Goal: Task Accomplishment & Management: Contribute content

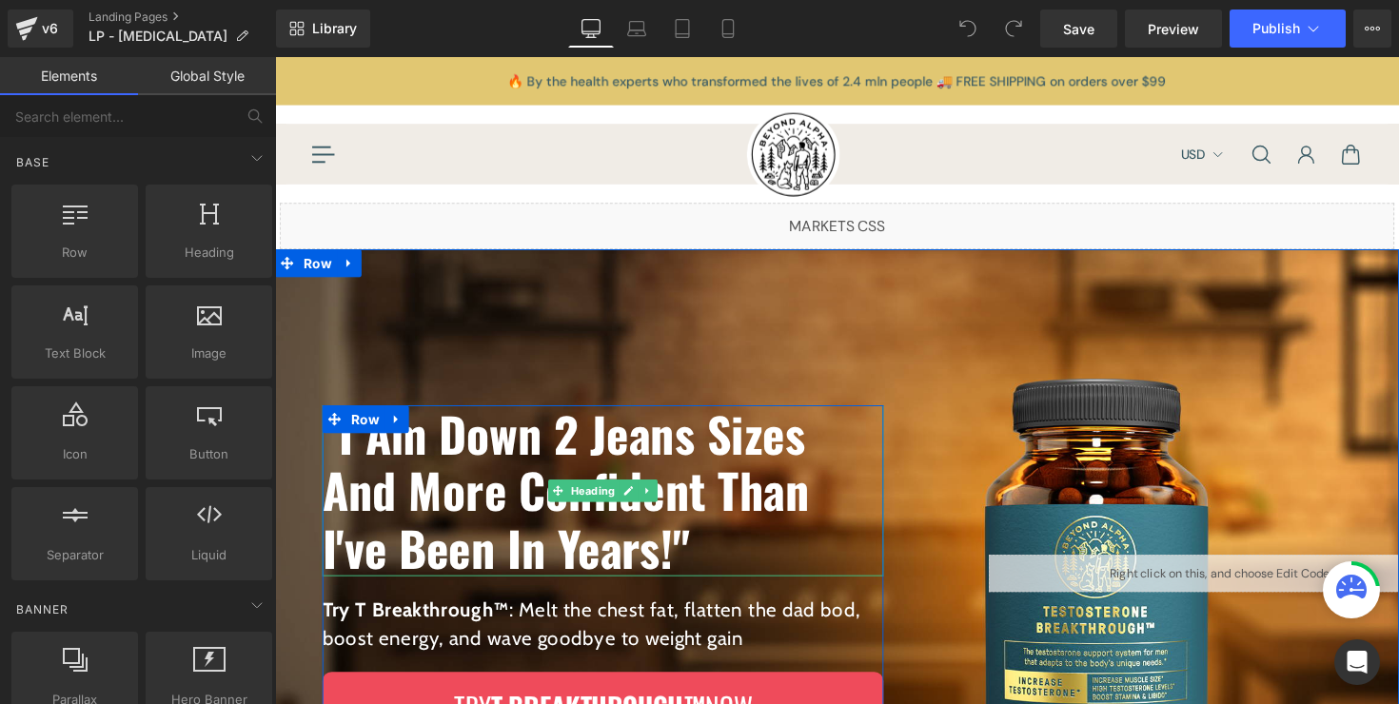
click at [703, 452] on h1 ""I Am Down 2 Jeans Sizes And More Confident Than I've Been In Years!"" at bounding box center [610, 501] width 575 height 175
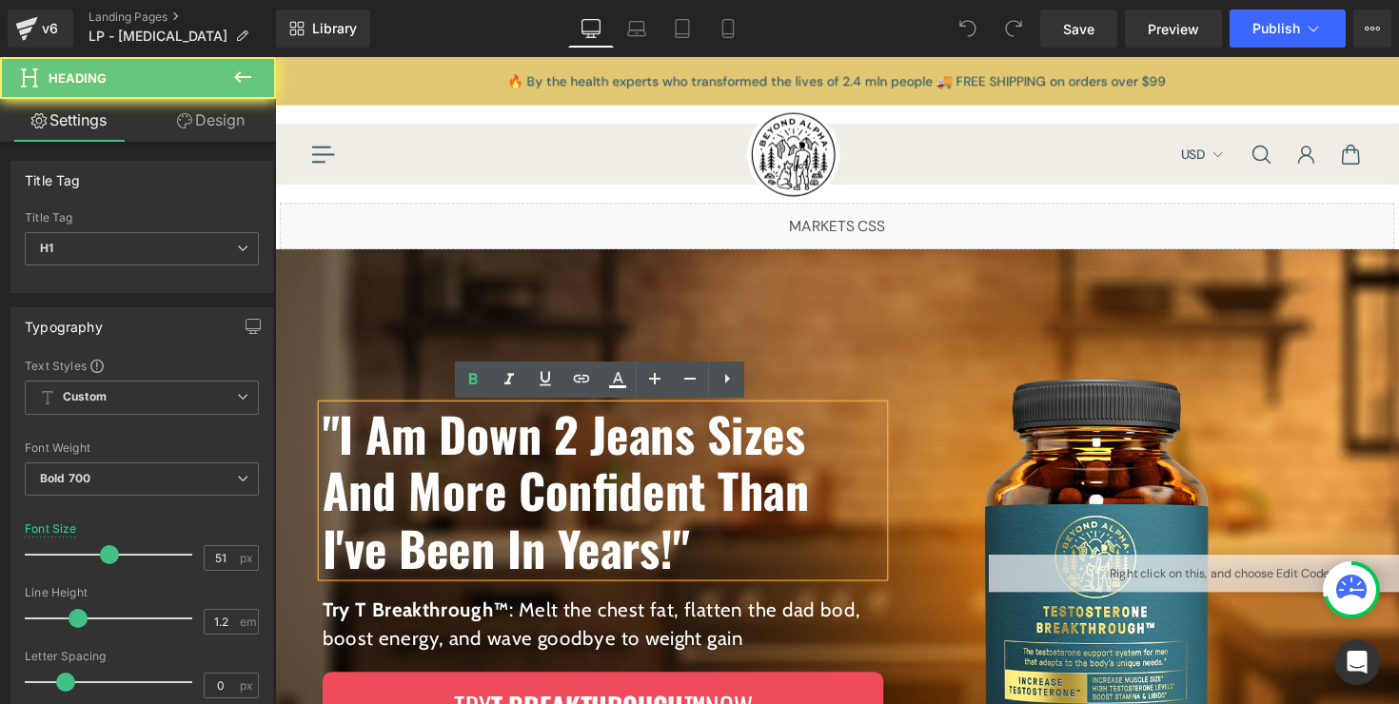
click at [703, 452] on h1 ""I Am Down 2 Jeans Sizes And More Confident Than I've Been In Years!"" at bounding box center [610, 501] width 575 height 175
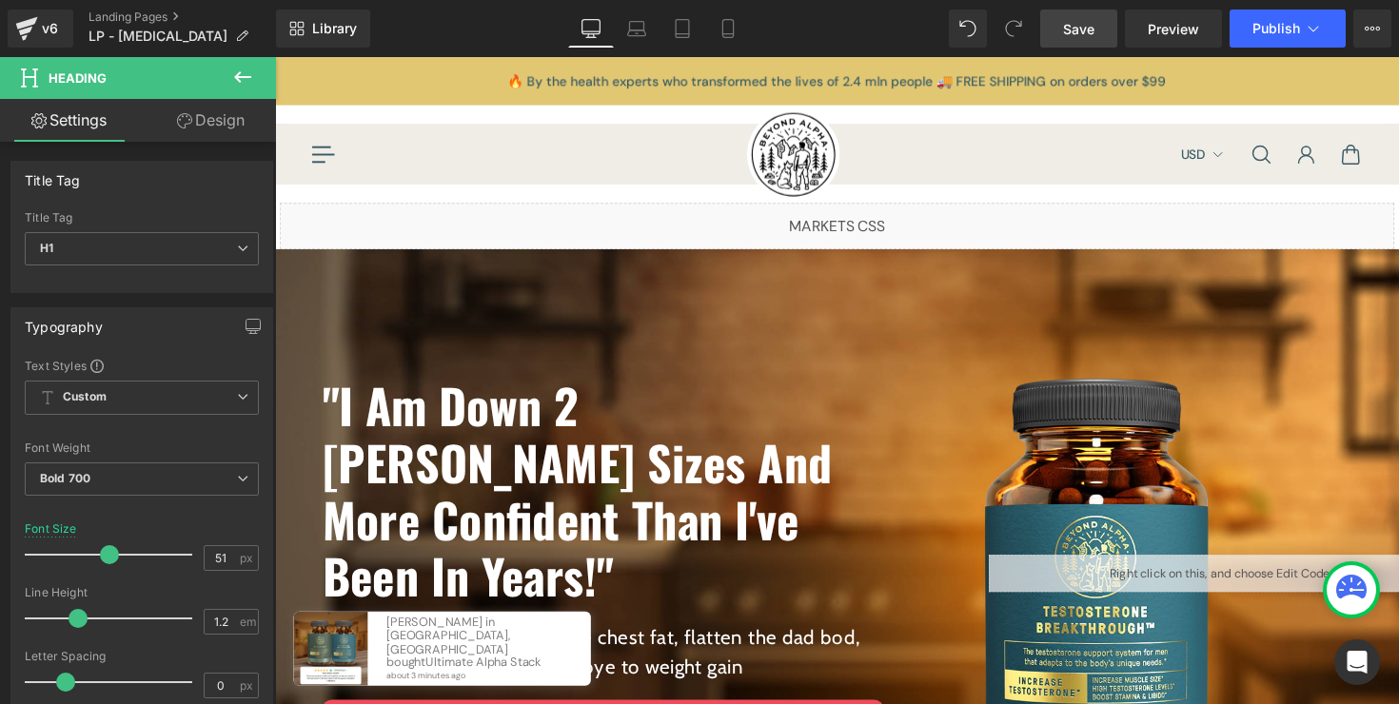
click at [1076, 38] on span "Save" at bounding box center [1078, 29] width 31 height 20
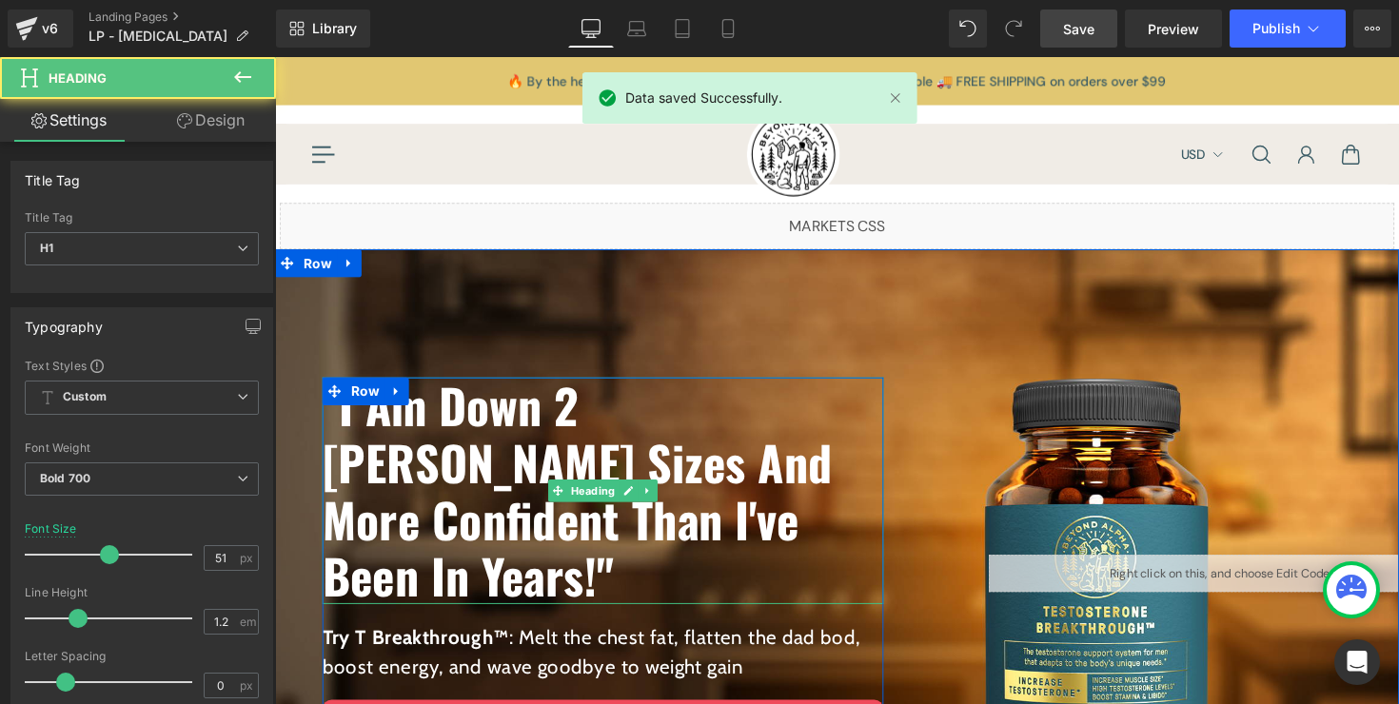
click at [682, 449] on h1 ""I Am Down 2 Jean Sizes And More Confident Than I've Been In Years!"" at bounding box center [610, 501] width 575 height 233
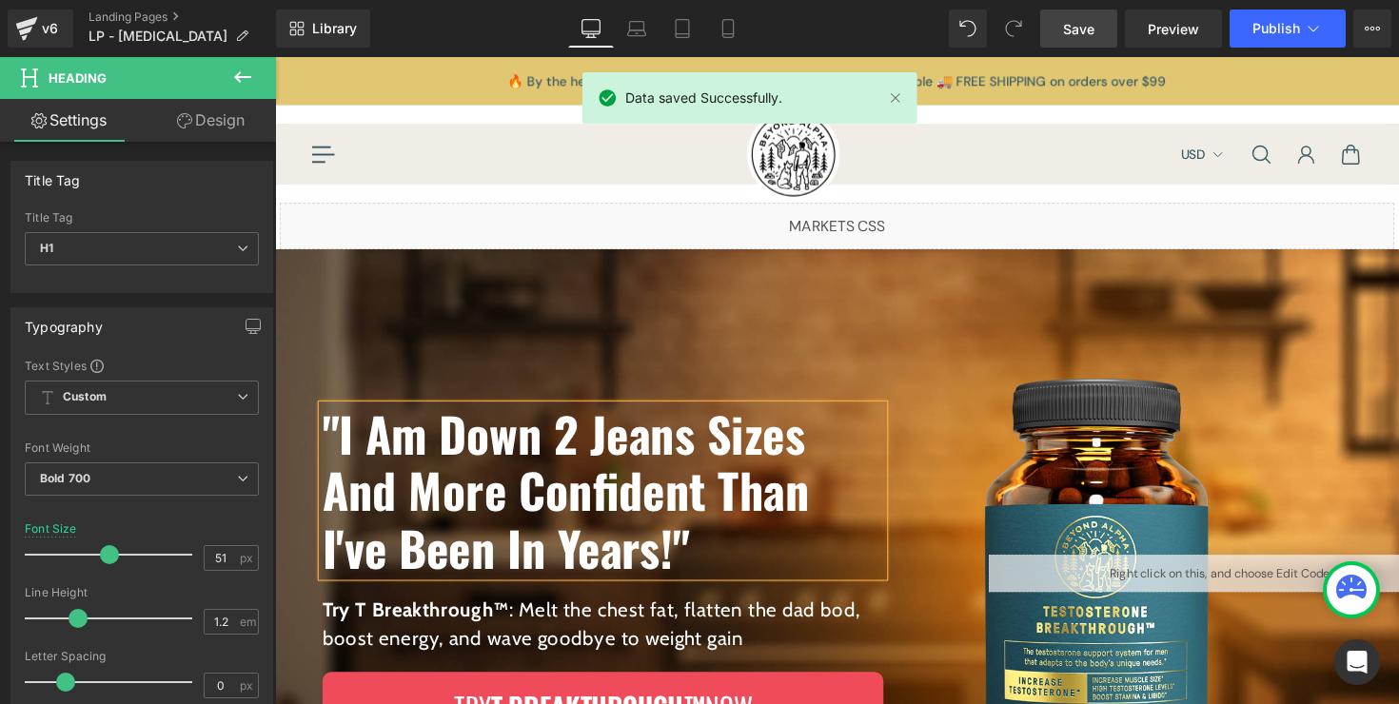
click at [1052, 33] on link "Save" at bounding box center [1078, 29] width 77 height 38
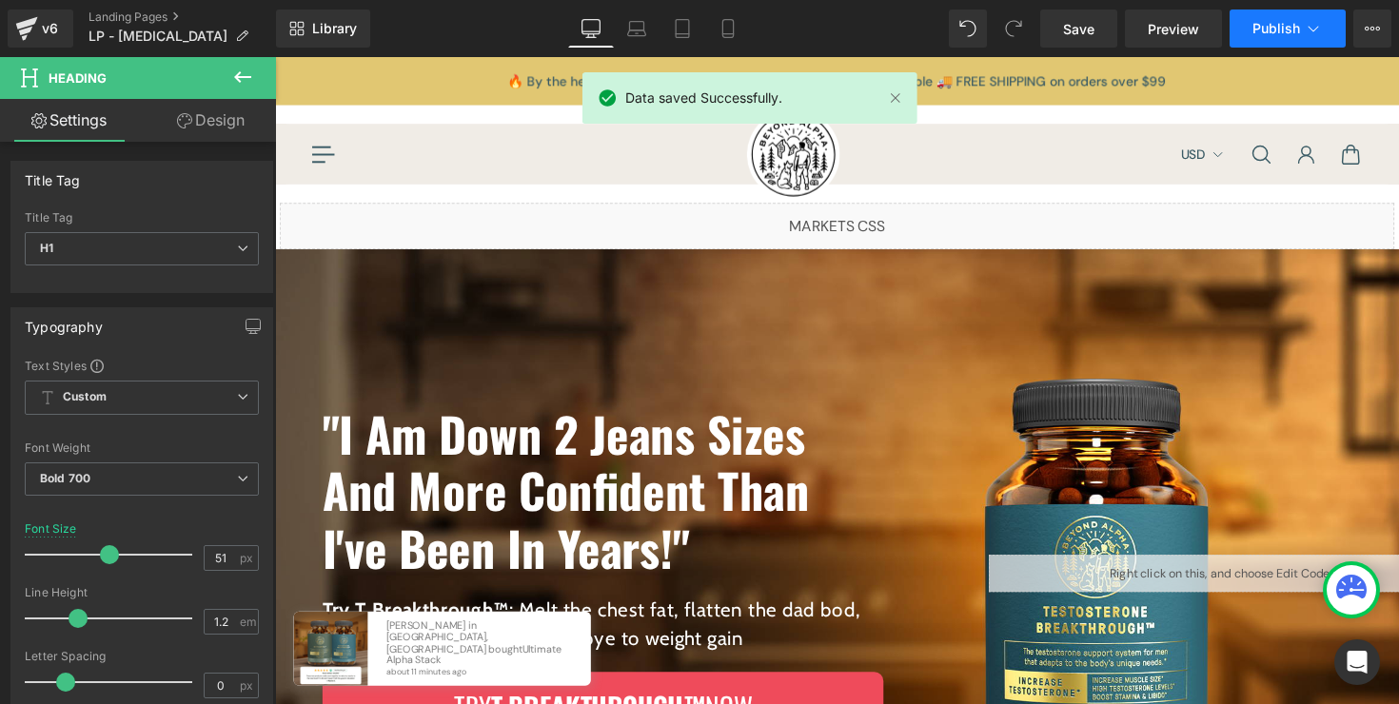
click at [1283, 32] on span "Publish" at bounding box center [1276, 28] width 48 height 15
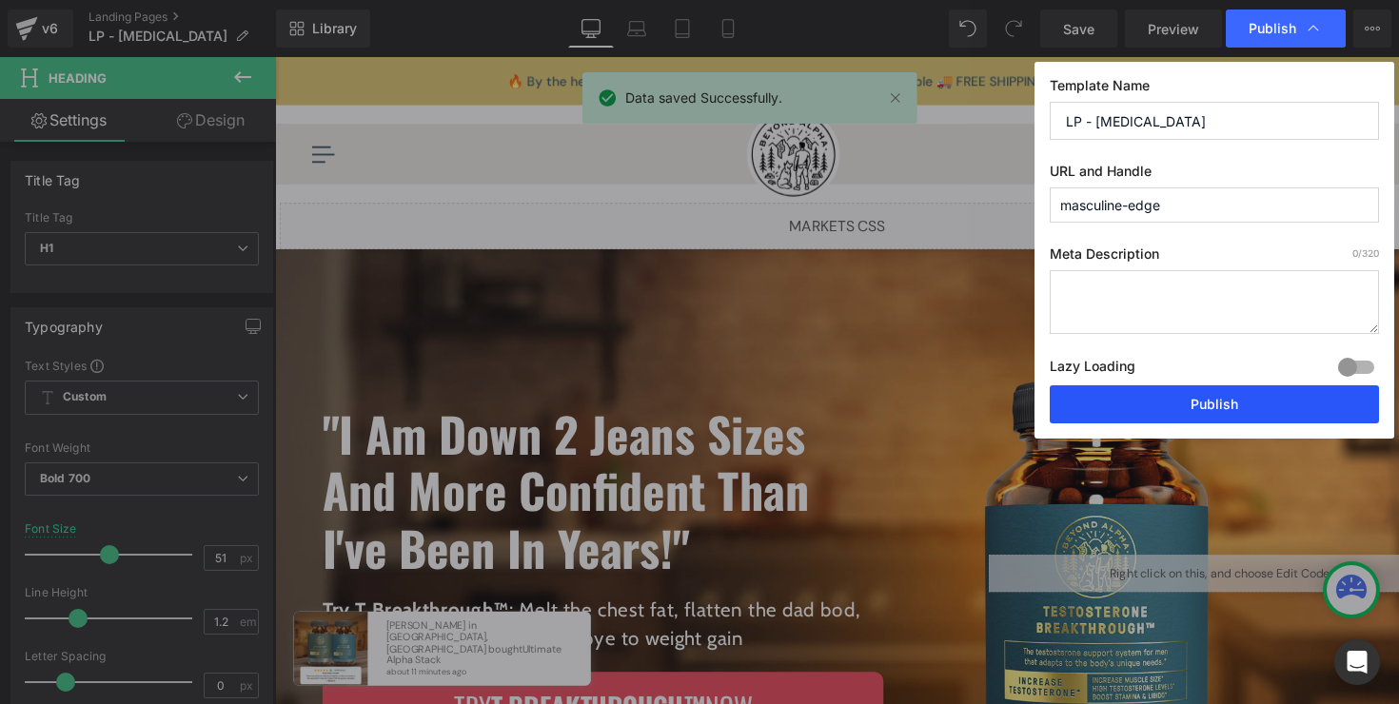
click at [1168, 394] on button "Publish" at bounding box center [1213, 404] width 329 height 38
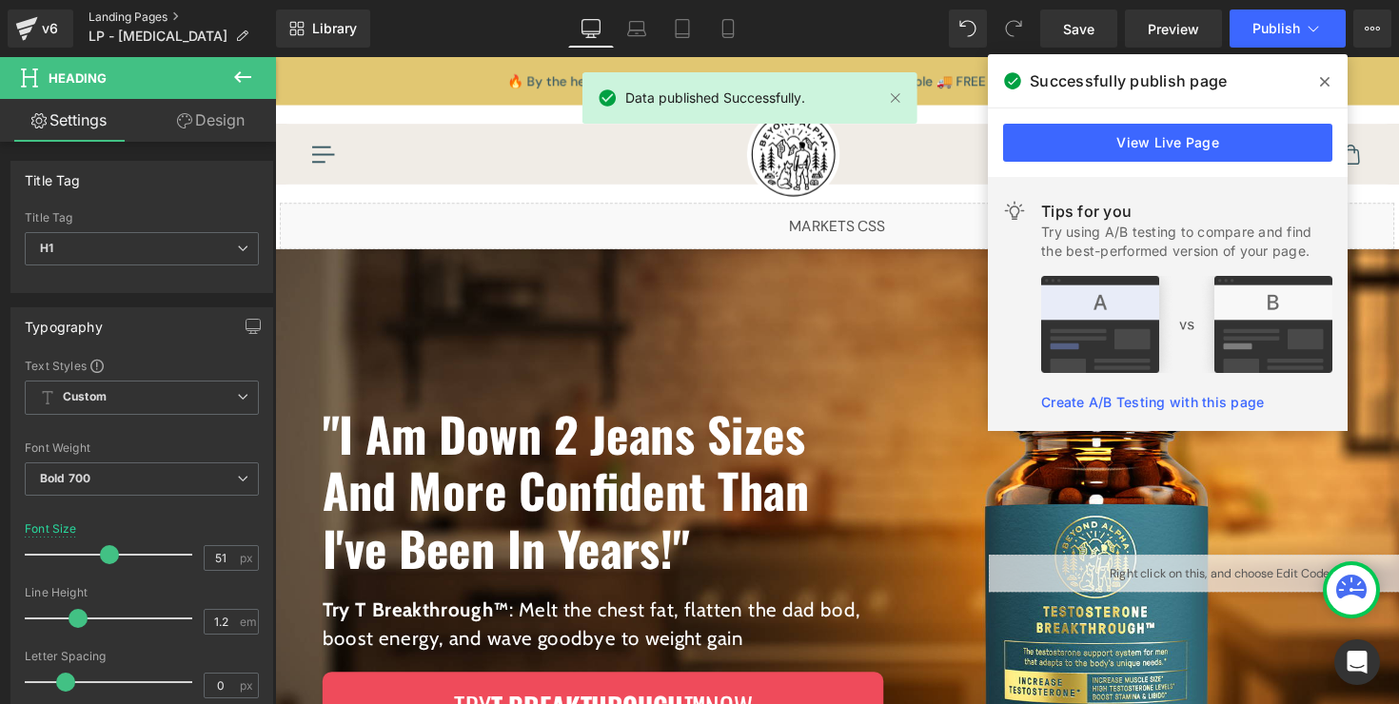
click at [134, 18] on link "Landing Pages" at bounding box center [181, 17] width 187 height 15
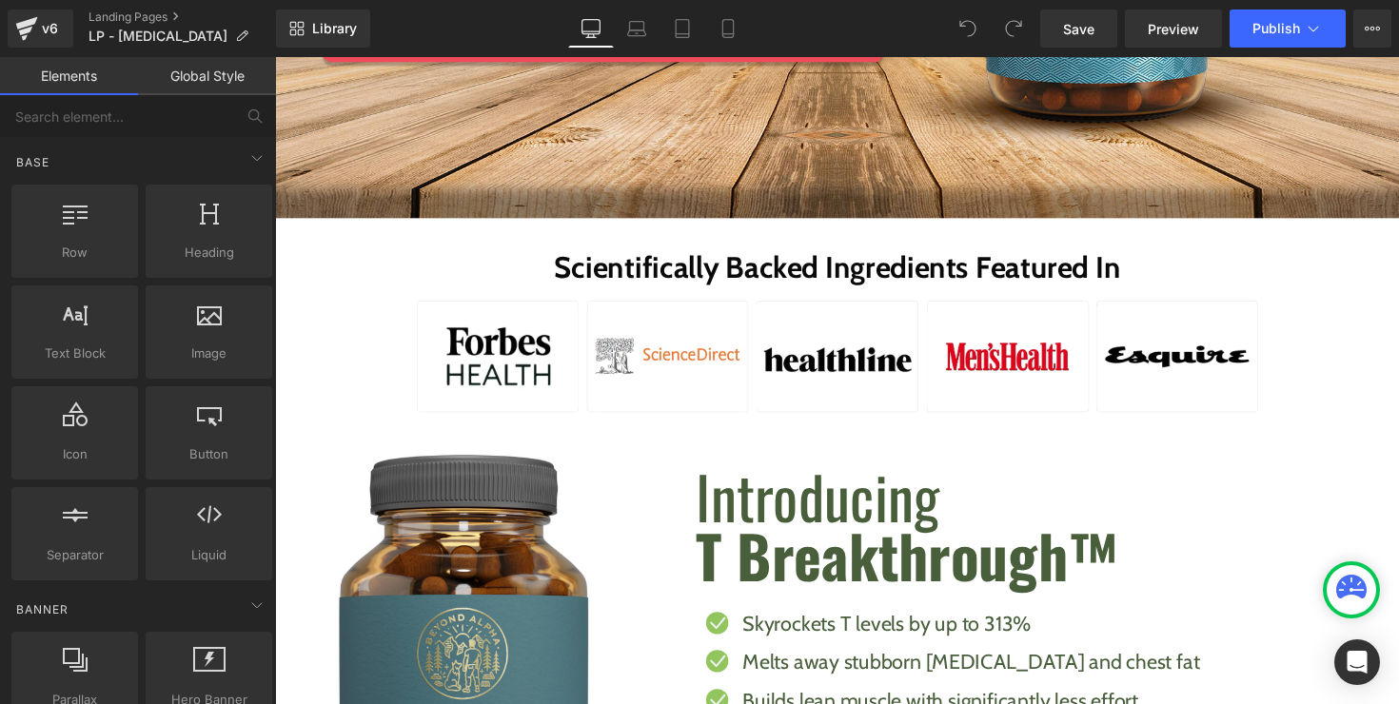
scroll to position [954, 0]
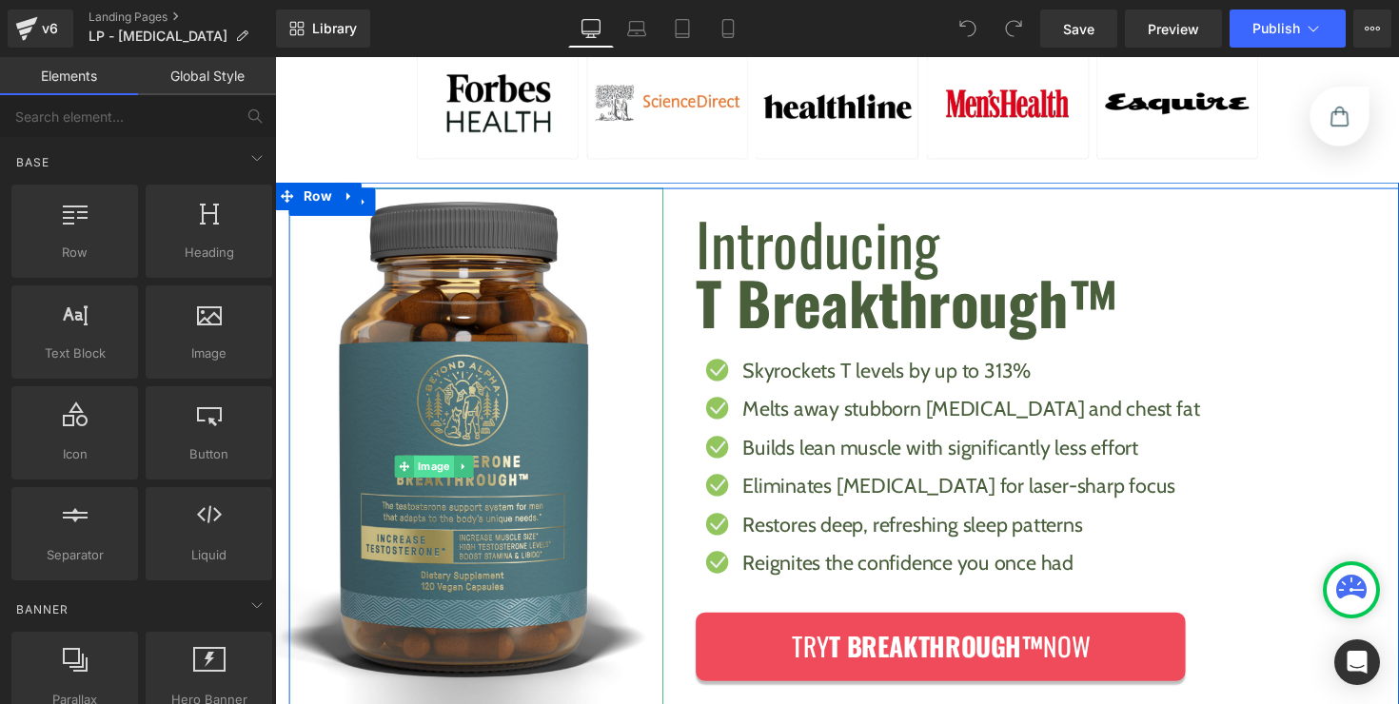
click at [434, 480] on link "Image" at bounding box center [428, 476] width 61 height 23
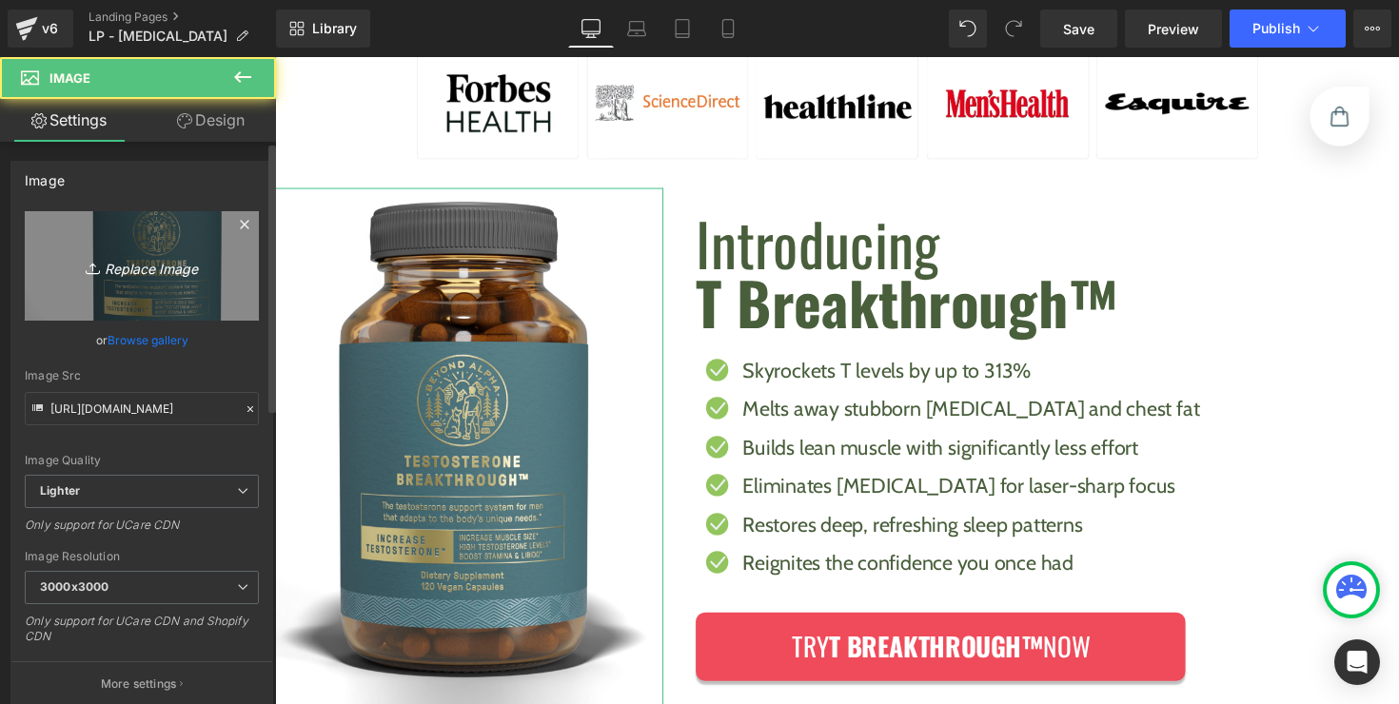
click at [143, 237] on link "Replace Image" at bounding box center [142, 265] width 234 height 109
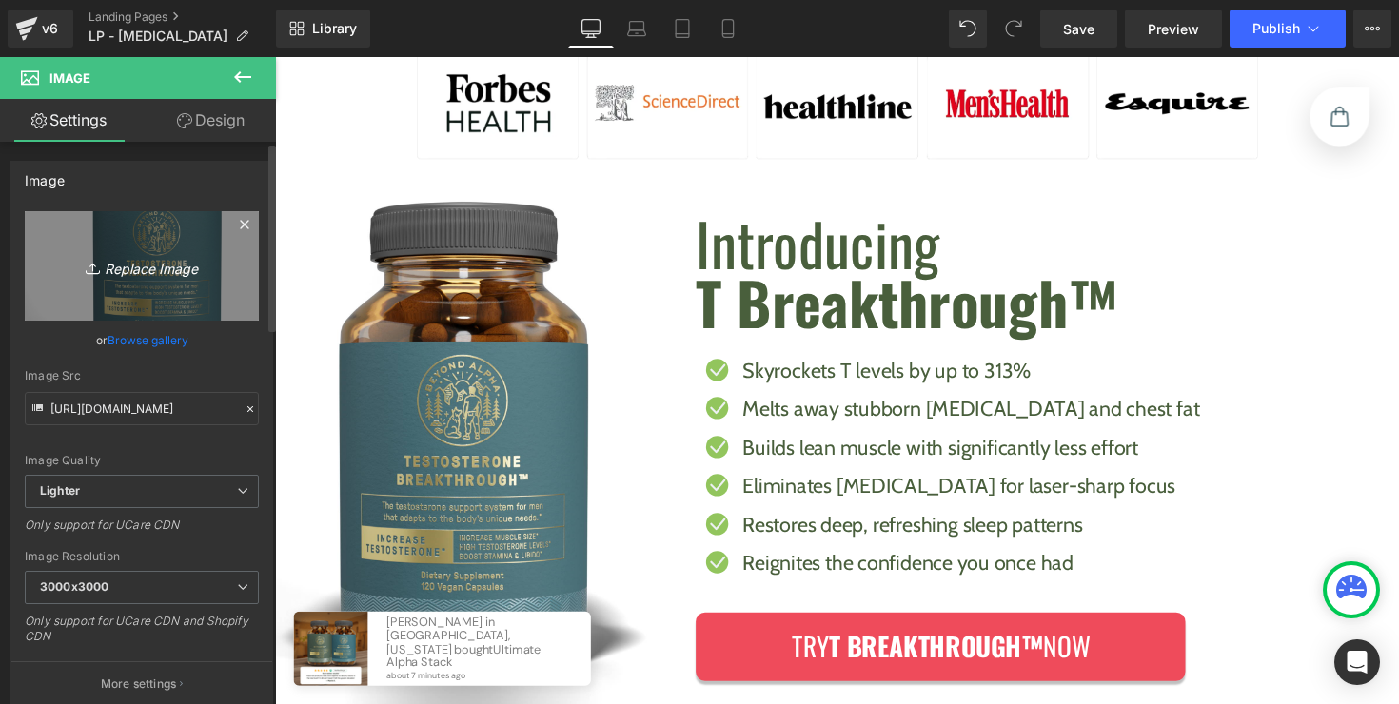
type input "C:\fakepath\ba-tt-eu-render-Image0001 1.png"
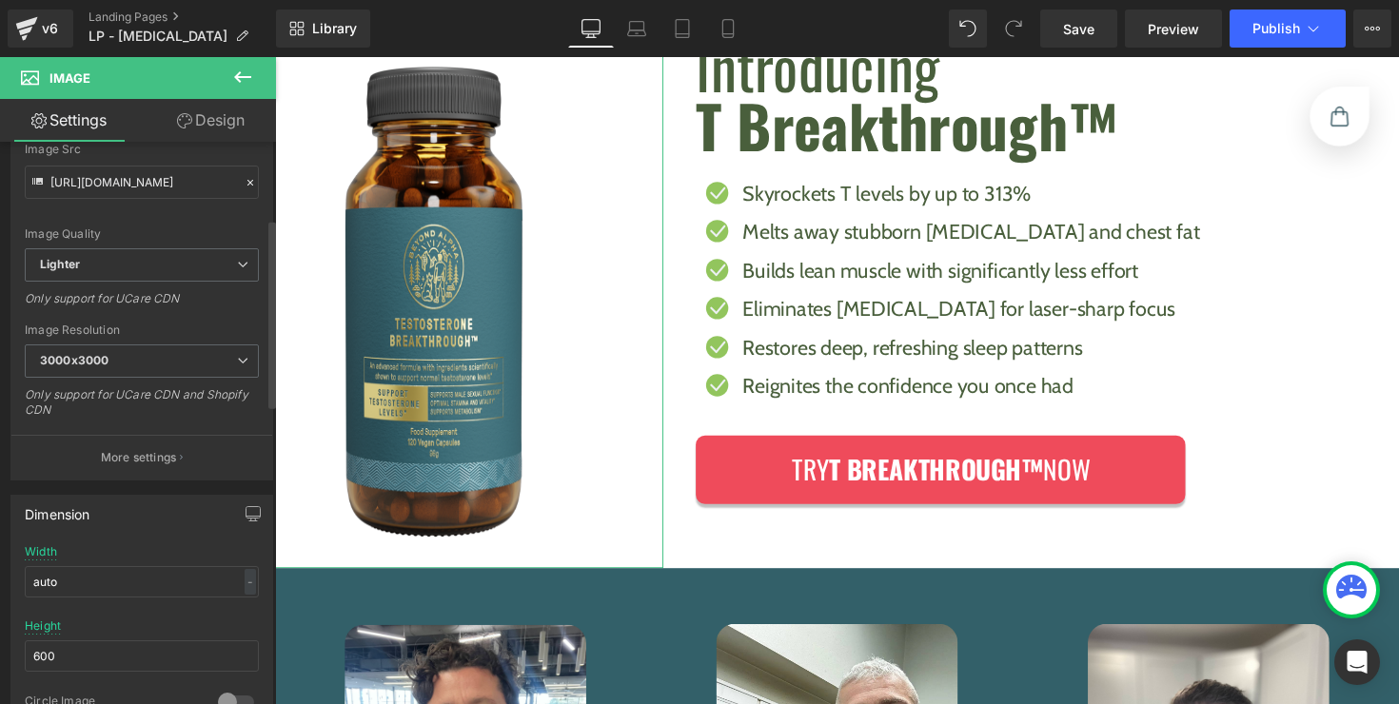
scroll to position [229, 0]
click at [139, 653] on input "600" at bounding box center [142, 652] width 234 height 31
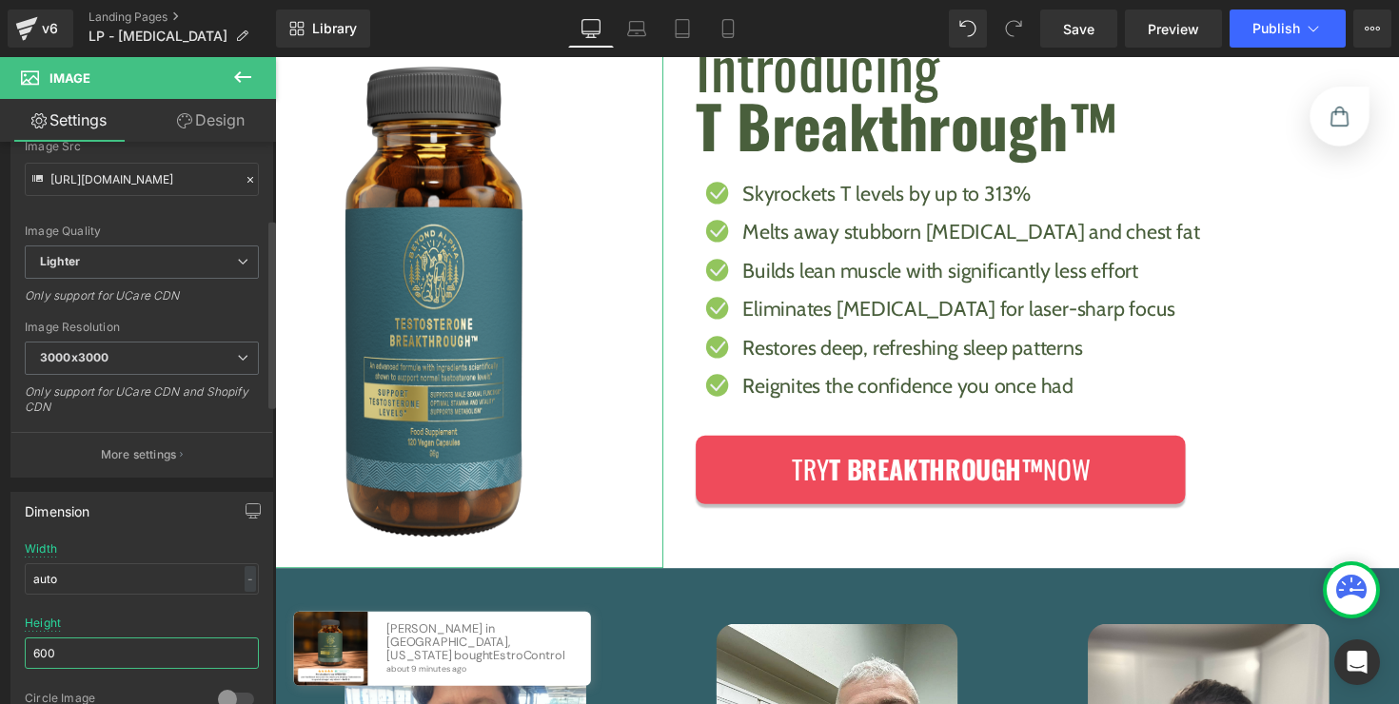
click at [139, 653] on input "600" at bounding box center [142, 652] width 234 height 31
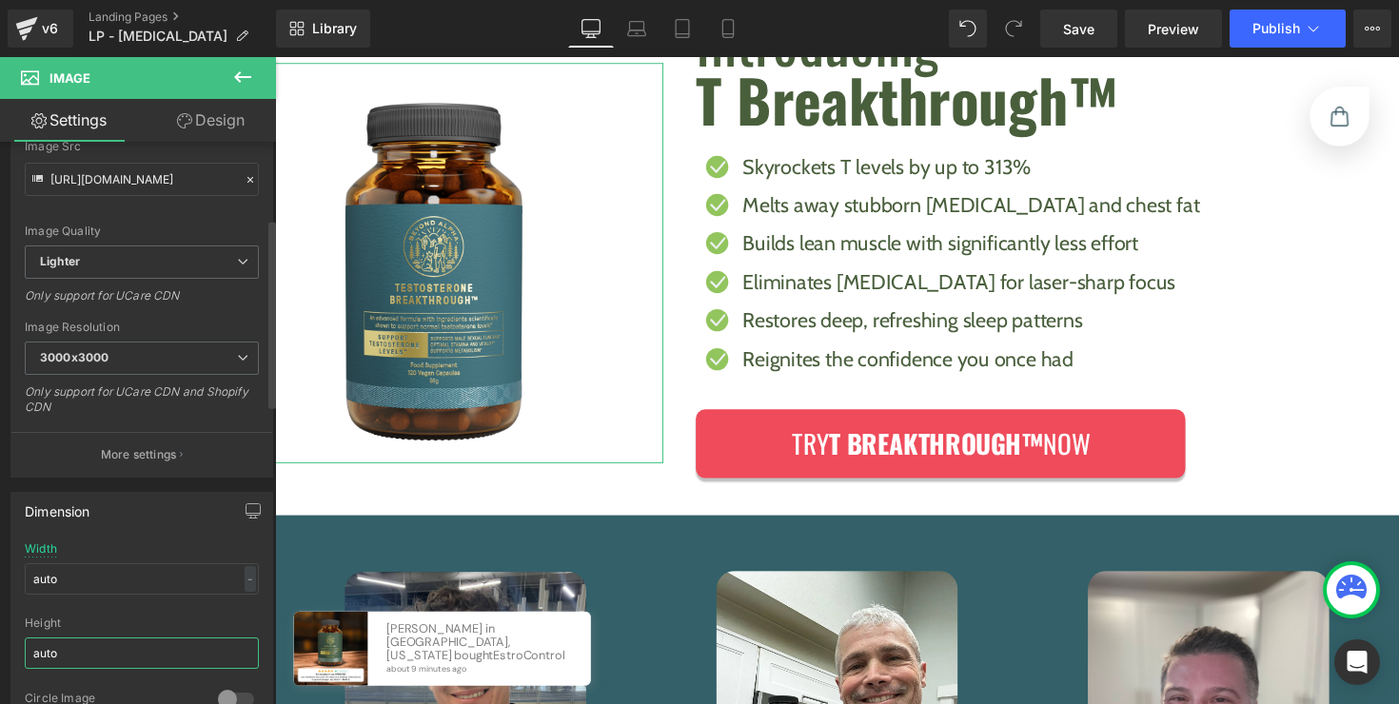
type input "auto"
click at [169, 606] on div at bounding box center [142, 610] width 234 height 12
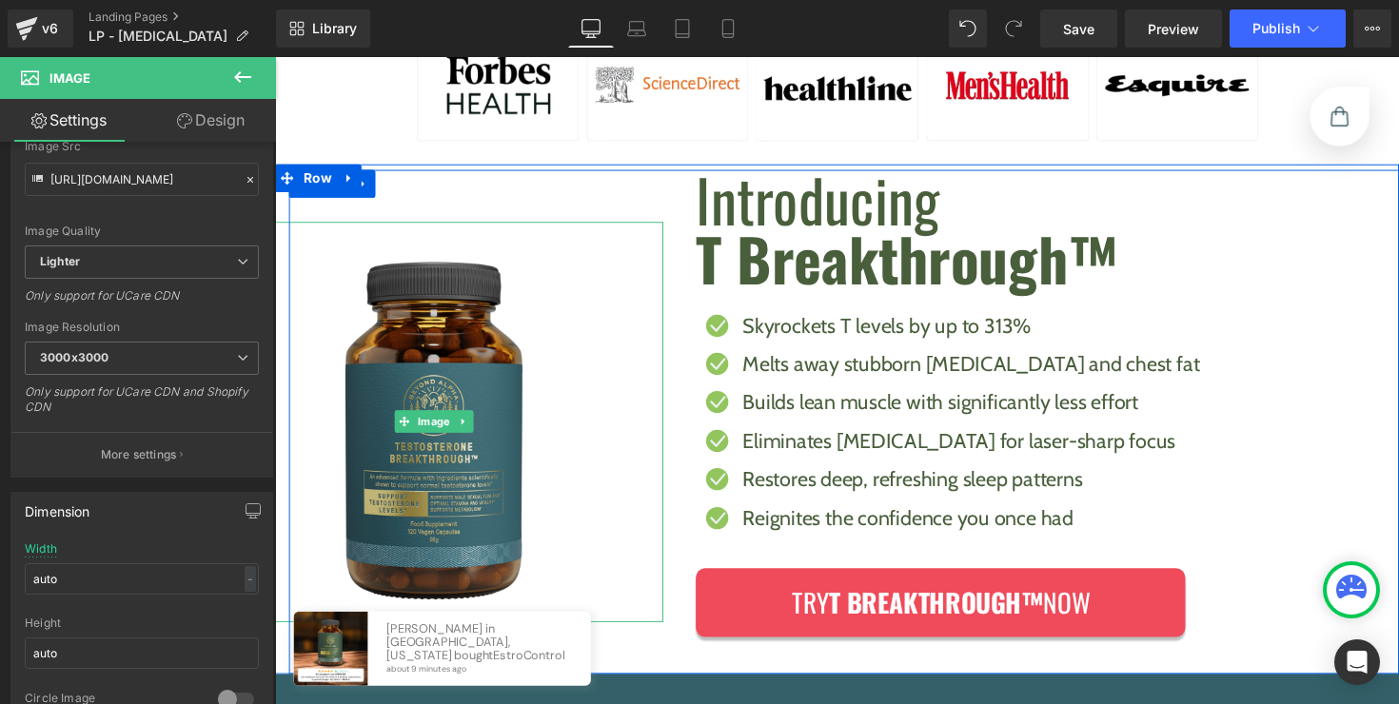
scroll to position [967, 0]
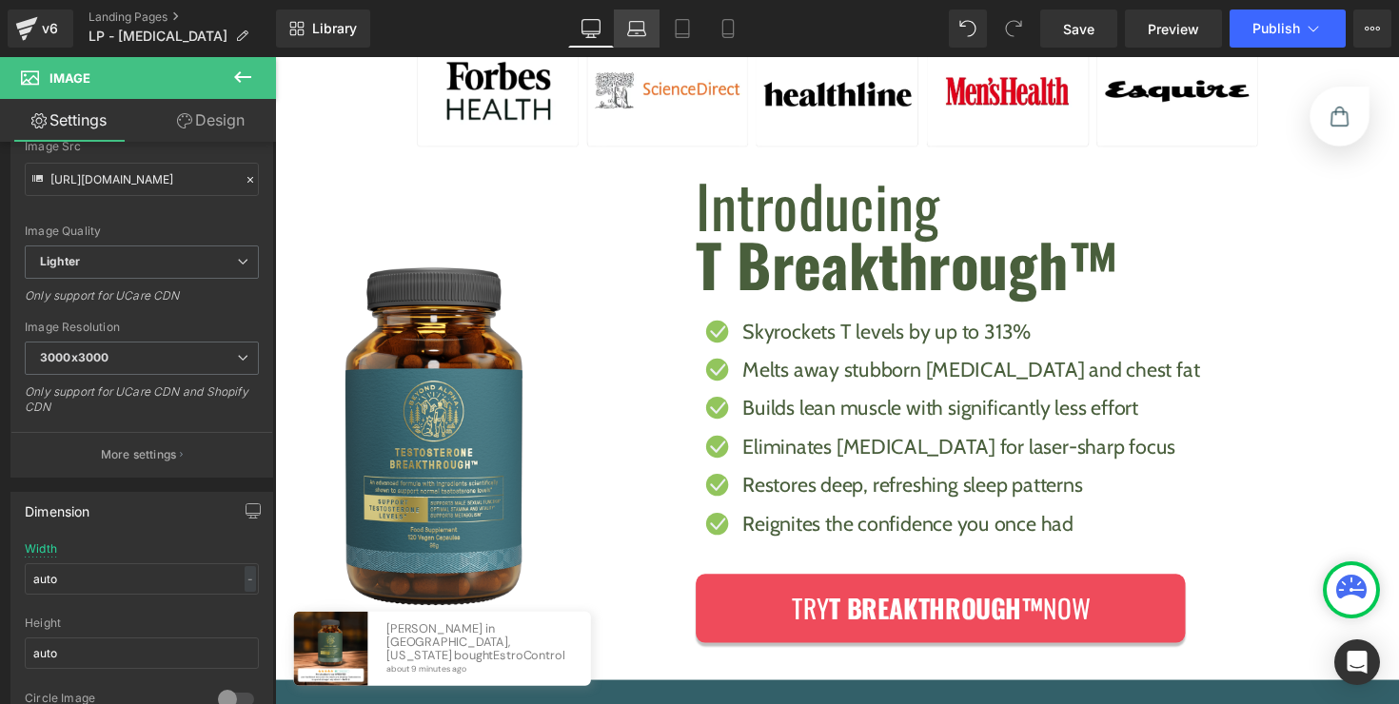
click at [644, 30] on icon at bounding box center [637, 33] width 18 height 6
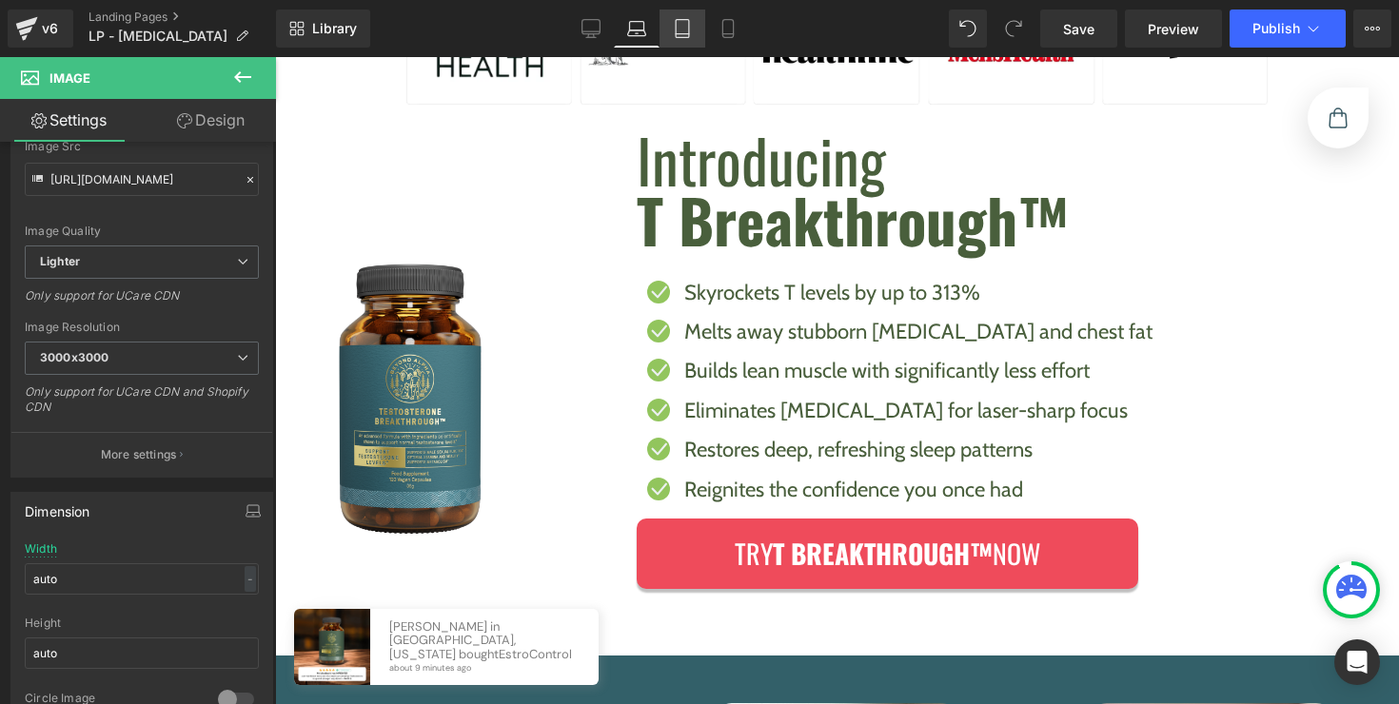
click at [675, 33] on icon at bounding box center [682, 28] width 19 height 19
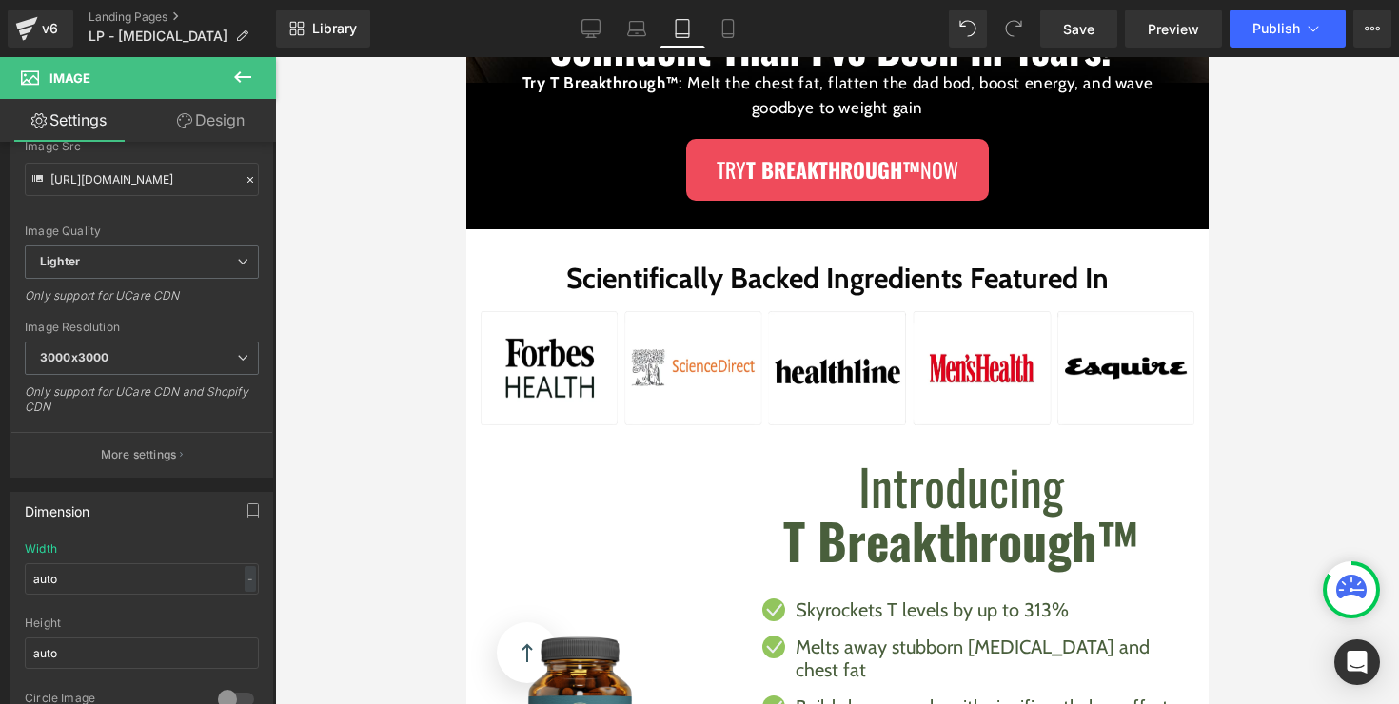
scroll to position [1303, 0]
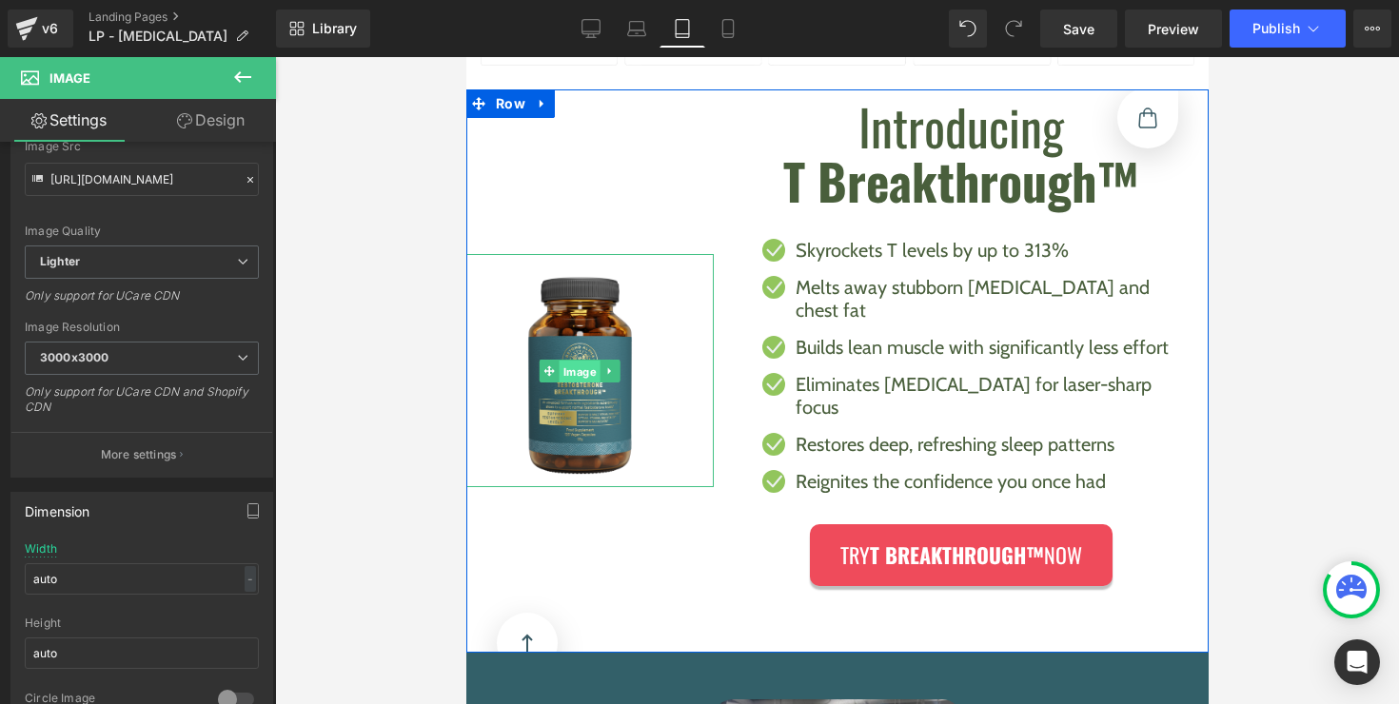
click at [562, 361] on span "Image" at bounding box center [578, 372] width 41 height 23
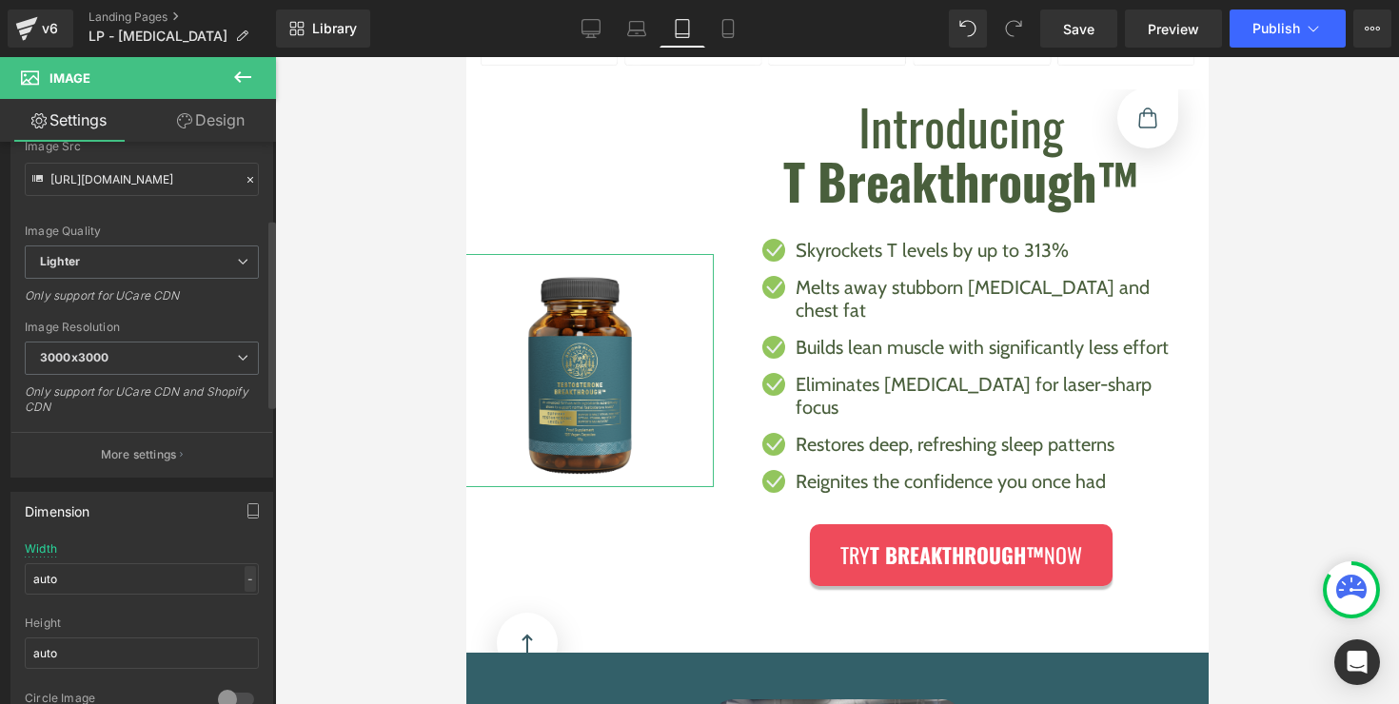
click at [245, 584] on div "-" at bounding box center [250, 579] width 11 height 26
click at [243, 601] on li "%" at bounding box center [246, 609] width 24 height 28
click at [187, 588] on input "auto" at bounding box center [142, 578] width 234 height 31
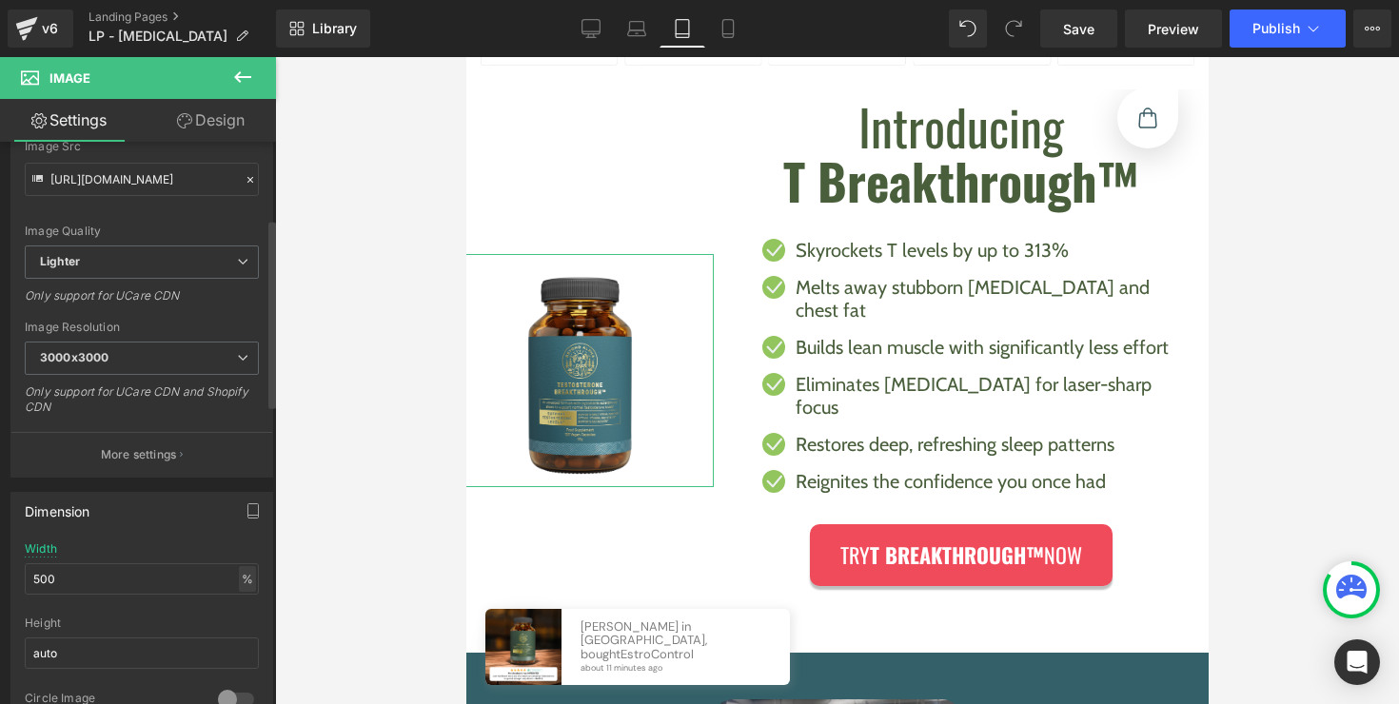
click at [246, 575] on div "%" at bounding box center [247, 579] width 17 height 26
click at [241, 629] on li "px" at bounding box center [246, 636] width 24 height 28
click at [203, 585] on input "500" at bounding box center [142, 578] width 234 height 31
type input "3"
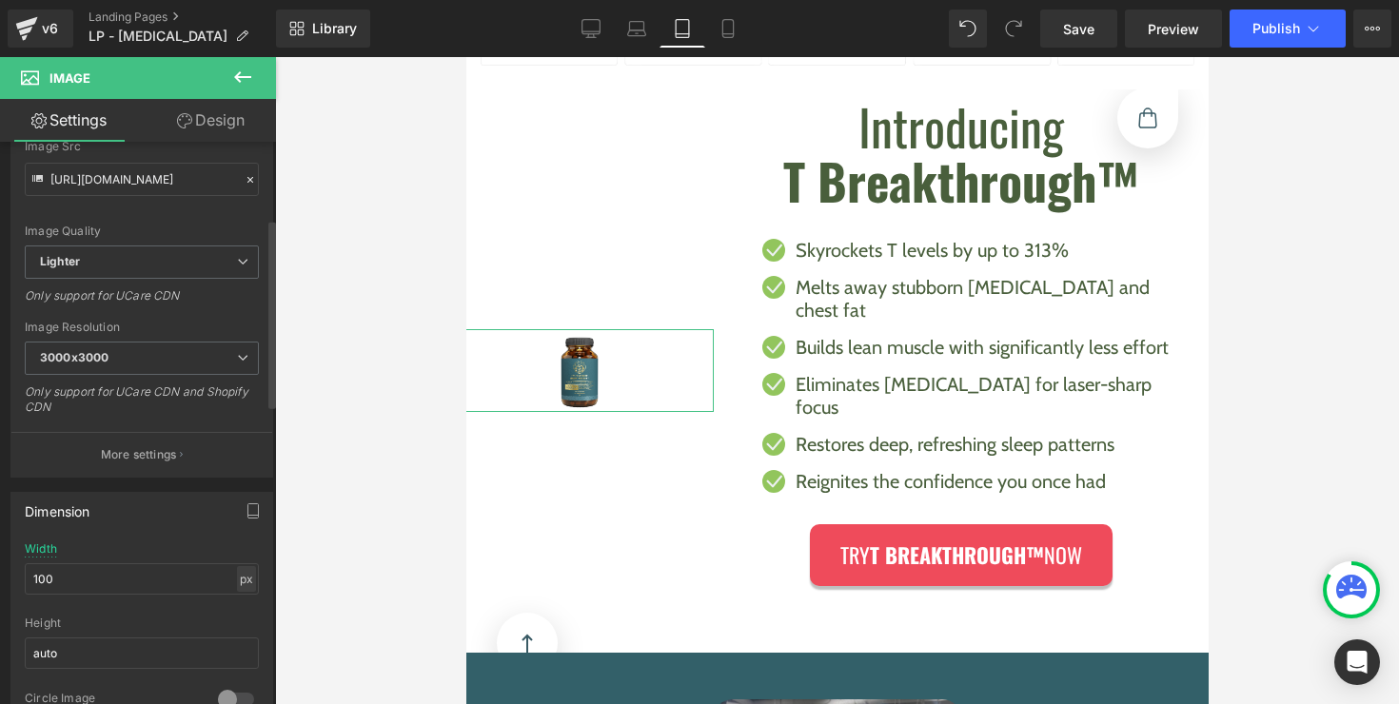
click at [239, 578] on div "px" at bounding box center [246, 579] width 19 height 26
click at [240, 625] on li "px" at bounding box center [246, 636] width 24 height 28
click at [240, 595] on div "Width 100 px % px" at bounding box center [142, 579] width 234 height 74
click at [240, 583] on div "px" at bounding box center [246, 579] width 19 height 26
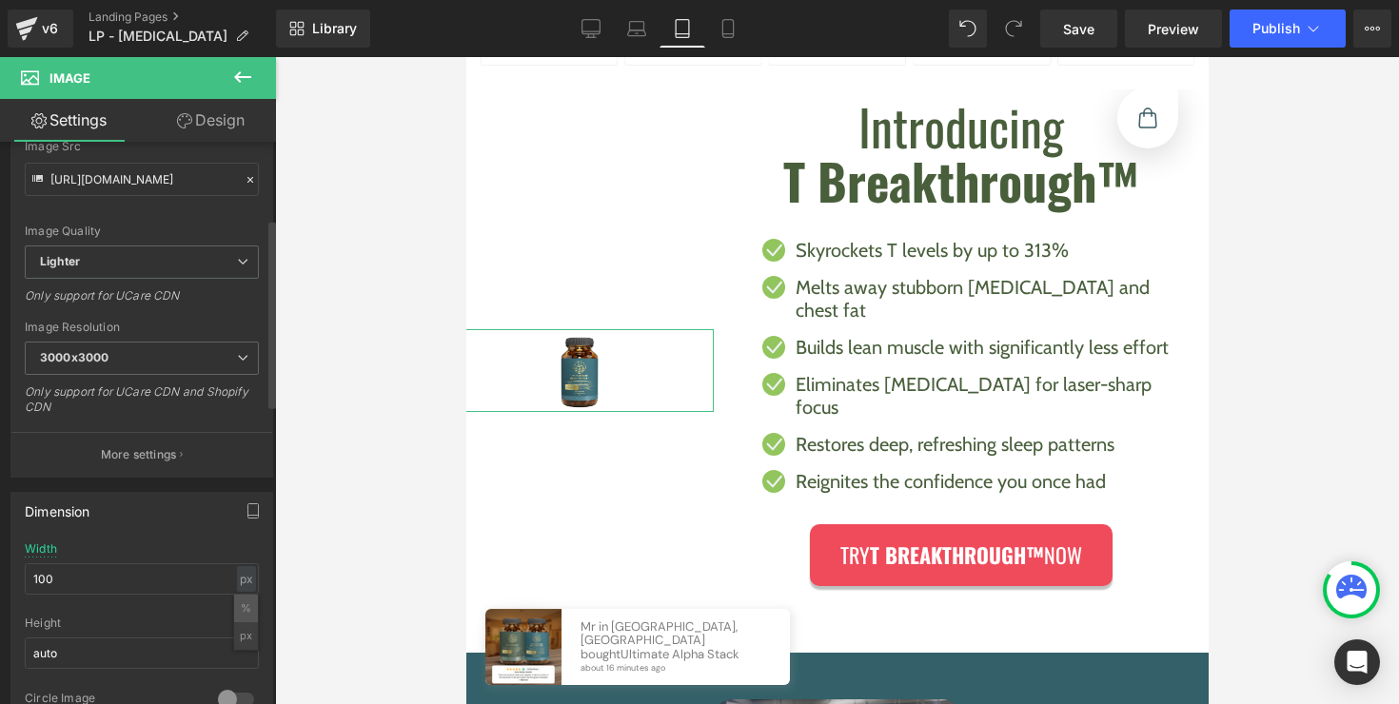
click at [240, 601] on li "%" at bounding box center [246, 609] width 24 height 28
click at [241, 578] on div "%" at bounding box center [247, 579] width 17 height 26
click at [194, 580] on input "100" at bounding box center [142, 578] width 234 height 31
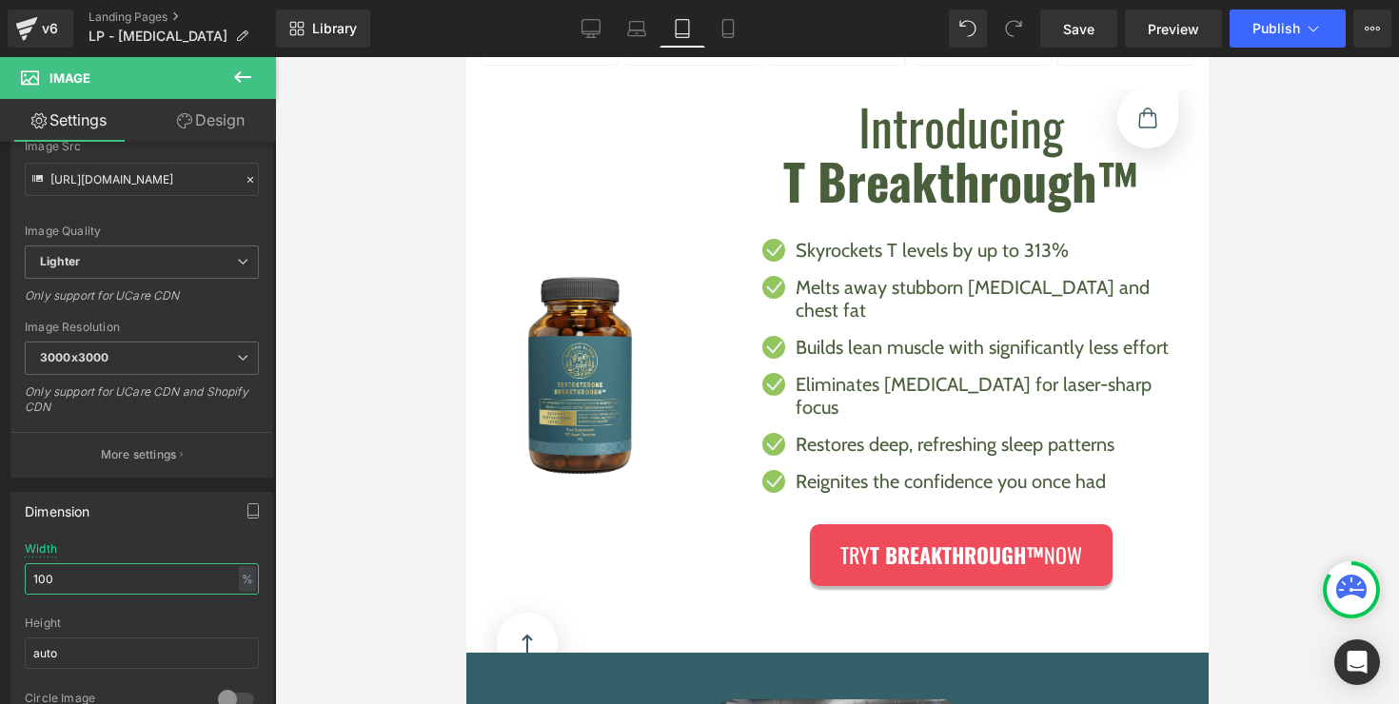
type input "100"
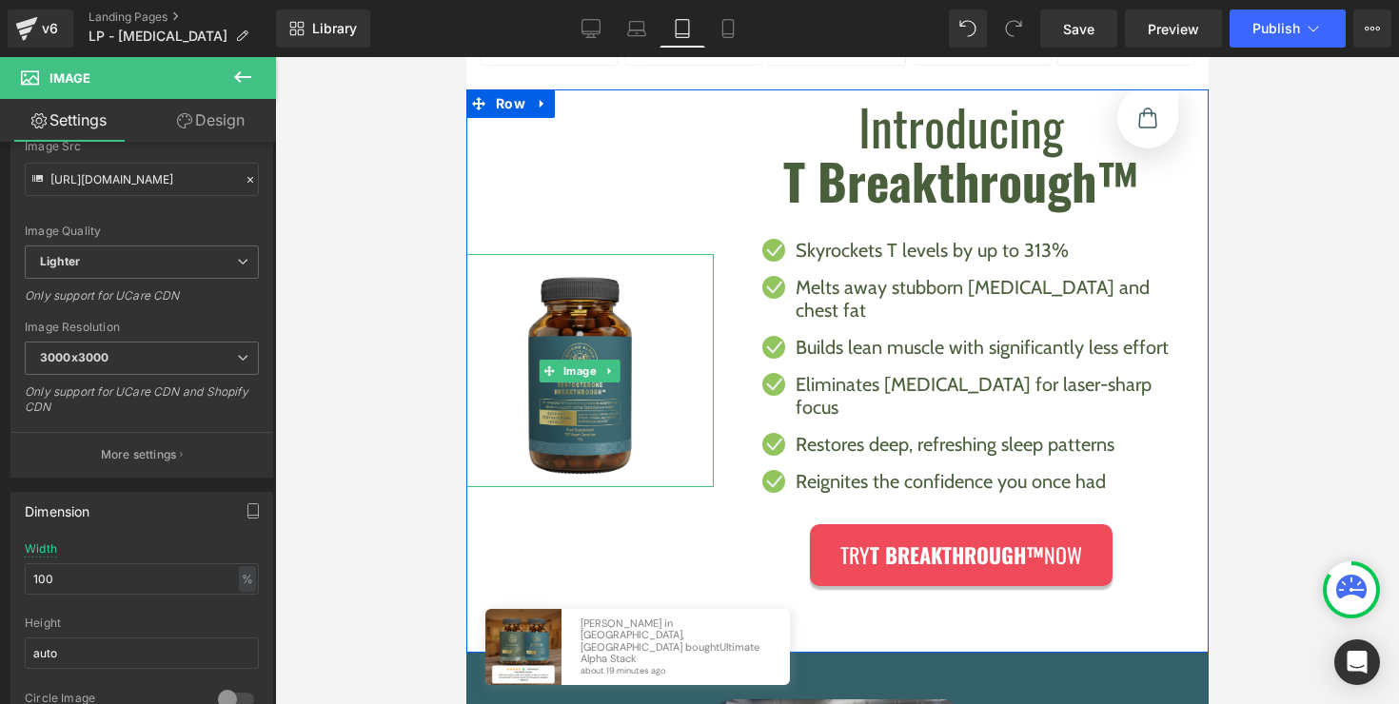
click at [558, 319] on img at bounding box center [578, 370] width 267 height 233
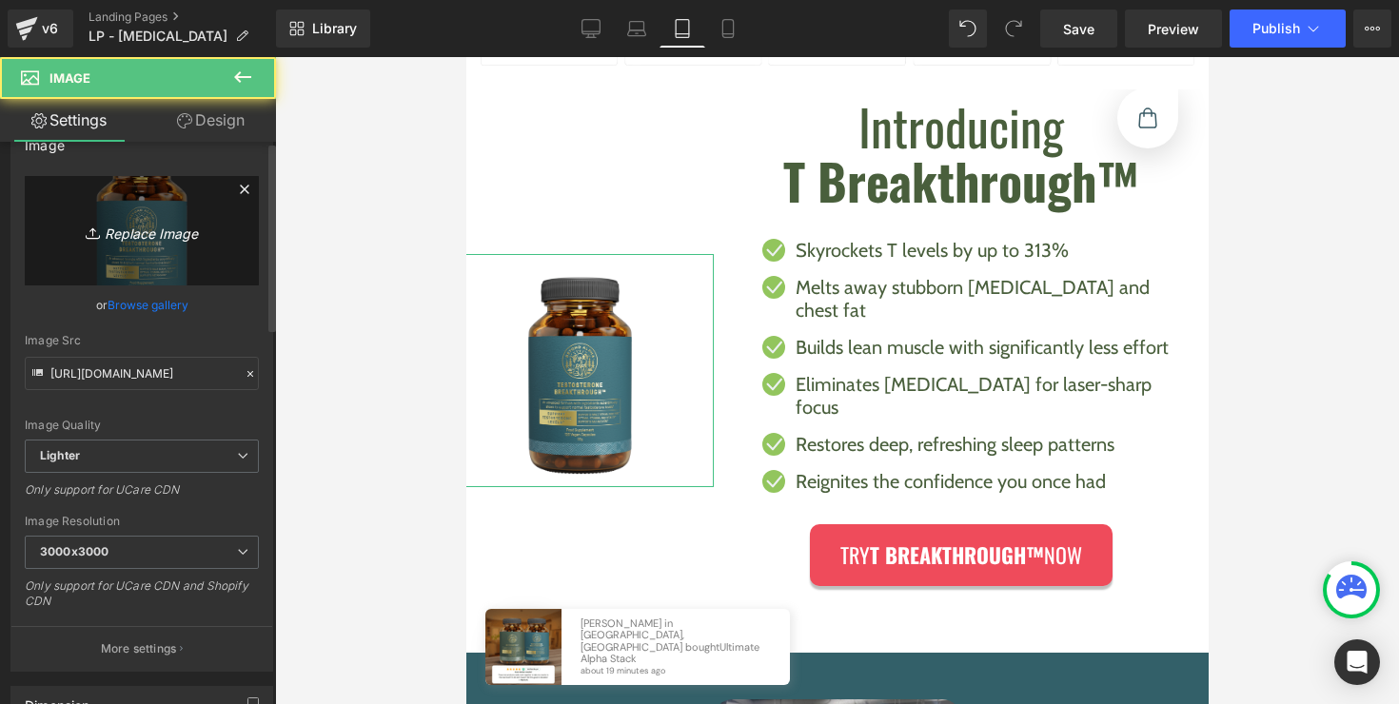
scroll to position [0, 0]
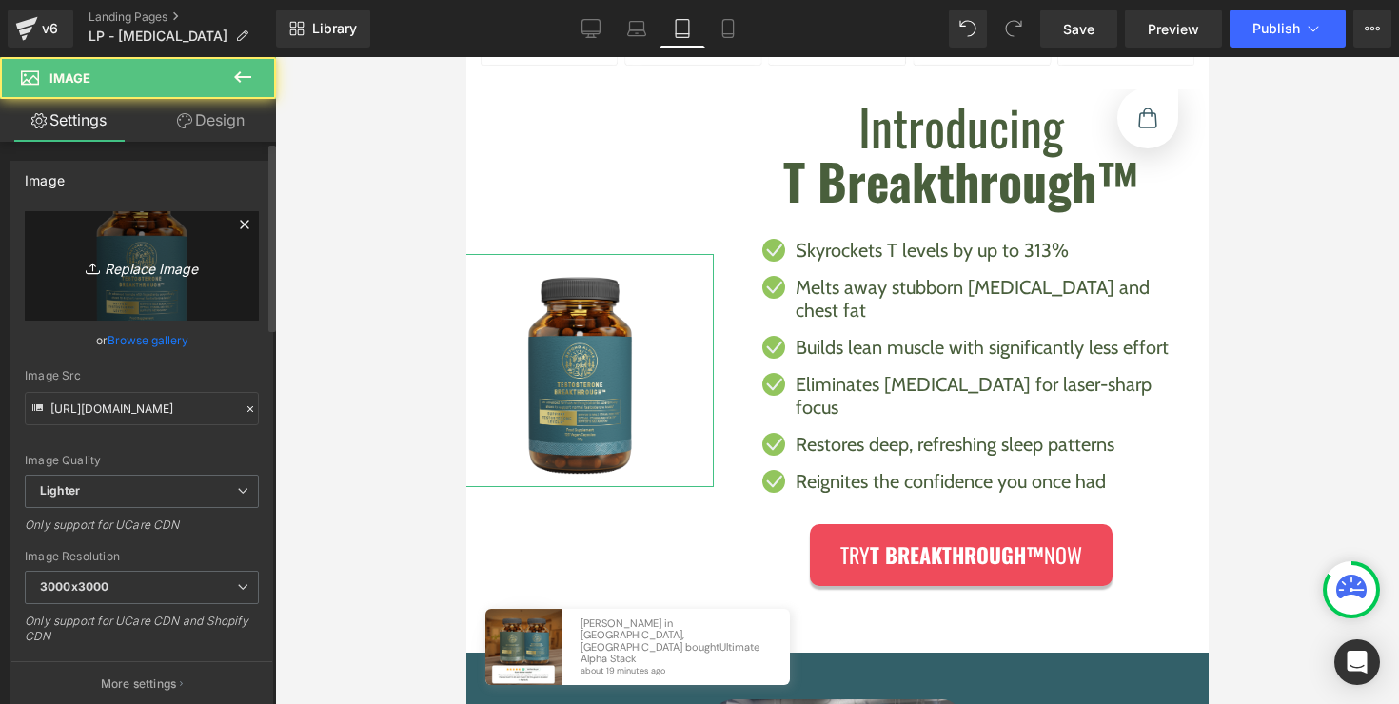
click at [142, 270] on icon "Replace Image" at bounding box center [142, 266] width 152 height 24
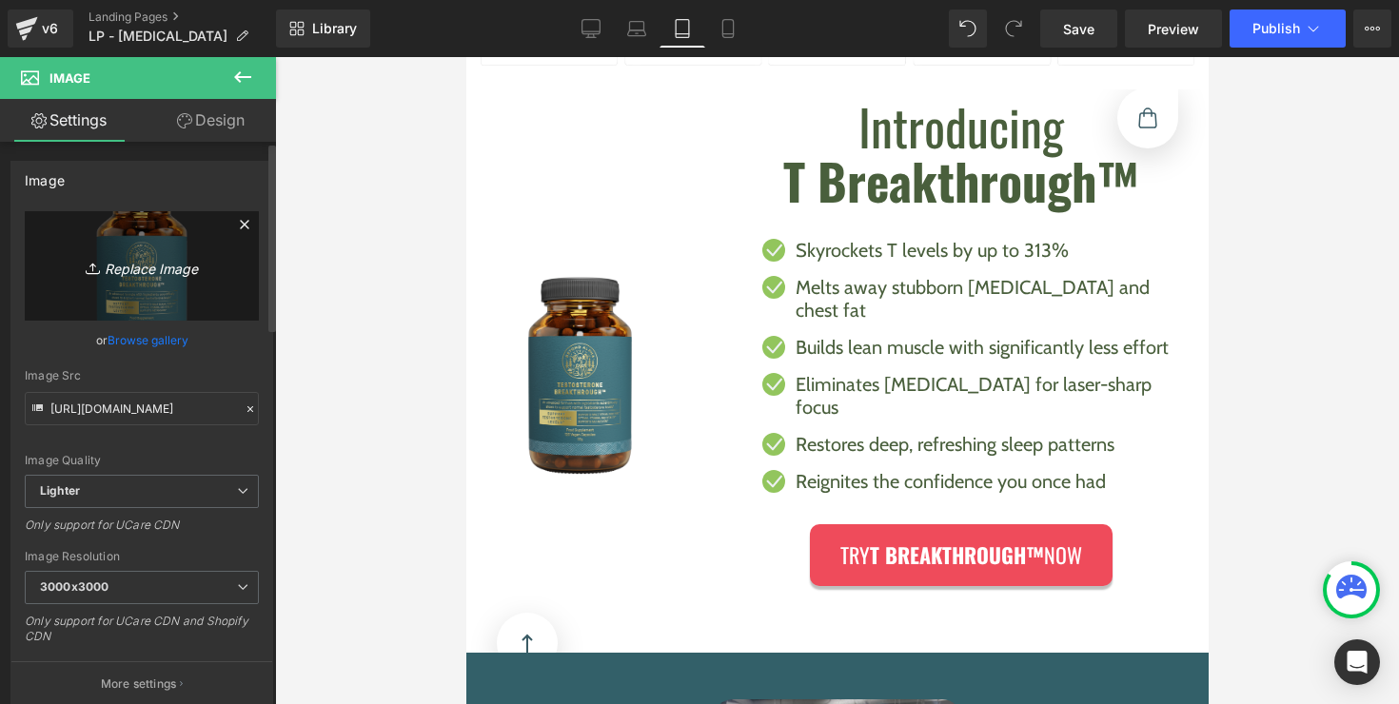
type input "C:\fakepath\ba-tt-eu-render-Image0001 122.png"
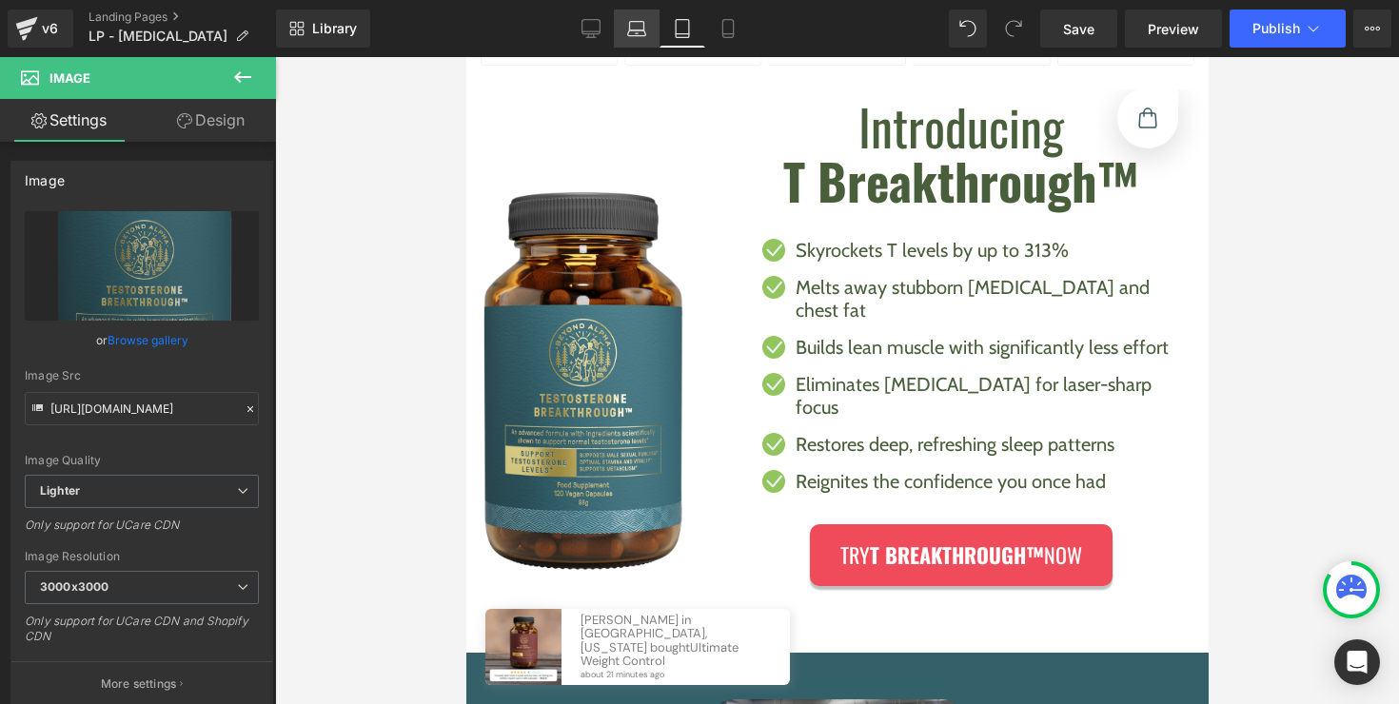
click at [646, 36] on icon at bounding box center [636, 28] width 19 height 19
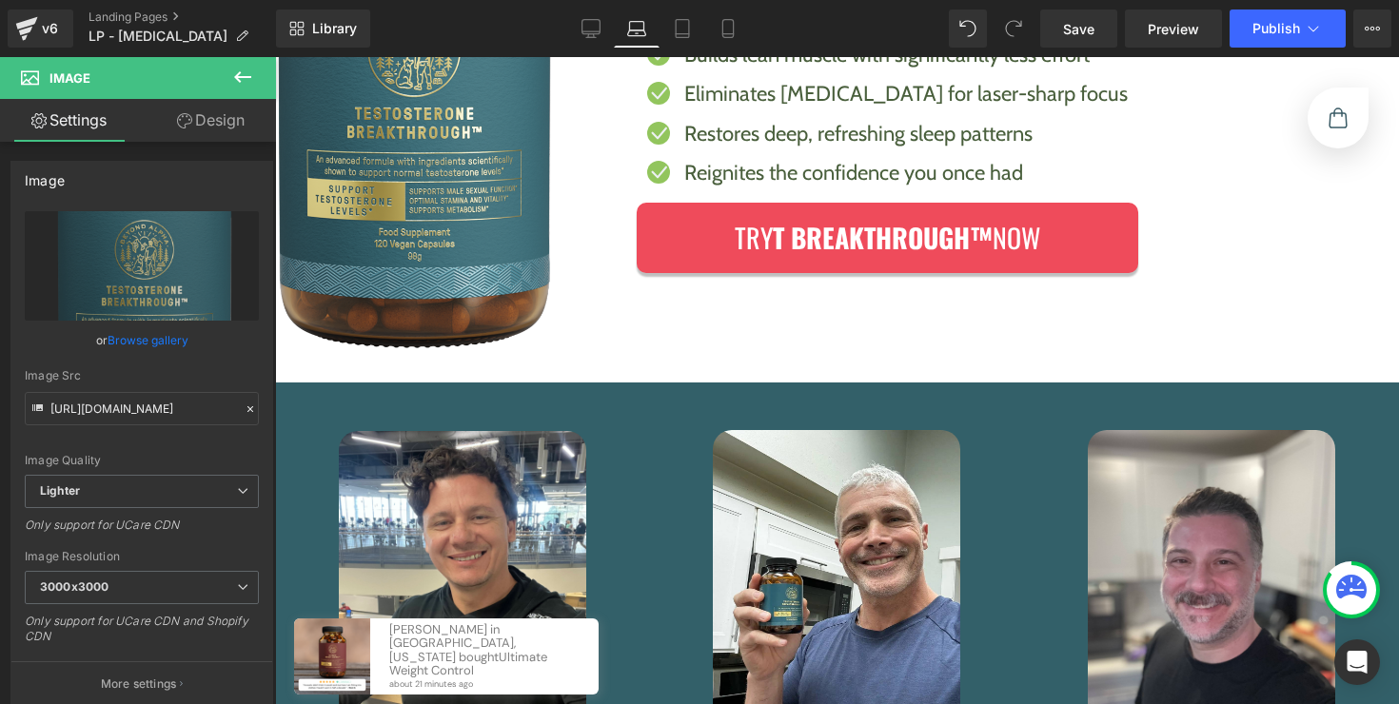
scroll to position [946, 0]
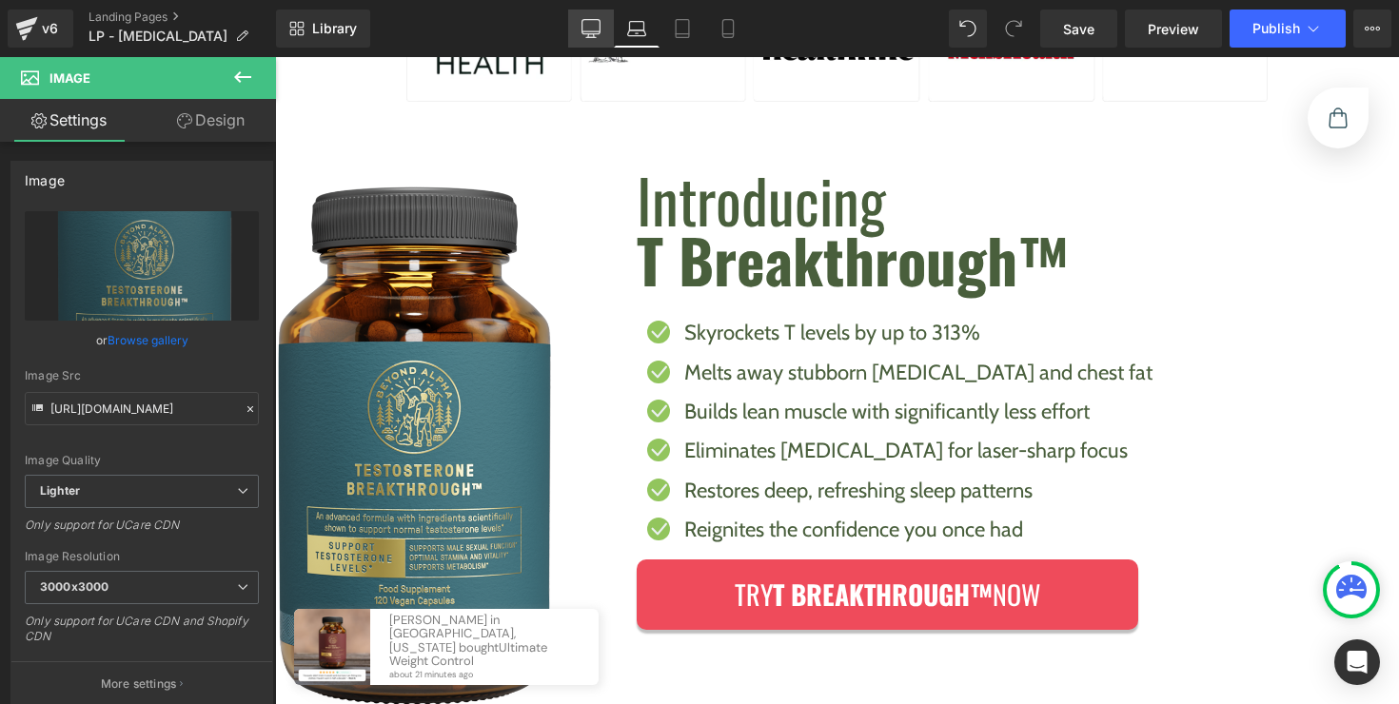
click at [597, 33] on icon at bounding box center [591, 27] width 18 height 14
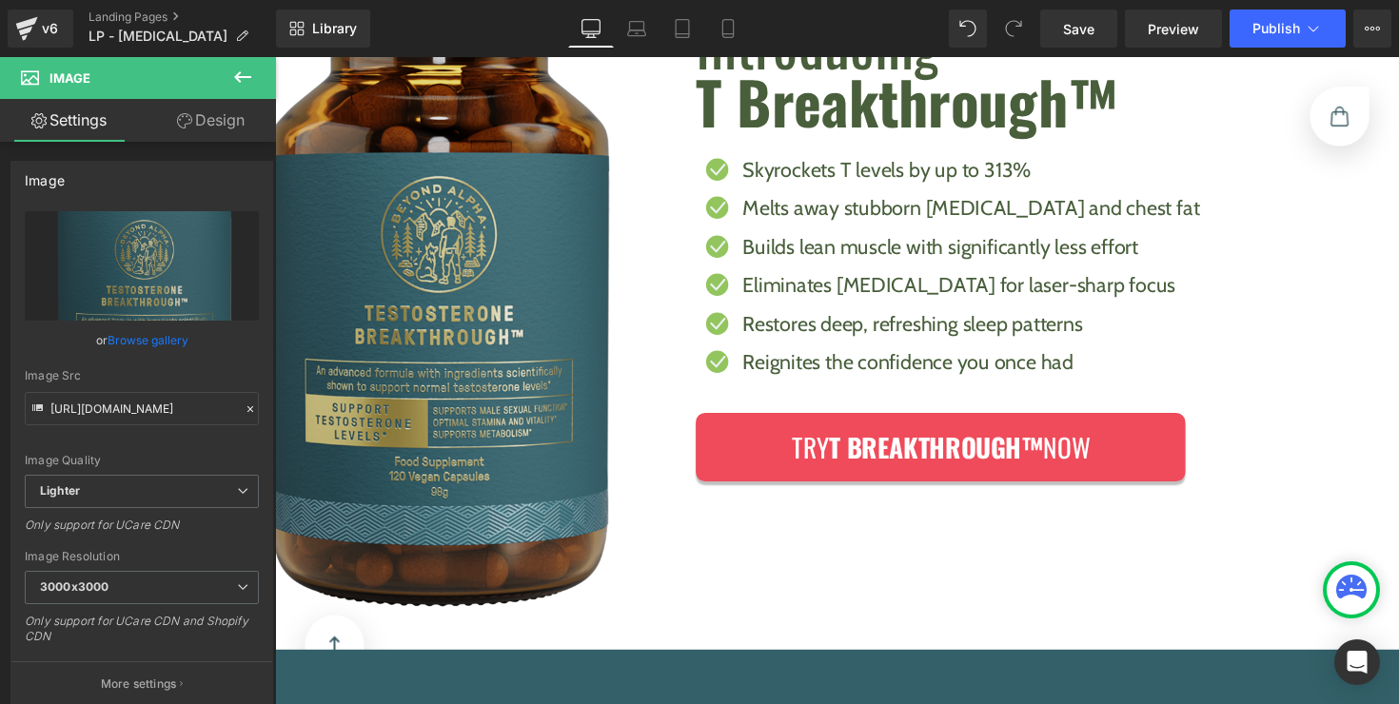
scroll to position [1260, 0]
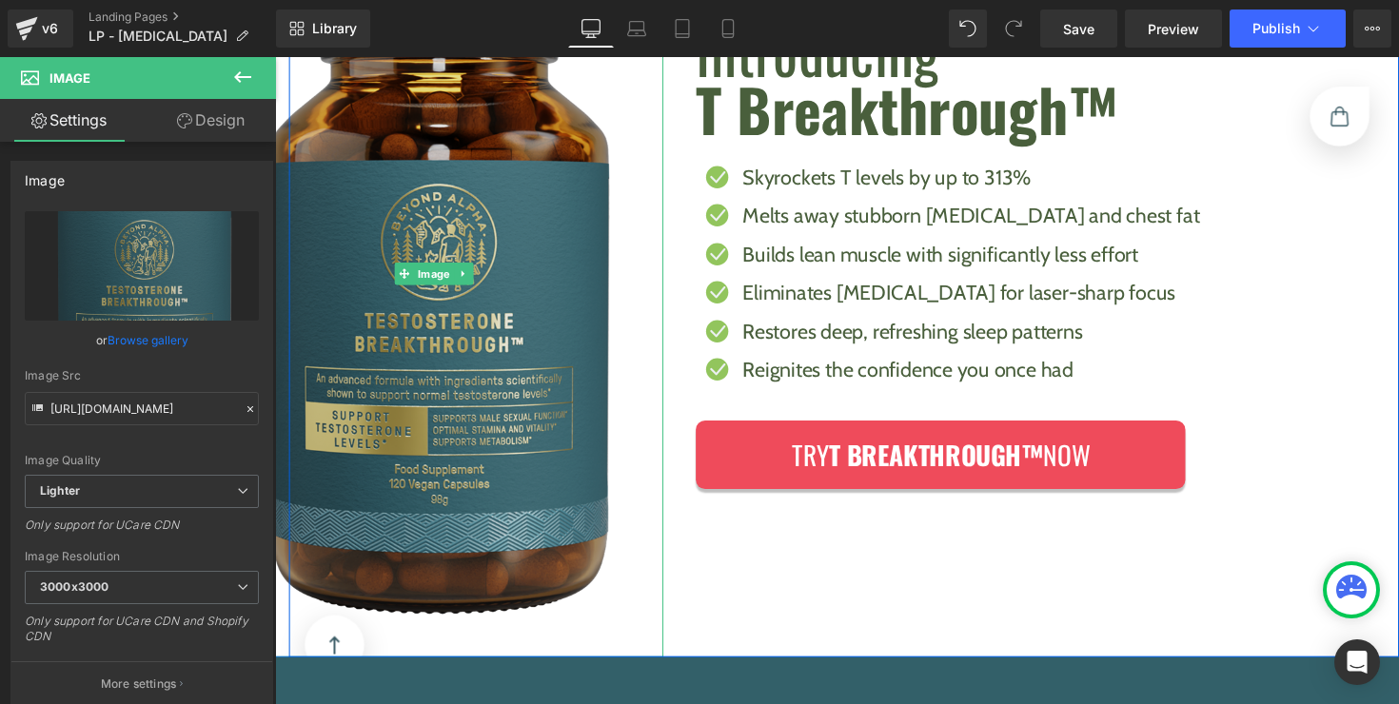
click at [606, 272] on img at bounding box center [438, 279] width 470 height 786
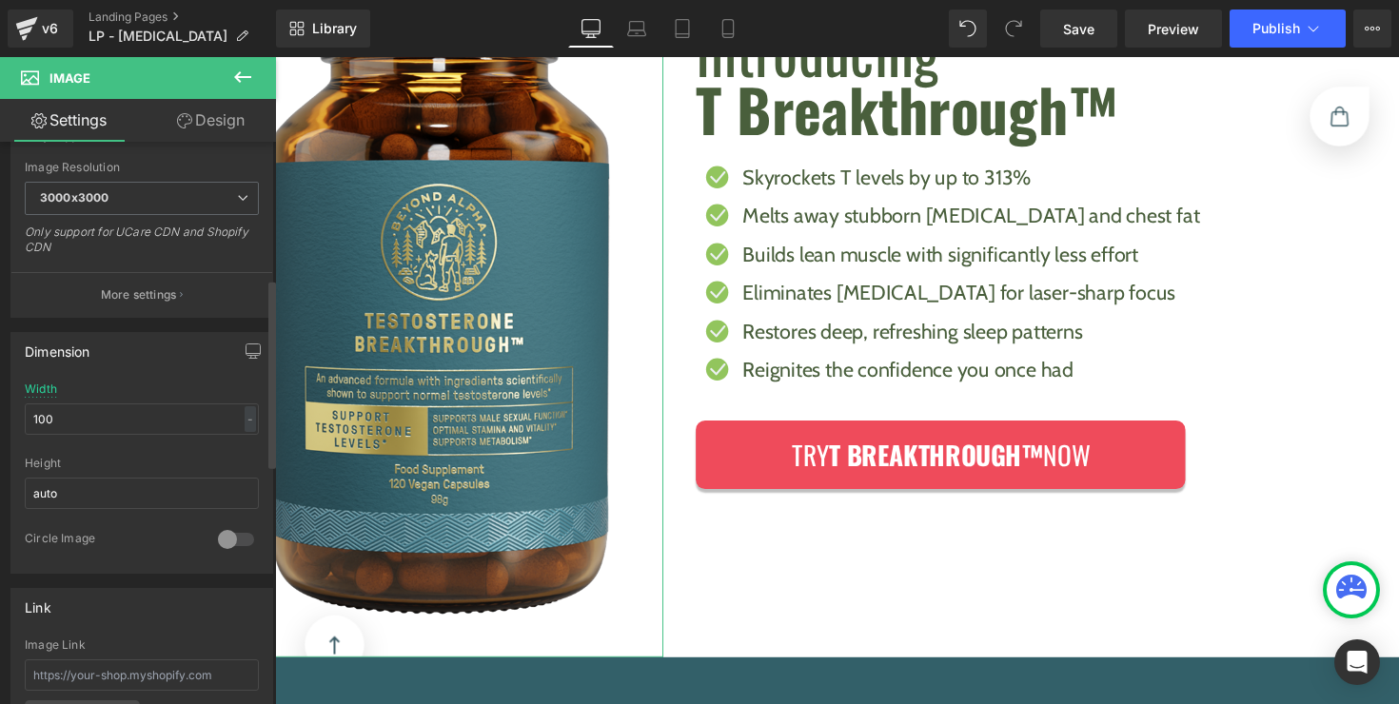
scroll to position [408, 0]
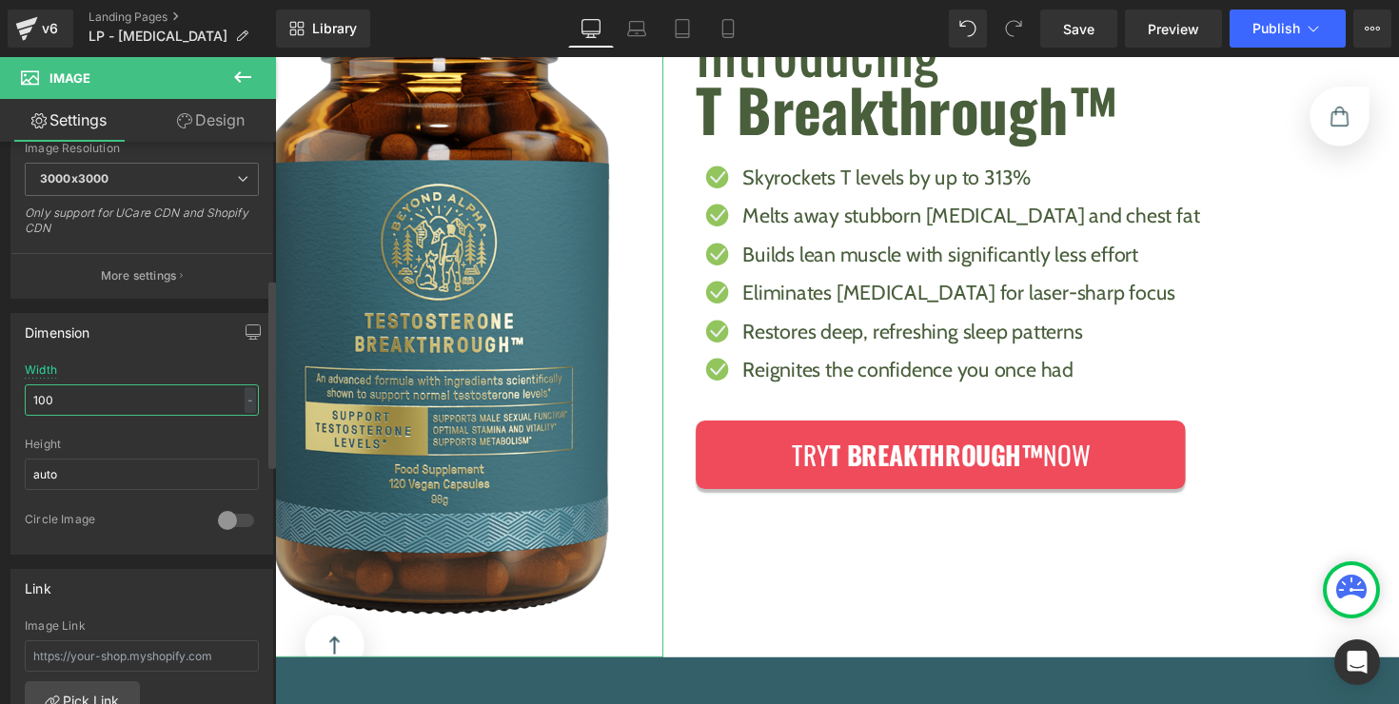
click at [181, 394] on input "100" at bounding box center [142, 399] width 234 height 31
click at [234, 395] on input "100" at bounding box center [142, 399] width 234 height 31
click at [245, 394] on div "-" at bounding box center [250, 400] width 11 height 26
click at [240, 424] on li "%" at bounding box center [246, 430] width 24 height 28
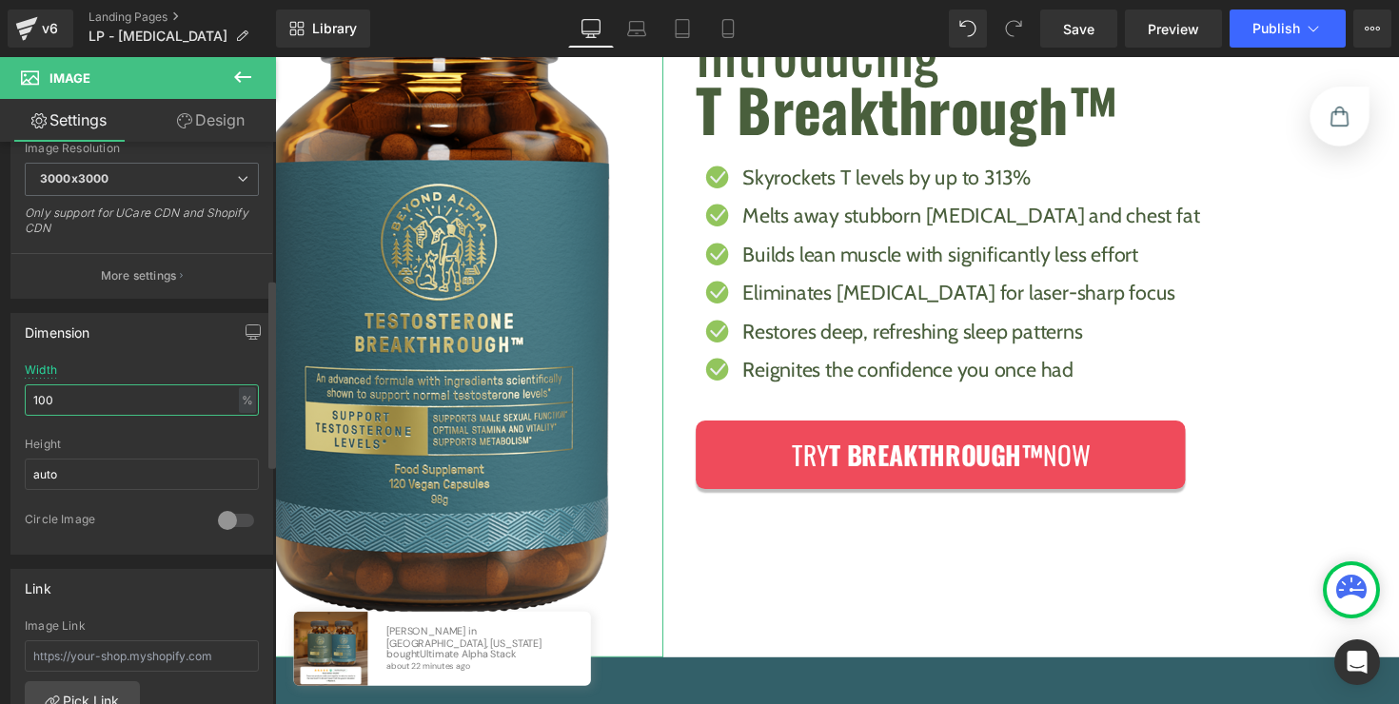
click at [180, 409] on input "100" at bounding box center [142, 399] width 234 height 31
type input "0"
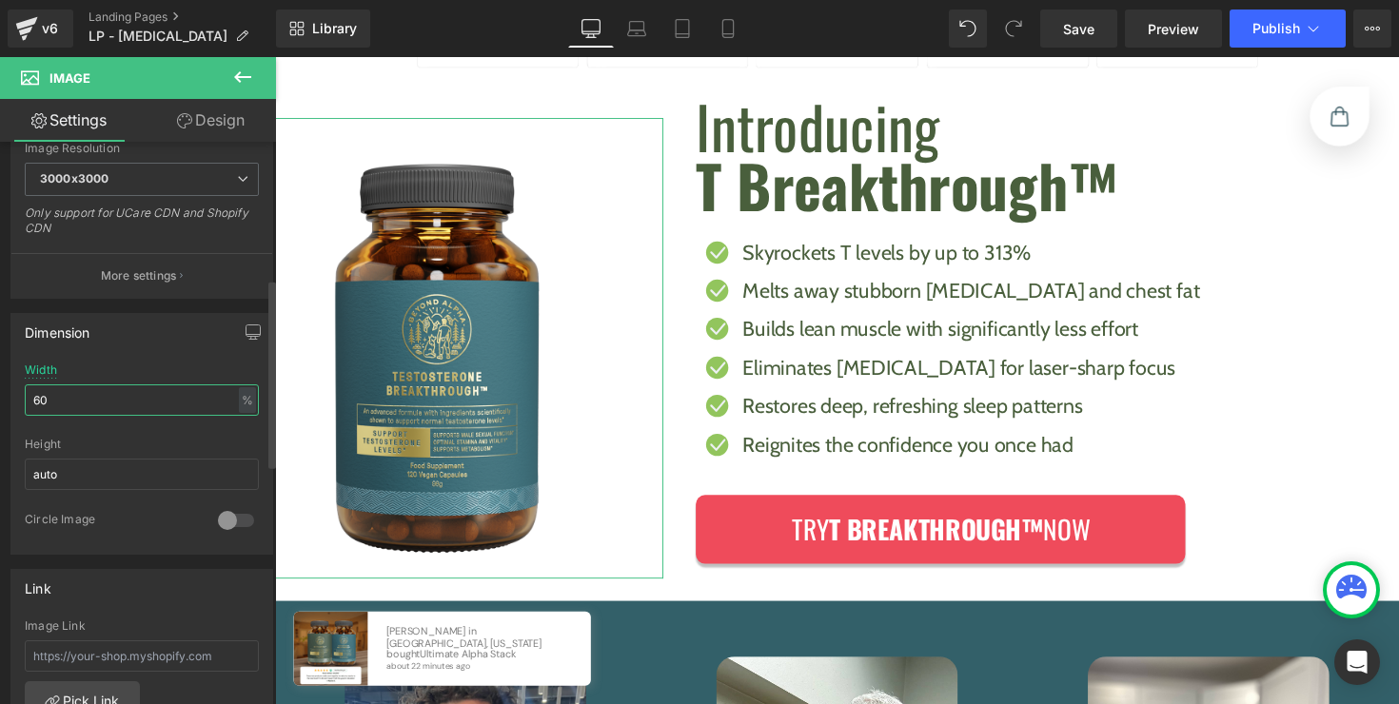
scroll to position [1035, 0]
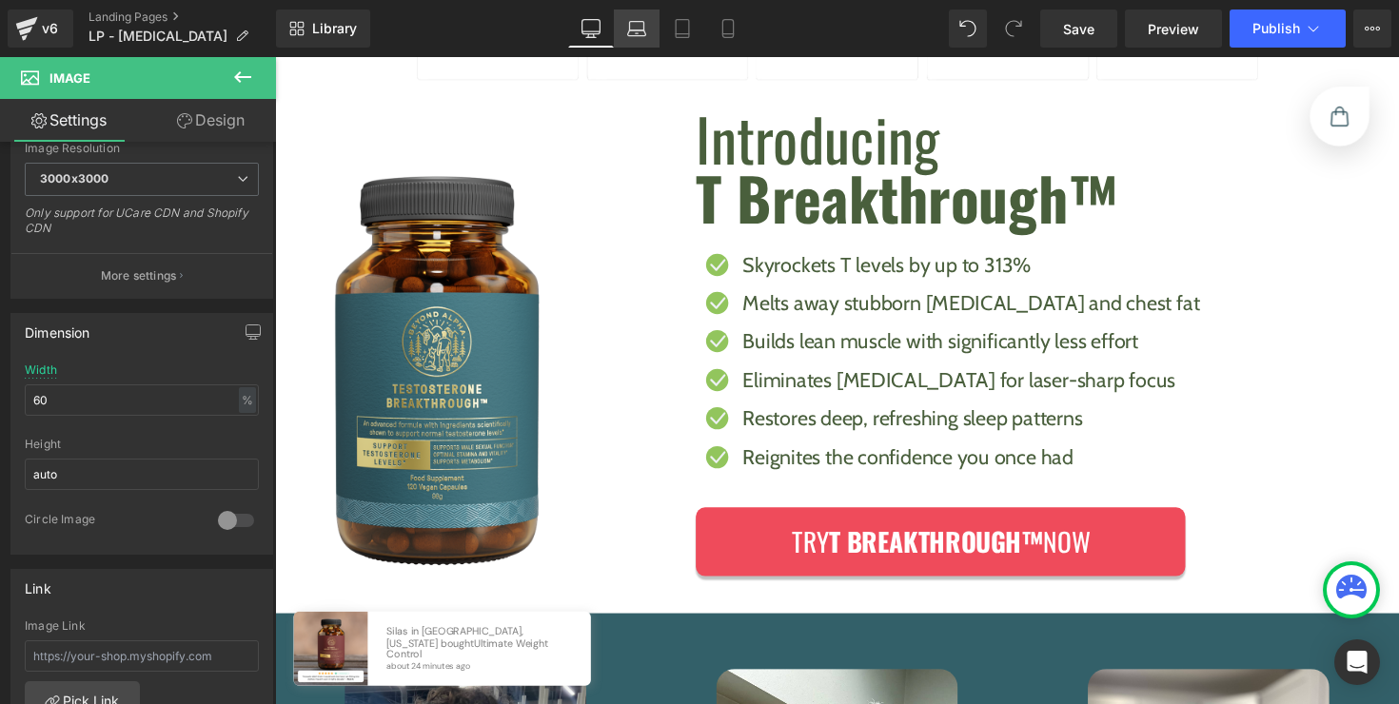
click at [627, 27] on icon at bounding box center [636, 28] width 19 height 19
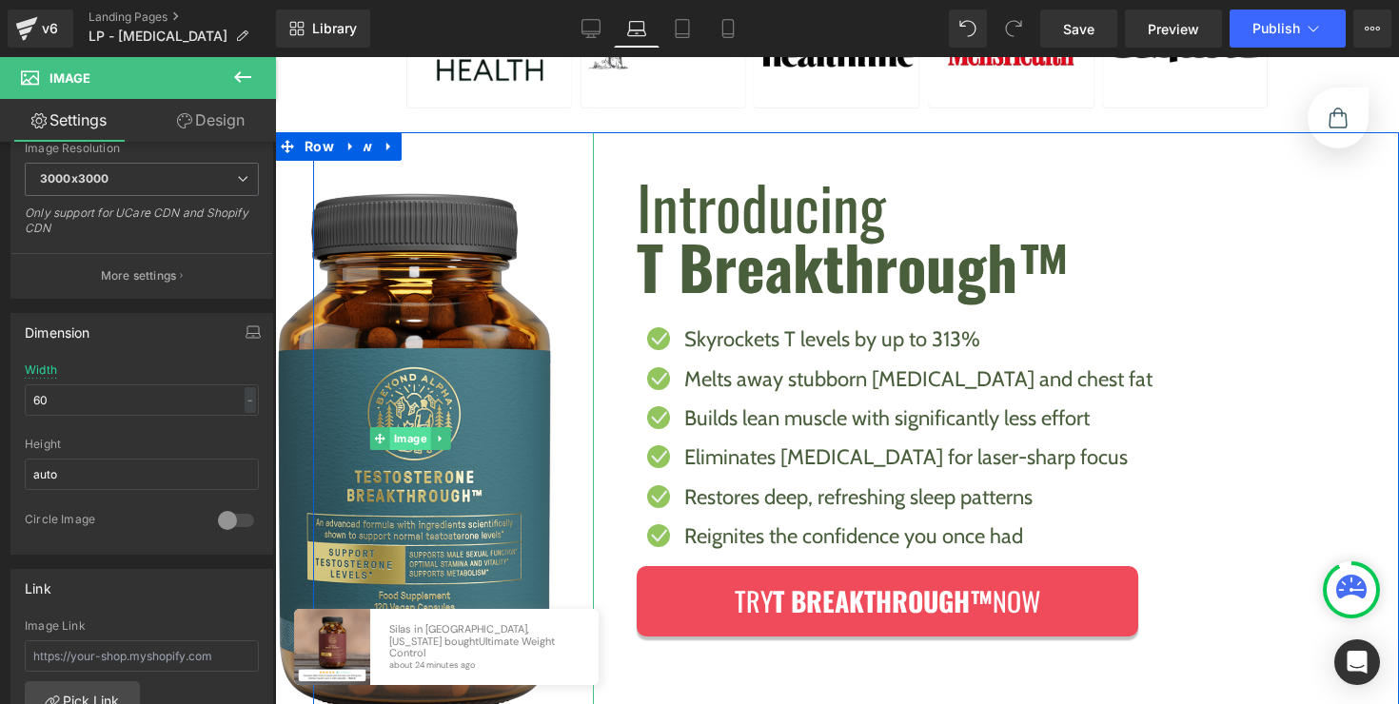
click at [407, 442] on link "Image" at bounding box center [400, 438] width 61 height 23
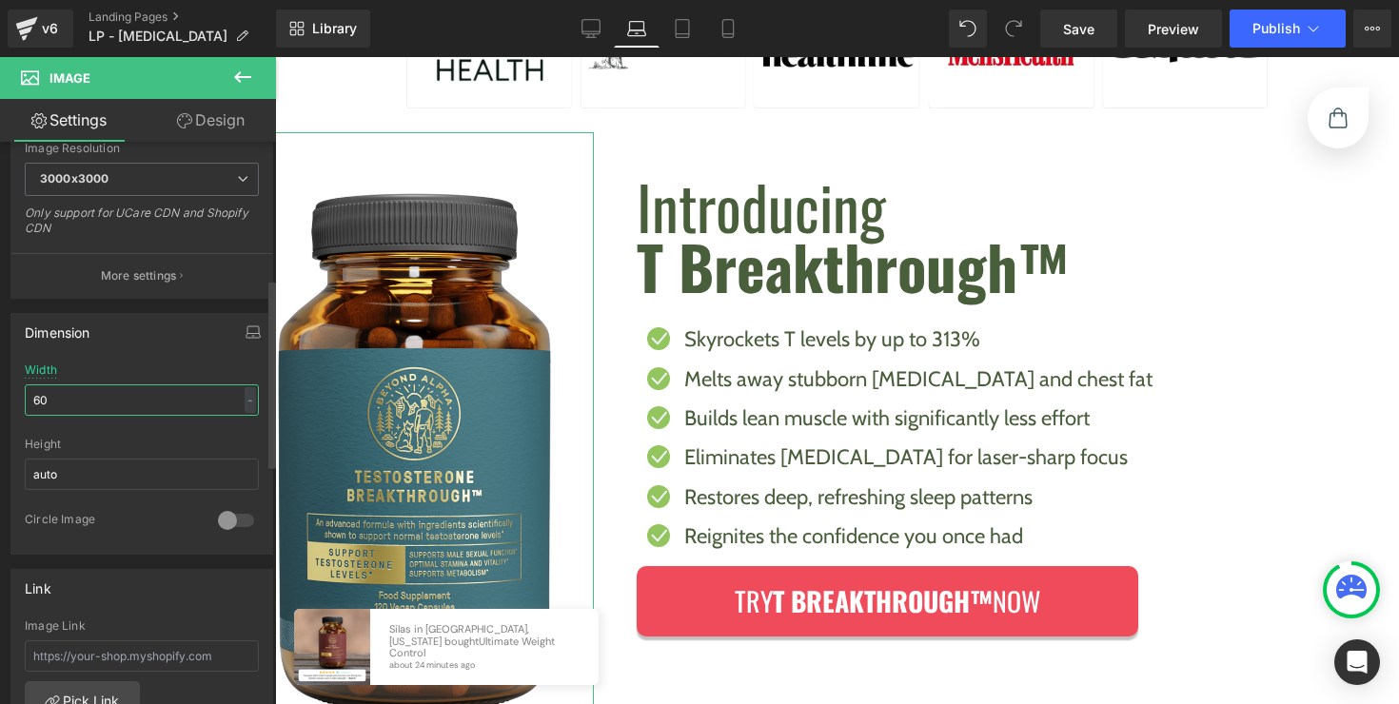
click at [248, 404] on input "60" at bounding box center [142, 399] width 234 height 31
click at [246, 404] on div "-" at bounding box center [250, 400] width 11 height 26
click at [240, 424] on li "%" at bounding box center [246, 430] width 24 height 28
click at [196, 416] on div "Width 60 % % px" at bounding box center [142, 400] width 234 height 74
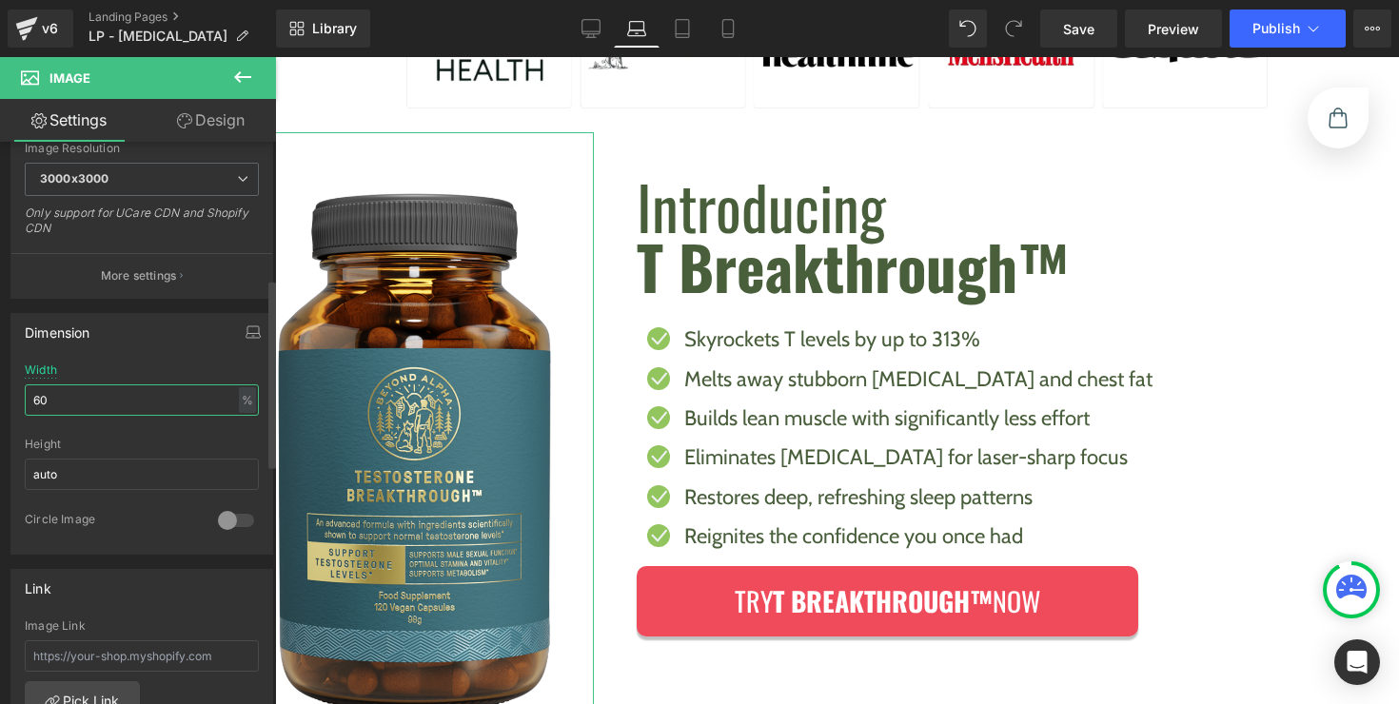
click at [196, 412] on input "60" at bounding box center [142, 399] width 234 height 31
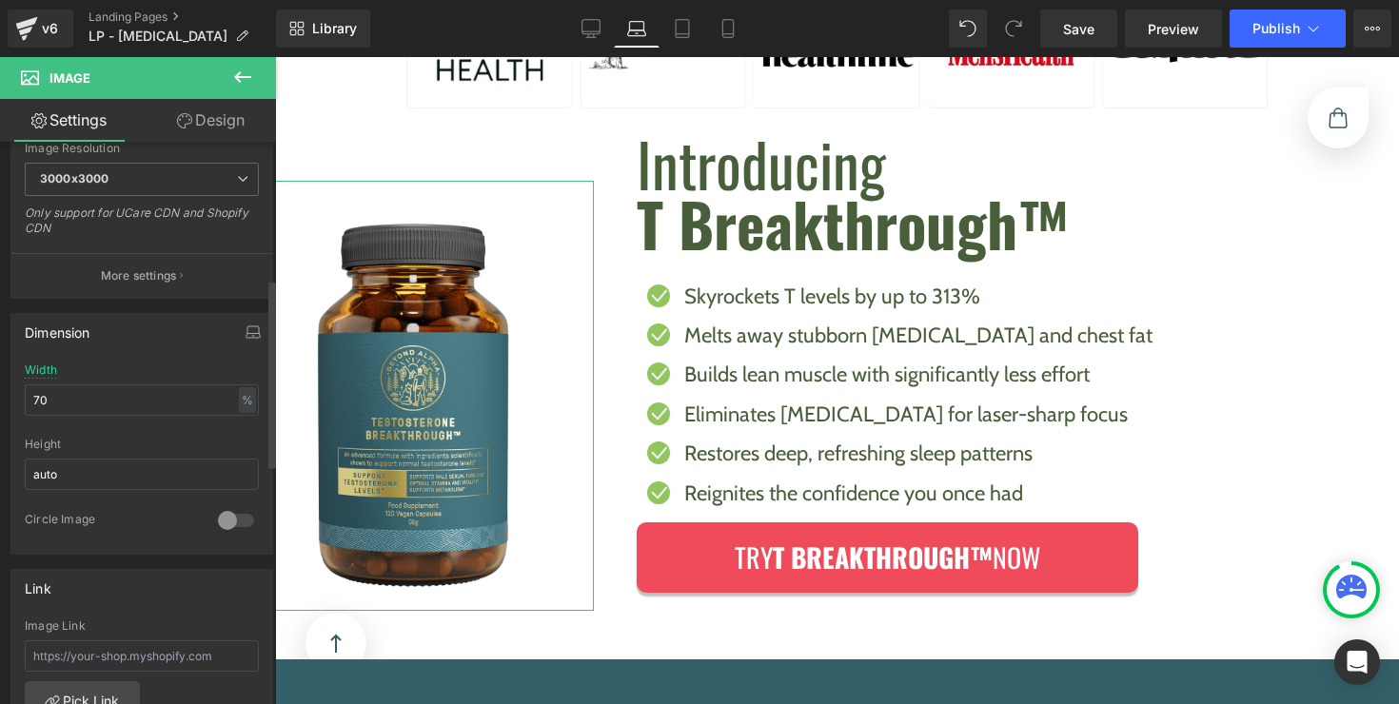
click at [211, 346] on div "Dimension" at bounding box center [141, 332] width 261 height 36
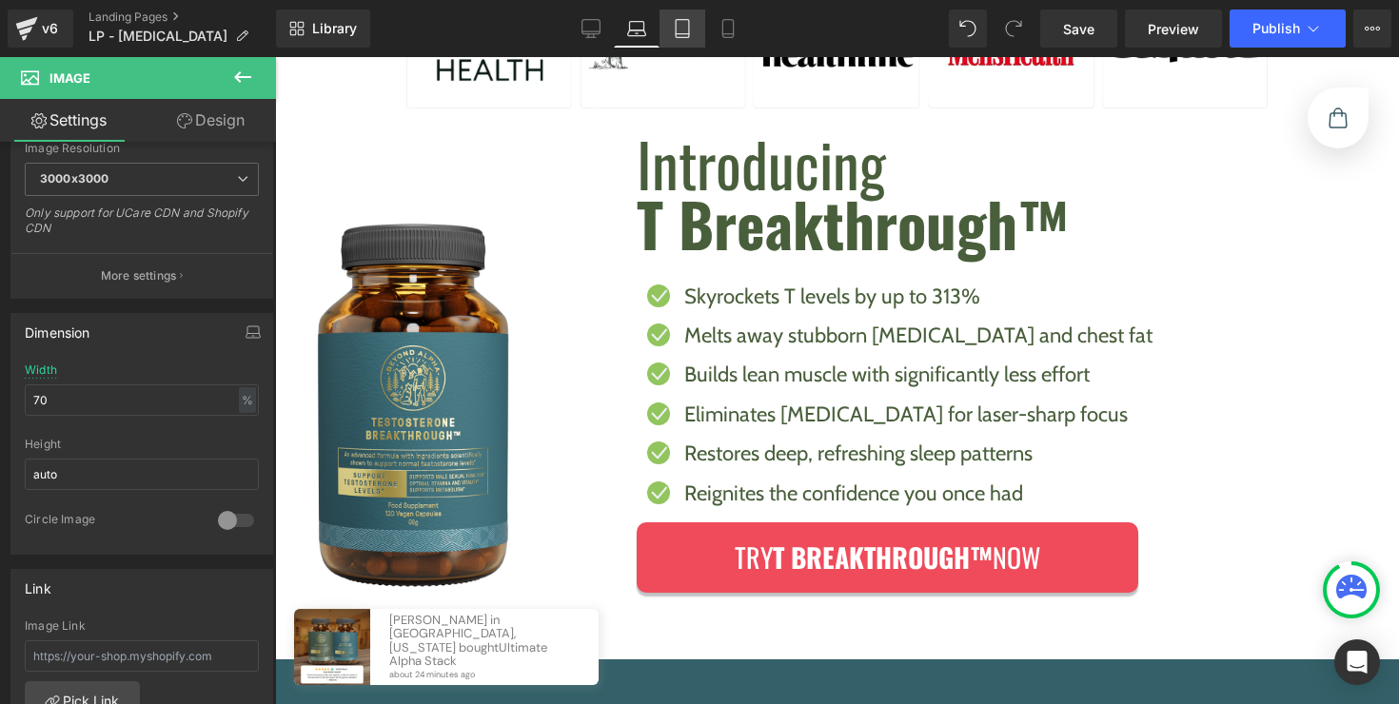
click at [688, 13] on link "Tablet" at bounding box center [682, 29] width 46 height 38
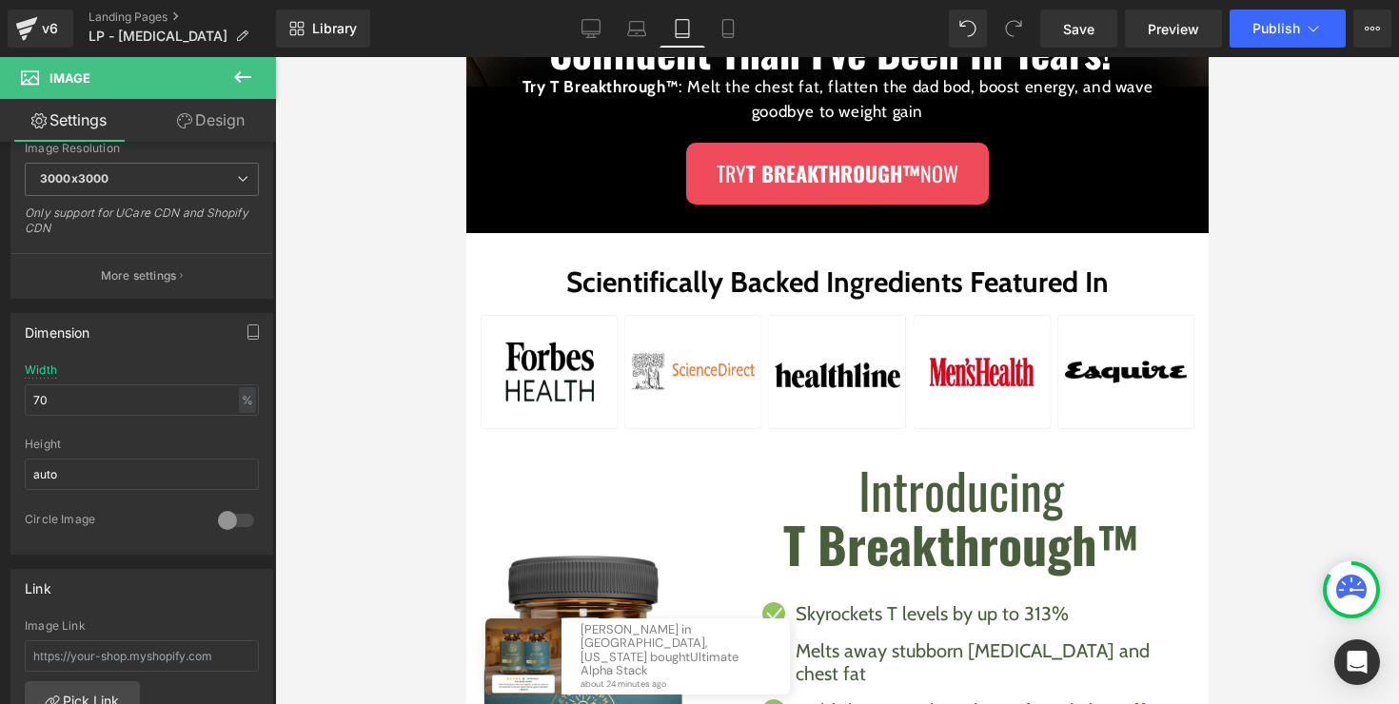
scroll to position [1313, 0]
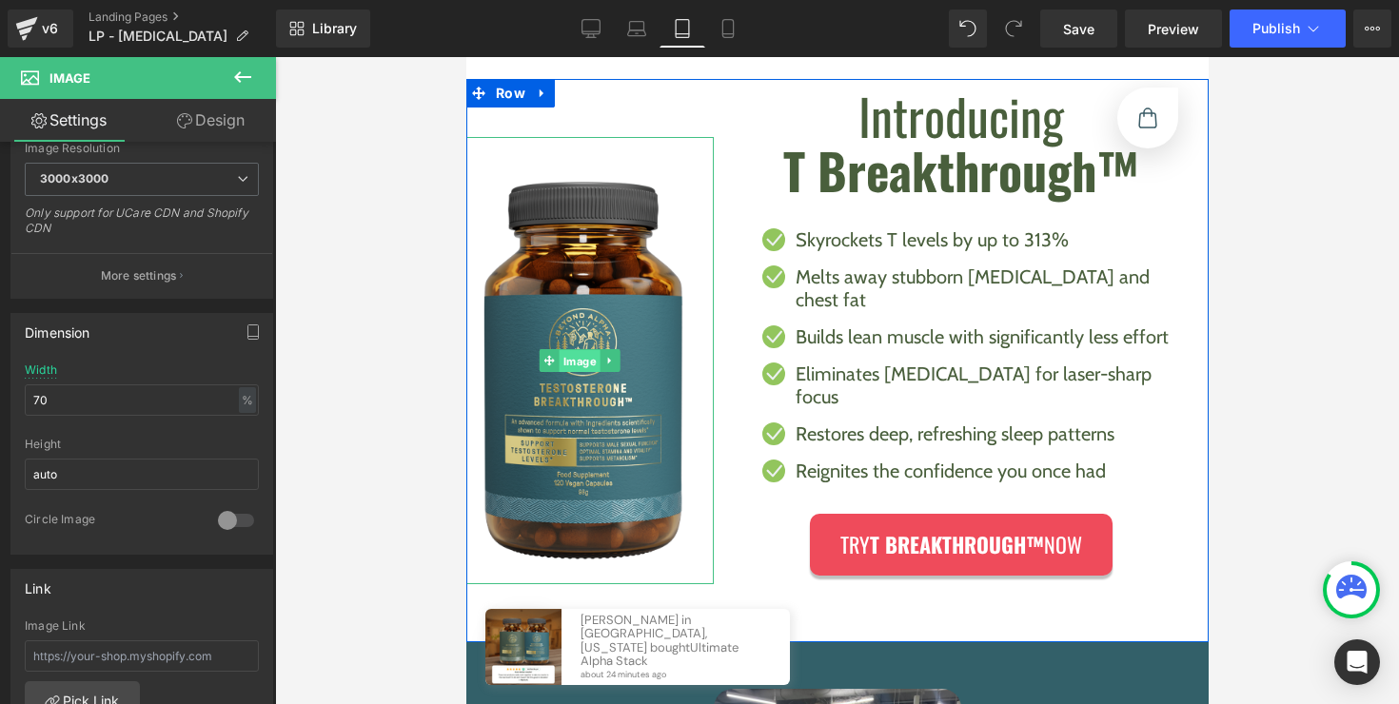
click at [590, 328] on div "Image" at bounding box center [578, 360] width 267 height 447
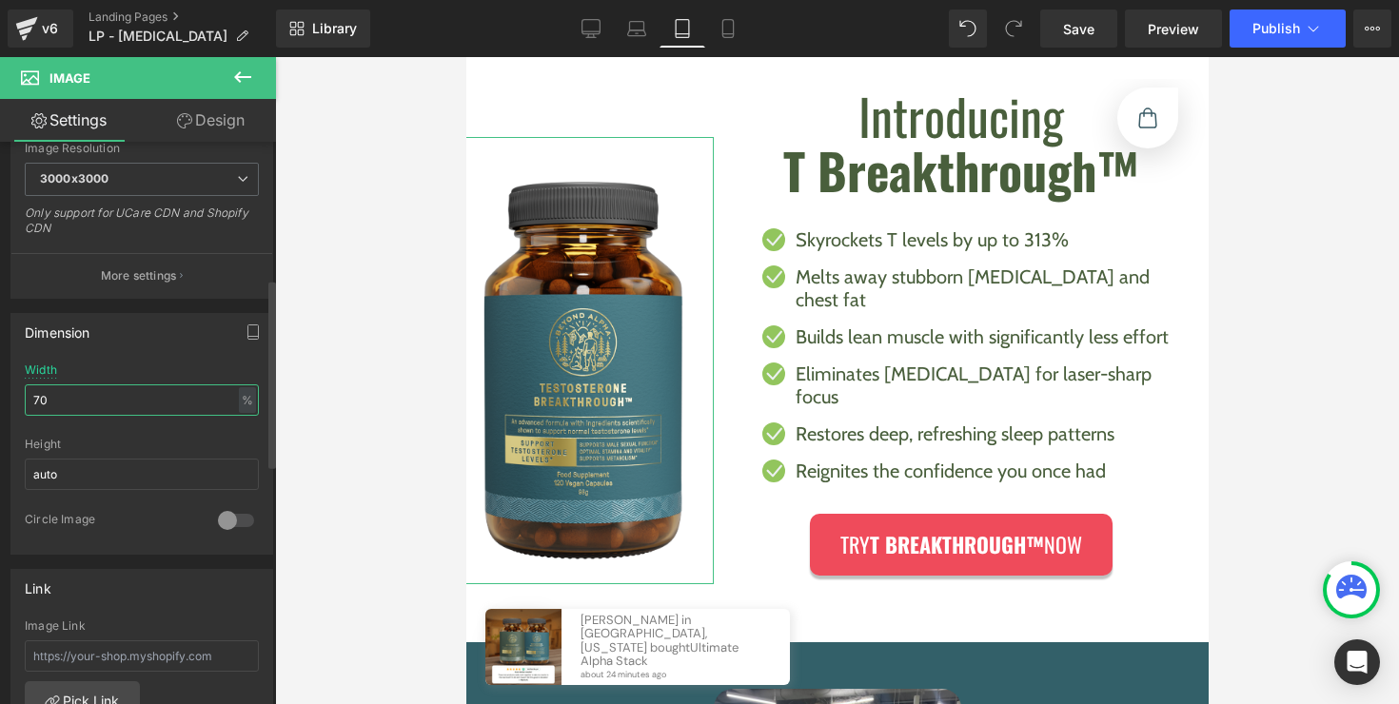
click at [208, 400] on input "70" at bounding box center [142, 399] width 234 height 31
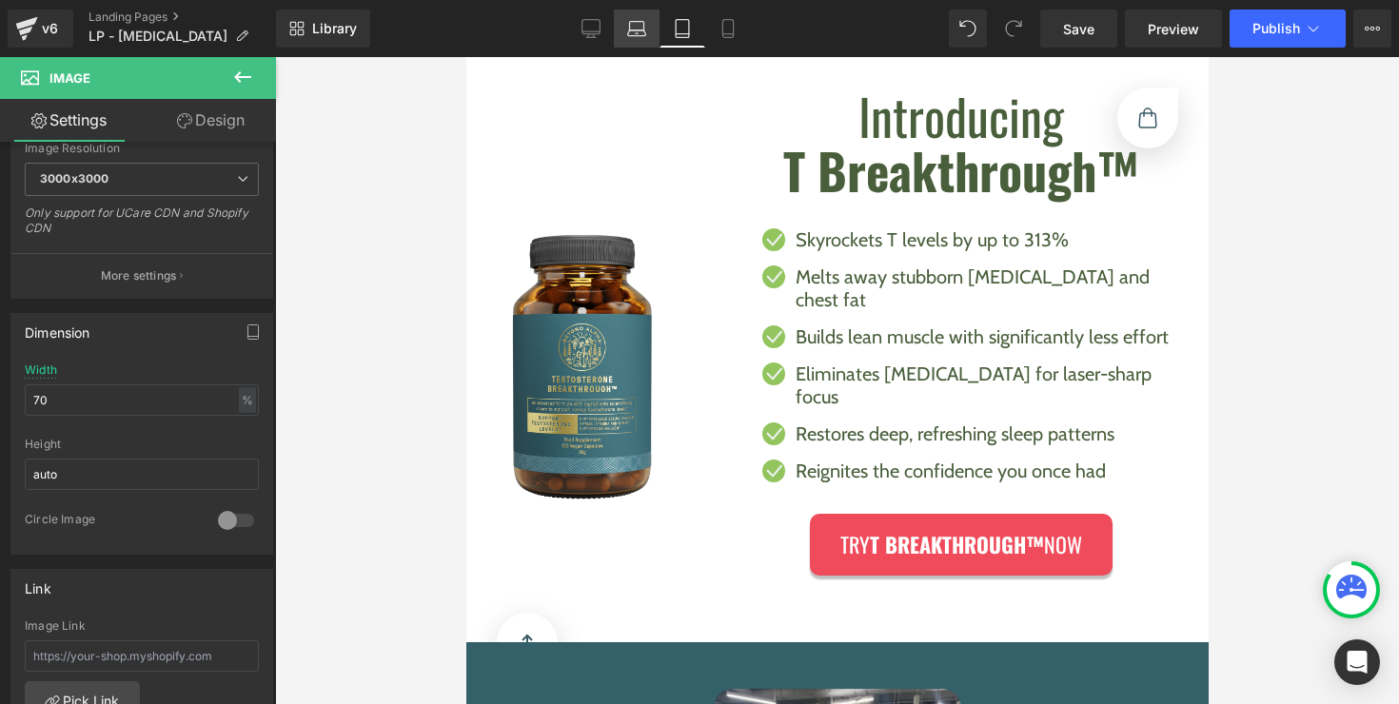
click at [651, 11] on link "Laptop" at bounding box center [637, 29] width 46 height 38
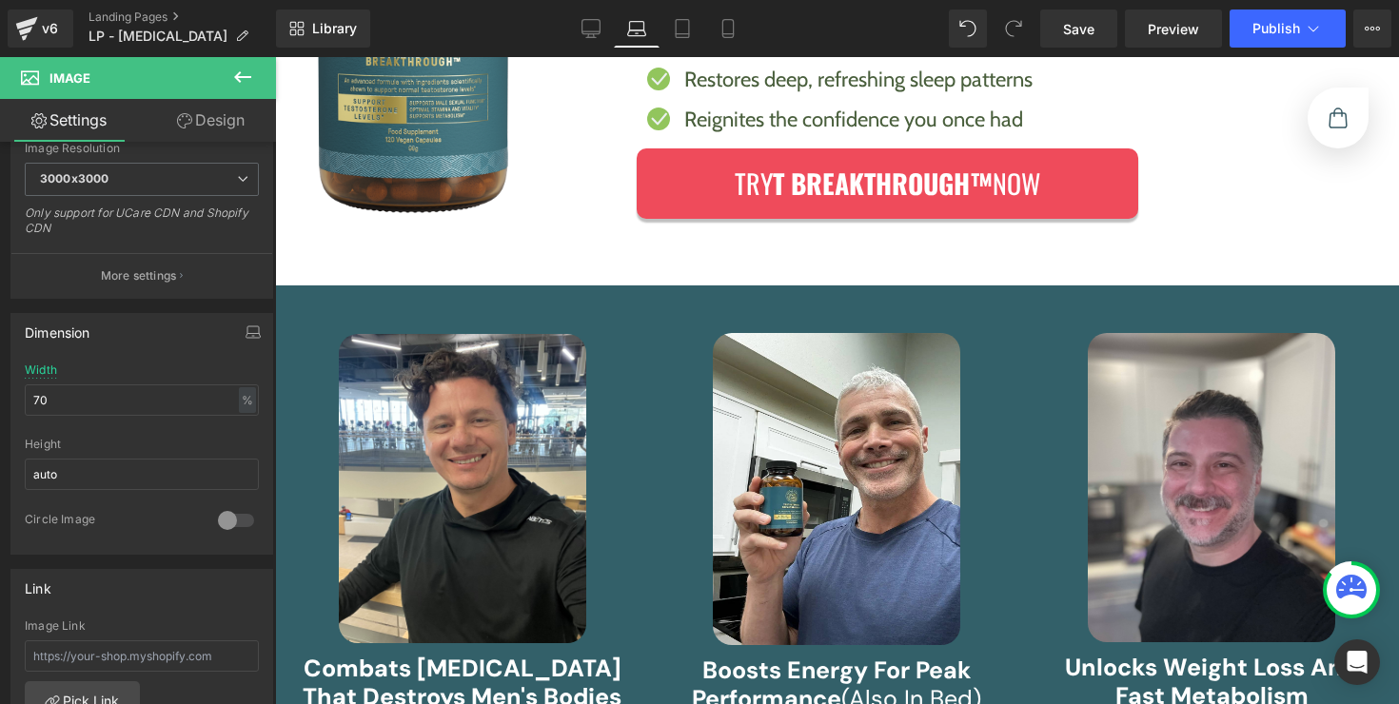
scroll to position [939, 0]
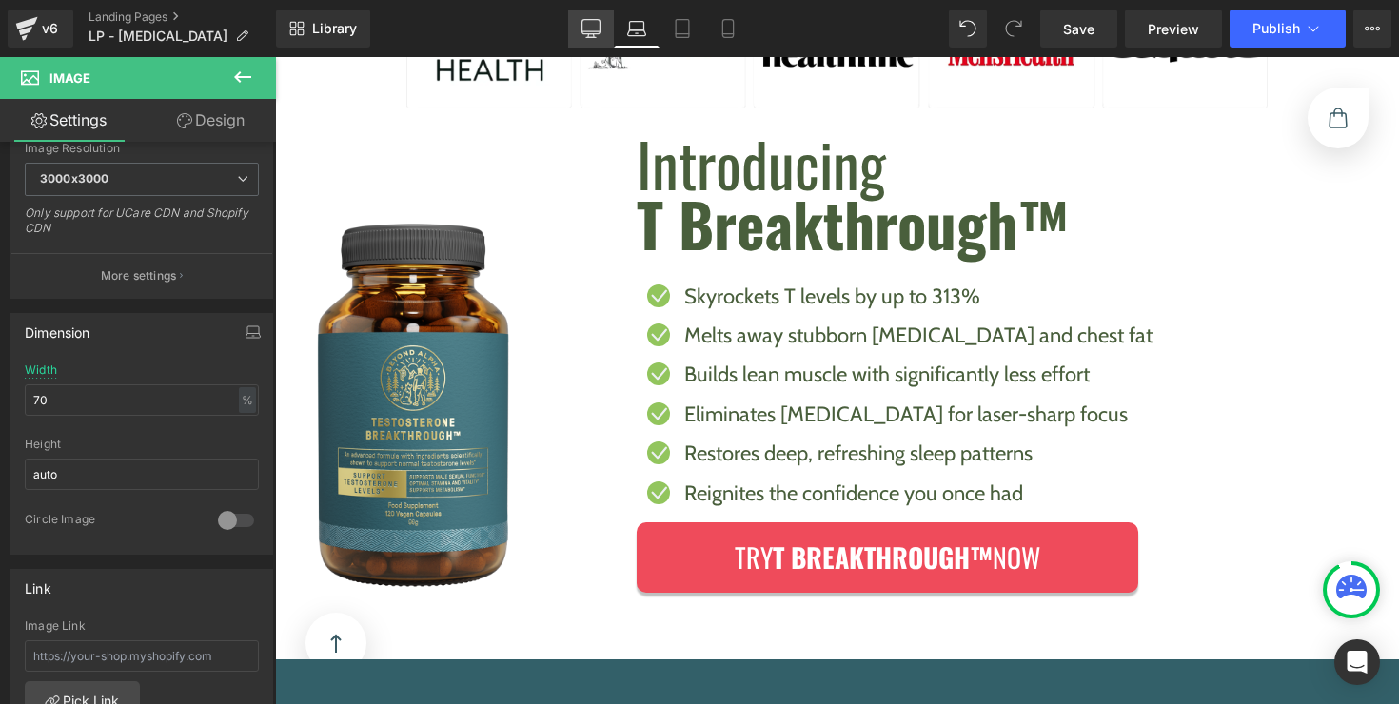
click at [578, 32] on link "Desktop" at bounding box center [591, 29] width 46 height 38
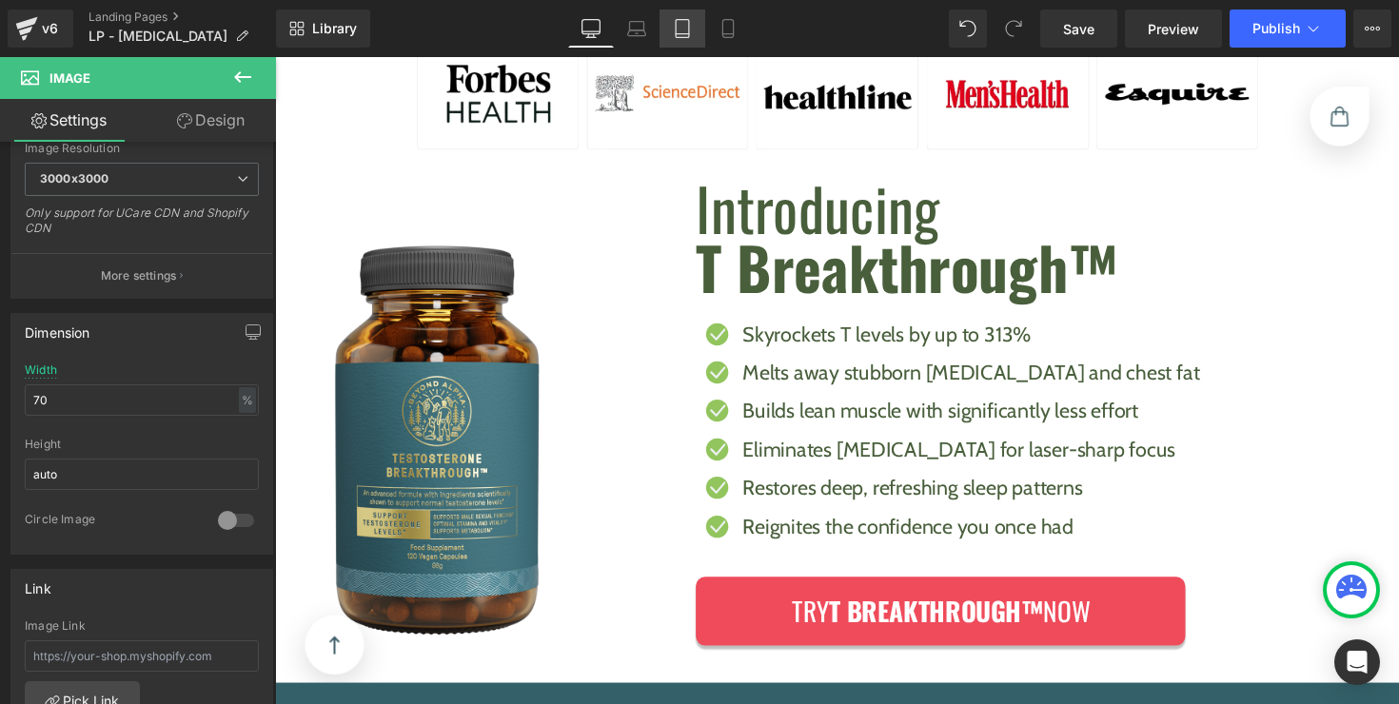
click at [699, 31] on link "Tablet" at bounding box center [682, 29] width 46 height 38
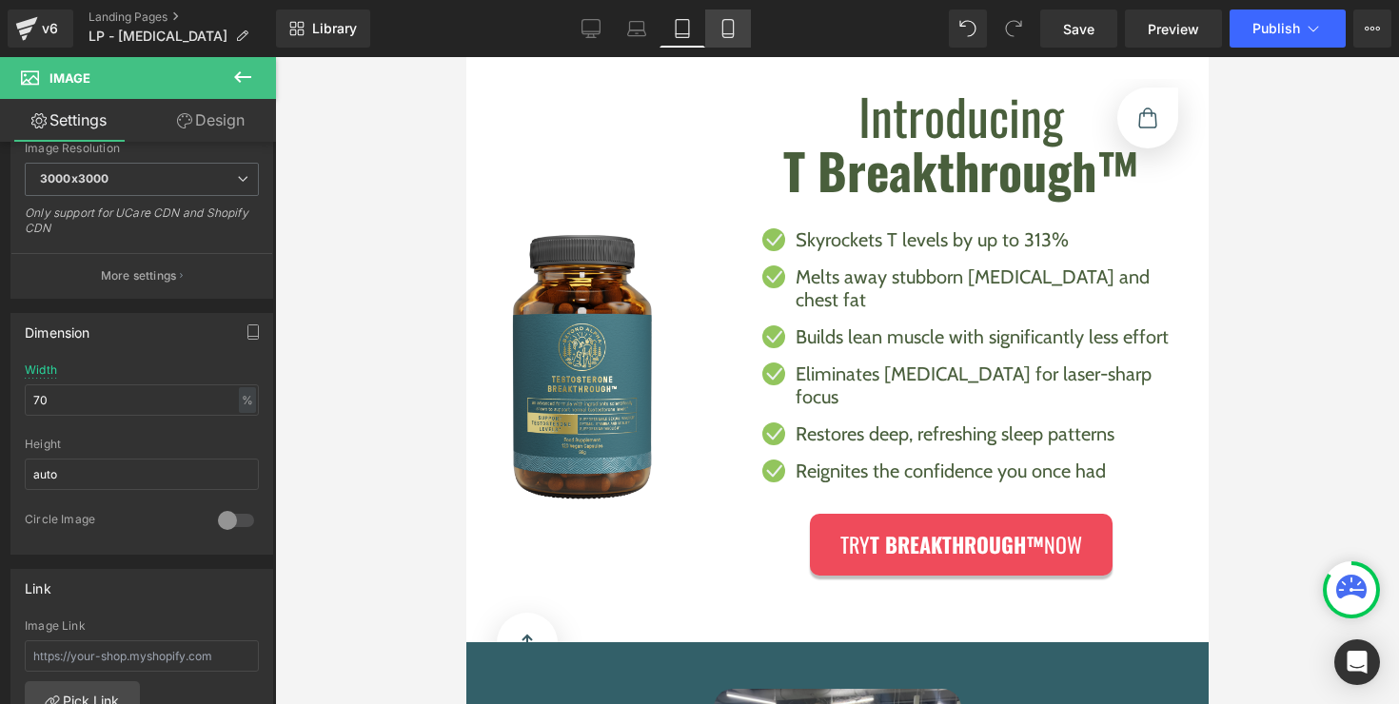
click at [726, 31] on icon at bounding box center [727, 28] width 19 height 19
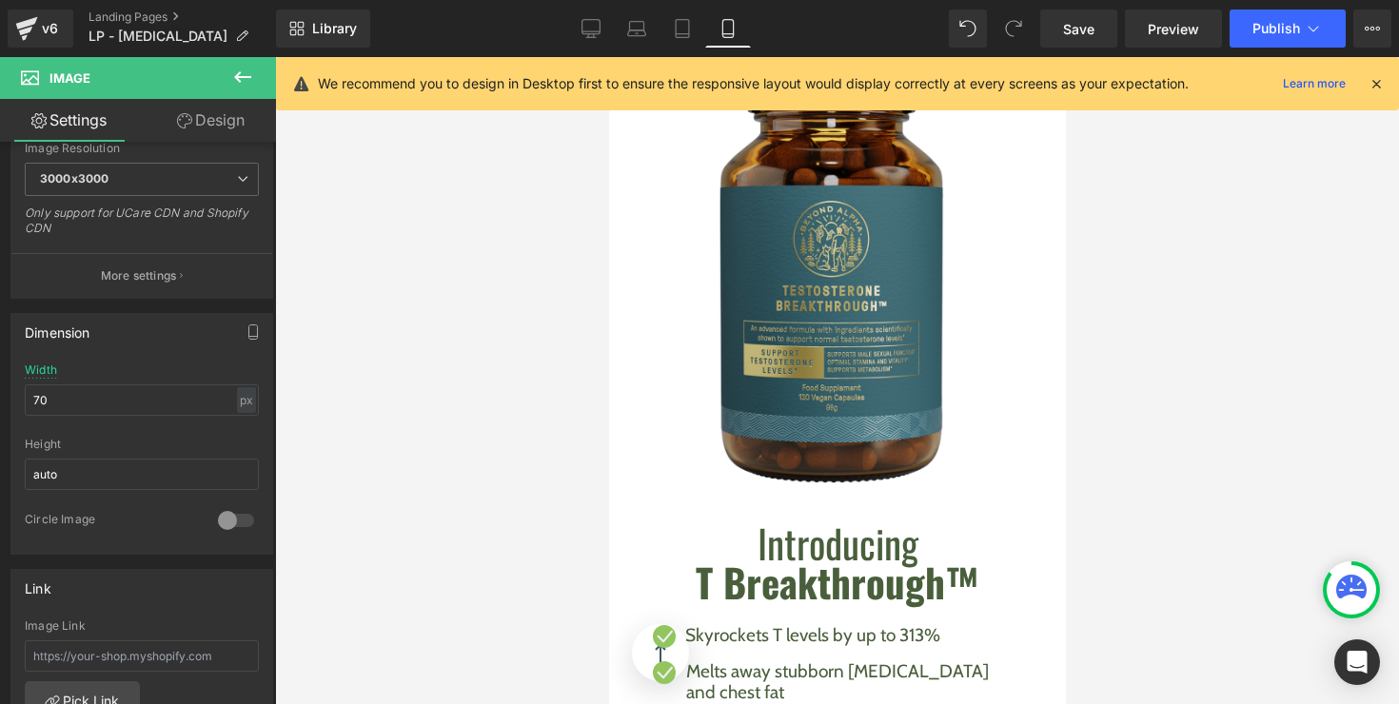
scroll to position [1334, 0]
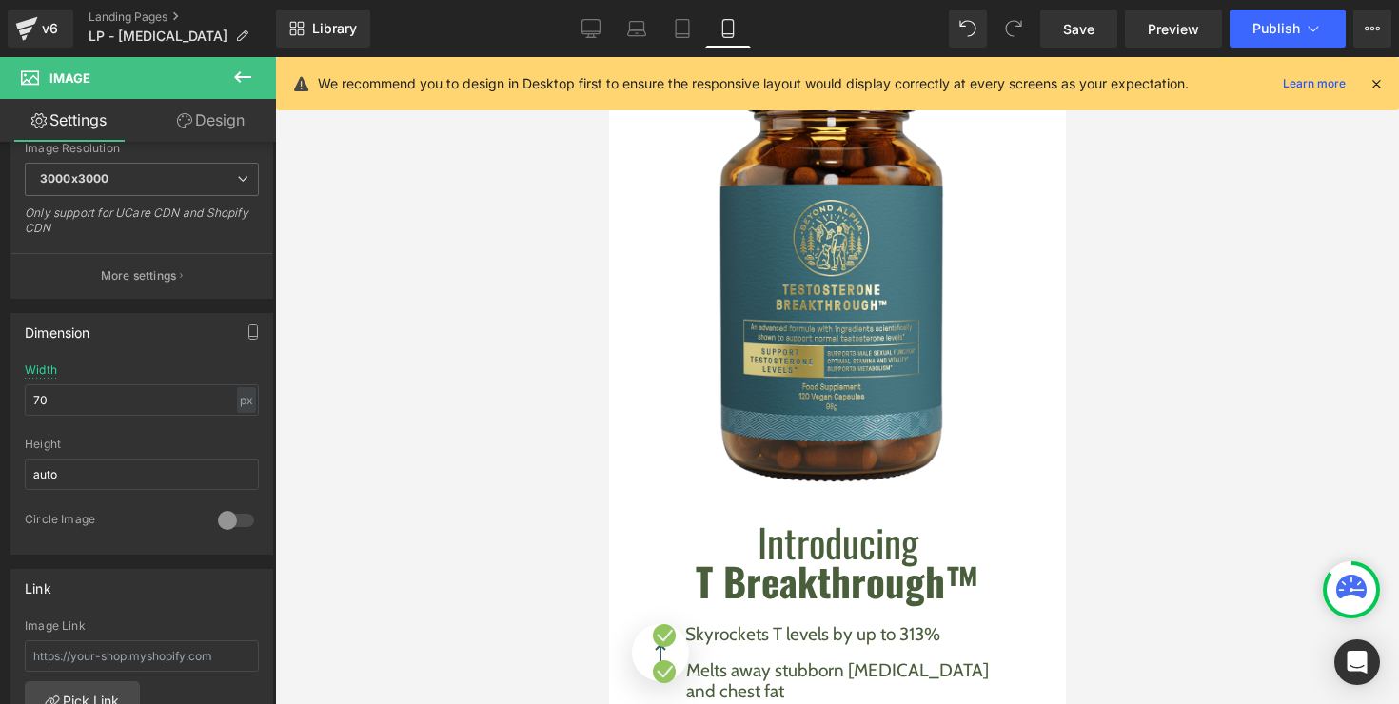
click at [691, 35] on icon at bounding box center [682, 28] width 19 height 19
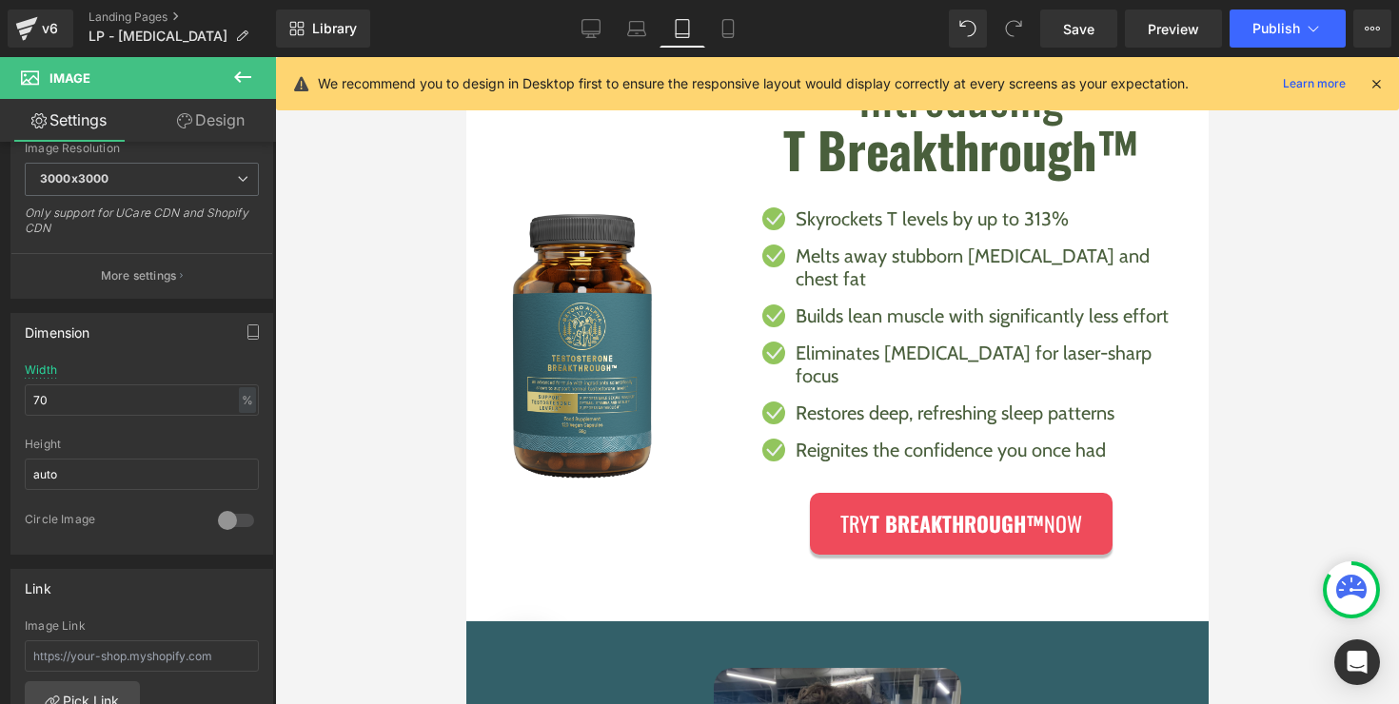
scroll to position [1166, 0]
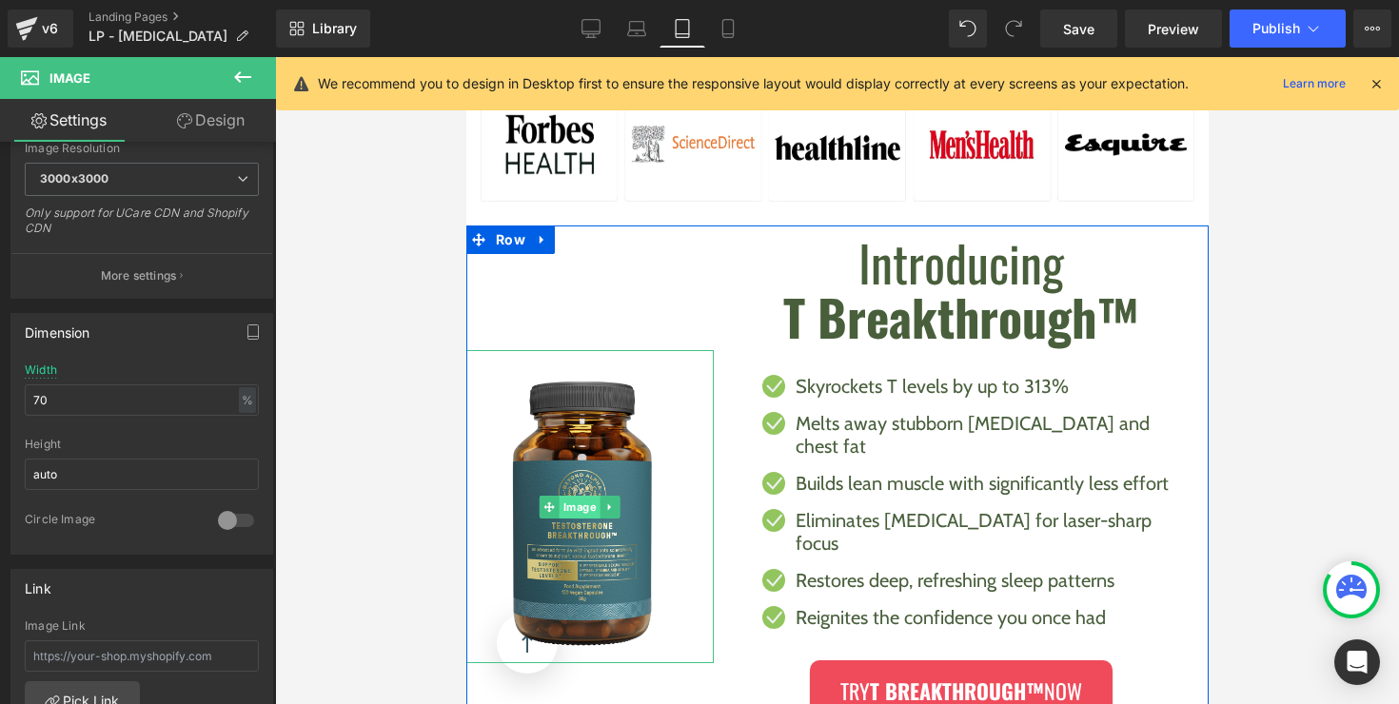
click at [564, 486] on div "Image" at bounding box center [578, 506] width 267 height 313
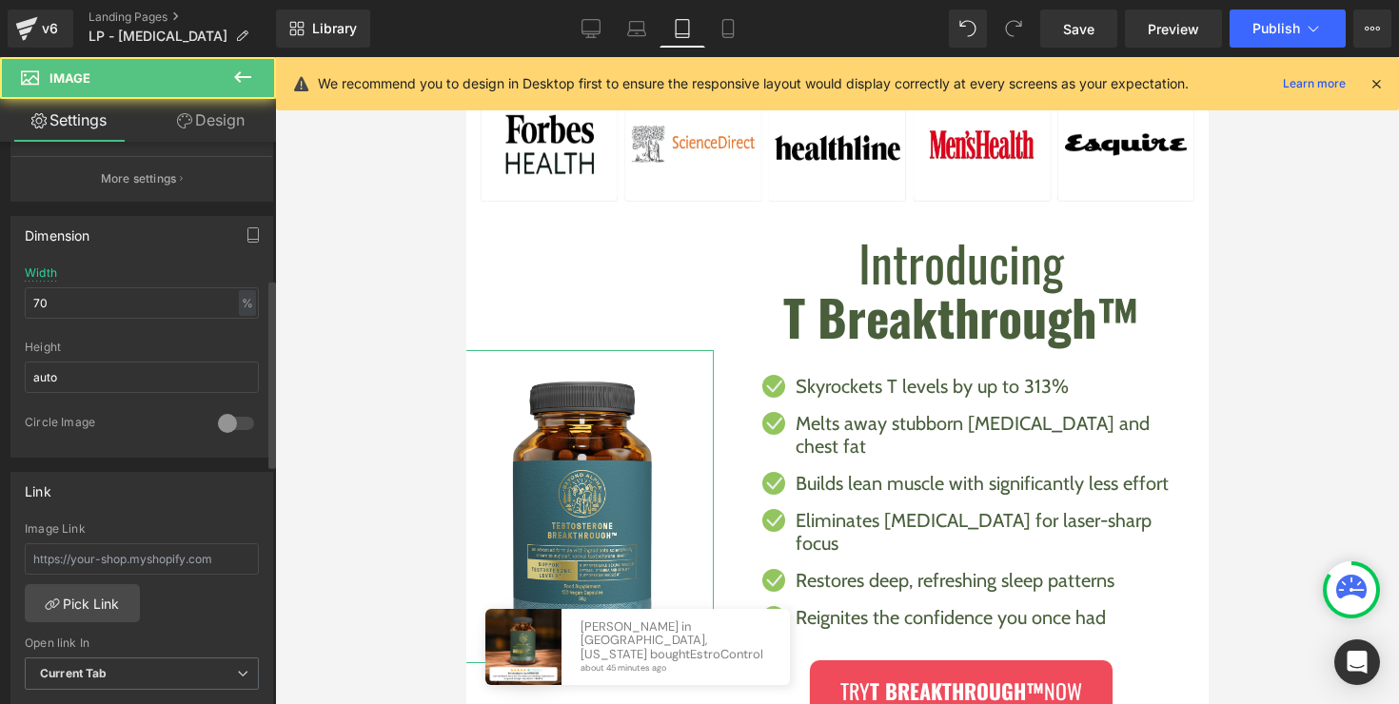
scroll to position [587, 0]
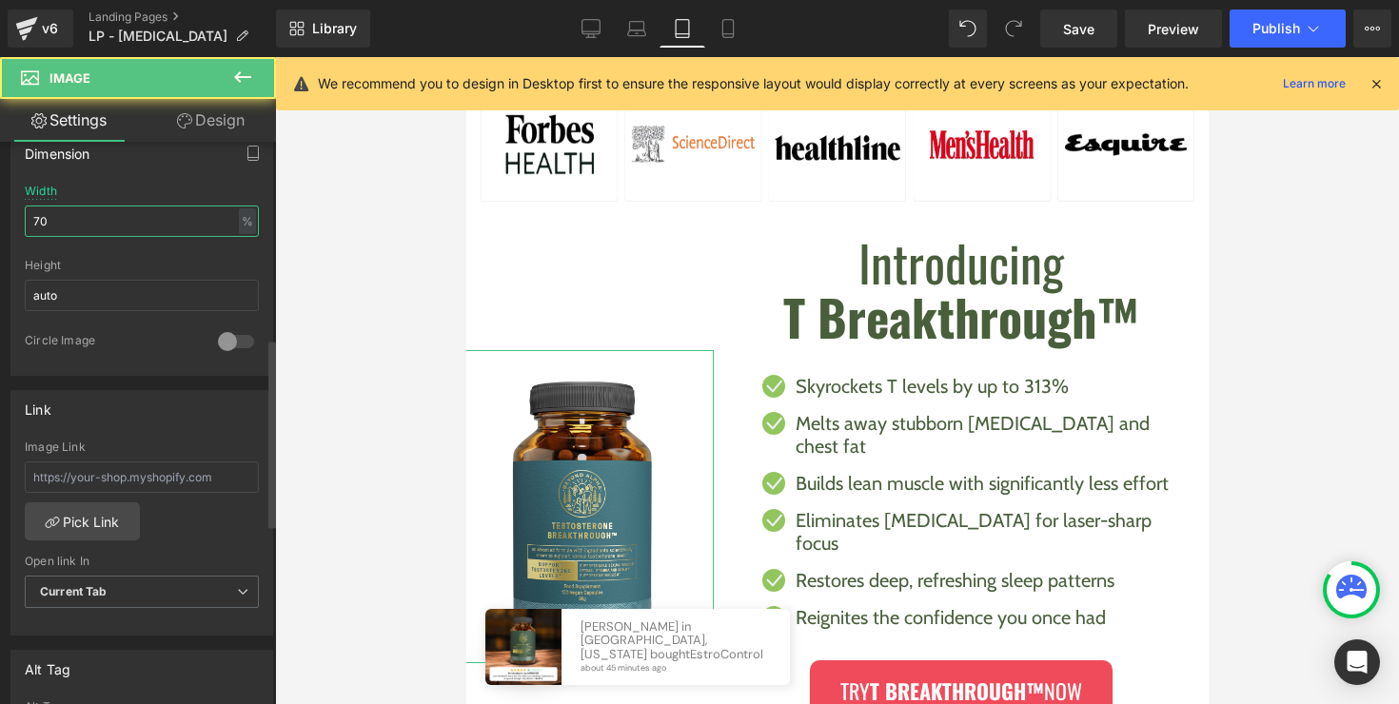
click at [107, 225] on input "70" at bounding box center [142, 221] width 234 height 31
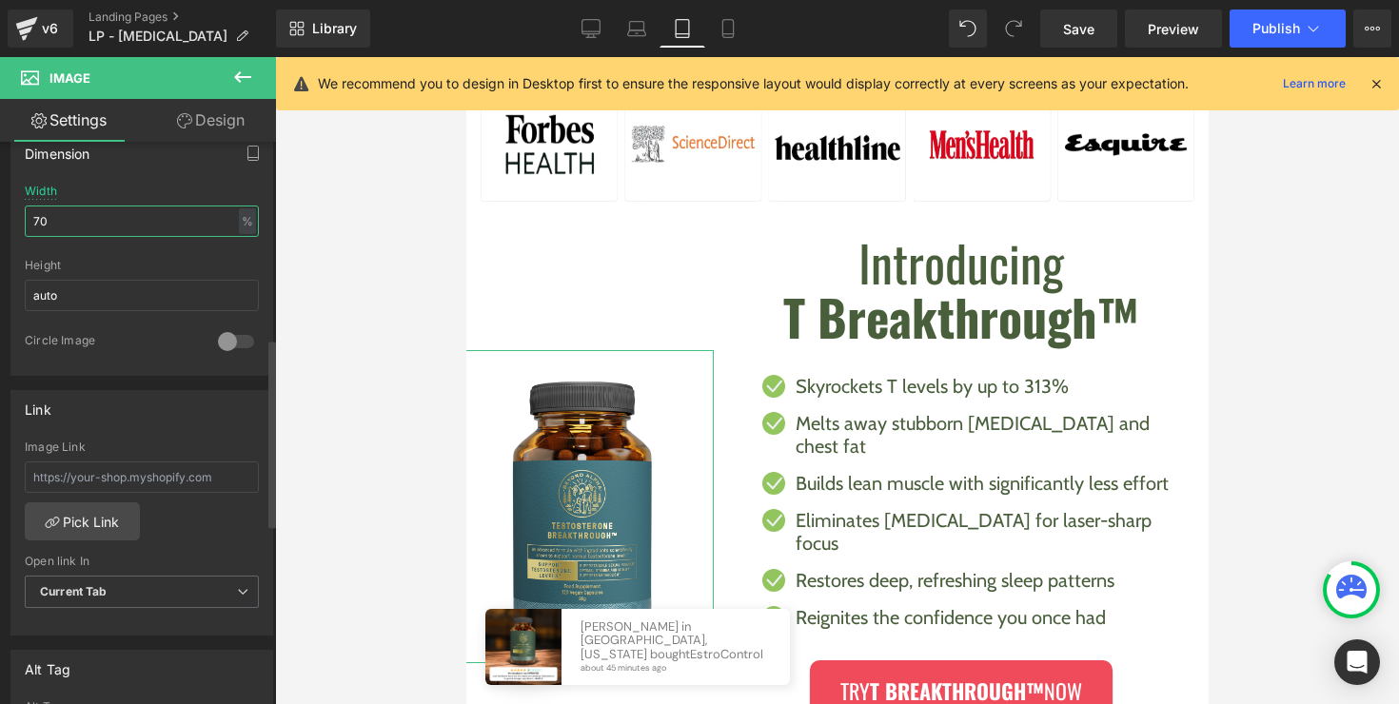
click at [107, 225] on input "70" at bounding box center [142, 221] width 234 height 31
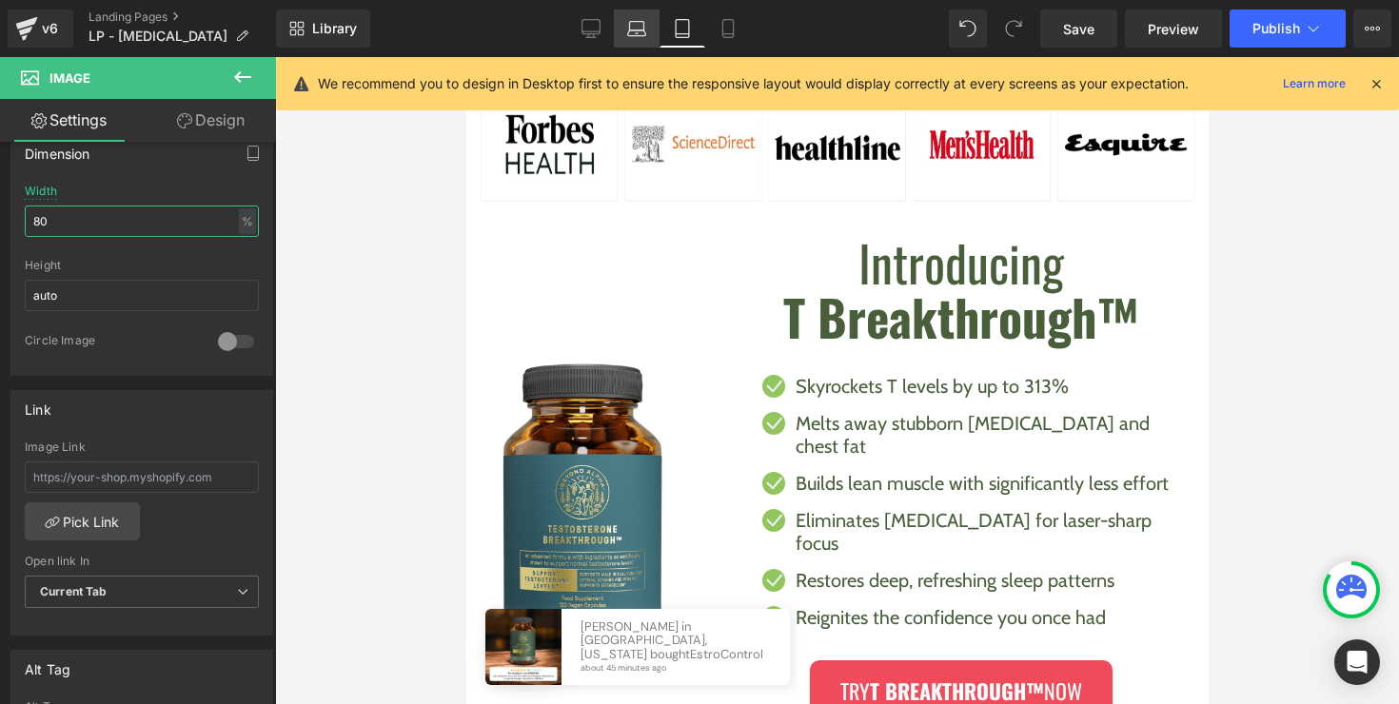
type input "80"
click at [643, 30] on icon at bounding box center [637, 33] width 18 height 6
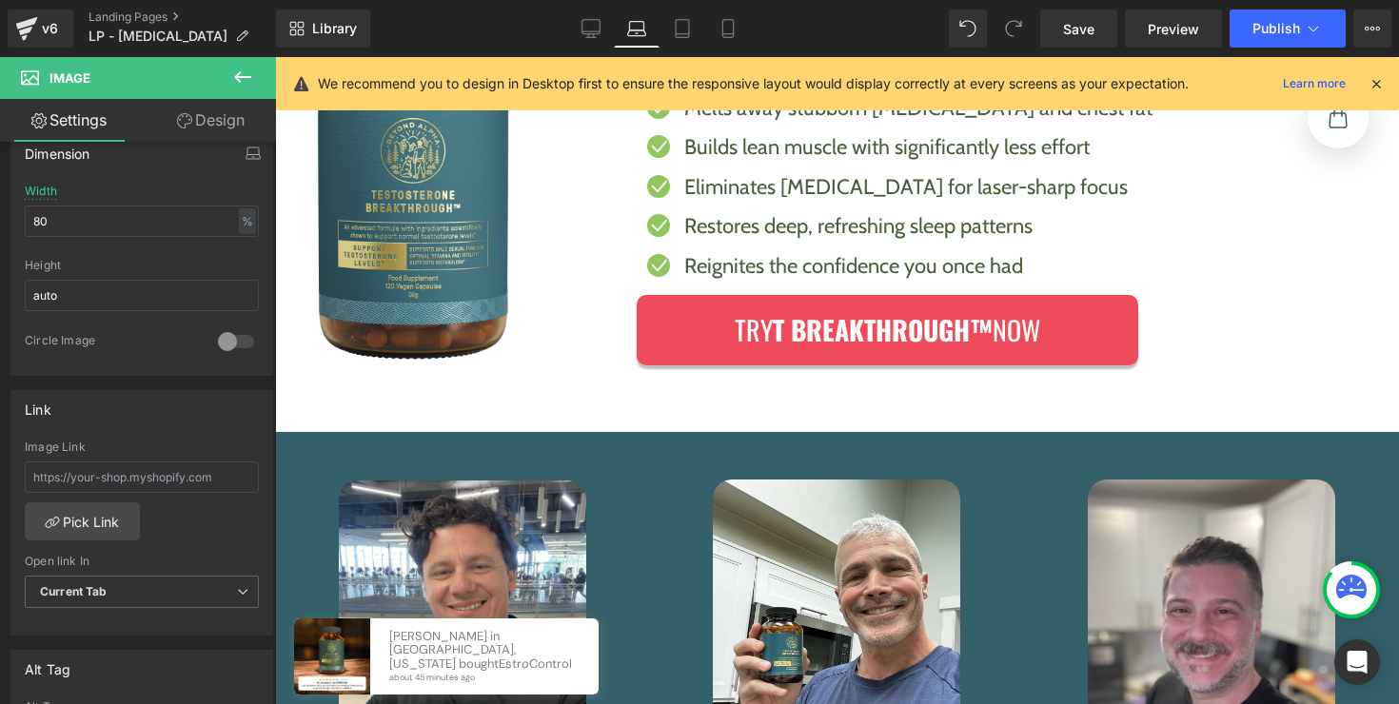
scroll to position [784, 0]
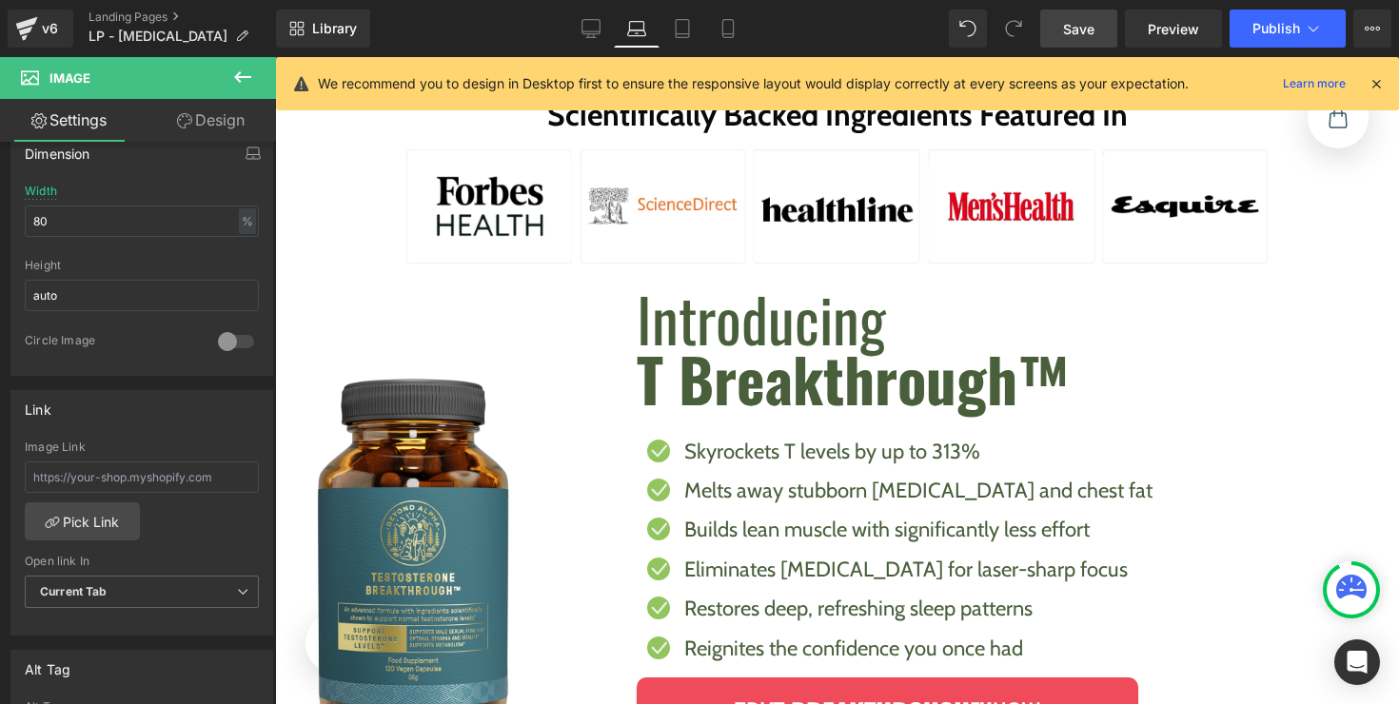
click at [1110, 29] on link "Save" at bounding box center [1078, 29] width 77 height 38
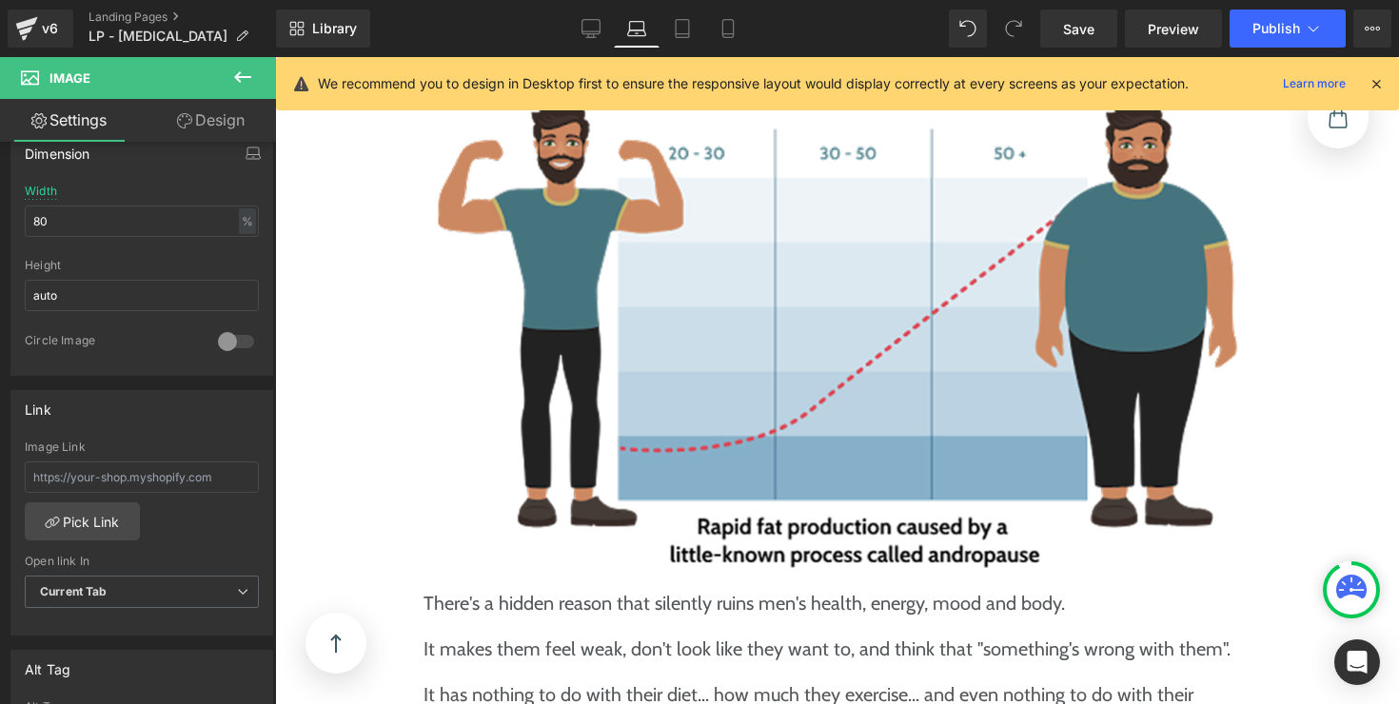
scroll to position [2494, 0]
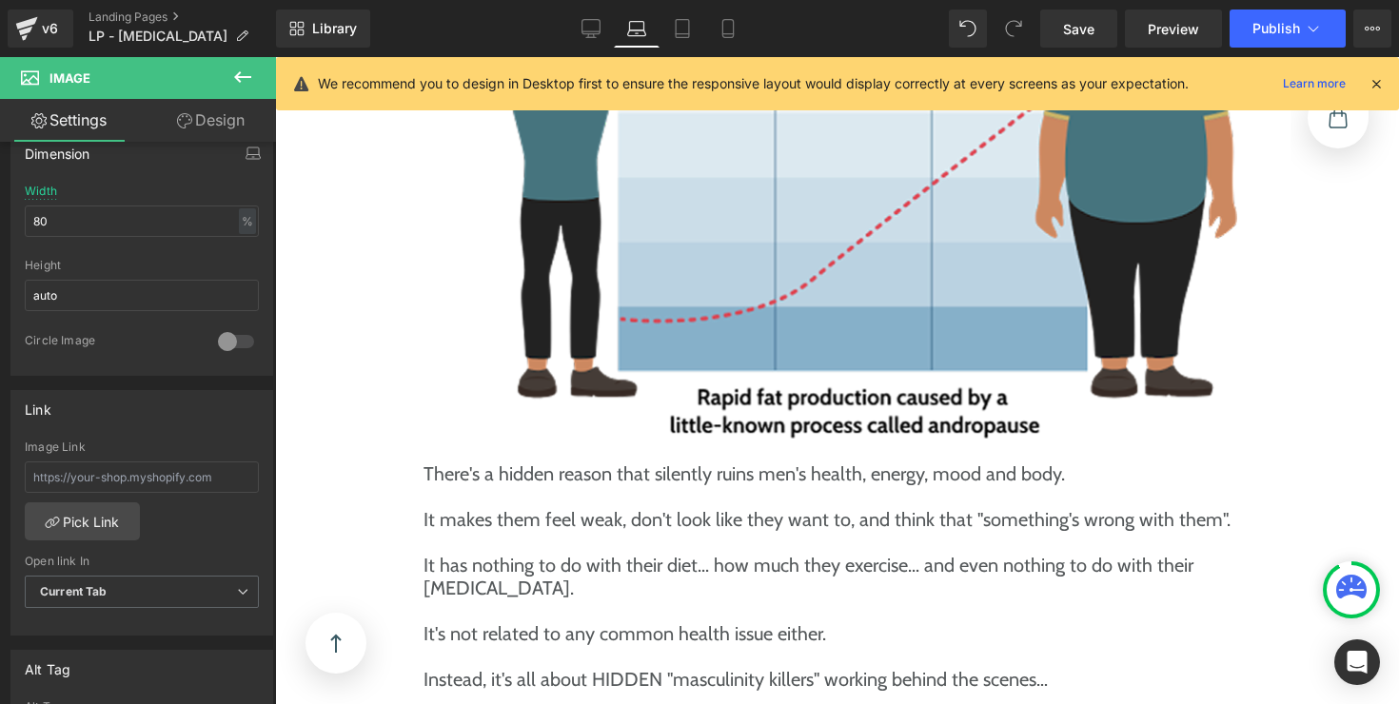
click at [825, 257] on img at bounding box center [837, 204] width 799 height 469
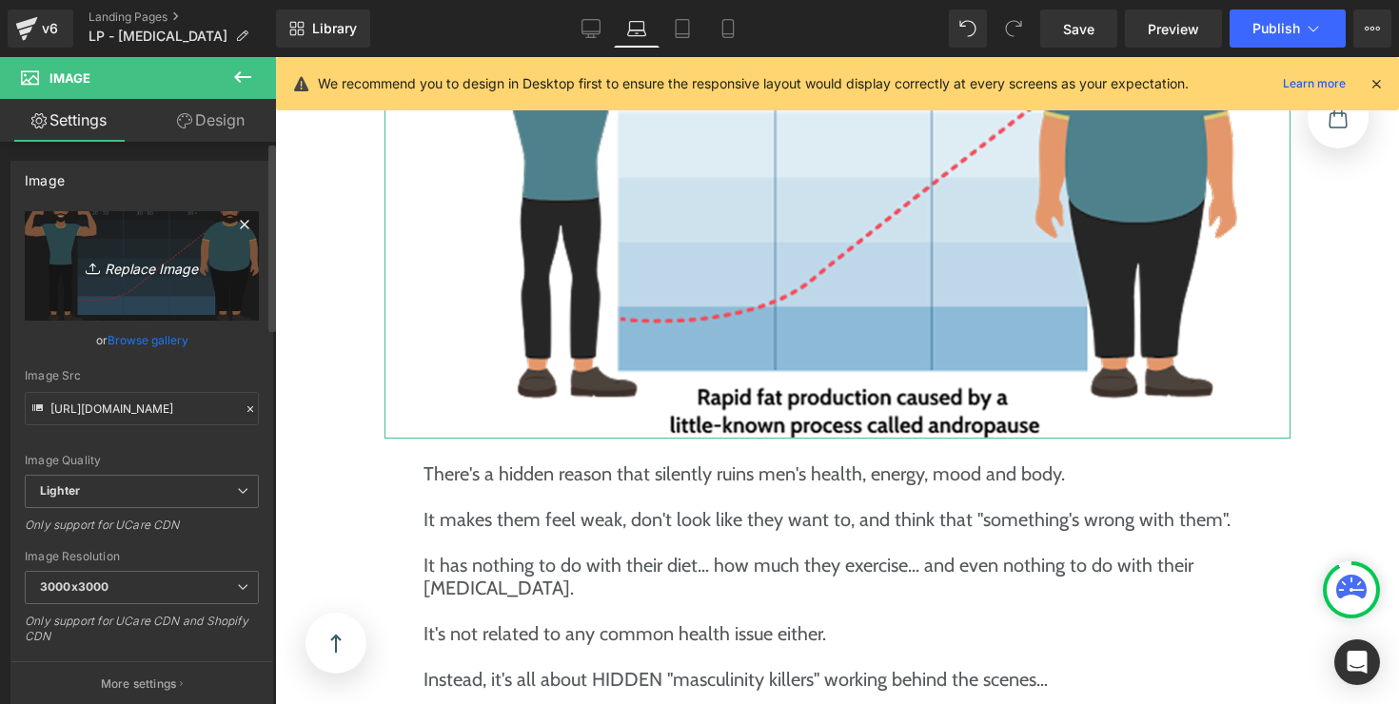
click at [138, 257] on icon "Replace Image" at bounding box center [142, 266] width 152 height 24
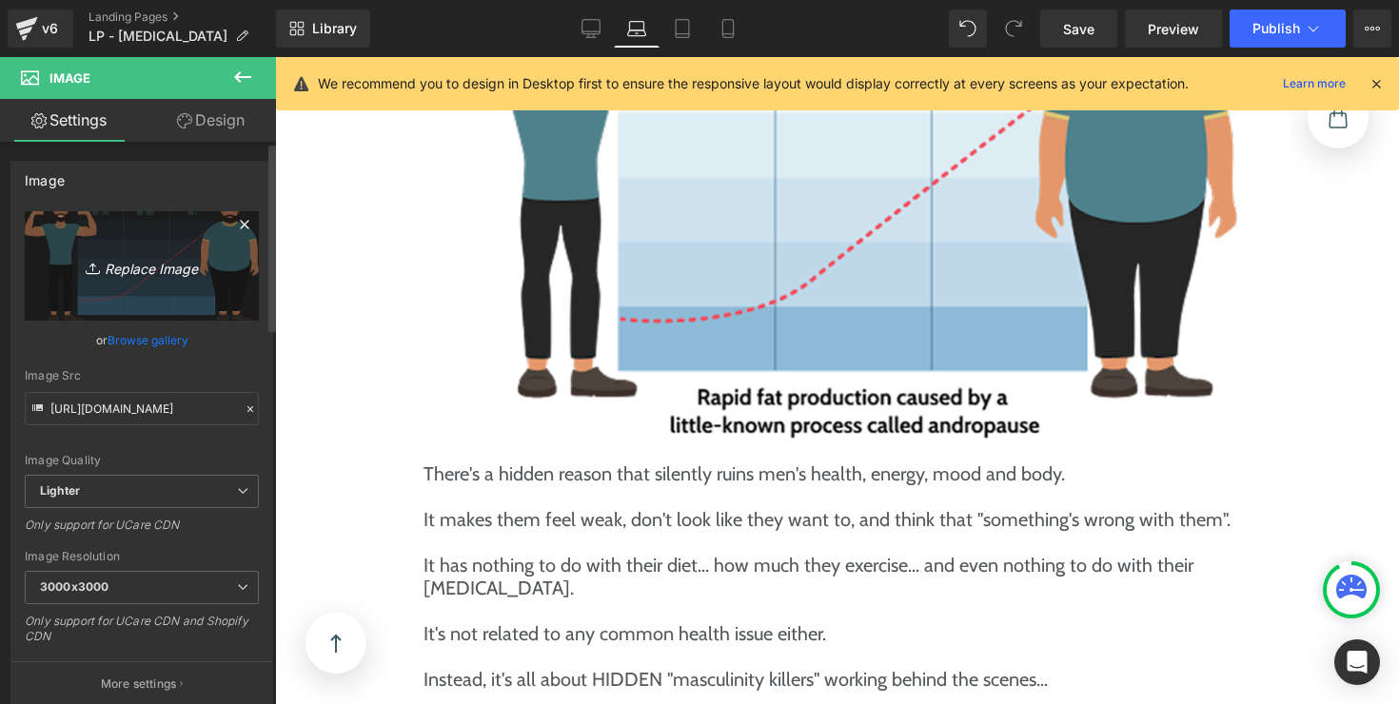
type input "C:\fakepath\weight-gain-infographic.svg.jpg"
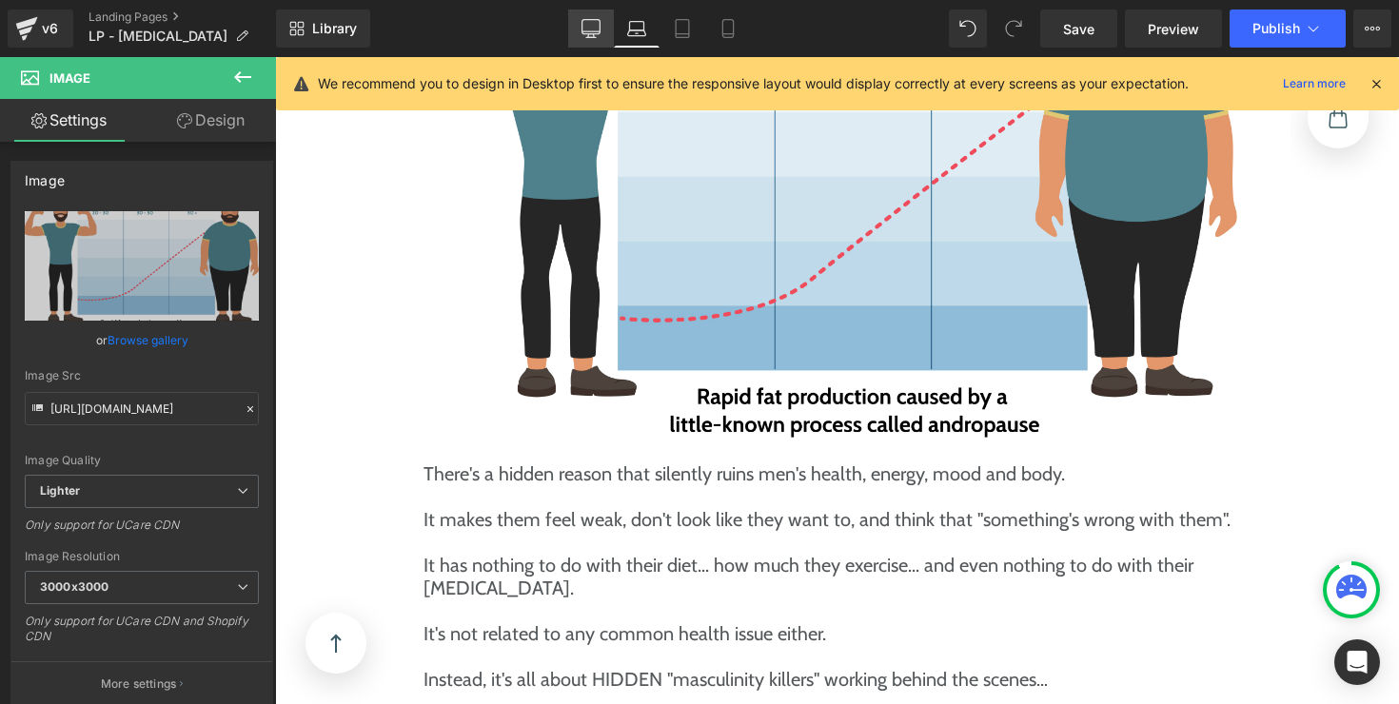
click at [610, 35] on link "Desktop" at bounding box center [591, 29] width 46 height 38
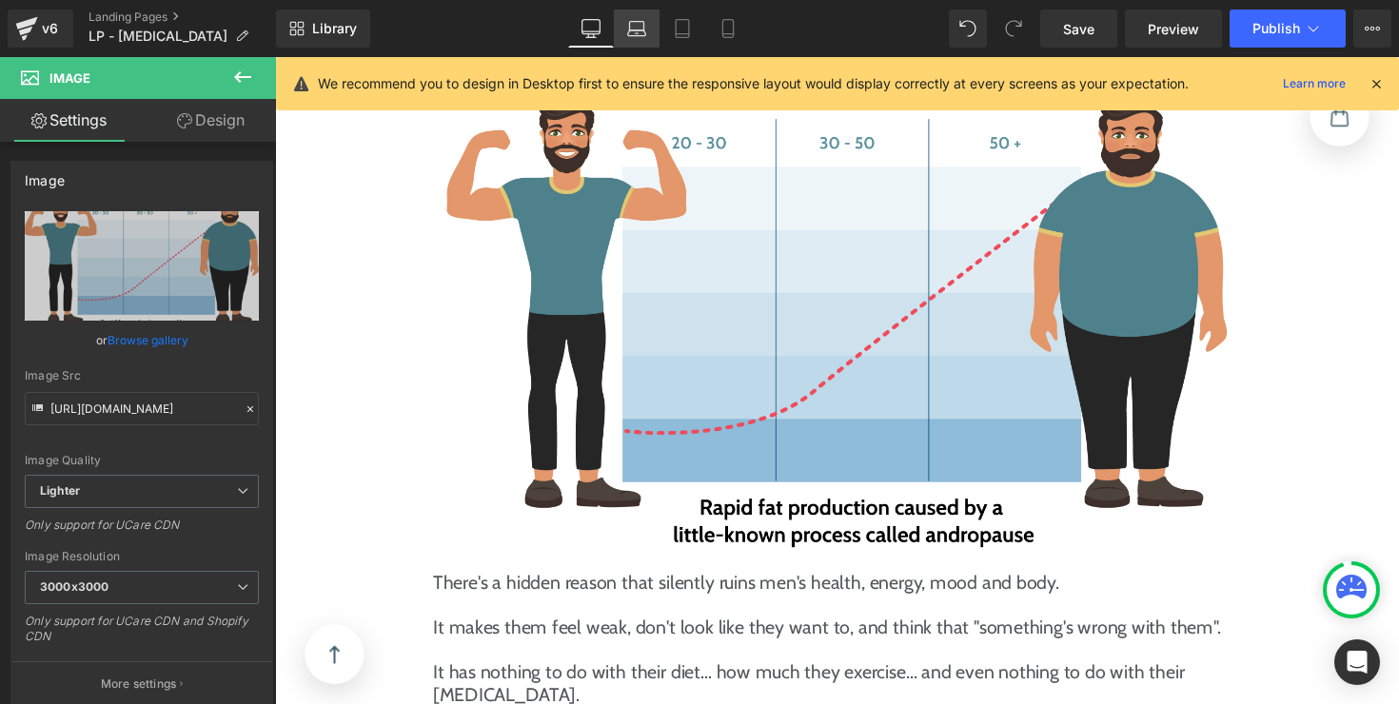
scroll to position [2298, 0]
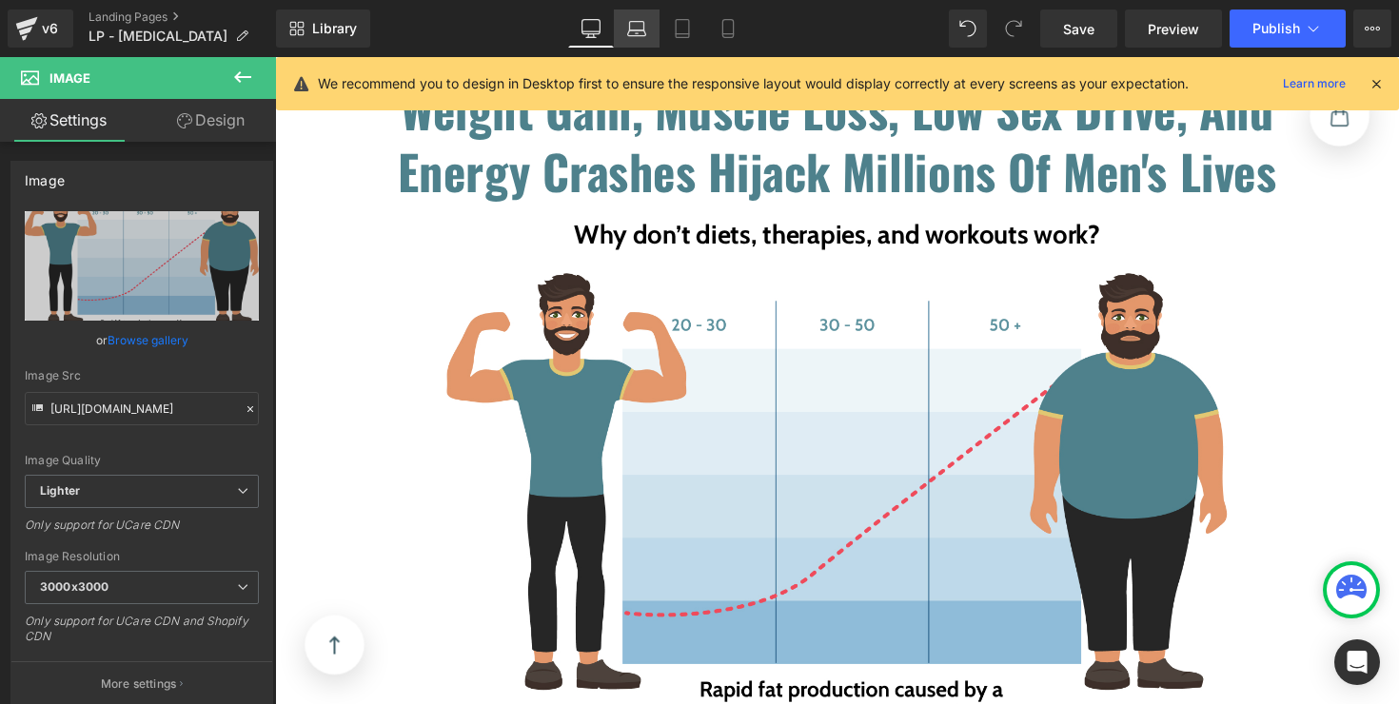
click at [632, 41] on link "Laptop" at bounding box center [637, 29] width 46 height 38
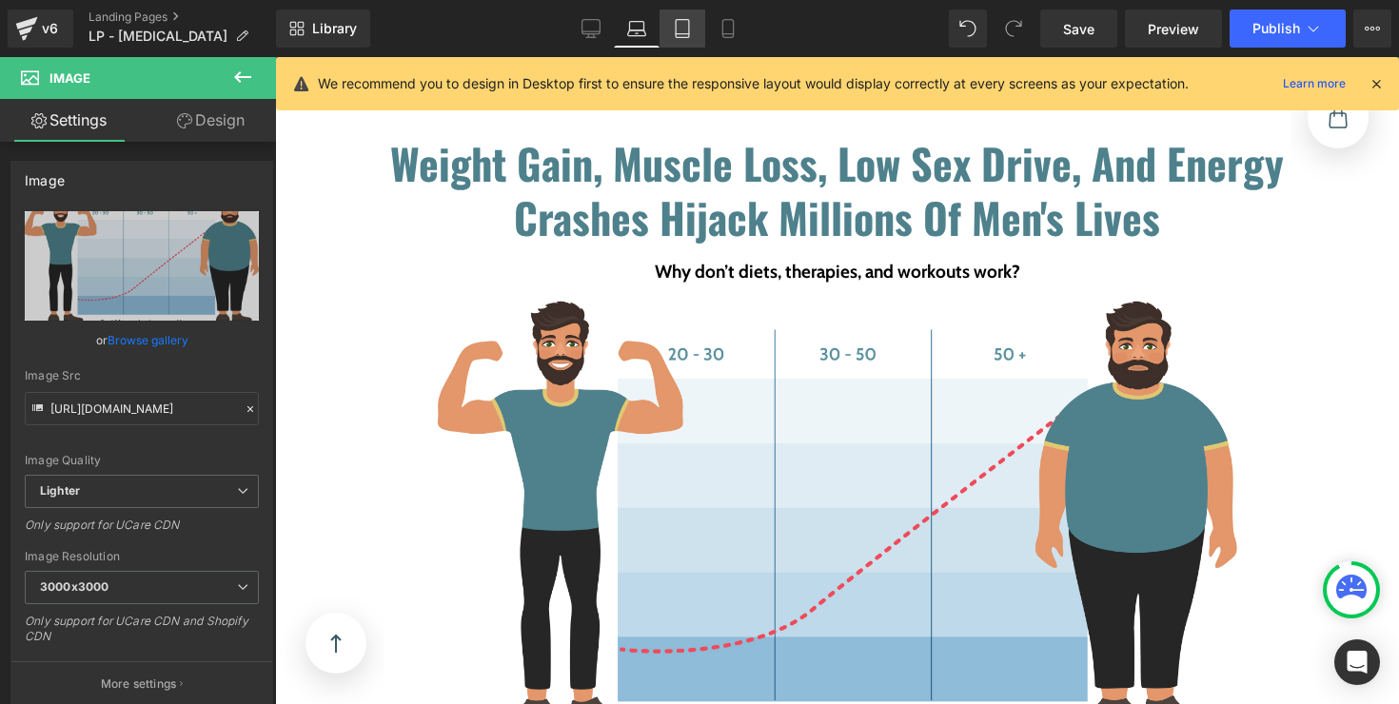
click at [669, 37] on link "Tablet" at bounding box center [682, 29] width 46 height 38
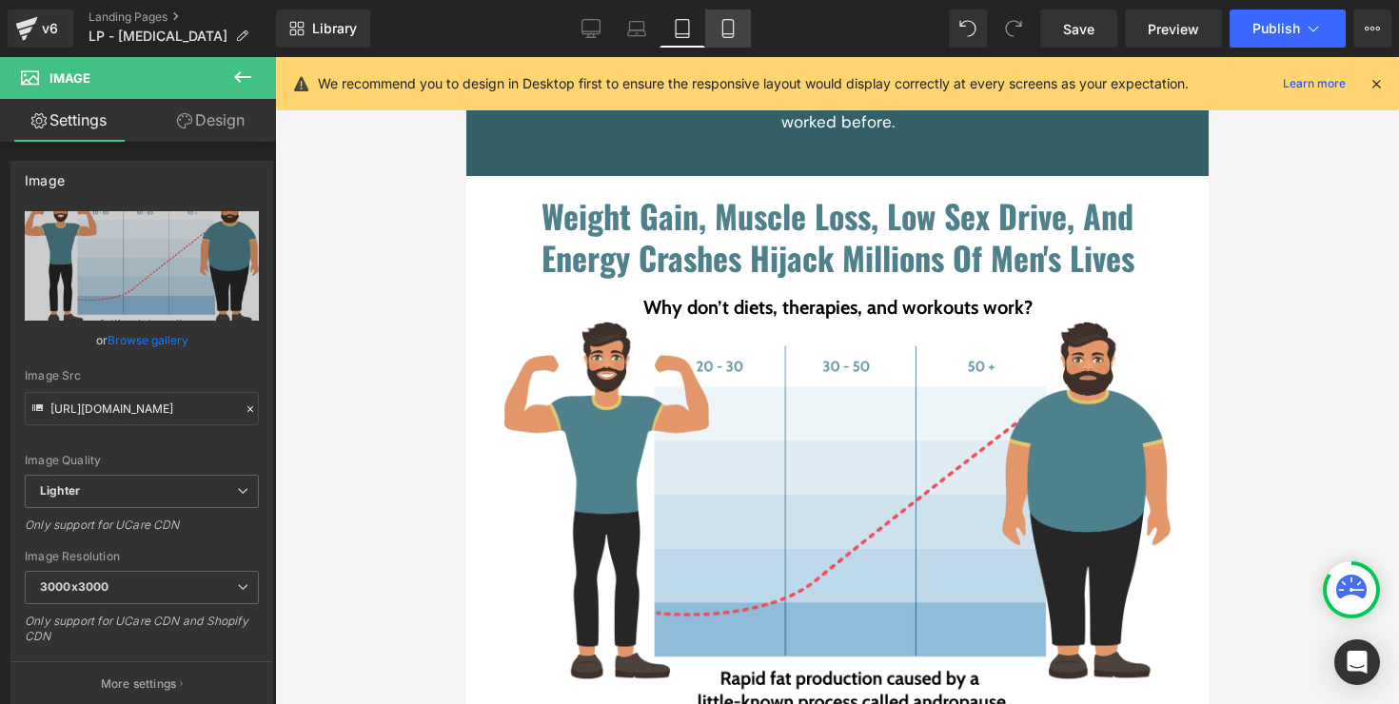
click at [725, 37] on icon at bounding box center [727, 29] width 10 height 18
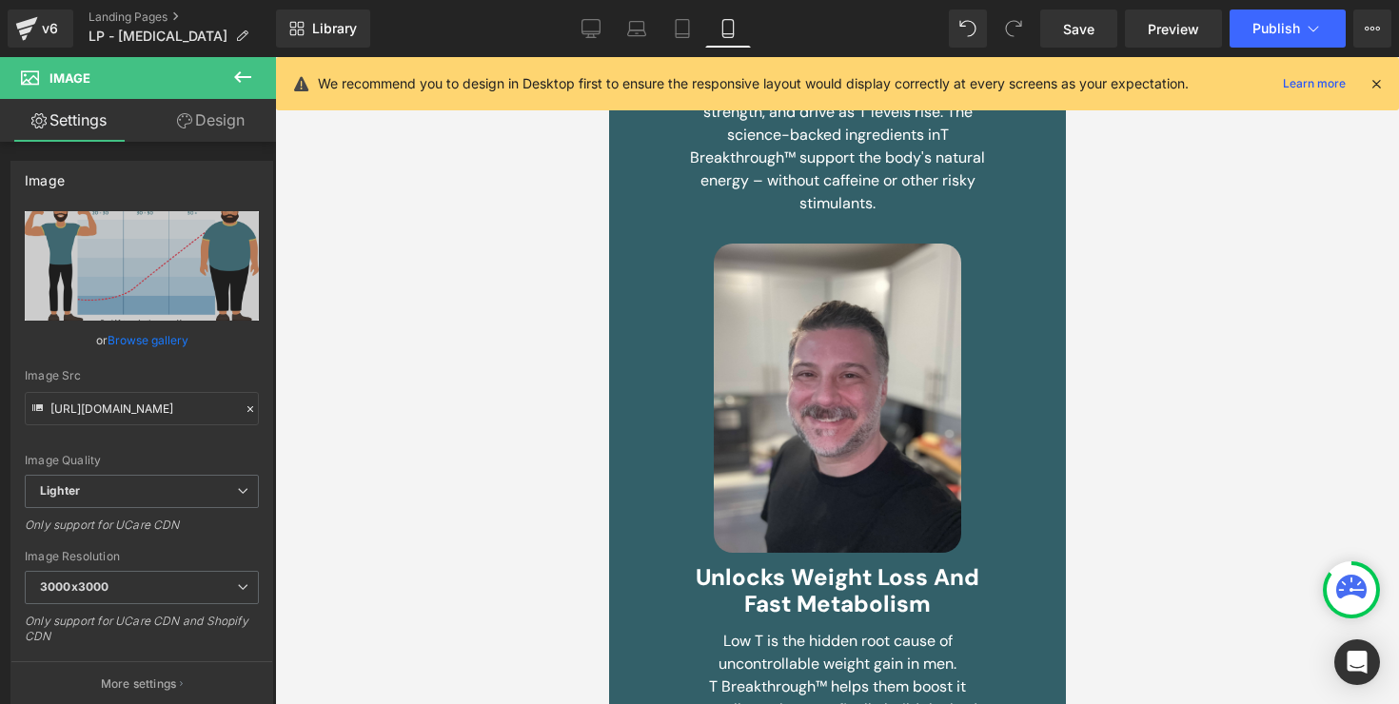
scroll to position [3922, 0]
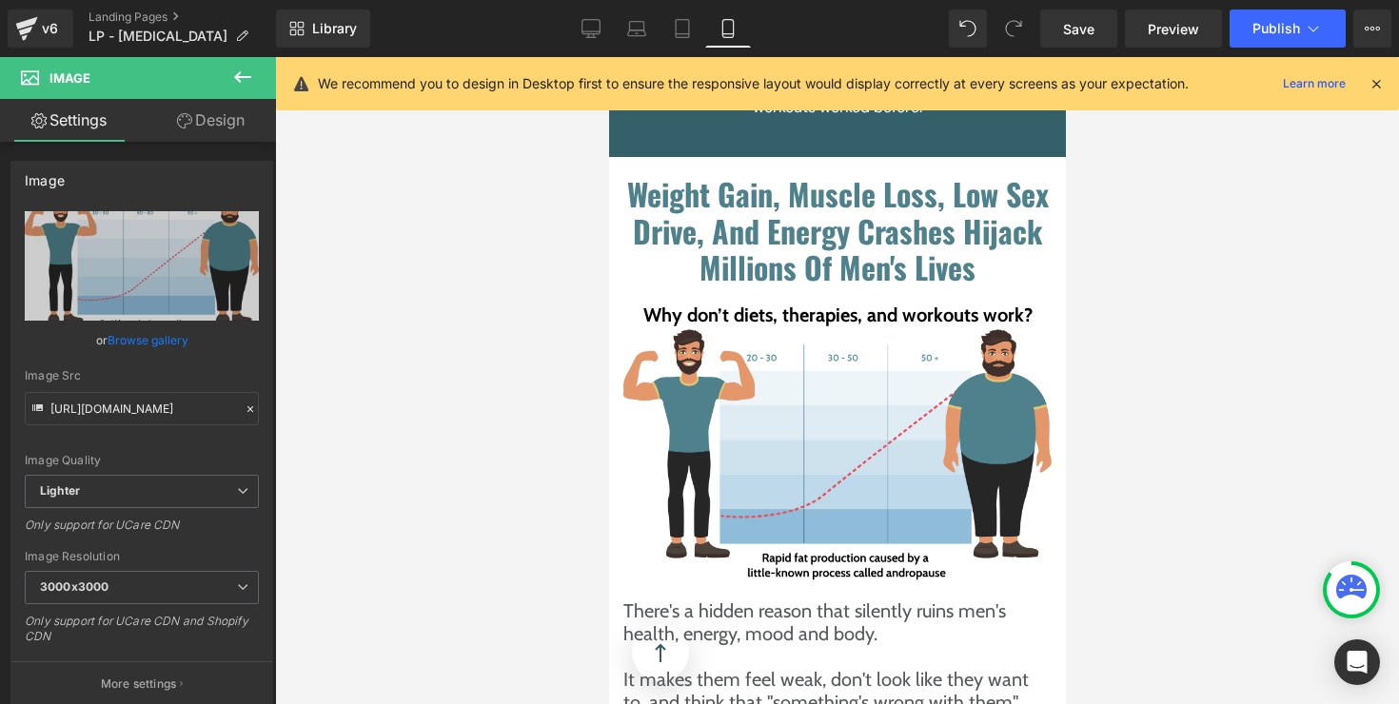
click at [1070, 49] on div "Library Mobile Desktop Laptop Tablet Mobile Save Preview Publish Scheduled View…" at bounding box center [837, 28] width 1123 height 57
click at [1070, 37] on span "Save" at bounding box center [1078, 29] width 31 height 20
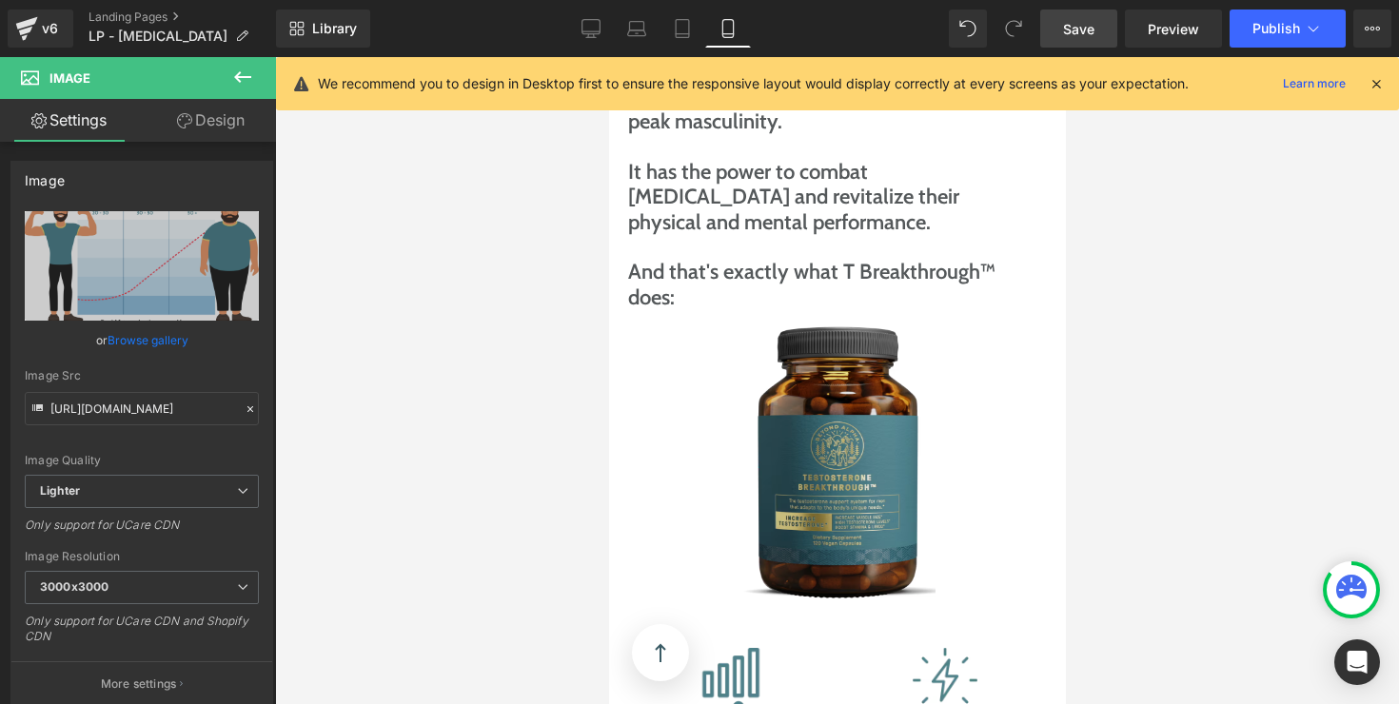
scroll to position [8133, 0]
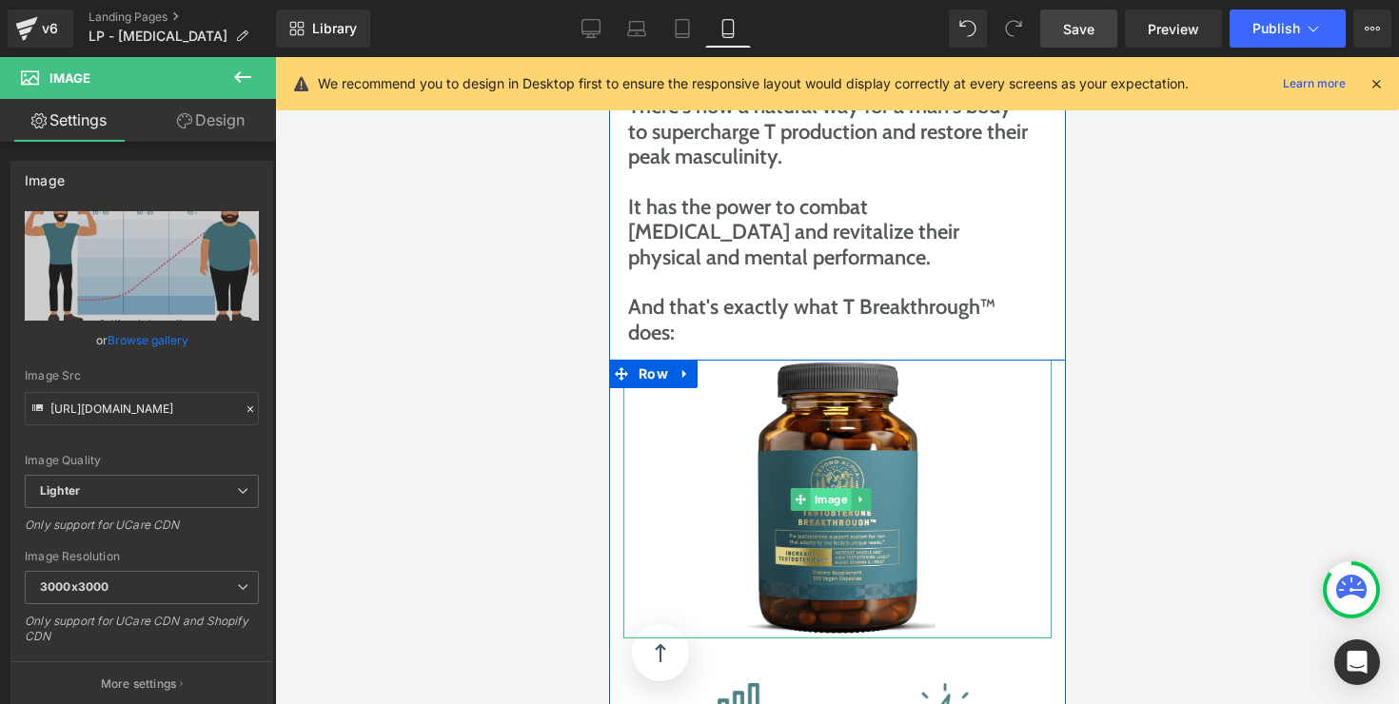
click at [833, 387] on div "Image" at bounding box center [836, 499] width 428 height 279
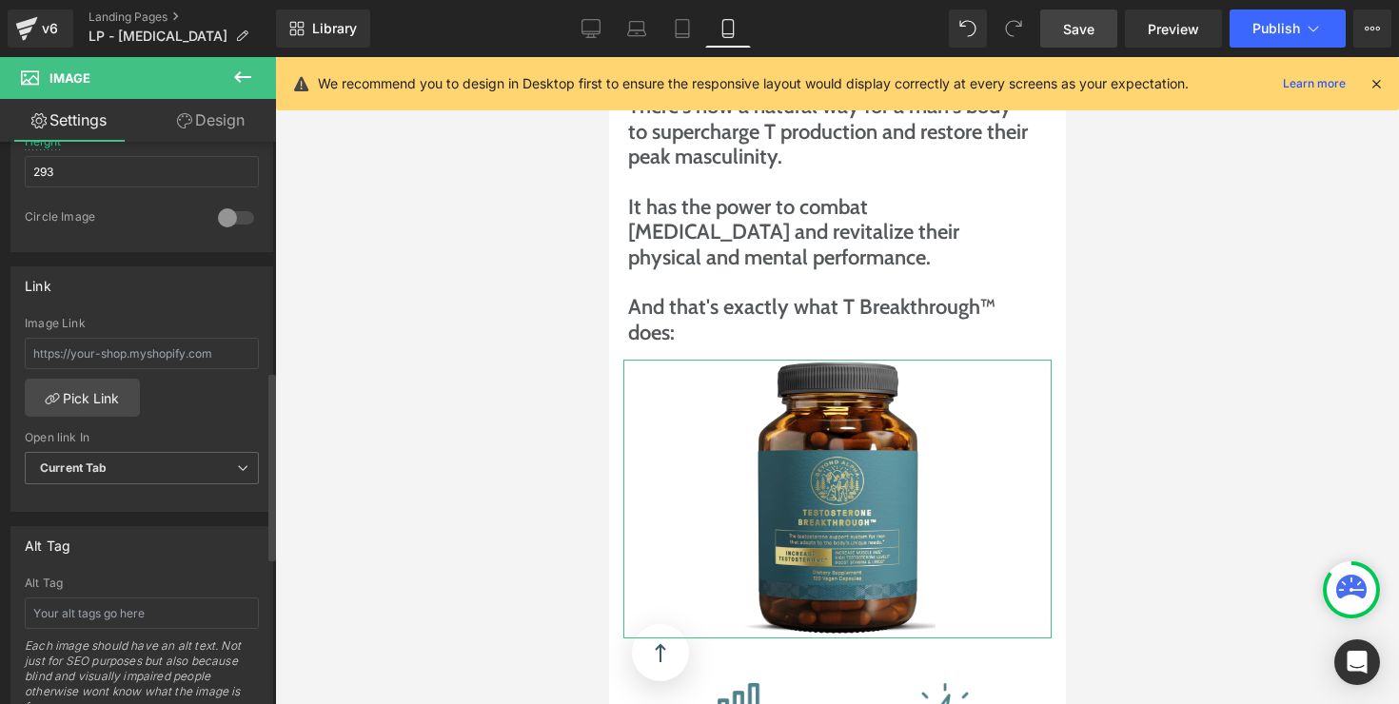
scroll to position [547, 0]
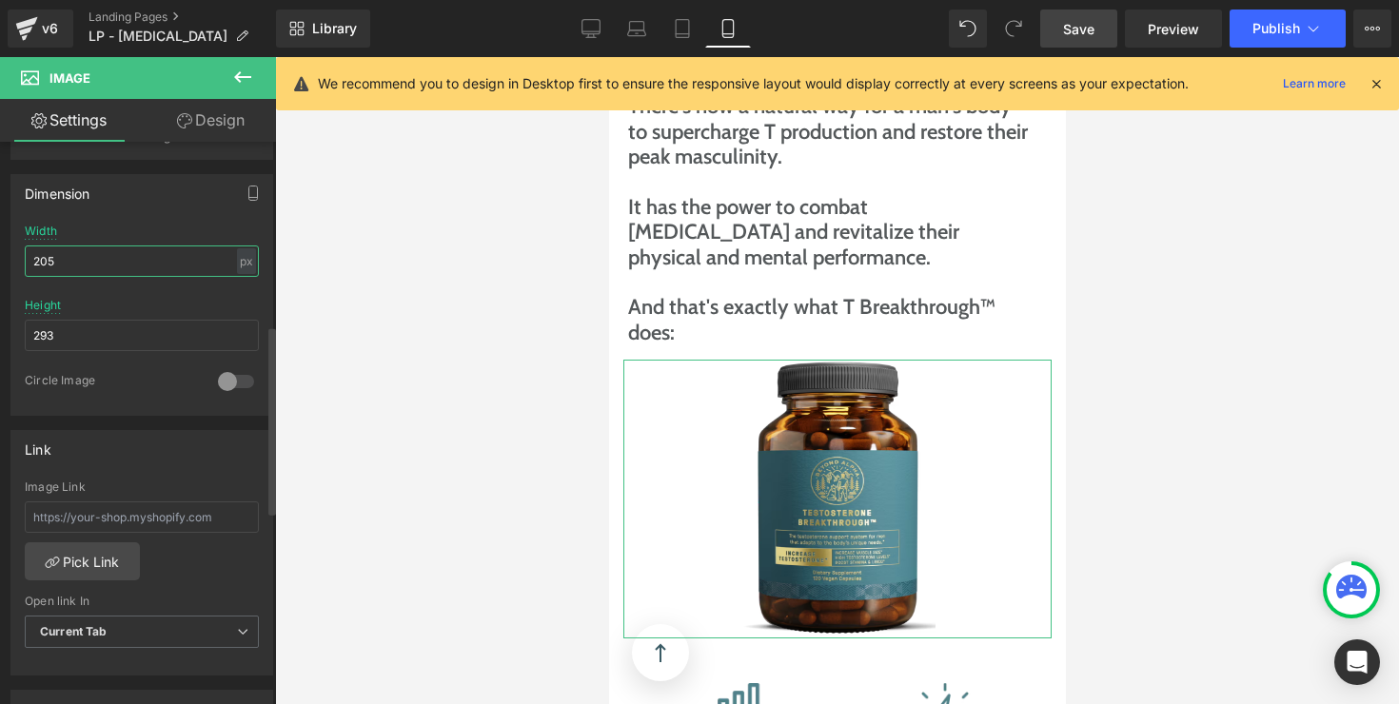
click at [104, 273] on input "205" at bounding box center [142, 260] width 234 height 31
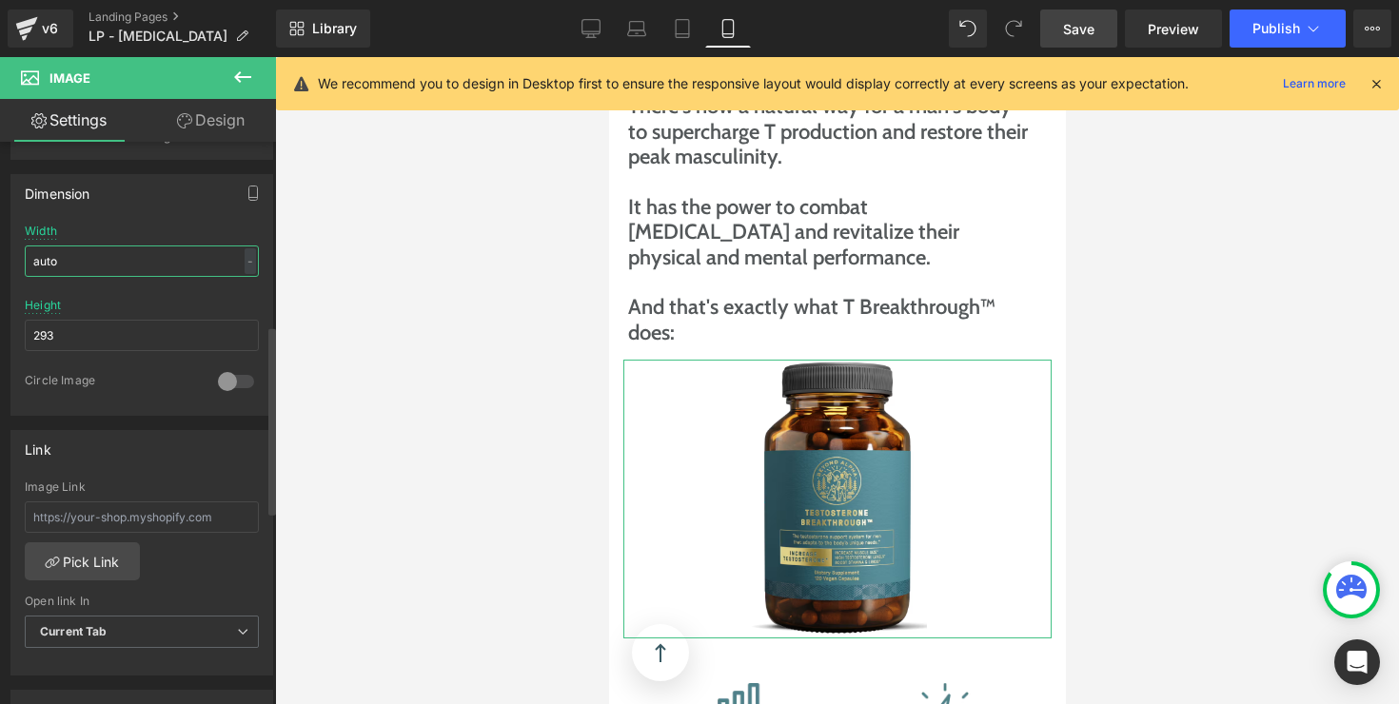
type input "auto"
click at [144, 309] on div "Height 293" at bounding box center [142, 336] width 234 height 74
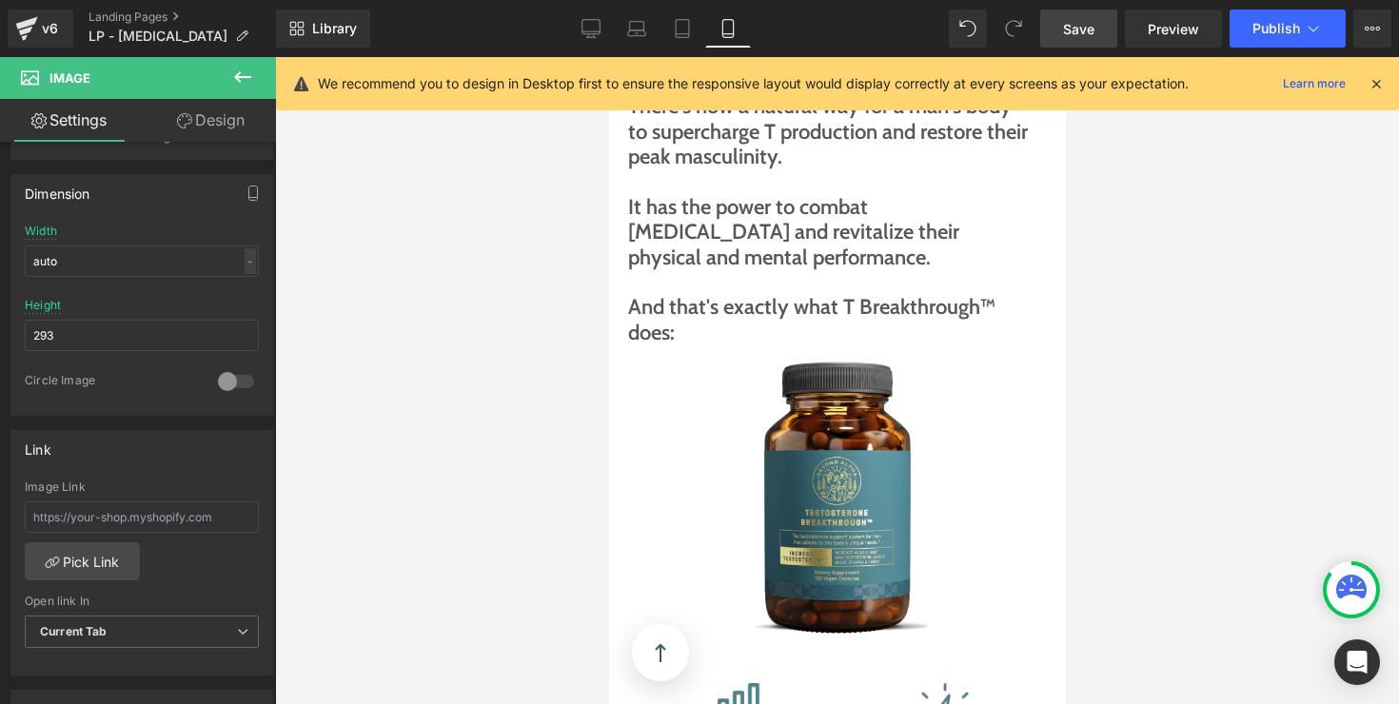
click at [1093, 36] on span "Save" at bounding box center [1078, 29] width 31 height 20
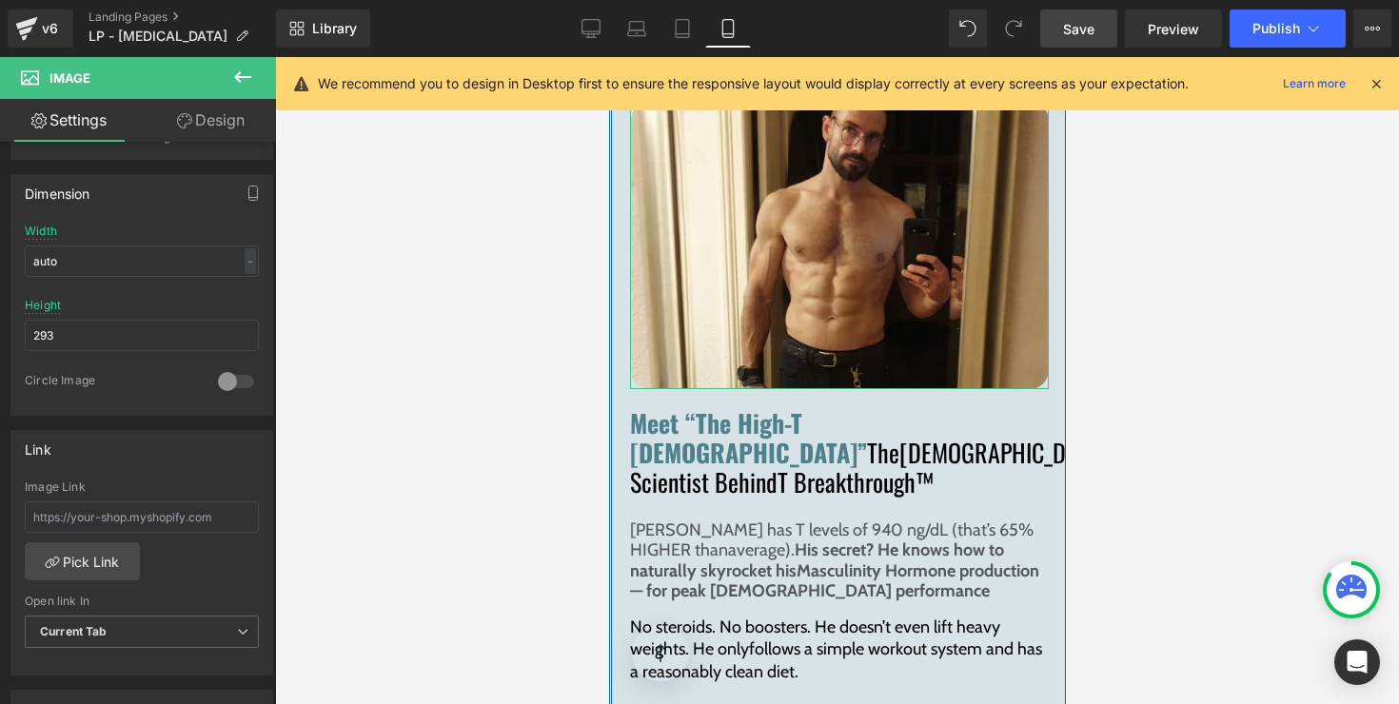
scroll to position [13526, 0]
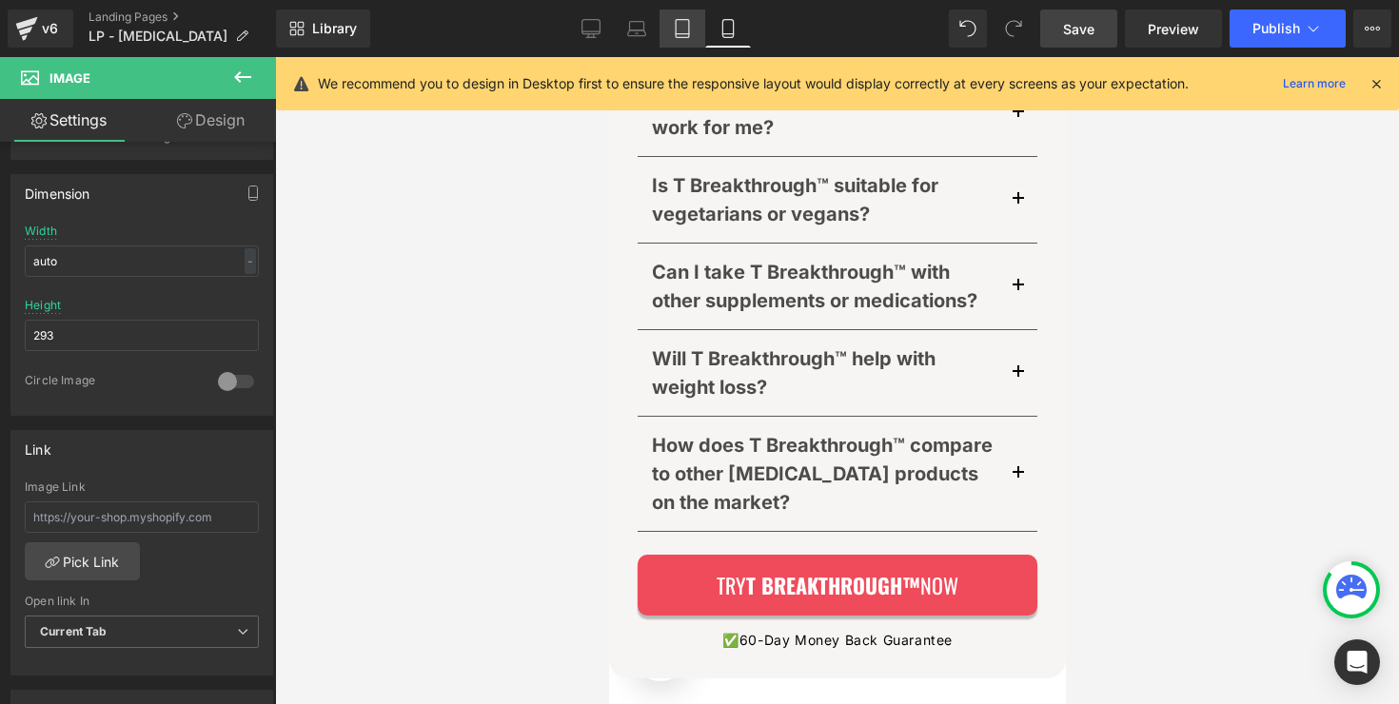
click at [678, 24] on icon at bounding box center [682, 28] width 19 height 19
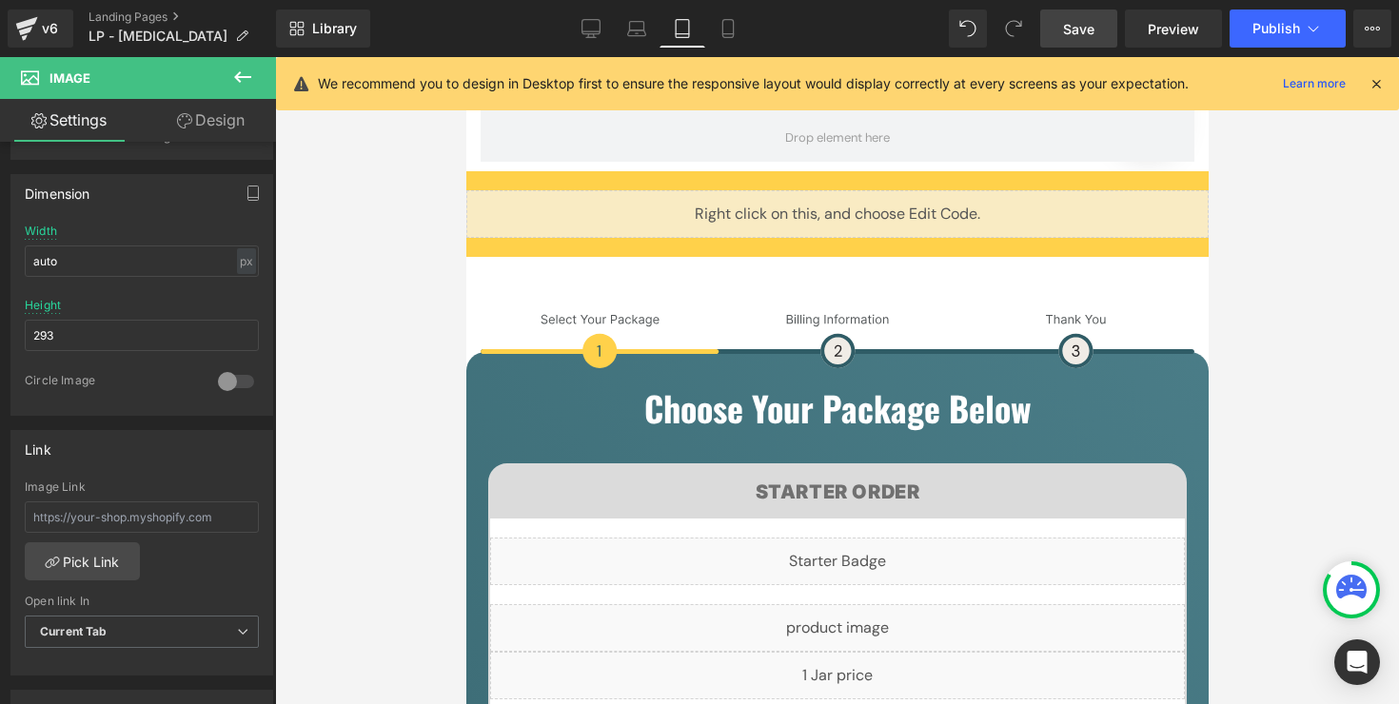
scroll to position [8373, 0]
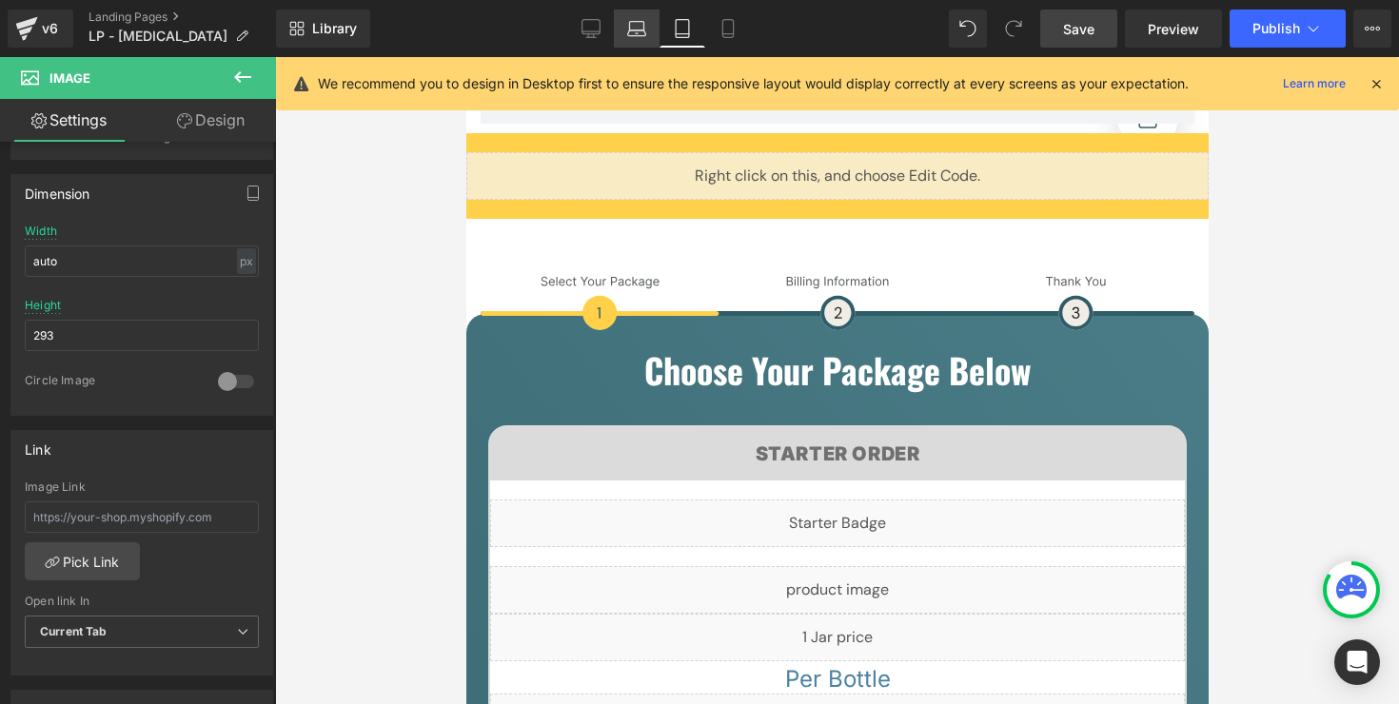
click at [632, 30] on icon at bounding box center [637, 33] width 18 height 6
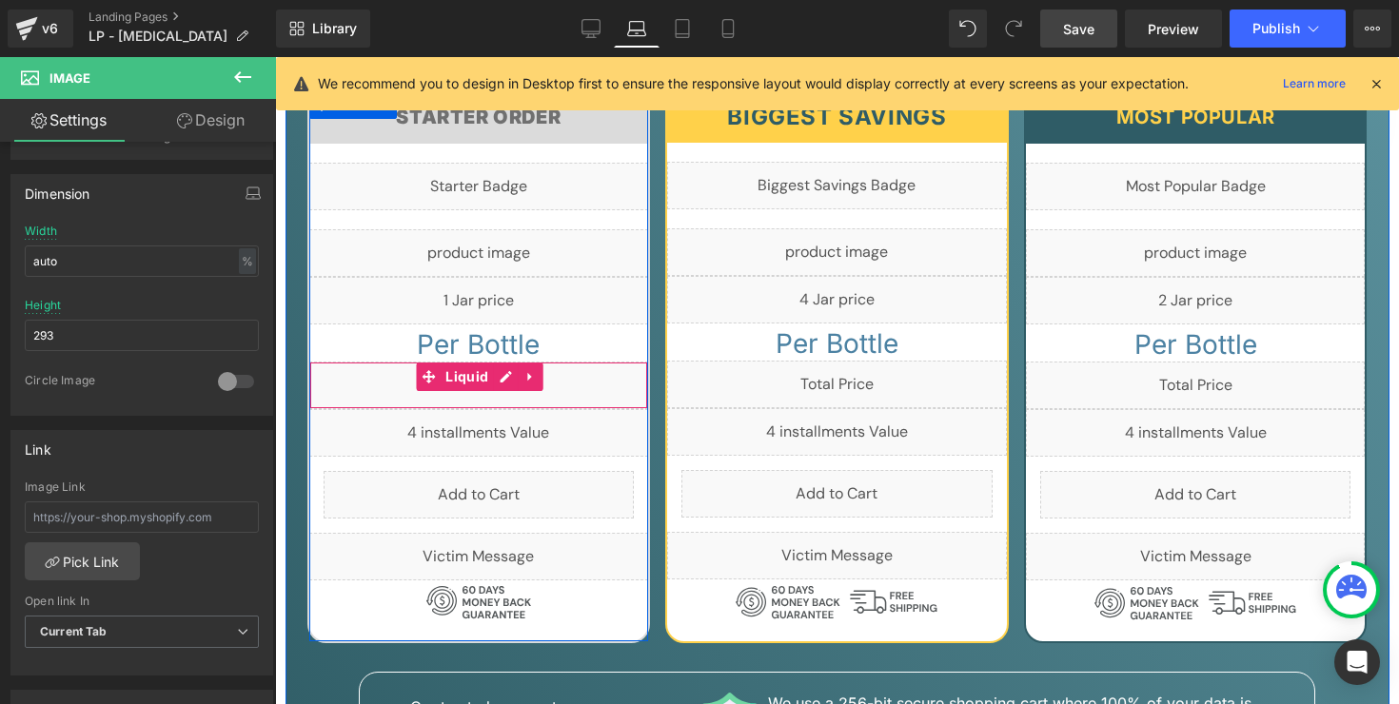
scroll to position [6909, 0]
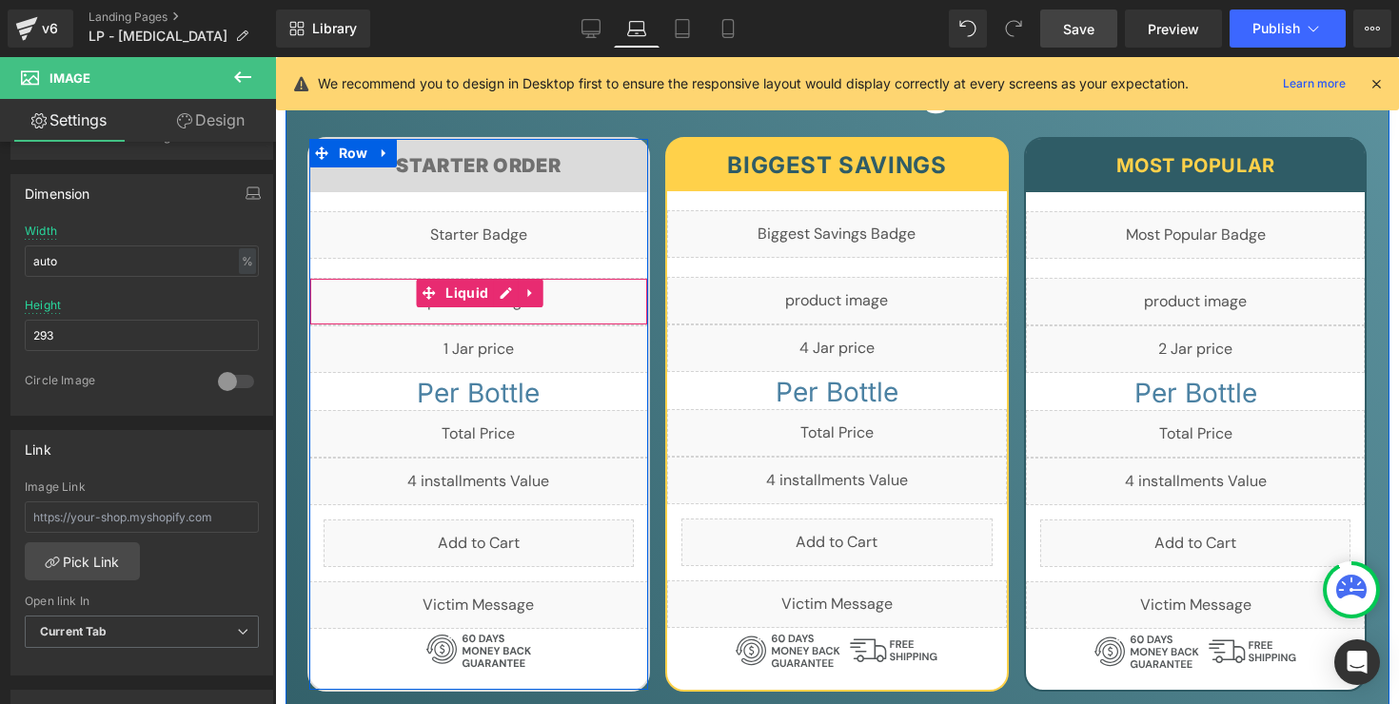
click at [500, 278] on div "Liquid" at bounding box center [479, 302] width 340 height 48
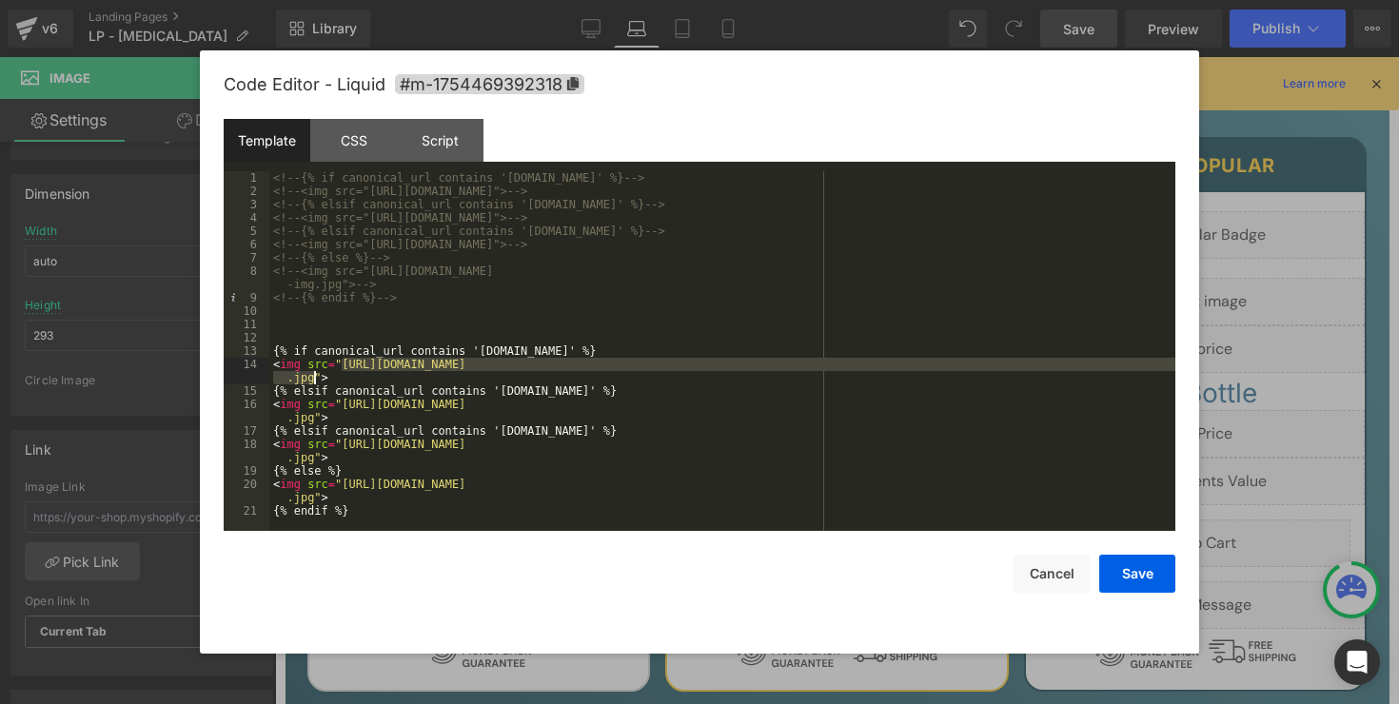
drag, startPoint x: 343, startPoint y: 368, endPoint x: 315, endPoint y: 379, distance: 30.4
click at [315, 379] on div "<!-- {% if canonical_url contains 'uk.beyondalpha.co' %} --> <!-- <img src="htt…" at bounding box center [722, 364] width 906 height 386
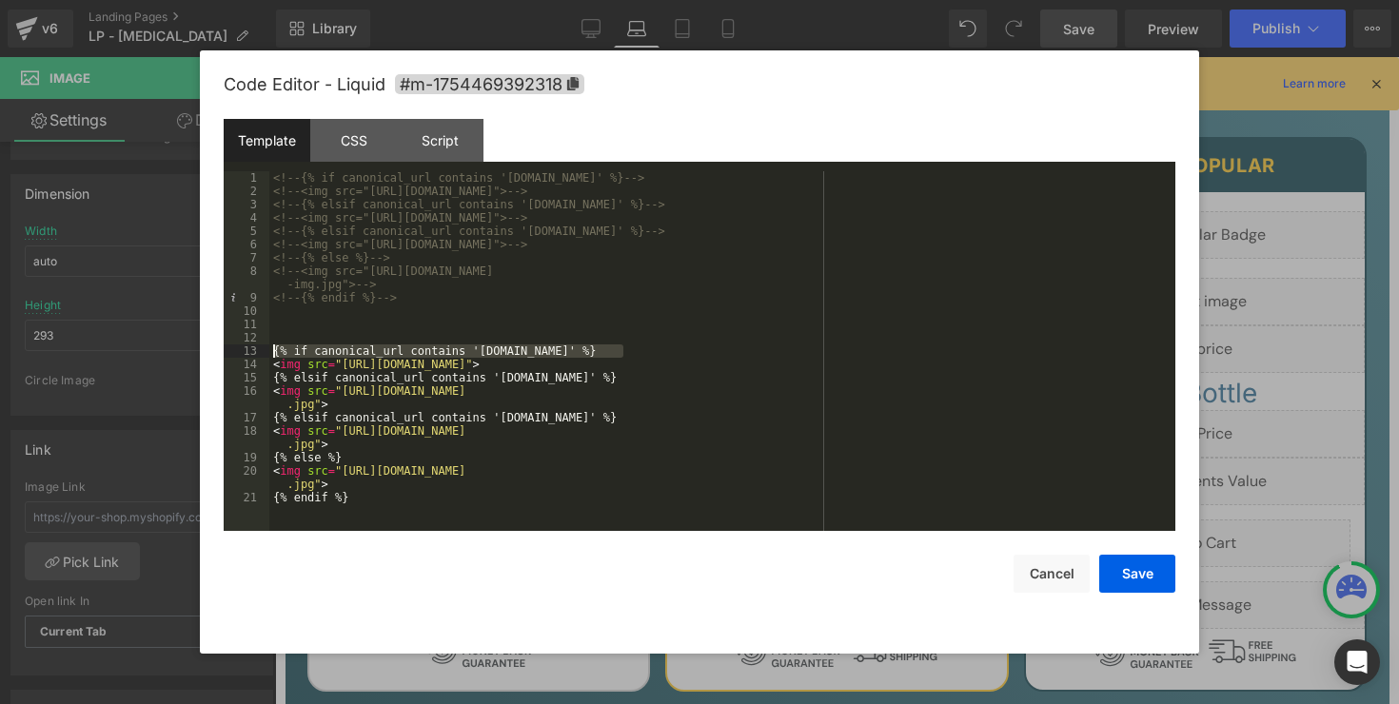
drag, startPoint x: 637, startPoint y: 352, endPoint x: 263, endPoint y: 351, distance: 373.9
click at [263, 351] on pre "1 2 3 4 5 6 7 8 9 10 11 12 13 14 15 16 17 18 19 20 21 <!-- {% if canonical_url …" at bounding box center [699, 351] width 951 height 360
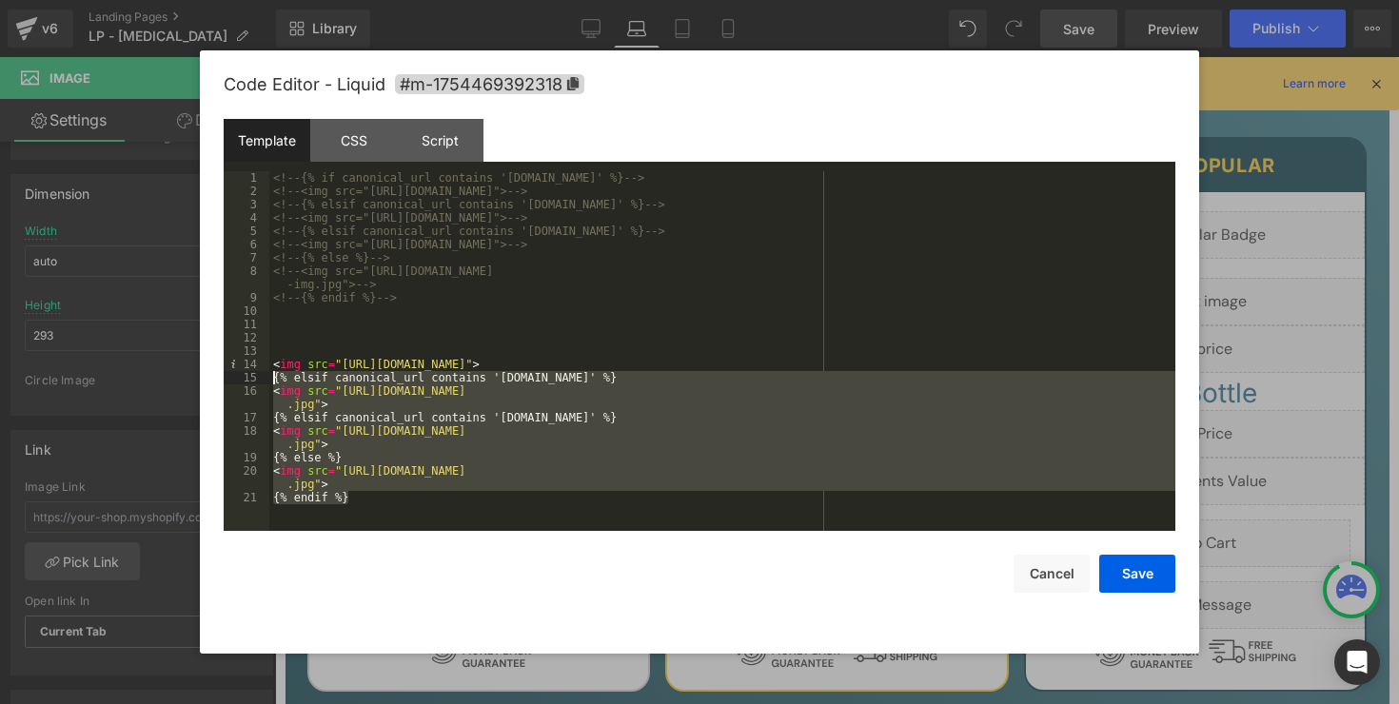
drag, startPoint x: 367, startPoint y: 502, endPoint x: 250, endPoint y: 379, distance: 170.3
click at [250, 379] on pre "1 2 3 4 5 6 7 8 9 10 11 12 13 14 15 16 17 18 19 20 21 <!-- {% if canonical_url …" at bounding box center [699, 351] width 951 height 360
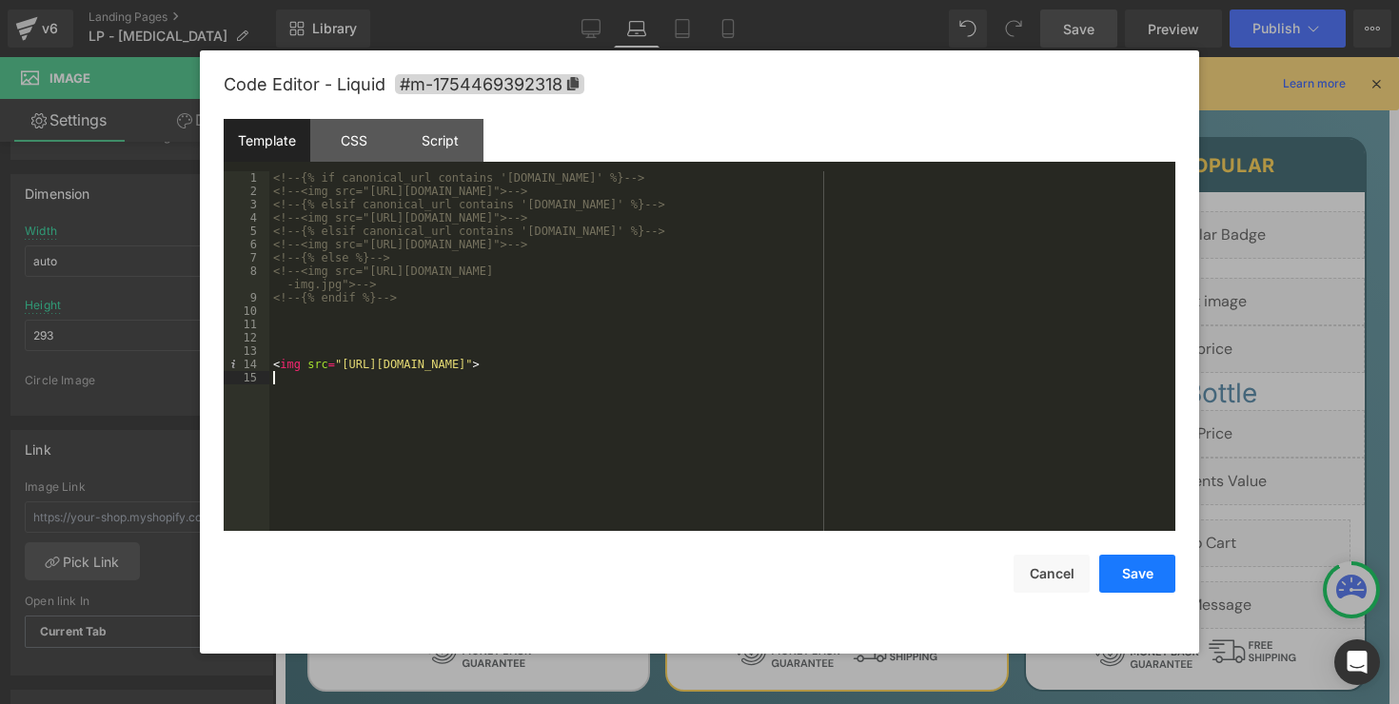
click at [1142, 583] on button "Save" at bounding box center [1137, 574] width 76 height 38
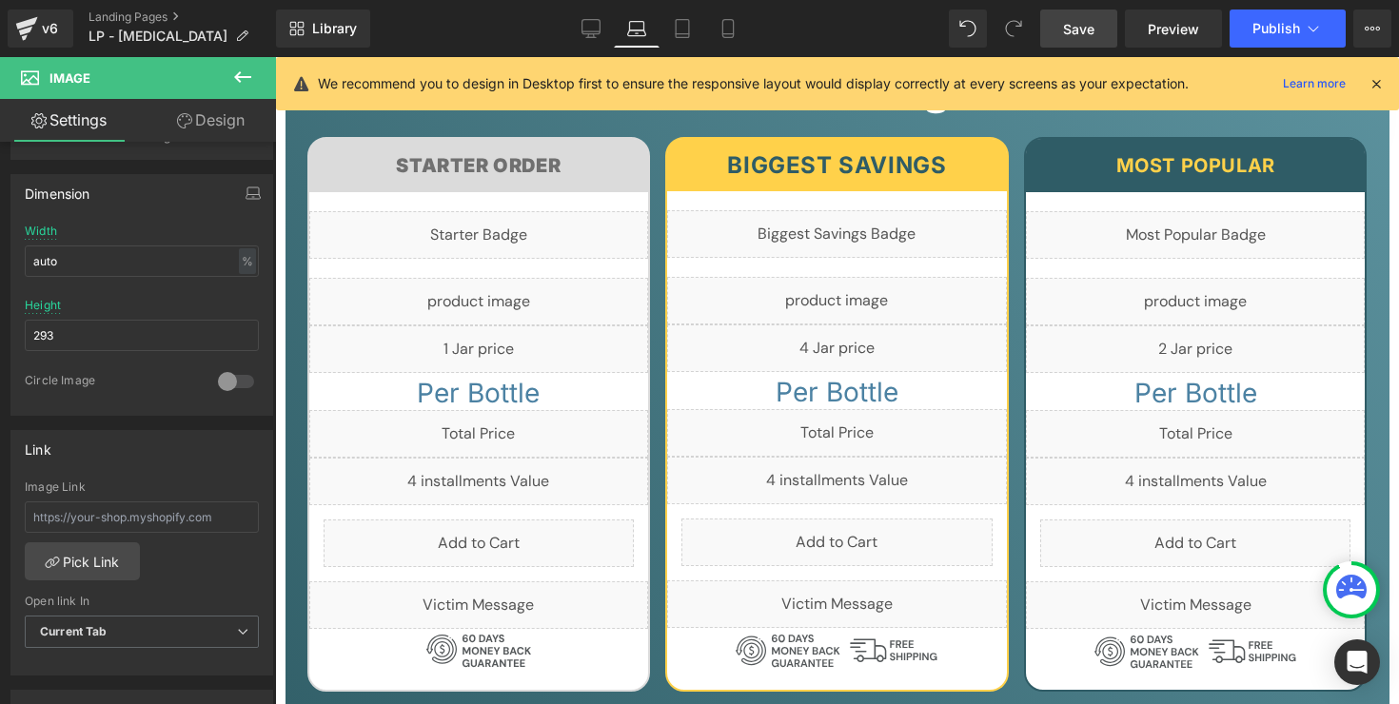
click at [1107, 31] on link "Save" at bounding box center [1078, 29] width 77 height 38
click at [1192, 39] on link "Preview" at bounding box center [1173, 29] width 97 height 38
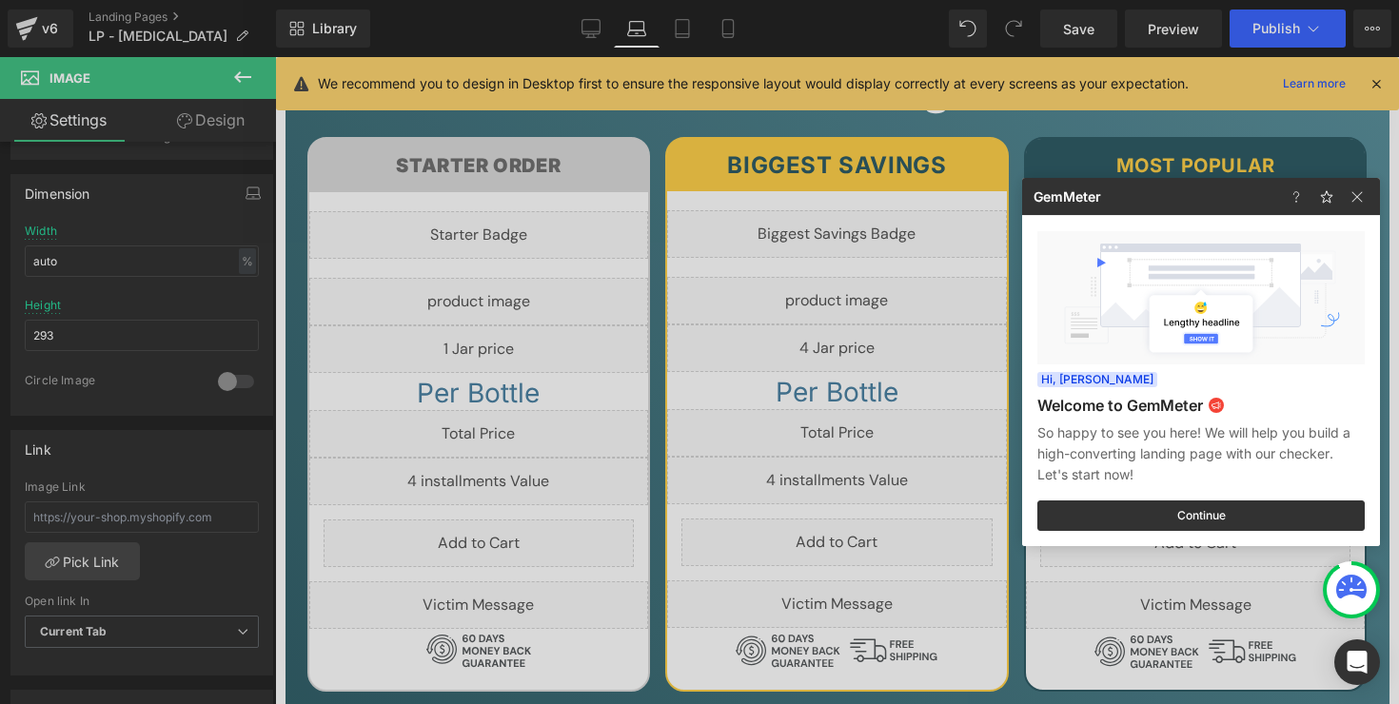
click at [506, 269] on div at bounding box center [699, 352] width 1399 height 704
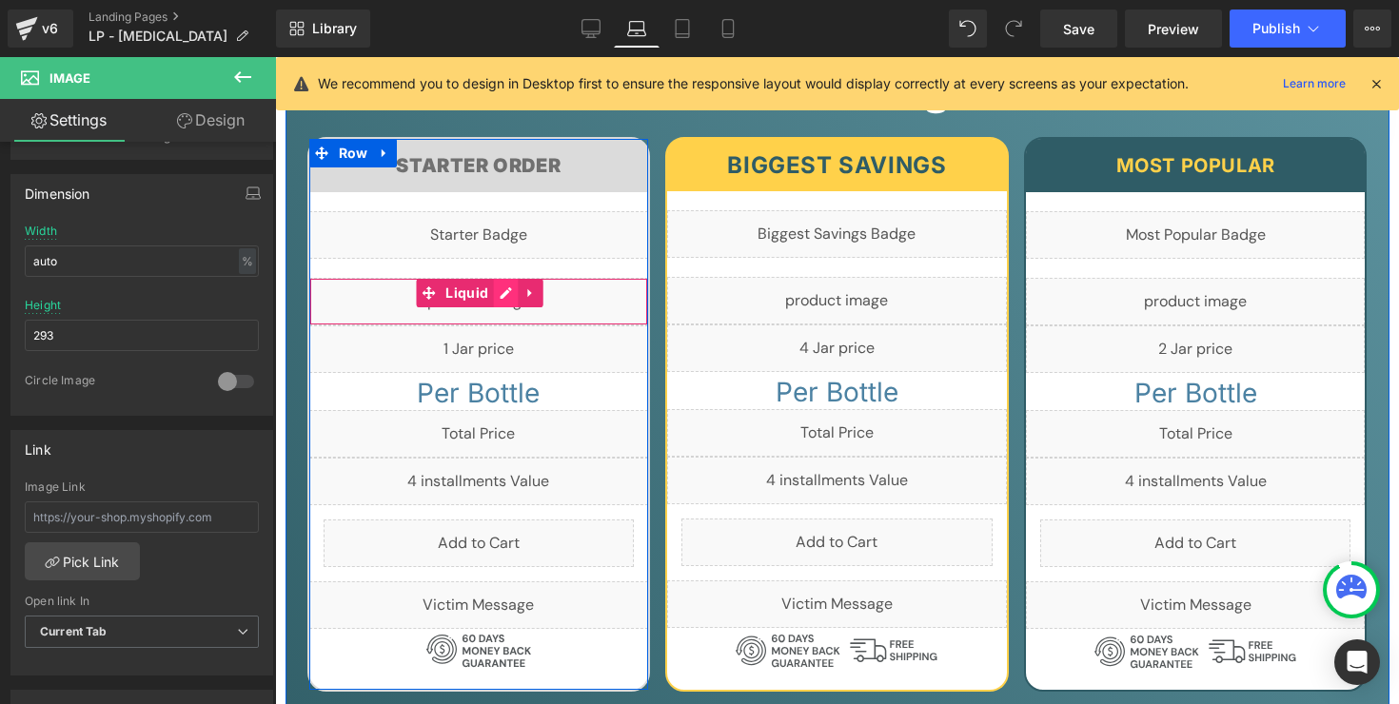
click at [497, 278] on div "Liquid" at bounding box center [479, 302] width 340 height 48
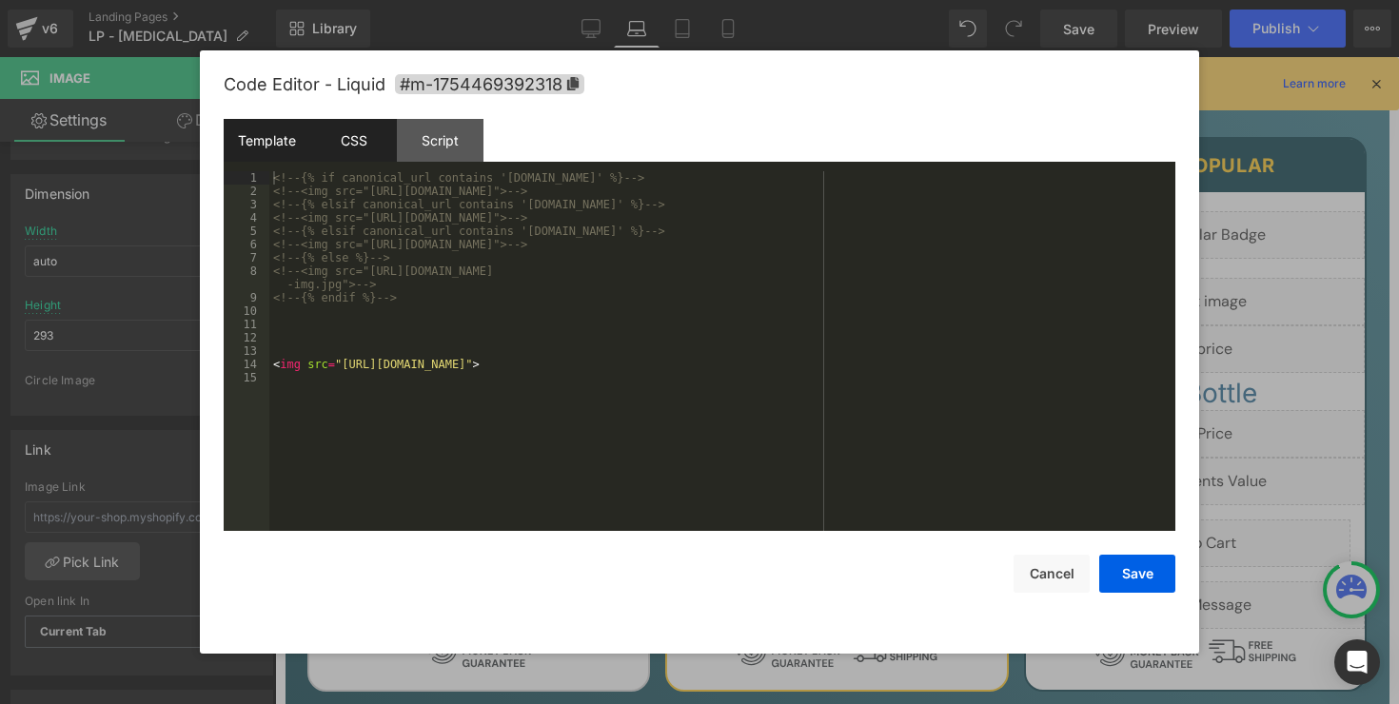
click at [375, 145] on div "CSS" at bounding box center [353, 140] width 87 height 43
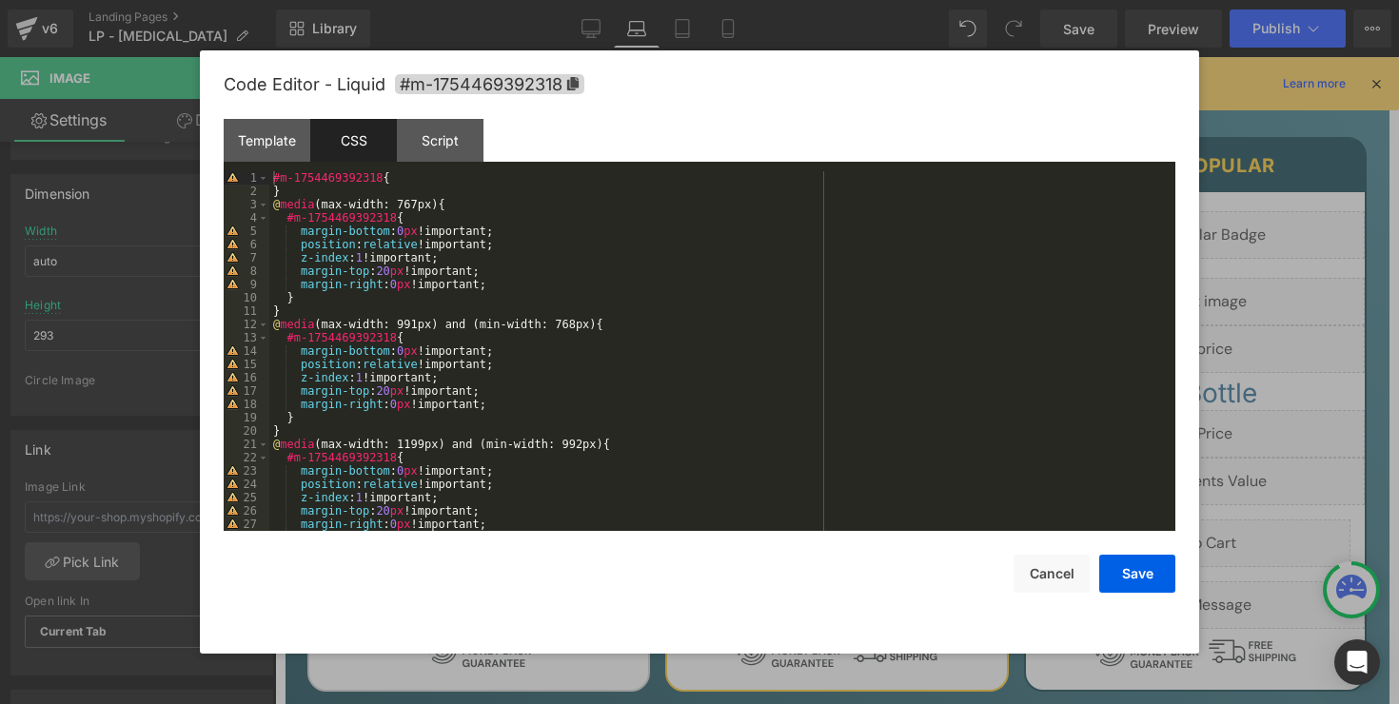
click at [420, 192] on div "#m-1754469392318 { } @ media (max-width: 767px) { #m-1754469392318 { margin-bot…" at bounding box center [718, 364] width 898 height 386
click at [319, 192] on div "#m-1754469392318 { } @ media (max-width: 767px) { #m-1754469392318 { margin-bot…" at bounding box center [718, 364] width 898 height 386
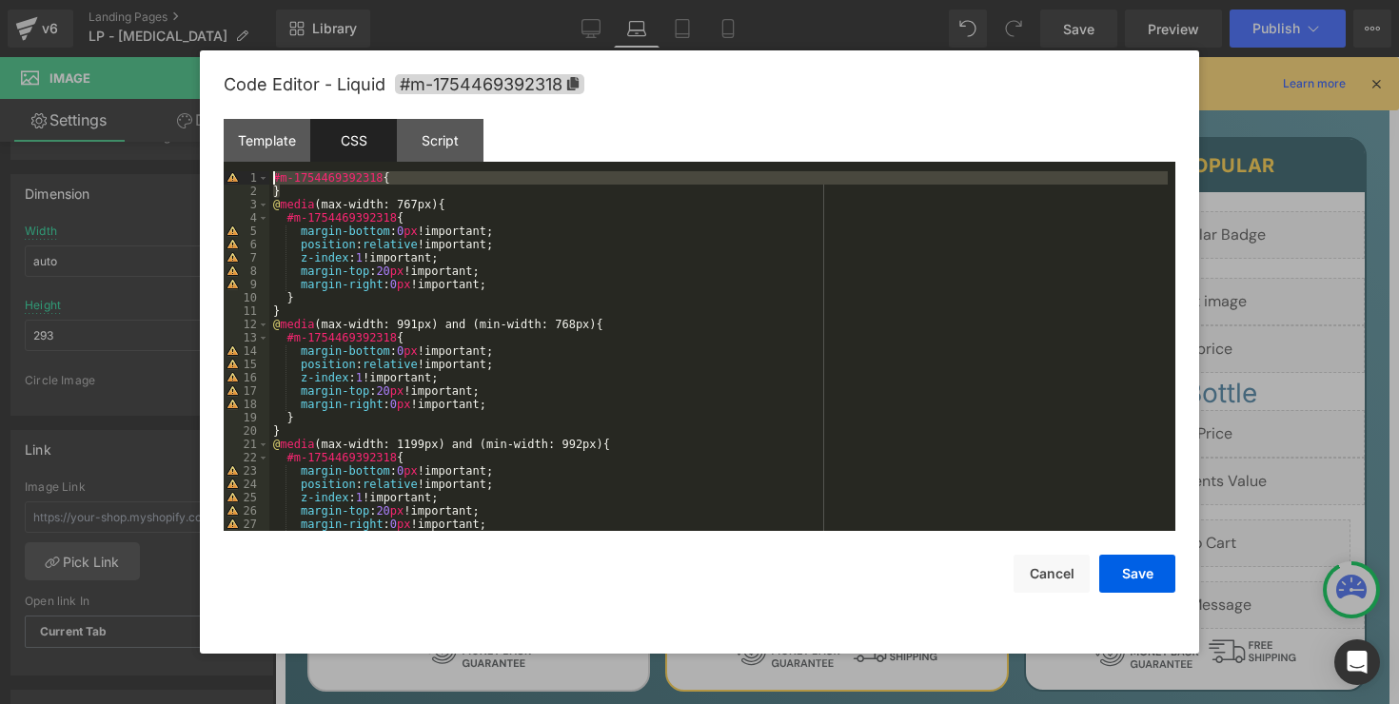
drag, startPoint x: 304, startPoint y: 187, endPoint x: 256, endPoint y: 181, distance: 48.0
click at [256, 181] on pre "1 2 3 4 5 6 7 8 9 10 11 12 13 14 15 16 17 18 19 20 21 22 23 24 25 26 27 28 #m-1…" at bounding box center [699, 351] width 951 height 360
click at [353, 189] on div "#m-1754469392318 { } @ media (max-width: 767px) { #m-1754469392318 { margin-bot…" at bounding box center [718, 364] width 898 height 386
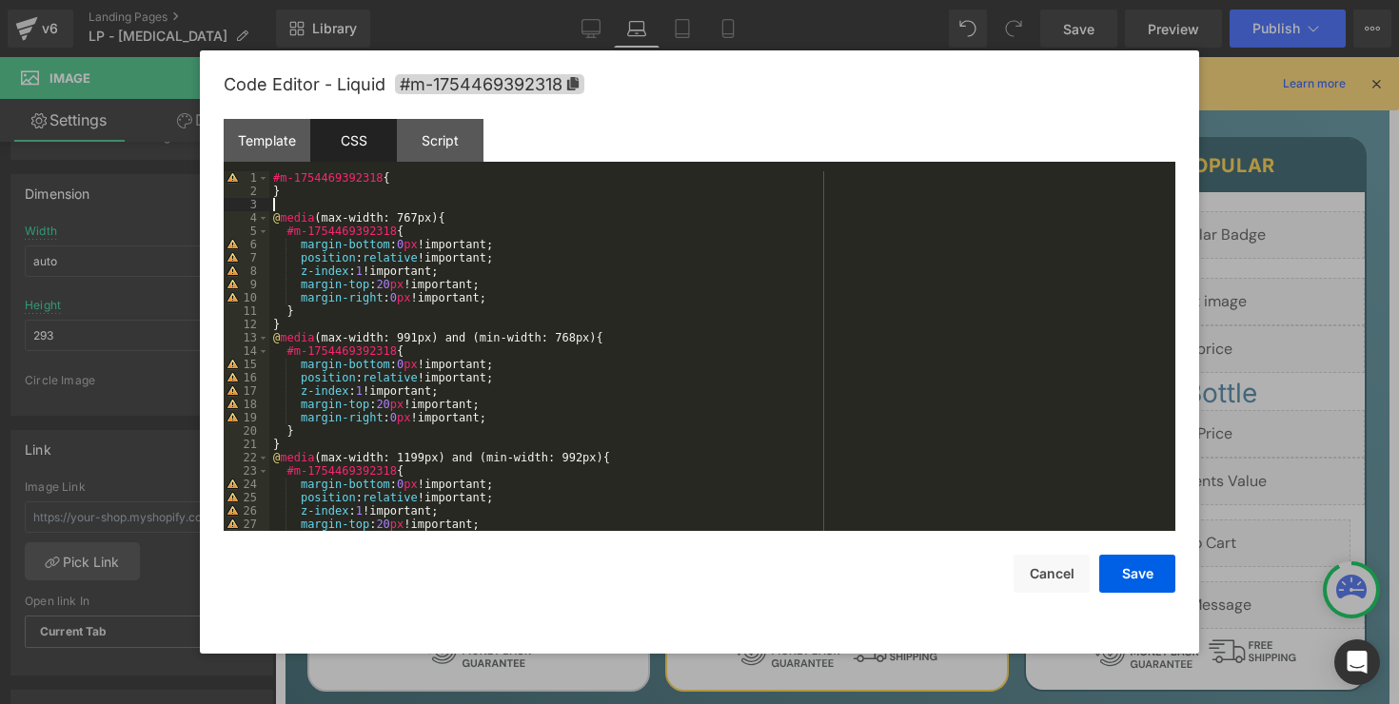
paste textarea
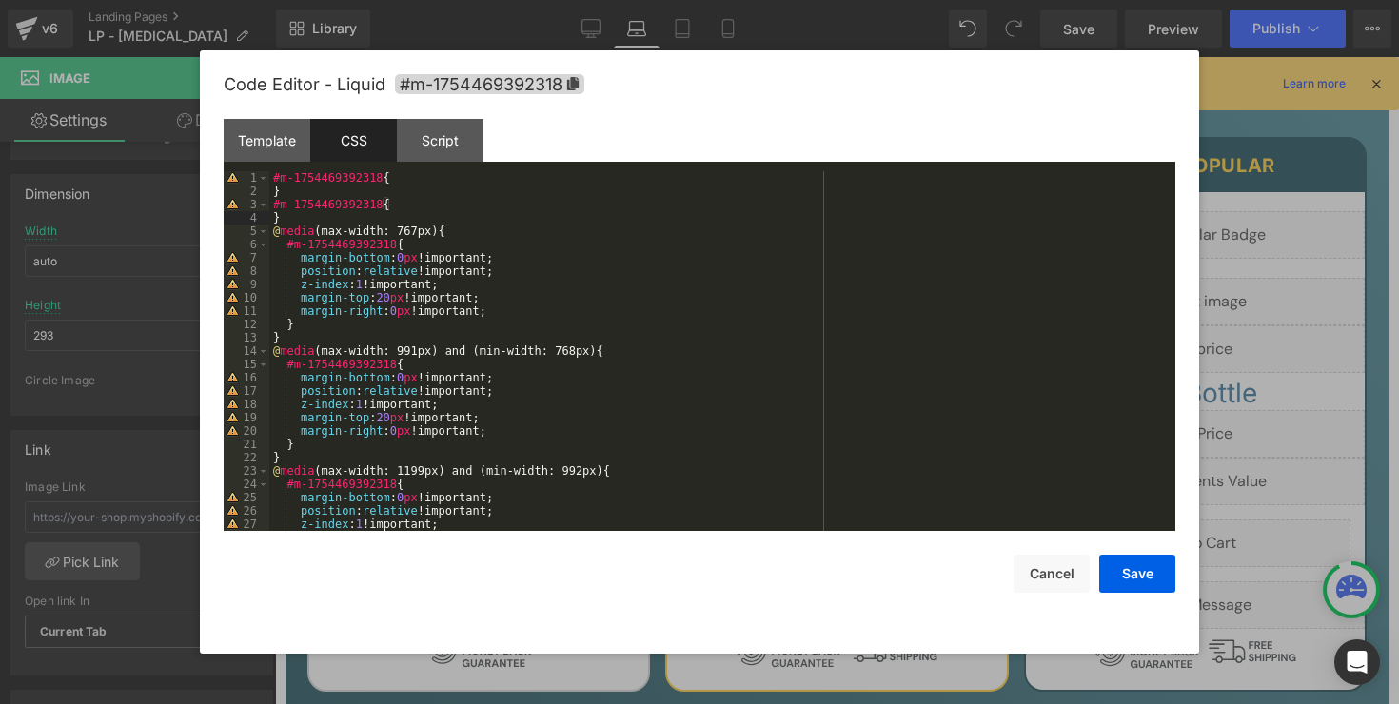
click at [381, 206] on div "#m-1754469392318 { } #m-1754469392318 { } @ media (max-width: 767px) { #m-17544…" at bounding box center [718, 364] width 898 height 386
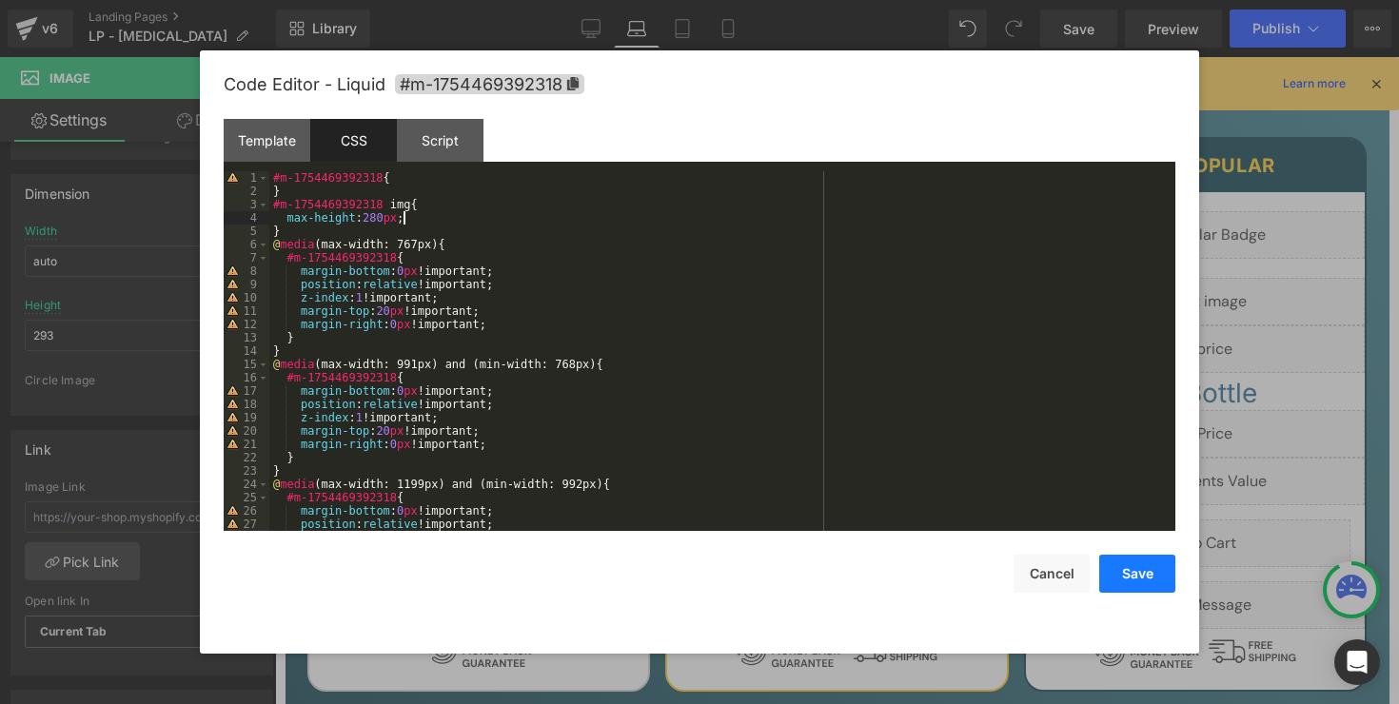
click at [1129, 572] on button "Save" at bounding box center [1137, 574] width 76 height 38
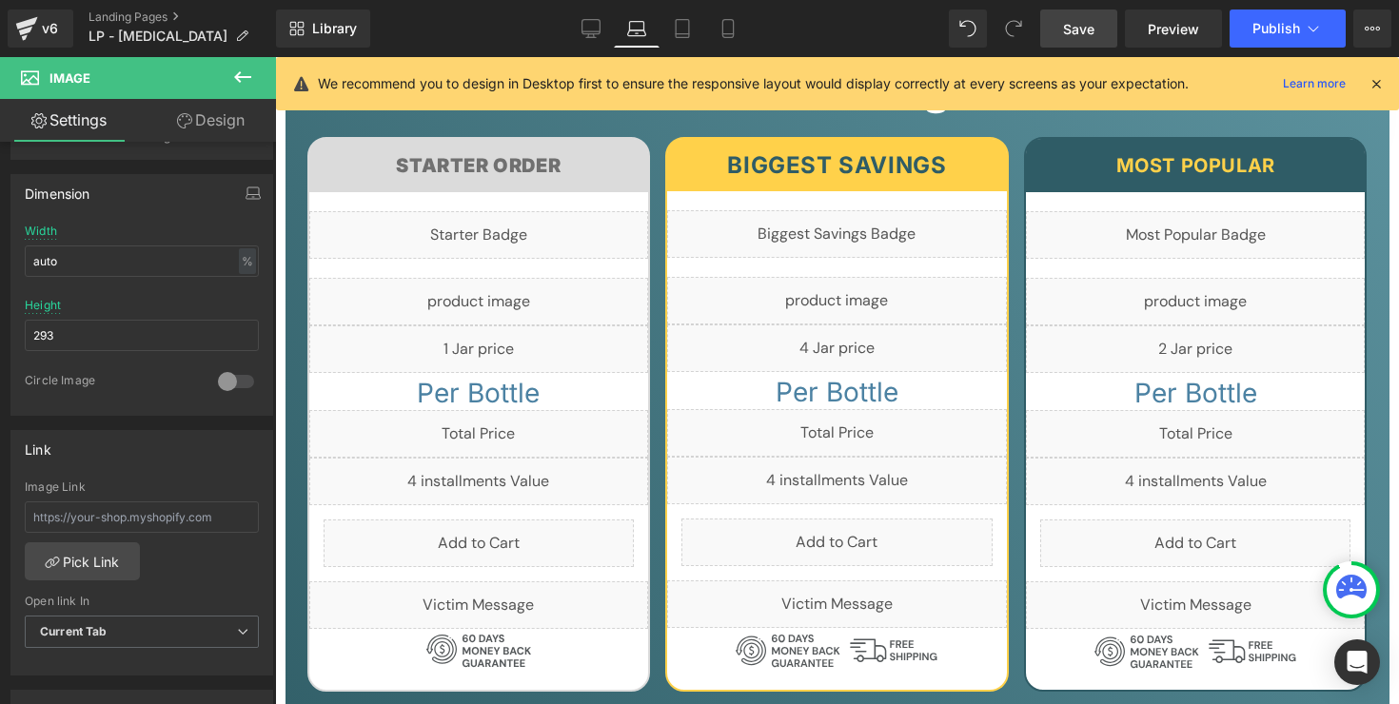
click at [1068, 20] on span "Save" at bounding box center [1078, 29] width 31 height 20
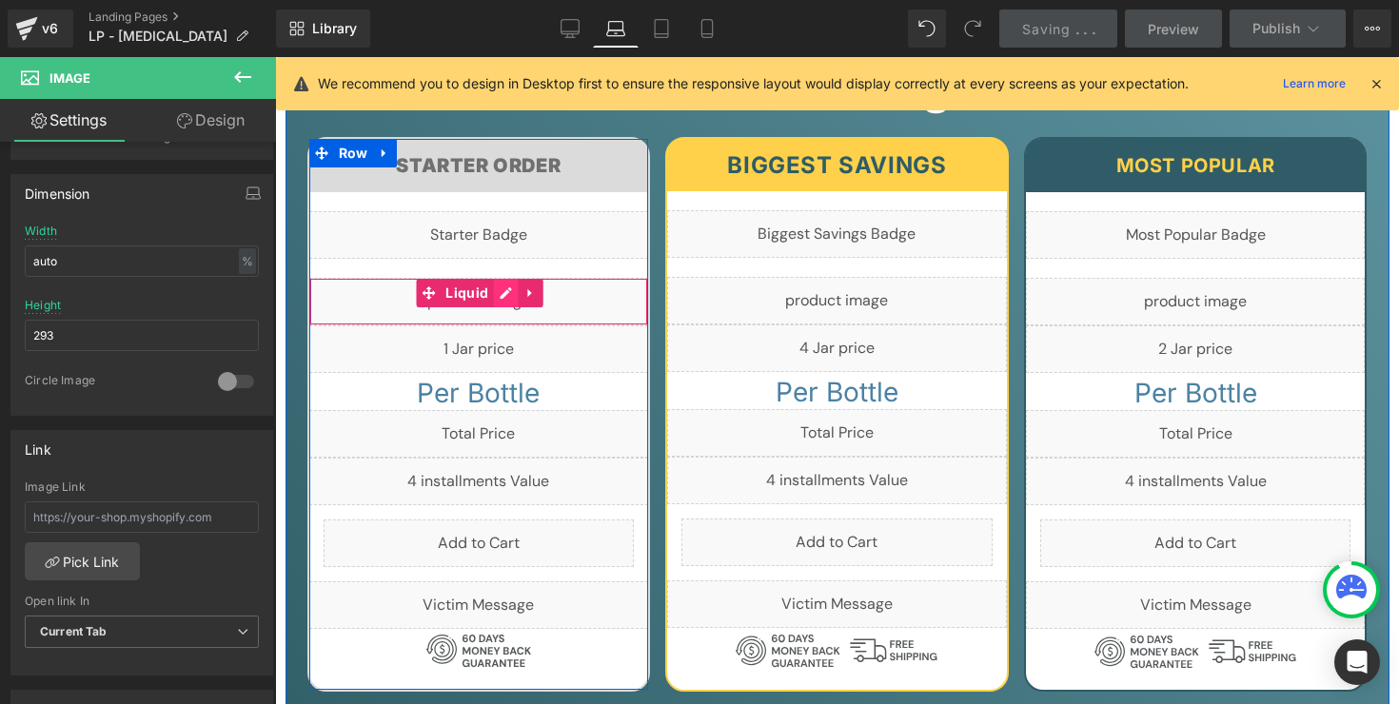
click at [502, 278] on div "Liquid" at bounding box center [479, 302] width 340 height 48
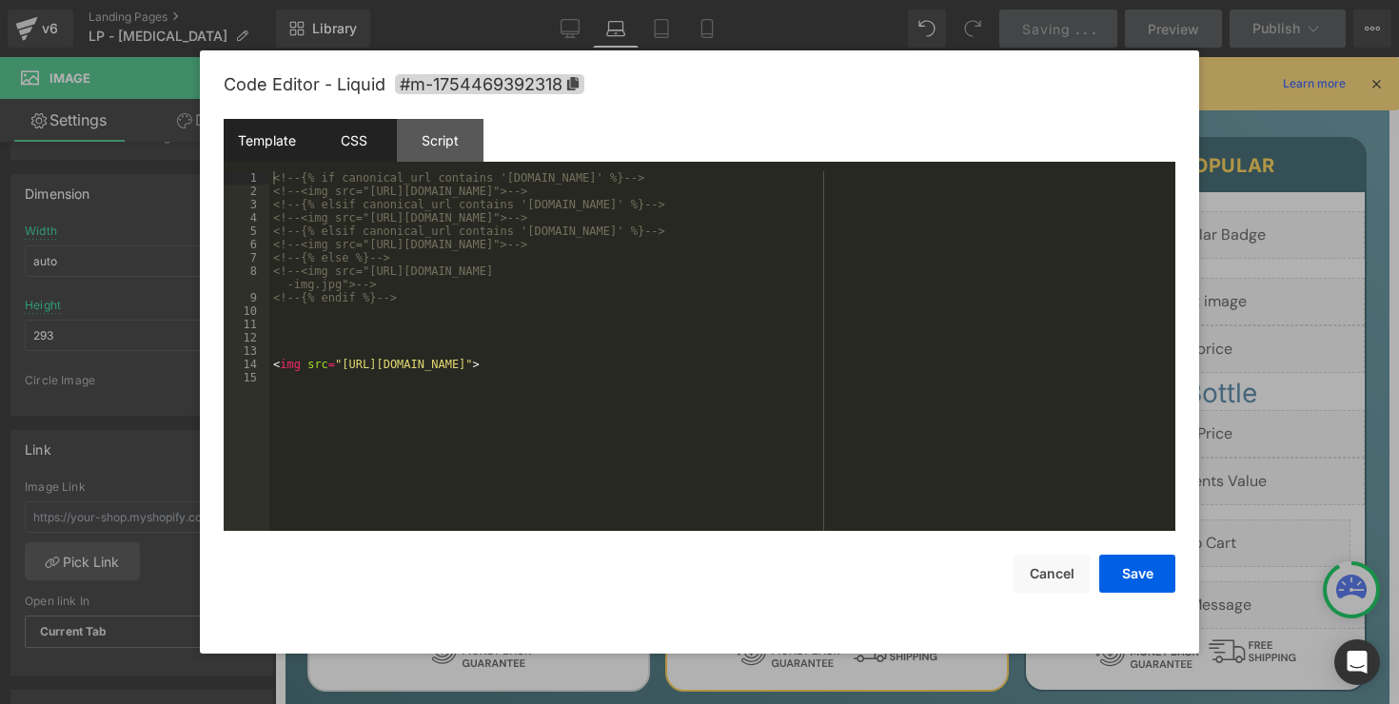
click at [377, 157] on div "CSS" at bounding box center [353, 140] width 87 height 43
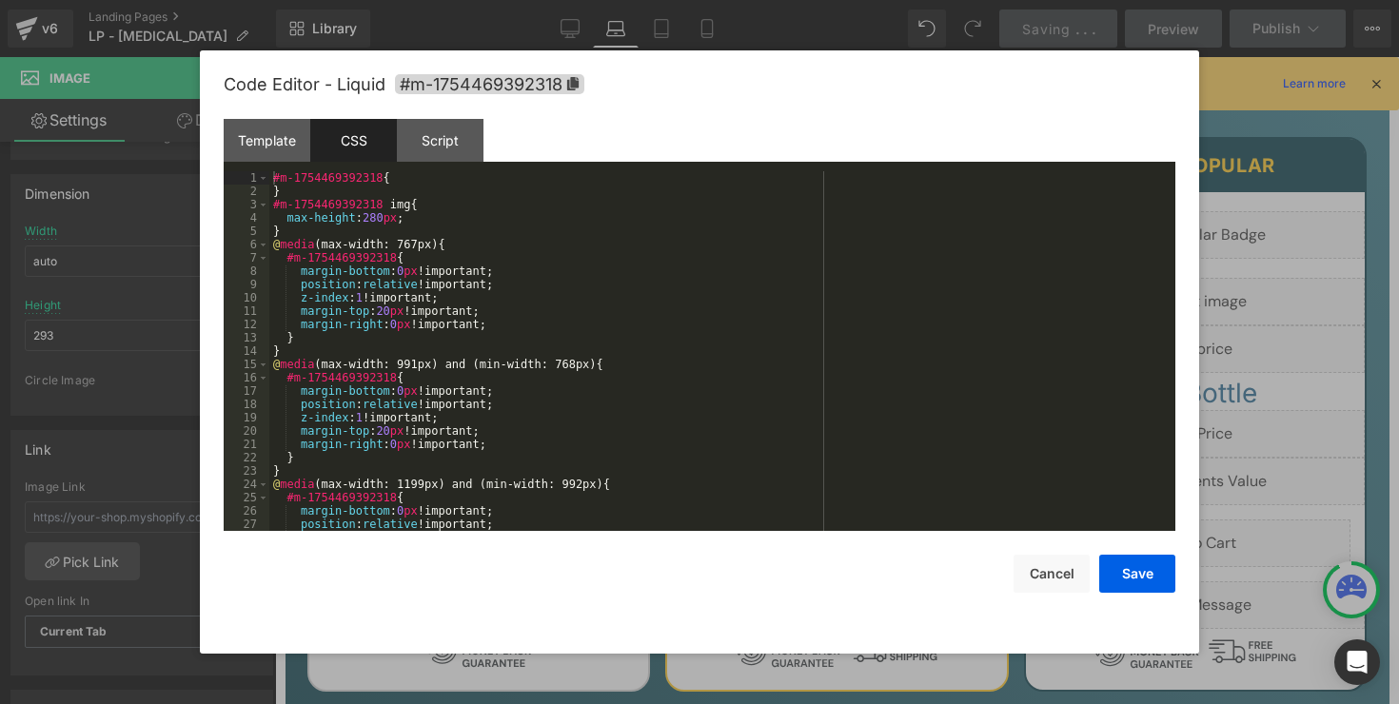
click at [432, 219] on div "#m-1754469392318 { } #m-1754469392318 img { max-height : 280 px ; } @ media (ma…" at bounding box center [718, 364] width 898 height 386
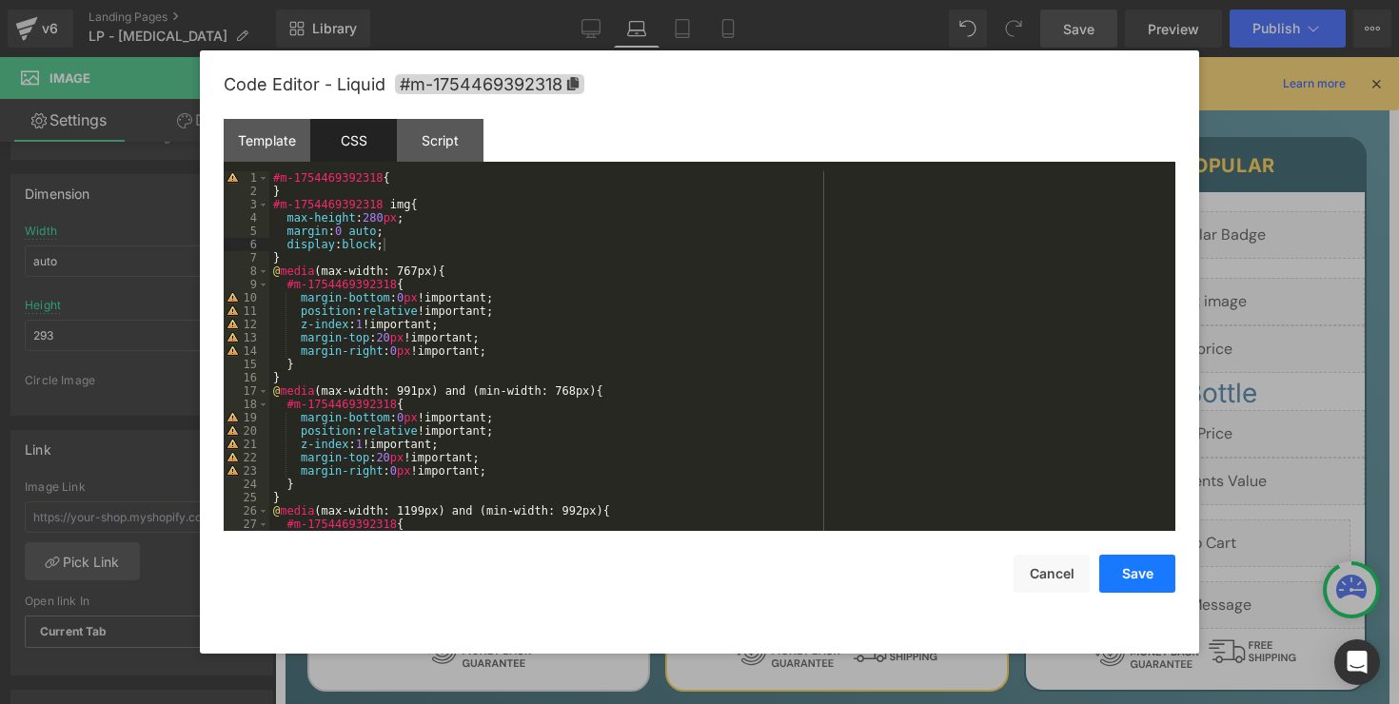
click at [1146, 567] on button "Save" at bounding box center [1137, 574] width 76 height 38
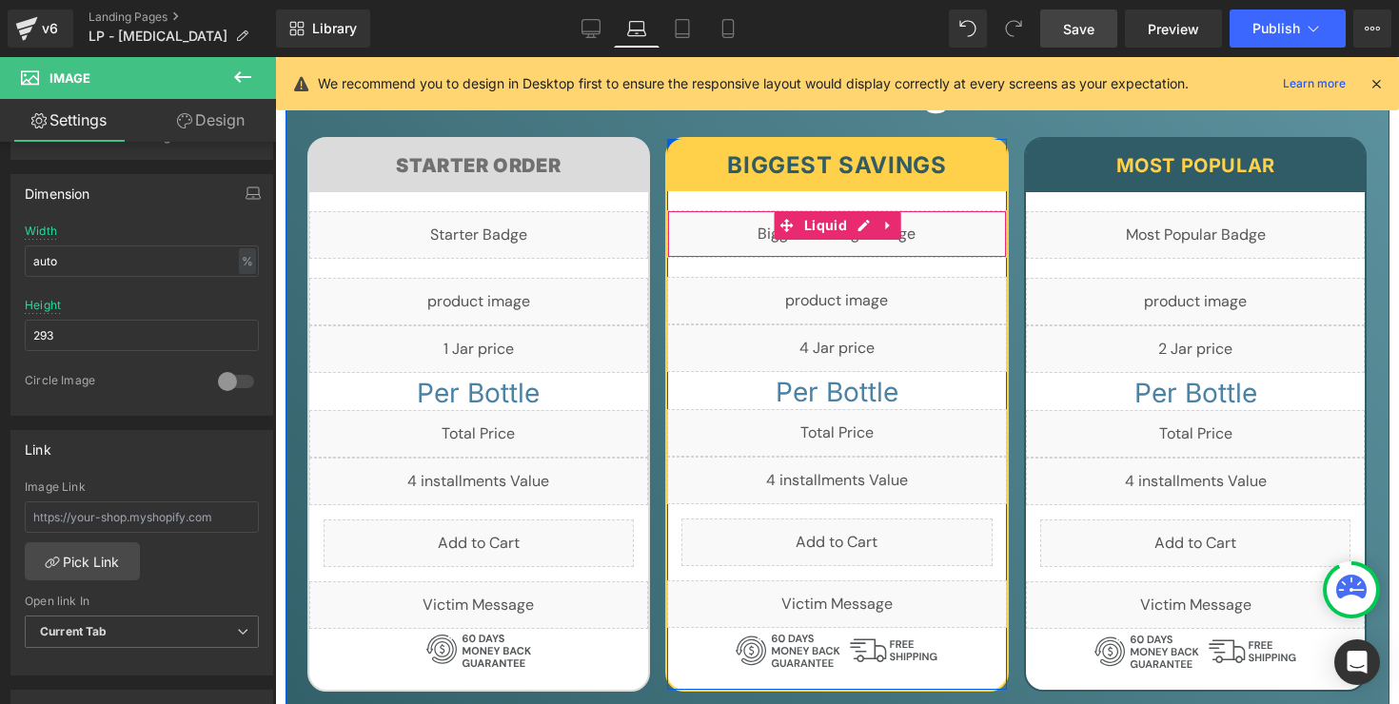
click at [870, 281] on link at bounding box center [878, 292] width 20 height 23
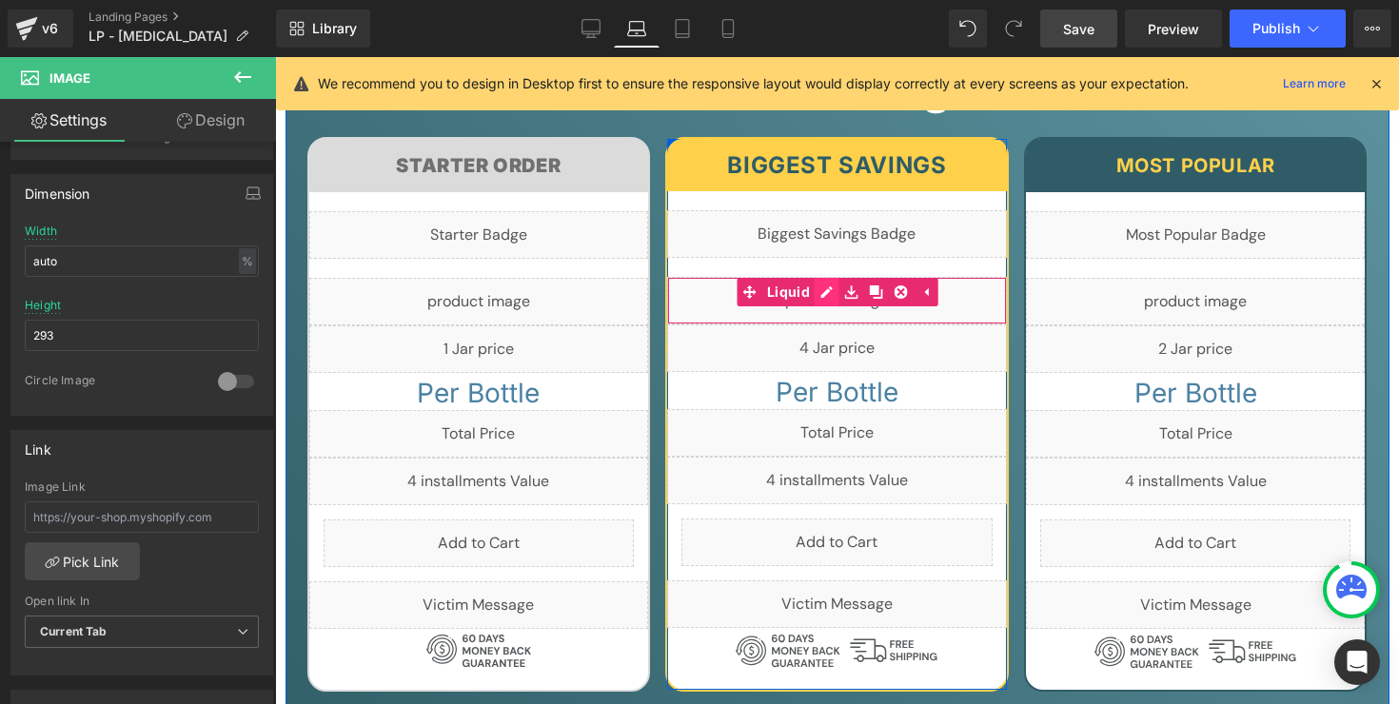
click at [823, 277] on div "Liquid" at bounding box center [837, 301] width 340 height 48
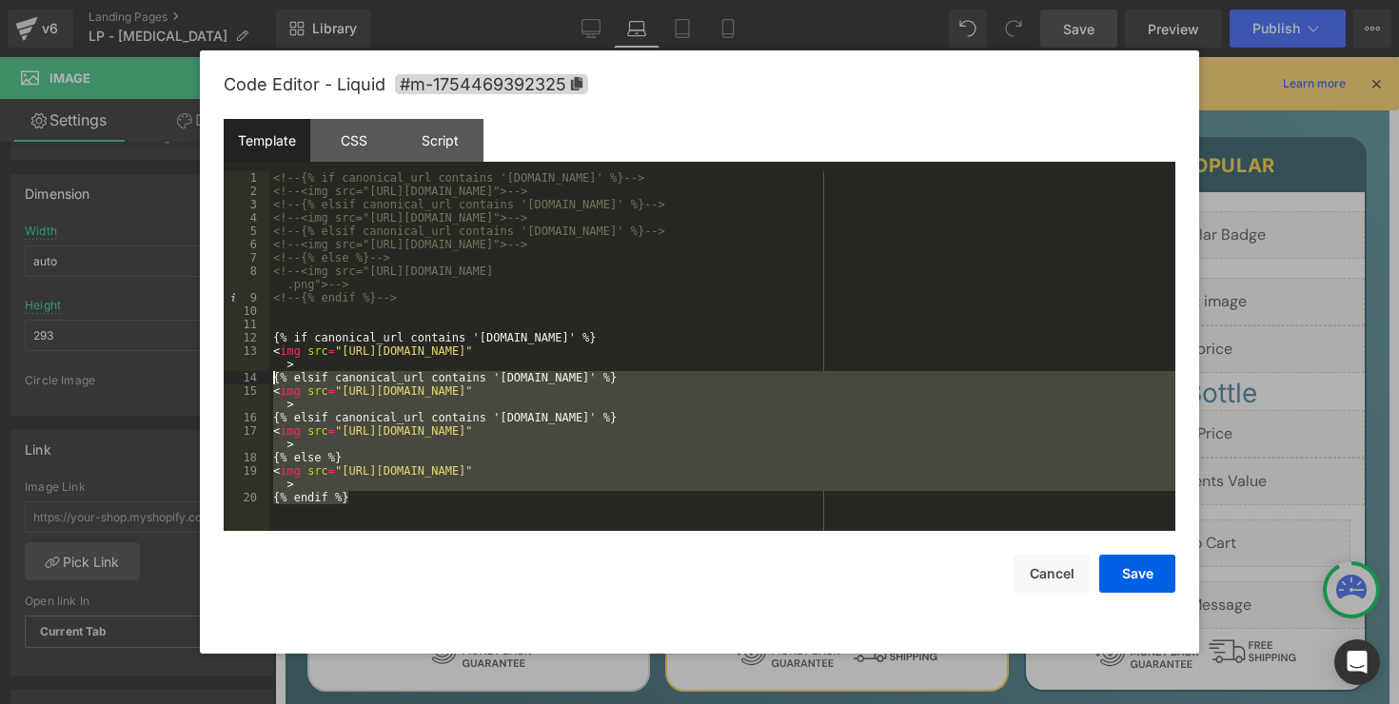
drag, startPoint x: 362, startPoint y: 492, endPoint x: 268, endPoint y: 374, distance: 151.0
click at [268, 374] on pre "1 2 3 4 5 6 7 8 9 10 11 12 13 14 15 16 17 18 19 20 <!-- {% if canonical_url con…" at bounding box center [699, 351] width 951 height 360
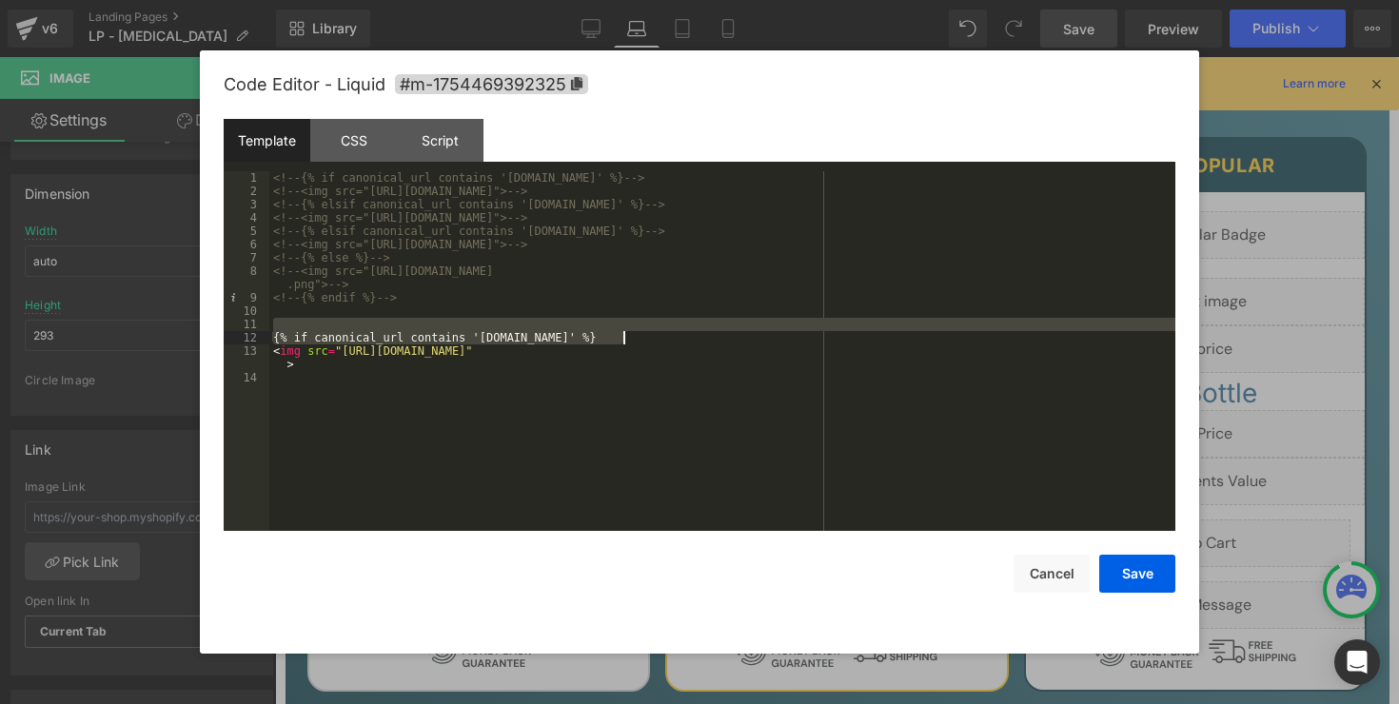
drag, startPoint x: 672, startPoint y: 329, endPoint x: 644, endPoint y: 335, distance: 28.2
click at [644, 335] on div "<!-- {% if canonical_url contains 'uk.beyondalpha.co' %} --> <!-- <img src="htt…" at bounding box center [722, 364] width 906 height 386
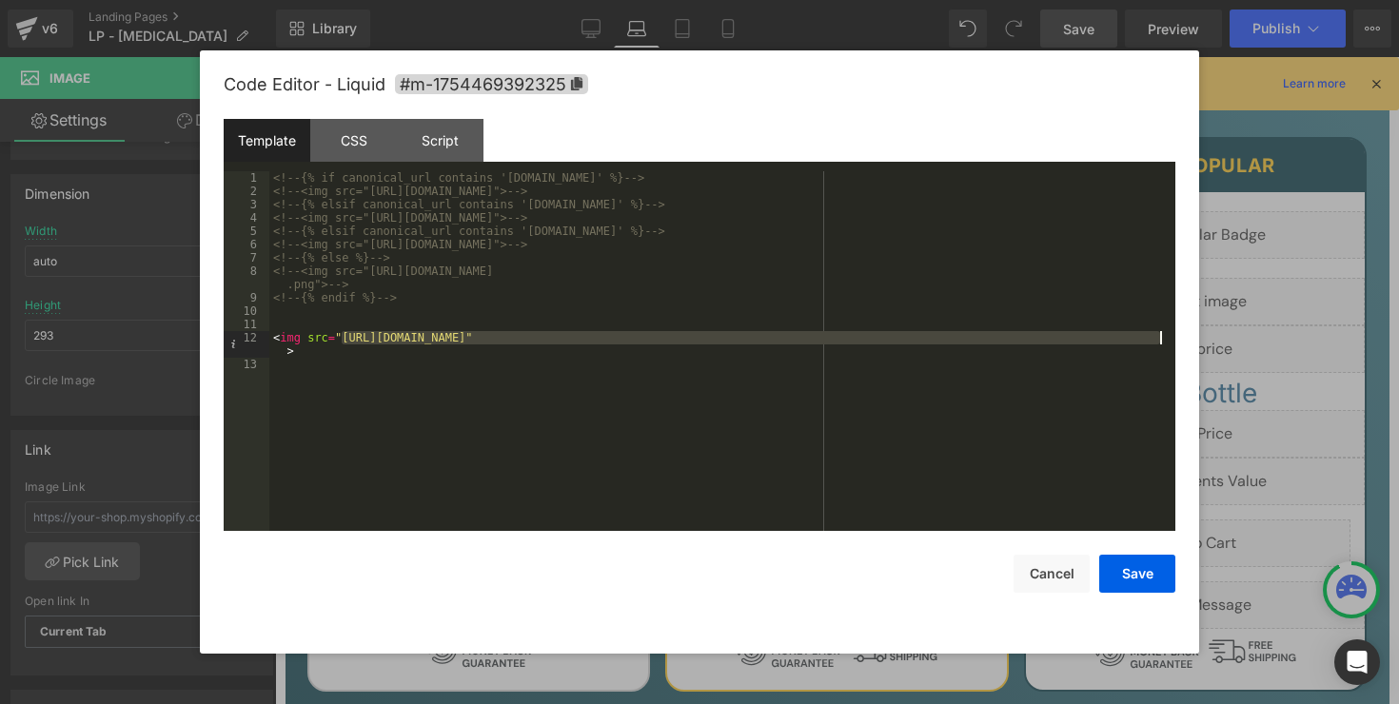
drag, startPoint x: 343, startPoint y: 338, endPoint x: 1163, endPoint y: 335, distance: 819.2
click at [1163, 335] on div "<!-- {% if canonical_url contains 'uk.beyondalpha.co' %} --> <!-- <img src="htt…" at bounding box center [722, 364] width 906 height 386
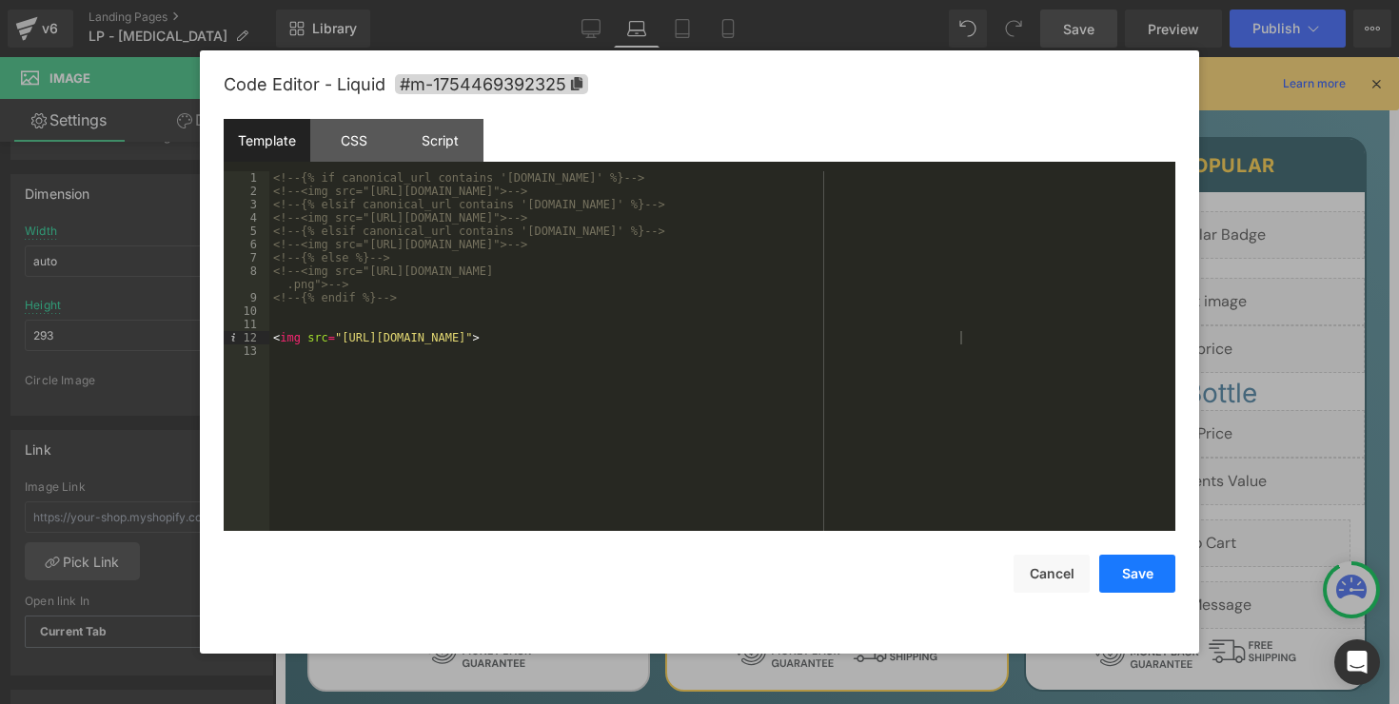
click at [1143, 570] on button "Save" at bounding box center [1137, 574] width 76 height 38
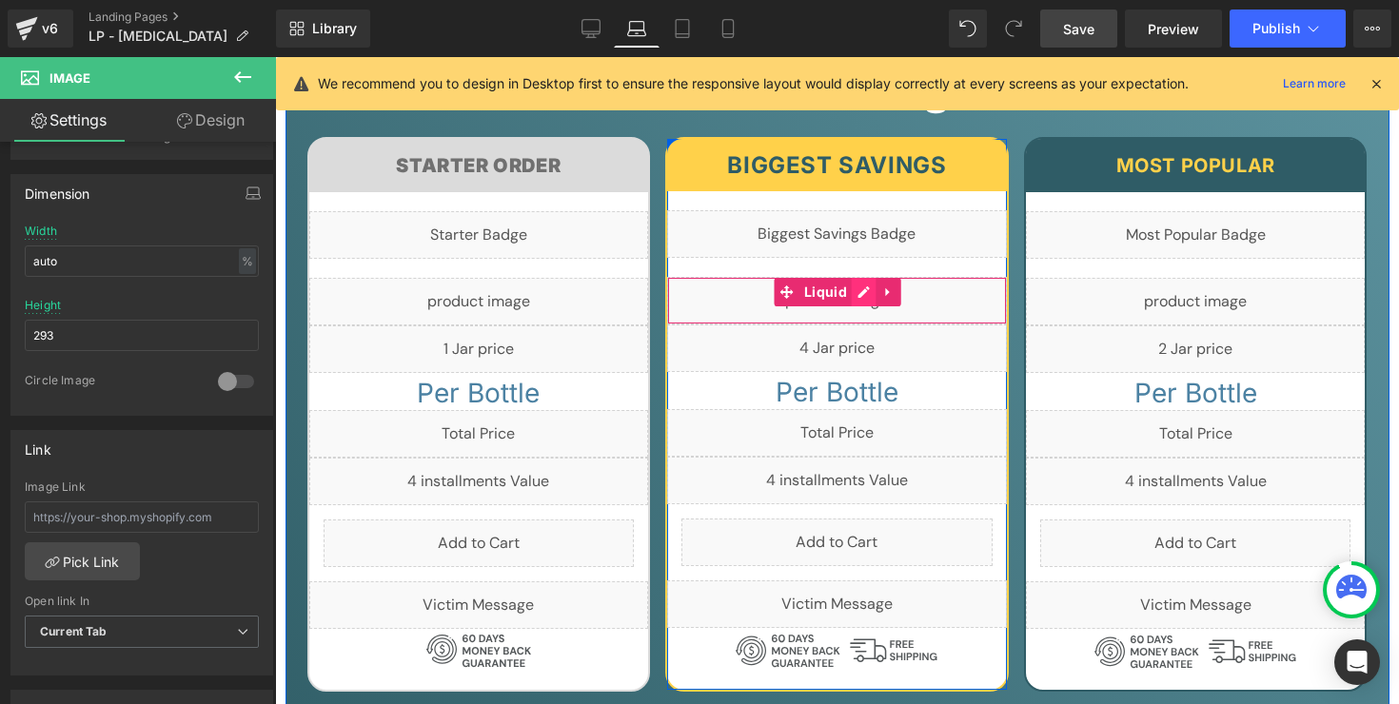
click at [864, 277] on div "Liquid" at bounding box center [837, 301] width 340 height 48
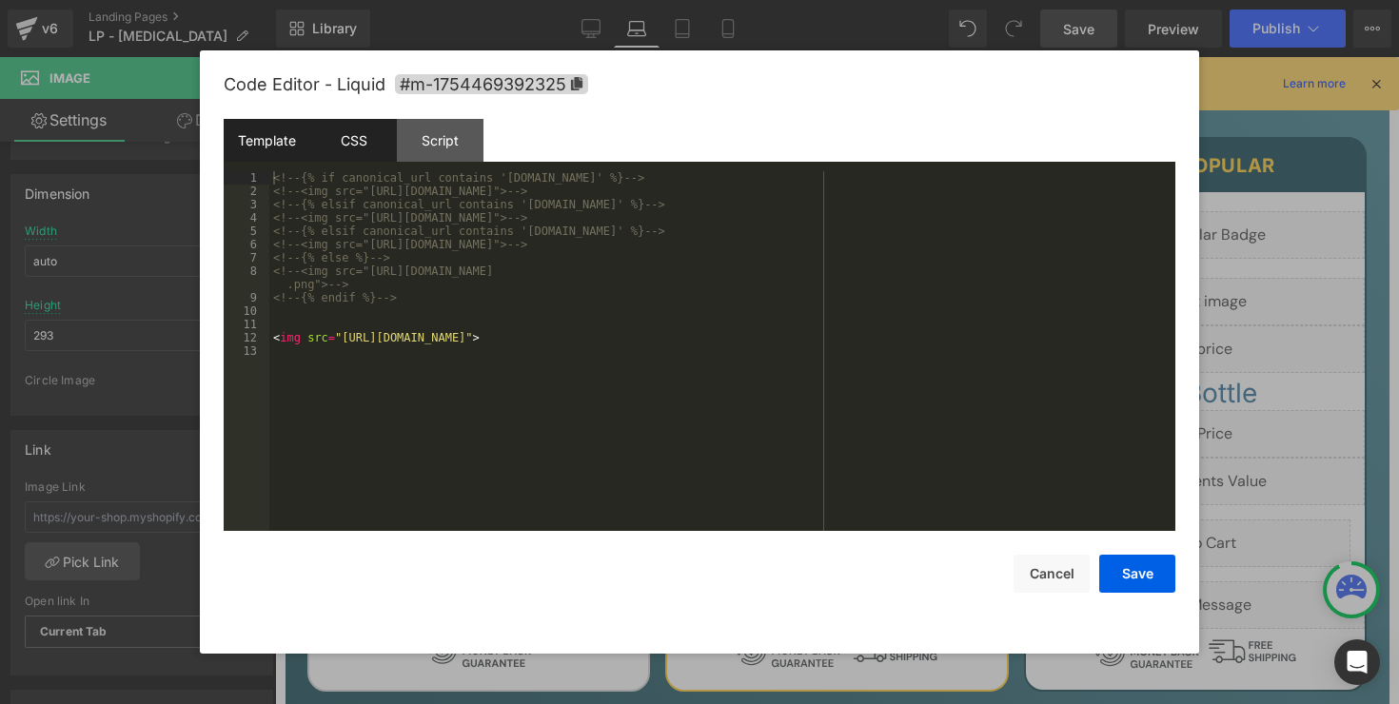
click at [364, 144] on div "CSS" at bounding box center [353, 140] width 87 height 43
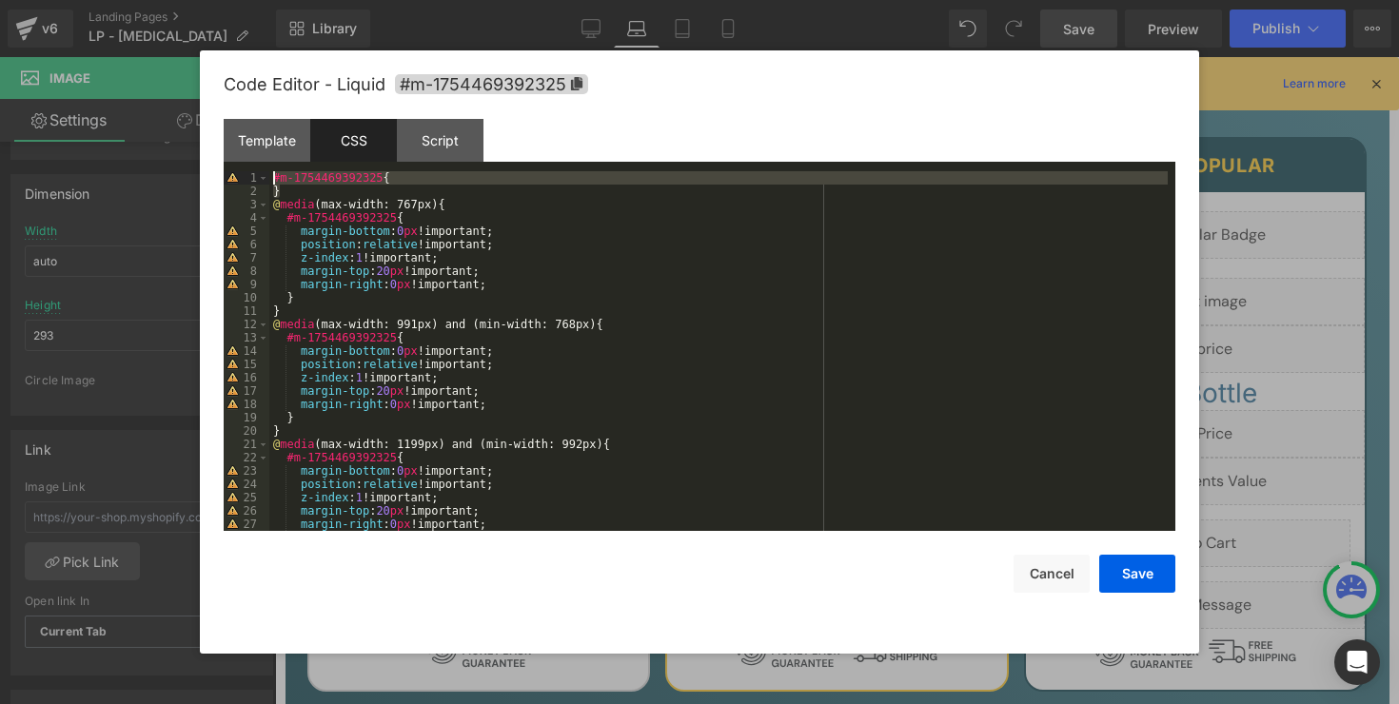
drag, startPoint x: 372, startPoint y: 186, endPoint x: 255, endPoint y: 175, distance: 117.5
click at [255, 175] on pre "1 2 3 4 5 6 7 8 9 10 11 12 13 14 15 16 17 18 19 20 21 22 23 24 25 26 27 28 #m-1…" at bounding box center [699, 351] width 951 height 360
click at [297, 194] on div "#m-1754469392325 { } @ media (max-width: 767px) { #m-1754469392325 { margin-bot…" at bounding box center [718, 364] width 898 height 386
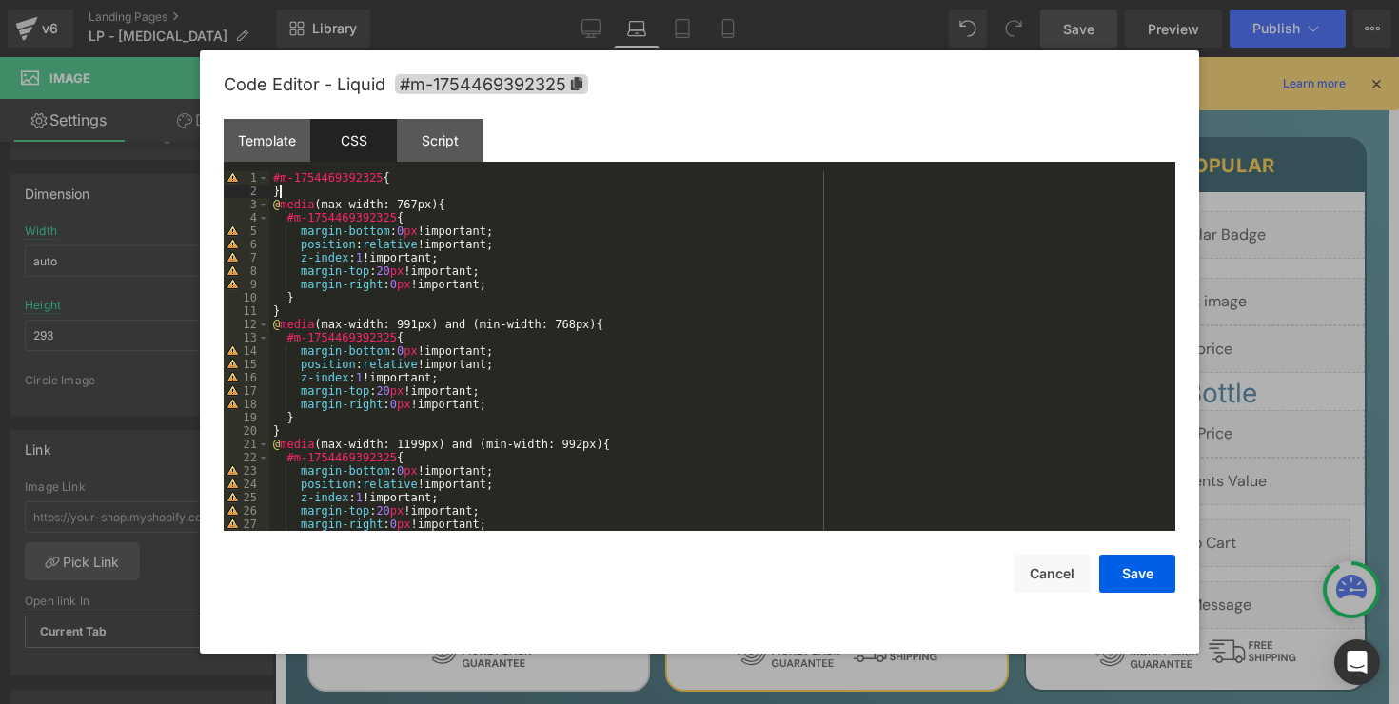
paste textarea
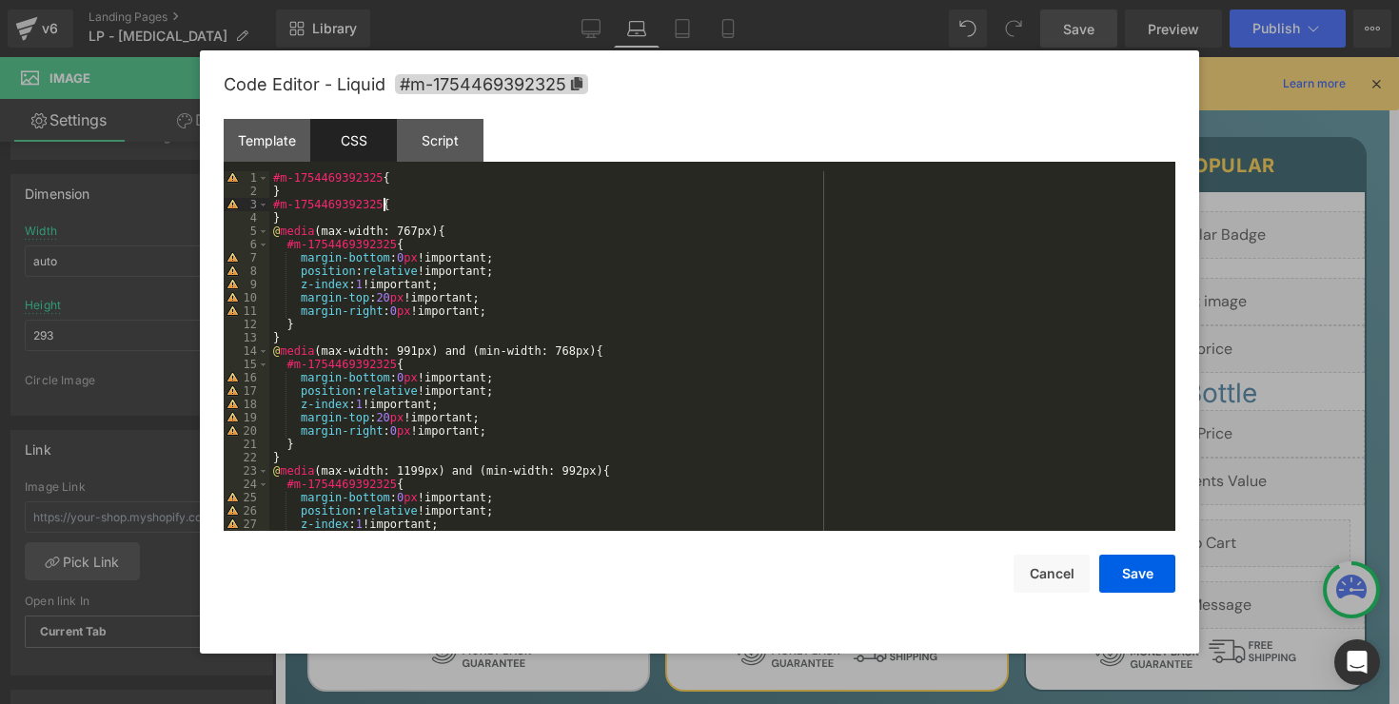
click at [382, 202] on div "#m-1754469392325 { } #m-1754469392325 { } @ media (max-width: 767px) { #m-17544…" at bounding box center [718, 364] width 898 height 386
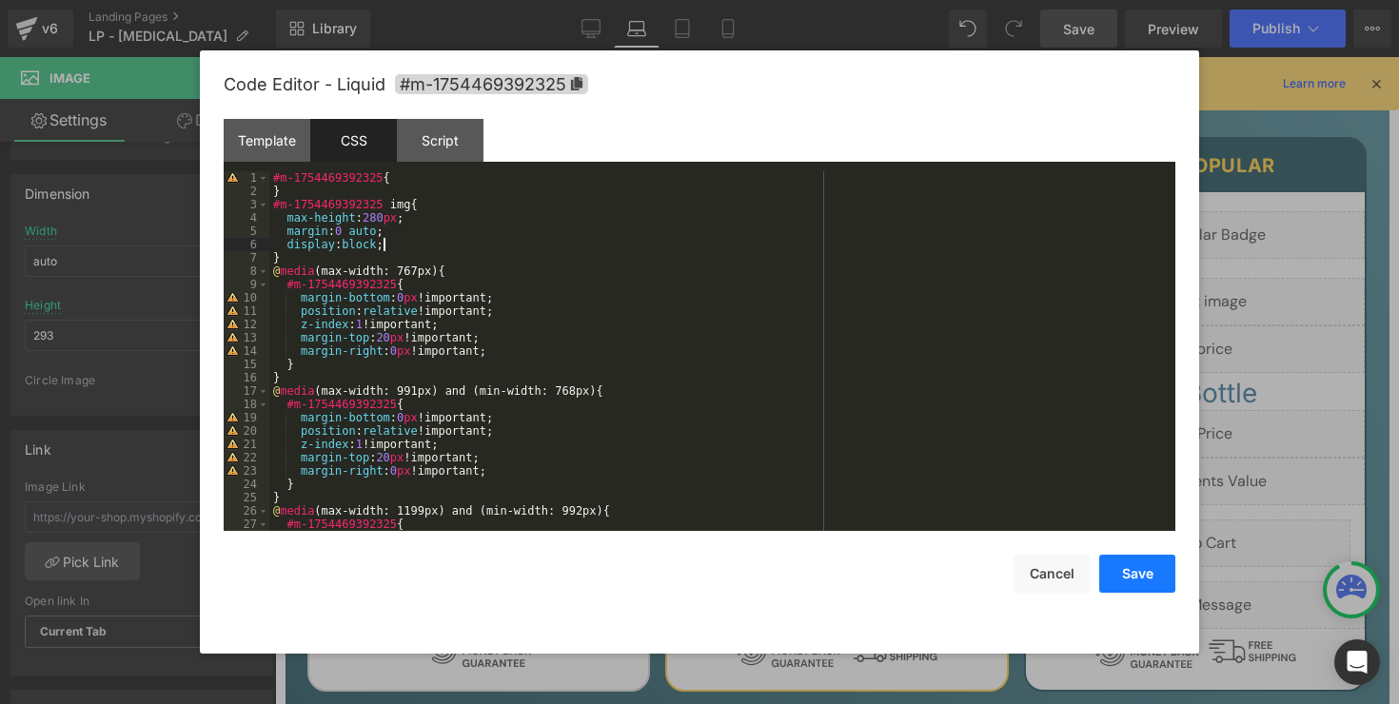
click at [1119, 575] on button "Save" at bounding box center [1137, 574] width 76 height 38
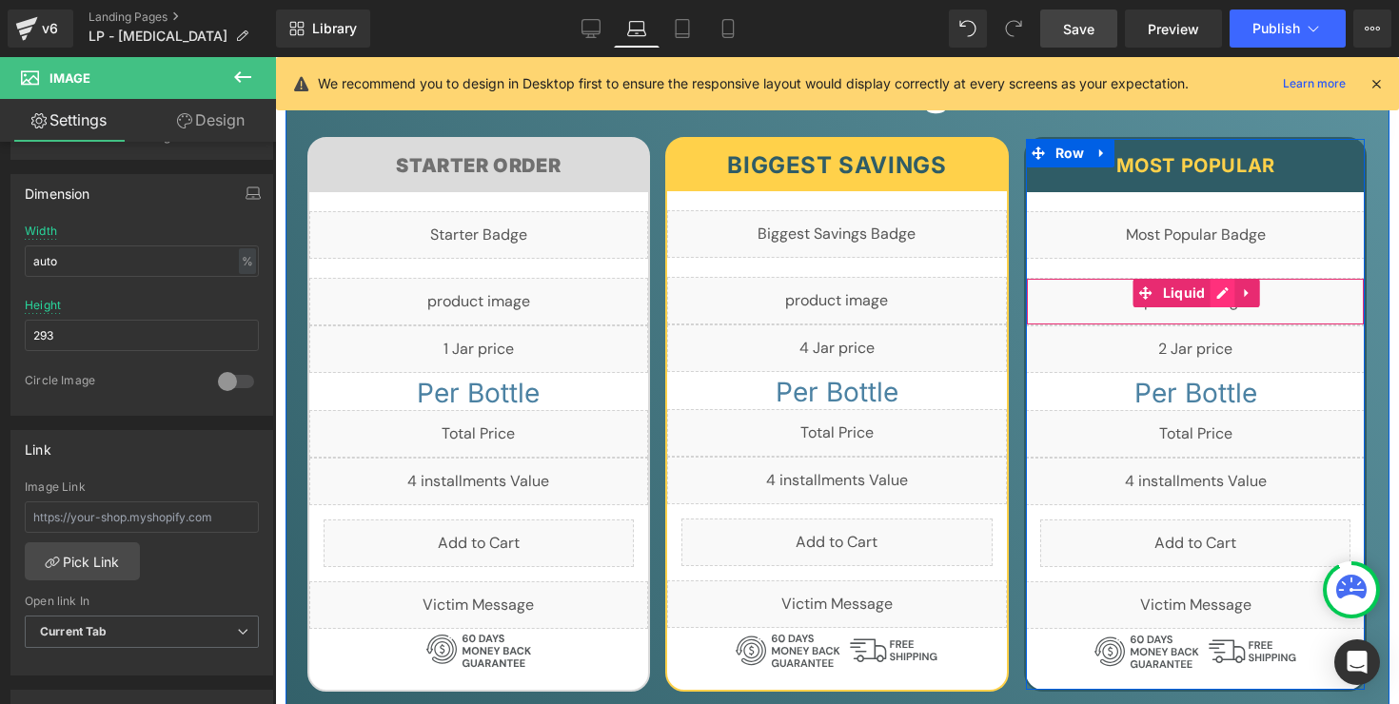
click at [1204, 278] on div "Liquid" at bounding box center [1196, 302] width 340 height 48
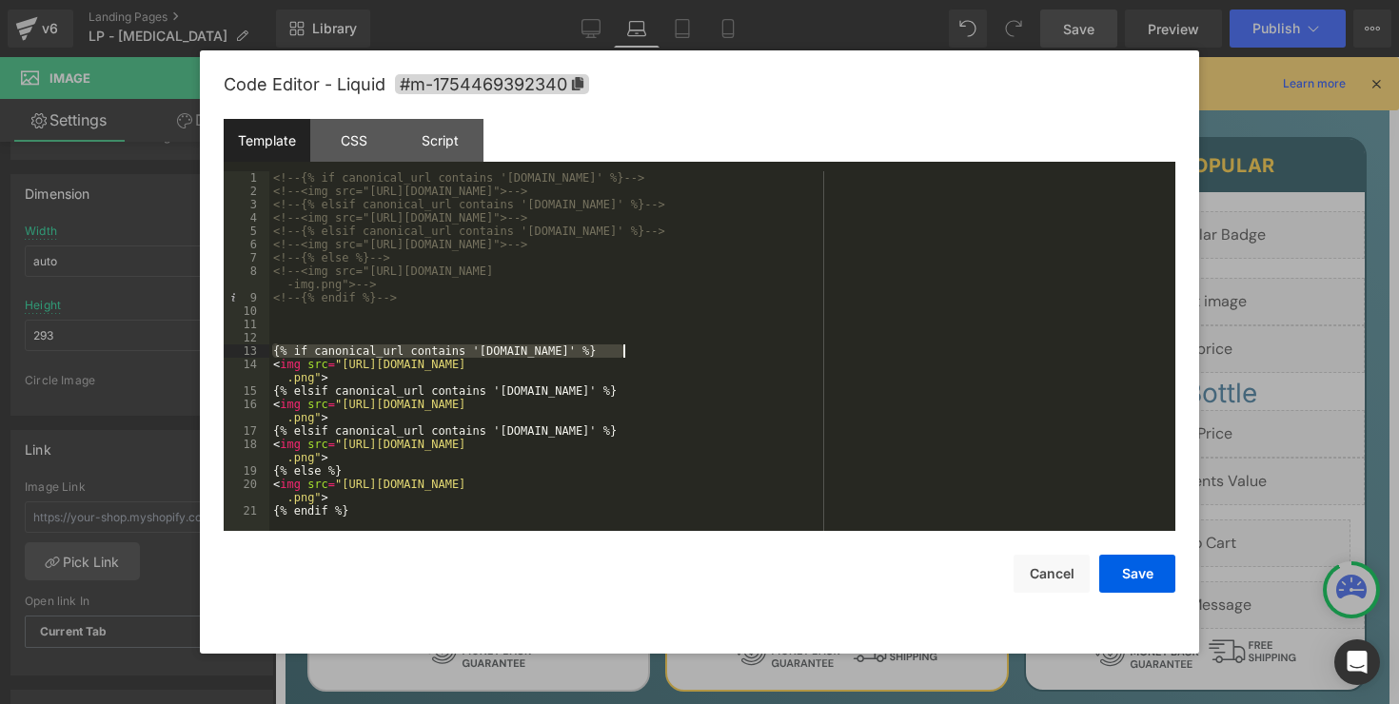
drag, startPoint x: 273, startPoint y: 351, endPoint x: 664, endPoint y: 354, distance: 391.0
click at [664, 354] on div "<!-- {% if canonical_url contains 'uk.beyondalpha.co' %} --> <!-- <img src="htt…" at bounding box center [722, 364] width 906 height 386
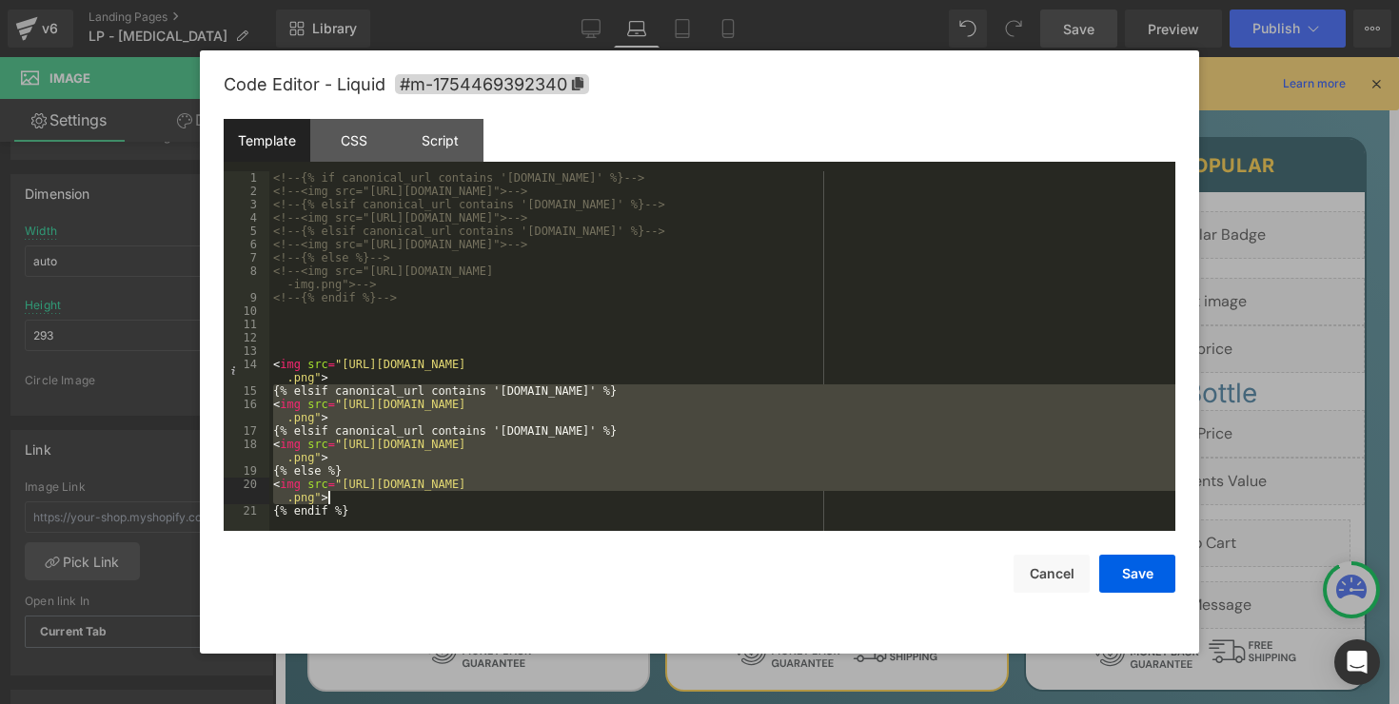
drag, startPoint x: 271, startPoint y: 387, endPoint x: 380, endPoint y: 520, distance: 171.8
click at [380, 520] on div "<!-- {% if canonical_url contains 'uk.beyondalpha.co' %} --> <!-- <img src="htt…" at bounding box center [722, 364] width 906 height 386
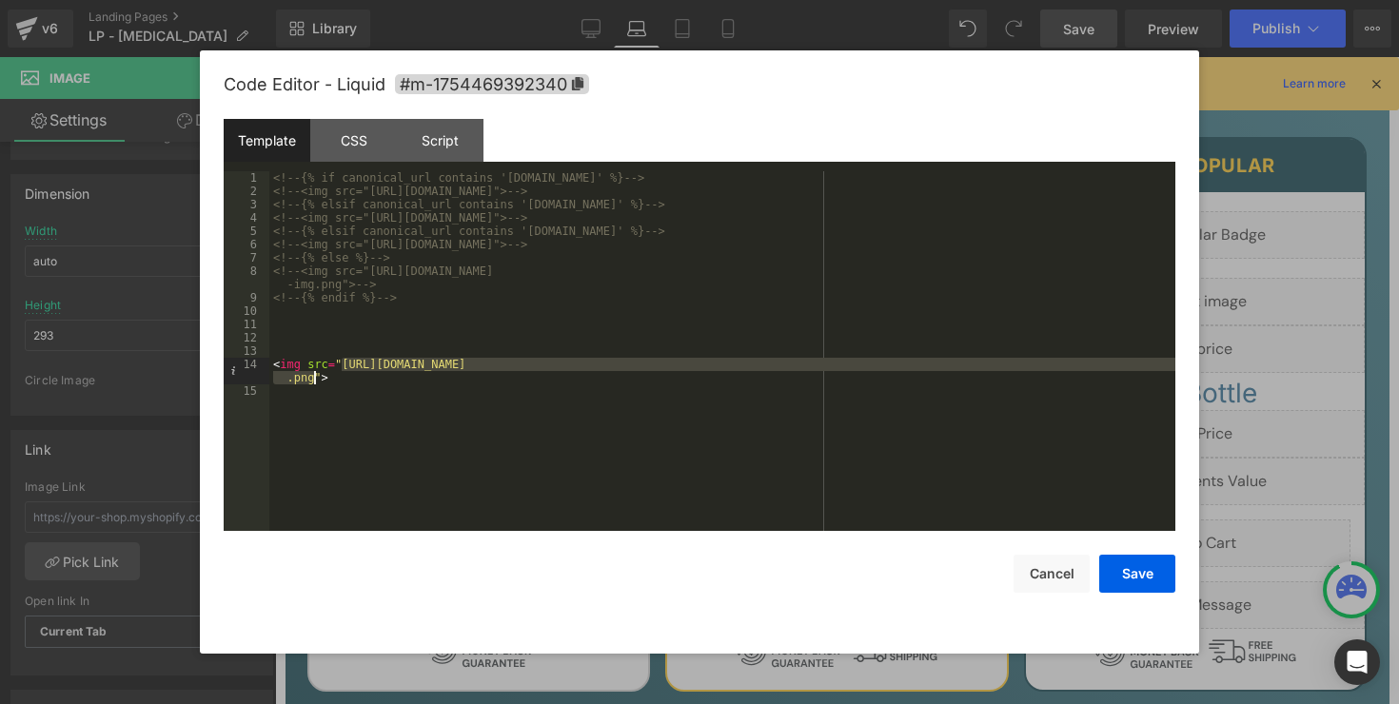
drag, startPoint x: 344, startPoint y: 363, endPoint x: 311, endPoint y: 374, distance: 34.9
click at [311, 374] on div "<!-- {% if canonical_url contains 'uk.beyondalpha.co' %} --> <!-- <img src="htt…" at bounding box center [722, 364] width 906 height 386
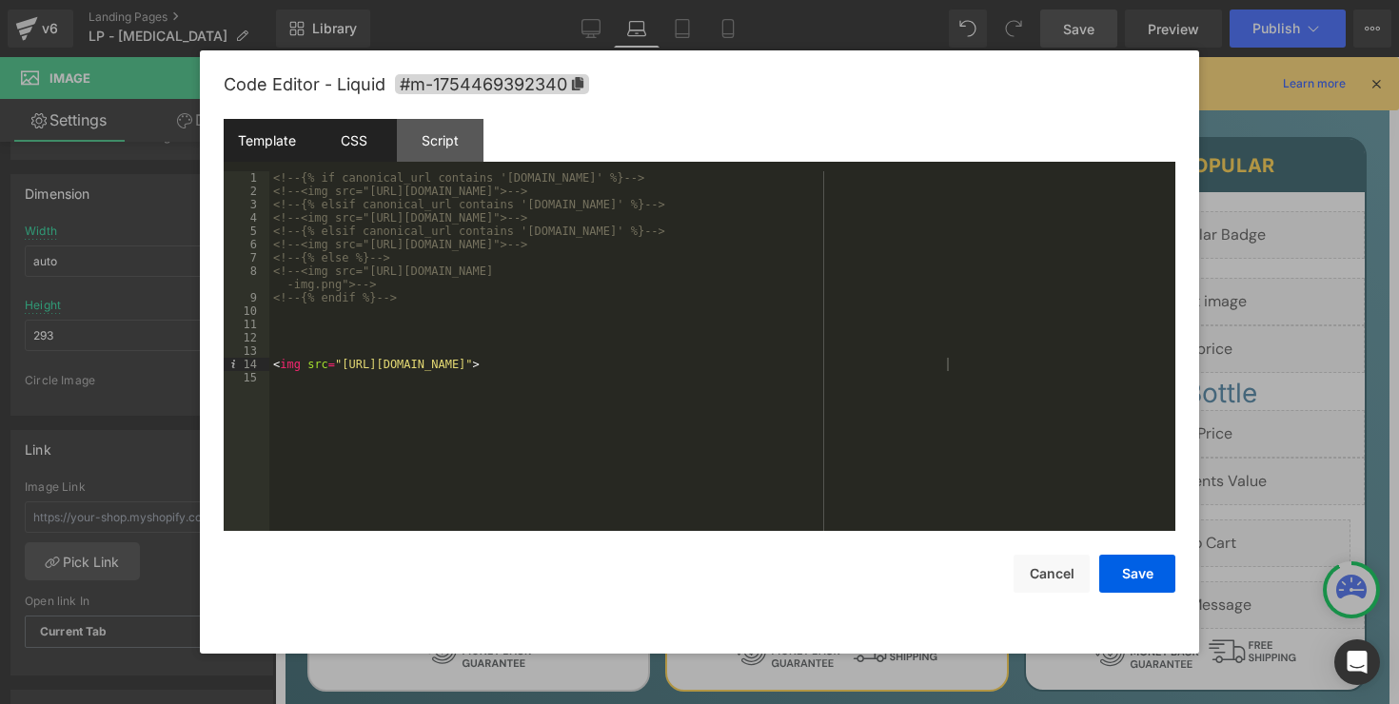
click at [368, 150] on div "CSS" at bounding box center [353, 140] width 87 height 43
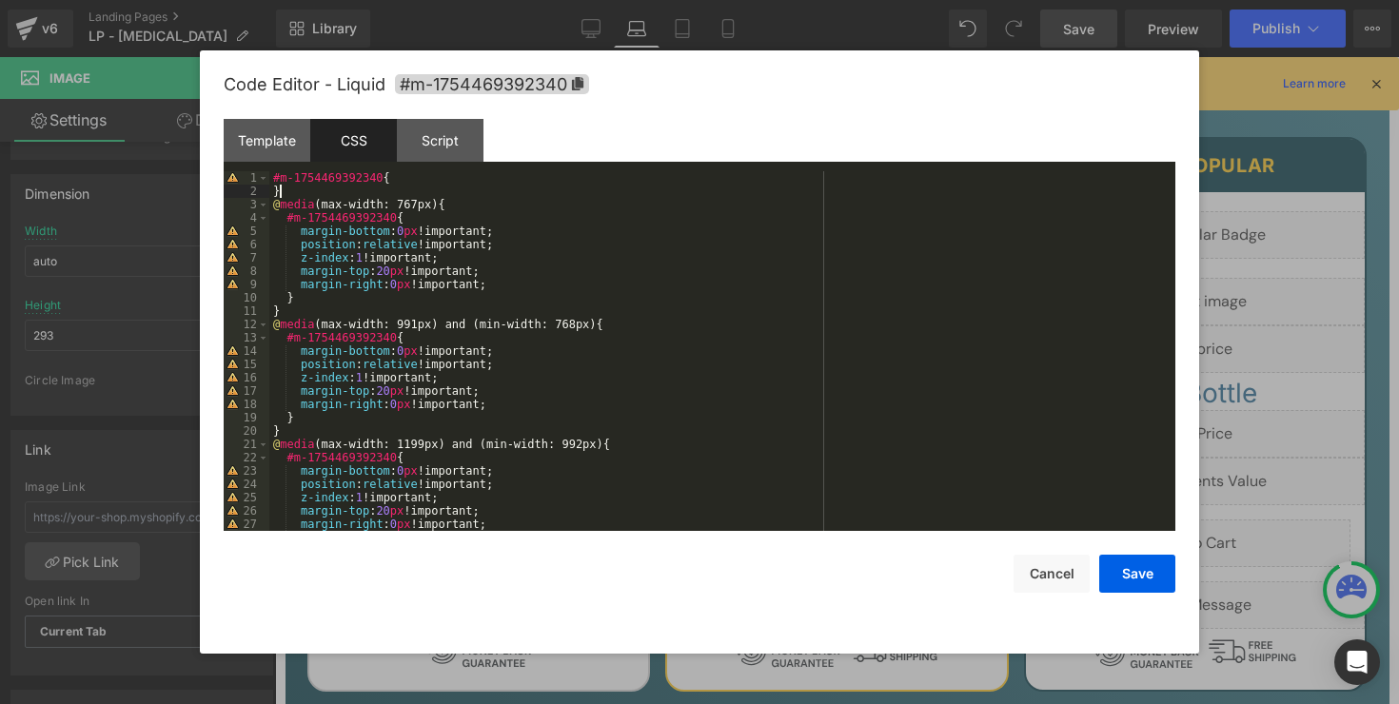
click at [362, 194] on div "#m-1754469392340 { } @ media (max-width: 767px) { #m-1754469392340 { margin-bot…" at bounding box center [718, 364] width 898 height 386
drag, startPoint x: 329, startPoint y: 194, endPoint x: 214, endPoint y: 176, distance: 116.5
click at [214, 176] on div "Code Editor - Liquid #m-1754469392340 Template CSS Script Data 1 2 3 4 5 6 7 8 …" at bounding box center [699, 351] width 999 height 603
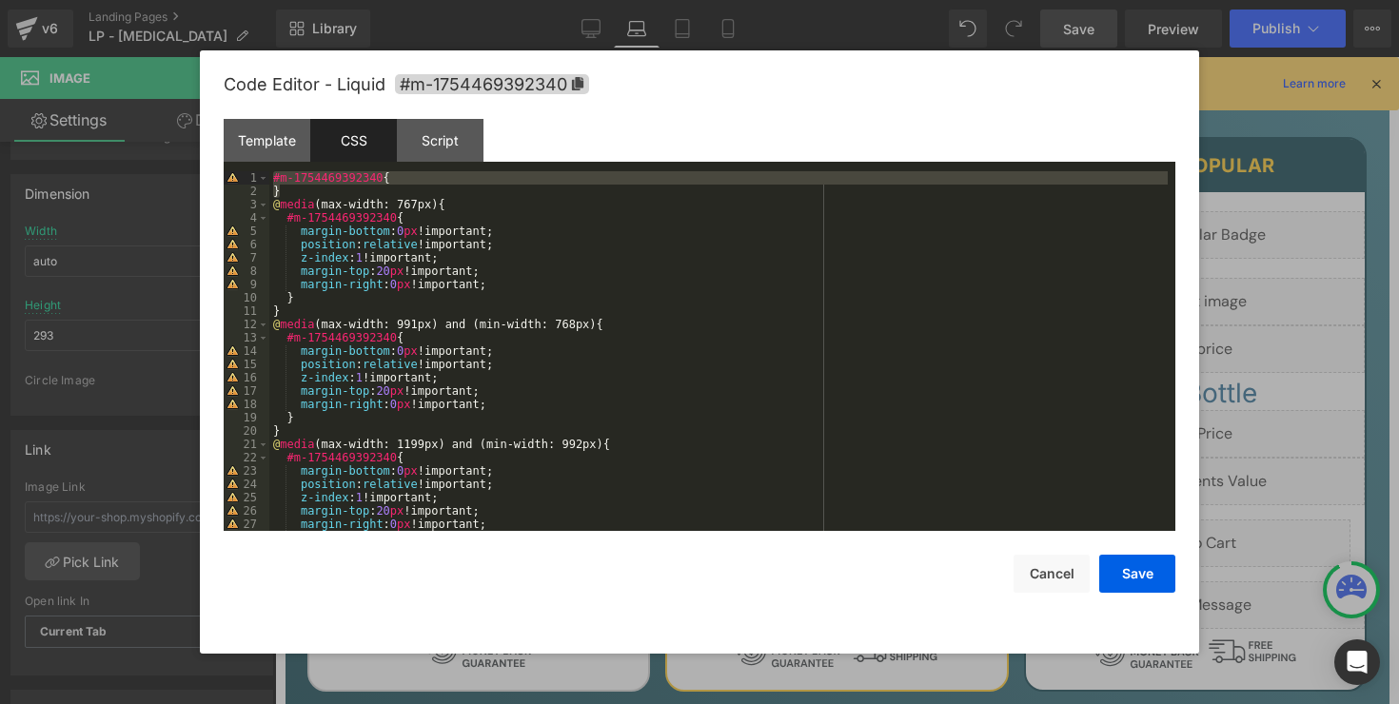
click at [324, 191] on div "#m-1754469392340 { } @ media (max-width: 767px) { #m-1754469392340 { margin-bot…" at bounding box center [718, 364] width 898 height 386
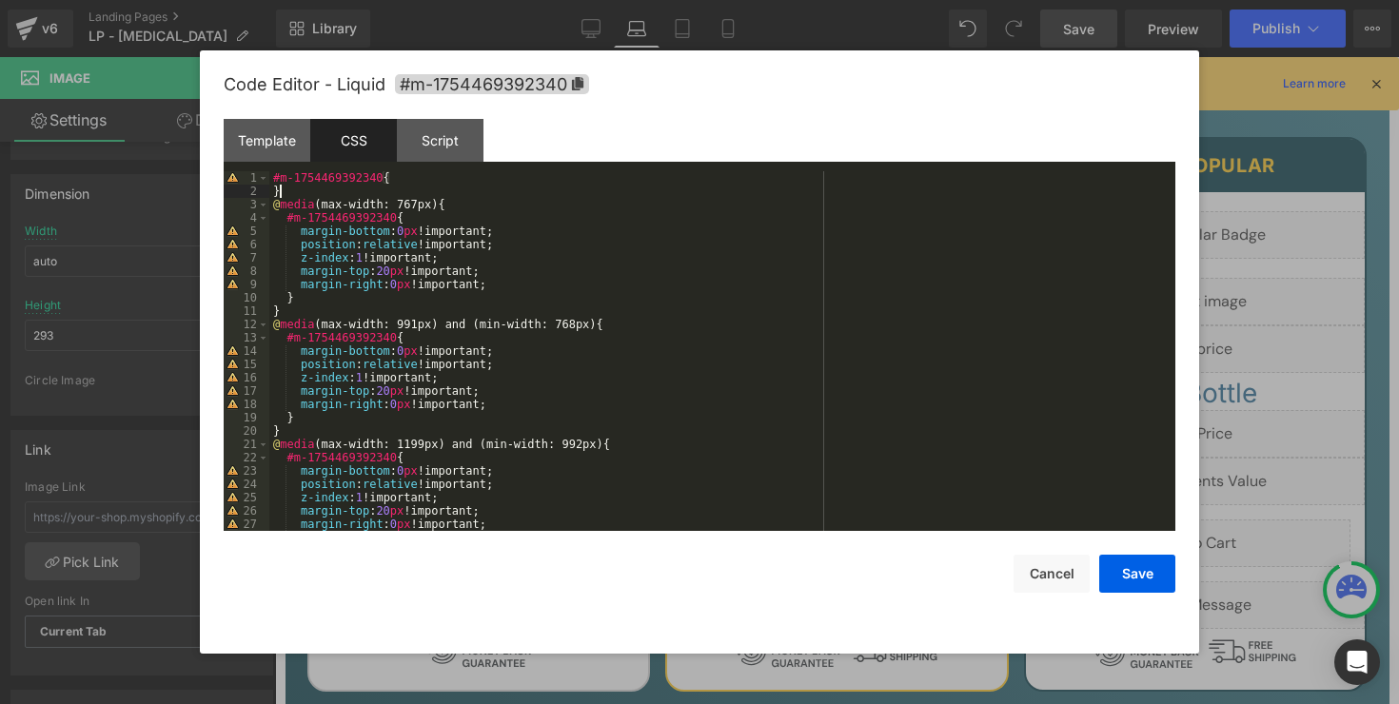
paste textarea
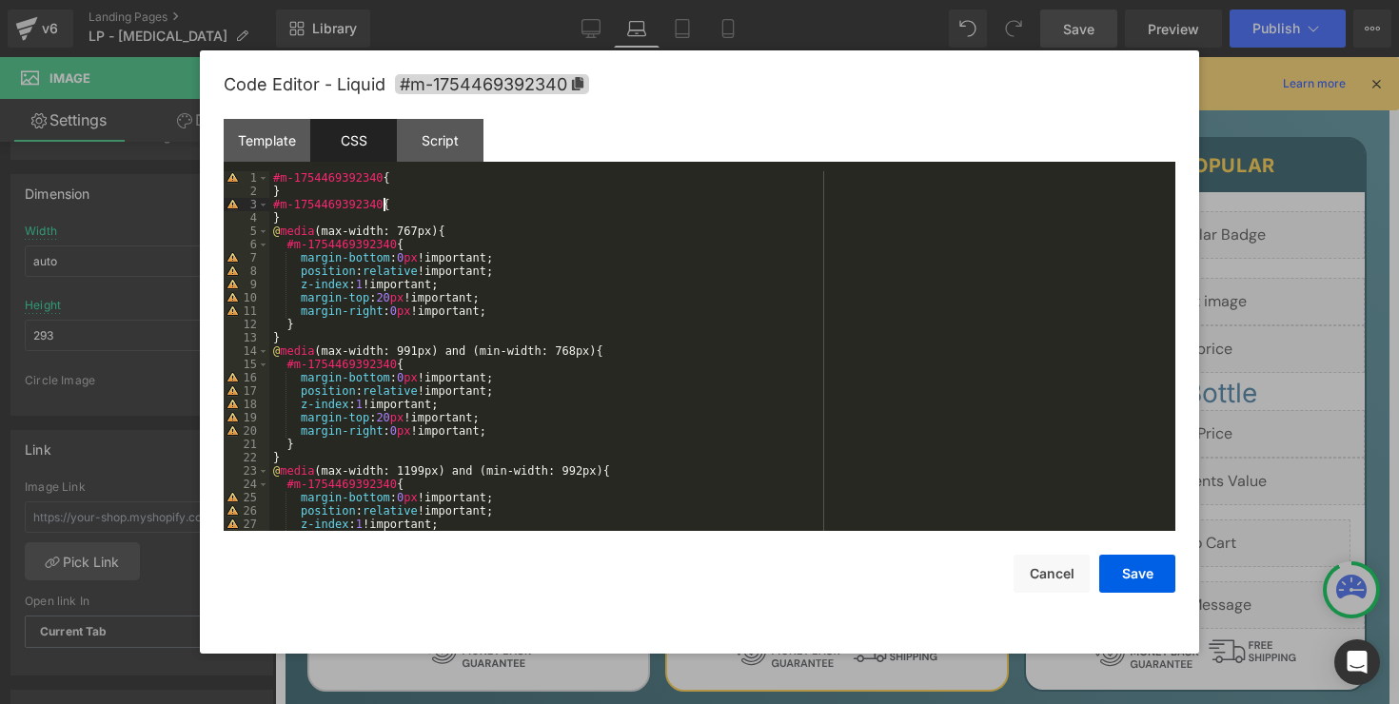
click at [382, 199] on div "#m-1754469392340 { } #m-1754469392340 { } @ media (max-width: 767px) { #m-17544…" at bounding box center [718, 364] width 898 height 386
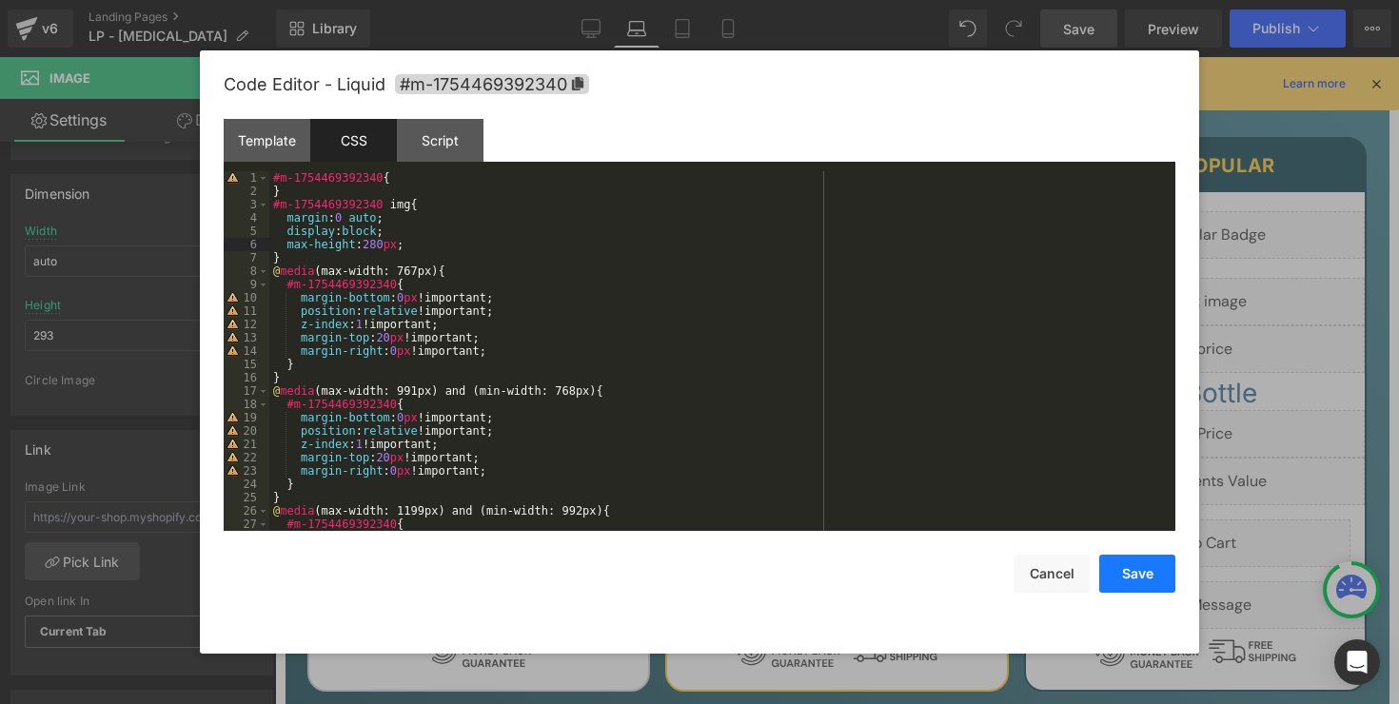
click at [1158, 569] on button "Save" at bounding box center [1137, 574] width 76 height 38
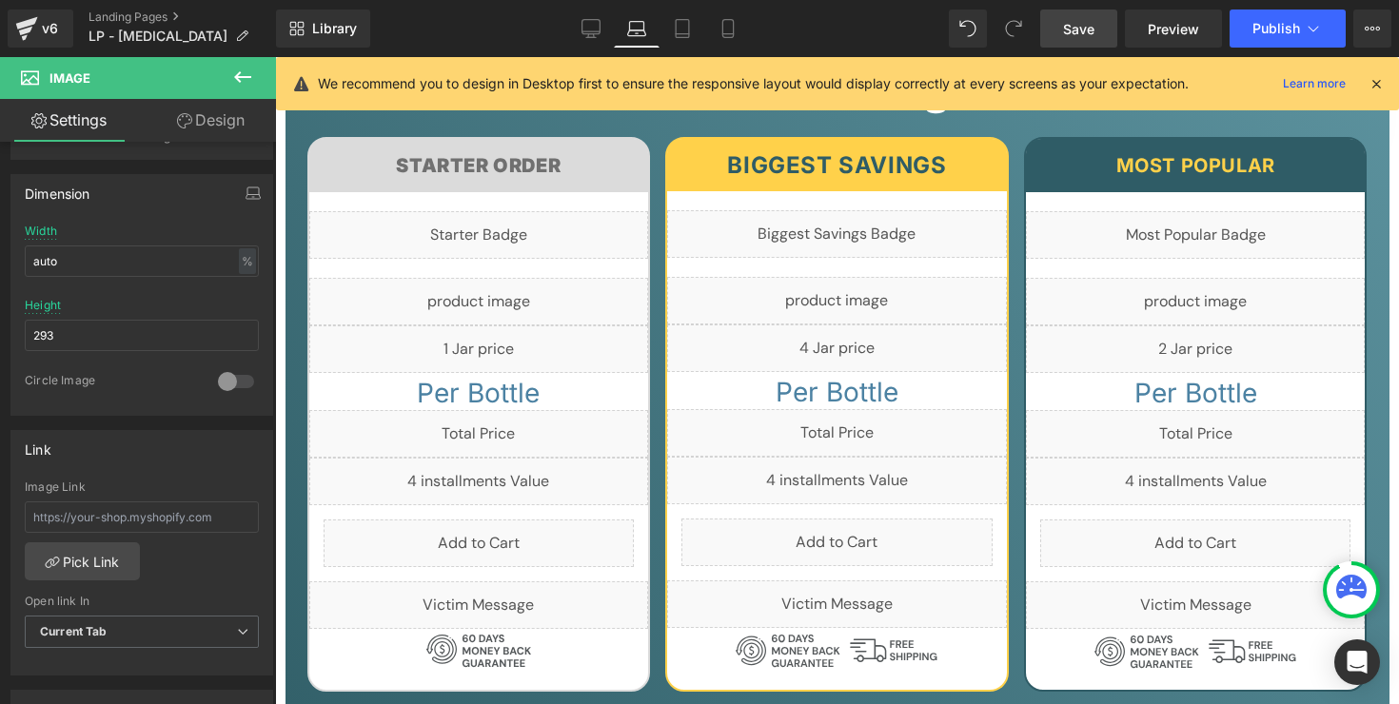
click at [1080, 23] on span "Save" at bounding box center [1078, 29] width 31 height 20
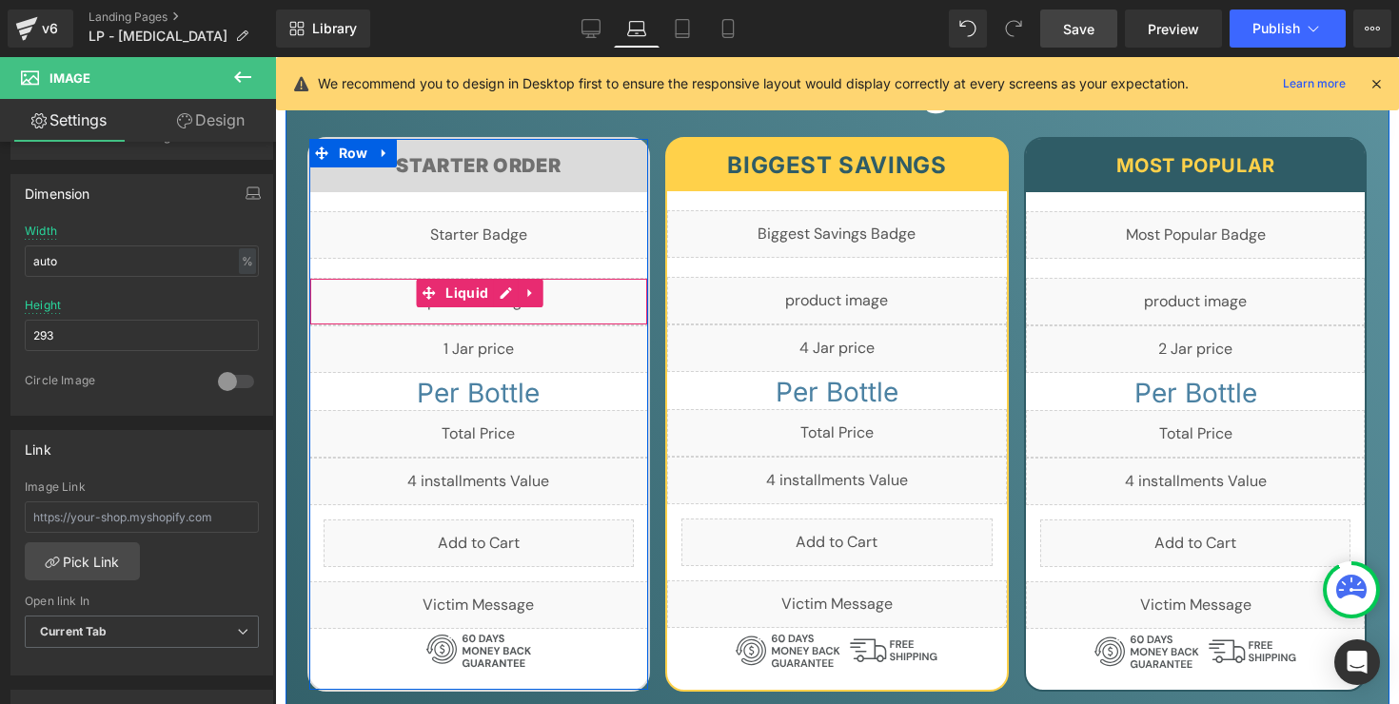
click at [501, 278] on div "Liquid" at bounding box center [479, 302] width 340 height 48
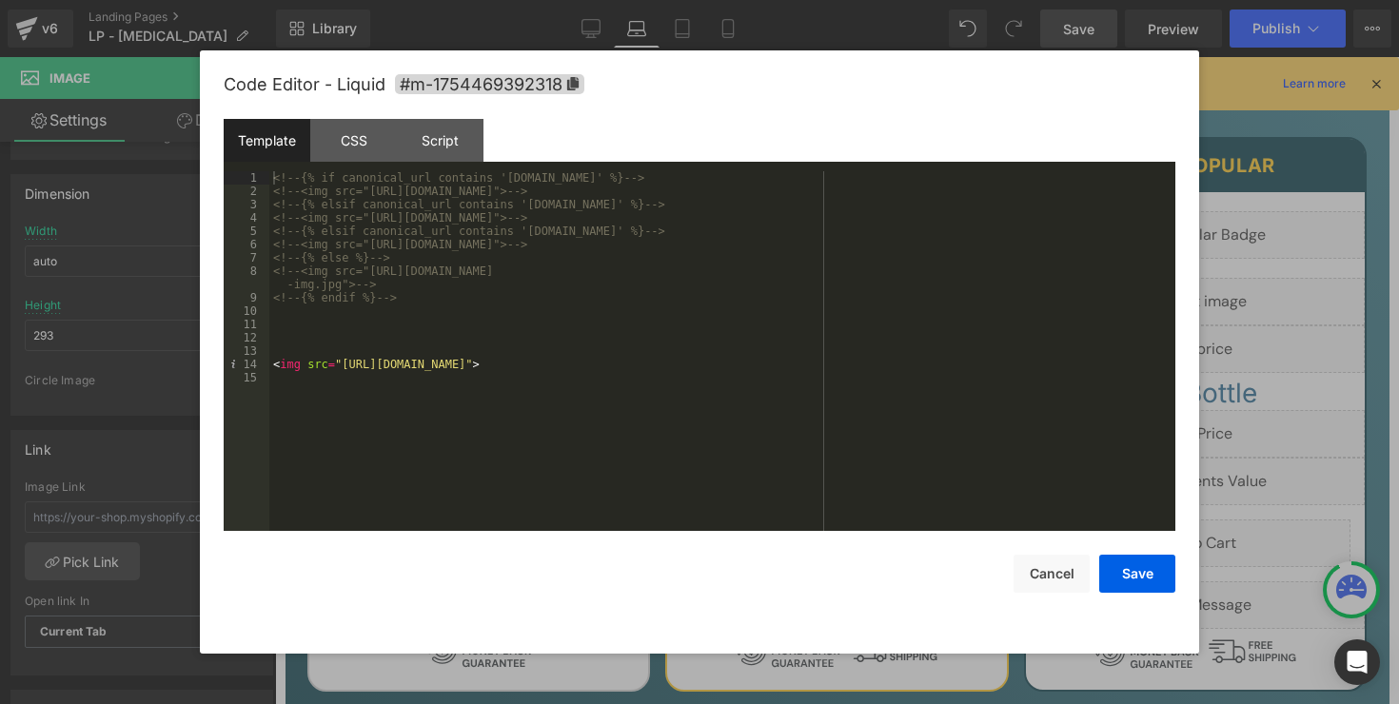
click at [359, 163] on div "Template CSS Script Data" at bounding box center [699, 145] width 951 height 52
click at [359, 142] on div "CSS" at bounding box center [353, 140] width 87 height 43
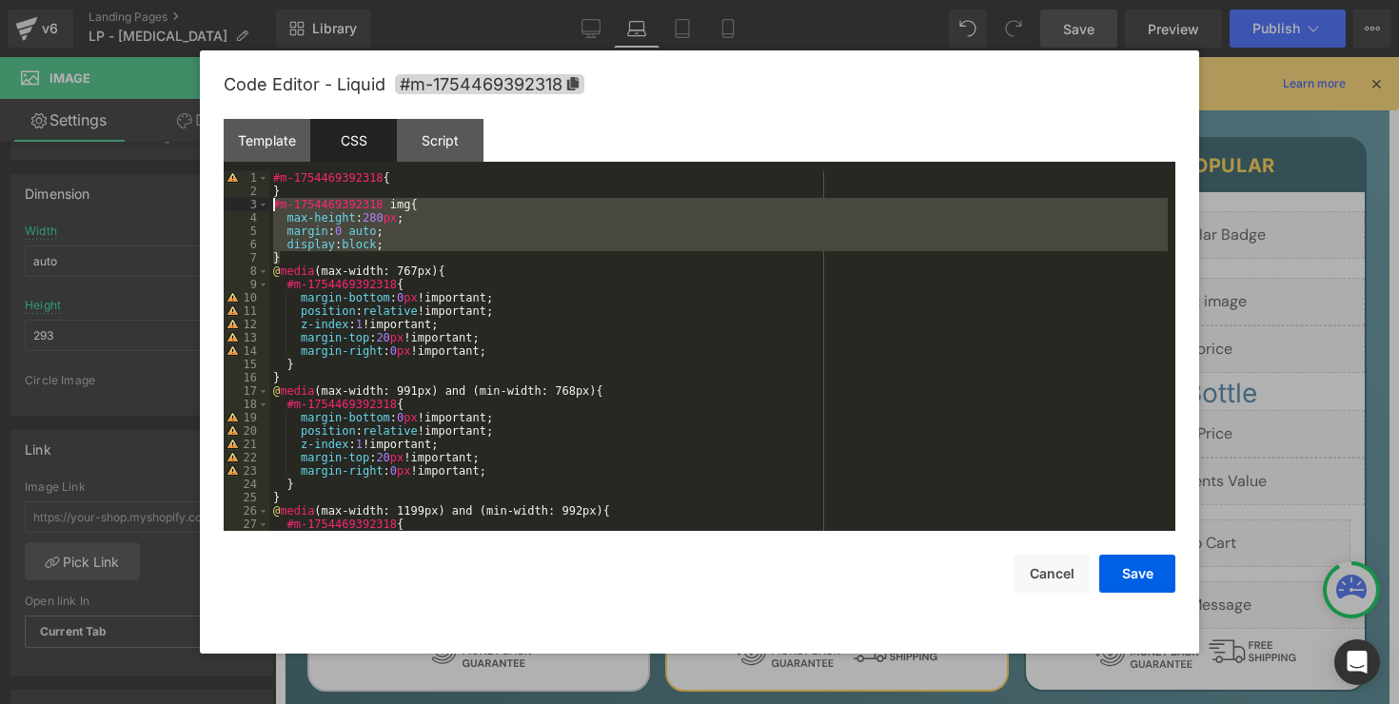
drag, startPoint x: 323, startPoint y: 252, endPoint x: 268, endPoint y: 207, distance: 70.3
click at [268, 207] on pre "1 2 3 4 5 6 7 8 9 10 11 12 13 14 15 16 17 18 19 20 21 22 23 24 25 26 27 28 #m-1…" at bounding box center [699, 351] width 951 height 360
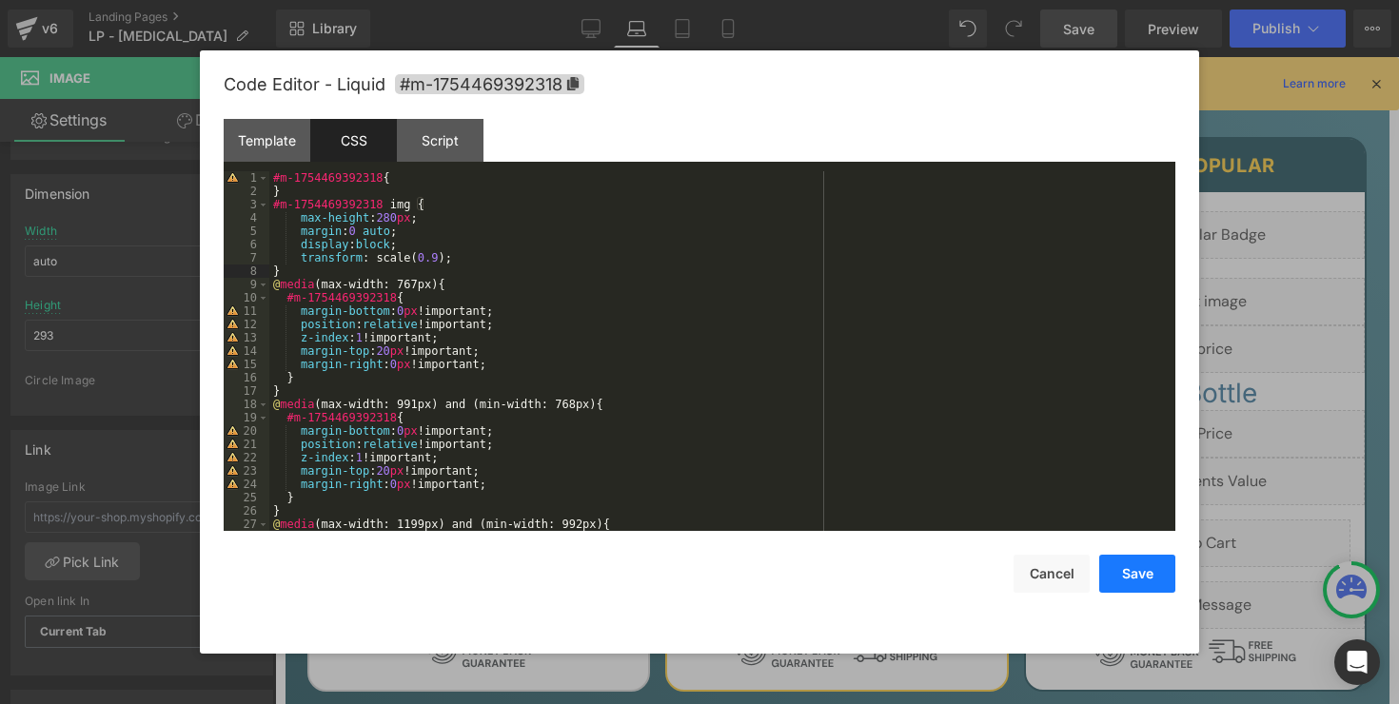
click at [1144, 574] on button "Save" at bounding box center [1137, 574] width 76 height 38
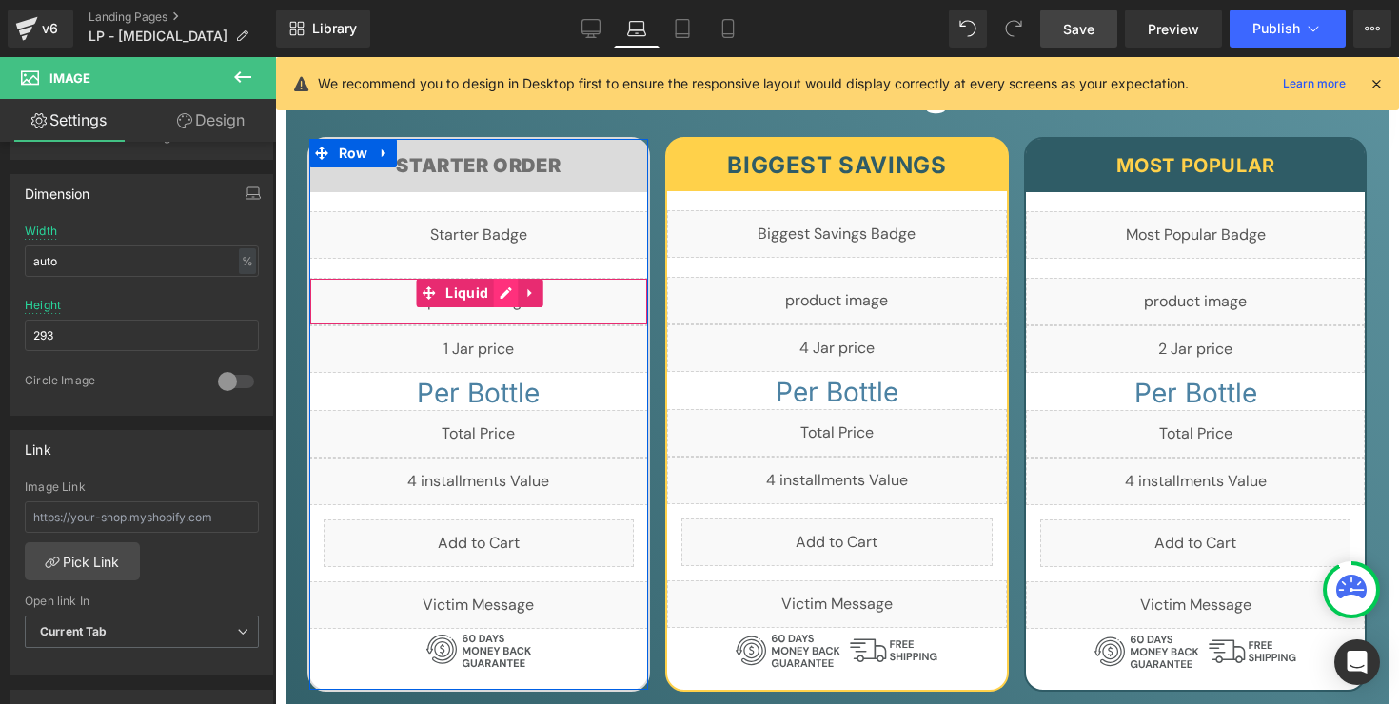
click at [503, 278] on div "Liquid" at bounding box center [479, 302] width 340 height 48
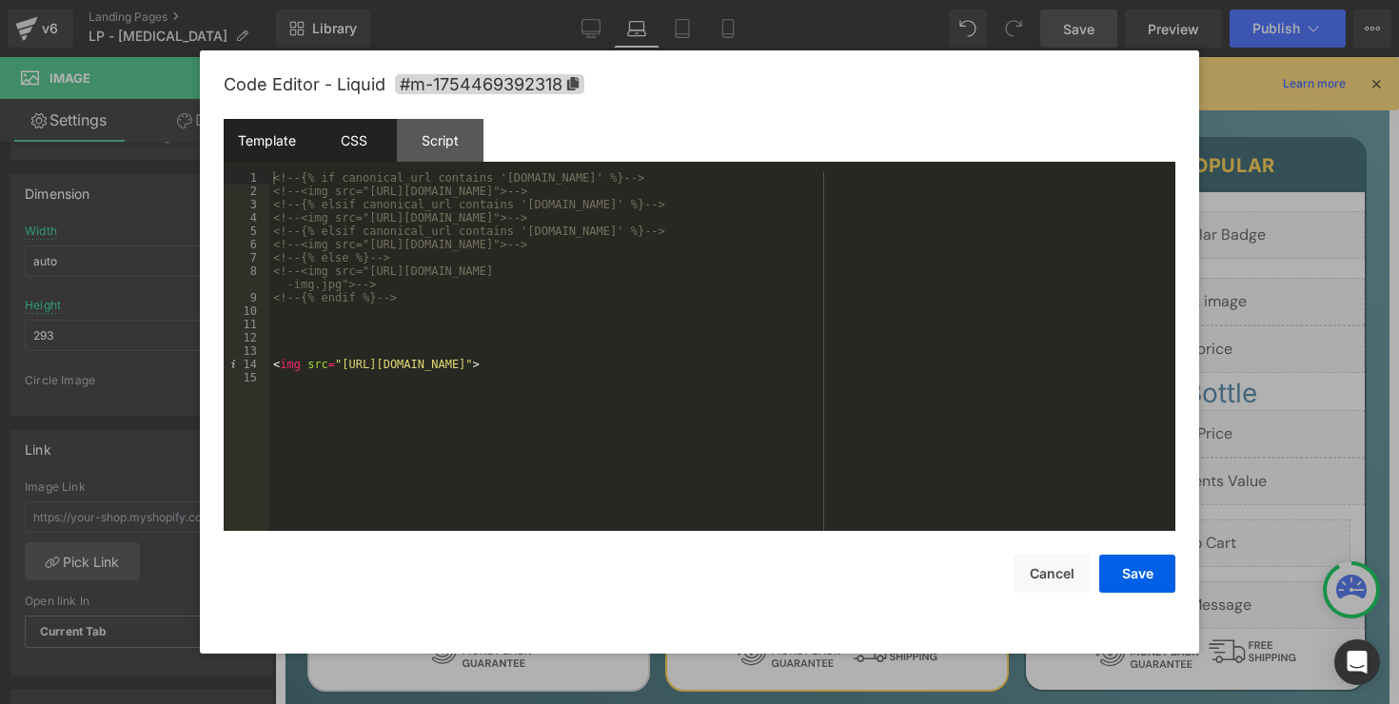
click at [352, 145] on div "CSS" at bounding box center [353, 140] width 87 height 43
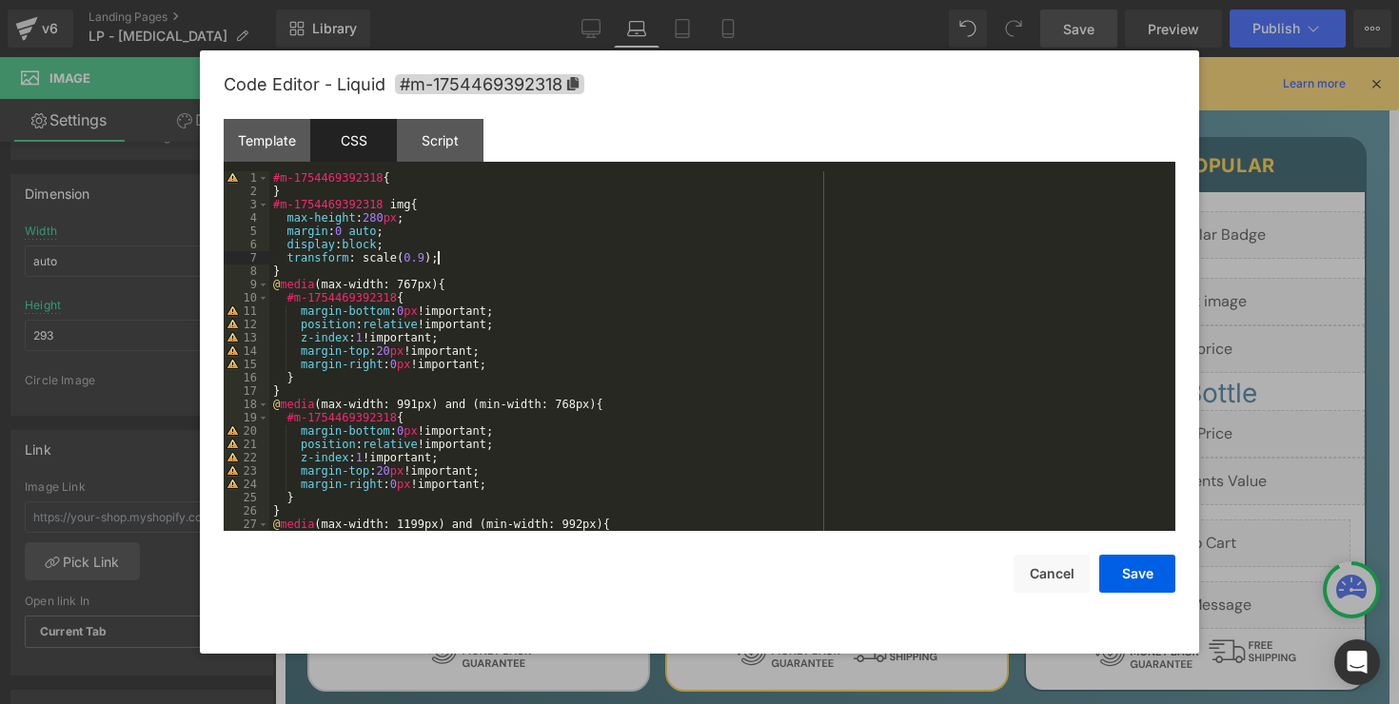
click at [451, 258] on div "#m-1754469392318 { } #m-1754469392318 img { max-height : 280 px ; margin : 0 au…" at bounding box center [718, 364] width 898 height 386
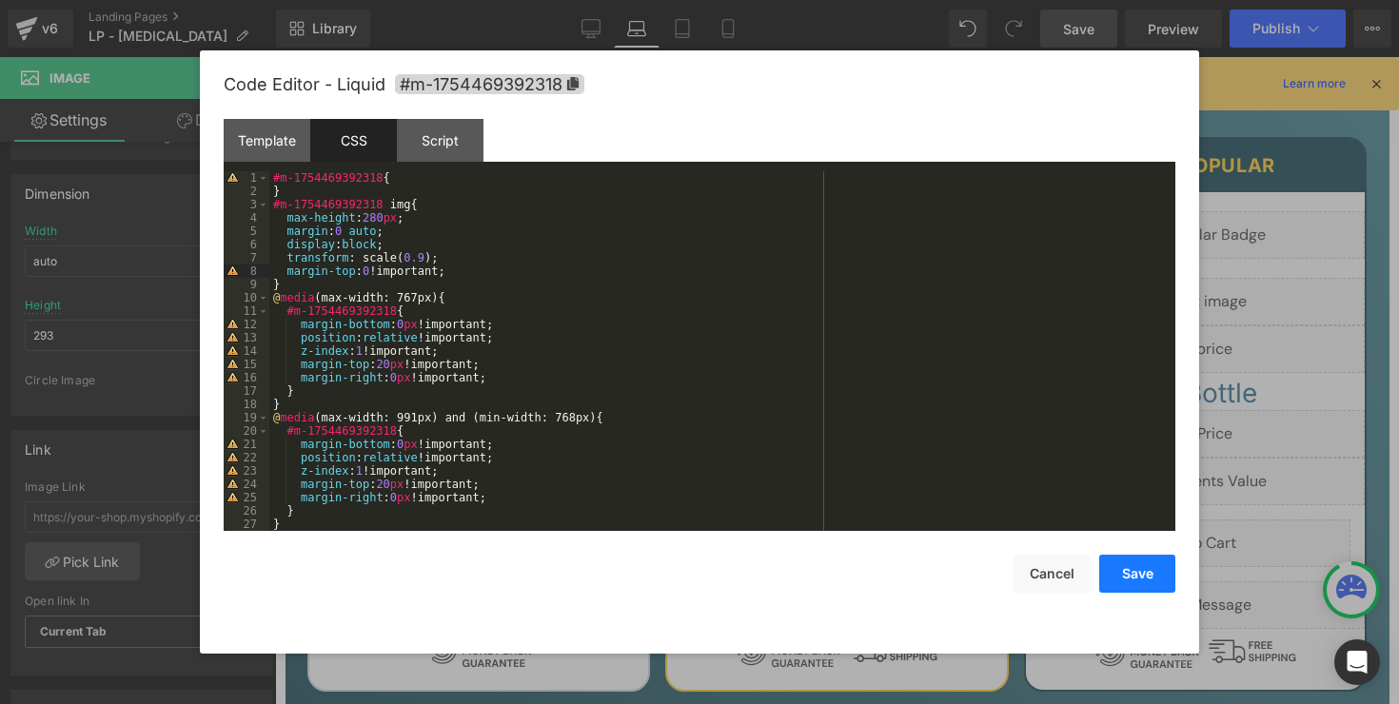
click at [1137, 569] on button "Save" at bounding box center [1137, 574] width 76 height 38
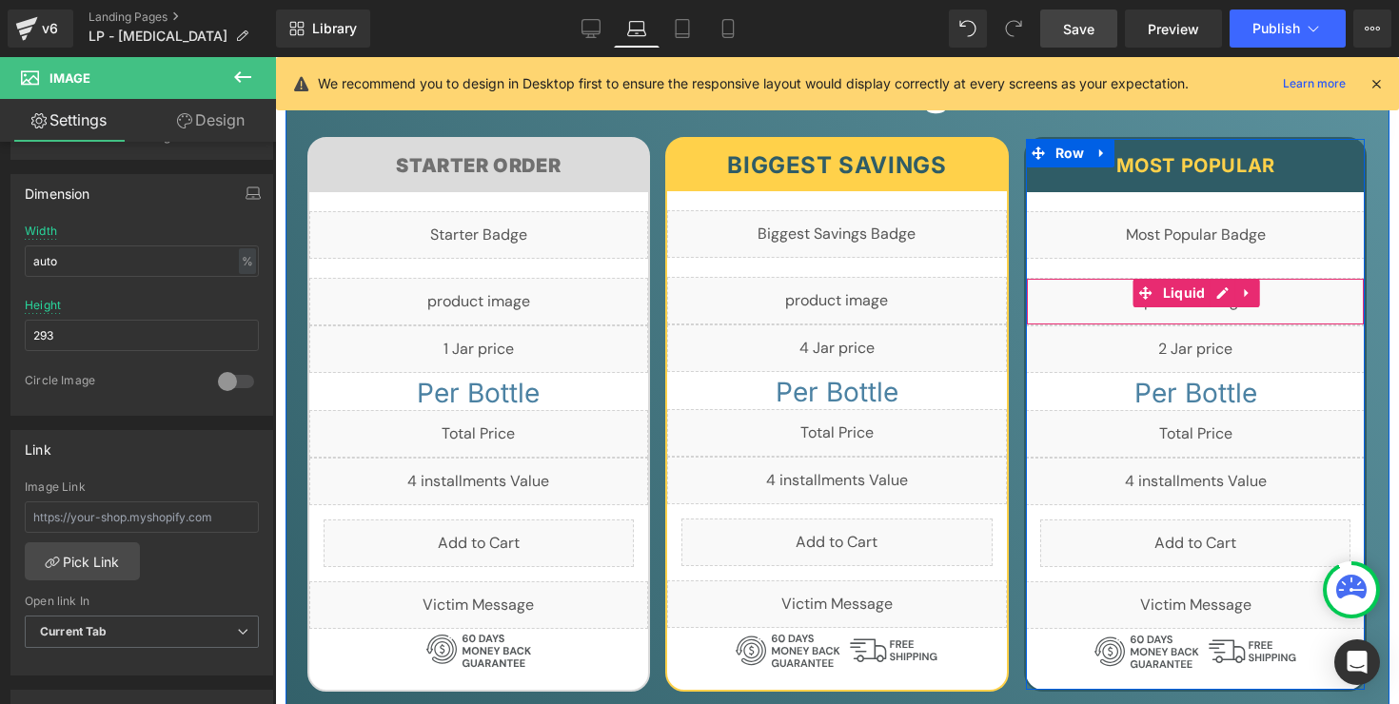
click at [1207, 278] on div "Liquid" at bounding box center [1196, 302] width 340 height 48
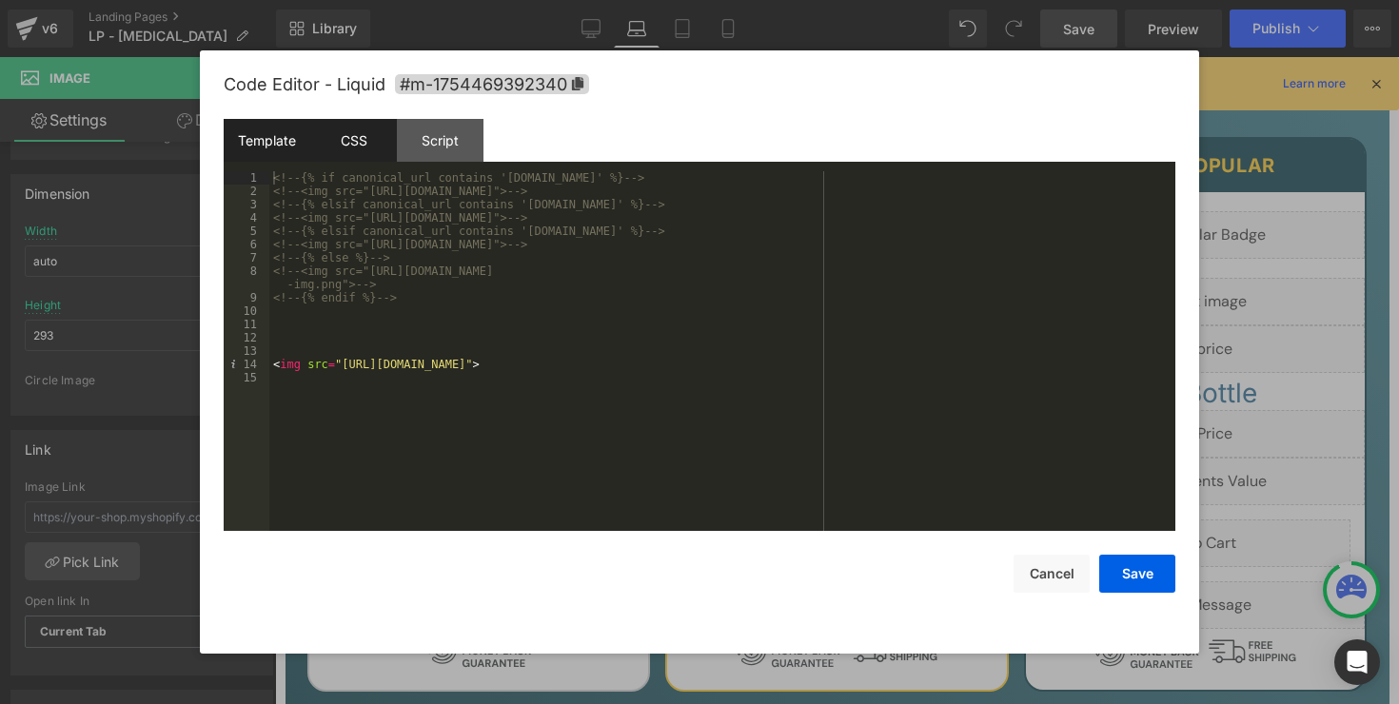
click at [355, 140] on div "CSS" at bounding box center [353, 140] width 87 height 43
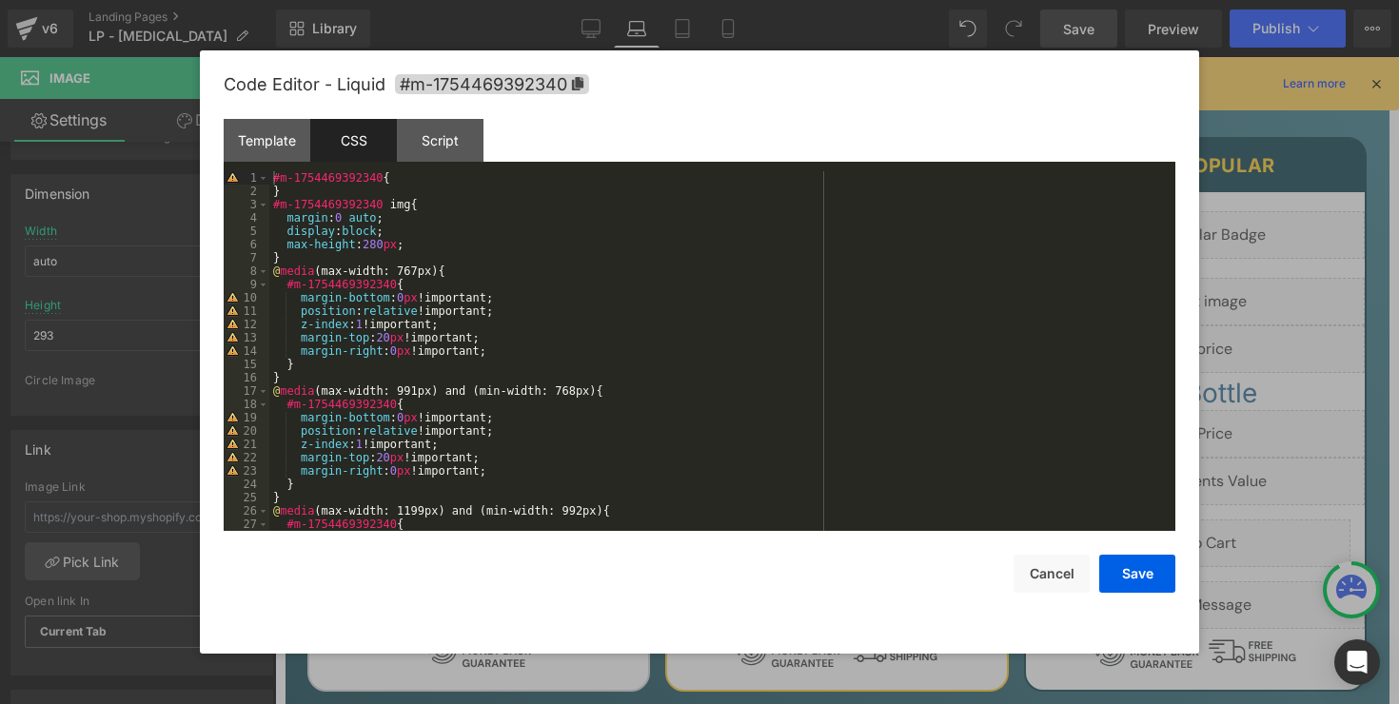
click at [423, 257] on div "#m-1754469392340 { } #m-1754469392340 img { margin : 0 auto ; display : block ;…" at bounding box center [718, 364] width 898 height 386
paste textarea
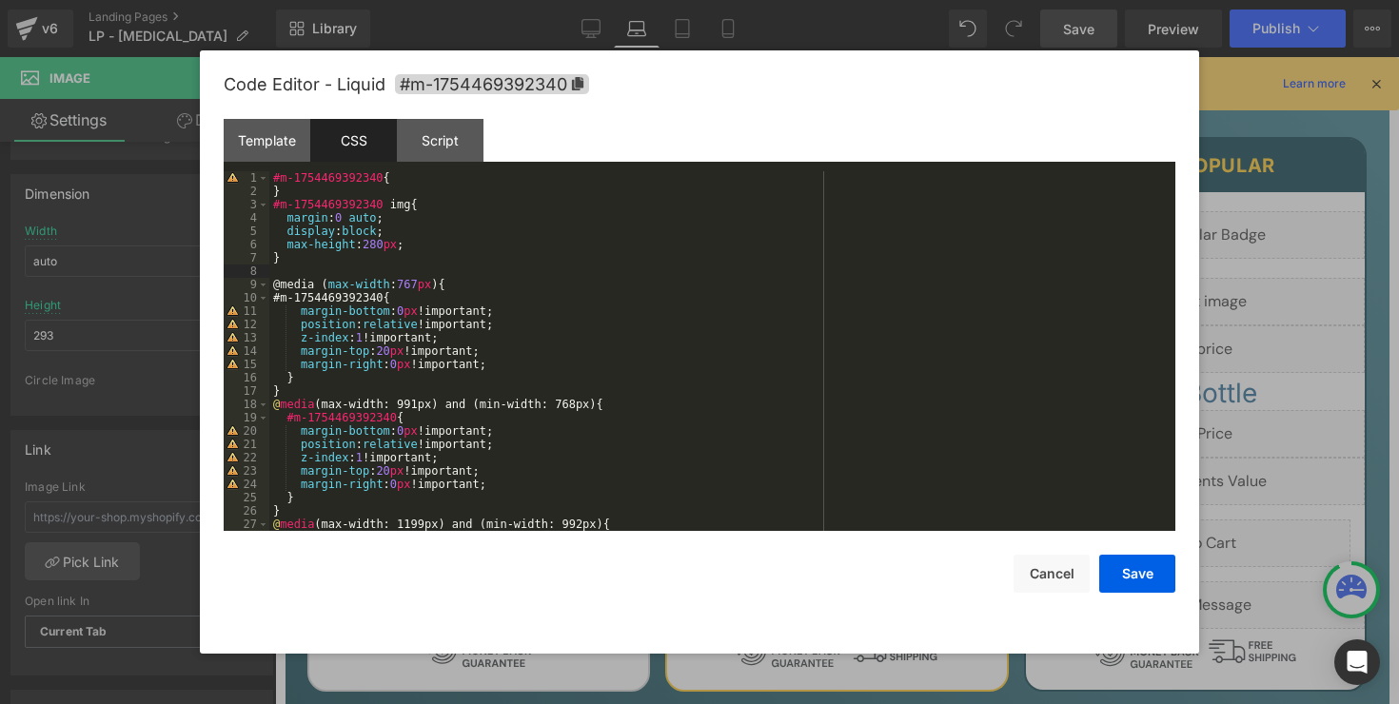
click at [414, 247] on div "#m-1754469392340 { } #m-1754469392340 img { margin : 0 auto ; display : block ;…" at bounding box center [718, 364] width 898 height 386
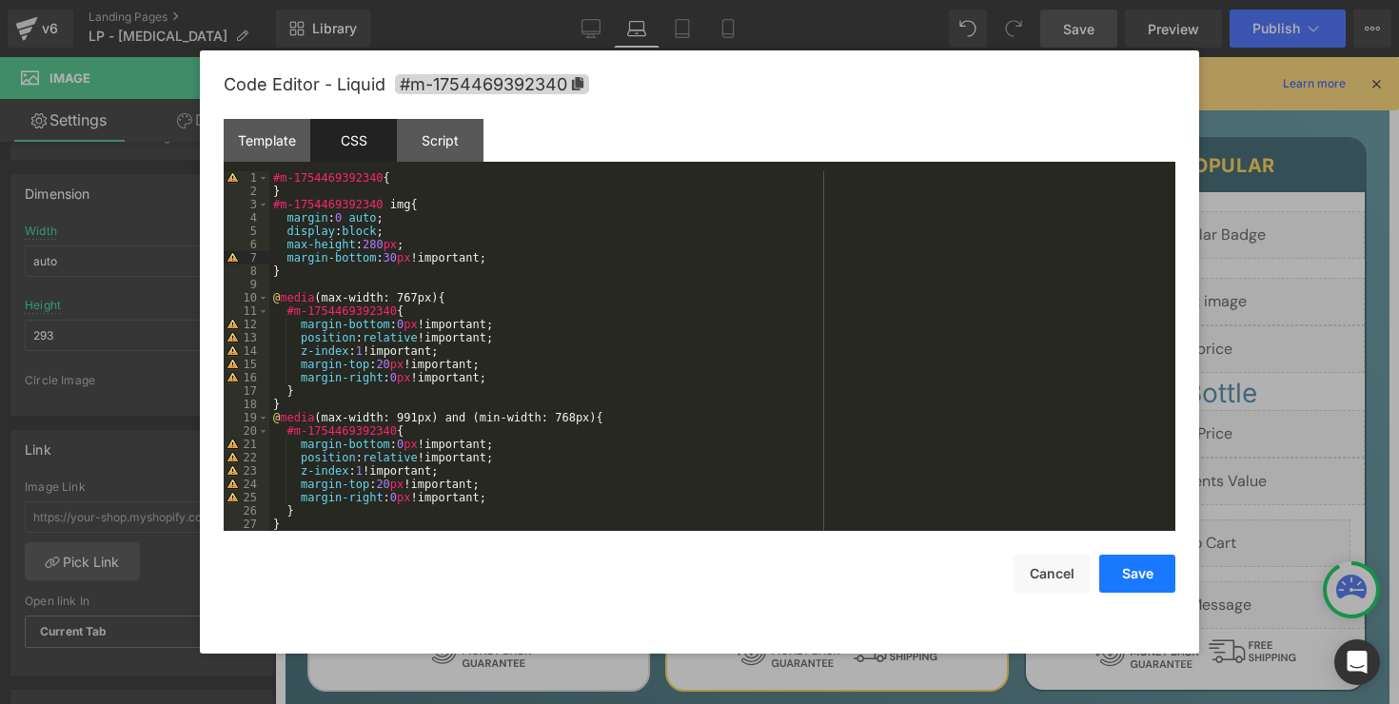
click at [1135, 577] on button "Save" at bounding box center [1137, 574] width 76 height 38
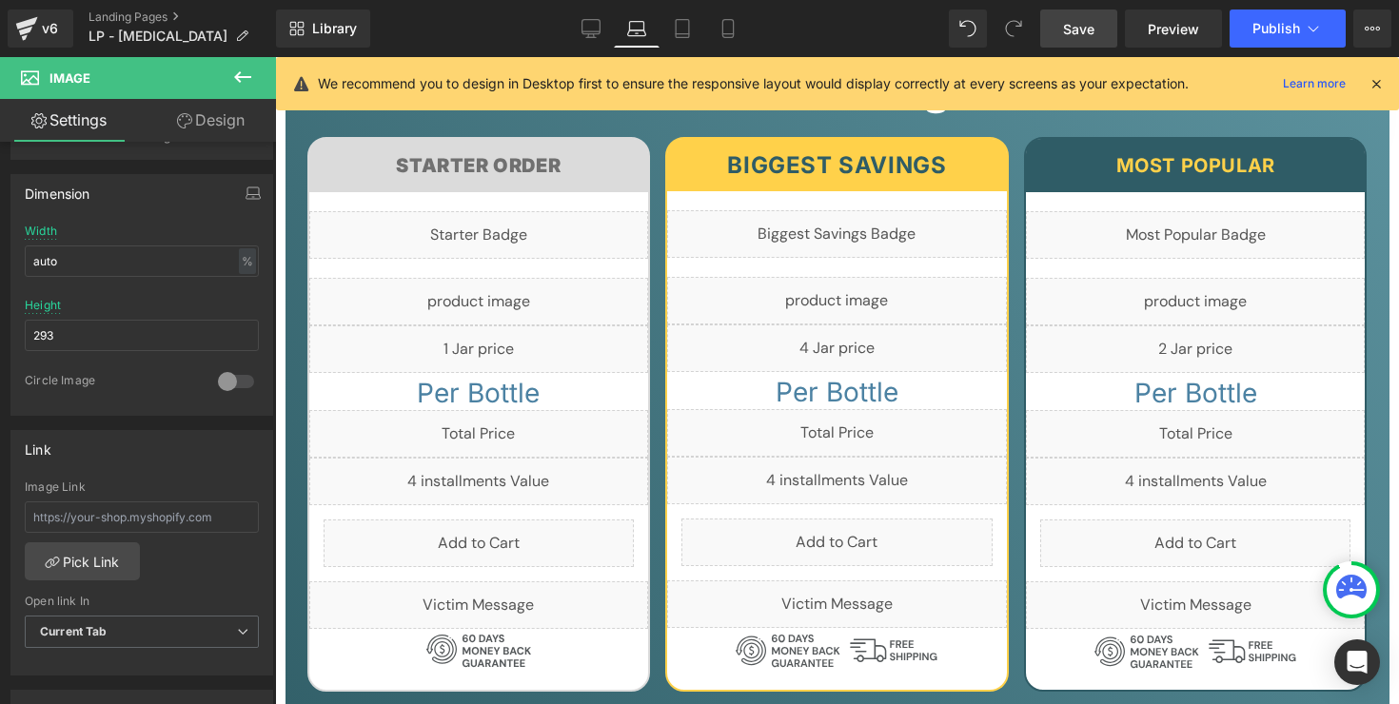
click at [1069, 40] on link "Save" at bounding box center [1078, 29] width 77 height 38
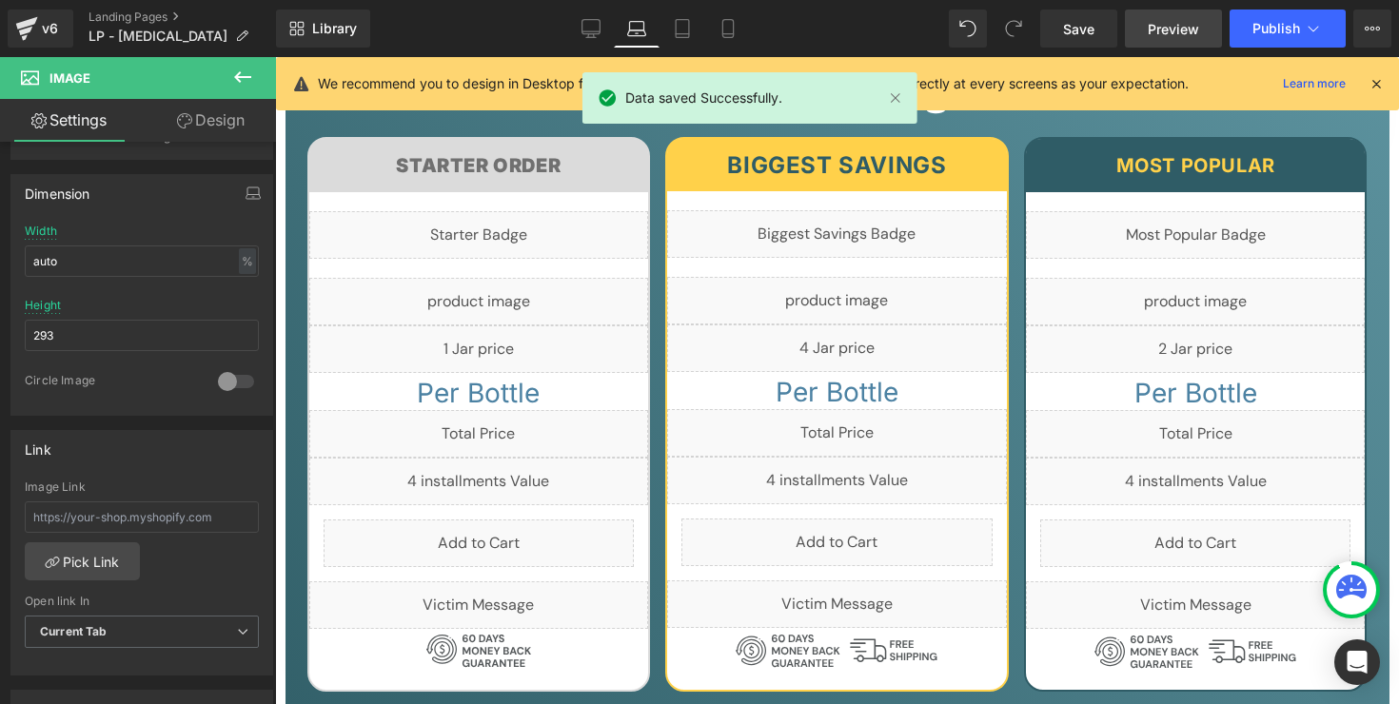
click at [1138, 22] on link "Preview" at bounding box center [1173, 29] width 97 height 38
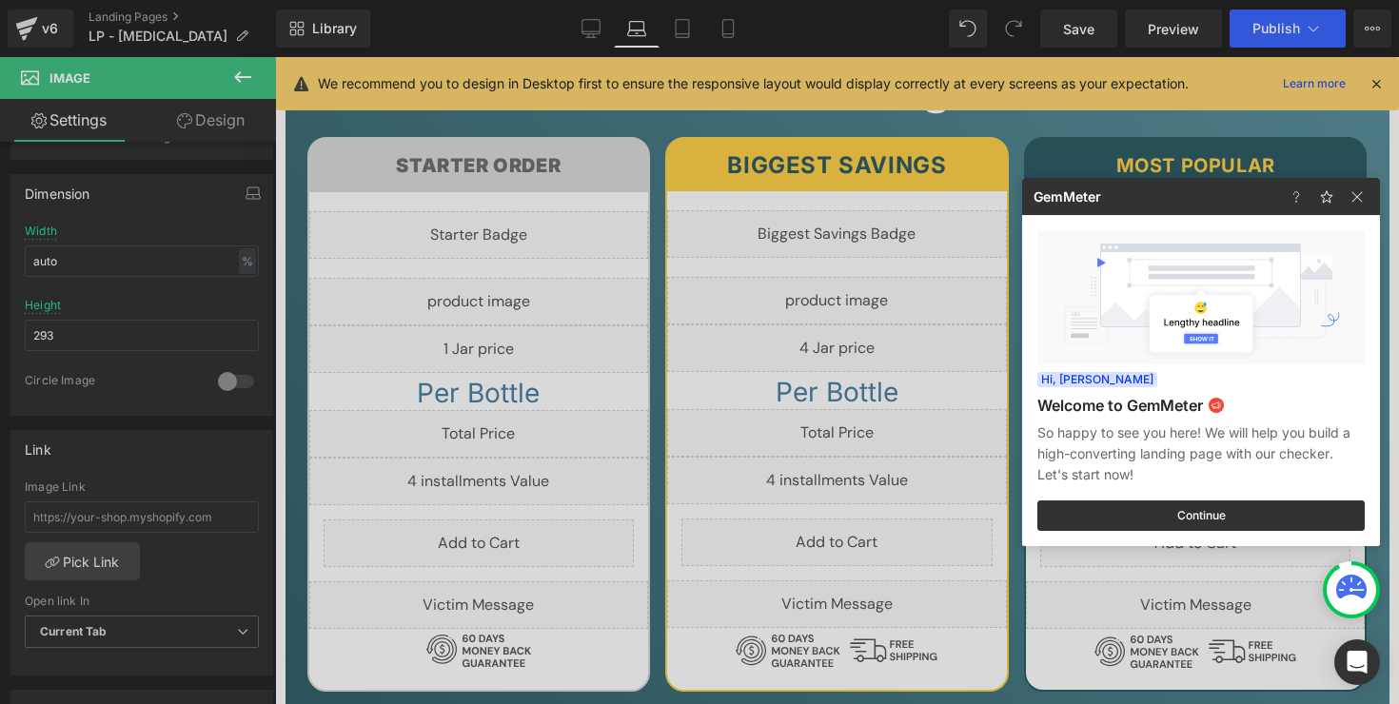
click at [504, 250] on div at bounding box center [699, 352] width 1399 height 704
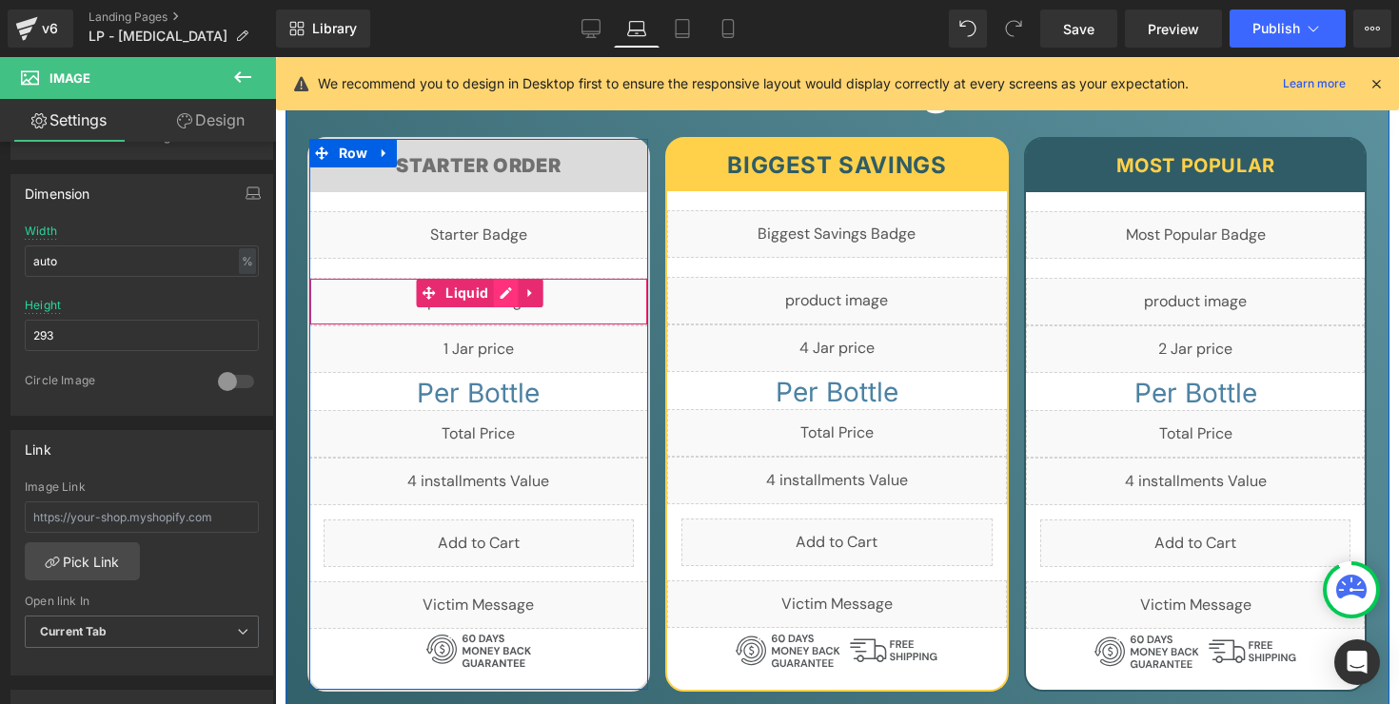
click at [496, 278] on div "Liquid" at bounding box center [479, 302] width 340 height 48
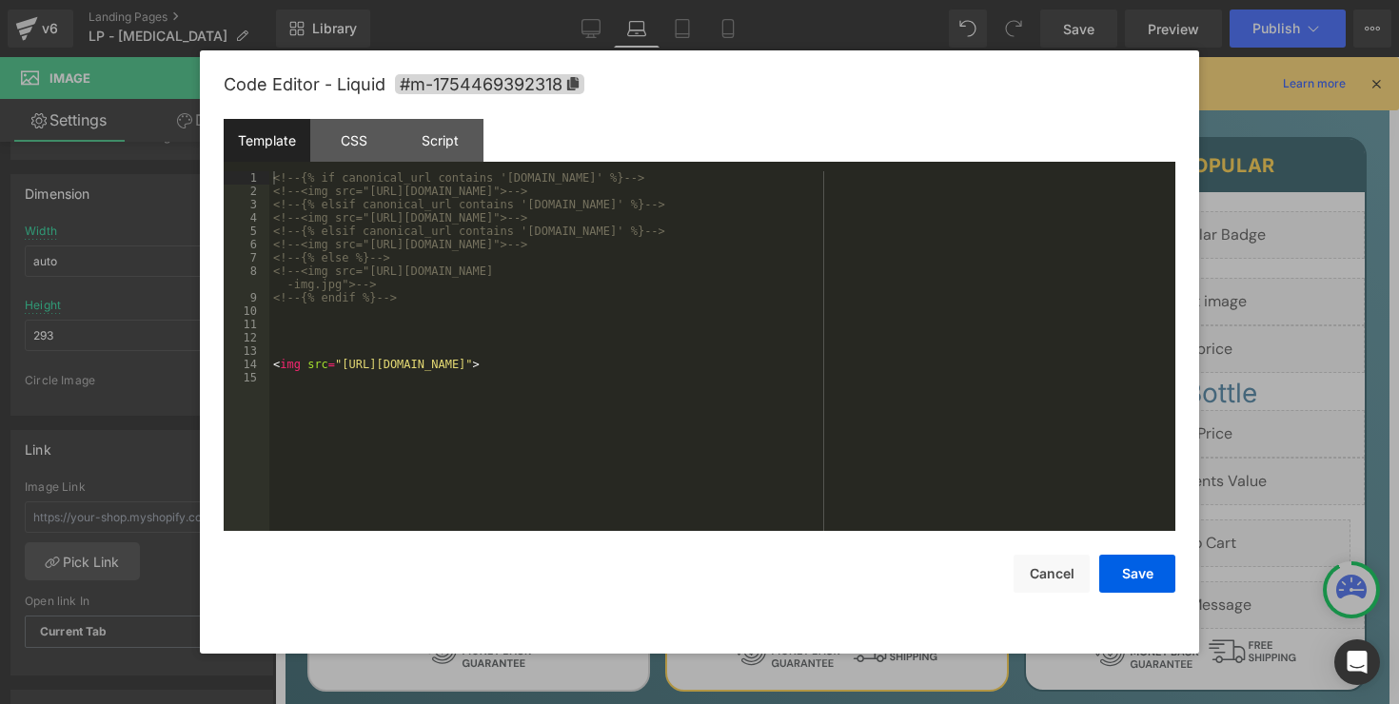
click at [578, 297] on div "<!-- {% if canonical_url contains 'uk.beyondalpha.co' %} --> <!-- <img src="htt…" at bounding box center [722, 364] width 906 height 386
click at [362, 146] on div "CSS" at bounding box center [353, 140] width 87 height 43
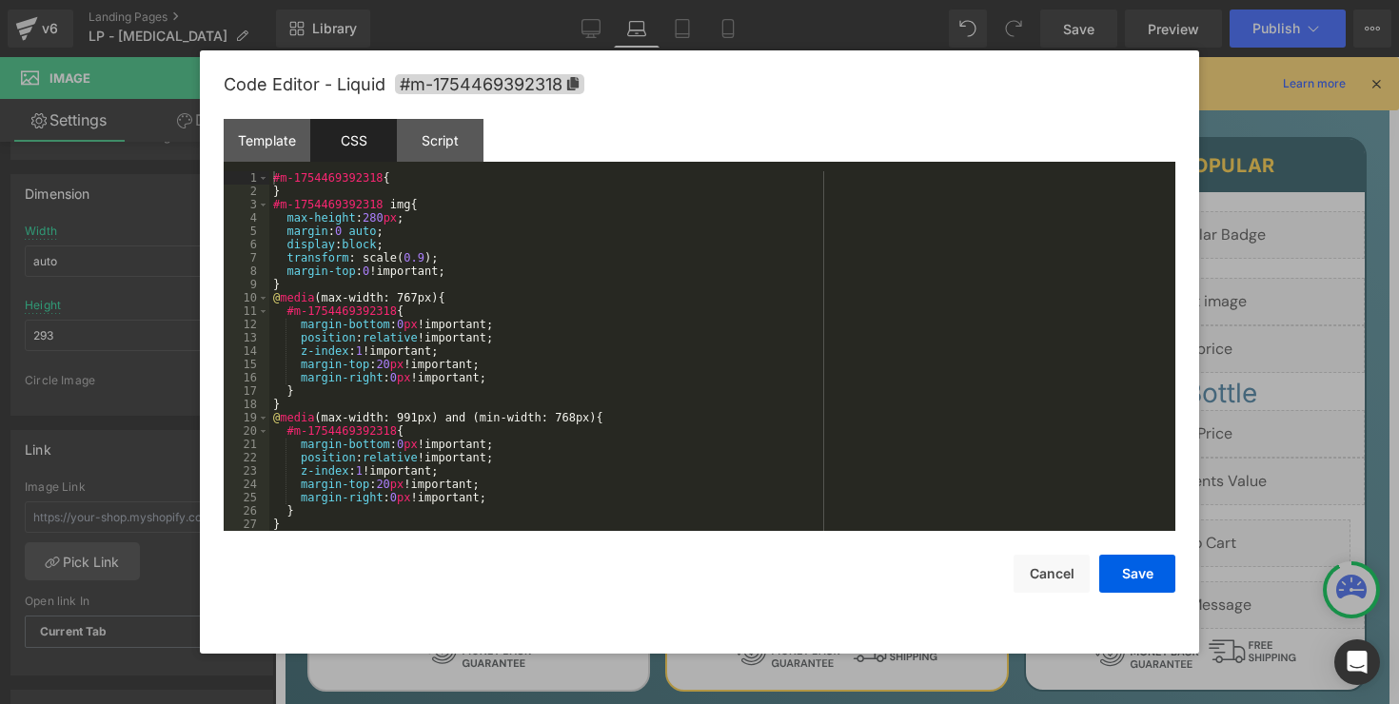
click at [519, 304] on div "#m-1754469392318 { } #m-1754469392318 img { max-height : 280 px ; margin : 0 au…" at bounding box center [718, 364] width 898 height 386
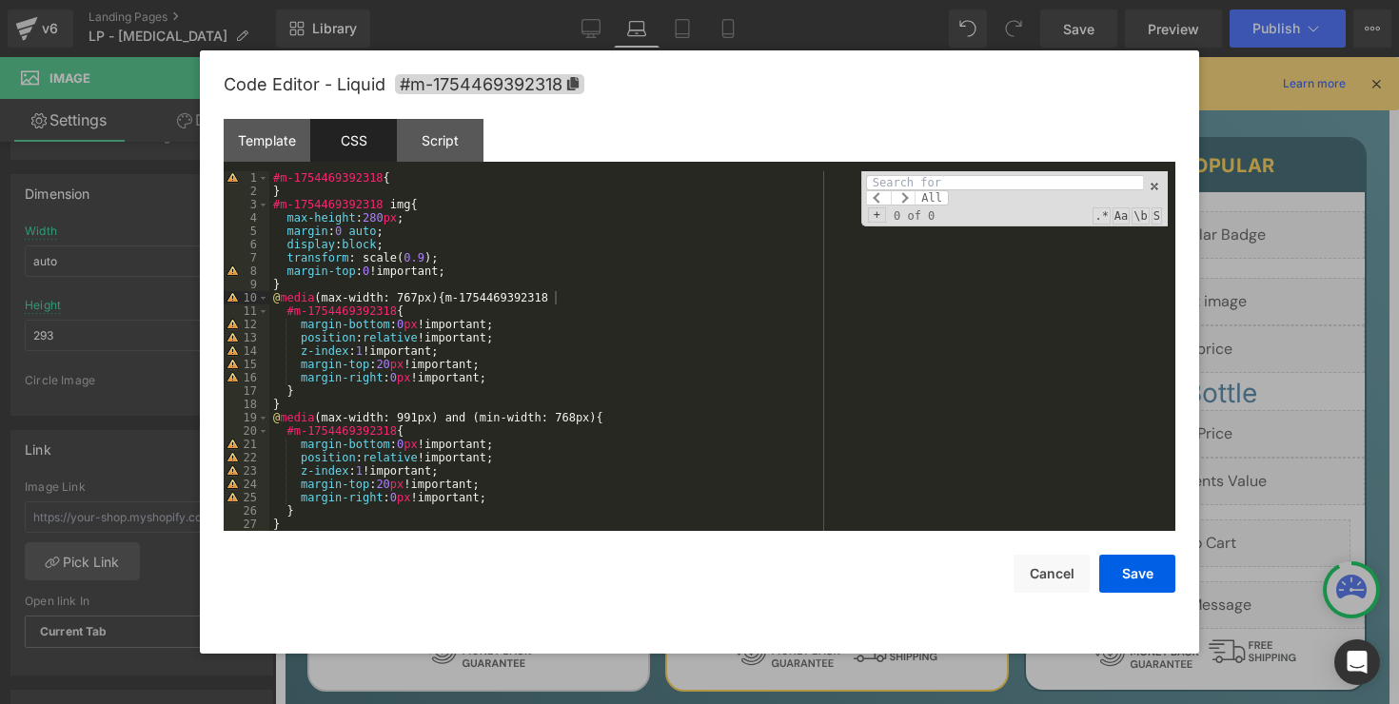
type input "100"
click at [519, 304] on div "#m-1754469392318 { } #m-1754469392318 img { max-height : 280 px ; margin : 0 au…" at bounding box center [718, 364] width 898 height 386
paste input "m-1754469392318"
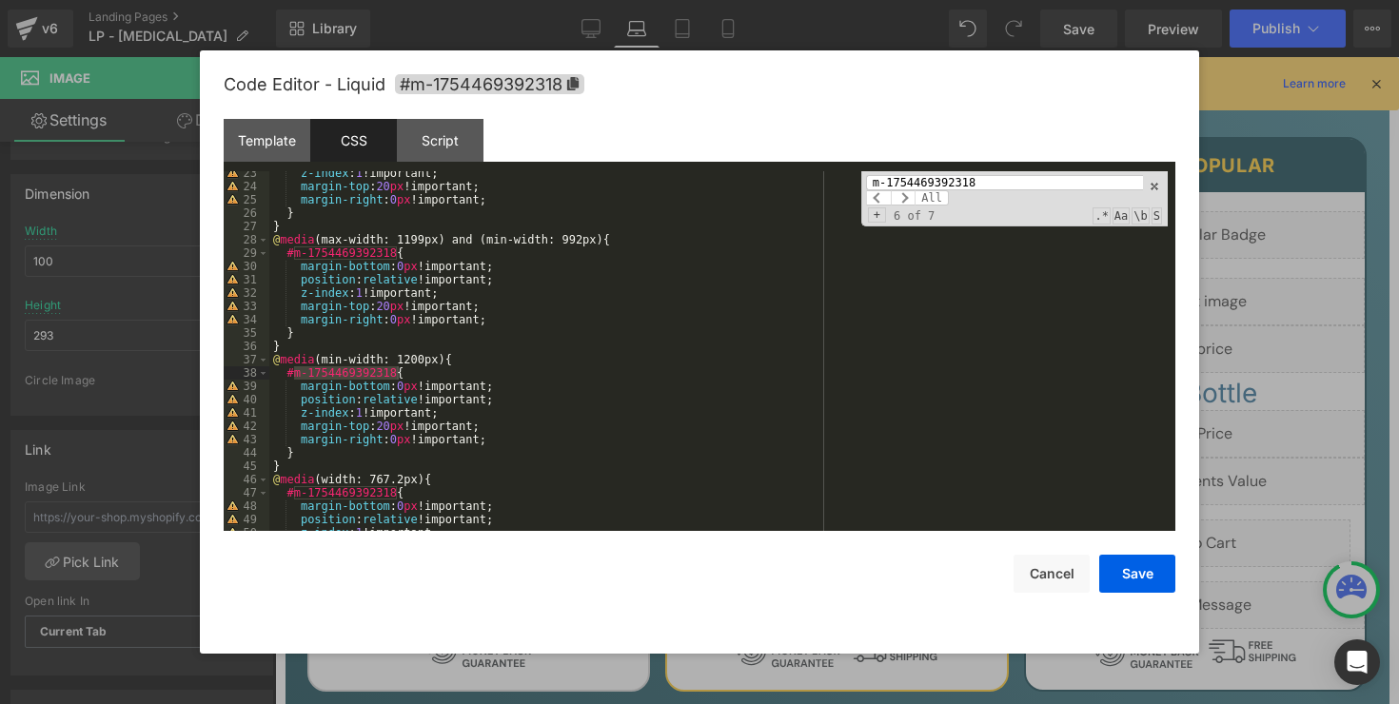
scroll to position [298, 0]
click at [391, 429] on div "z-index : 1 !important; margin-top : 20 px !important; margin-right : 0 px !imp…" at bounding box center [718, 360] width 898 height 386
click at [613, 399] on div "z-index : 1 !important; margin-top : 20 px !important; margin-right : 0 px !imp…" at bounding box center [718, 360] width 898 height 386
paste input "#m-1754469392335"
type input "#m-1754469392335"
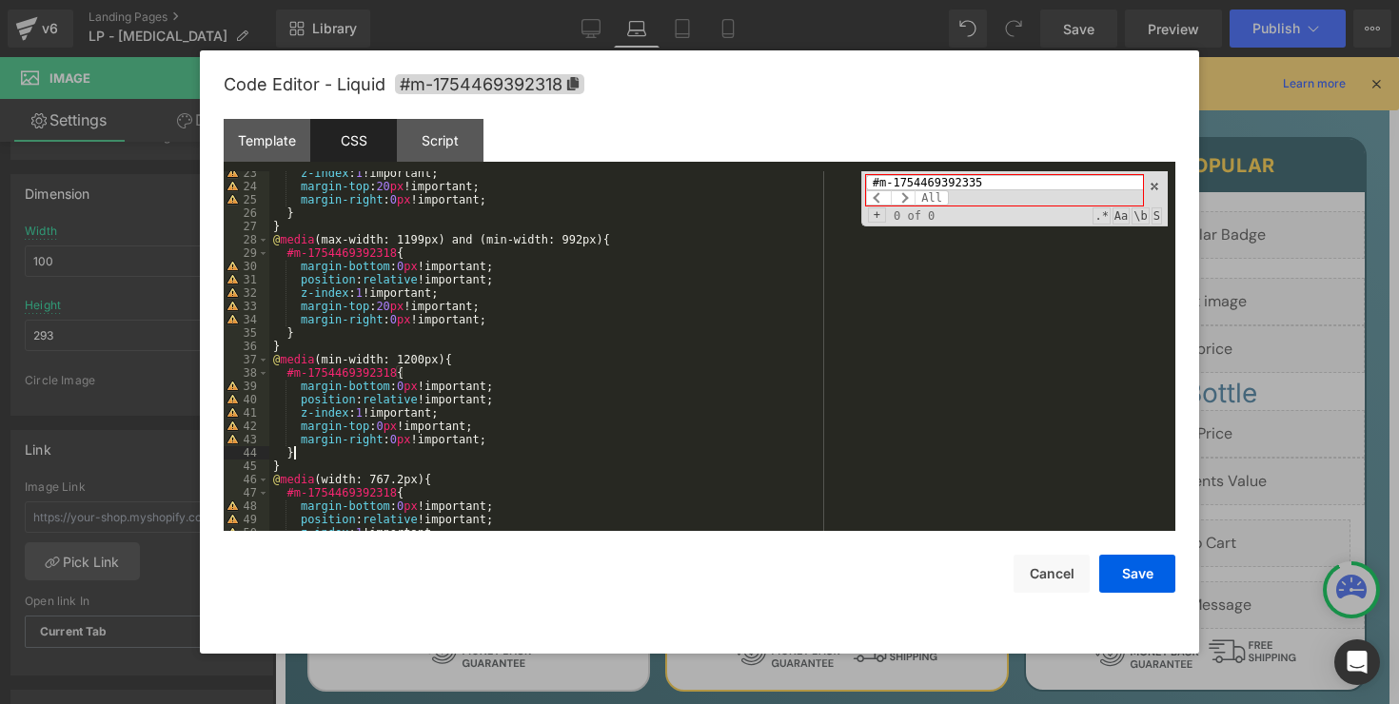
click at [419, 450] on div "z-index : 1 !important; margin-top : 20 px !important; margin-right : 0 px !imp…" at bounding box center [718, 360] width 898 height 386
paste textarea
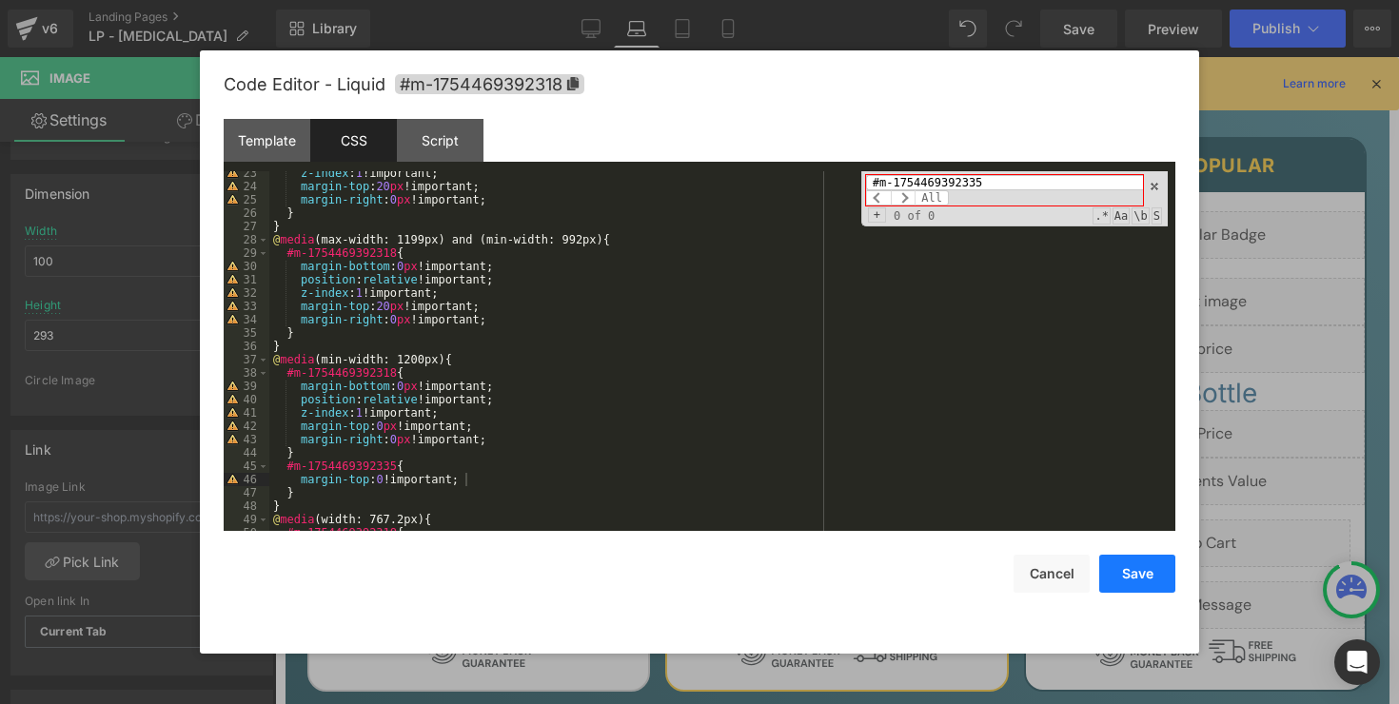
click at [1145, 573] on button "Save" at bounding box center [1137, 574] width 76 height 38
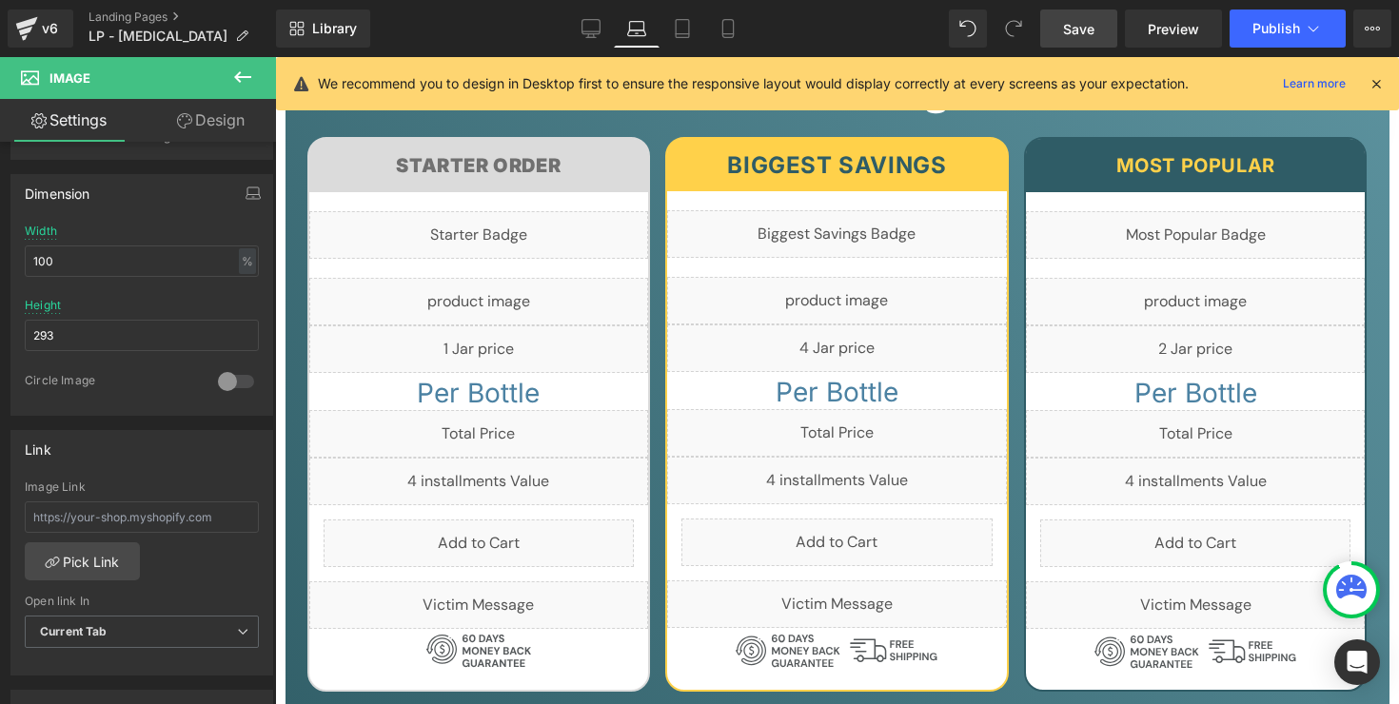
click at [1082, 37] on span "Save" at bounding box center [1078, 29] width 31 height 20
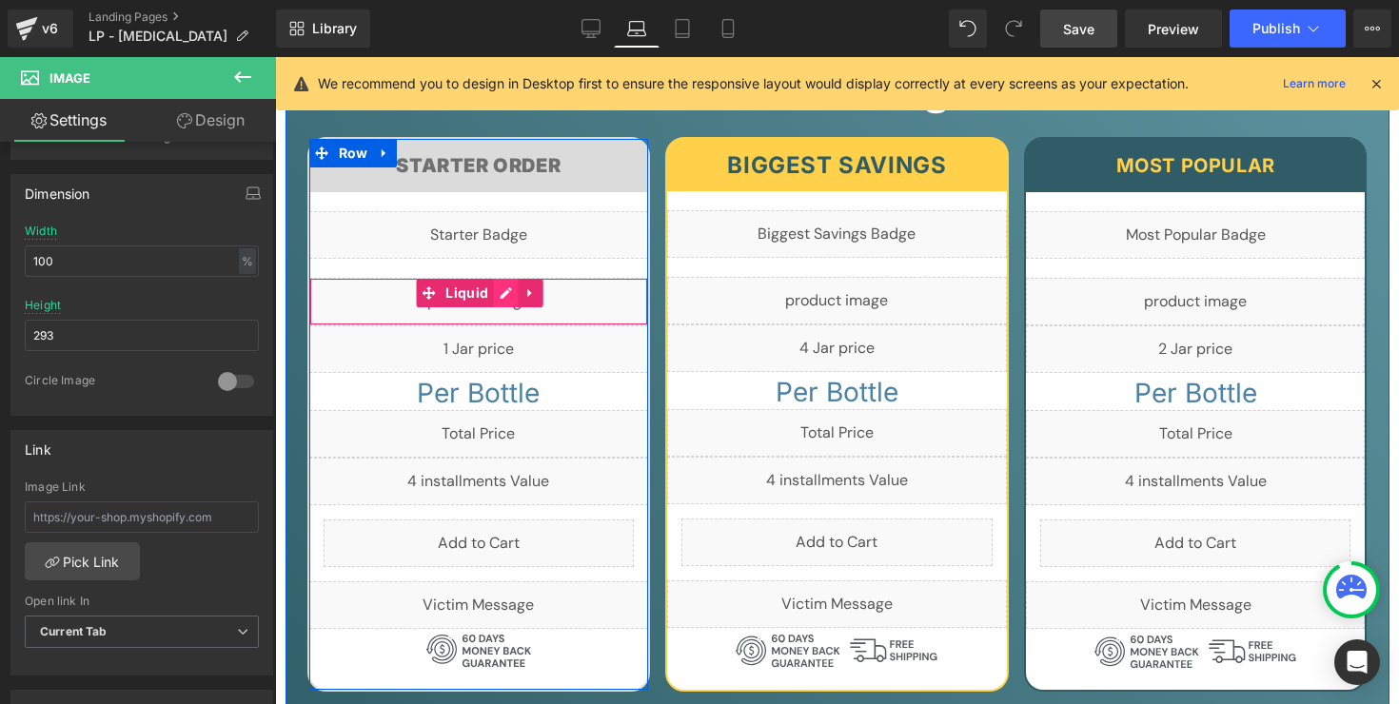
click at [496, 278] on div "Liquid" at bounding box center [479, 302] width 340 height 48
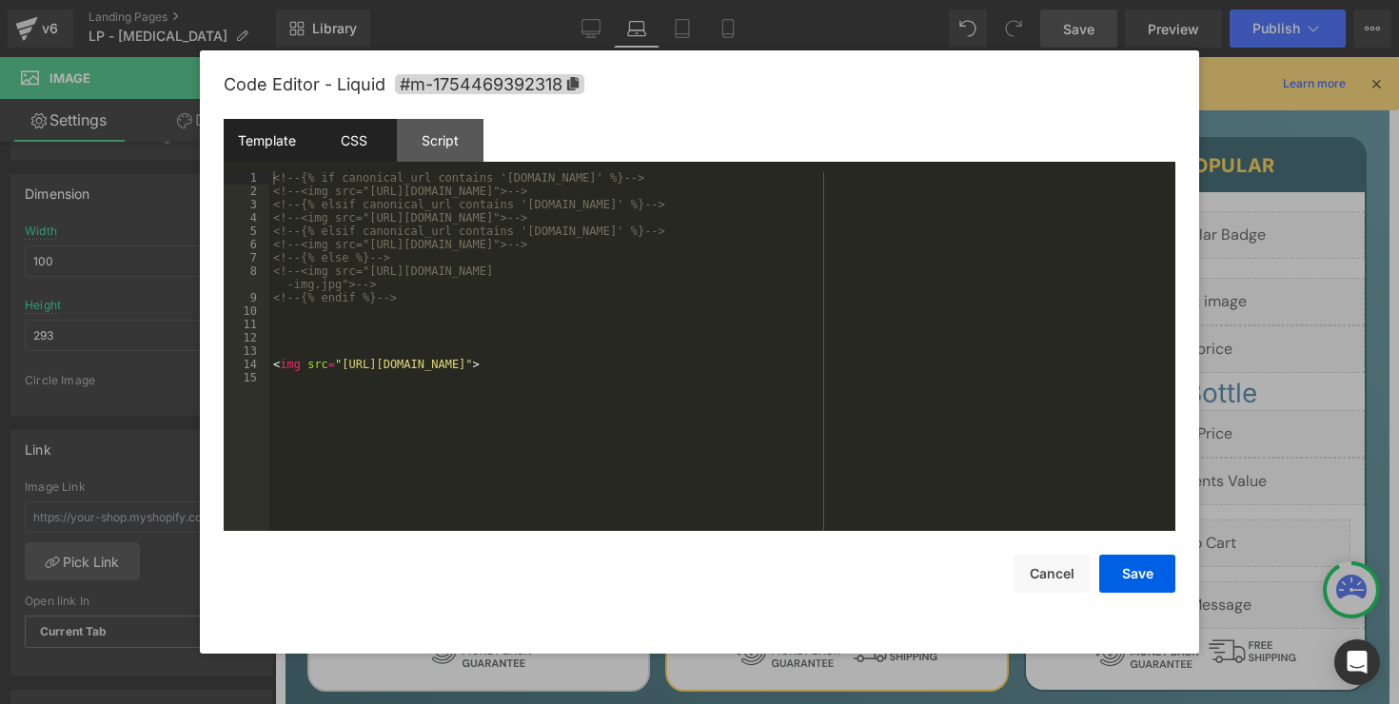
click at [354, 137] on div "CSS" at bounding box center [353, 140] width 87 height 43
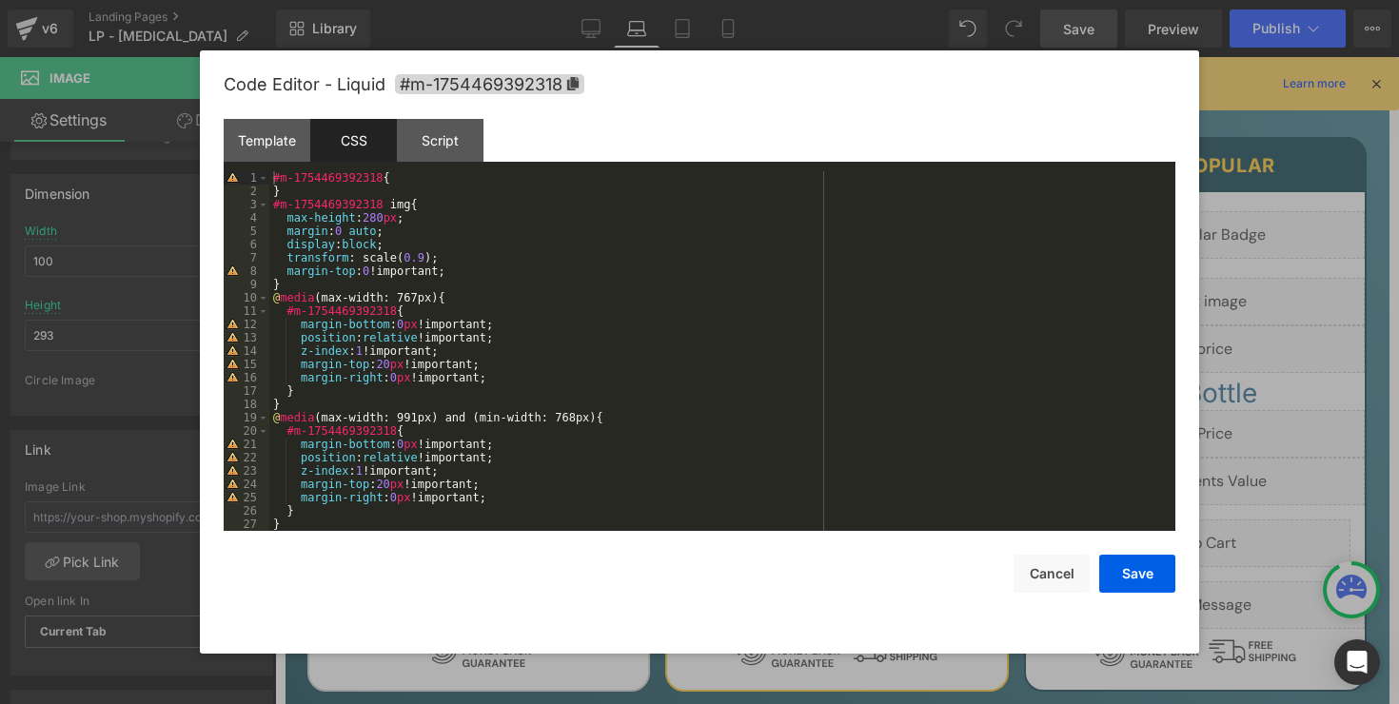
click at [391, 368] on div "#m-1754469392318 { } #m-1754469392318 img { max-height : 280 px ; margin : 0 au…" at bounding box center [718, 364] width 898 height 386
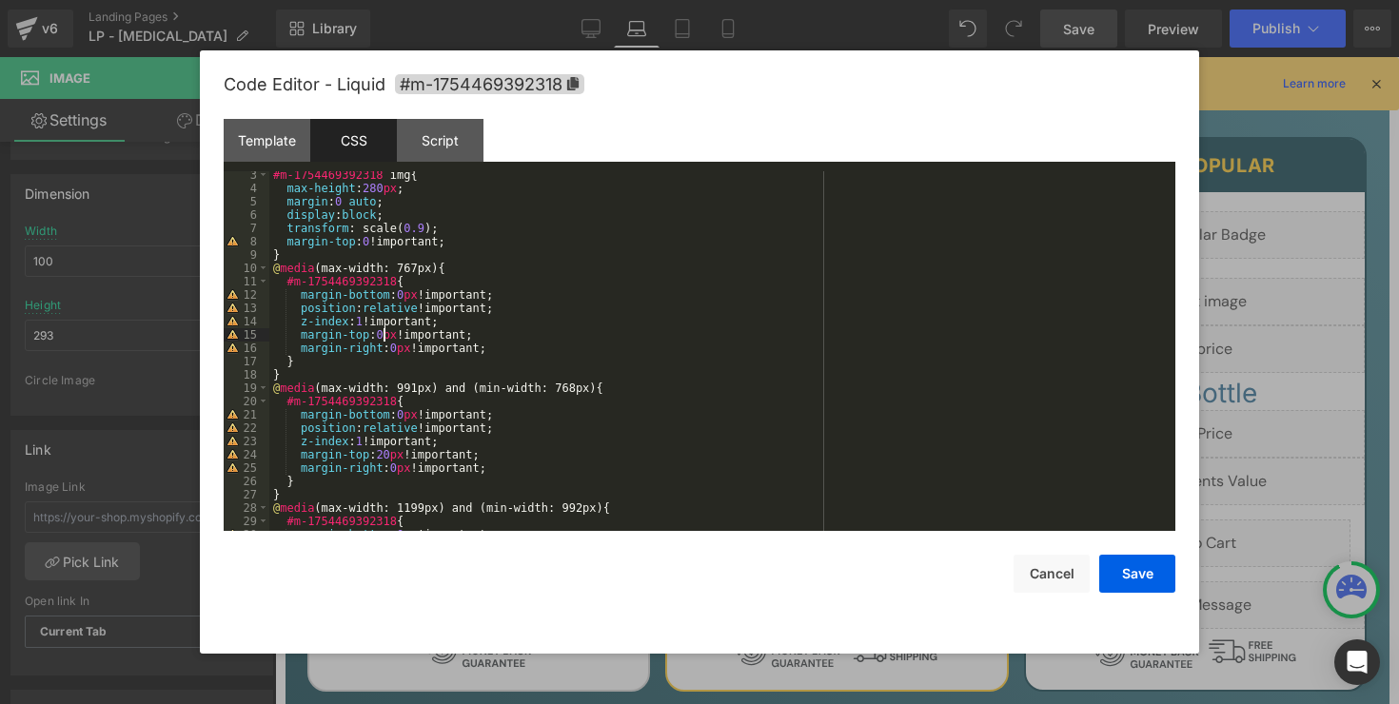
scroll to position [32, 0]
click at [391, 452] on div "#m-1754469392318 img { max-height : 280 px ; margin : 0 auto ; display : block …" at bounding box center [718, 359] width 898 height 386
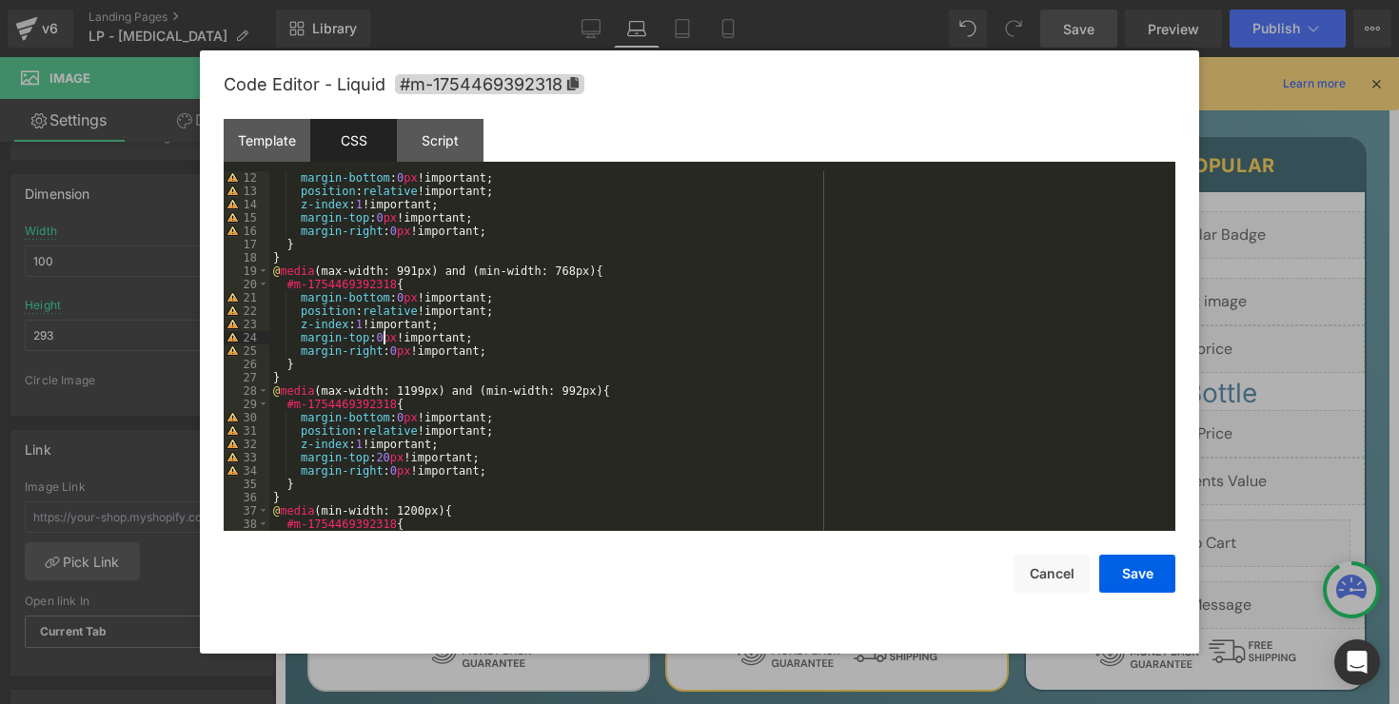
scroll to position [169, 0]
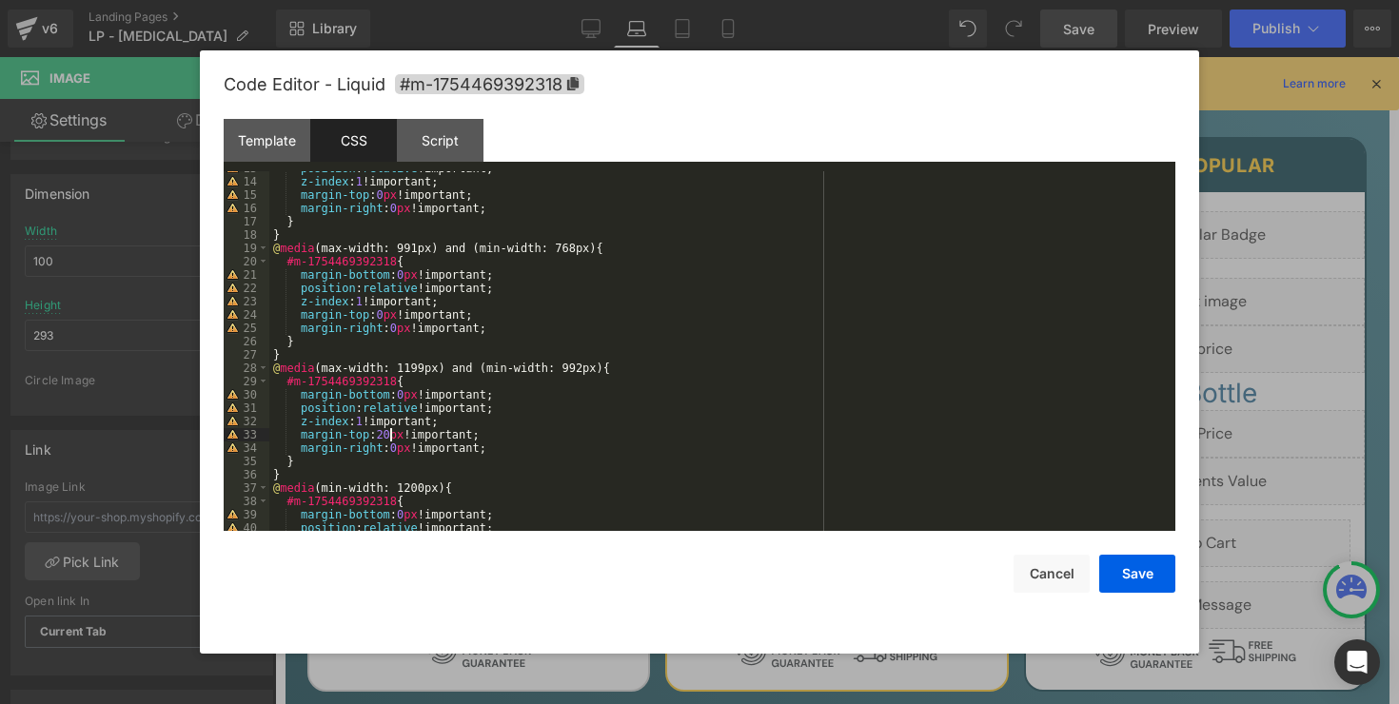
click at [390, 437] on div "position : relative !important; z-index : 1 !important; margin-top : 0 px !impo…" at bounding box center [718, 355] width 898 height 386
click at [1127, 583] on button "Save" at bounding box center [1137, 574] width 76 height 38
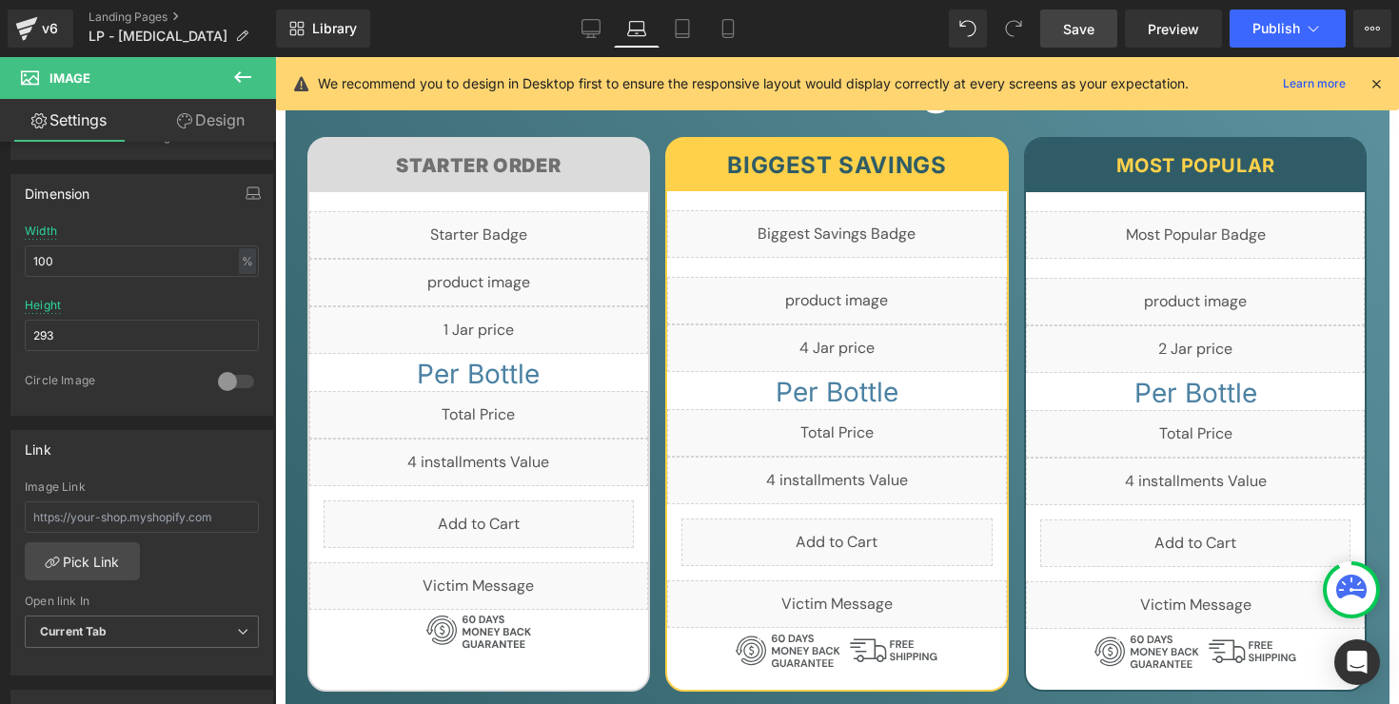
click at [1068, 45] on link "Save" at bounding box center [1078, 29] width 77 height 38
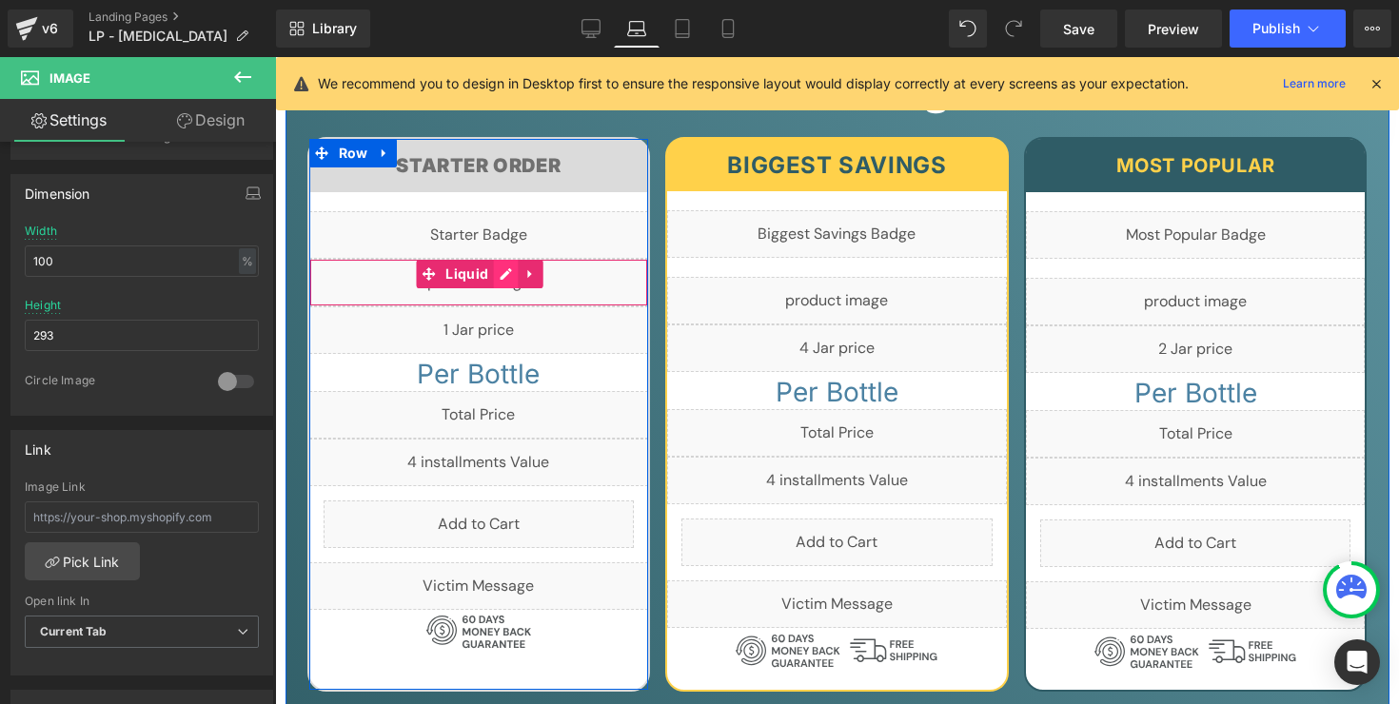
click at [503, 259] on div "Liquid" at bounding box center [479, 283] width 340 height 48
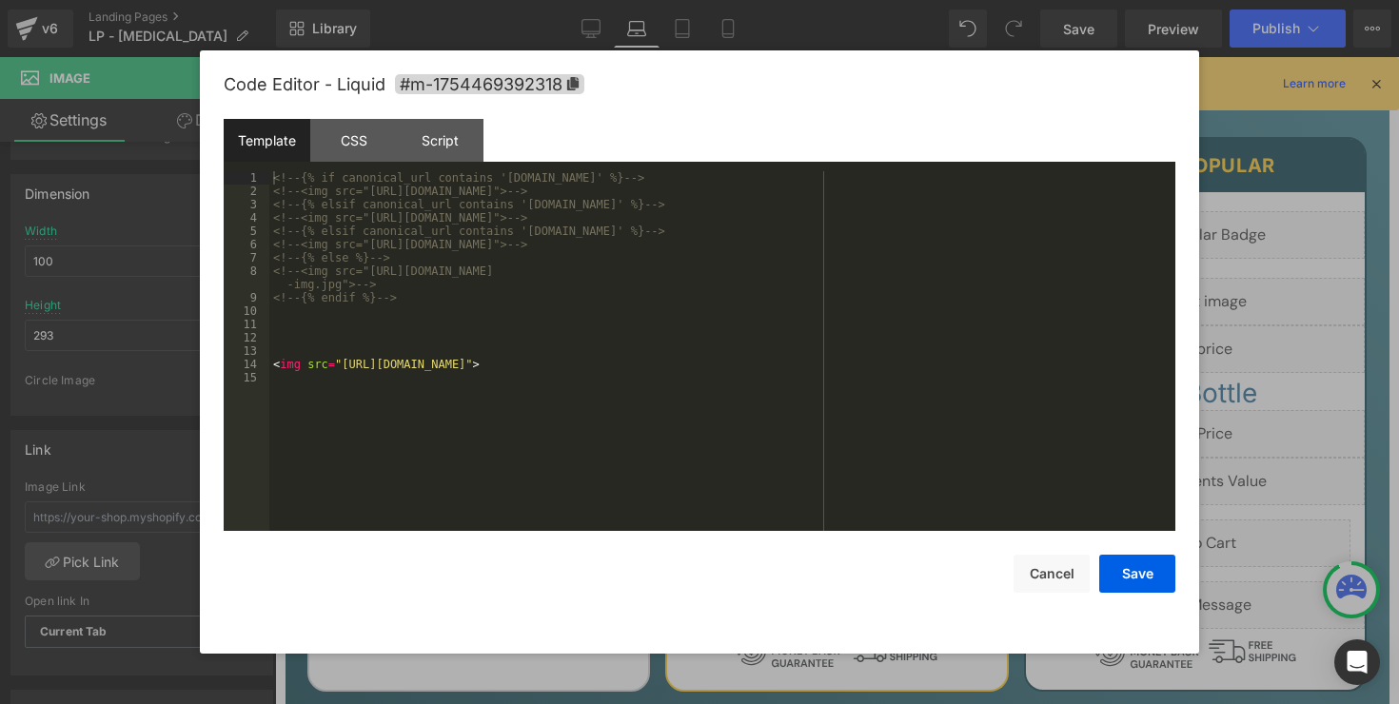
click at [625, 347] on div "<!-- {% if canonical_url contains 'uk.beyondalpha.co' %} --> <!-- <img src="htt…" at bounding box center [722, 364] width 906 height 386
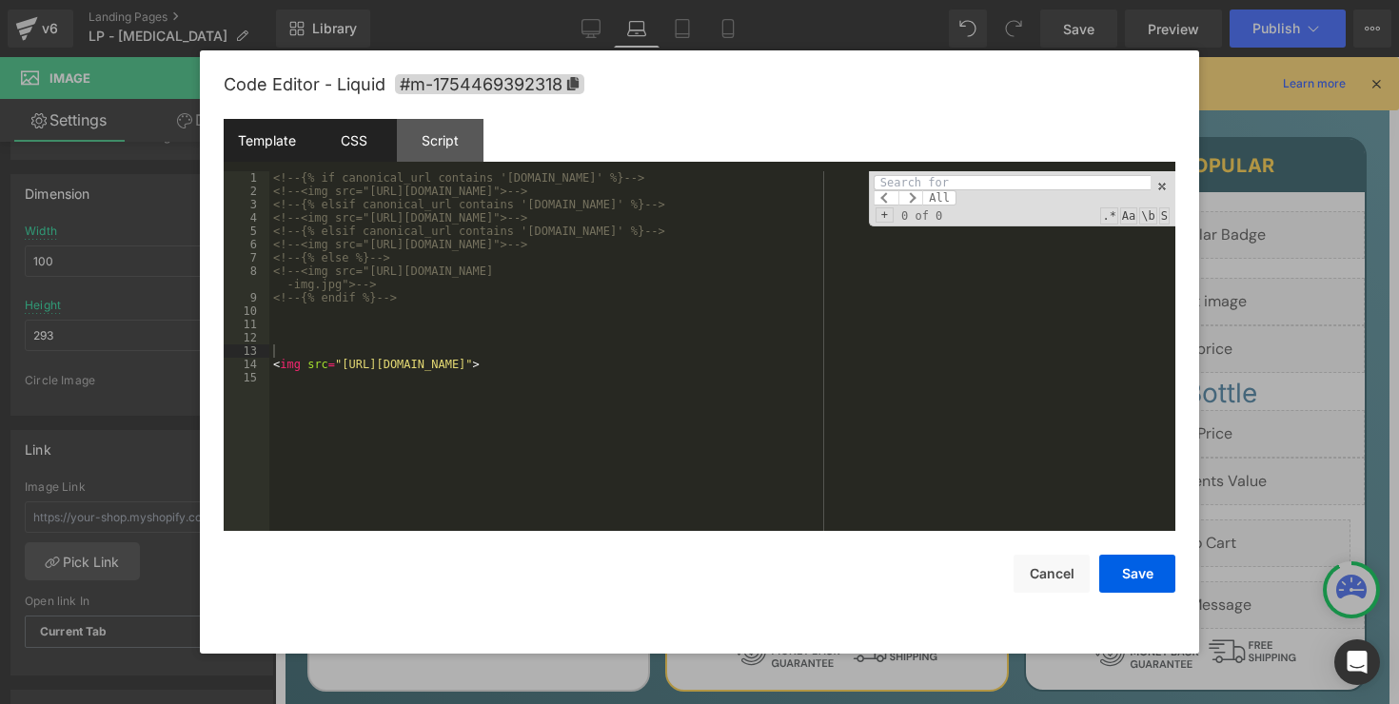
click at [360, 128] on div "CSS" at bounding box center [353, 140] width 87 height 43
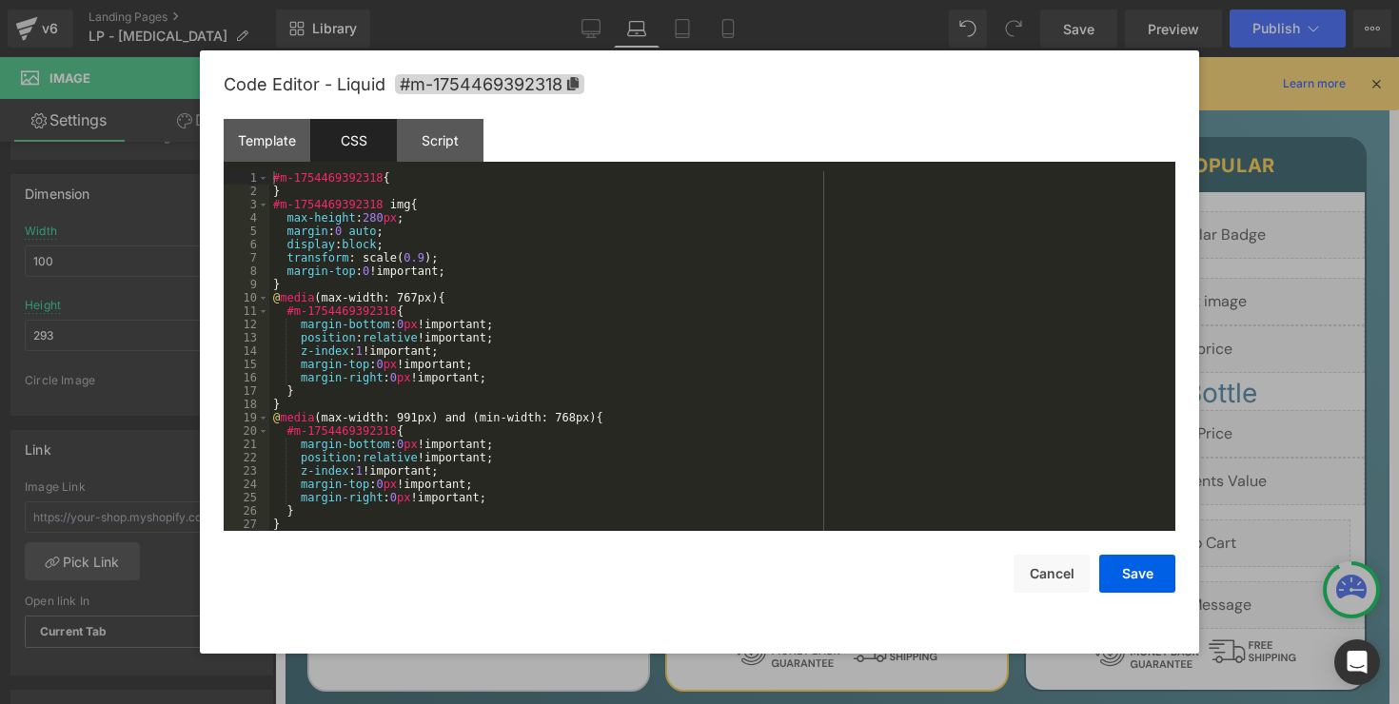
click at [603, 332] on div "#m-1754469392318 { } #m-1754469392318 img { max-height : 280 px ; margin : 0 au…" at bounding box center [718, 364] width 898 height 386
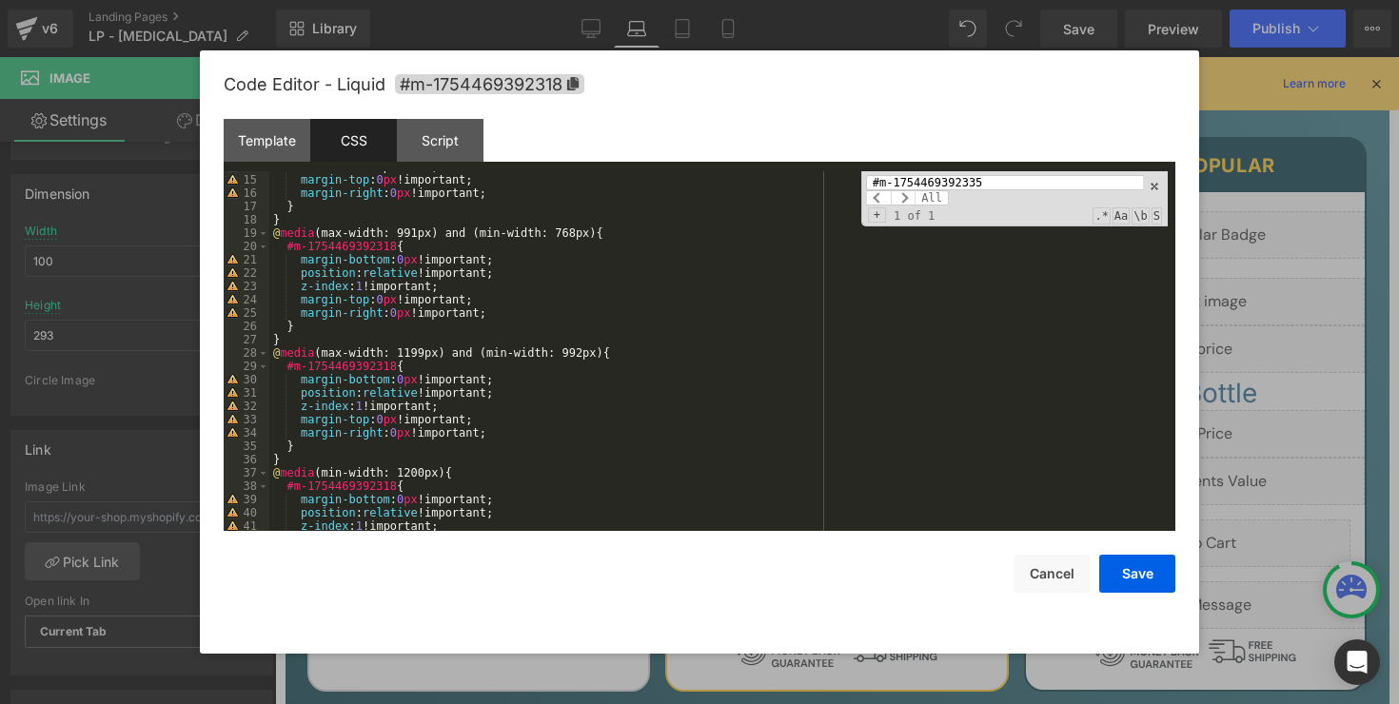
scroll to position [185, 0]
type input "#m-1754469392335"
click at [515, 441] on div "z-index : 1 !important; margin-top : 0 px !important; margin-right : 0 px !impo…" at bounding box center [718, 353] width 898 height 386
paste textarea
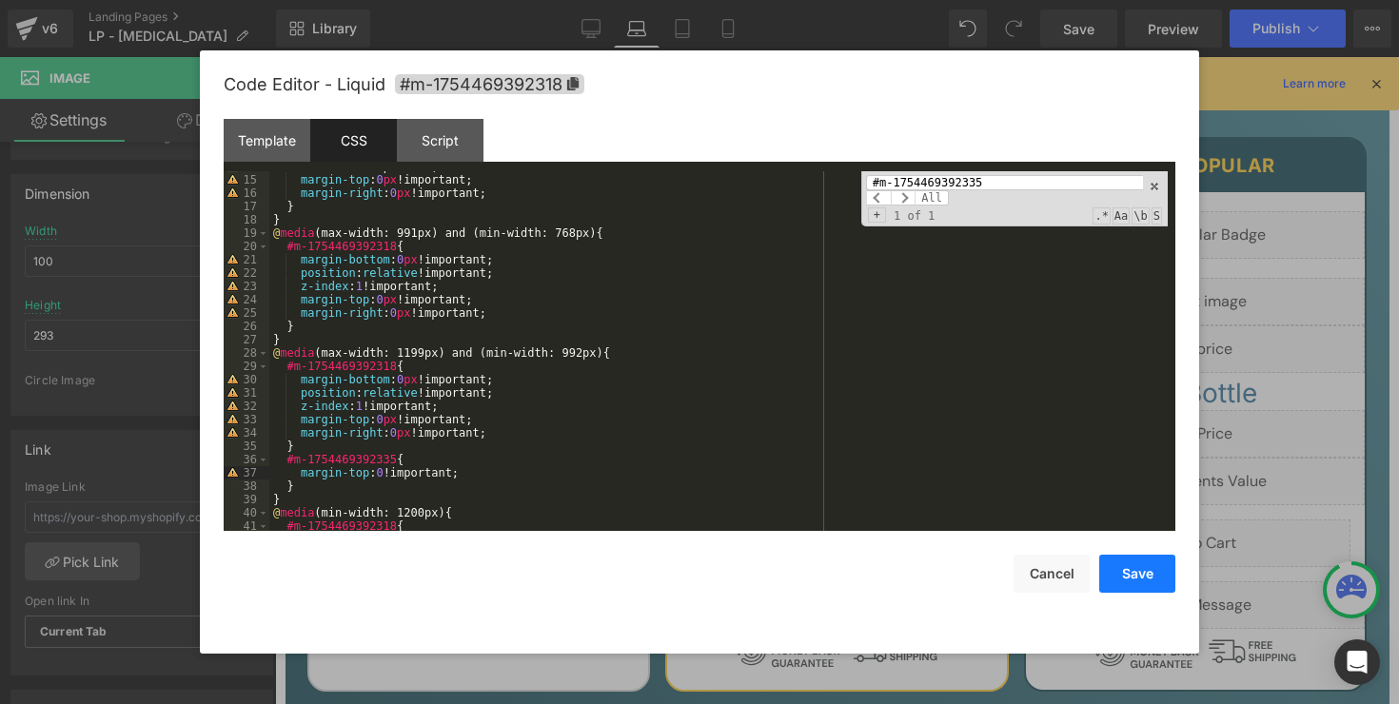
click at [1136, 568] on button "Save" at bounding box center [1137, 574] width 76 height 38
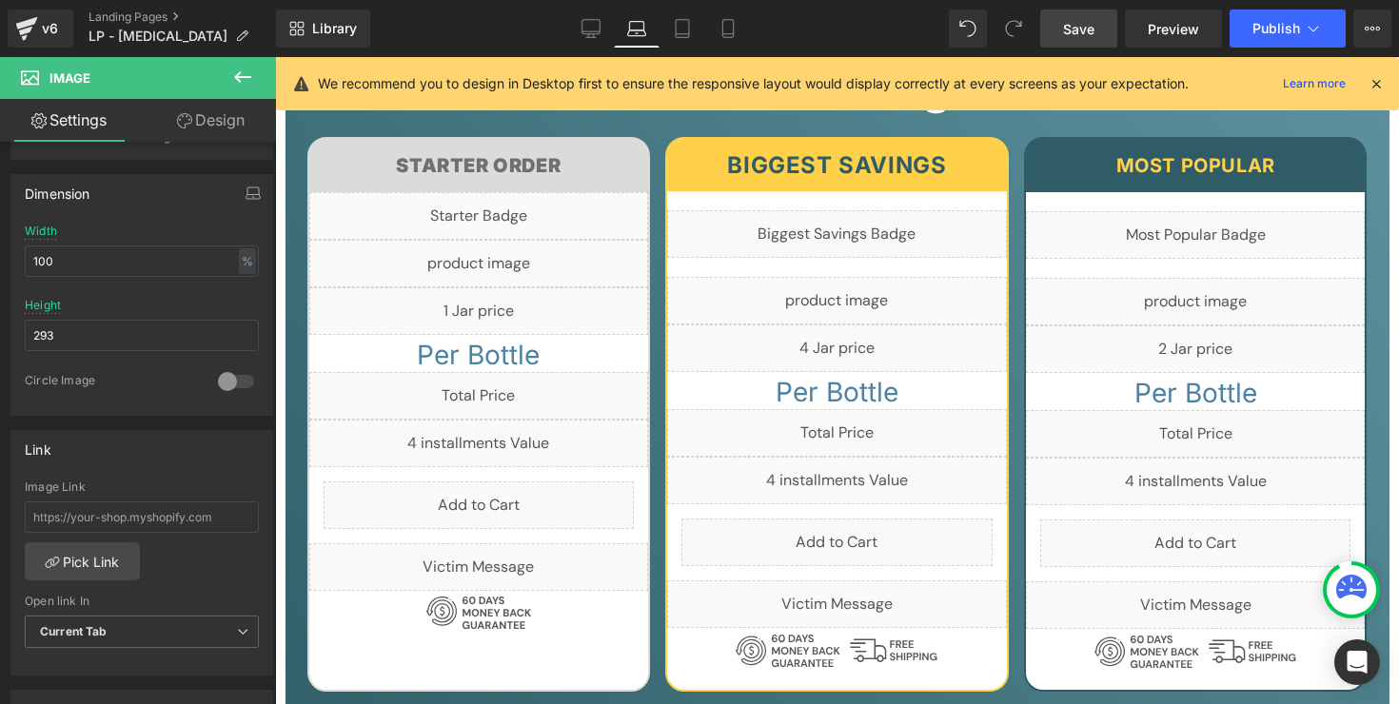
click at [1074, 21] on span "Save" at bounding box center [1078, 29] width 31 height 20
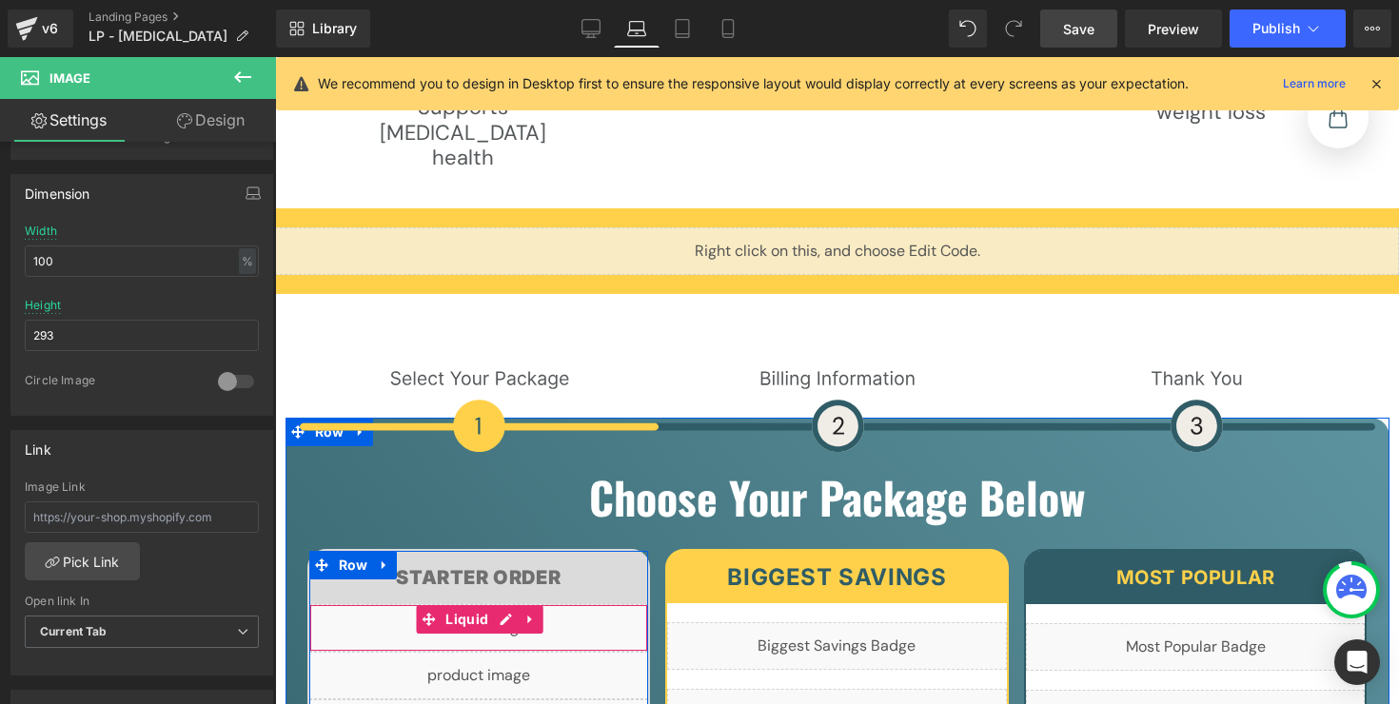
scroll to position [6896, 0]
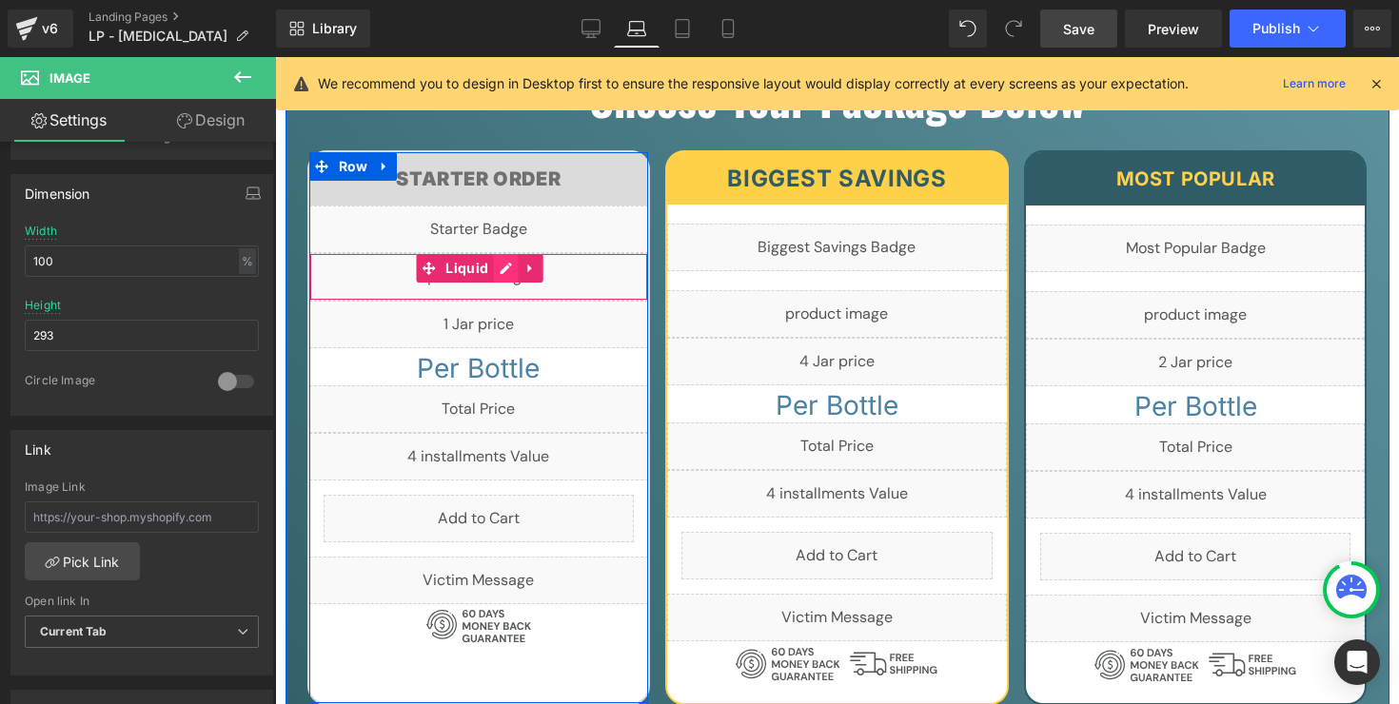
click at [493, 253] on div "Liquid" at bounding box center [479, 277] width 340 height 48
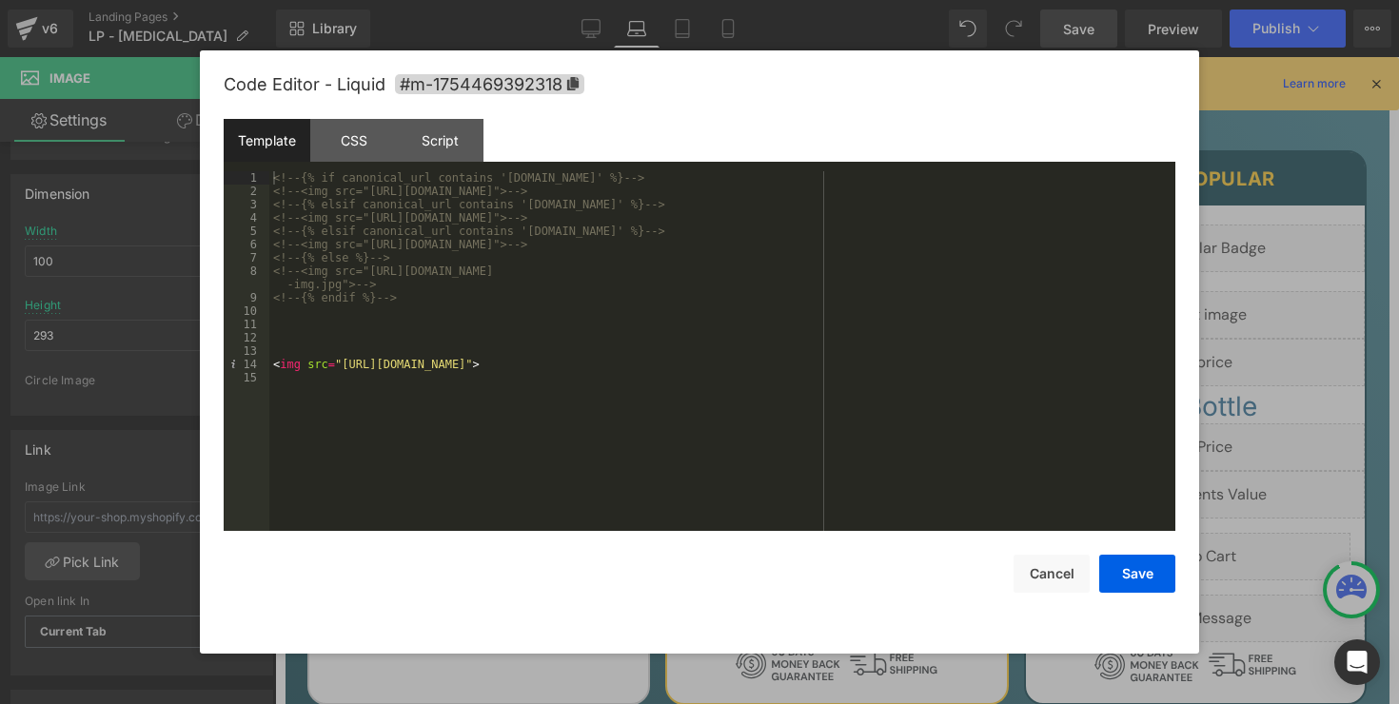
click at [528, 366] on div "<!-- {% if canonical_url contains 'uk.beyondalpha.co' %} --> <!-- <img src="htt…" at bounding box center [722, 364] width 906 height 386
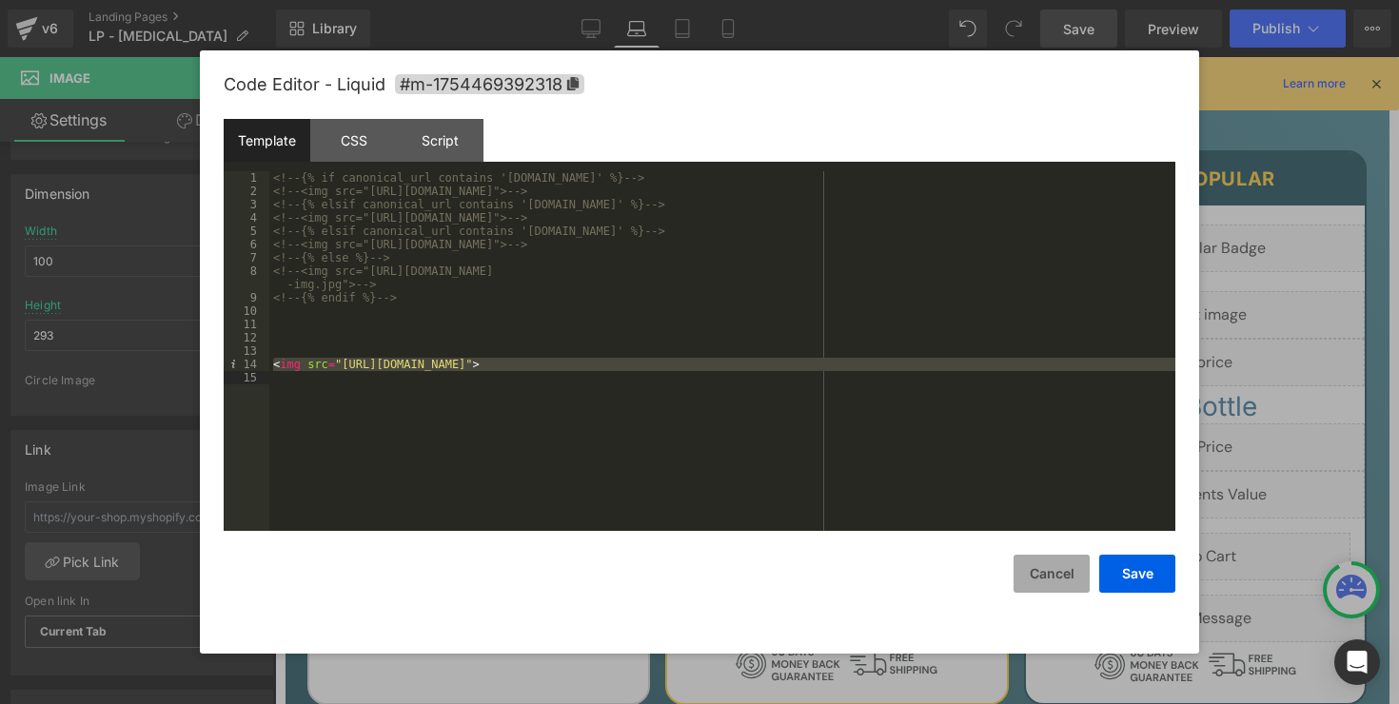
click at [1065, 585] on button "Cancel" at bounding box center [1051, 574] width 76 height 38
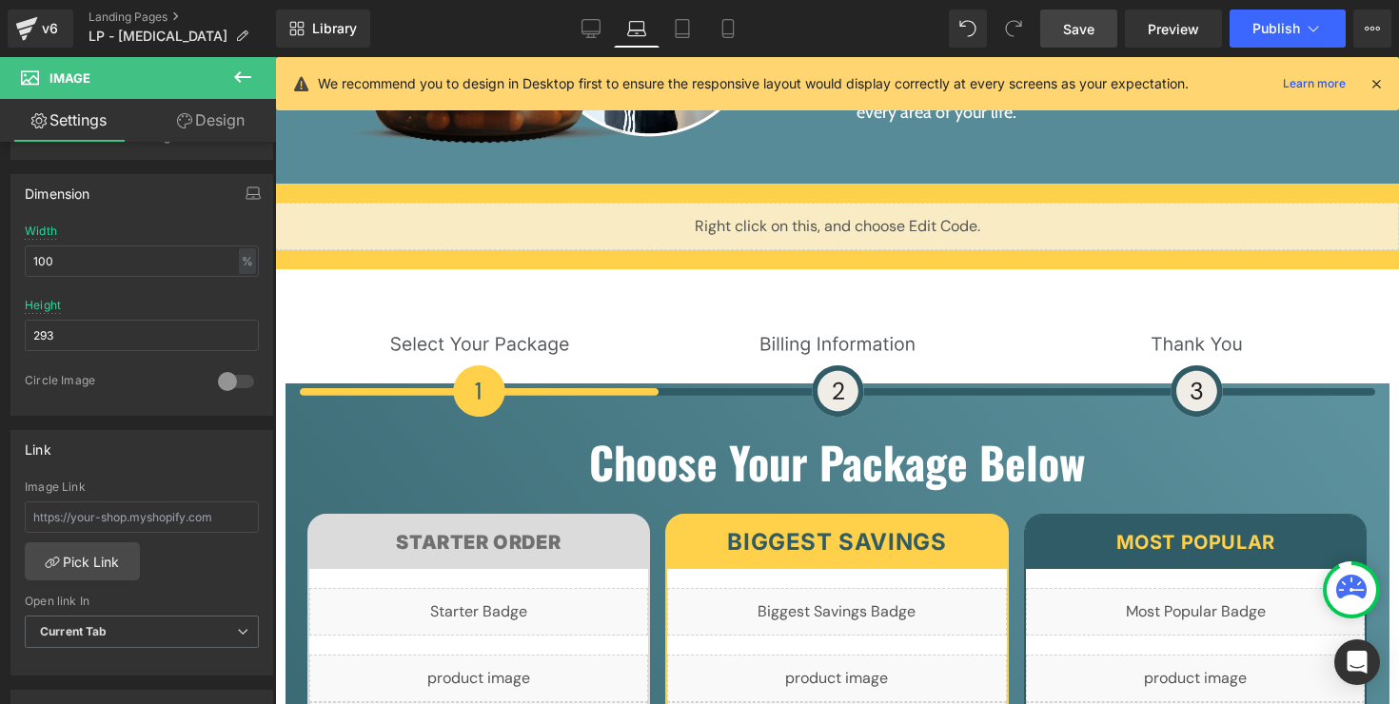
scroll to position [13104, 0]
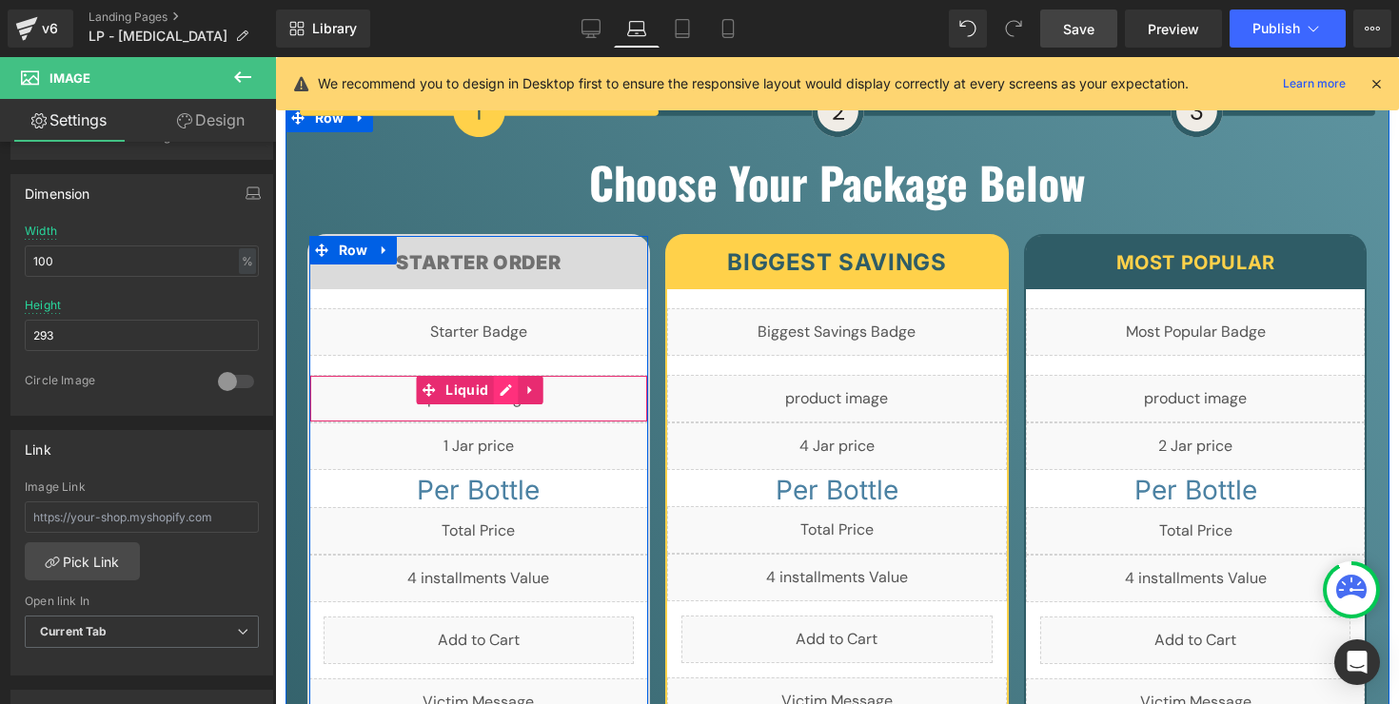
click at [499, 375] on div "Liquid" at bounding box center [479, 399] width 340 height 48
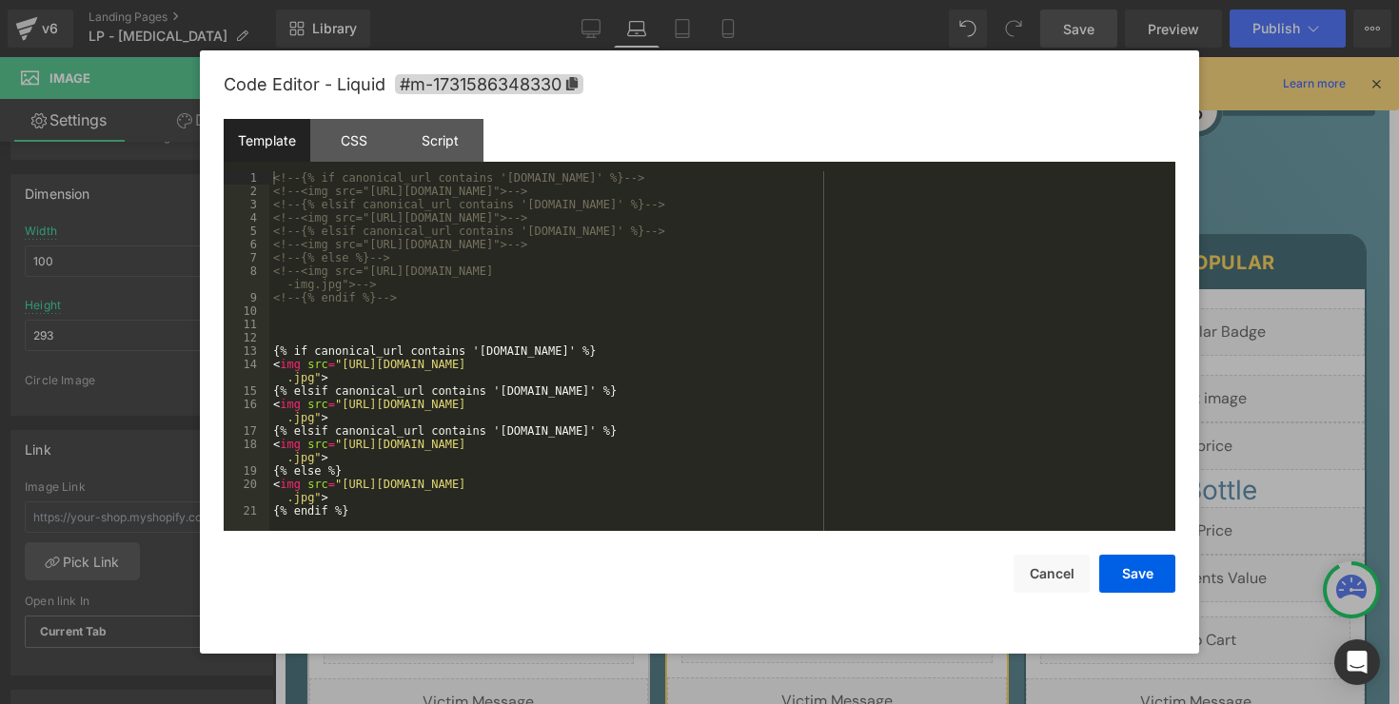
click at [488, 406] on div "<!-- {% if canonical_url contains 'uk.beyondalpha.co' %} --> <!-- <img src="htt…" at bounding box center [722, 364] width 906 height 386
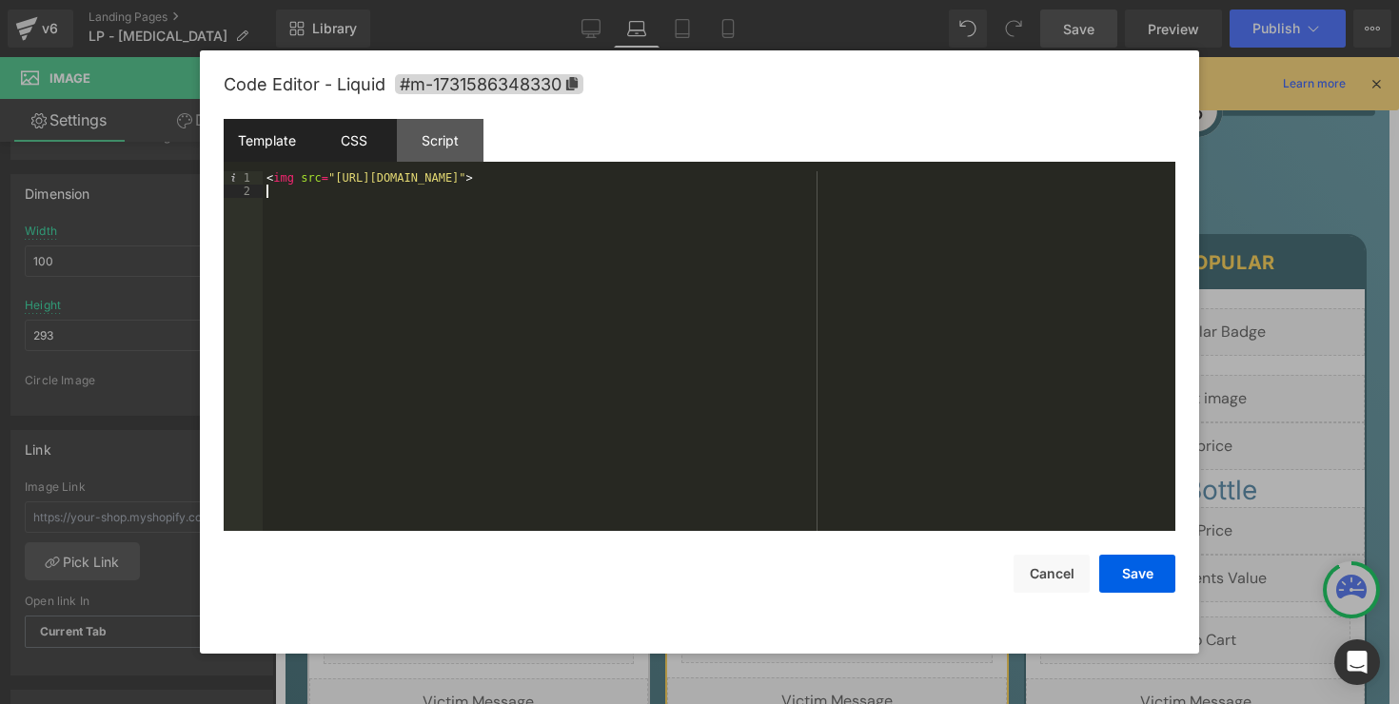
click at [370, 156] on div "CSS" at bounding box center [353, 140] width 87 height 43
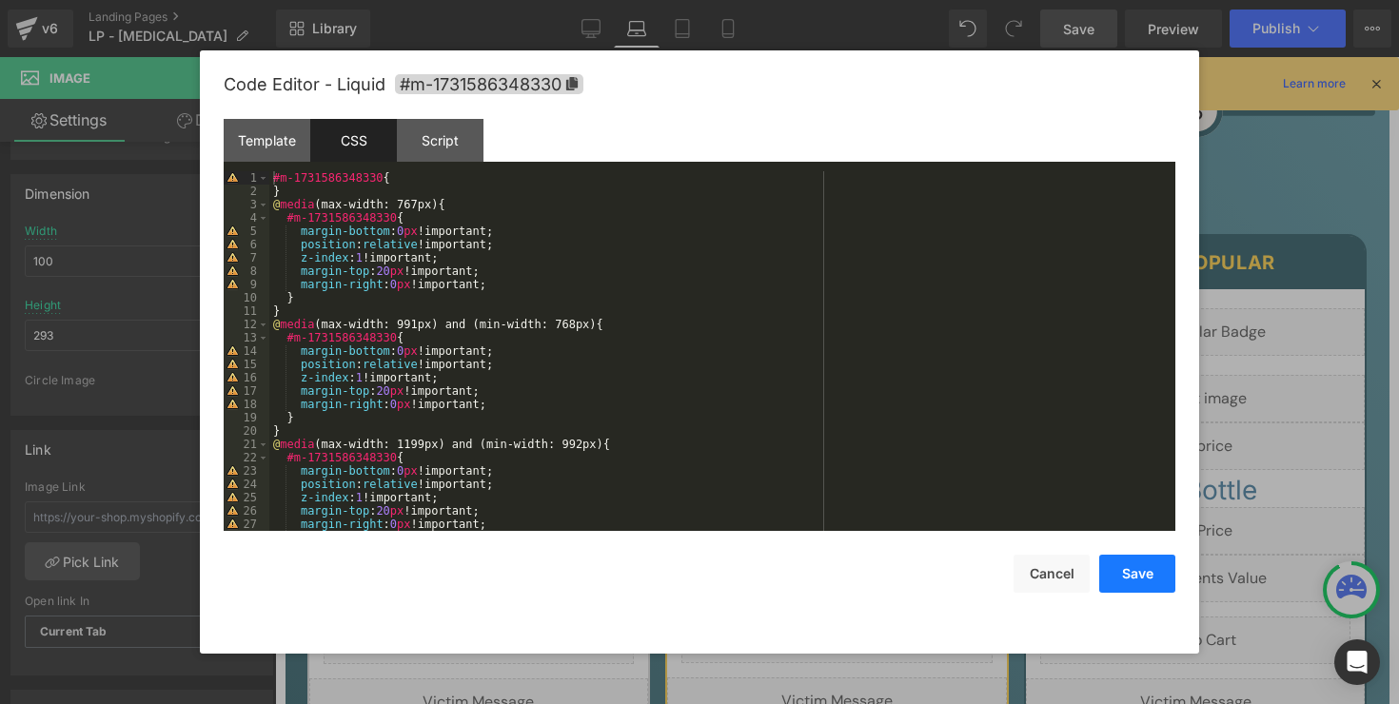
click at [1123, 572] on button "Save" at bounding box center [1137, 574] width 76 height 38
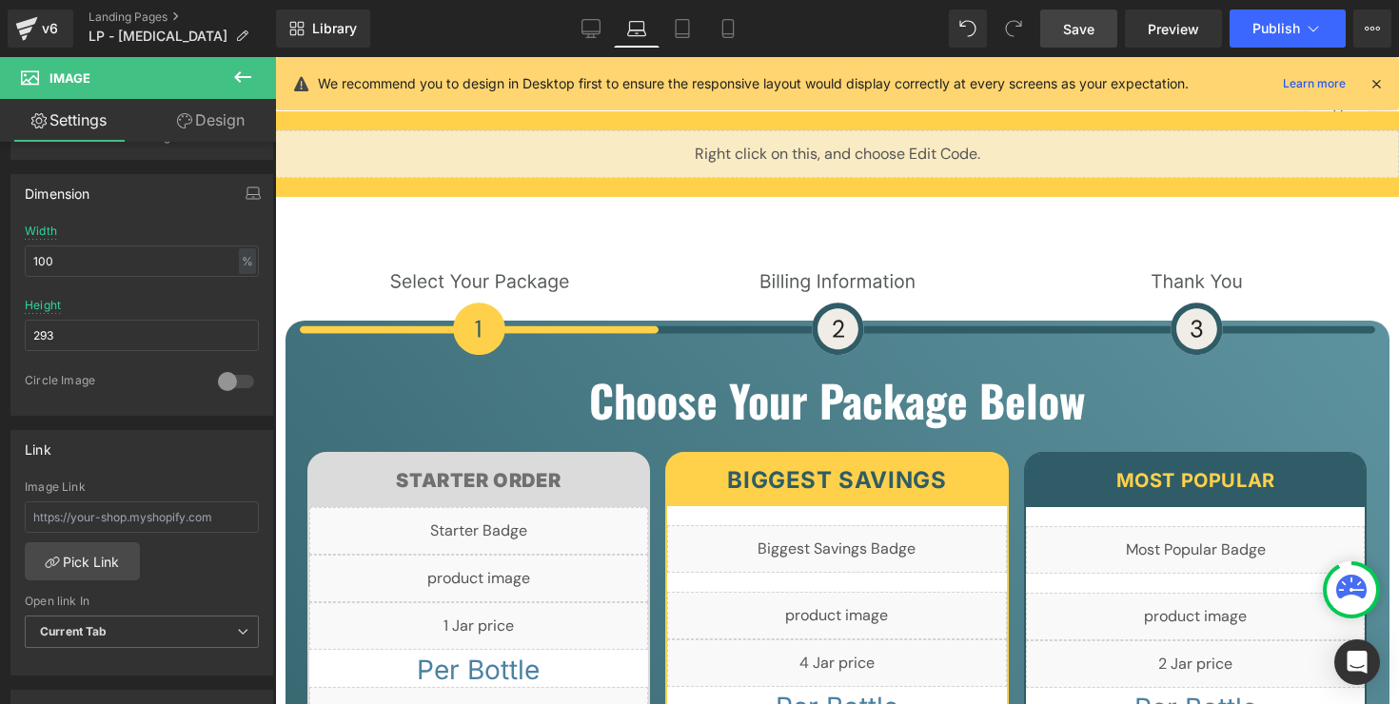
scroll to position [6580, 0]
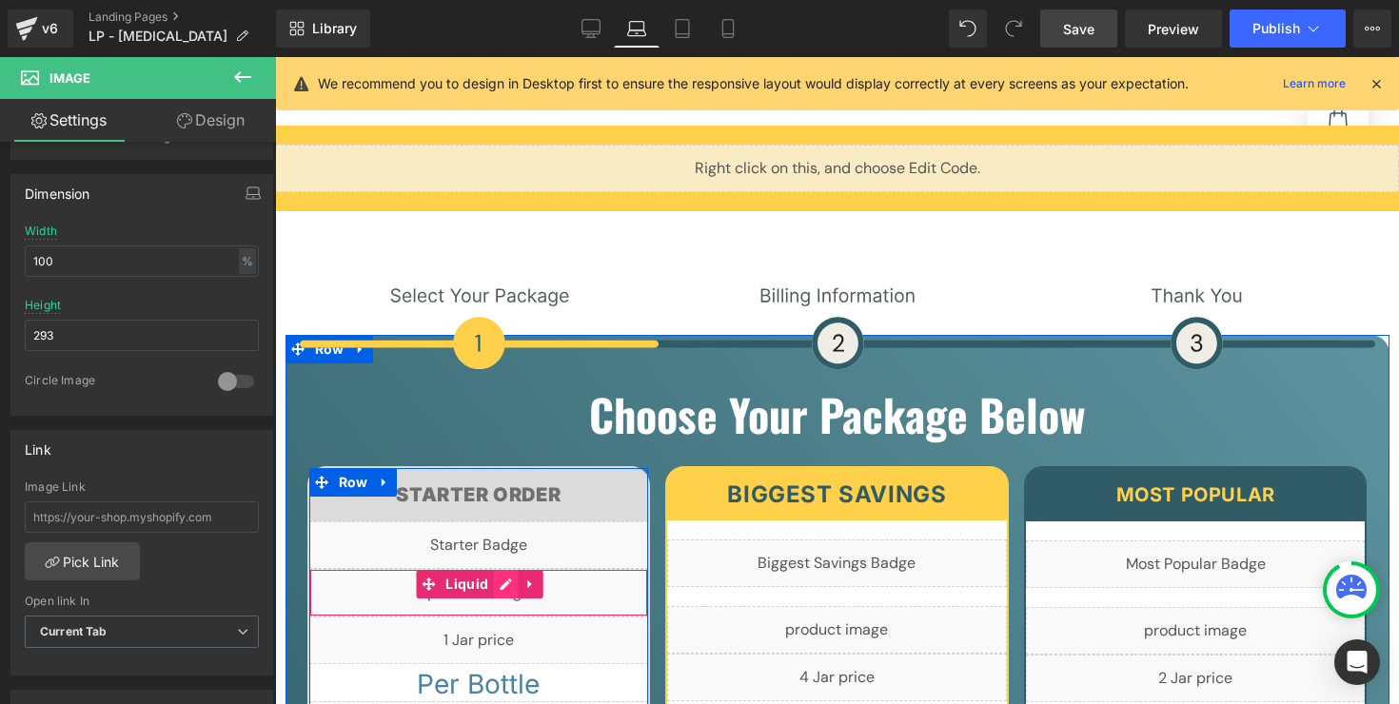
click at [495, 569] on div "Liquid" at bounding box center [479, 593] width 340 height 48
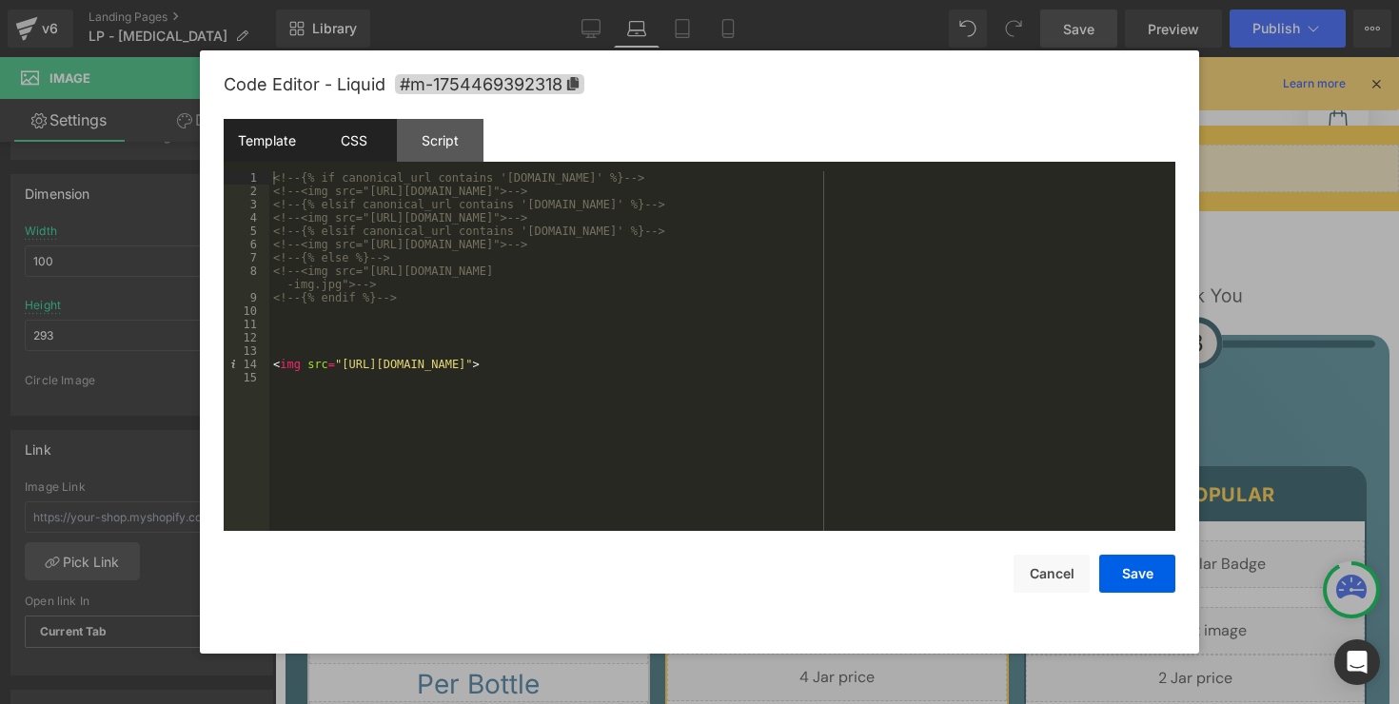
click at [370, 155] on div "CSS" at bounding box center [353, 140] width 87 height 43
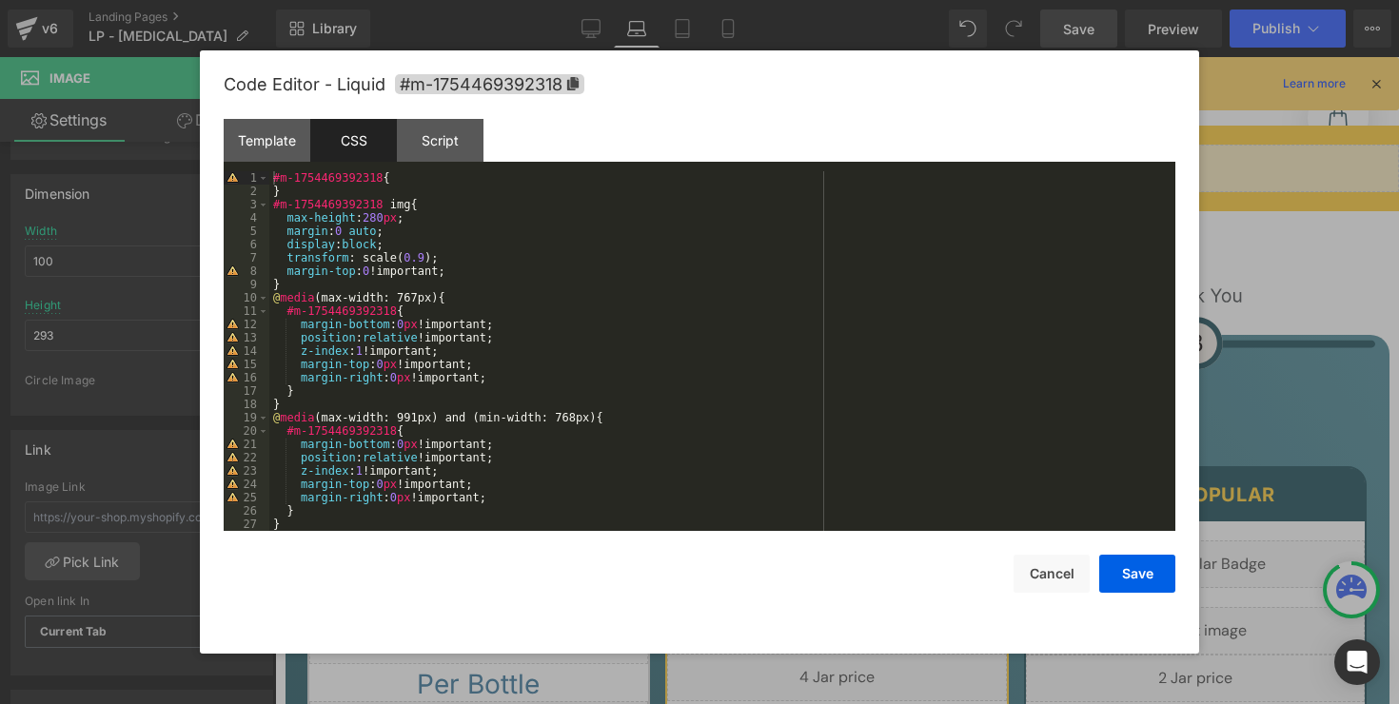
scroll to position [453, 0]
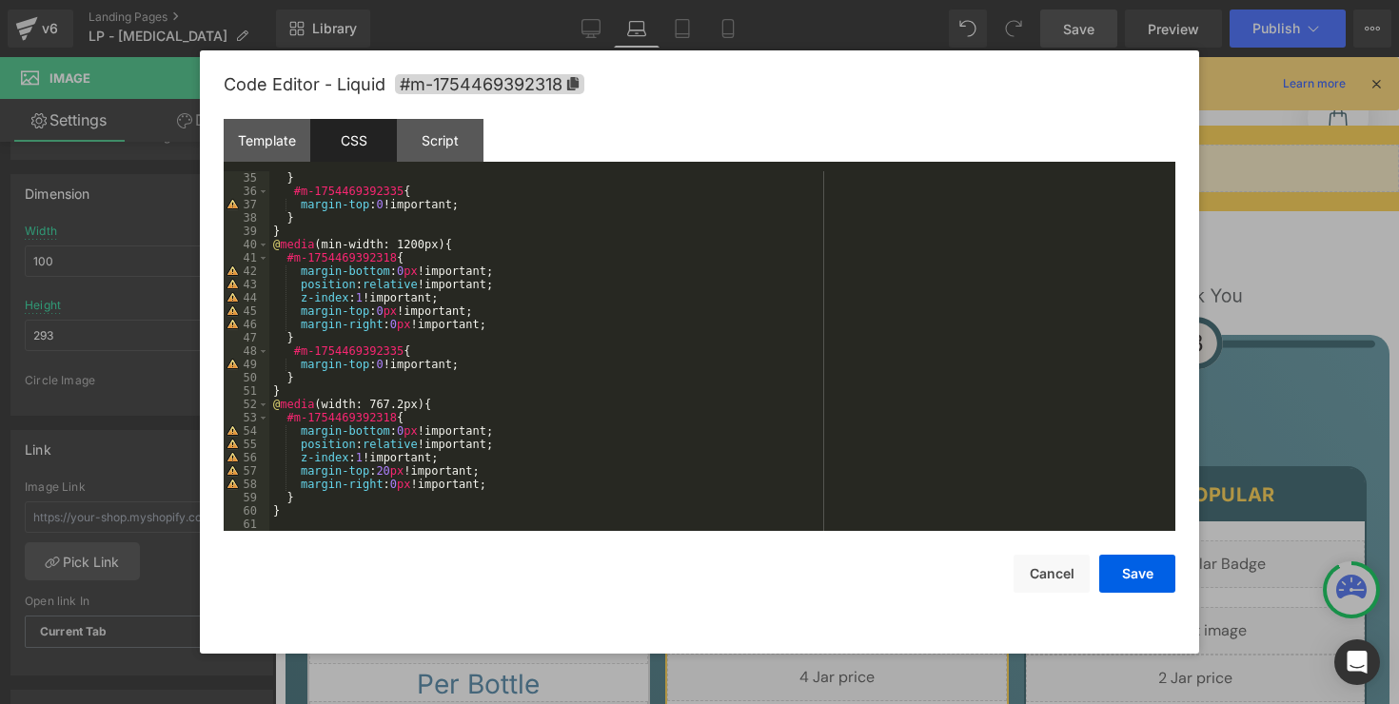
click at [554, 512] on div "} #m-1754469392335 { margin-top : 0 !important; } } @ media (min-width: 1200px)…" at bounding box center [718, 364] width 898 height 386
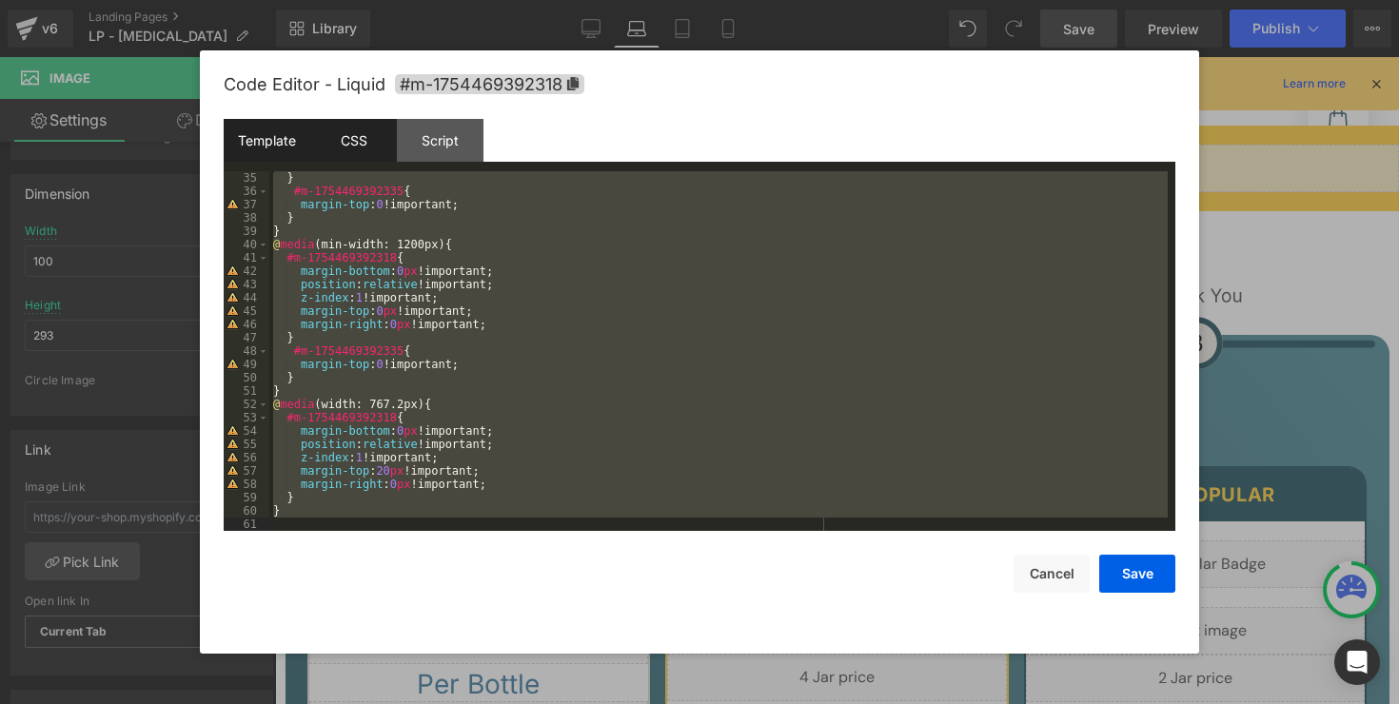
click at [291, 147] on div "Template" at bounding box center [267, 140] width 87 height 43
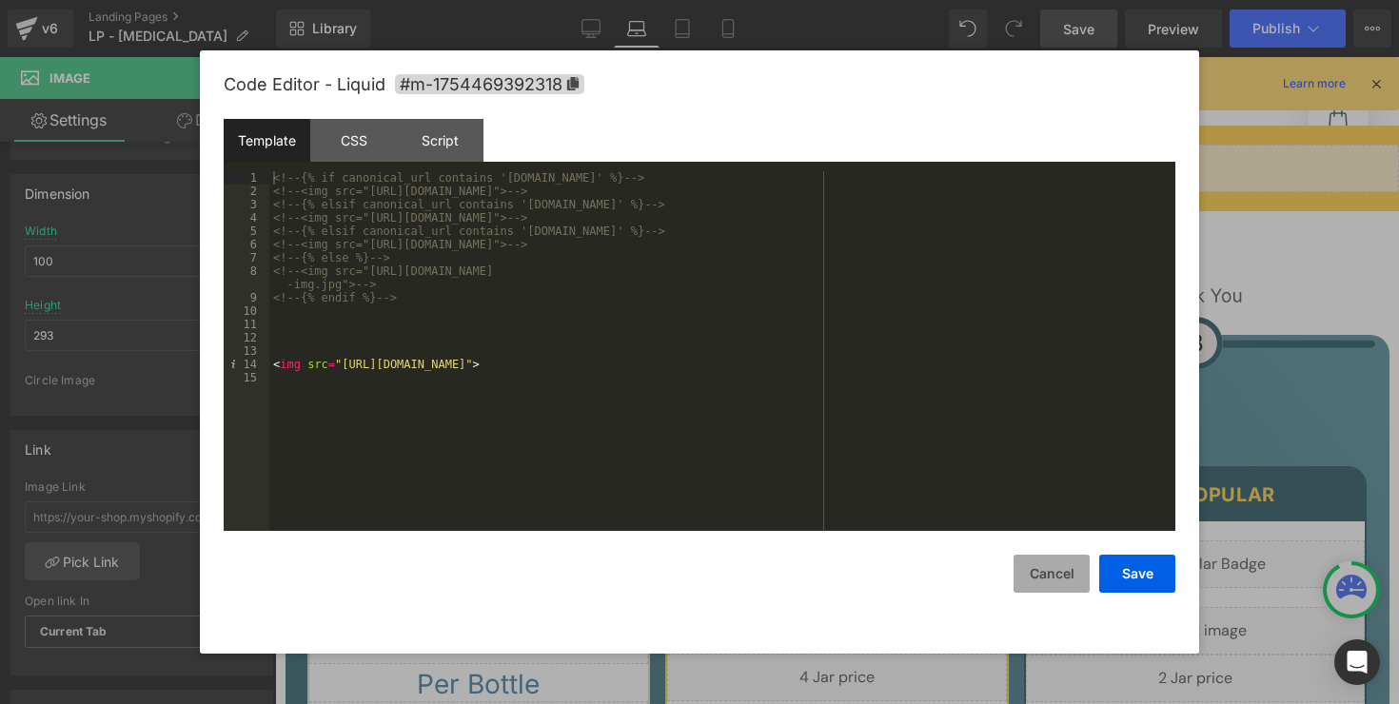
click at [1079, 572] on button "Cancel" at bounding box center [1051, 574] width 76 height 38
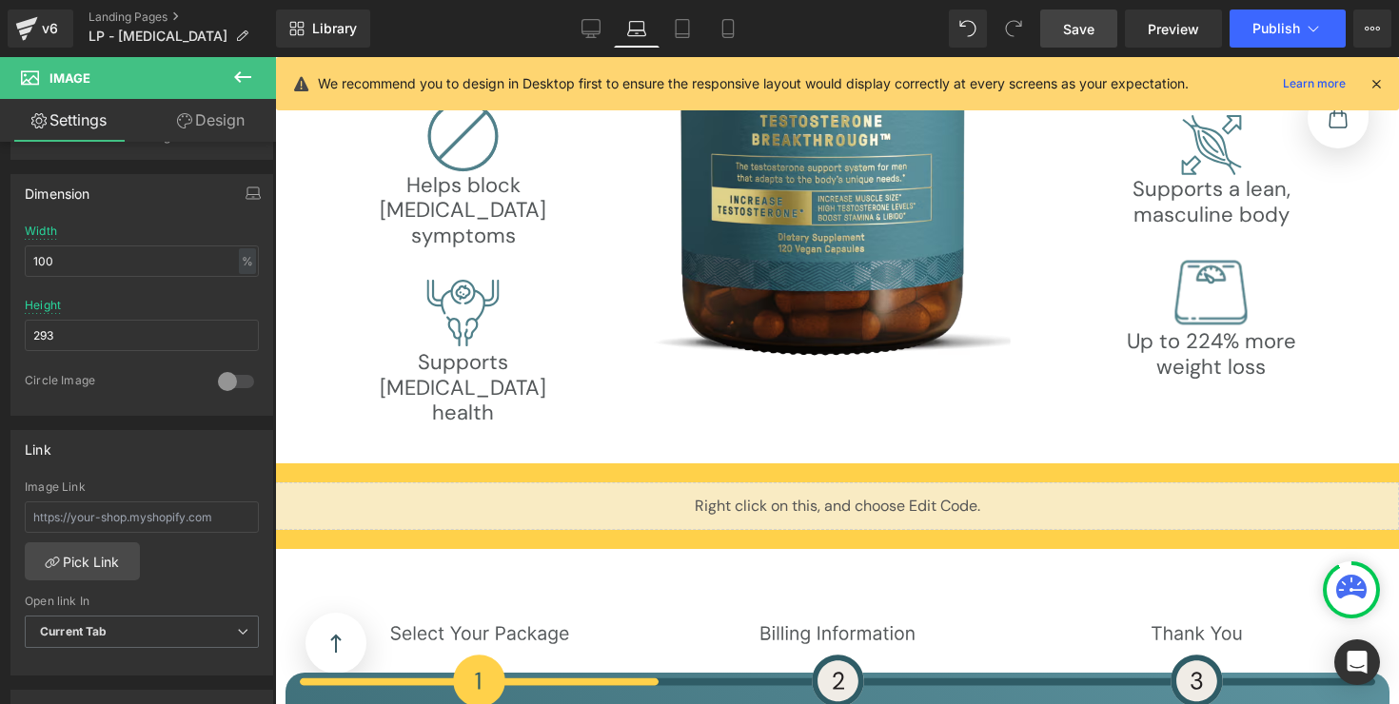
scroll to position [6387, 0]
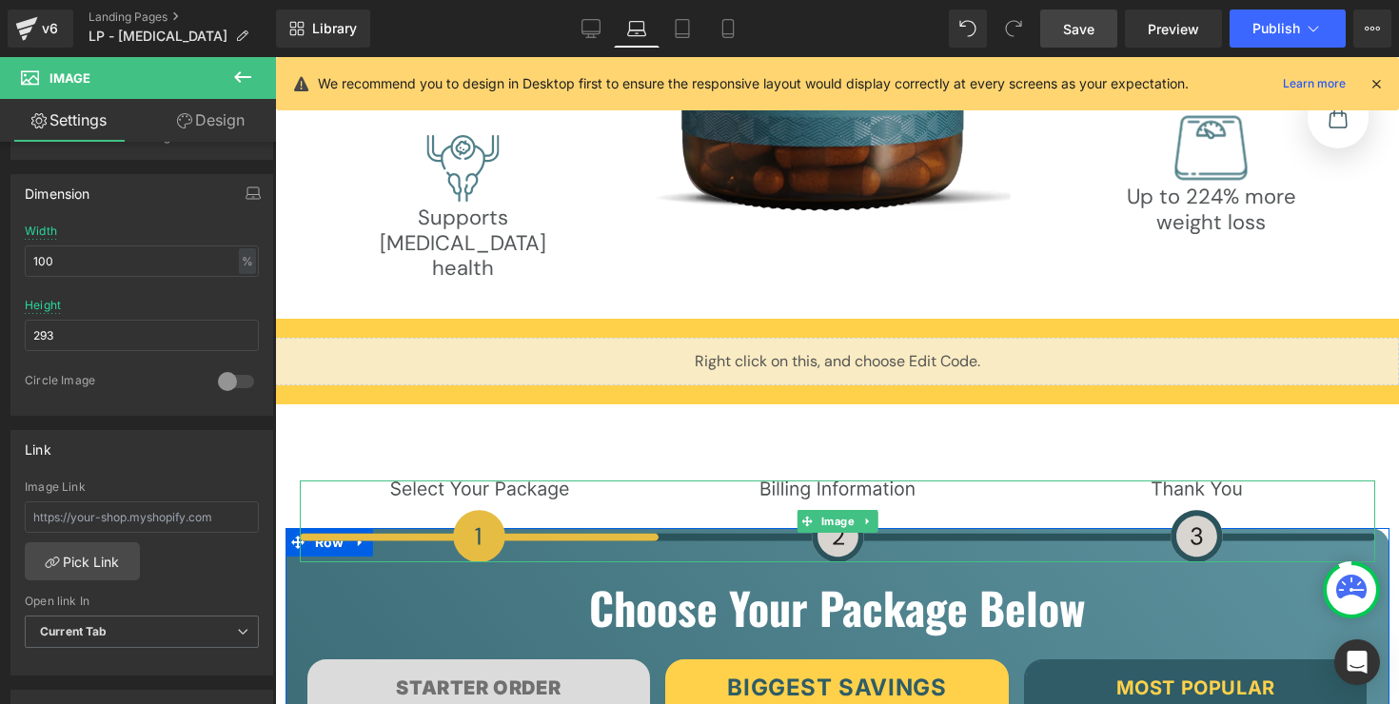
click at [351, 480] on img at bounding box center [837, 521] width 1075 height 82
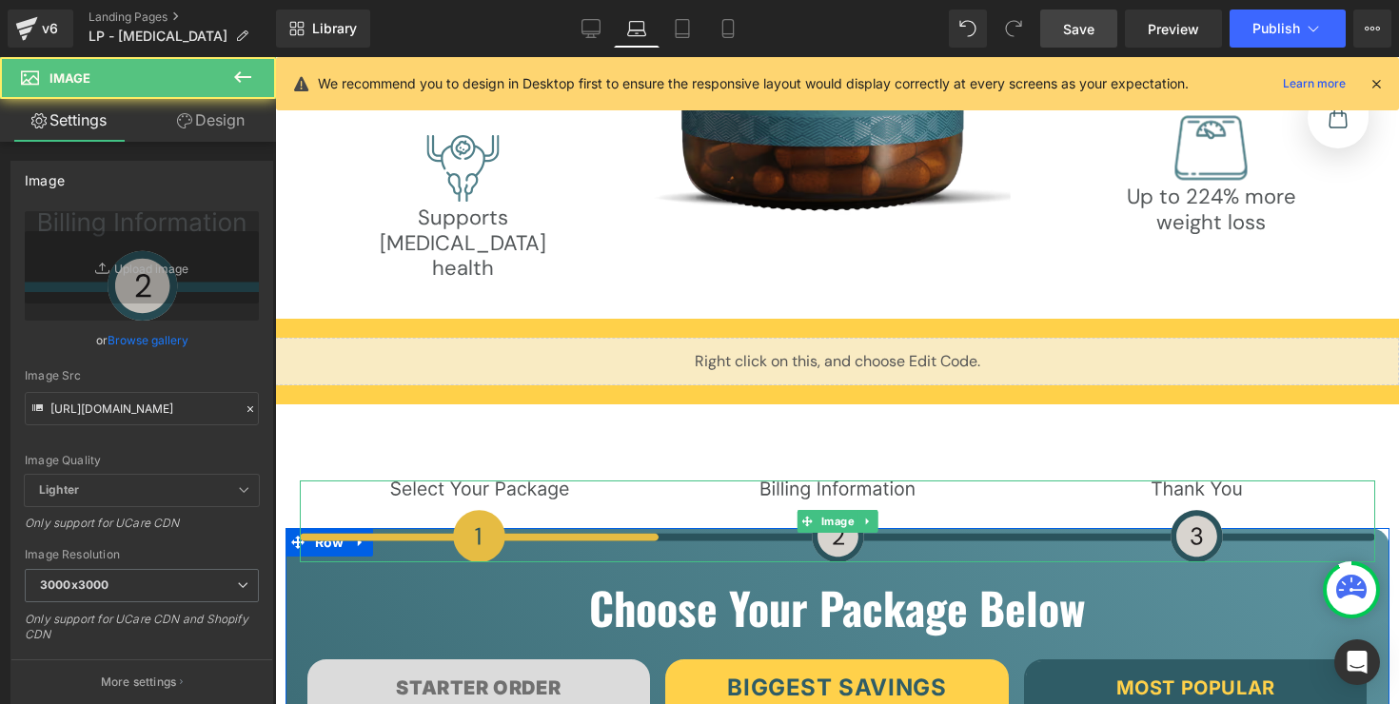
click at [357, 480] on img at bounding box center [837, 521] width 1075 height 82
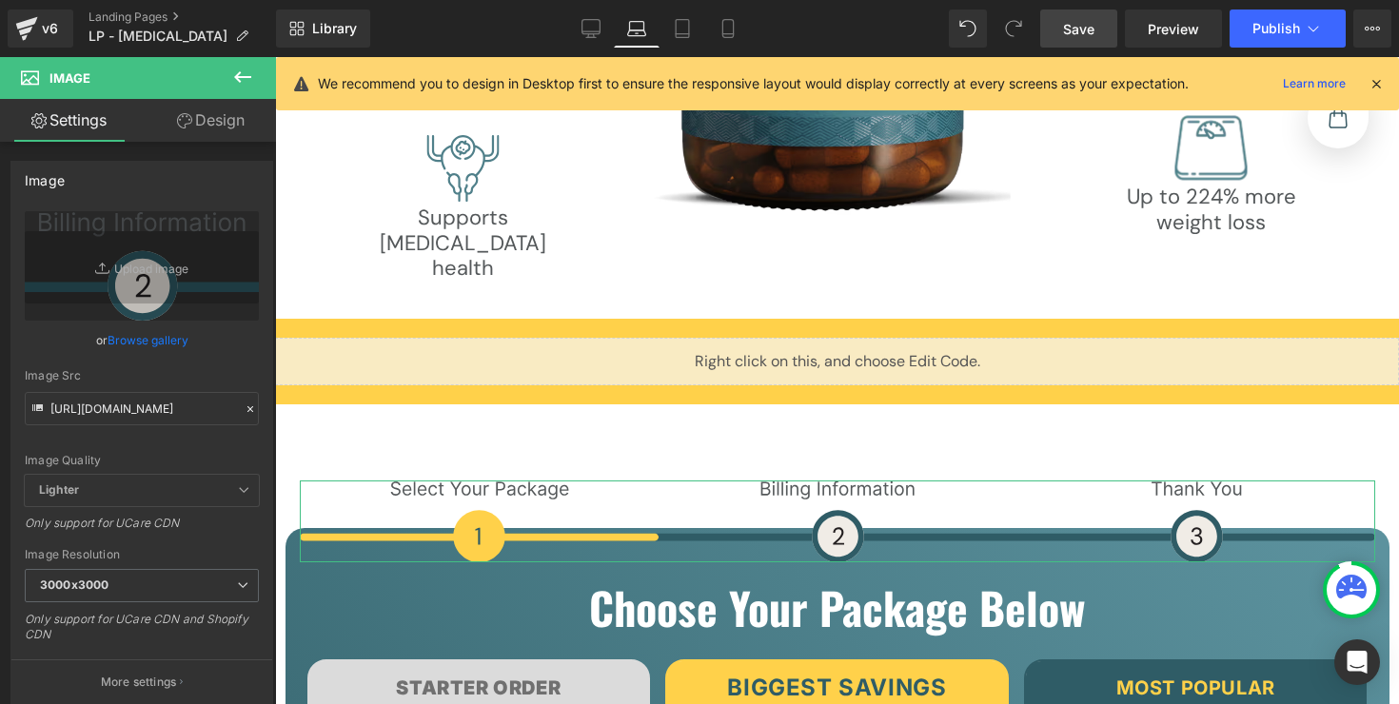
click at [193, 136] on link "Design" at bounding box center [211, 120] width 138 height 43
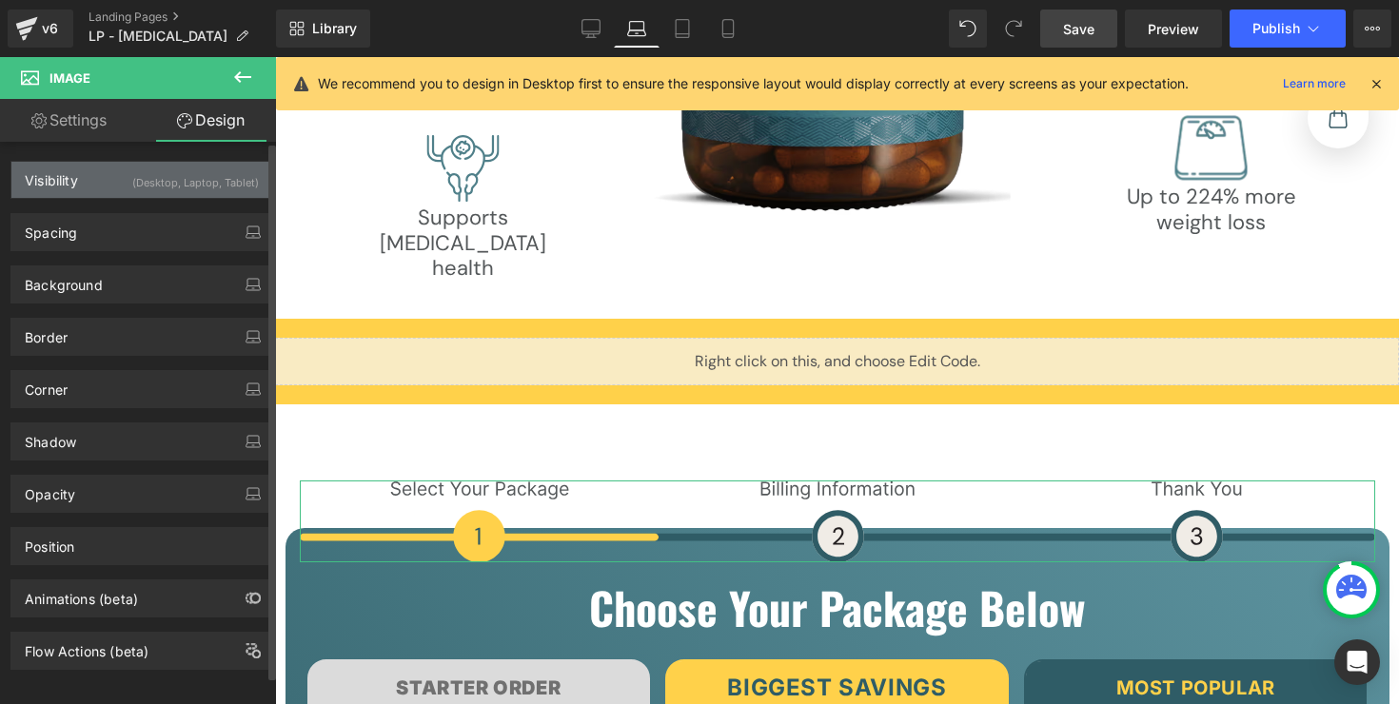
click at [138, 179] on div "(Desktop, Laptop, Tablet)" at bounding box center [195, 177] width 127 height 31
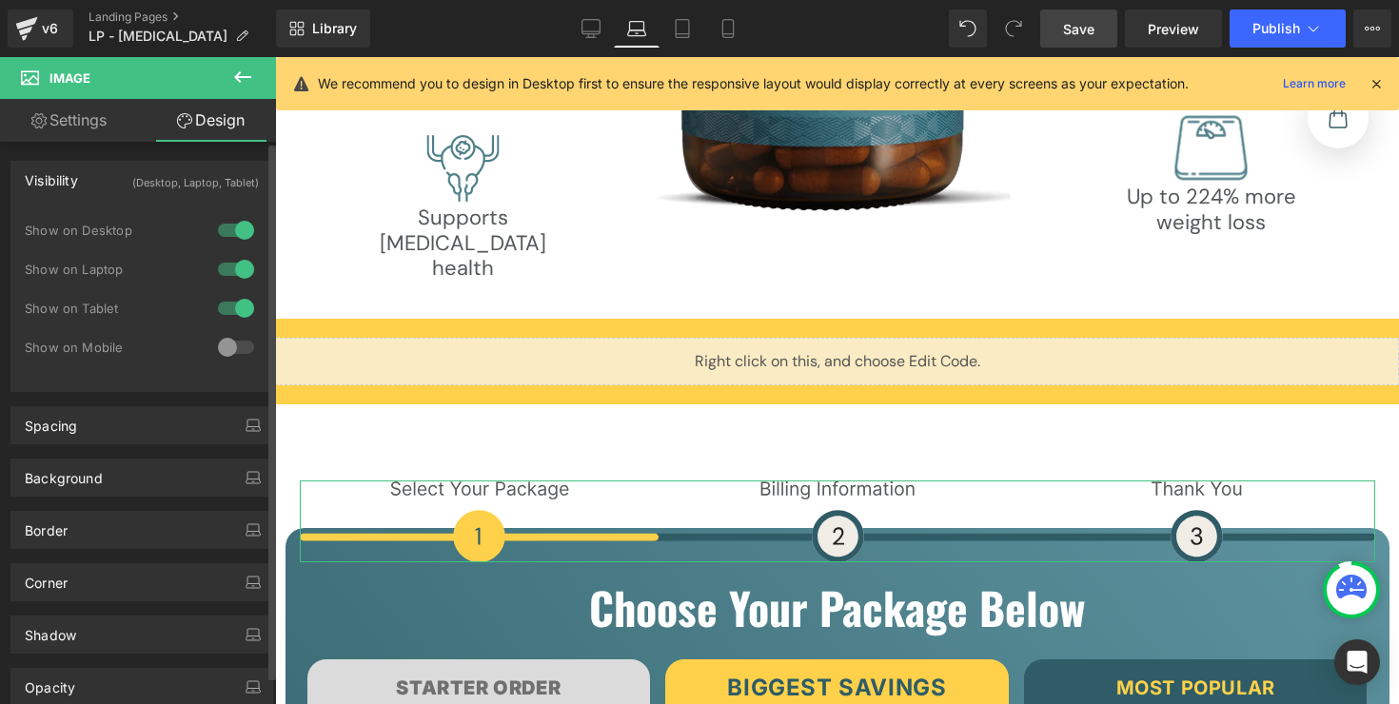
click at [225, 228] on div at bounding box center [236, 230] width 46 height 30
click at [234, 266] on div at bounding box center [236, 269] width 46 height 30
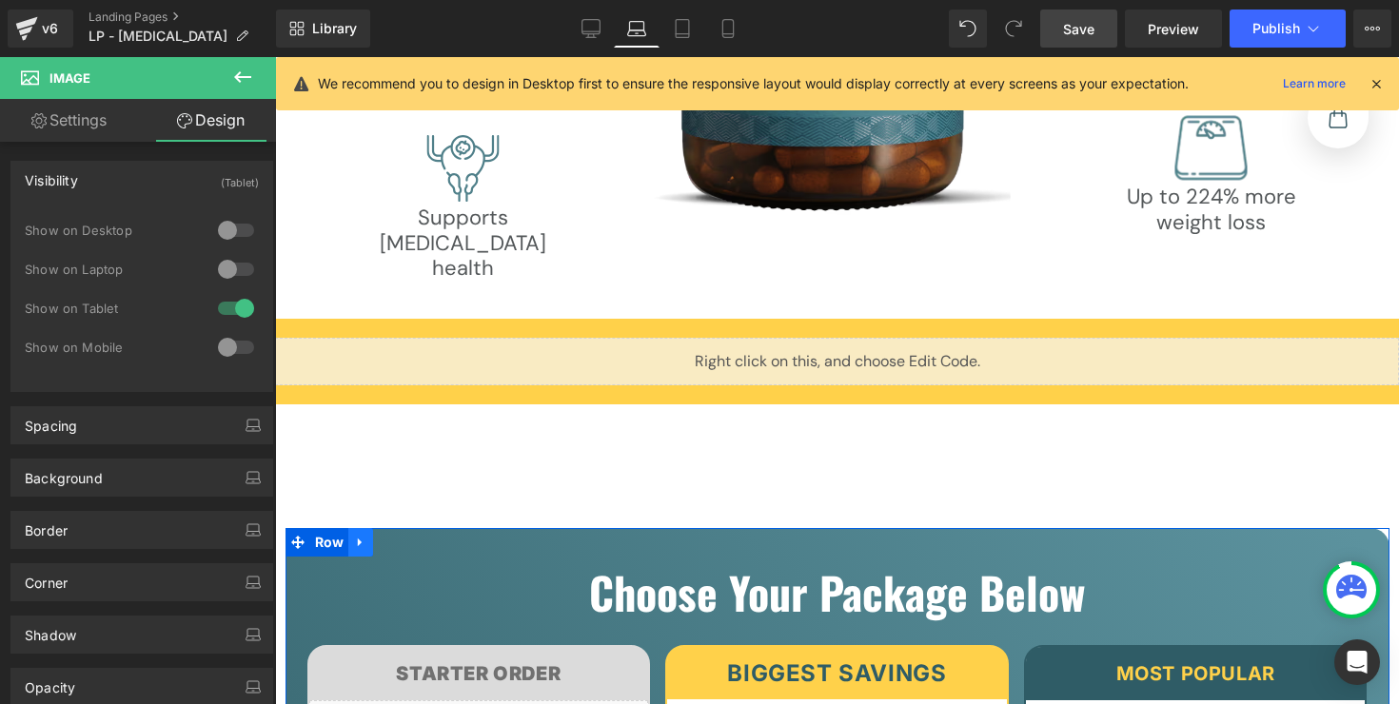
click at [354, 536] on icon at bounding box center [360, 543] width 13 height 14
click at [381, 536] on icon at bounding box center [385, 542] width 13 height 13
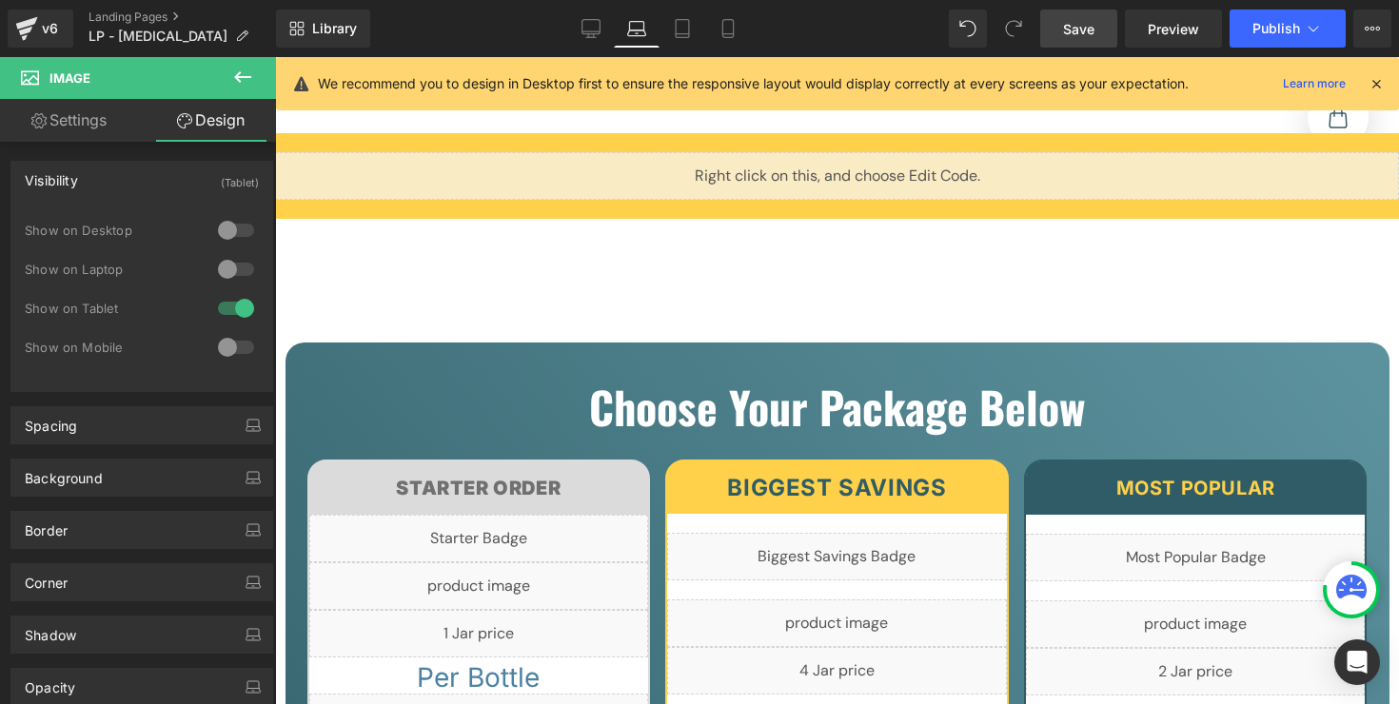
scroll to position [6447, 0]
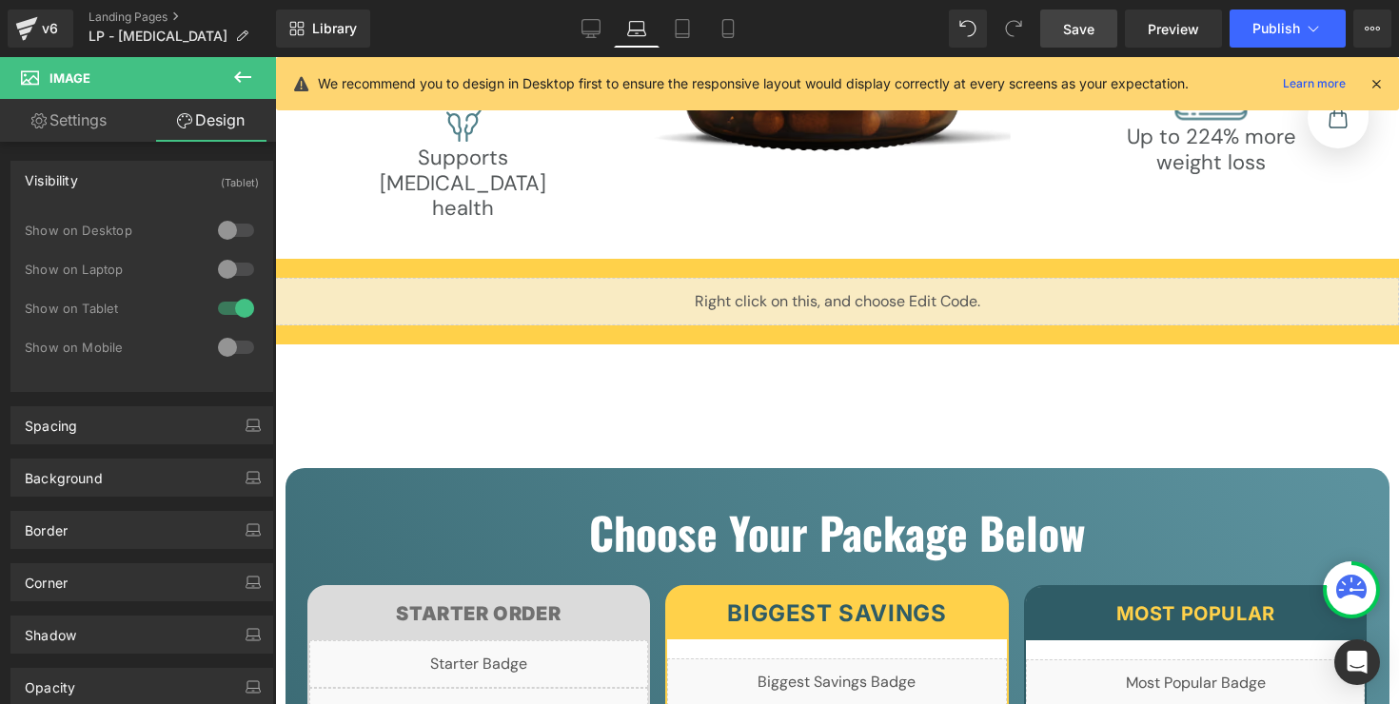
click at [579, 50] on div "Library Laptop Desktop Laptop Tablet Mobile Save Preview Publish Scheduled View…" at bounding box center [837, 28] width 1123 height 57
click at [585, 43] on link "Desktop" at bounding box center [591, 29] width 46 height 38
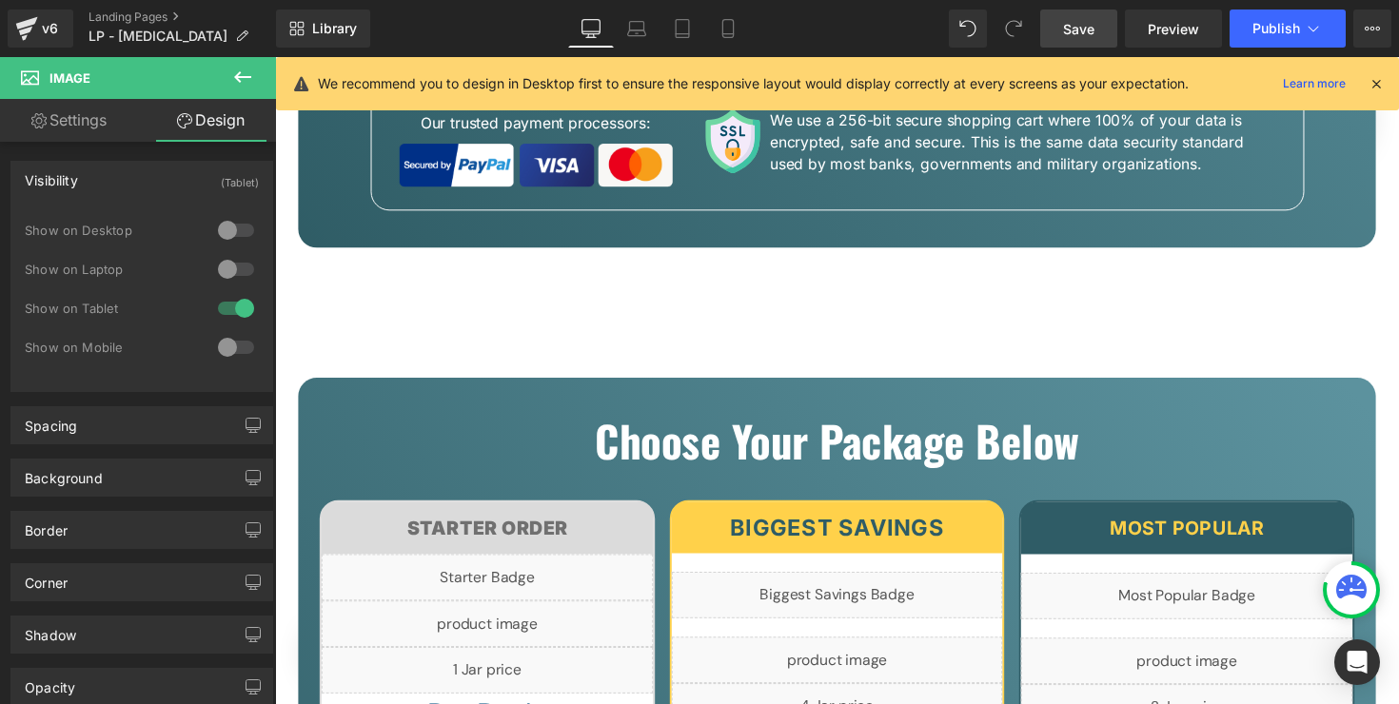
scroll to position [7566, 0]
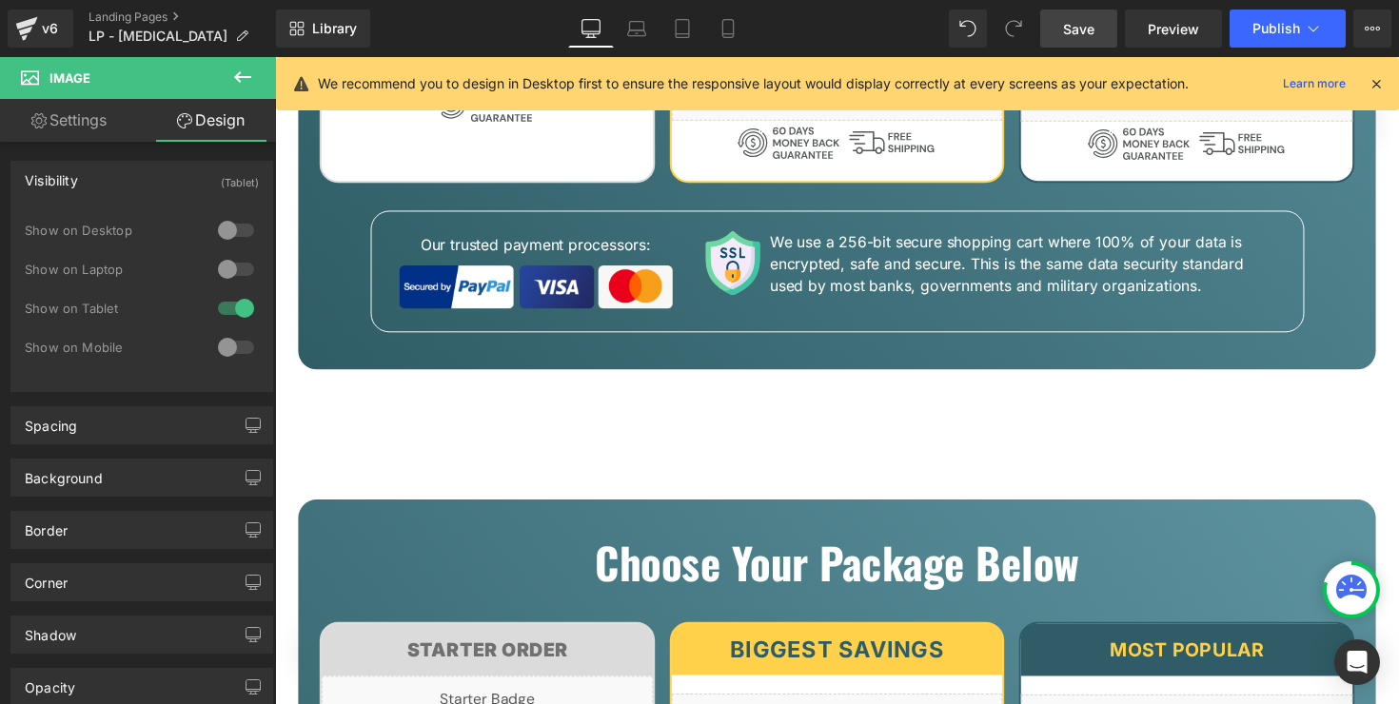
click at [678, 51] on div "Library Desktop Desktop Laptop Tablet Mobile Save Preview Publish Scheduled Vie…" at bounding box center [837, 28] width 1123 height 57
click at [679, 43] on link "Tablet" at bounding box center [682, 29] width 46 height 38
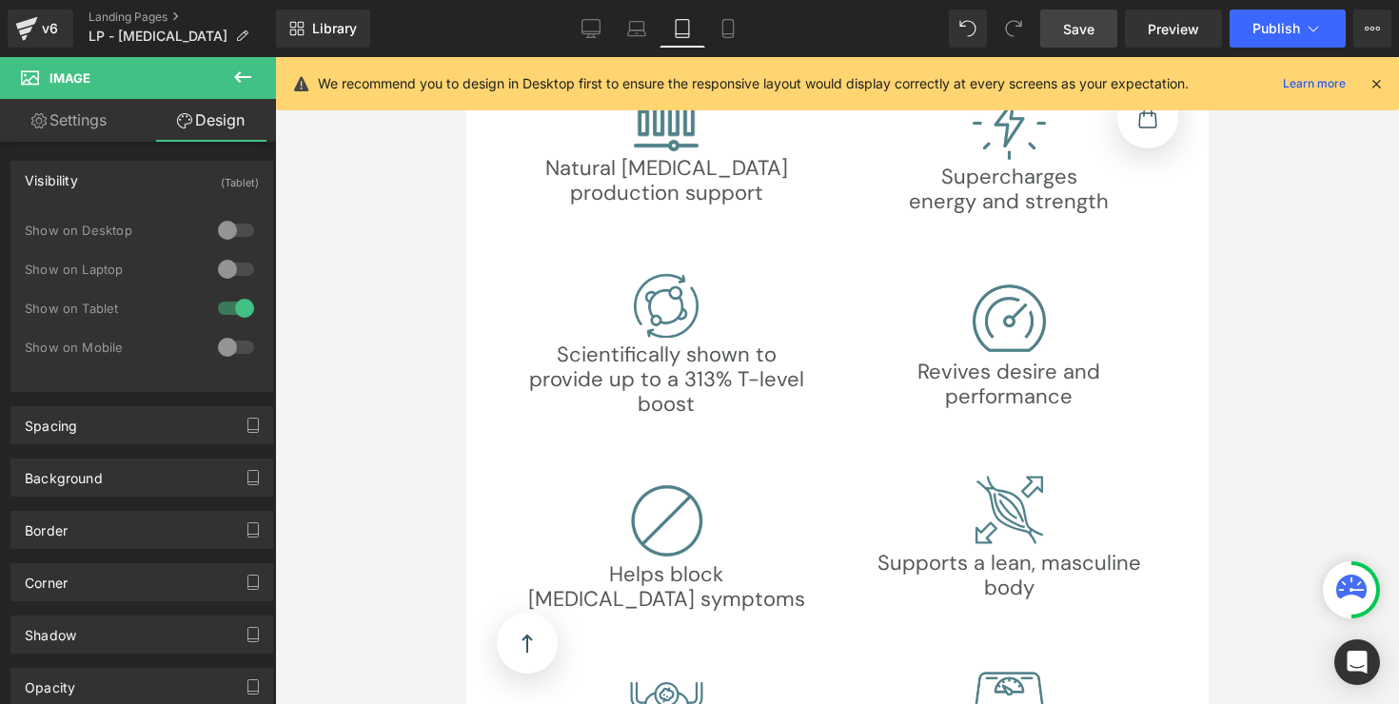
scroll to position [8281, 0]
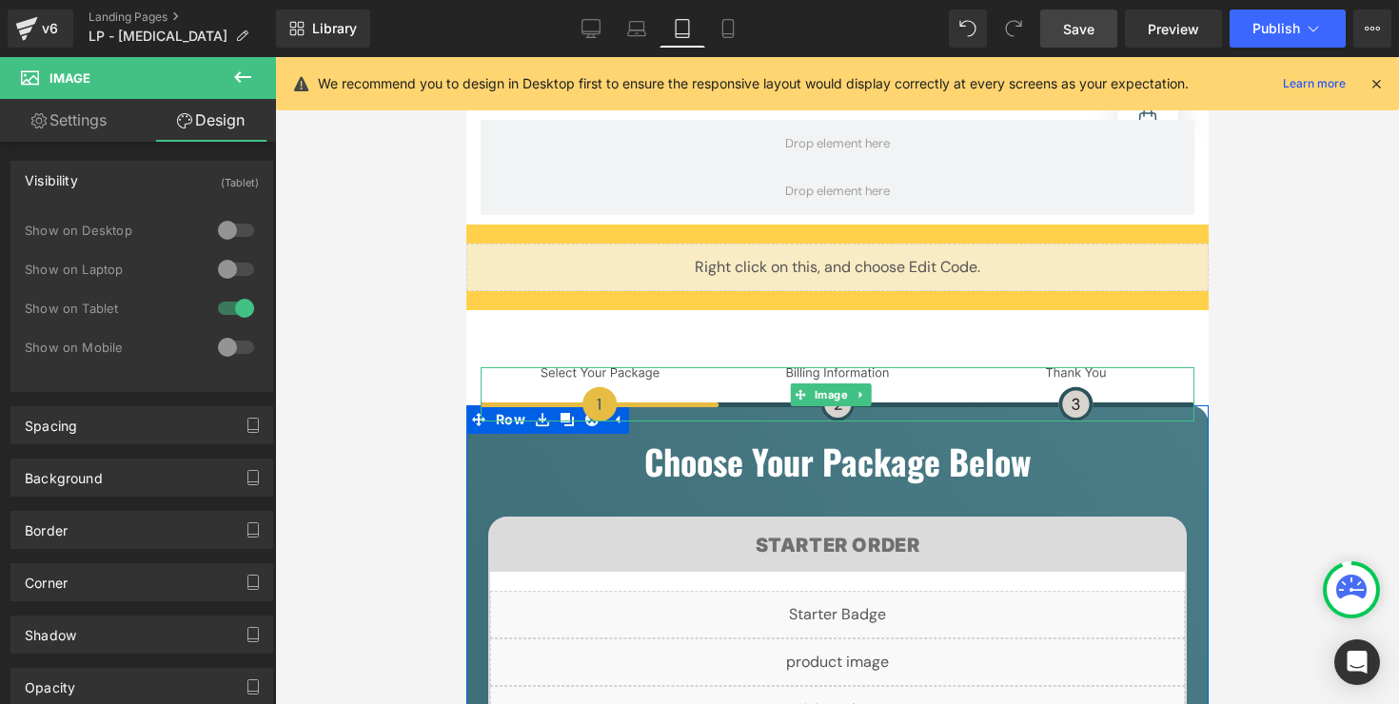
click at [606, 367] on img at bounding box center [837, 394] width 714 height 54
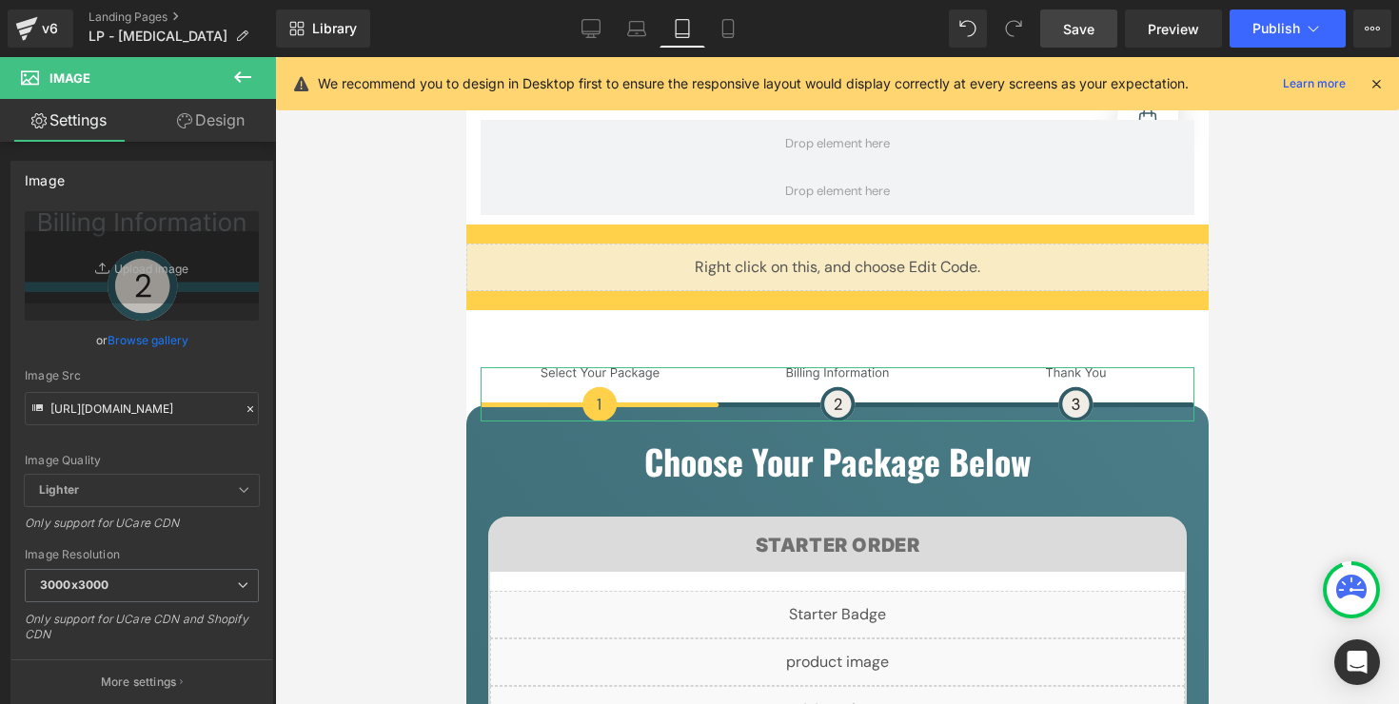
drag, startPoint x: 211, startPoint y: 123, endPoint x: 129, endPoint y: 217, distance: 124.8
click at [211, 123] on link "Design" at bounding box center [211, 120] width 138 height 43
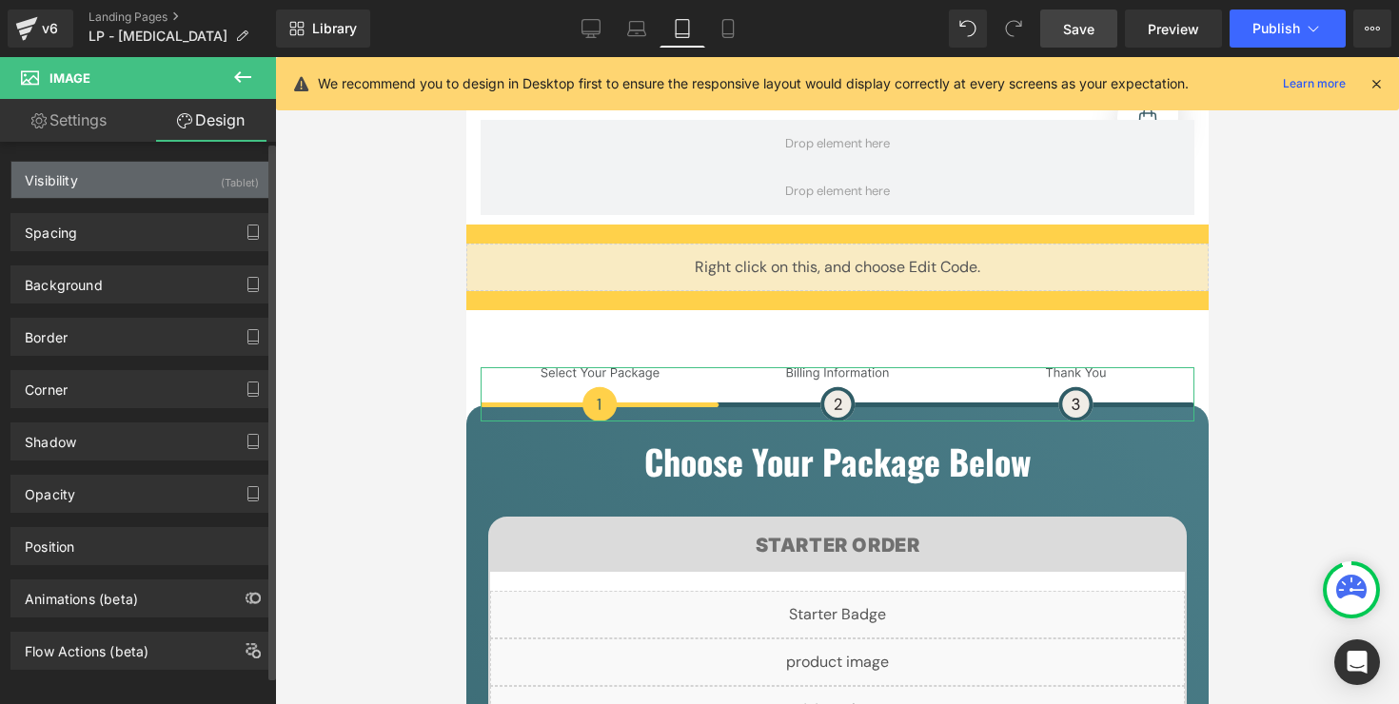
click at [129, 191] on div "Visibility (Tablet)" at bounding box center [141, 180] width 261 height 36
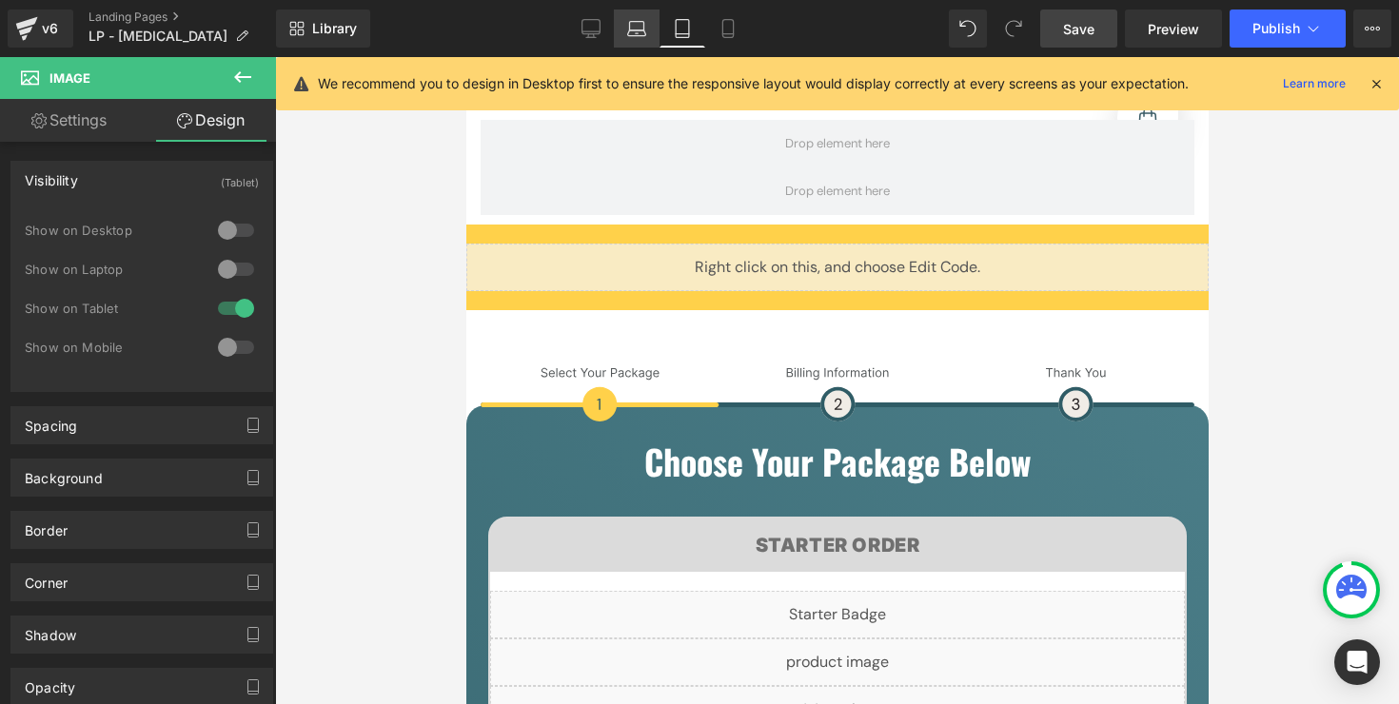
click at [628, 24] on icon at bounding box center [636, 28] width 19 height 19
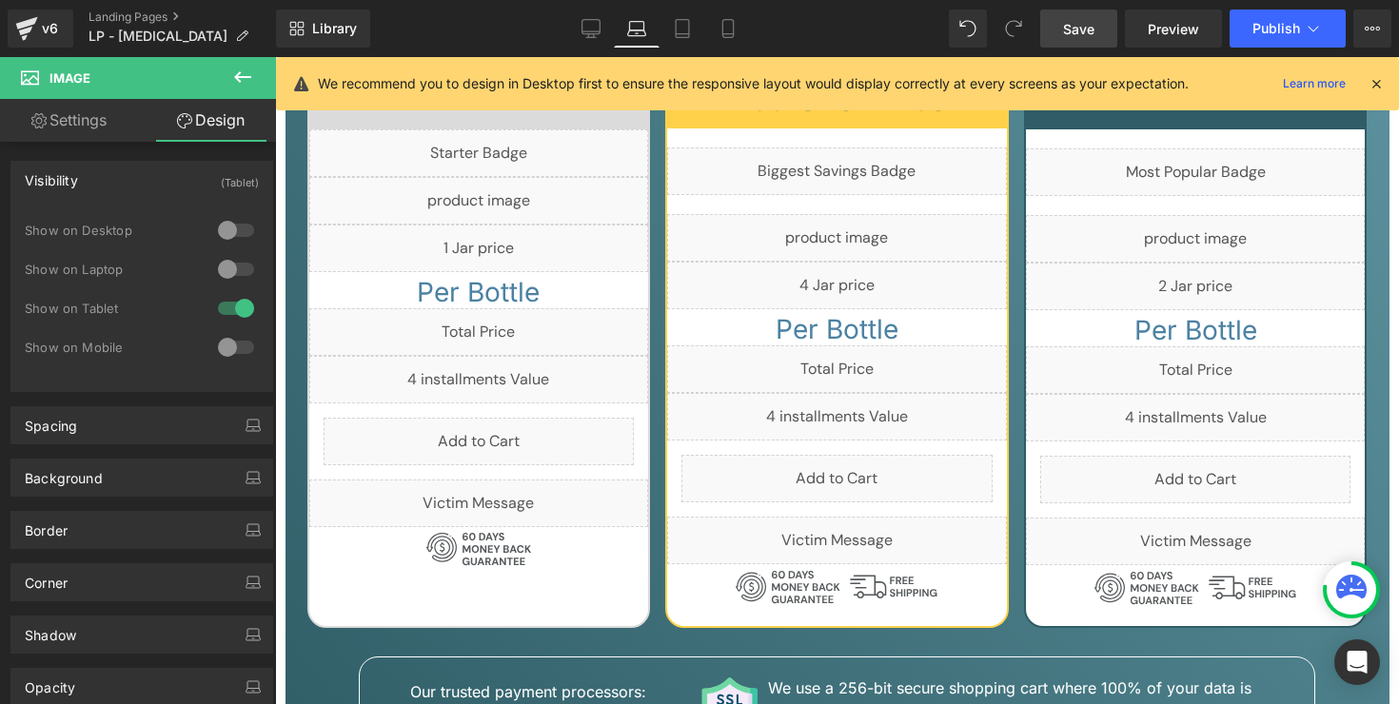
scroll to position [7434, 0]
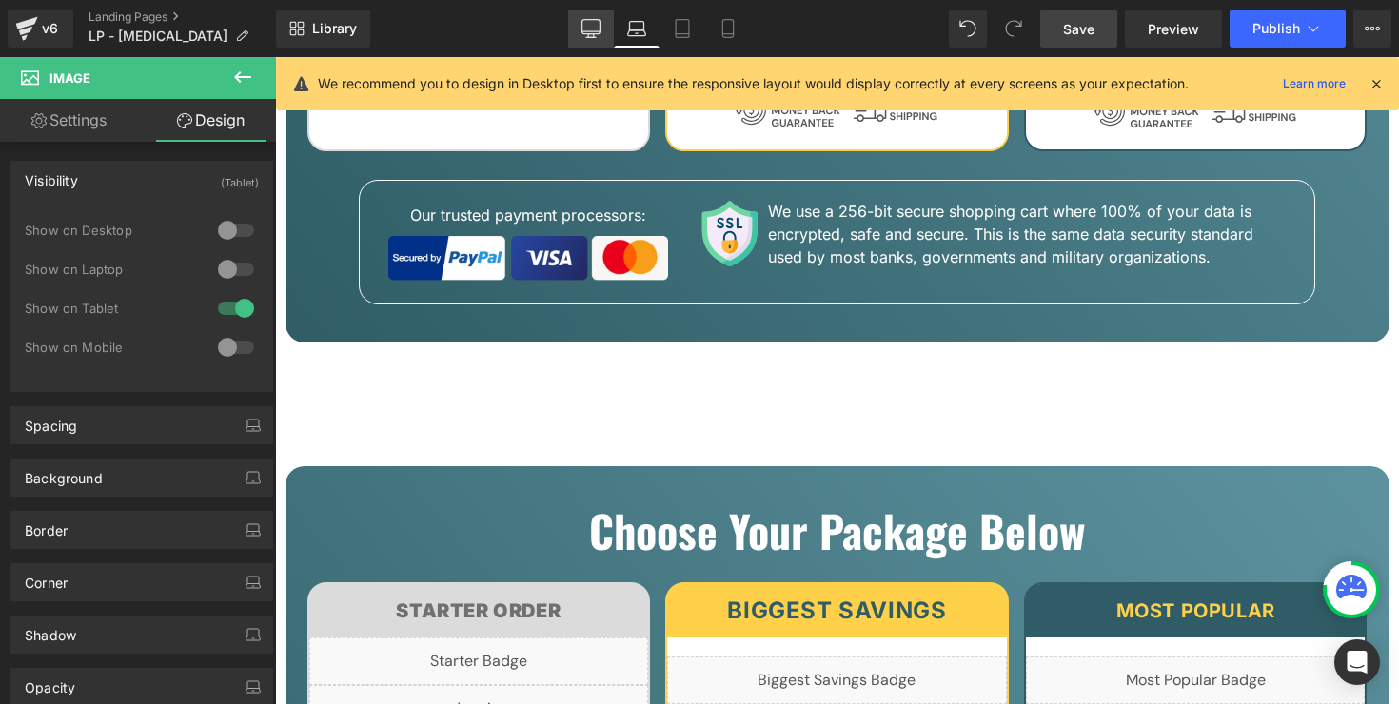
click at [591, 42] on link "Desktop" at bounding box center [591, 29] width 46 height 38
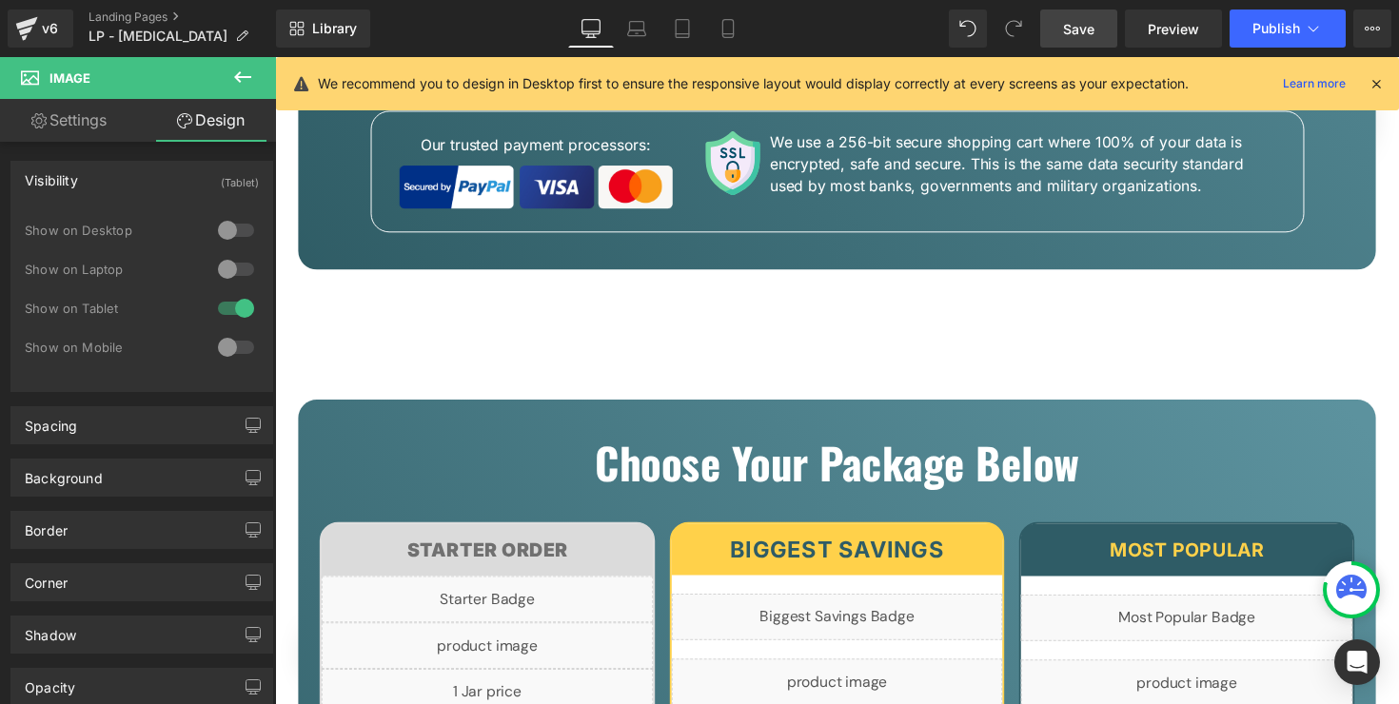
scroll to position [7901, 0]
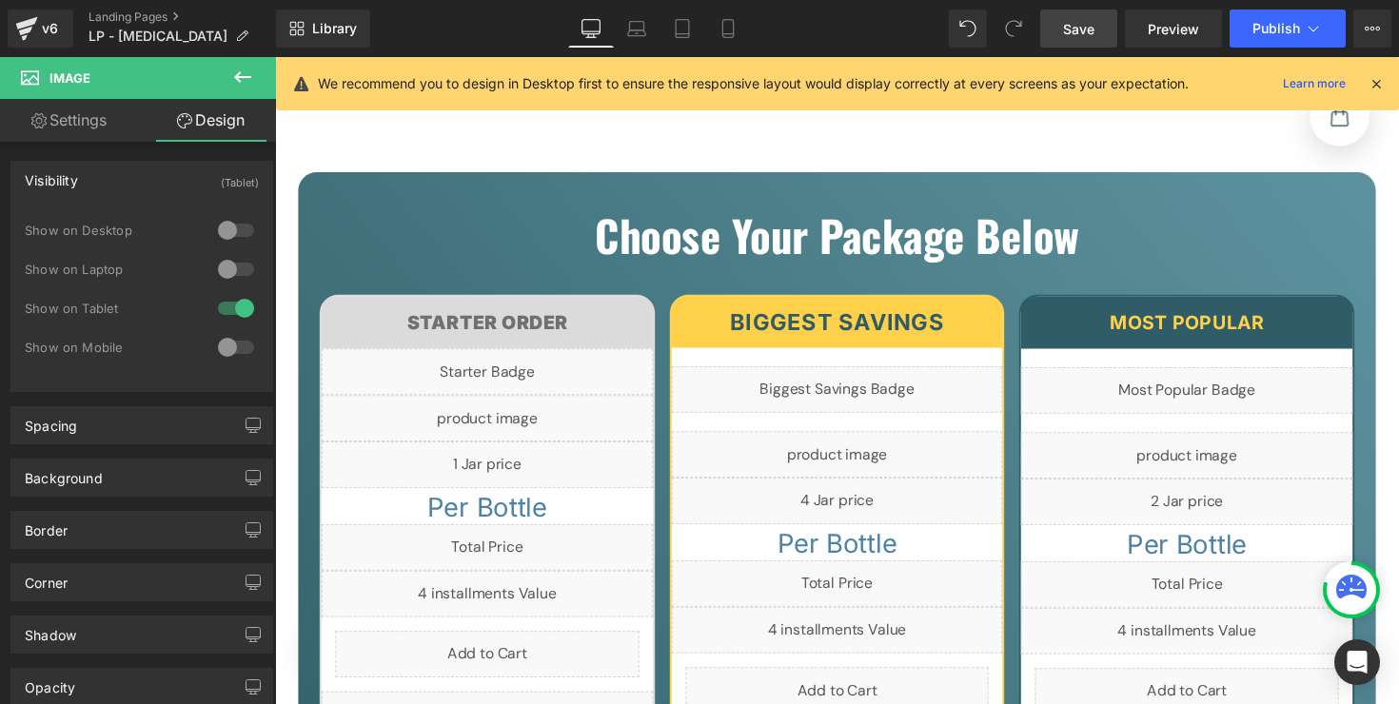
click at [544, 194] on div "Choose Your Package Below Heading" at bounding box center [850, 234] width 1075 height 81
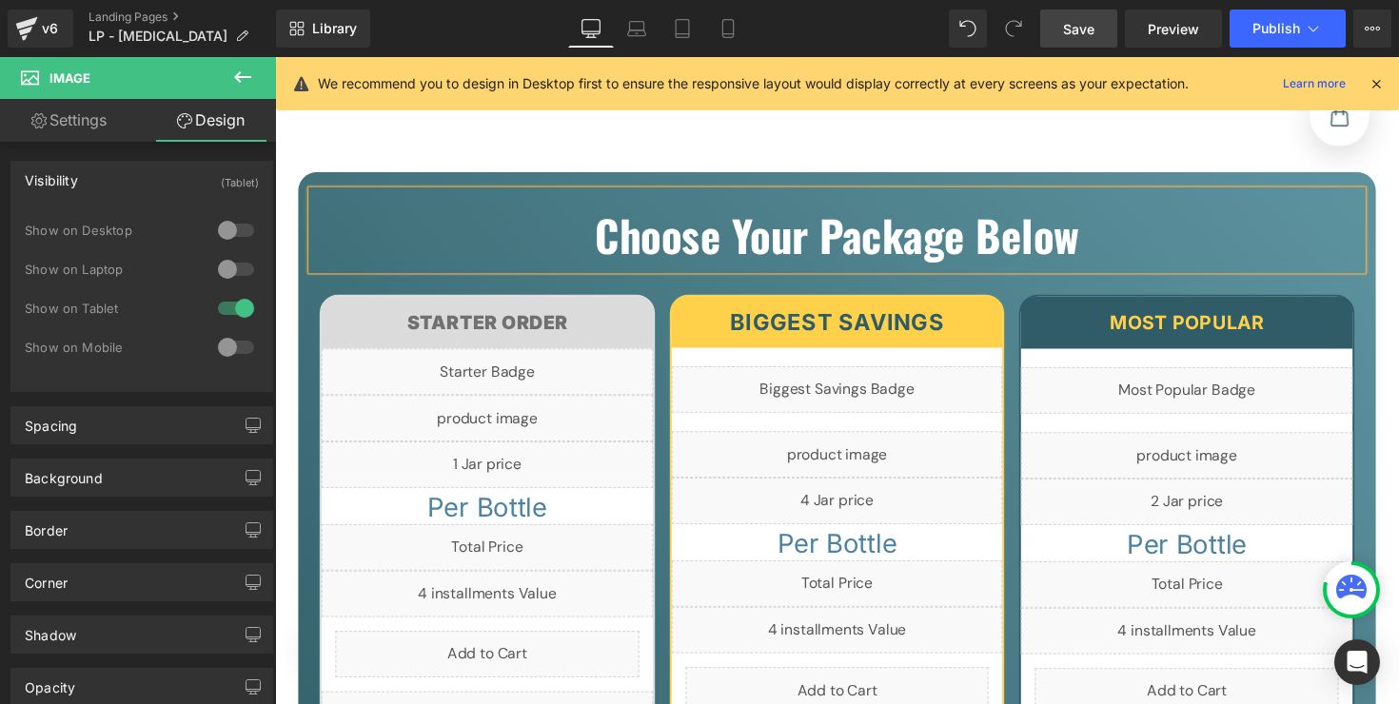
click at [509, 163] on div "Liquid Liquid Image "I Am Down 2 Jeans Sizes And More Confident Than I've Been …" at bounding box center [851, 646] width 1142 height 16680
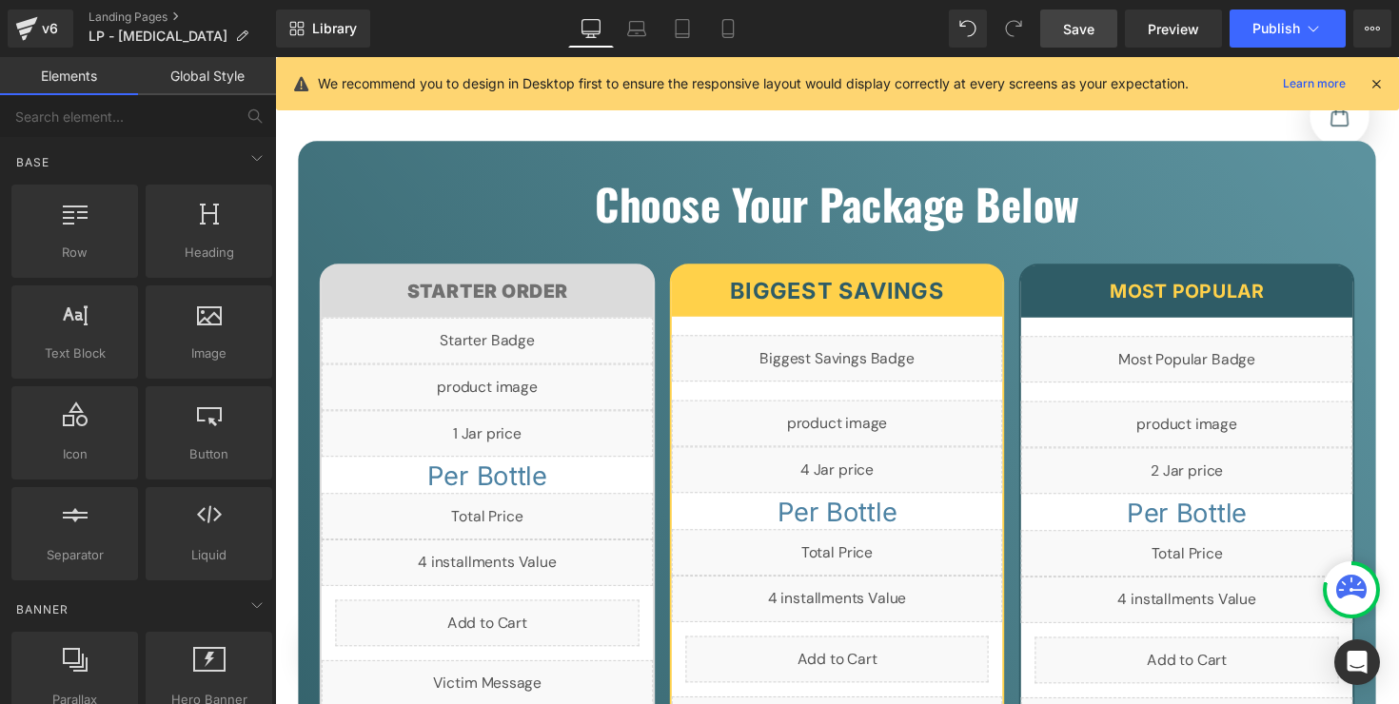
scroll to position [6633, 0]
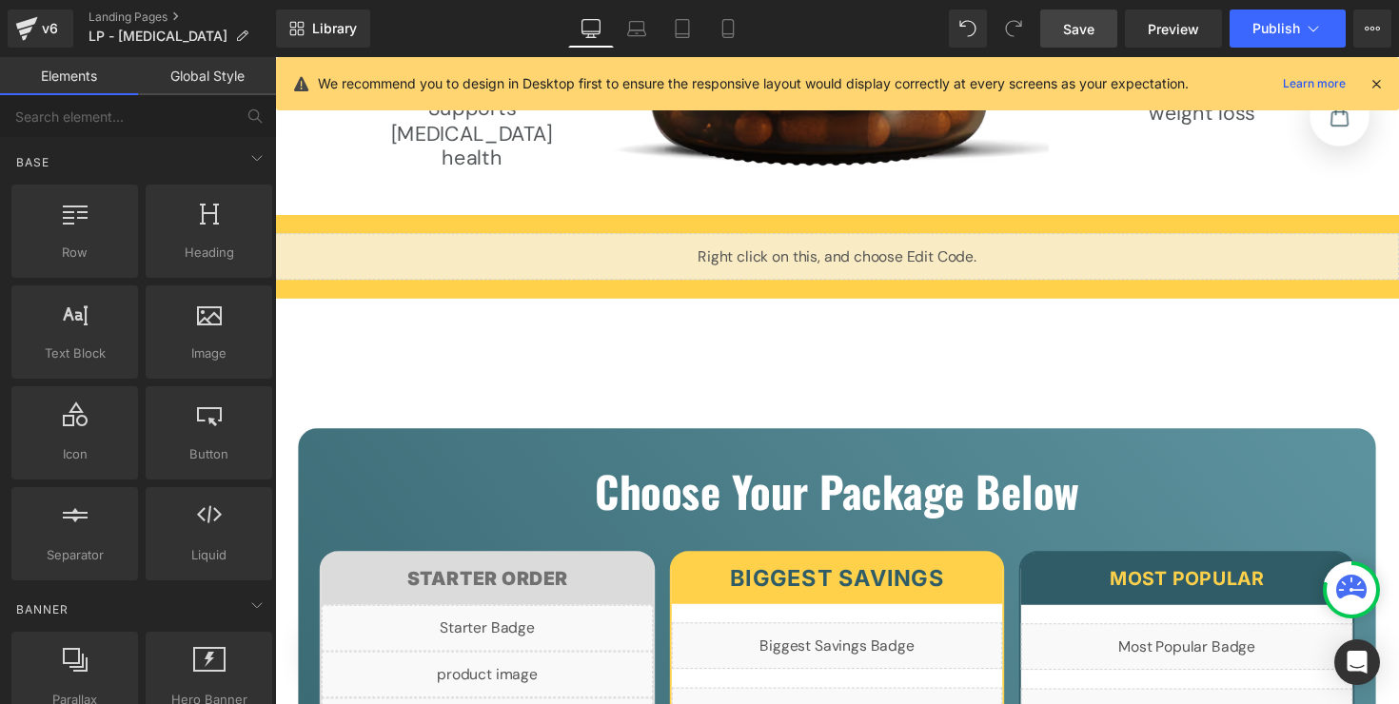
drag, startPoint x: 444, startPoint y: 348, endPoint x: 513, endPoint y: 416, distance: 96.2
click at [678, 25] on icon at bounding box center [682, 28] width 19 height 19
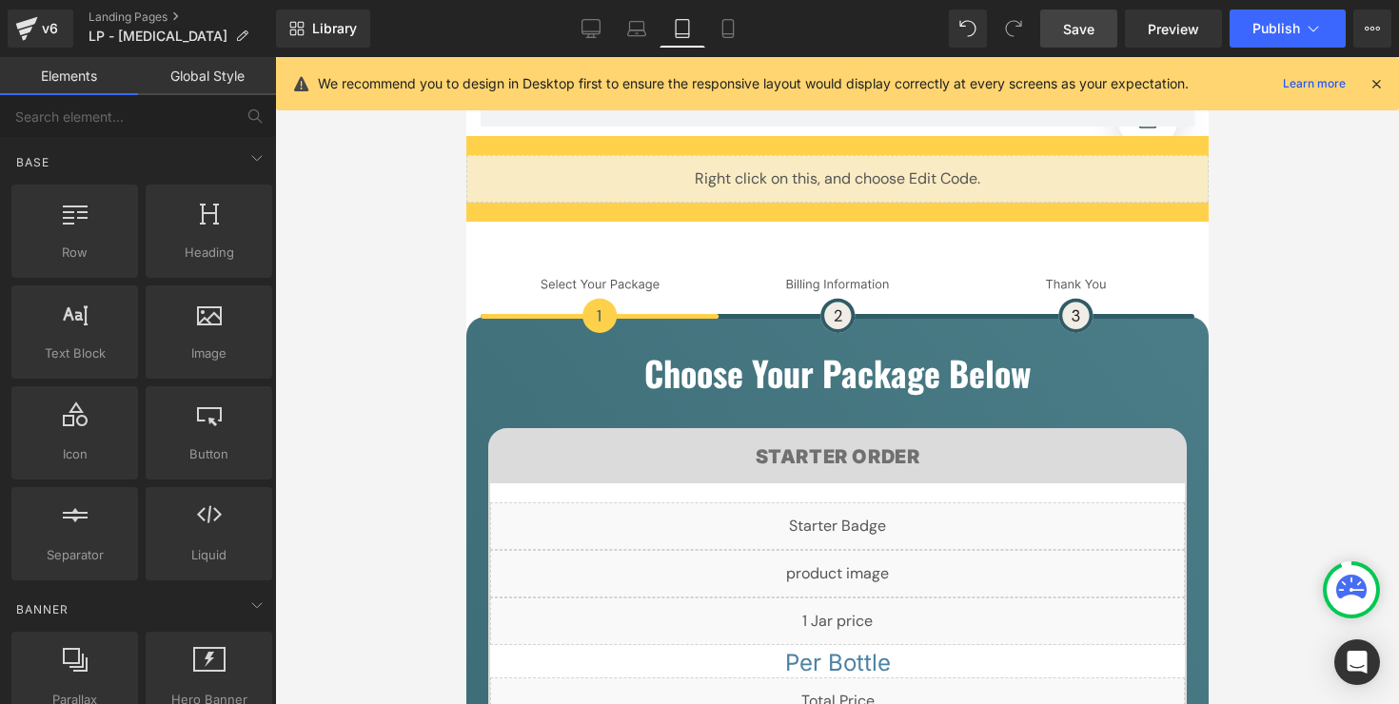
scroll to position [8395, 0]
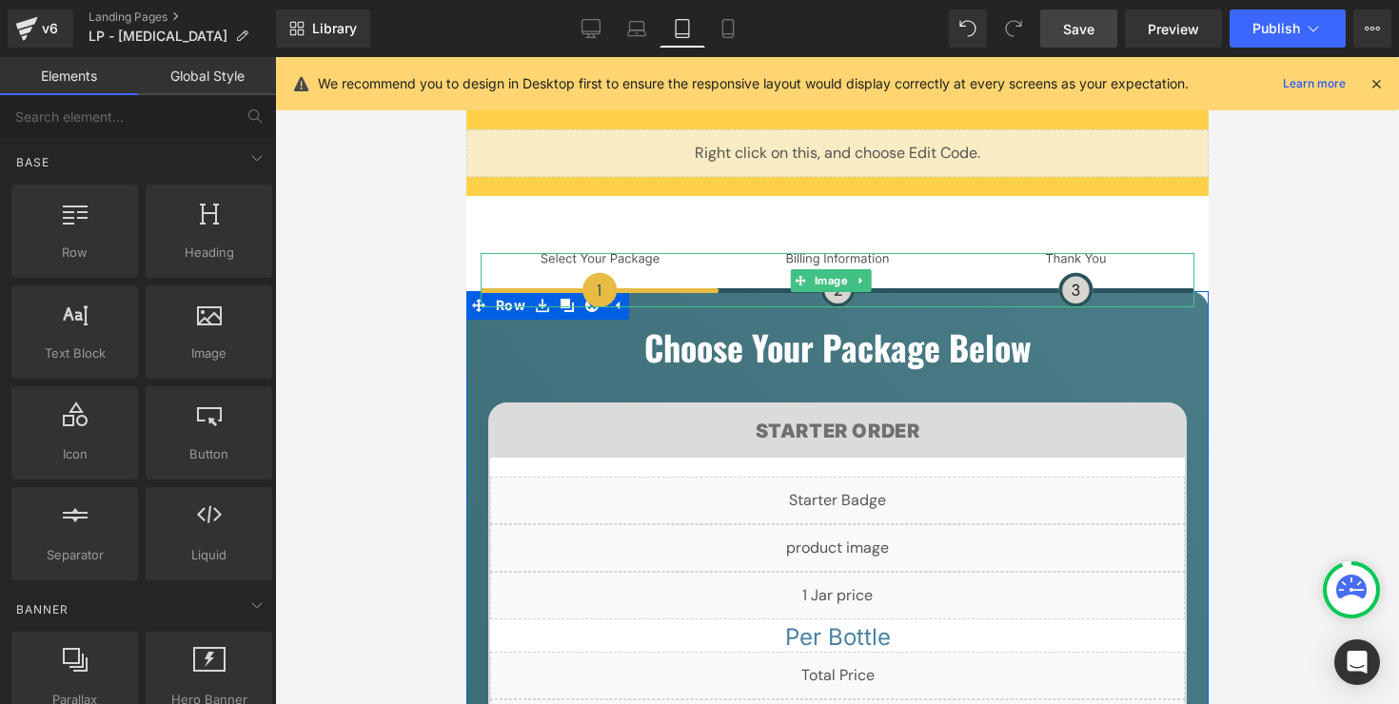
click at [722, 253] on img at bounding box center [837, 280] width 714 height 54
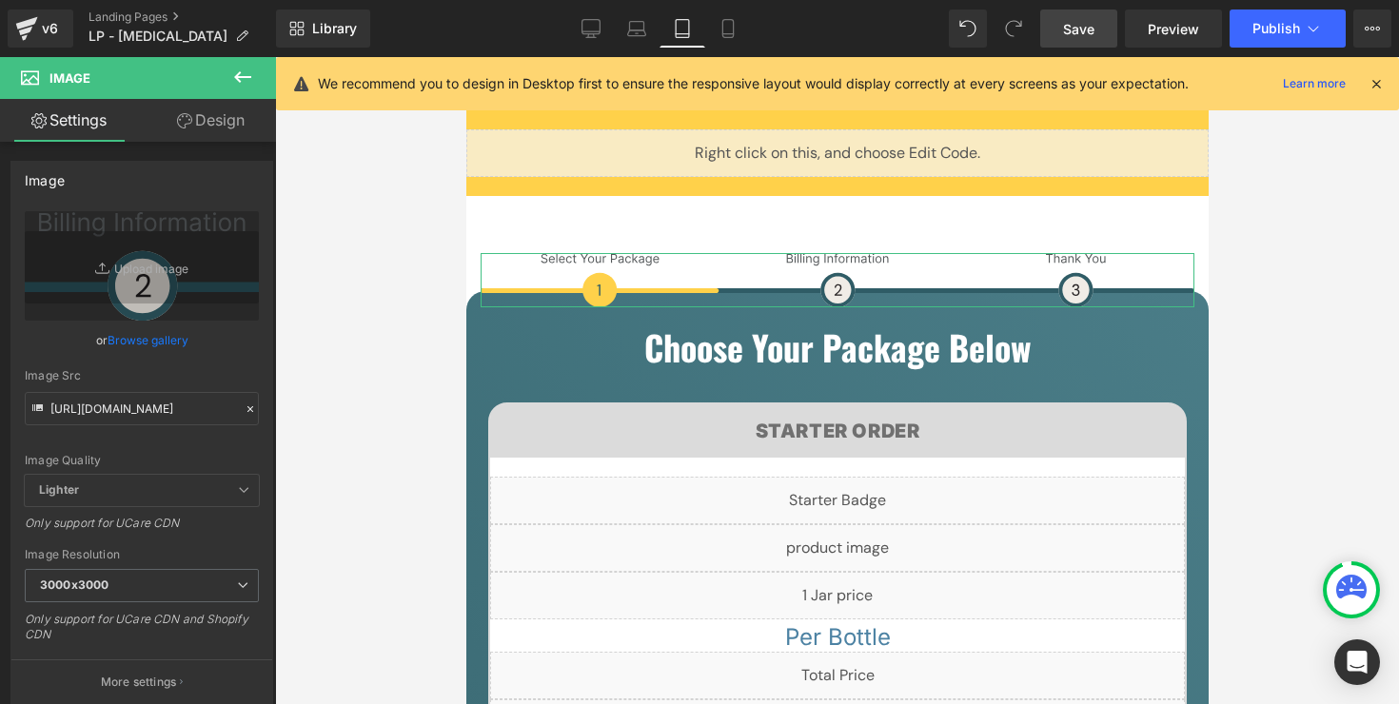
click at [236, 137] on link "Design" at bounding box center [211, 120] width 138 height 43
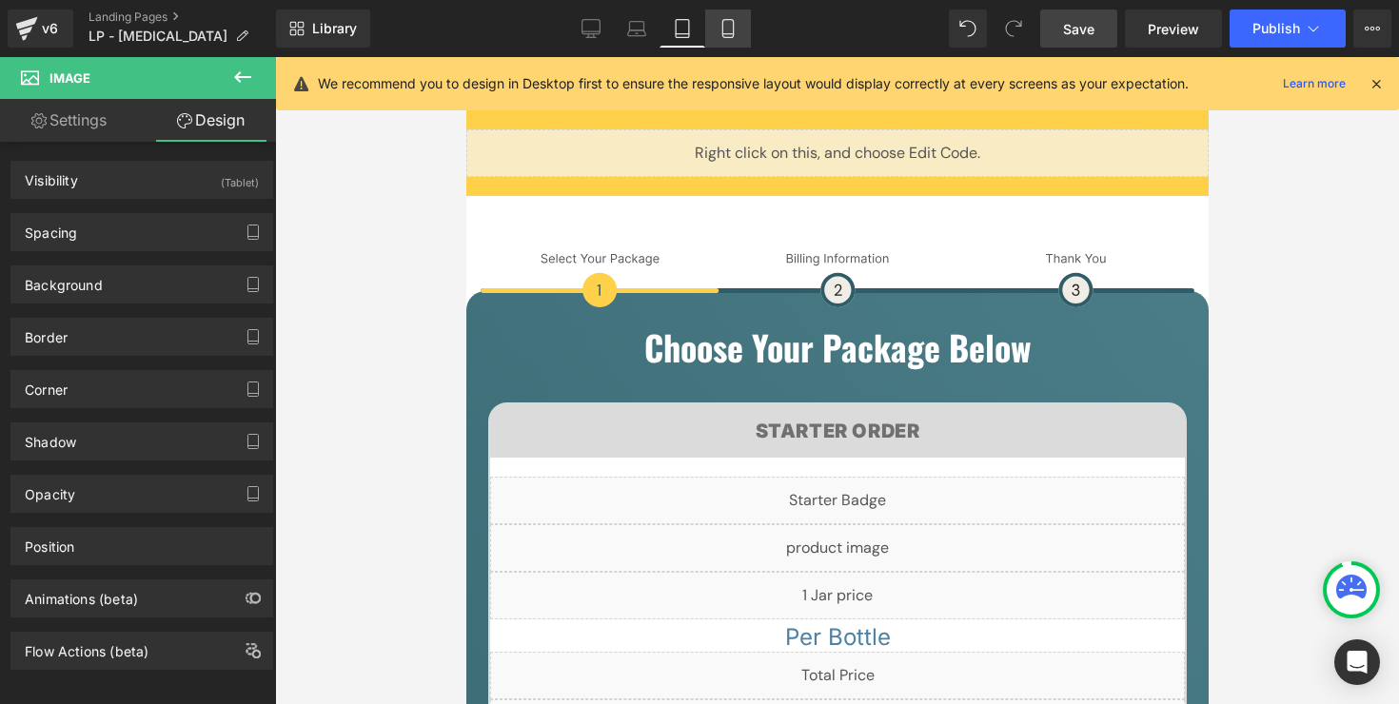
click at [735, 38] on link "Mobile" at bounding box center [728, 29] width 46 height 38
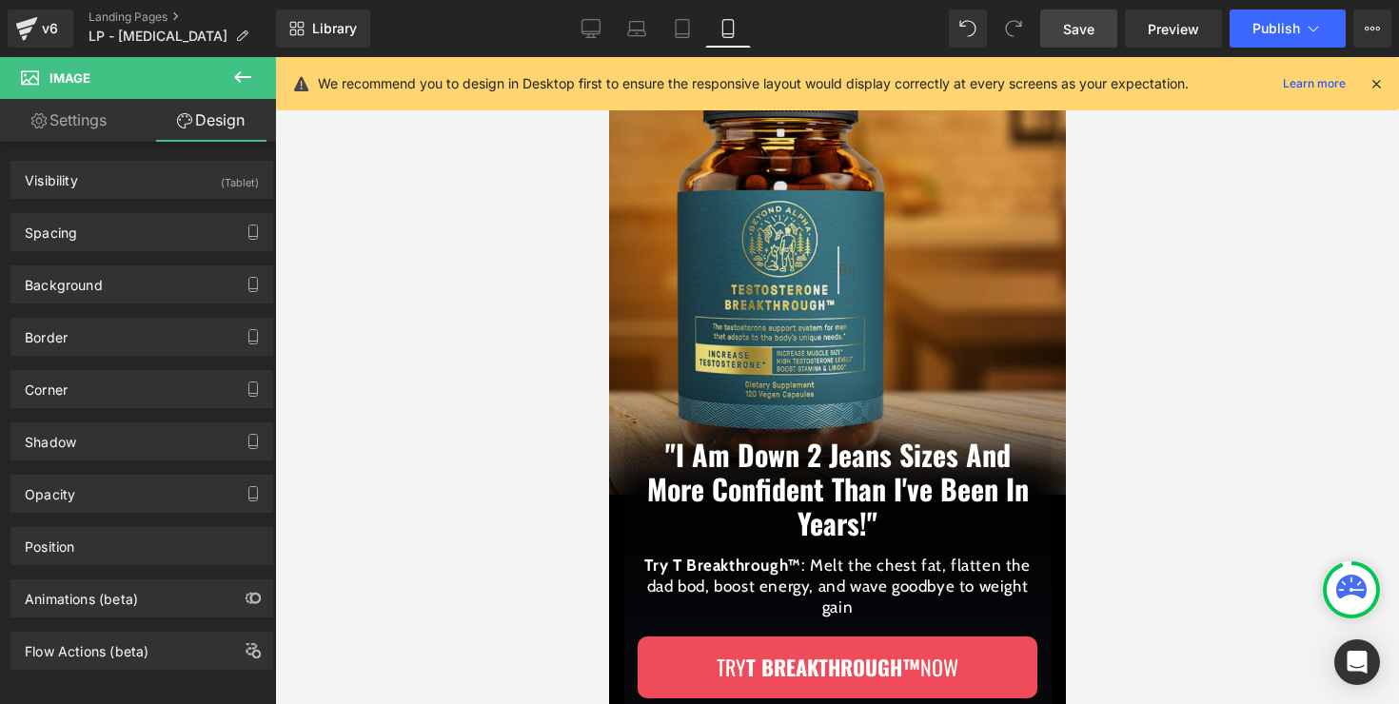
scroll to position [0, 0]
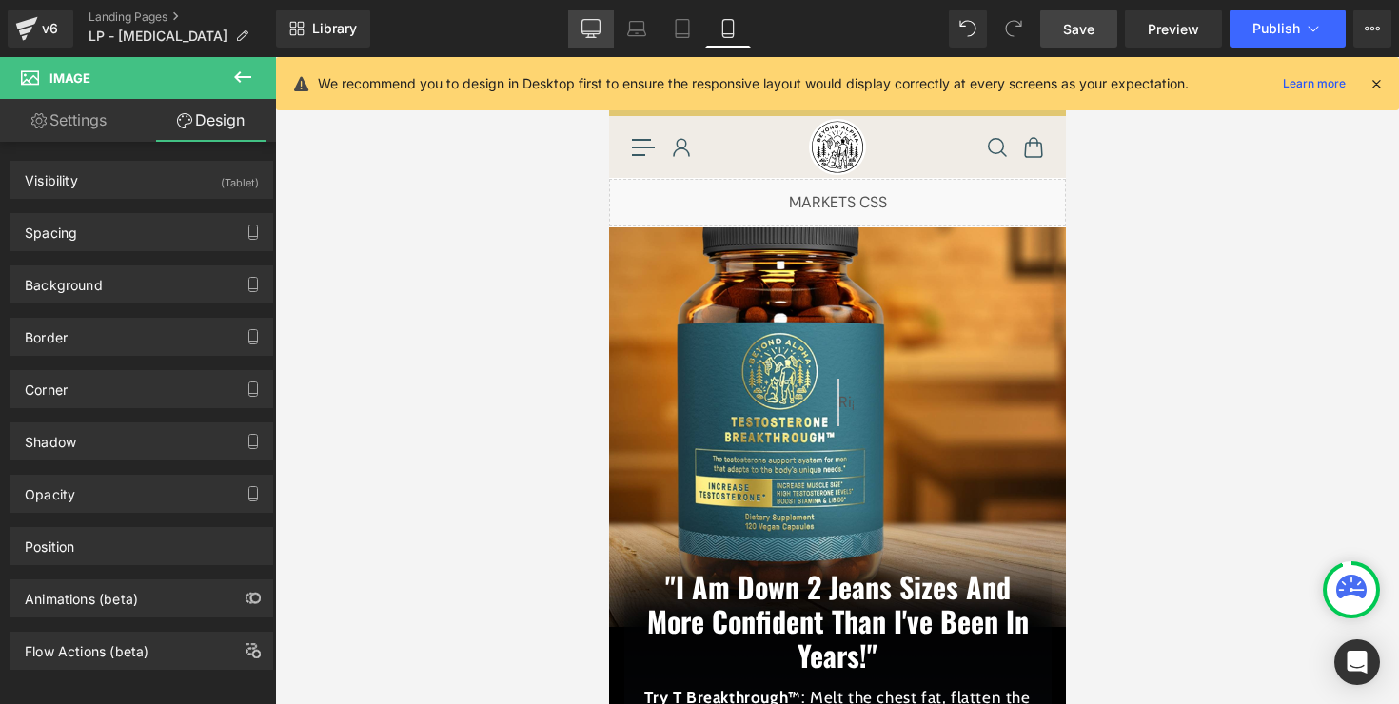
click at [606, 34] on link "Desktop" at bounding box center [591, 29] width 46 height 38
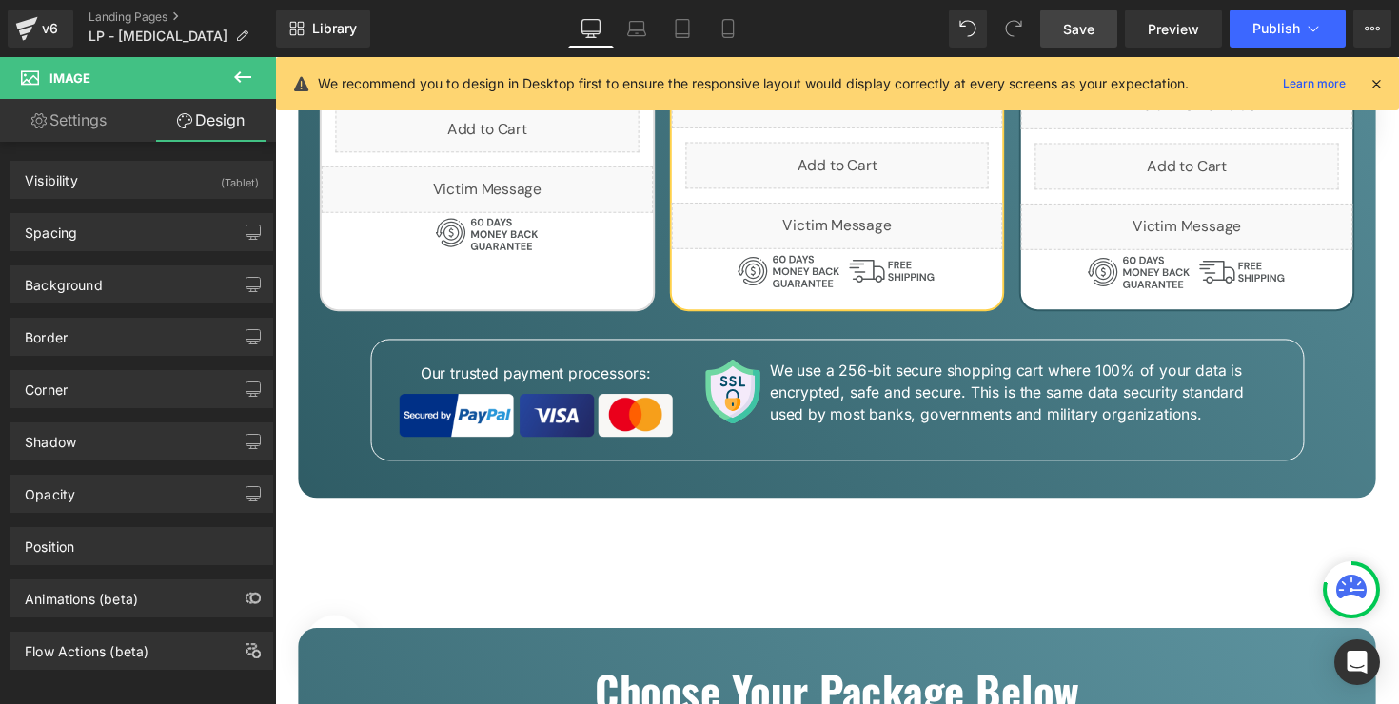
scroll to position [6512, 0]
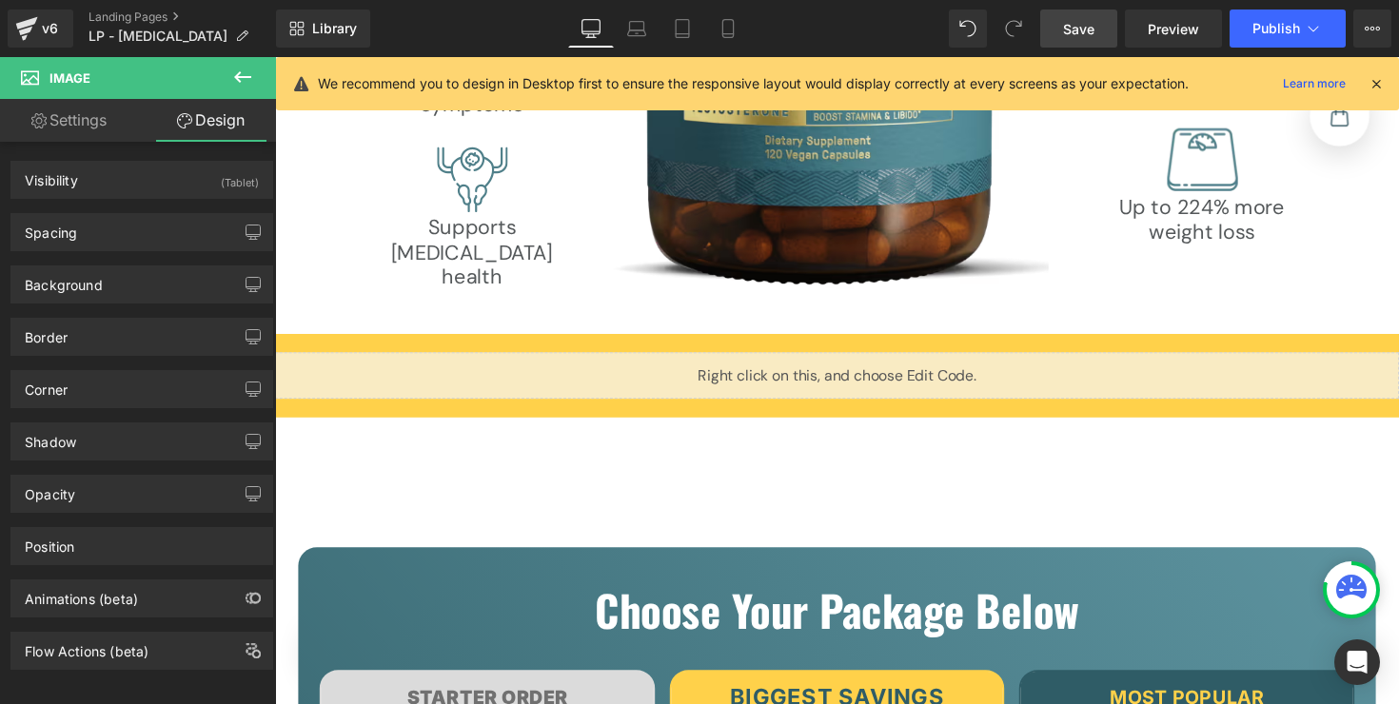
click at [275, 57] on div at bounding box center [275, 57] width 0 height 0
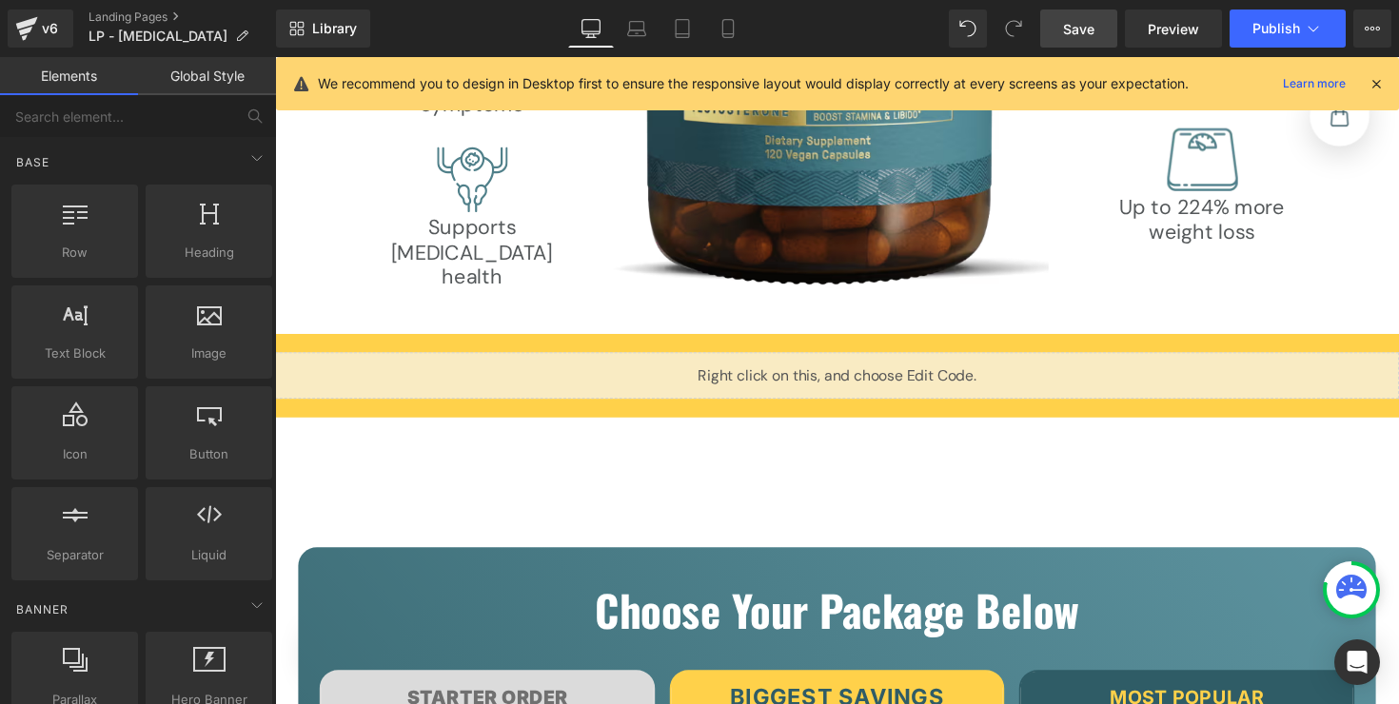
click at [722, 40] on link "Mobile" at bounding box center [728, 29] width 46 height 38
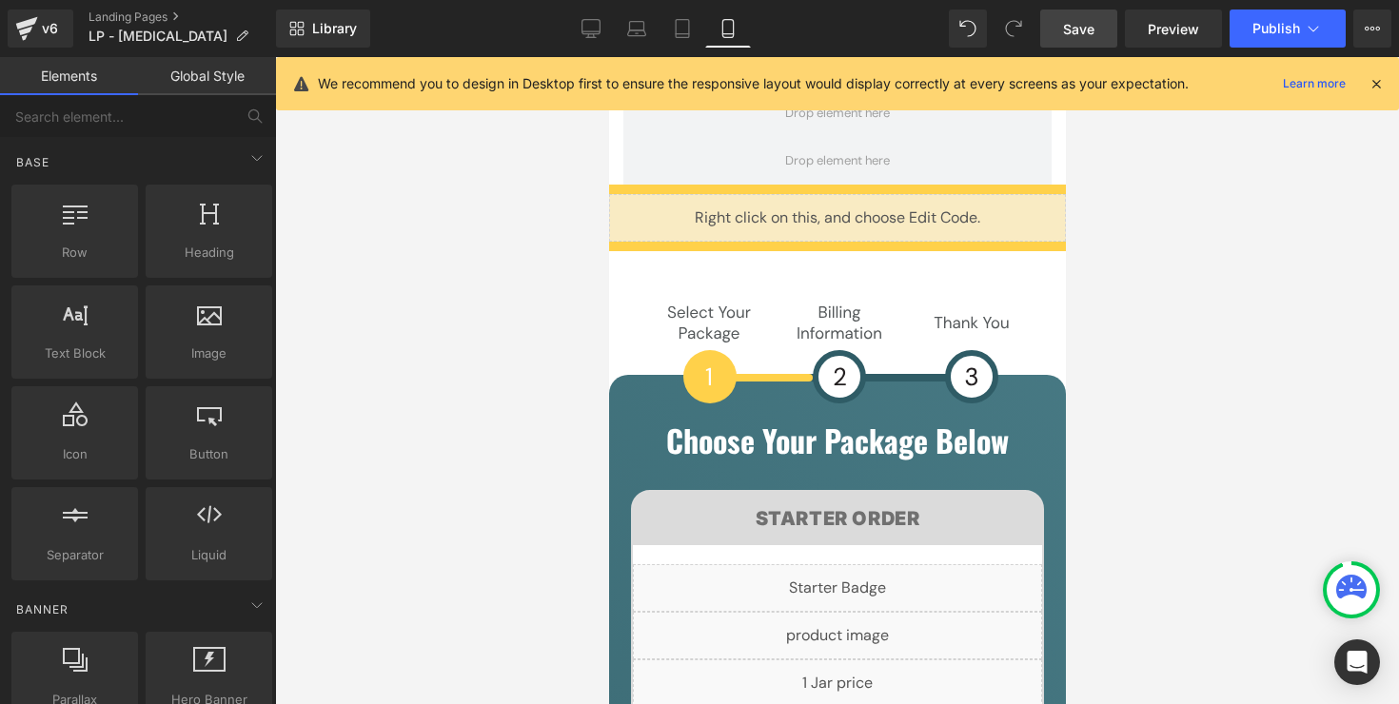
scroll to position [9222, 0]
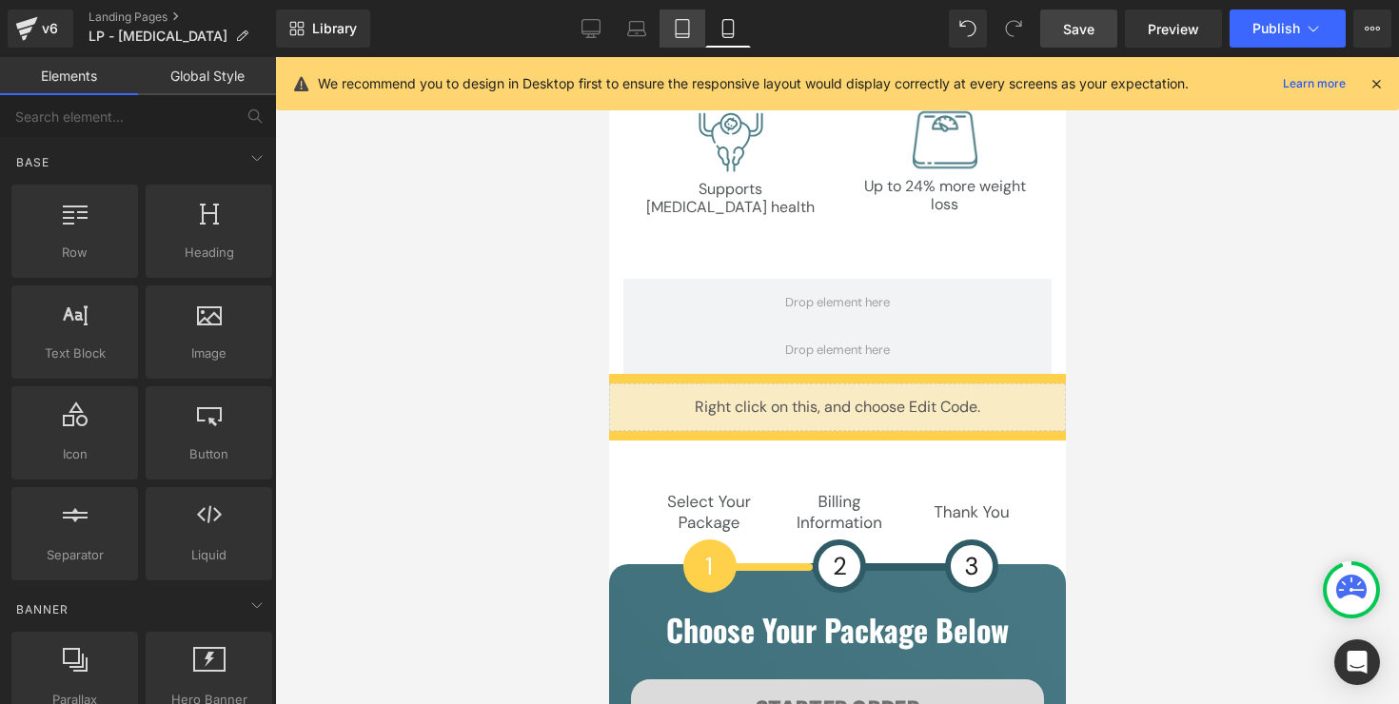
click at [694, 33] on link "Tablet" at bounding box center [682, 29] width 46 height 38
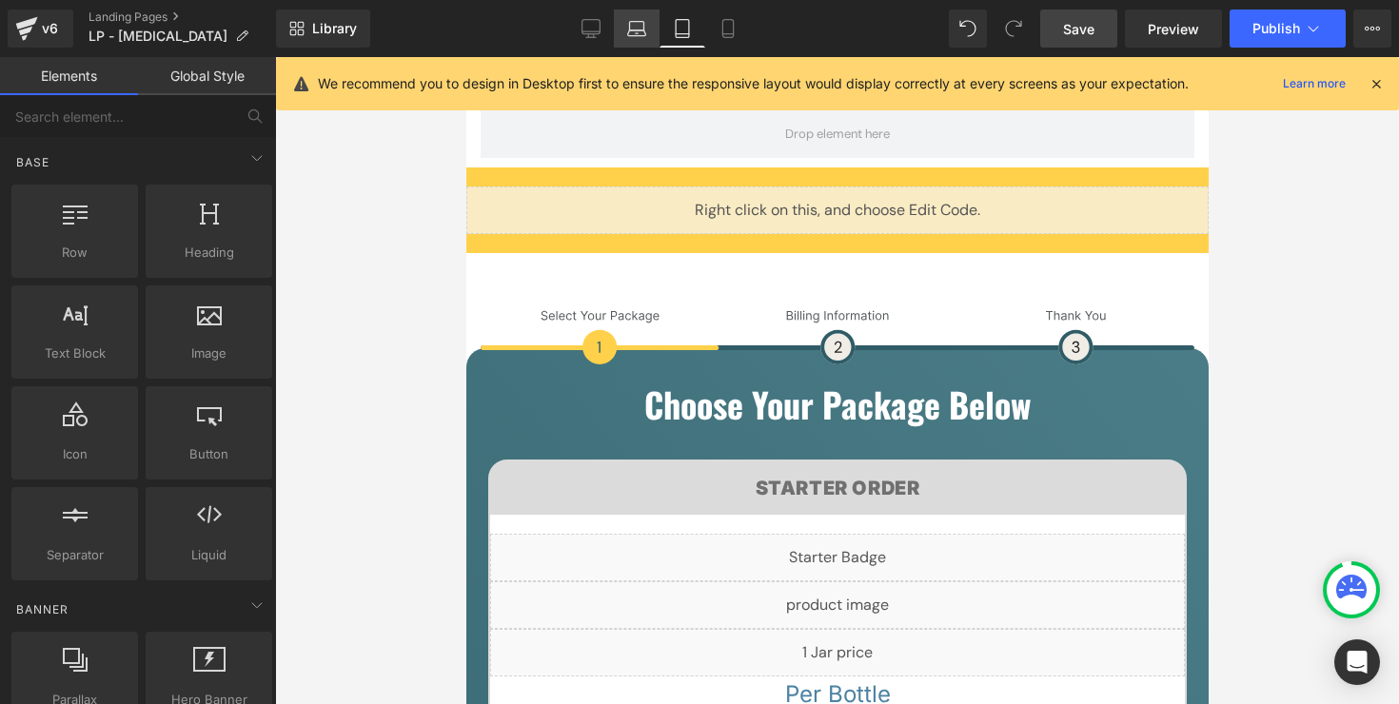
scroll to position [8339, 0]
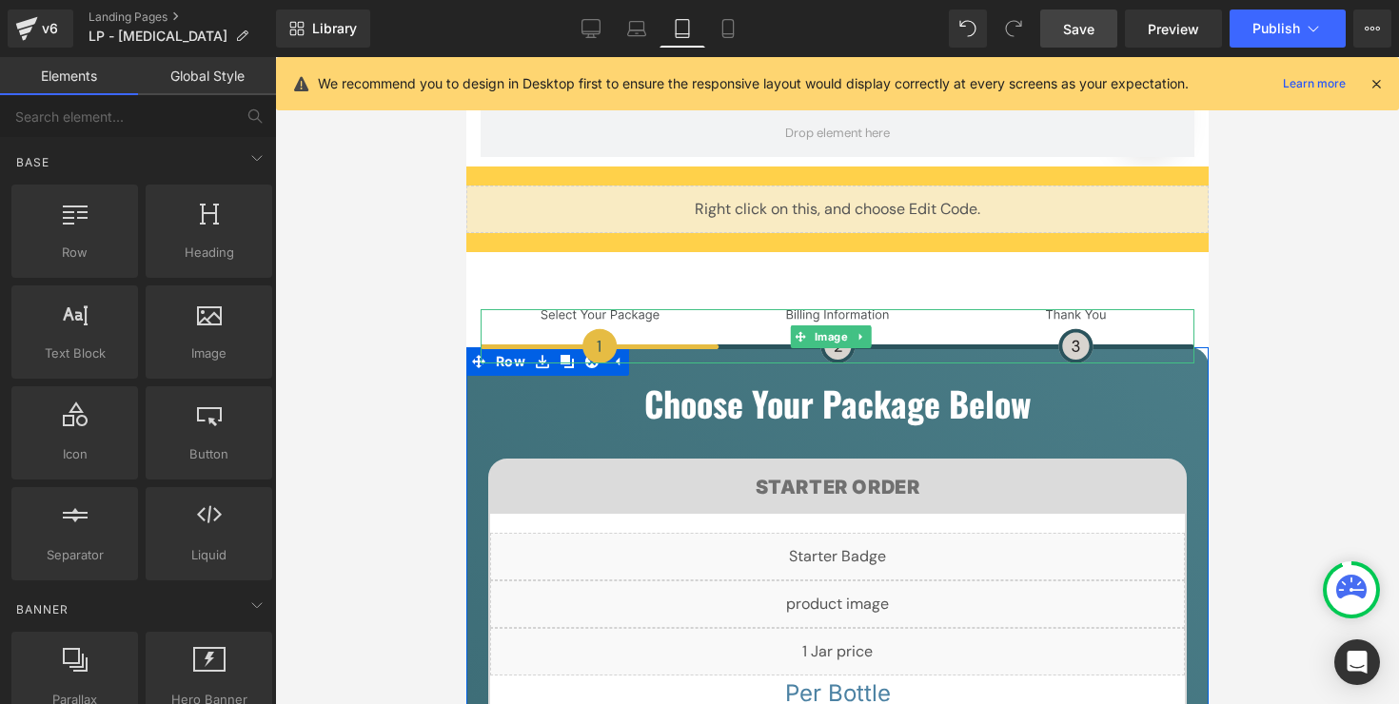
click at [698, 309] on img at bounding box center [837, 336] width 714 height 54
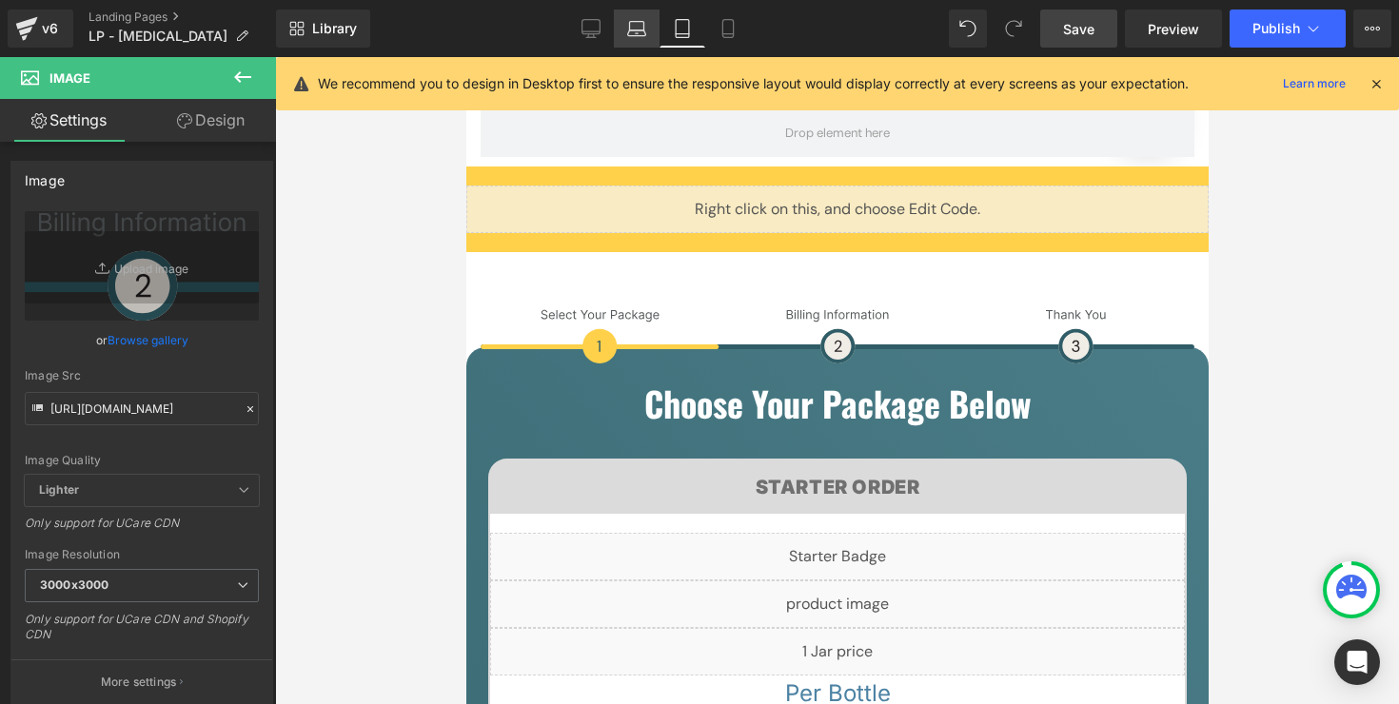
click at [628, 39] on link "Laptop" at bounding box center [637, 29] width 46 height 38
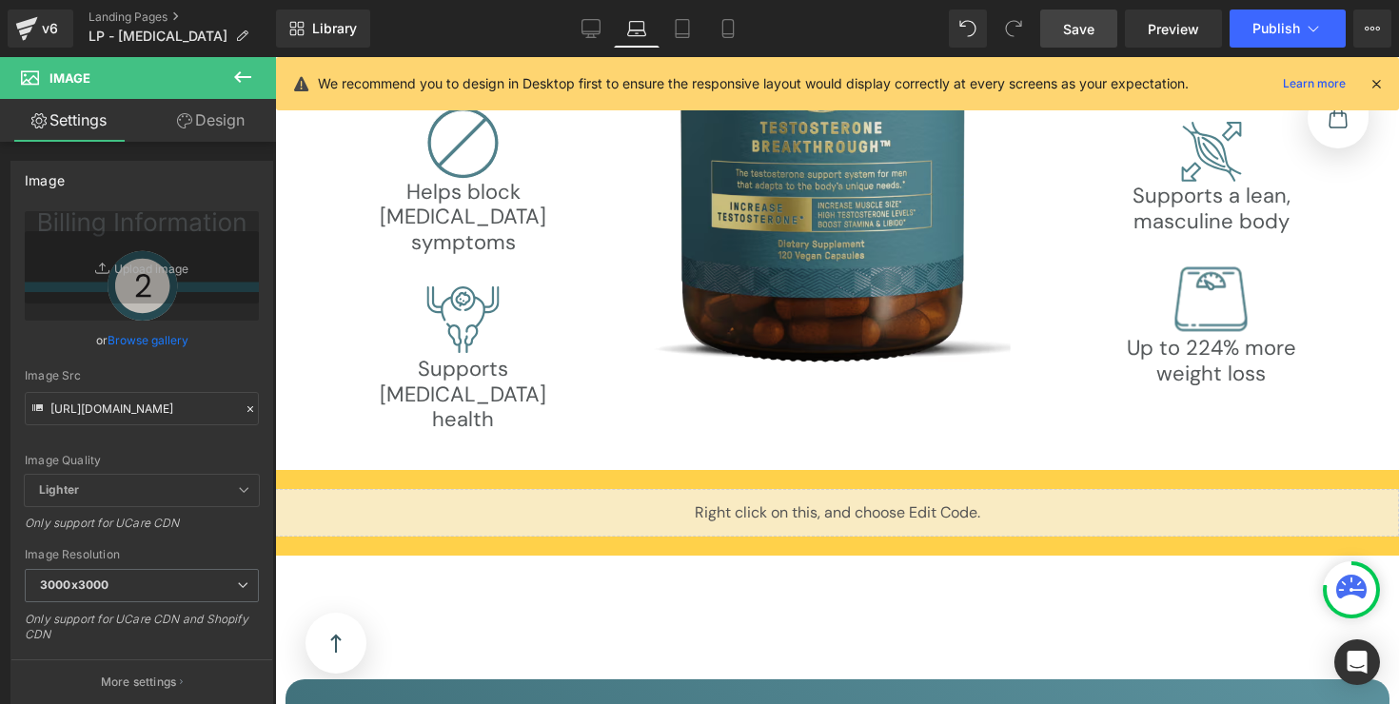
scroll to position [6629, 0]
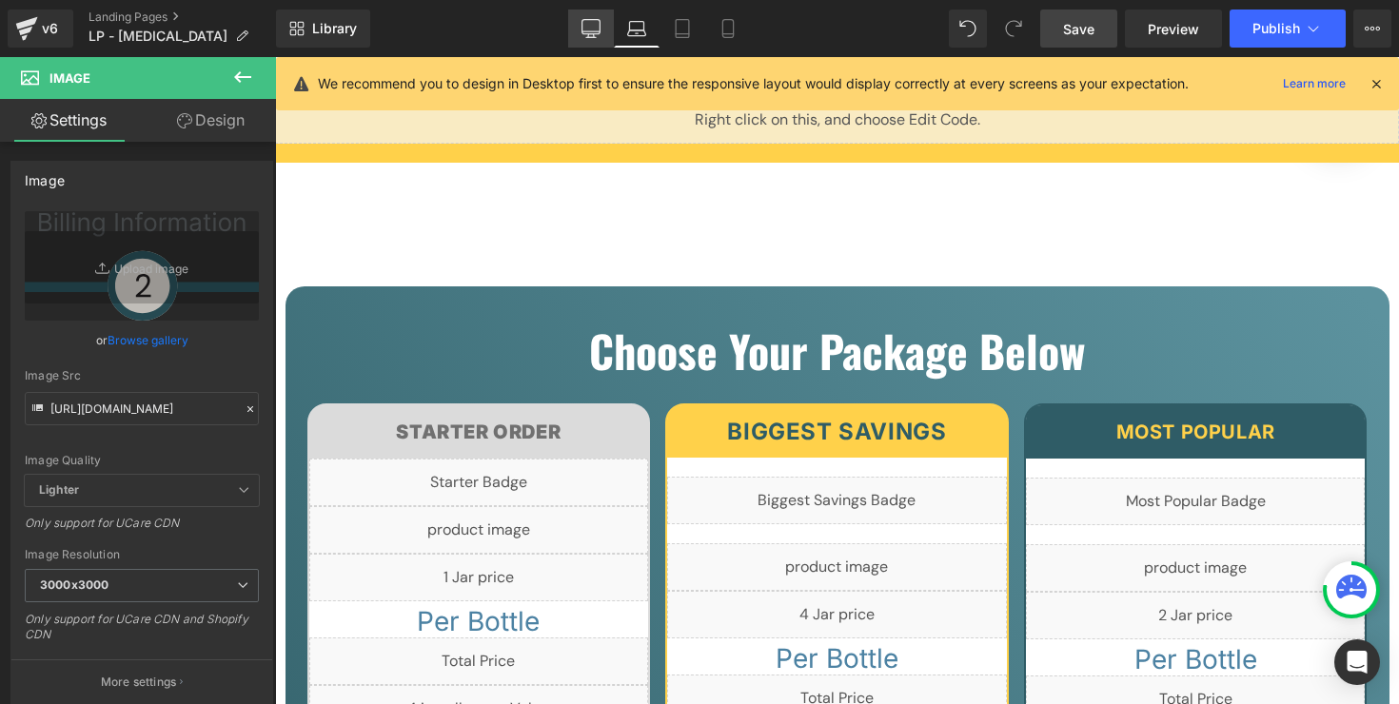
click at [594, 43] on link "Desktop" at bounding box center [591, 29] width 46 height 38
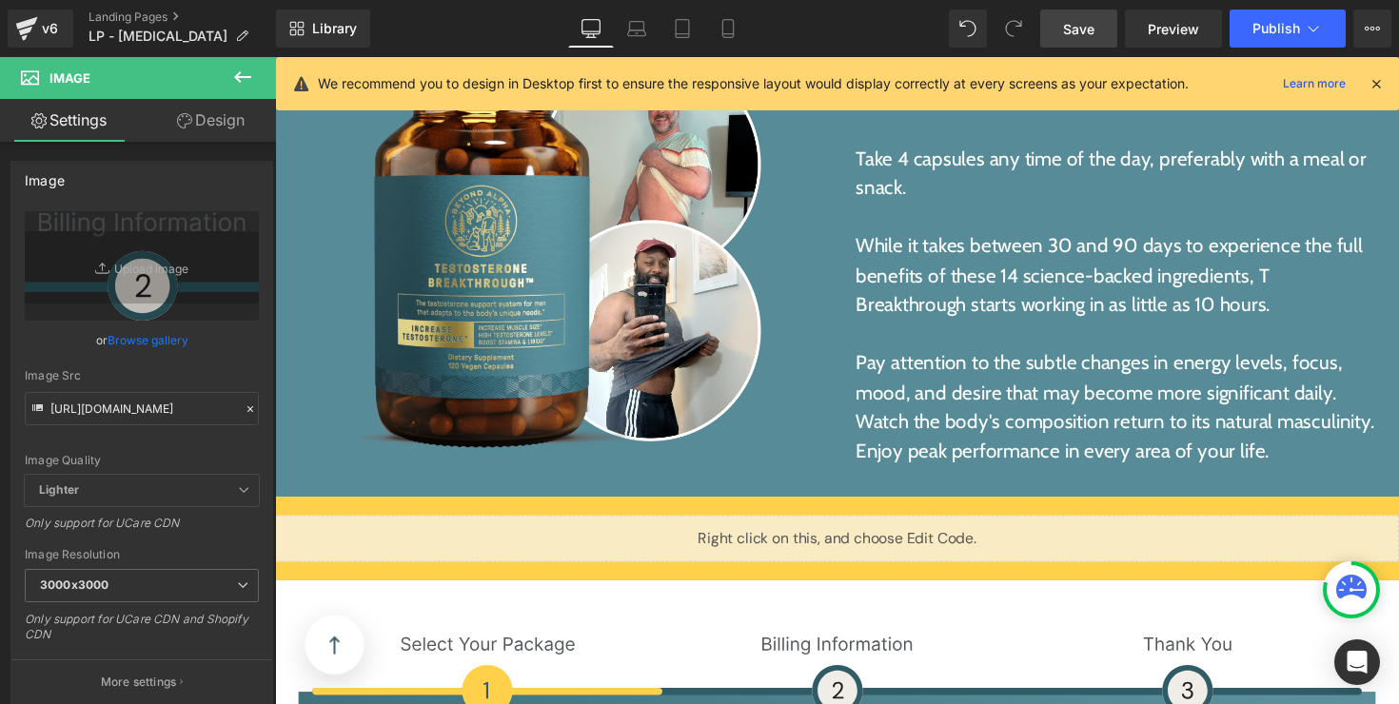
scroll to position [13307, 0]
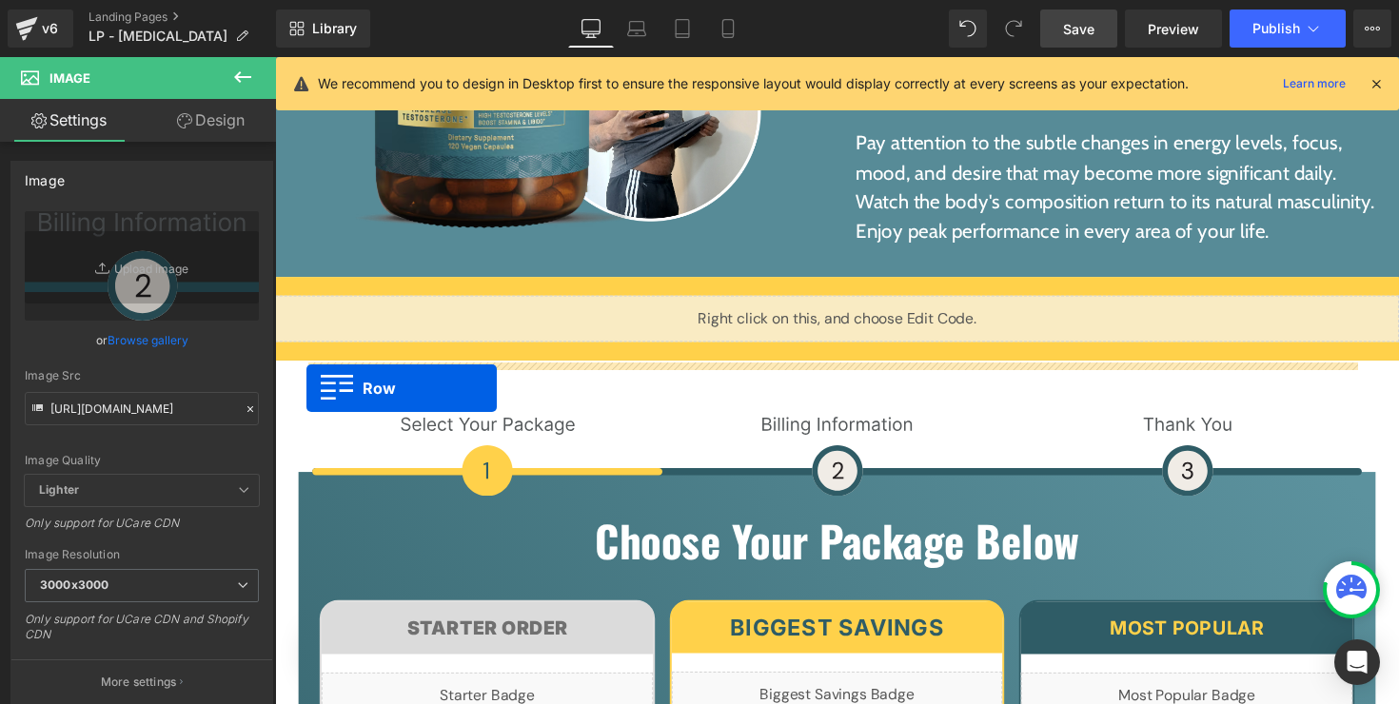
drag, startPoint x: 313, startPoint y: 368, endPoint x: 307, endPoint y: 397, distance: 29.1
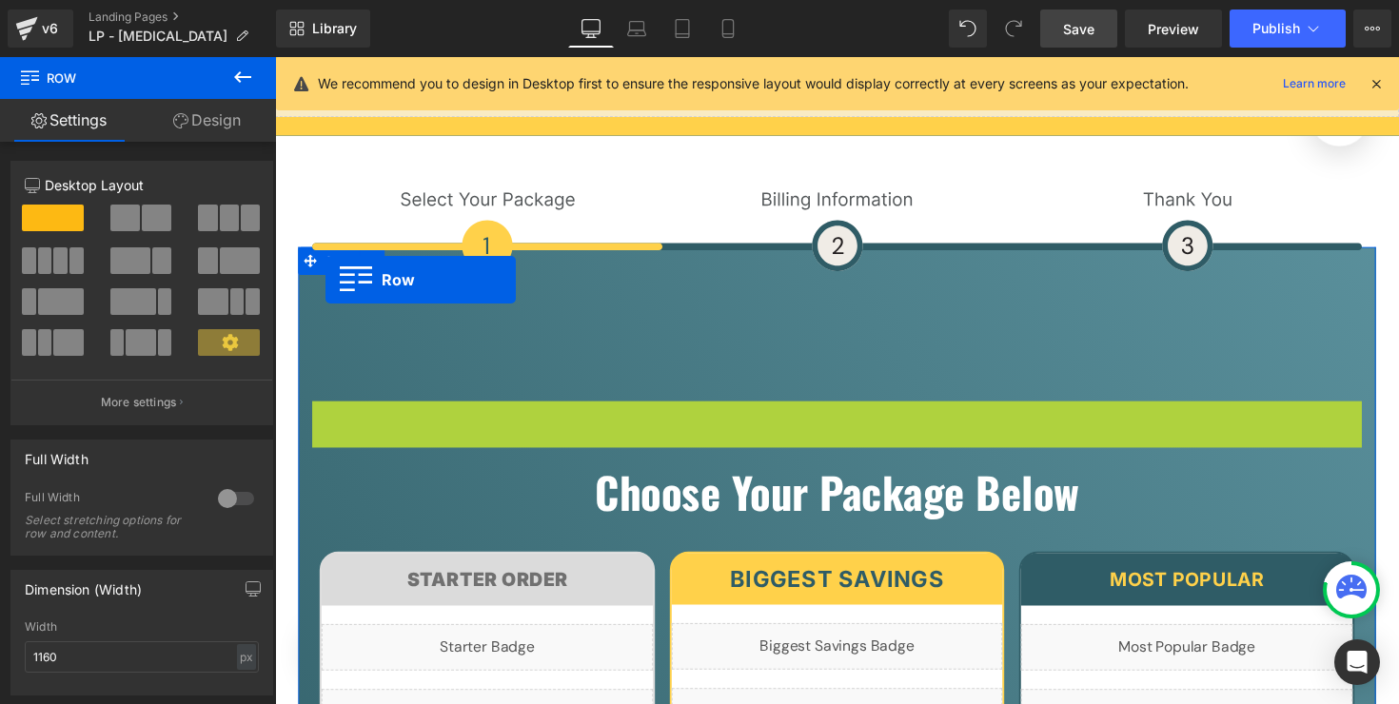
scroll to position [13190, 0]
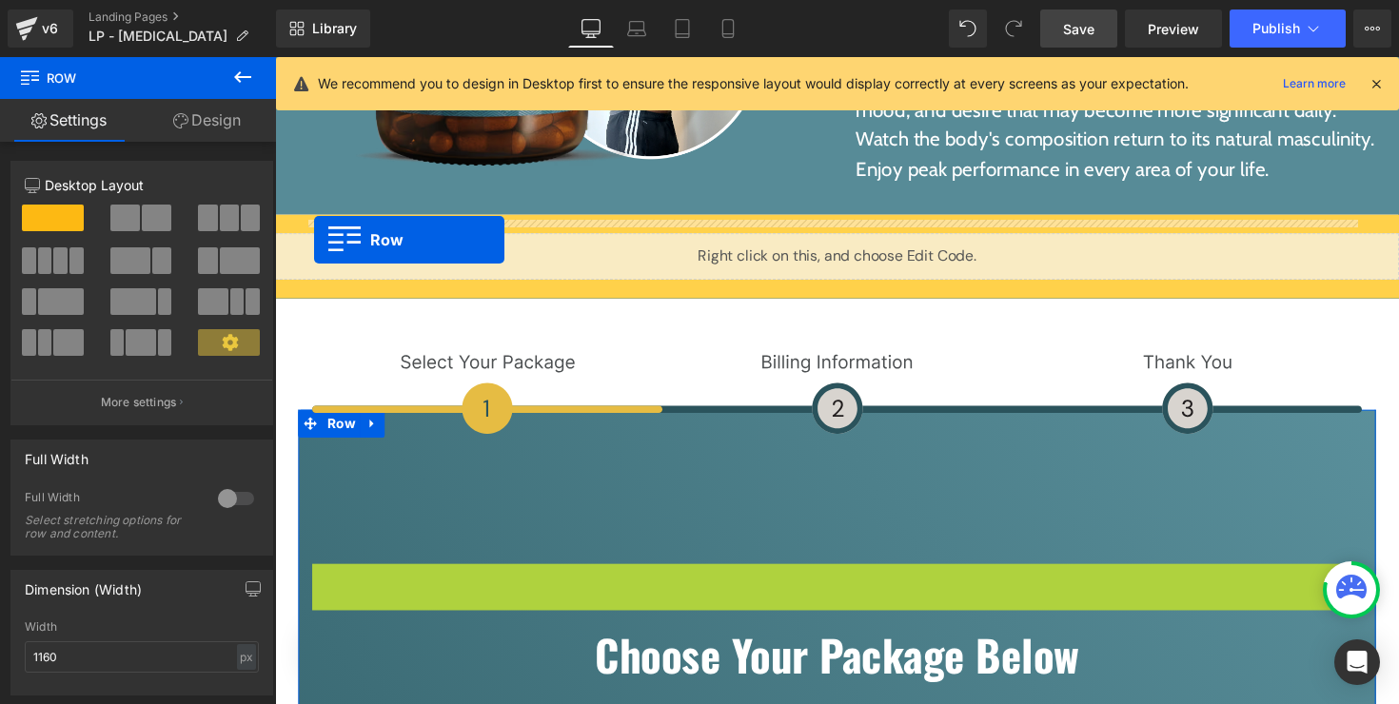
drag, startPoint x: 326, startPoint y: 285, endPoint x: 315, endPoint y: 244, distance: 43.4
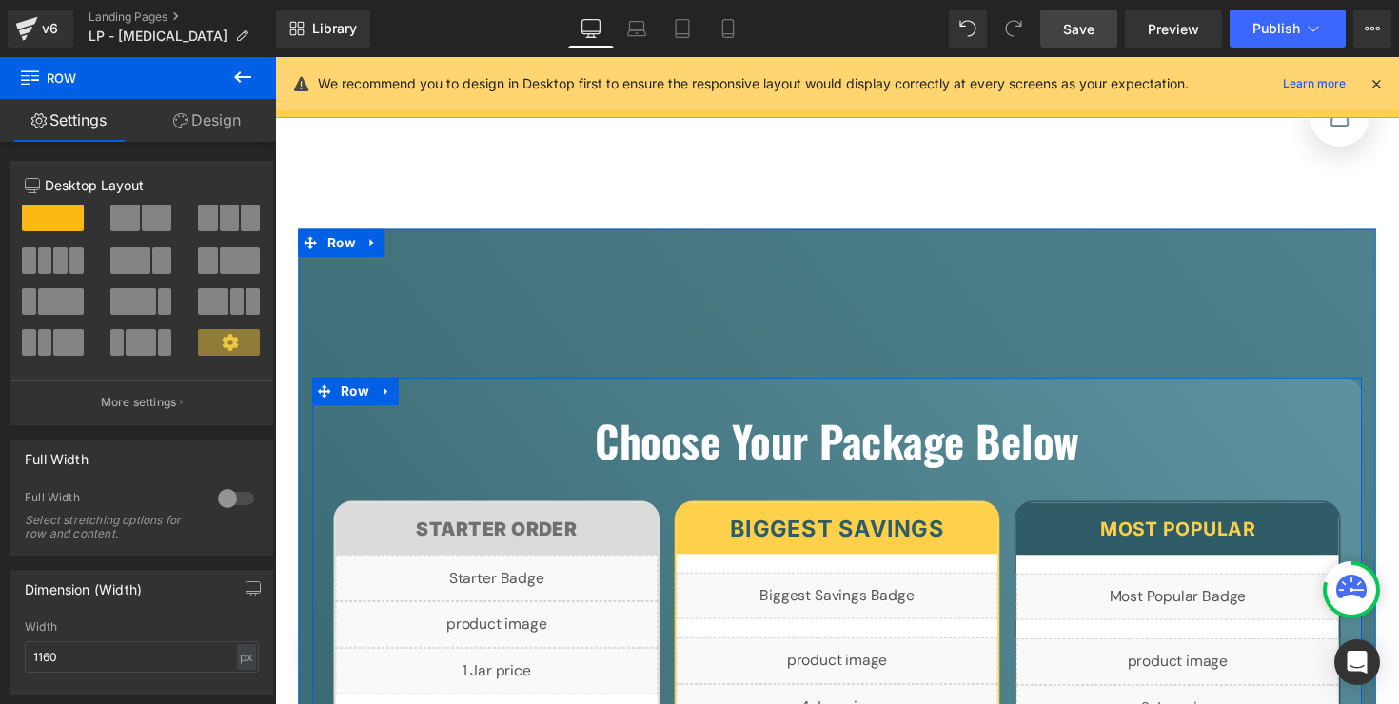
scroll to position [13303, 0]
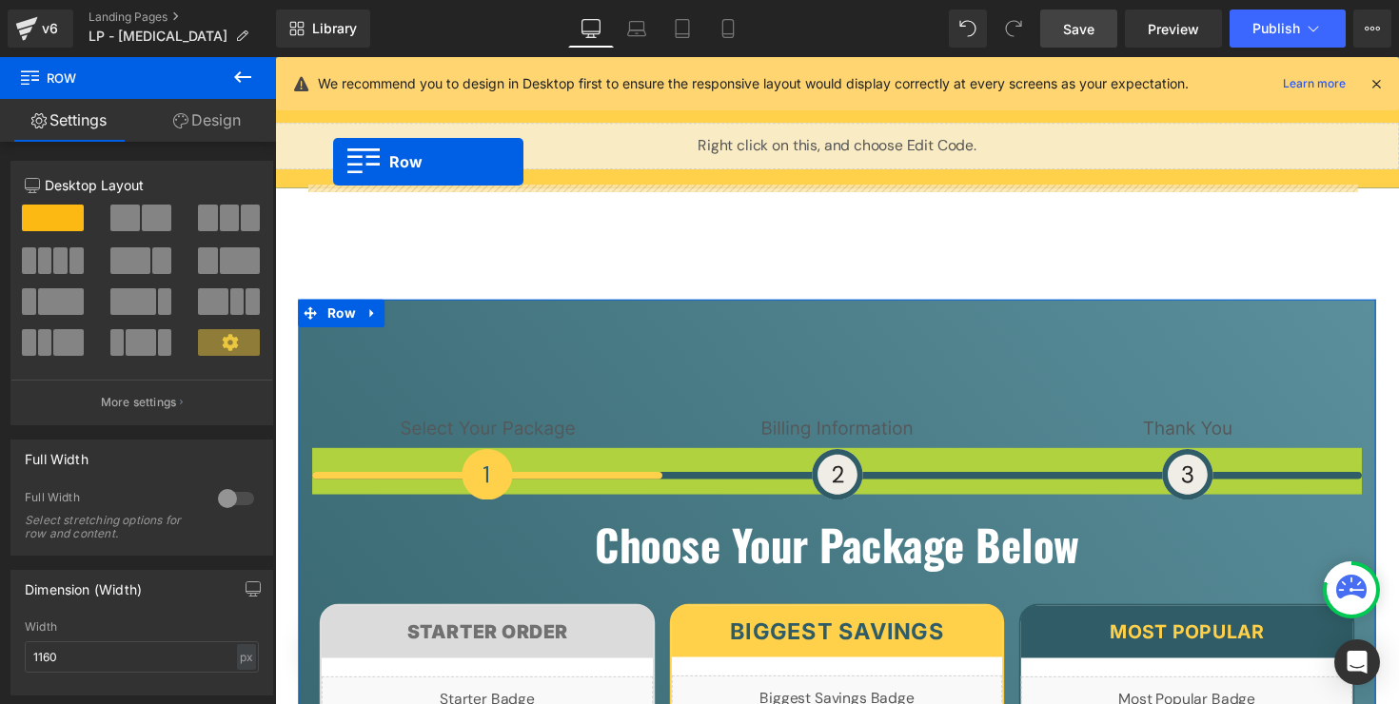
drag, startPoint x: 324, startPoint y: 340, endPoint x: 334, endPoint y: 165, distance: 175.3
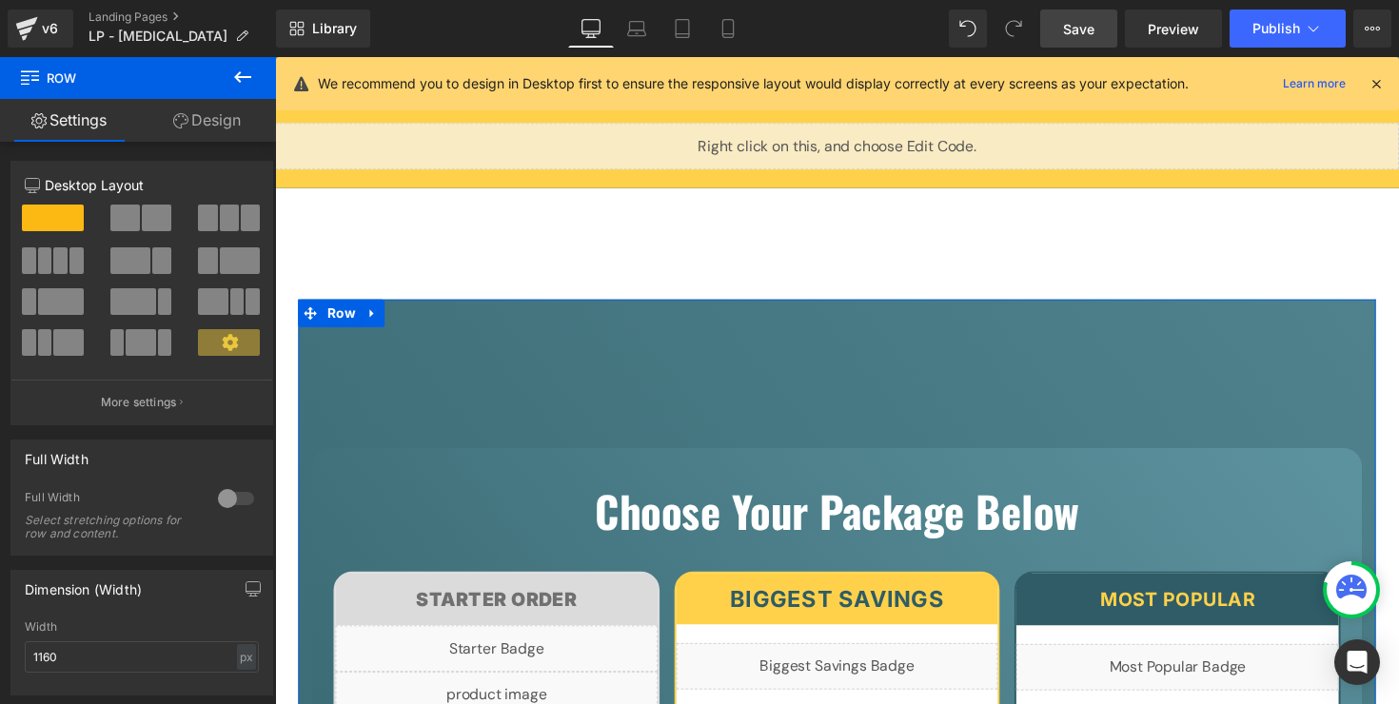
scroll to position [0, 0]
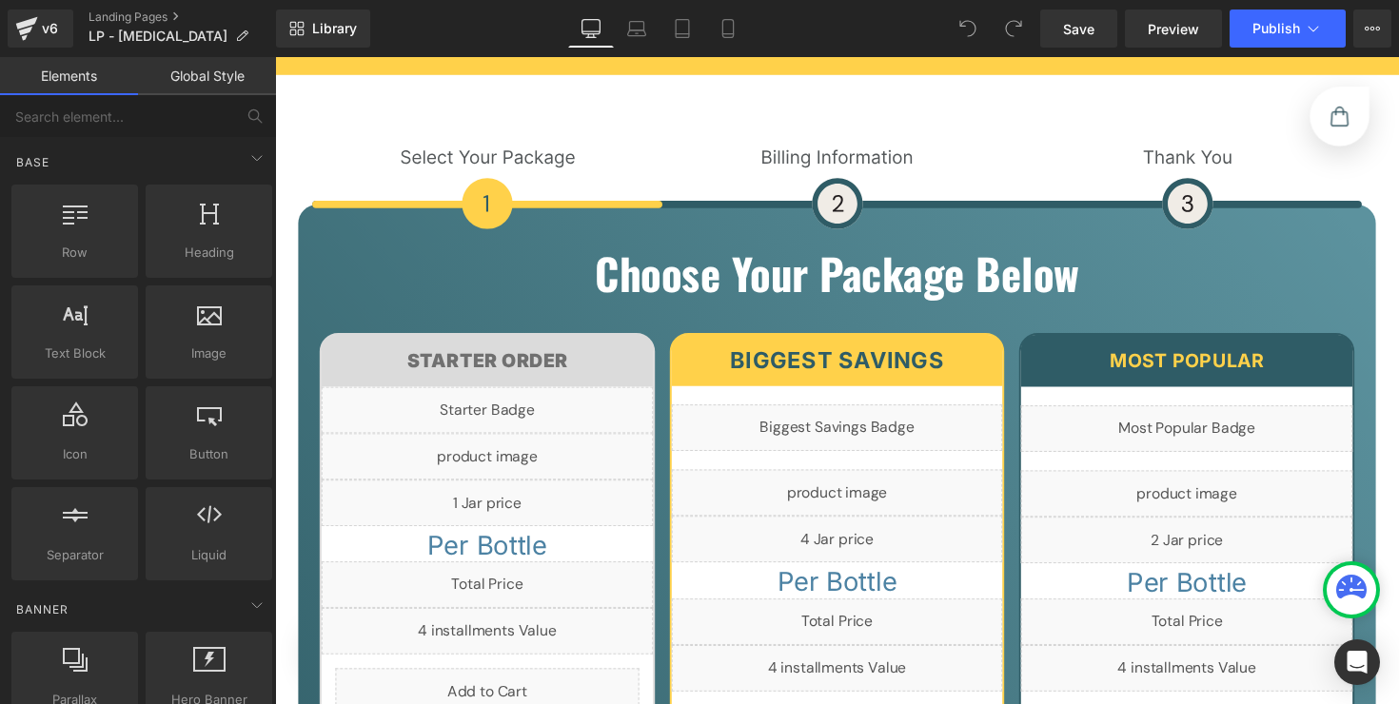
scroll to position [6877, 0]
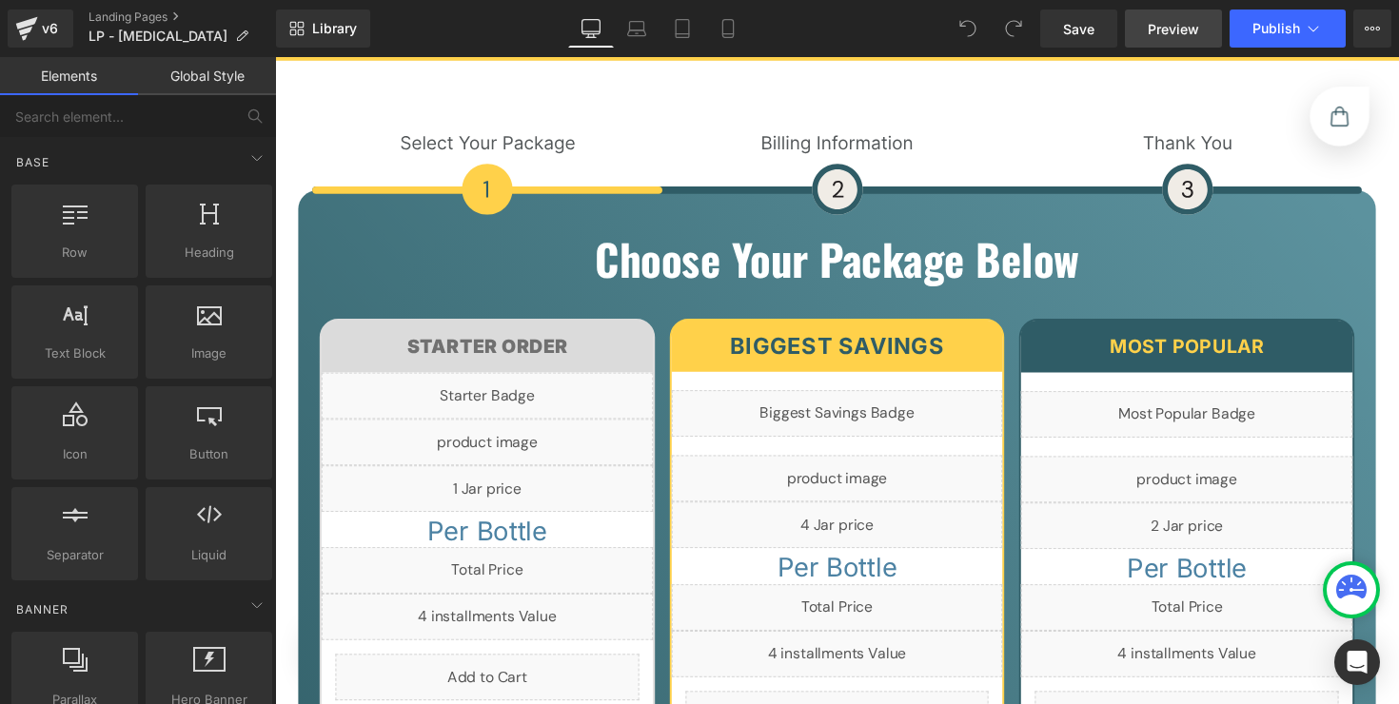
click at [1168, 35] on span "Preview" at bounding box center [1172, 29] width 51 height 20
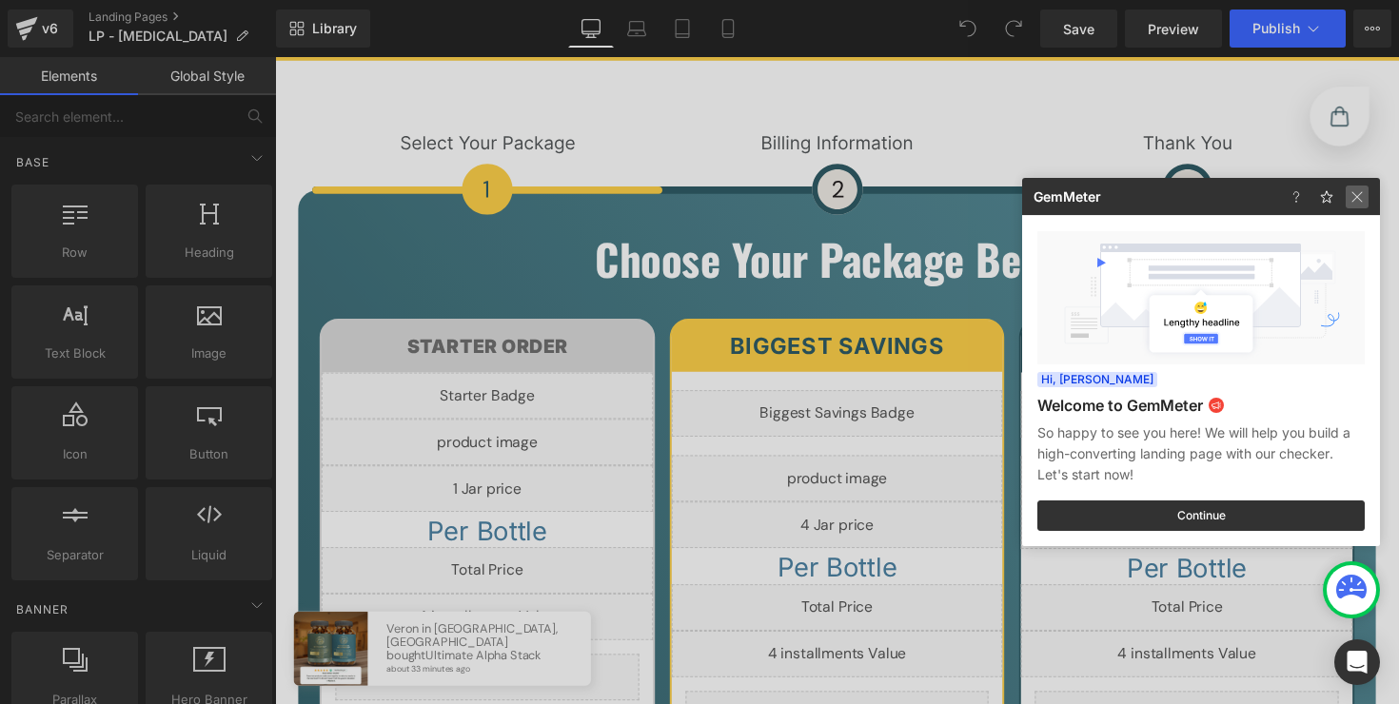
click at [1356, 202] on img at bounding box center [1356, 197] width 23 height 23
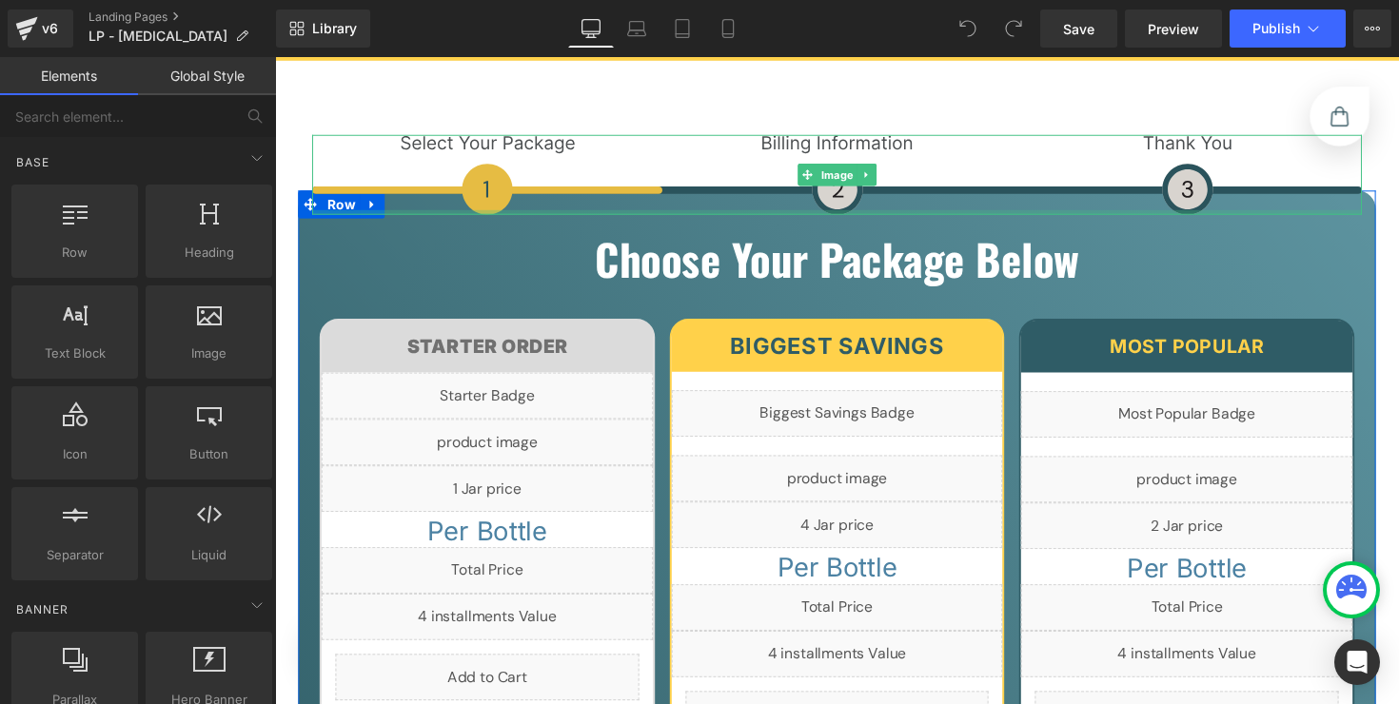
click at [366, 214] on div at bounding box center [850, 216] width 1075 height 5
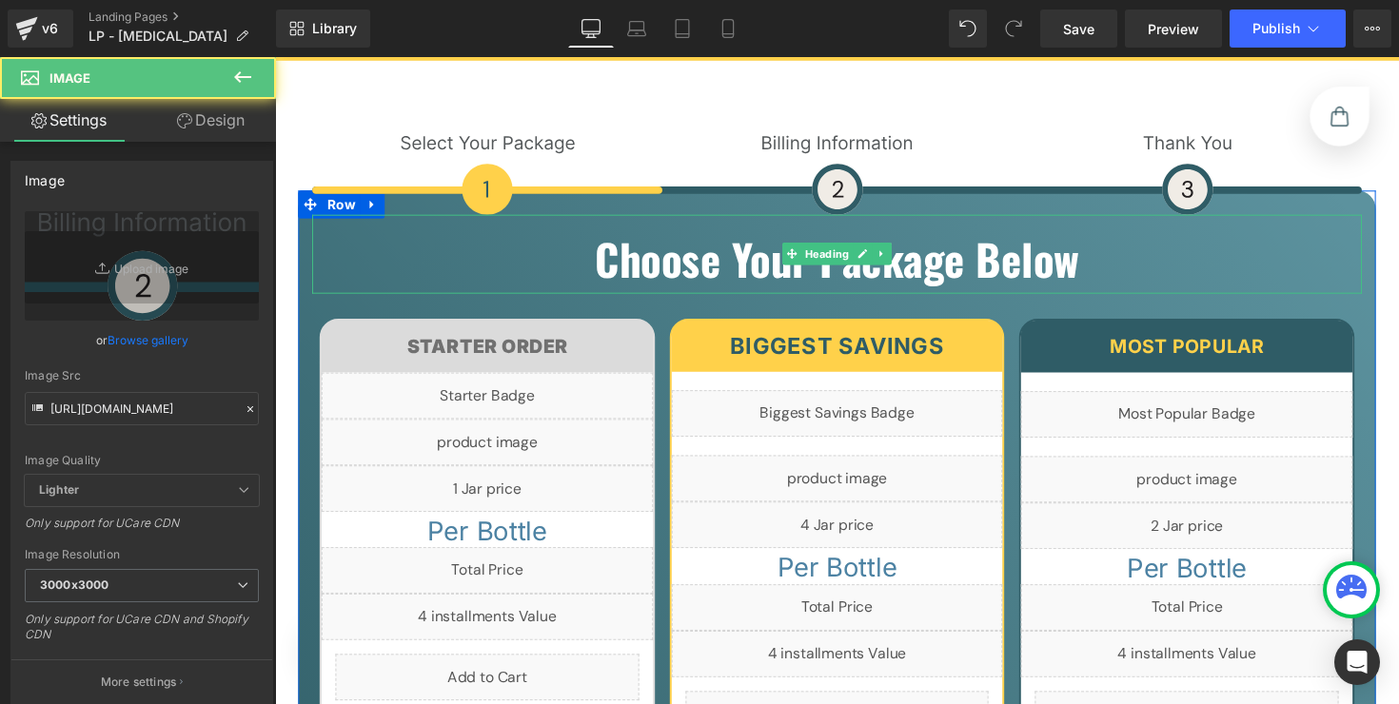
click at [367, 219] on div at bounding box center [850, 221] width 1075 height 5
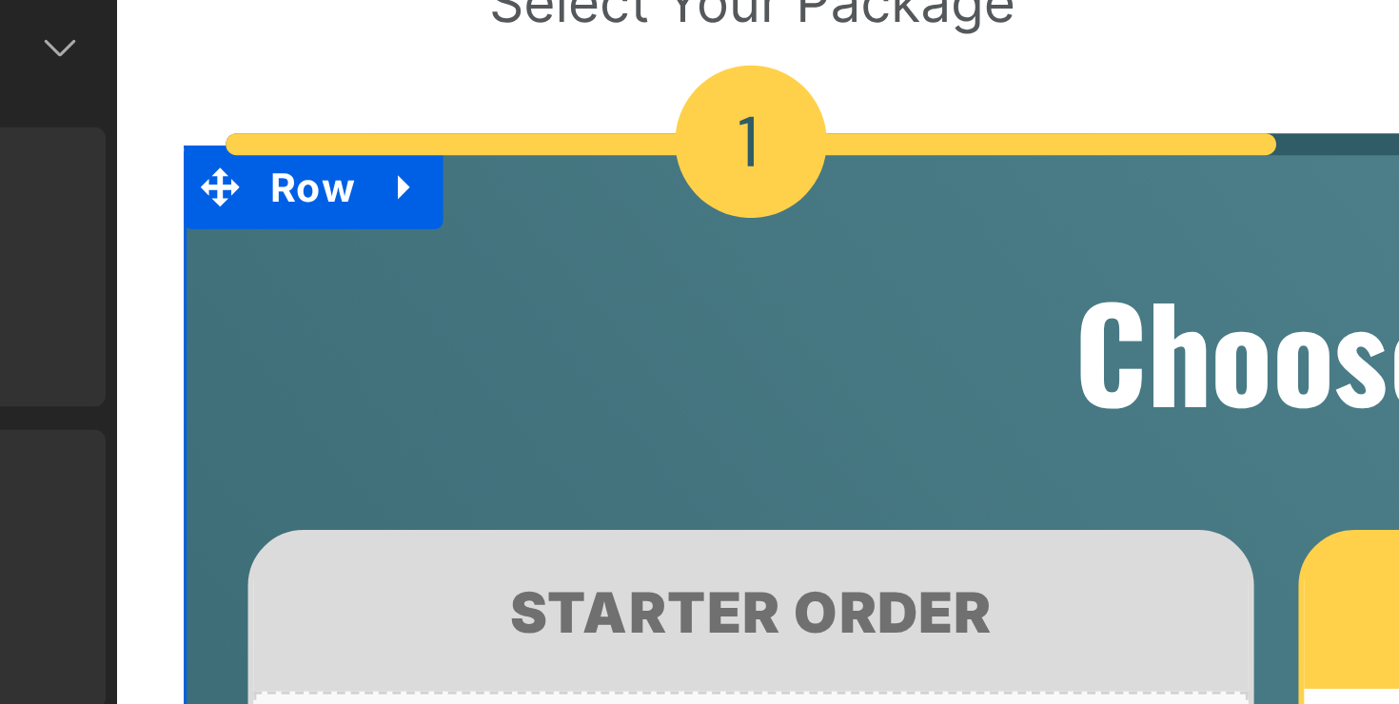
click at [141, 0] on div "Image Image Choose Your Package Below Heading Starter Order Heading Row Liquid …" at bounding box center [690, 320] width 1104 height 838
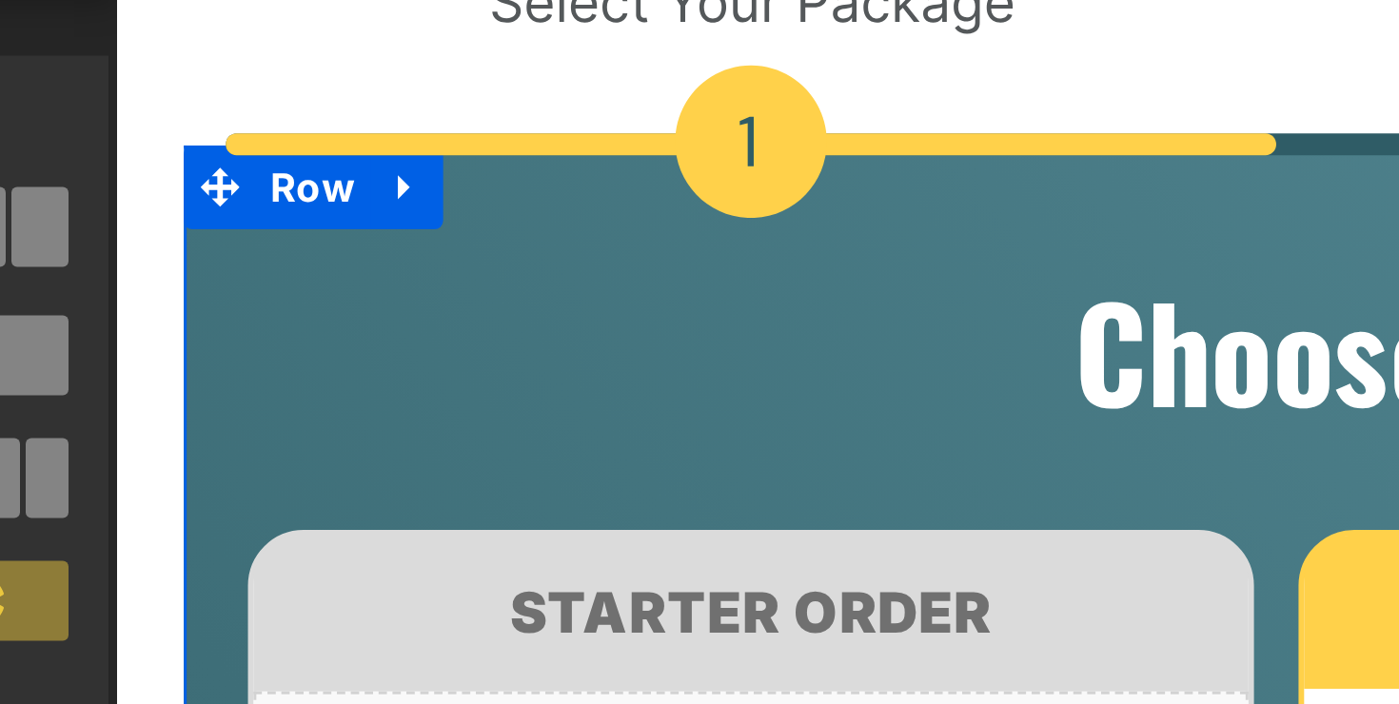
click at [140, 0] on div "Image Image Choose Your Package Below Heading Starter Order Heading Row Liquid …" at bounding box center [690, 320] width 1104 height 838
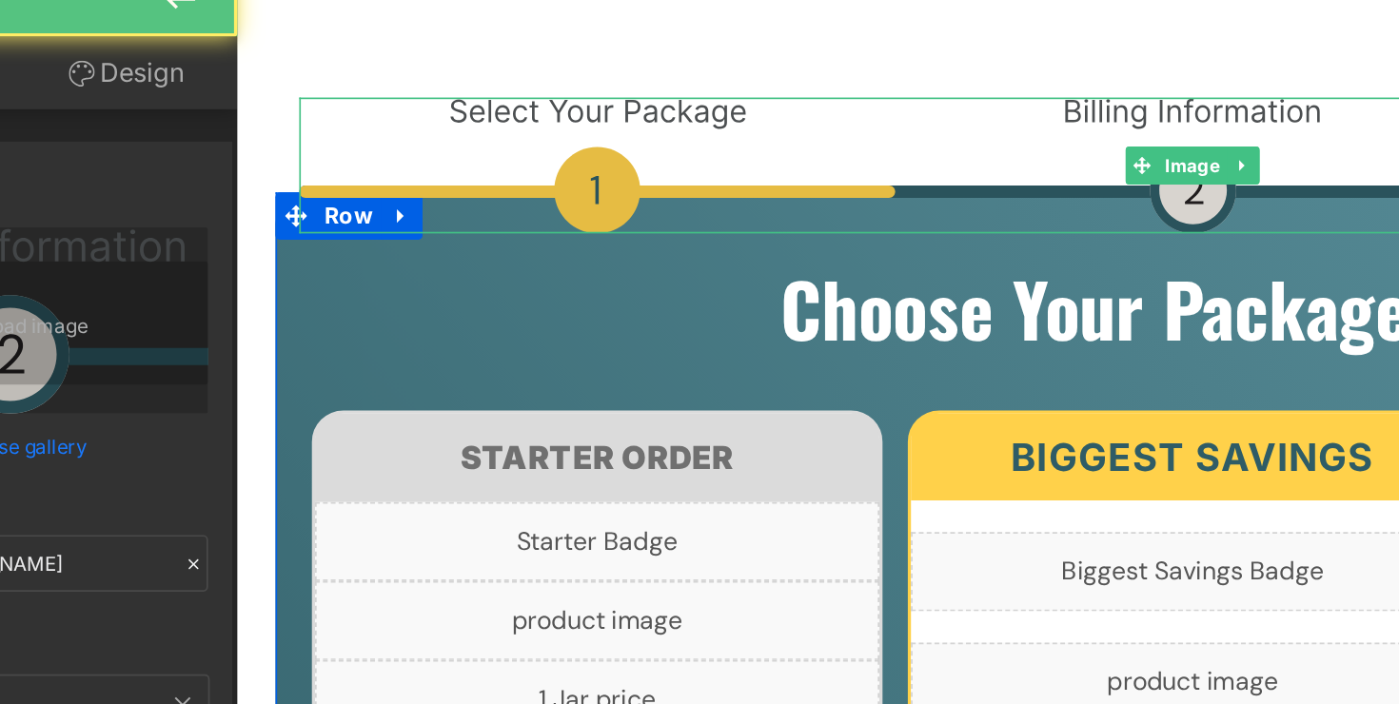
drag, startPoint x: 543, startPoint y: 124, endPoint x: 544, endPoint y: 112, distance: 11.5
click at [544, 112] on div "Image" at bounding box center [810, 87] width 1075 height 82
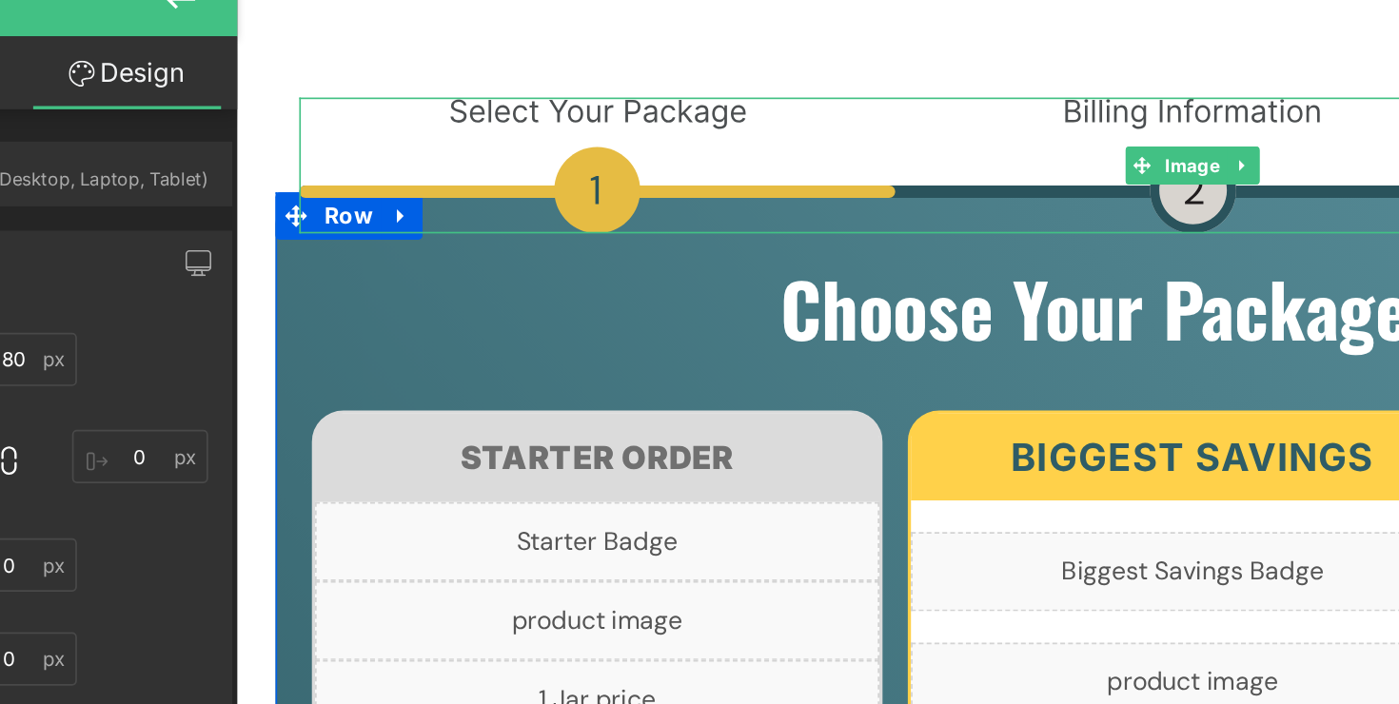
click at [540, 116] on img at bounding box center [810, 87] width 1075 height 82
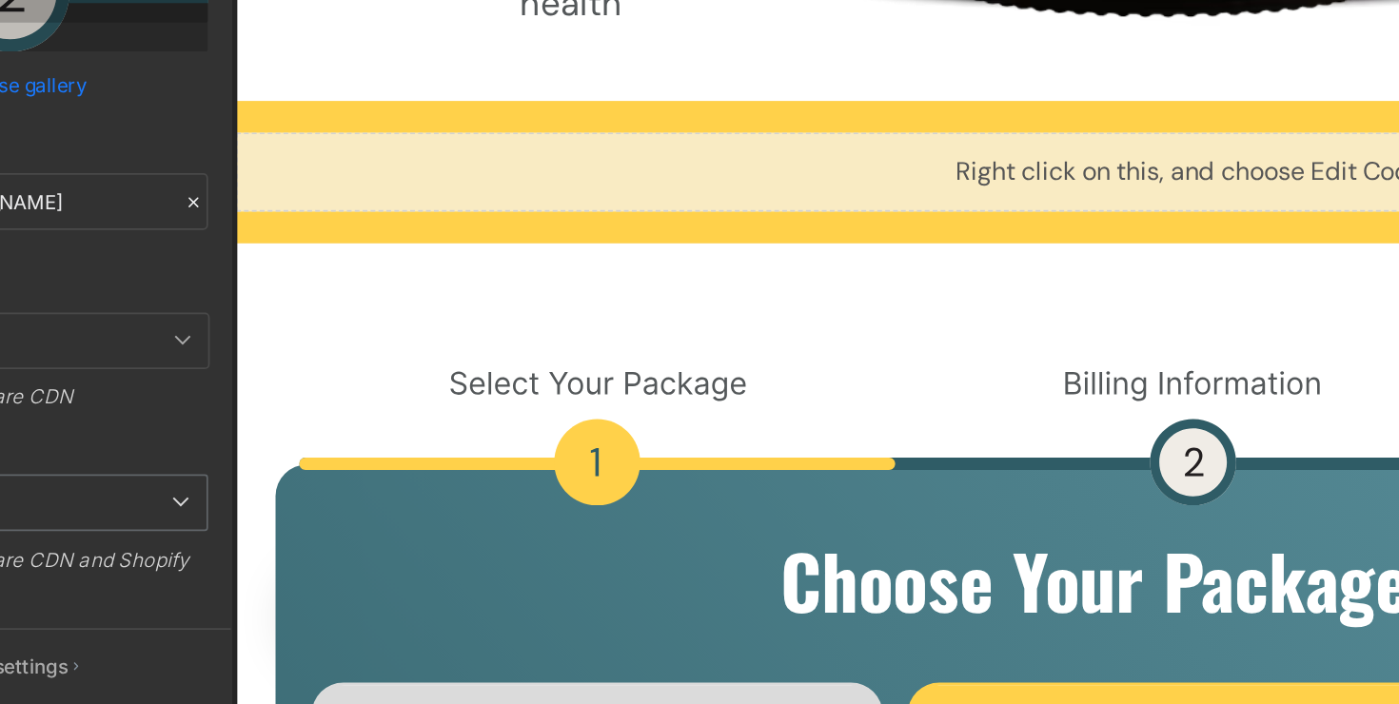
scroll to position [0, 0]
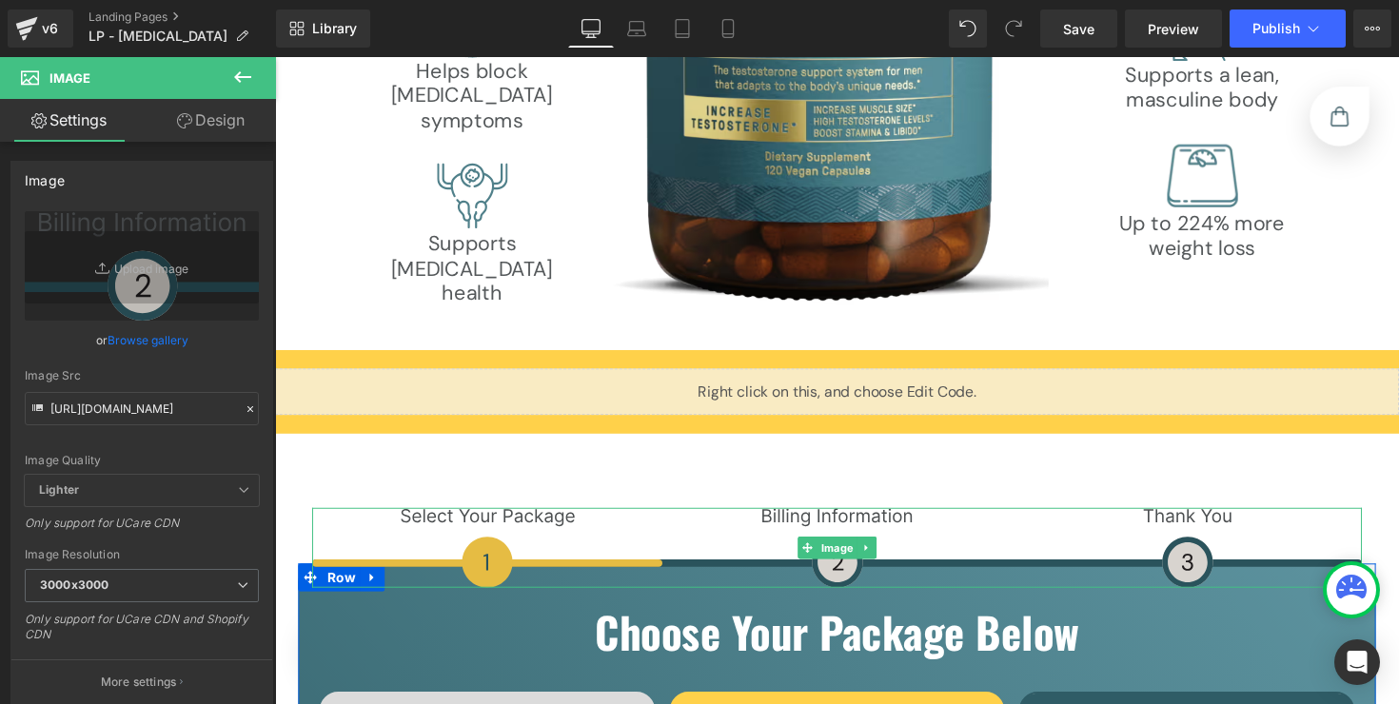
click at [689, 566] on img at bounding box center [850, 560] width 1075 height 82
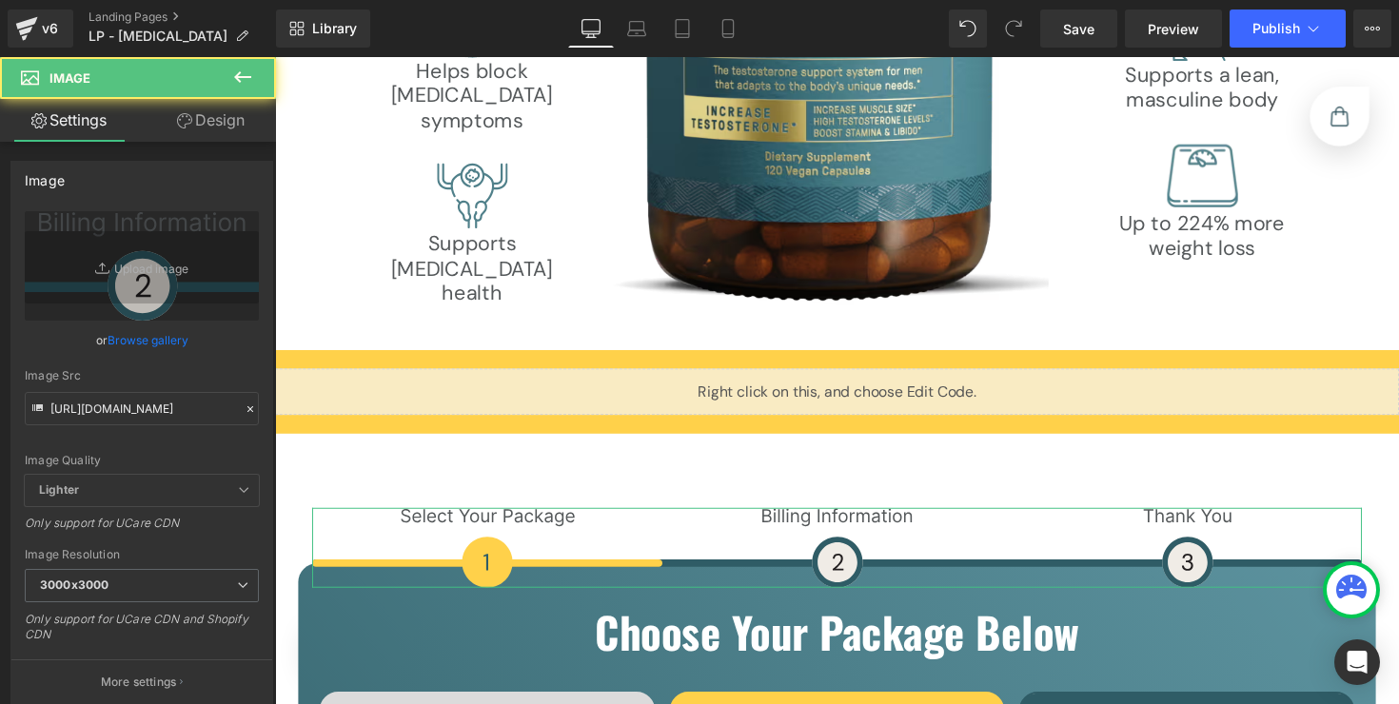
click at [204, 117] on link "Design" at bounding box center [211, 120] width 138 height 43
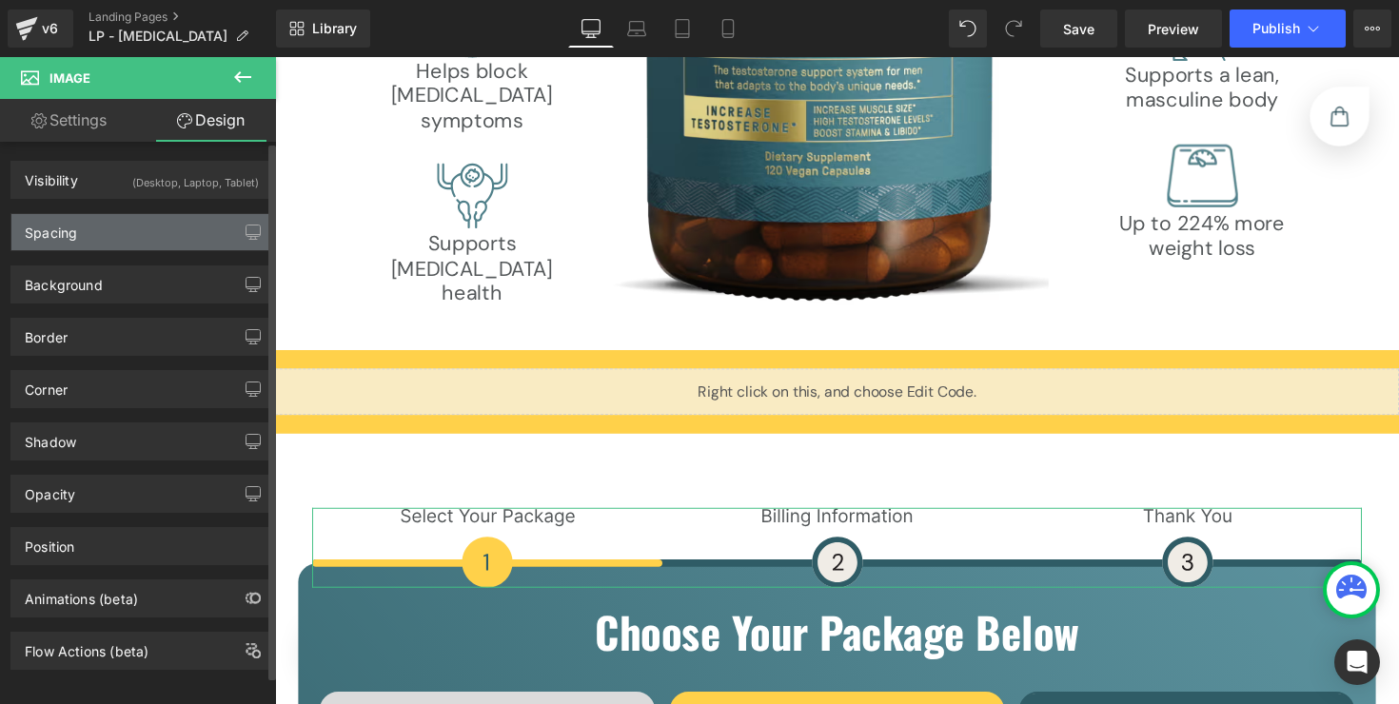
click at [164, 225] on div "Spacing" at bounding box center [141, 232] width 261 height 36
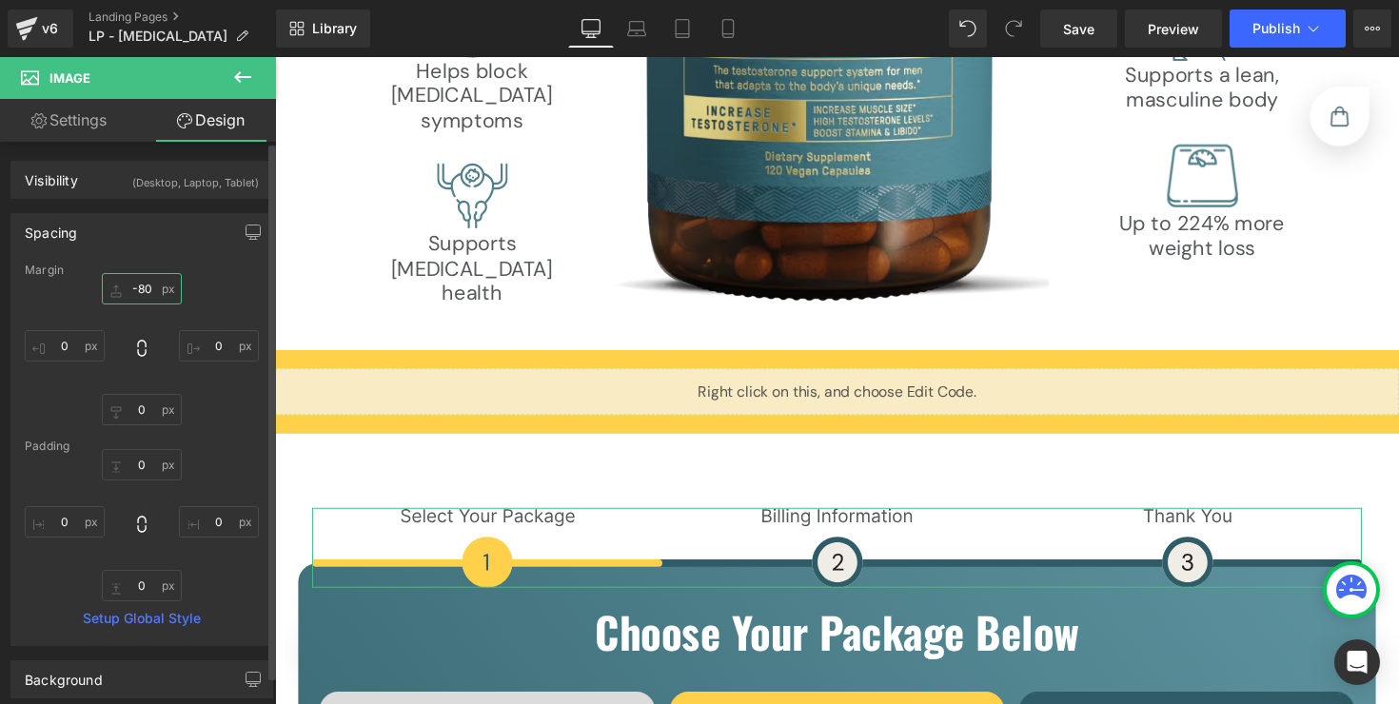
click at [142, 293] on input "-80" at bounding box center [142, 288] width 80 height 31
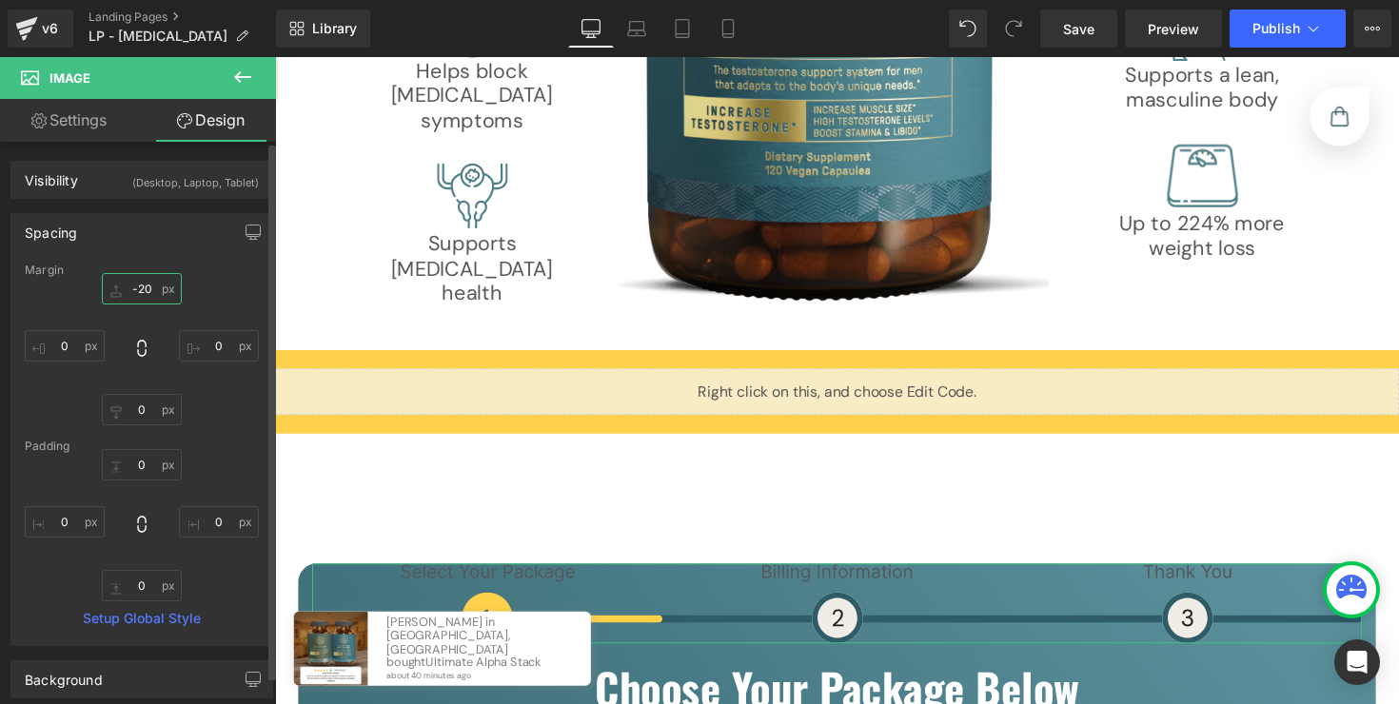
type input "-200"
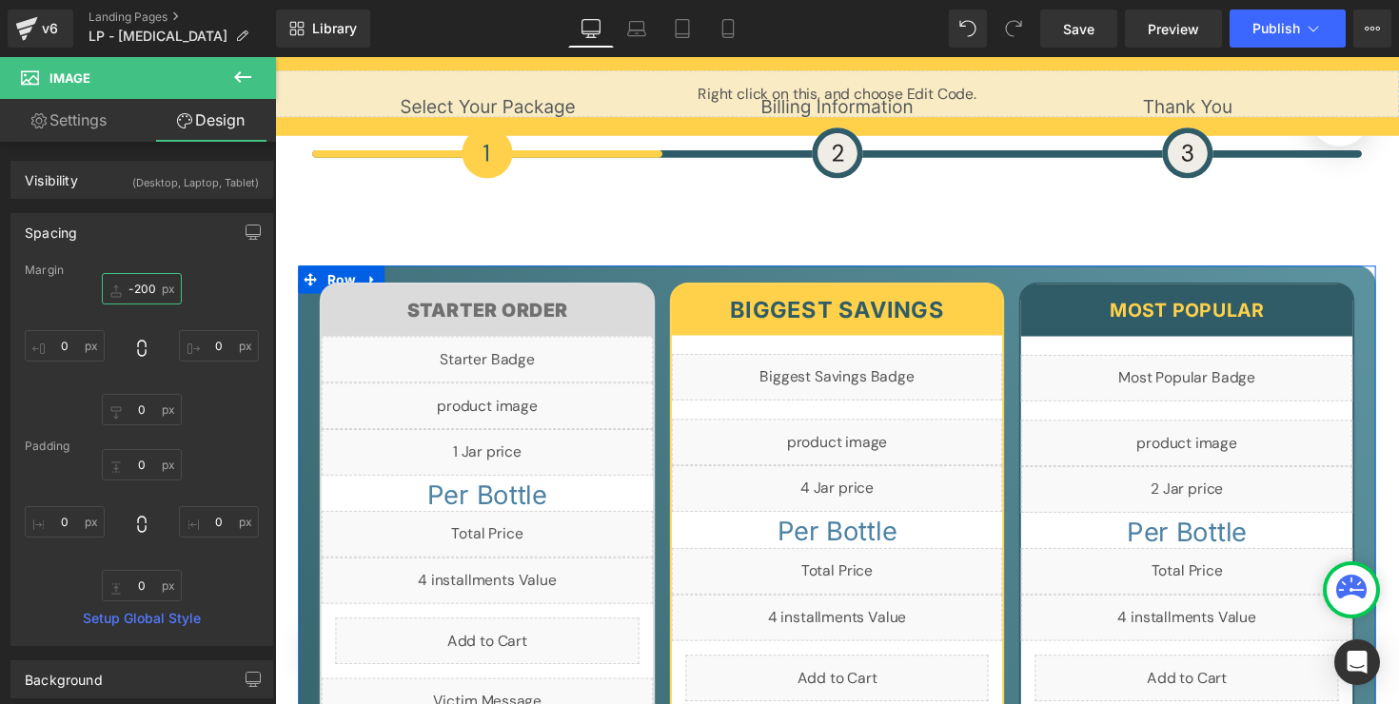
scroll to position [6873, 0]
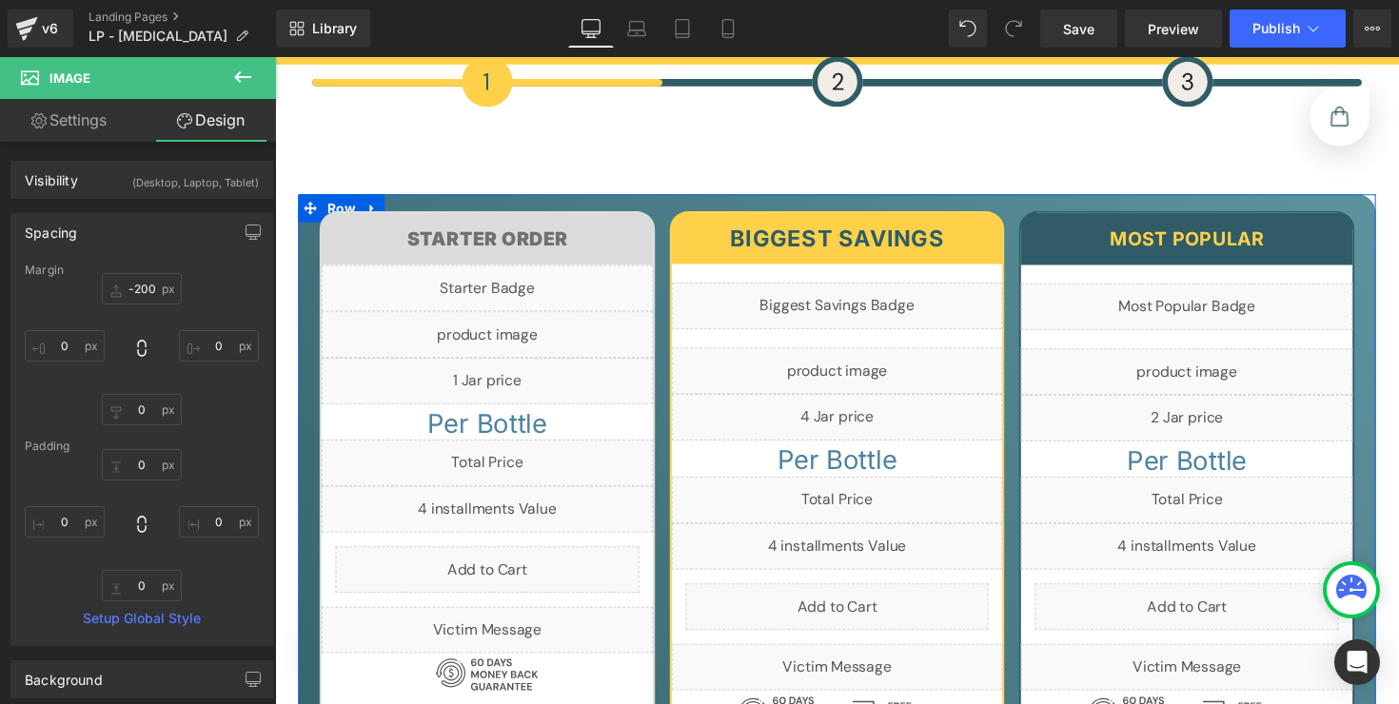
click at [302, 313] on div "Image Image Choose Your Package Below Heading Starter Order Heading Row Liquid …" at bounding box center [851, 579] width 1104 height 724
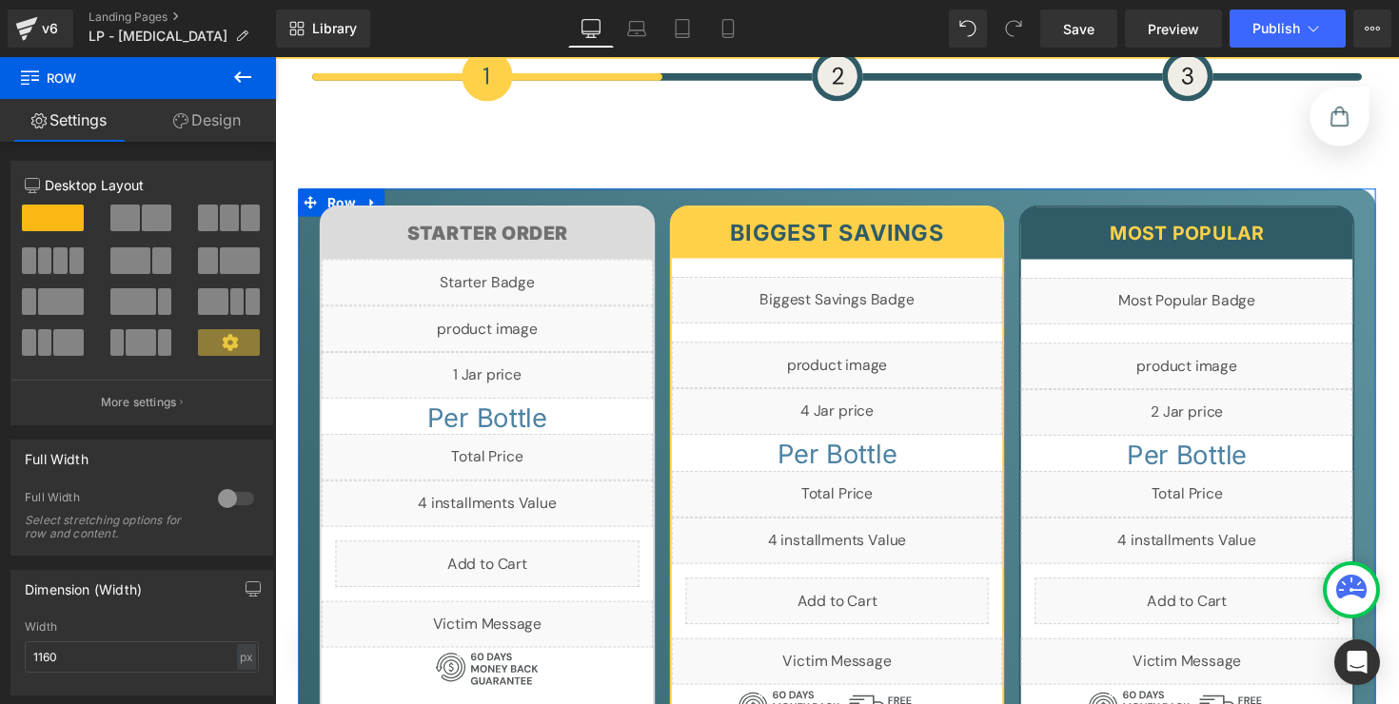
scroll to position [6874, 0]
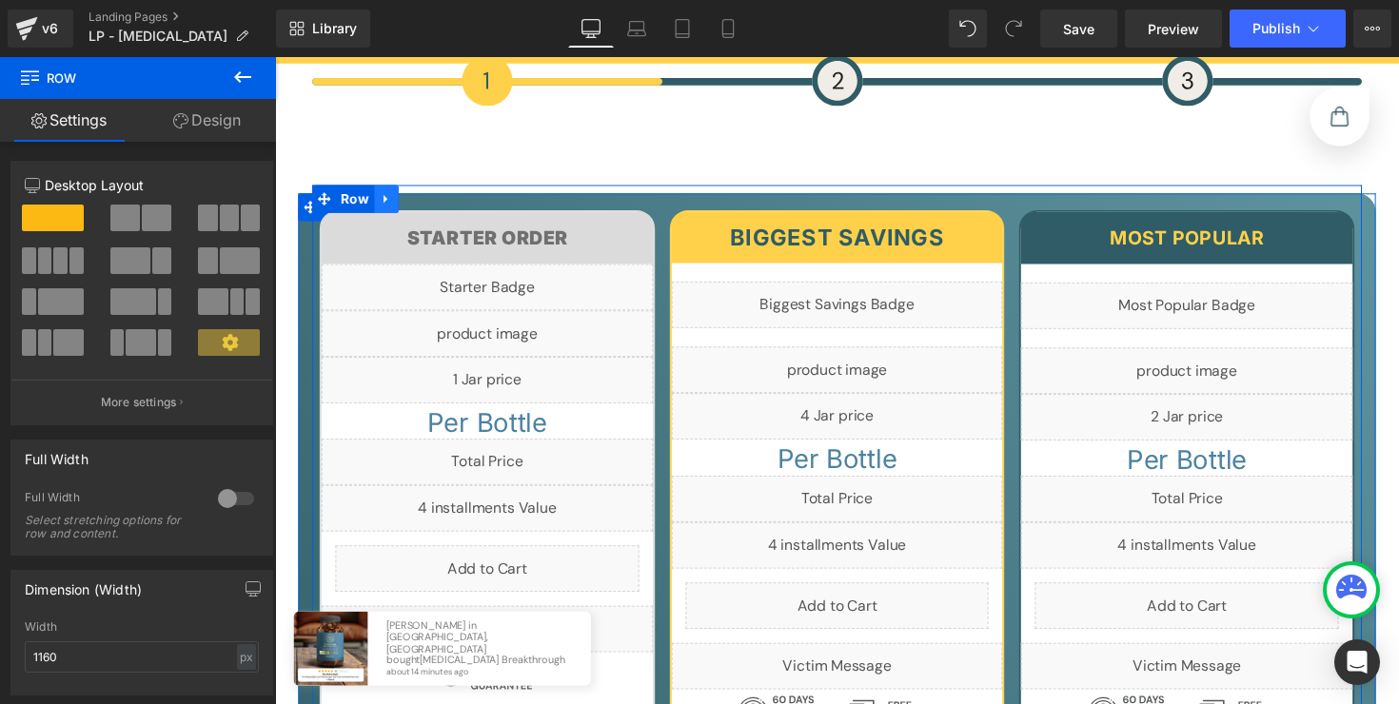
click at [377, 201] on link at bounding box center [389, 202] width 25 height 29
click at [299, 216] on div "Image Image Choose Your Package Below Heading Starter Order Heading Row Liquid …" at bounding box center [851, 578] width 1104 height 724
click at [407, 200] on icon at bounding box center [413, 202] width 13 height 13
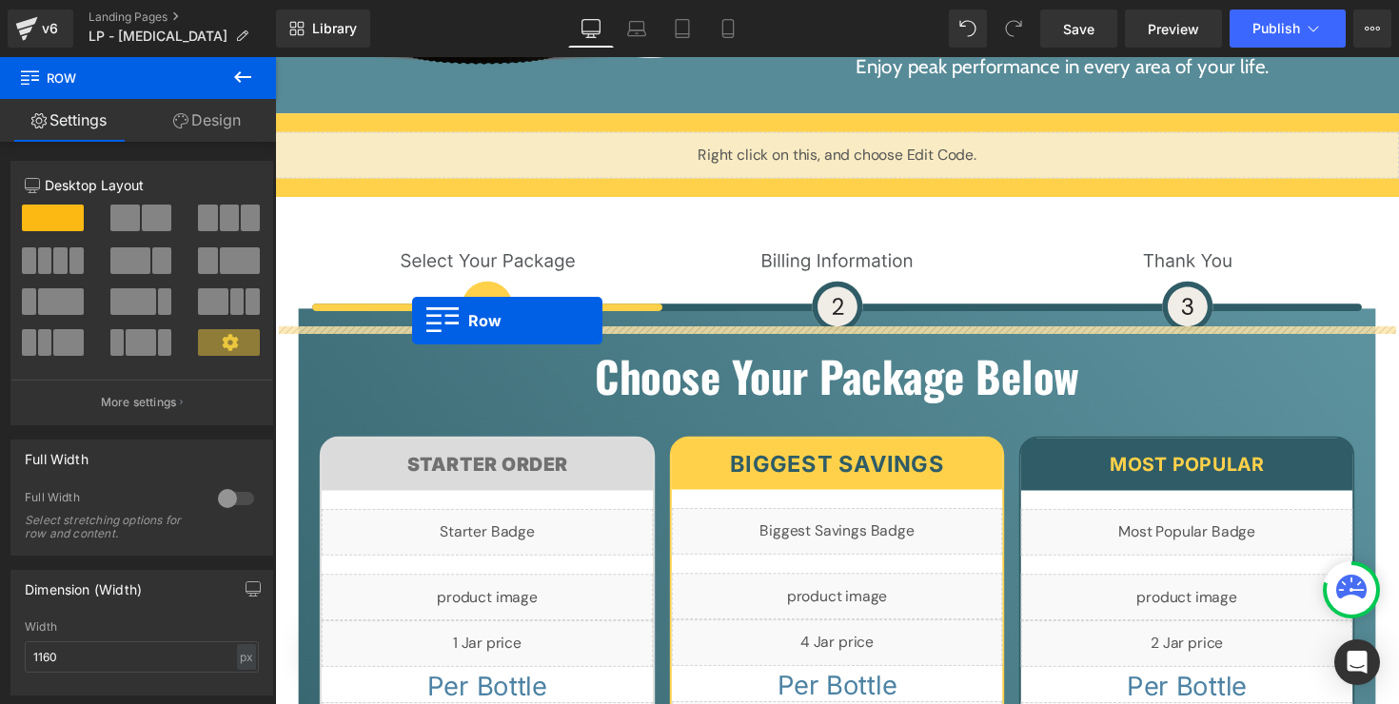
scroll to position [13526, 0]
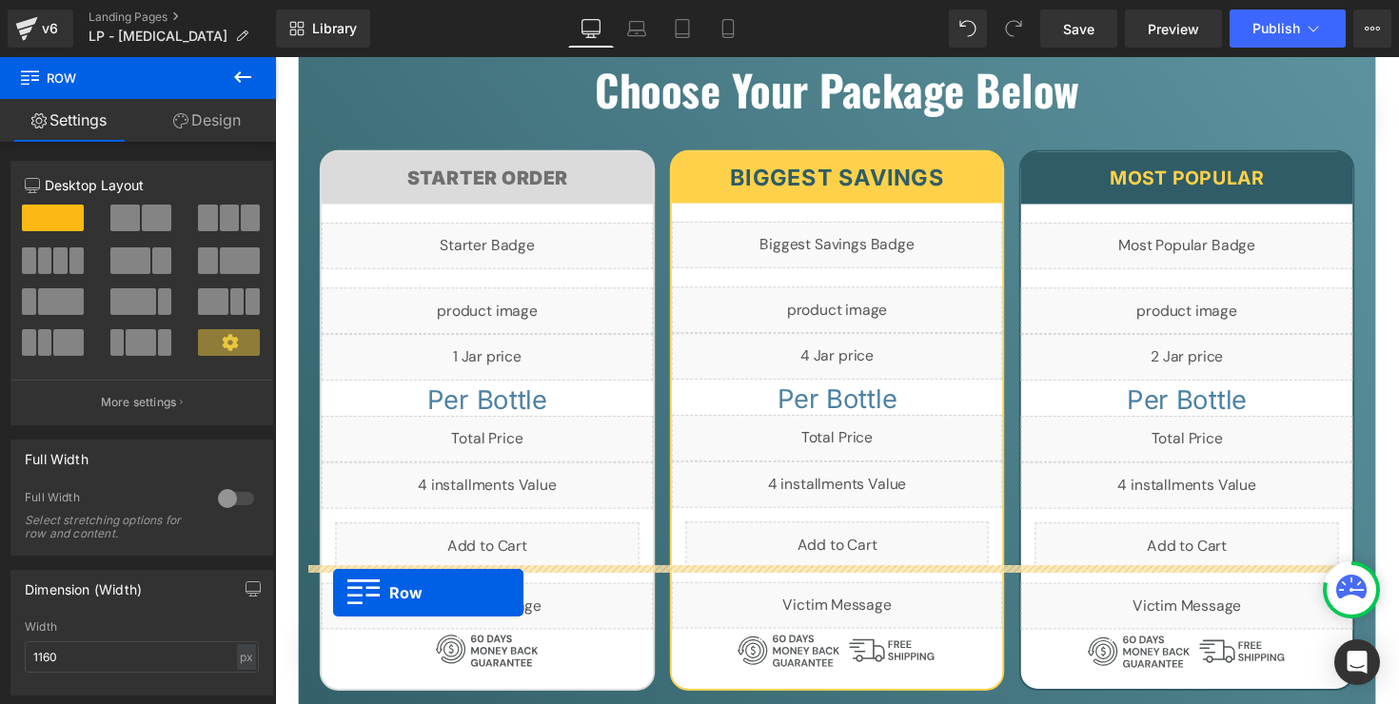
drag, startPoint x: 316, startPoint y: 135, endPoint x: 334, endPoint y: 605, distance: 470.4
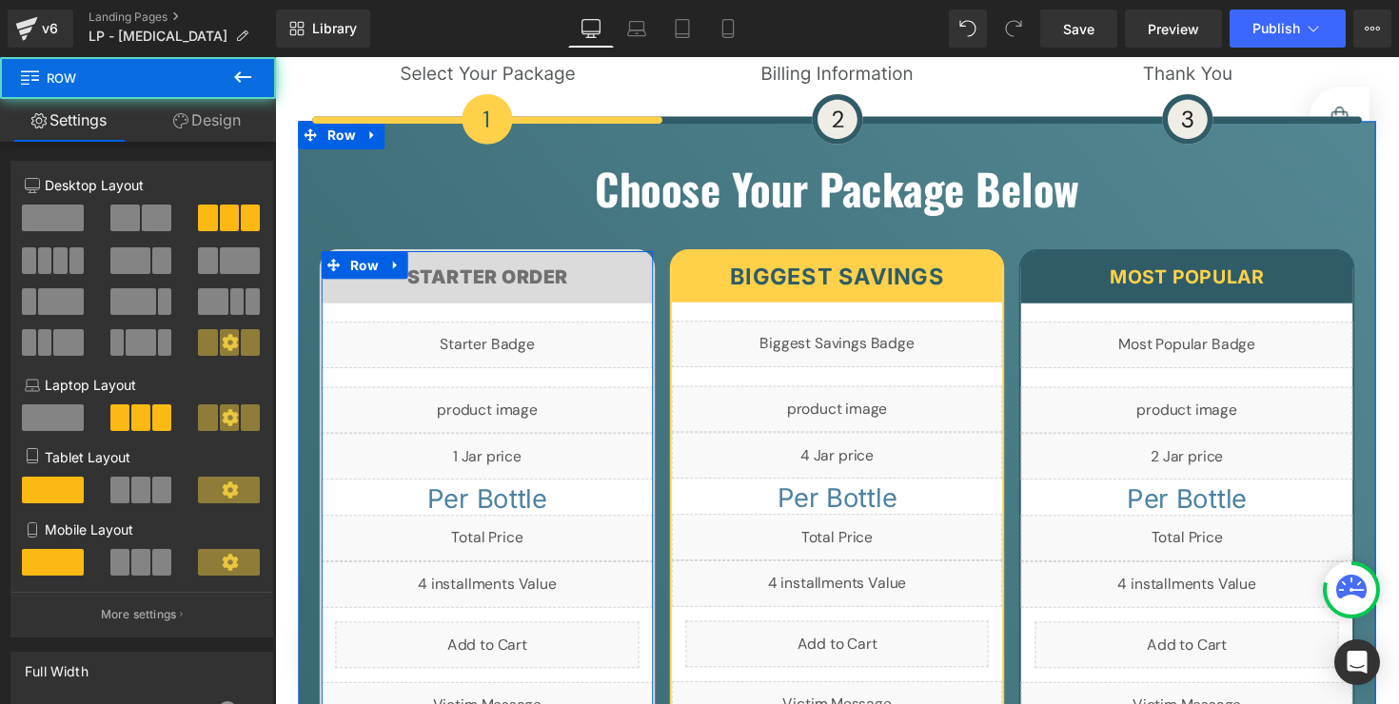
scroll to position [13298, 0]
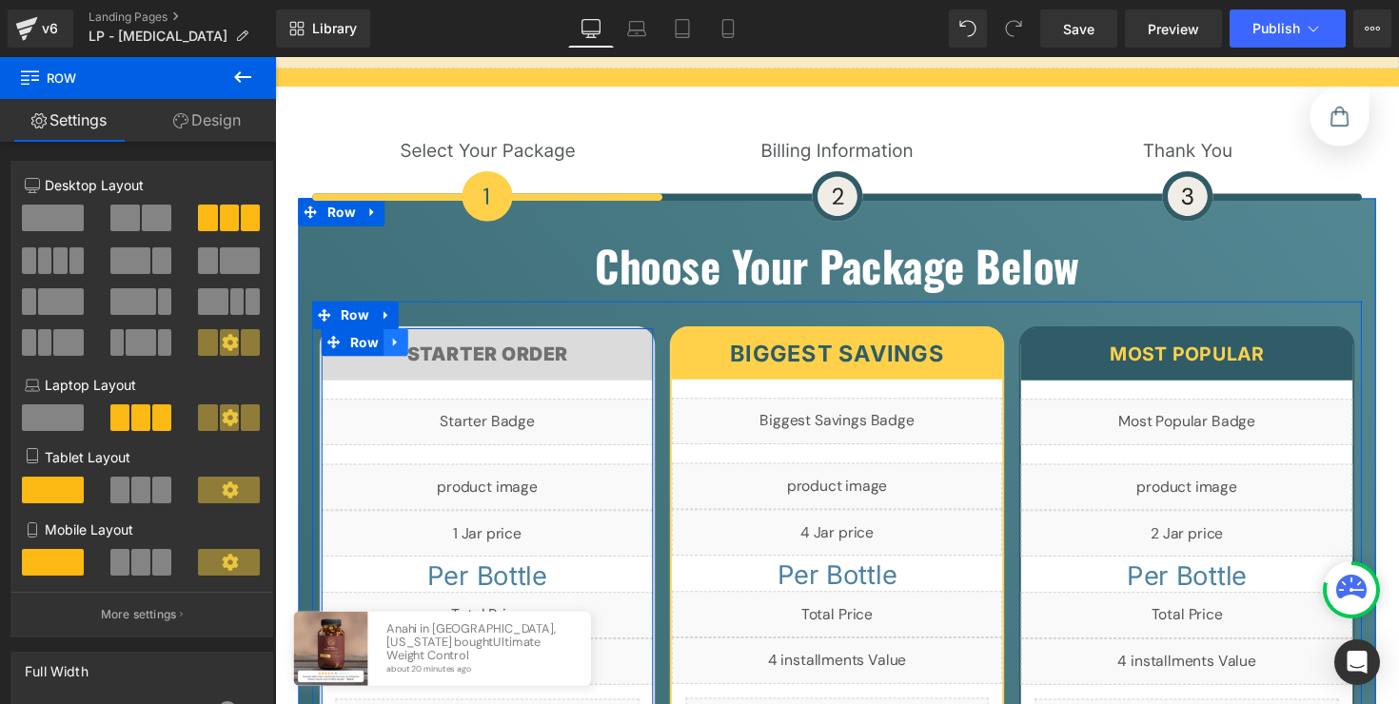
click at [393, 335] on link at bounding box center [398, 349] width 25 height 29
click at [441, 343] on icon at bounding box center [447, 349] width 13 height 13
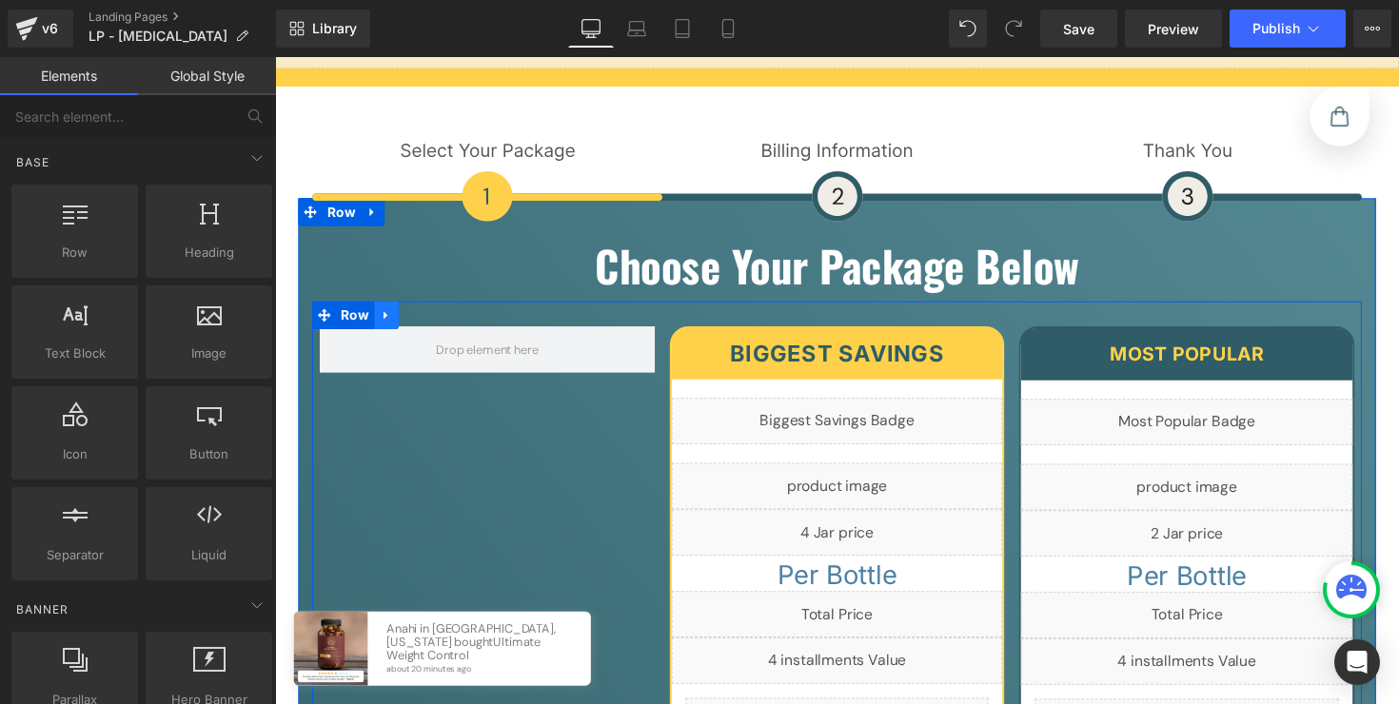
click at [385, 314] on icon at bounding box center [388, 321] width 13 height 14
click at [432, 315] on icon at bounding box center [438, 321] width 13 height 13
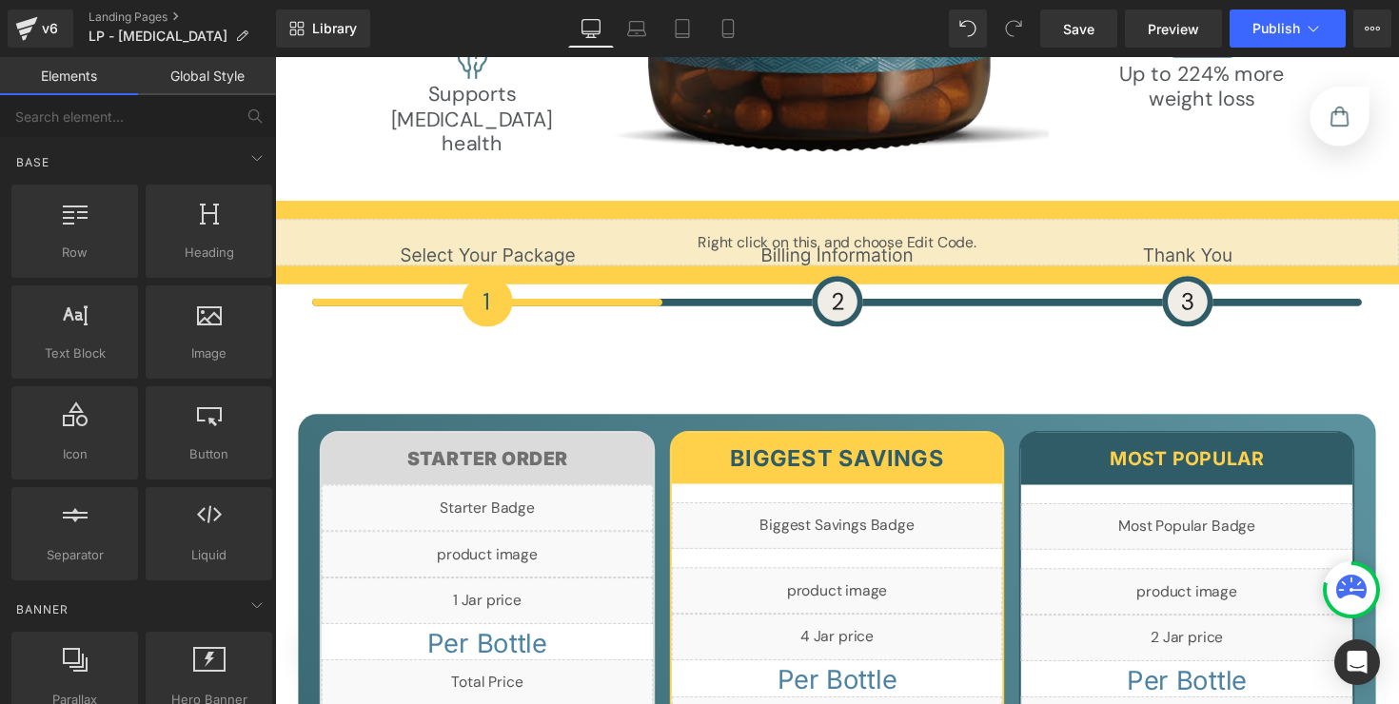
scroll to position [6689, 0]
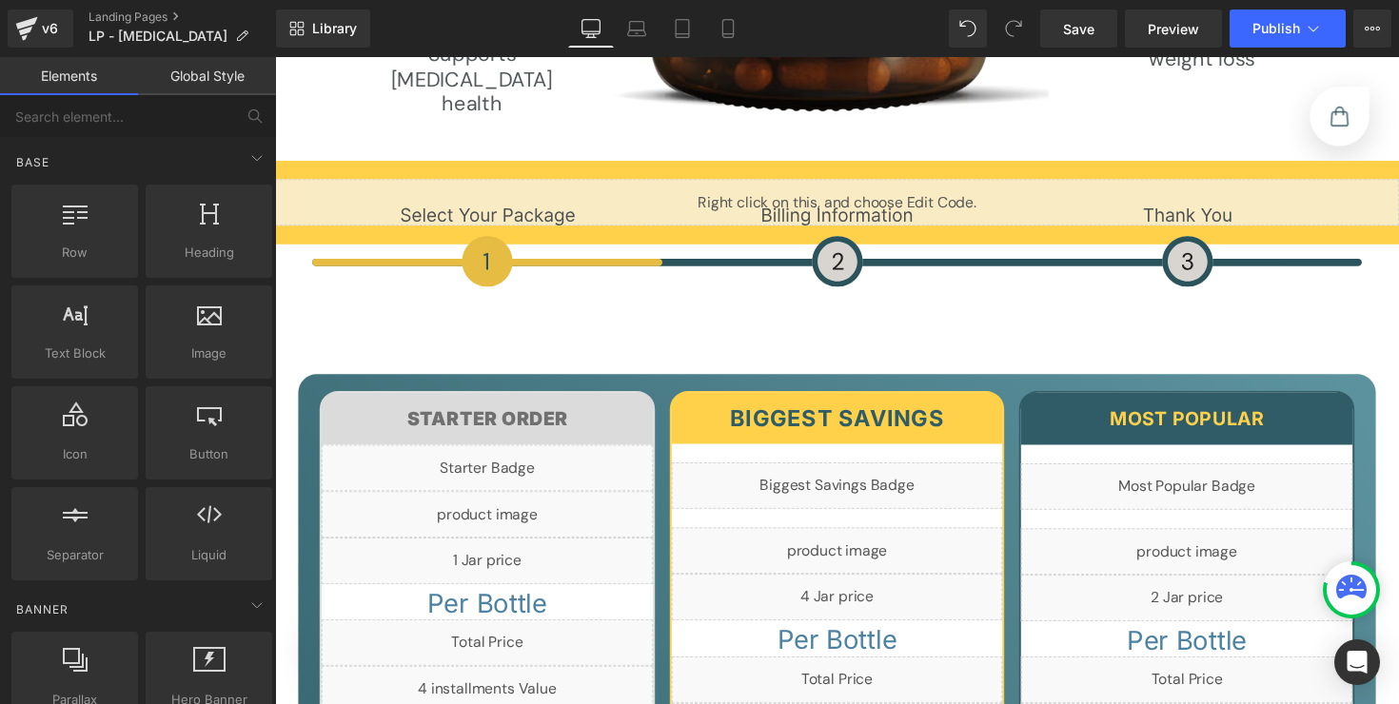
click at [275, 57] on div at bounding box center [275, 57] width 0 height 0
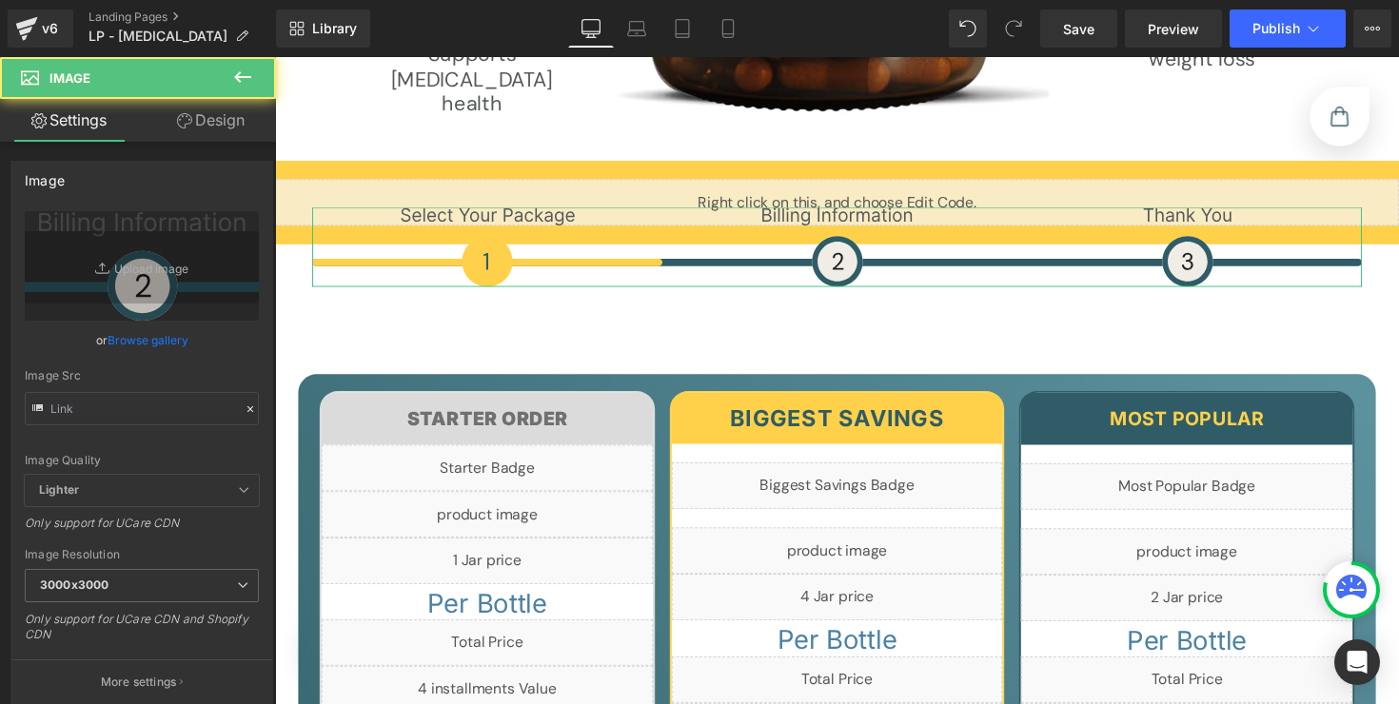
click at [209, 127] on link "Design" at bounding box center [211, 120] width 138 height 43
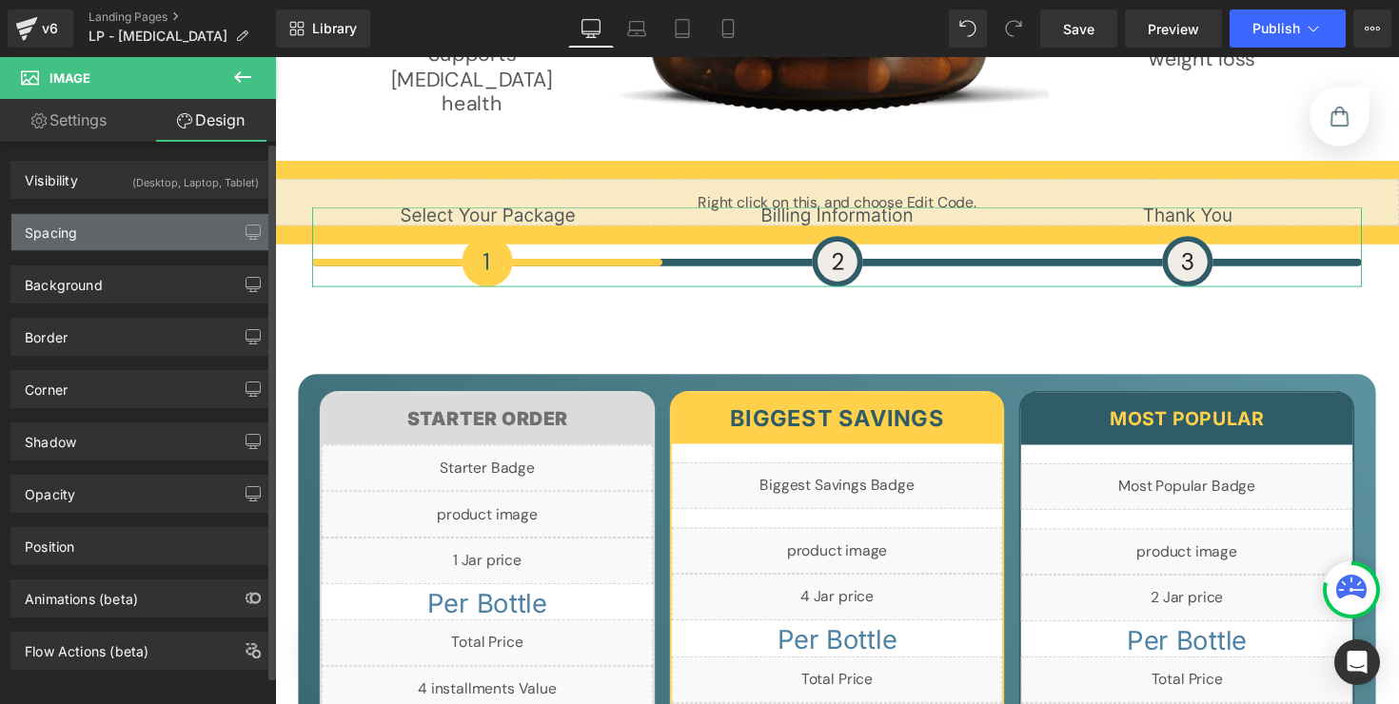
click at [143, 222] on div "Spacing" at bounding box center [141, 232] width 261 height 36
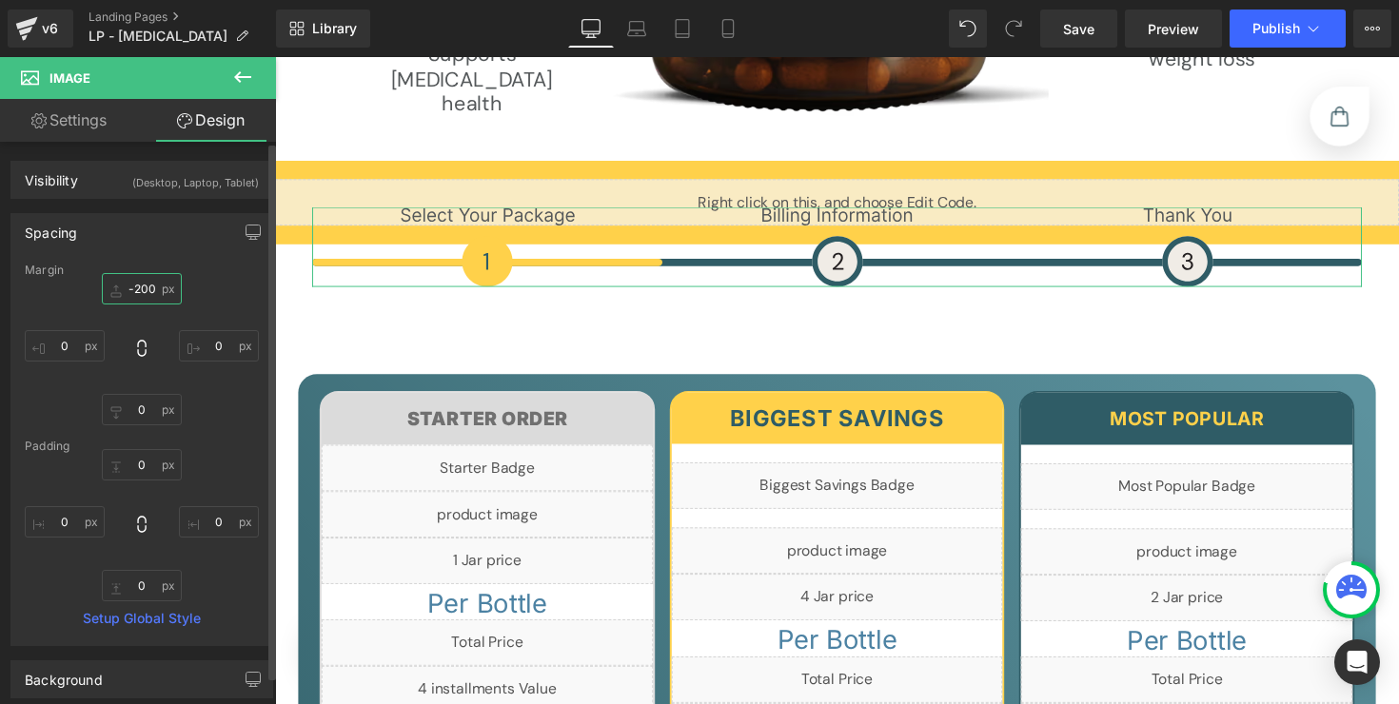
click at [129, 291] on input "text" at bounding box center [142, 288] width 80 height 31
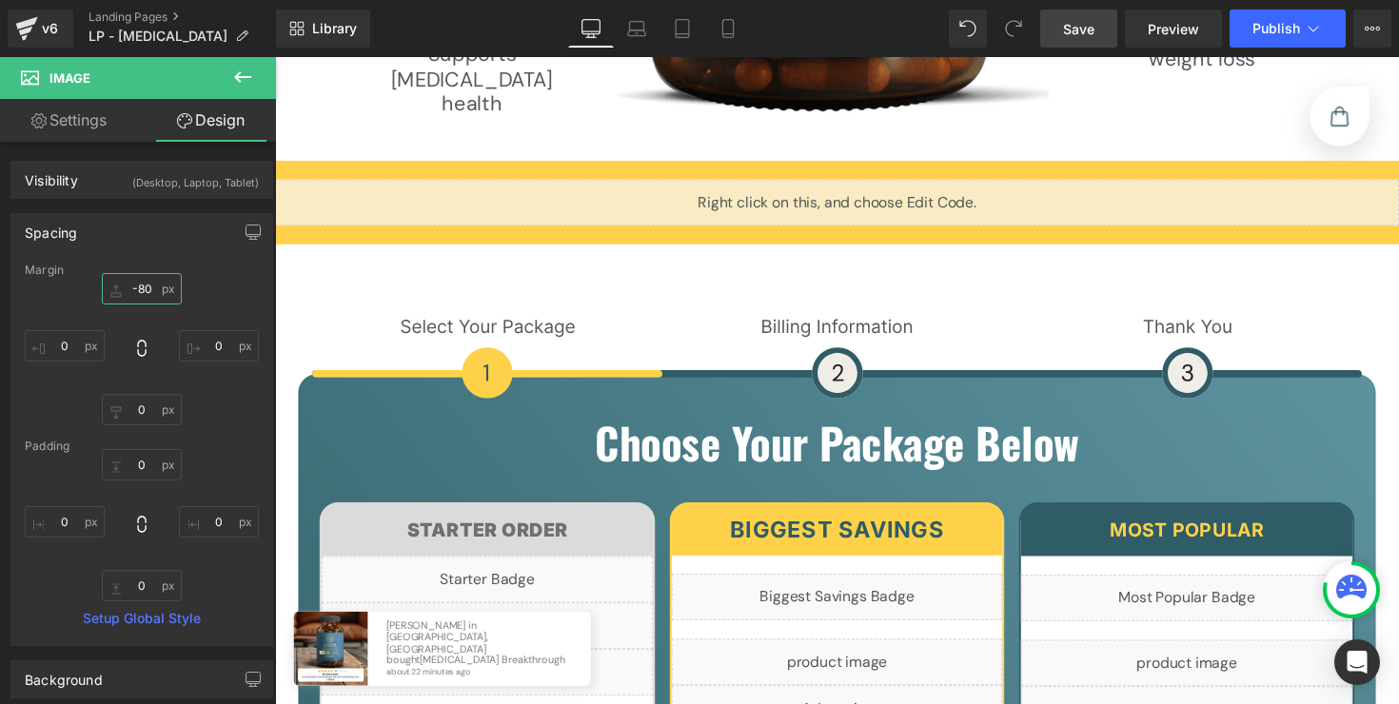
type input "-80"
click at [1069, 29] on span "Save" at bounding box center [1078, 29] width 31 height 20
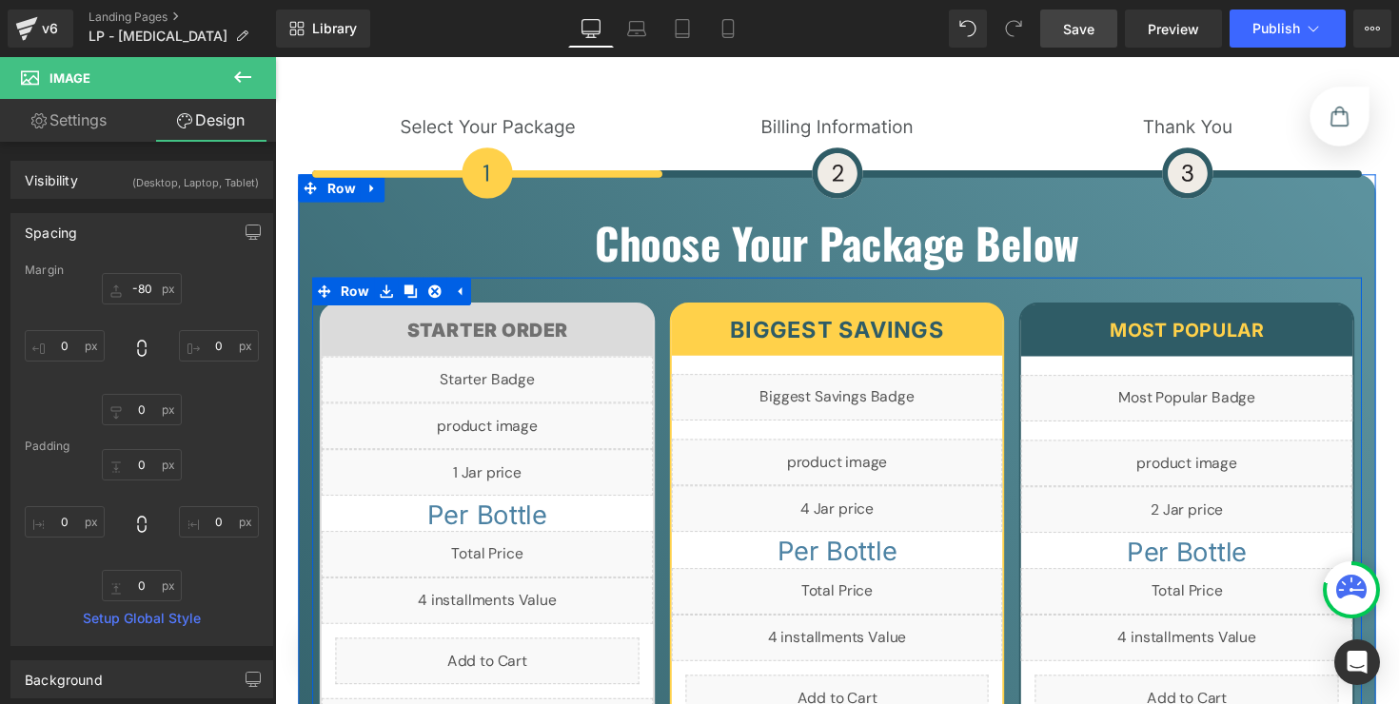
scroll to position [6898, 0]
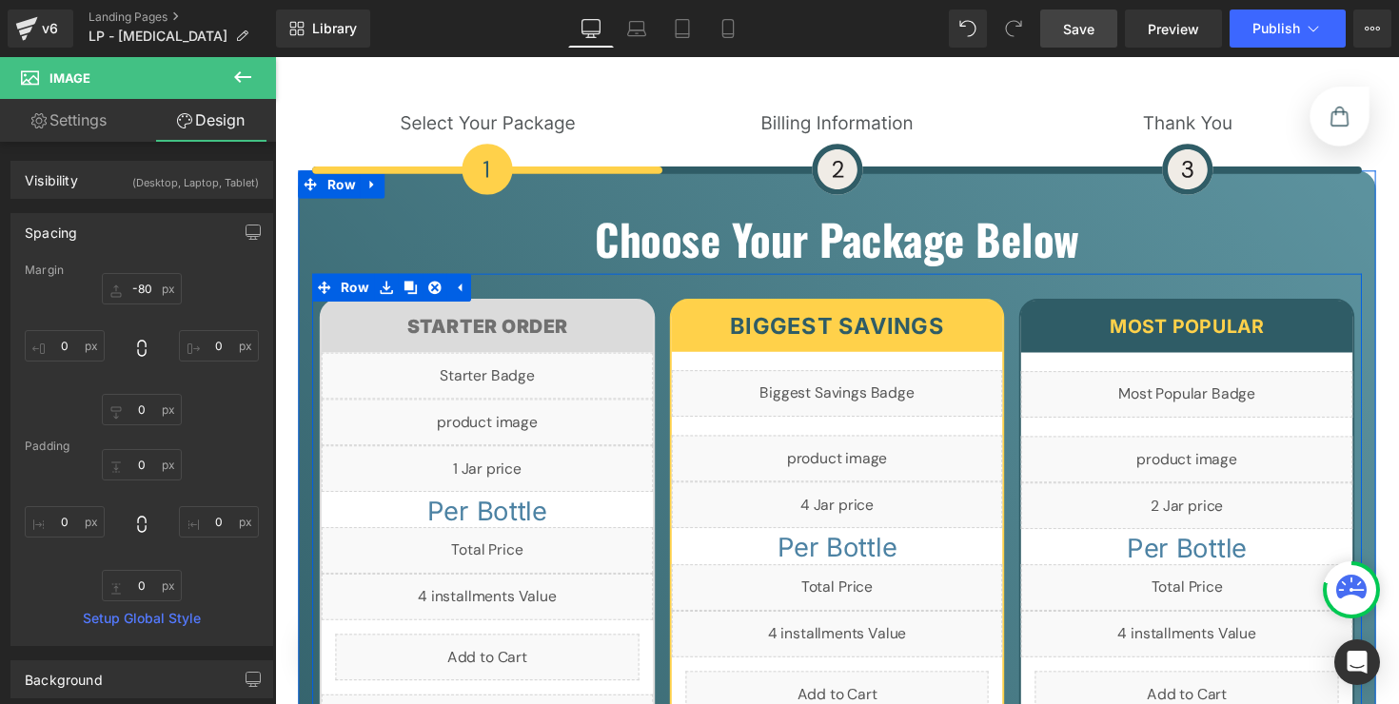
click at [1223, 461] on div "Liquid" at bounding box center [1209, 469] width 340 height 48
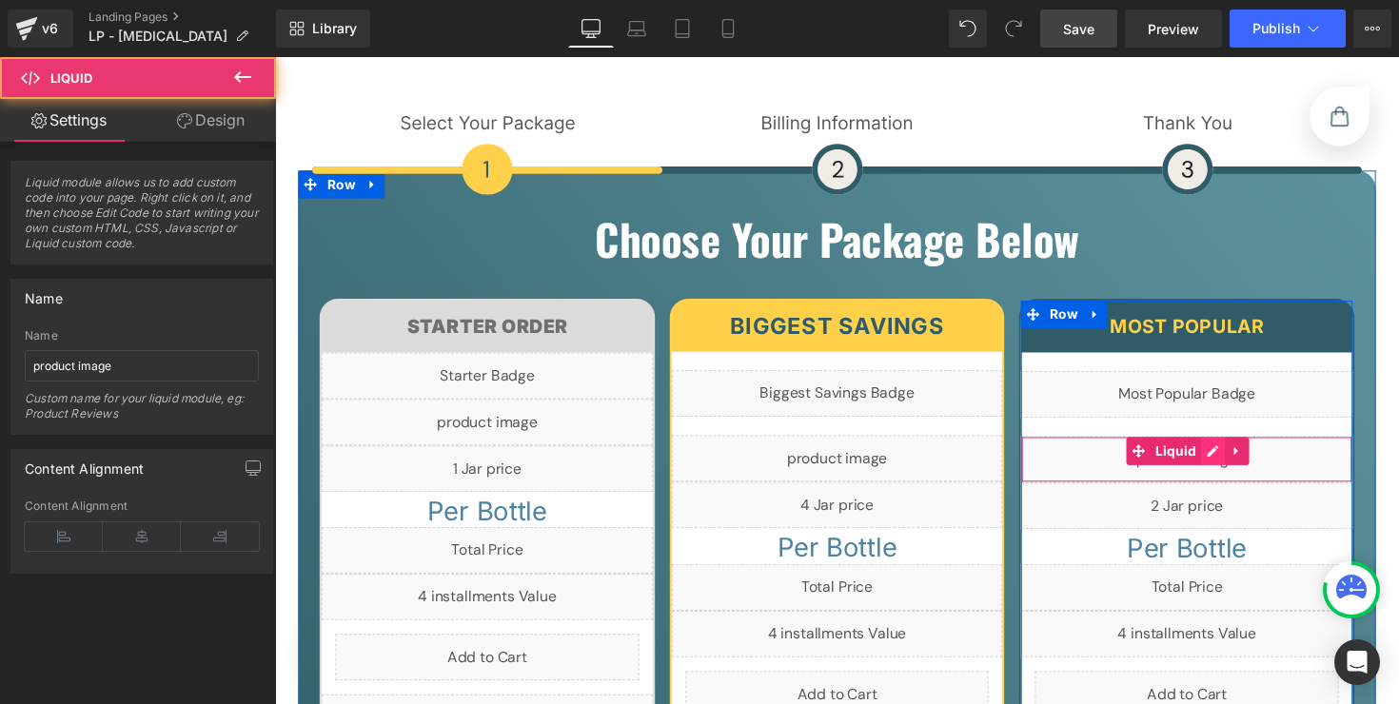
click at [1222, 461] on div "Liquid" at bounding box center [1209, 469] width 340 height 48
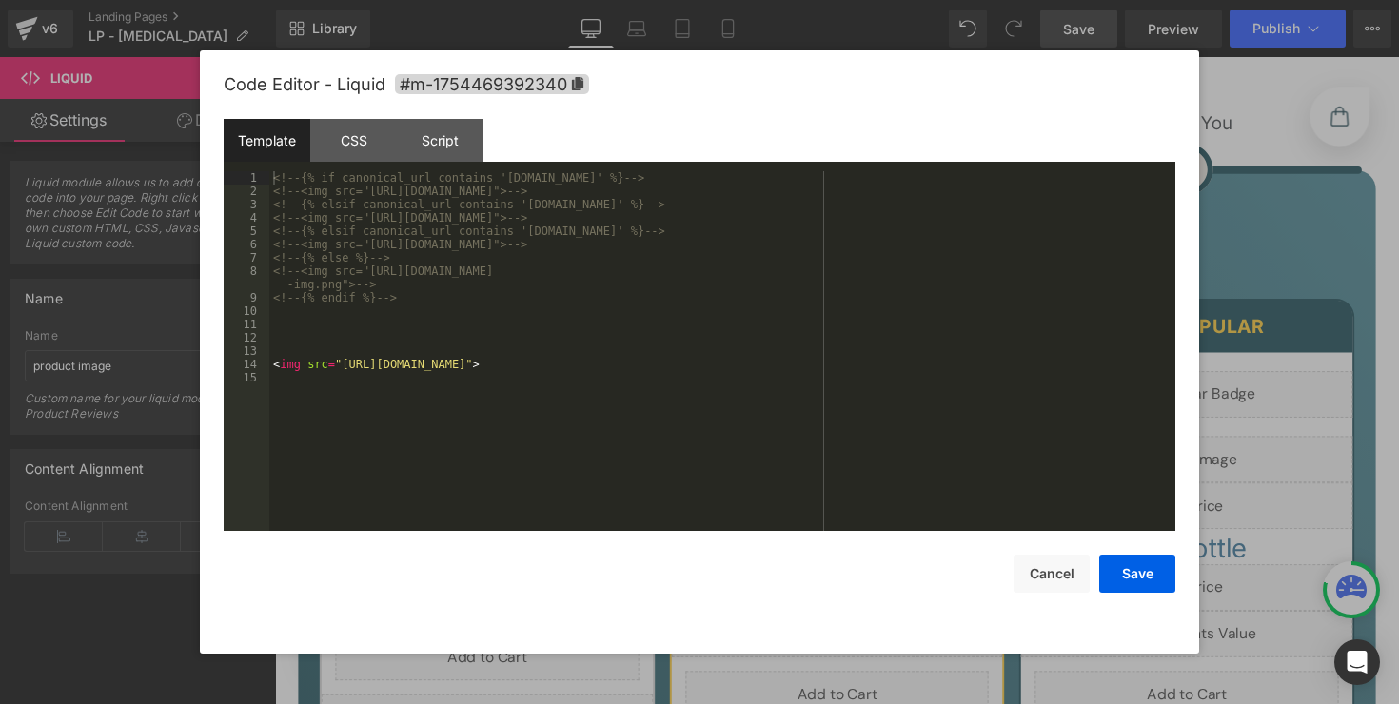
click at [943, 369] on div "<!-- {% if canonical_url contains '[DOMAIN_NAME]' %} --> <!-- <img src="[URL][D…" at bounding box center [722, 364] width 906 height 386
click at [380, 158] on div "CSS" at bounding box center [353, 140] width 87 height 43
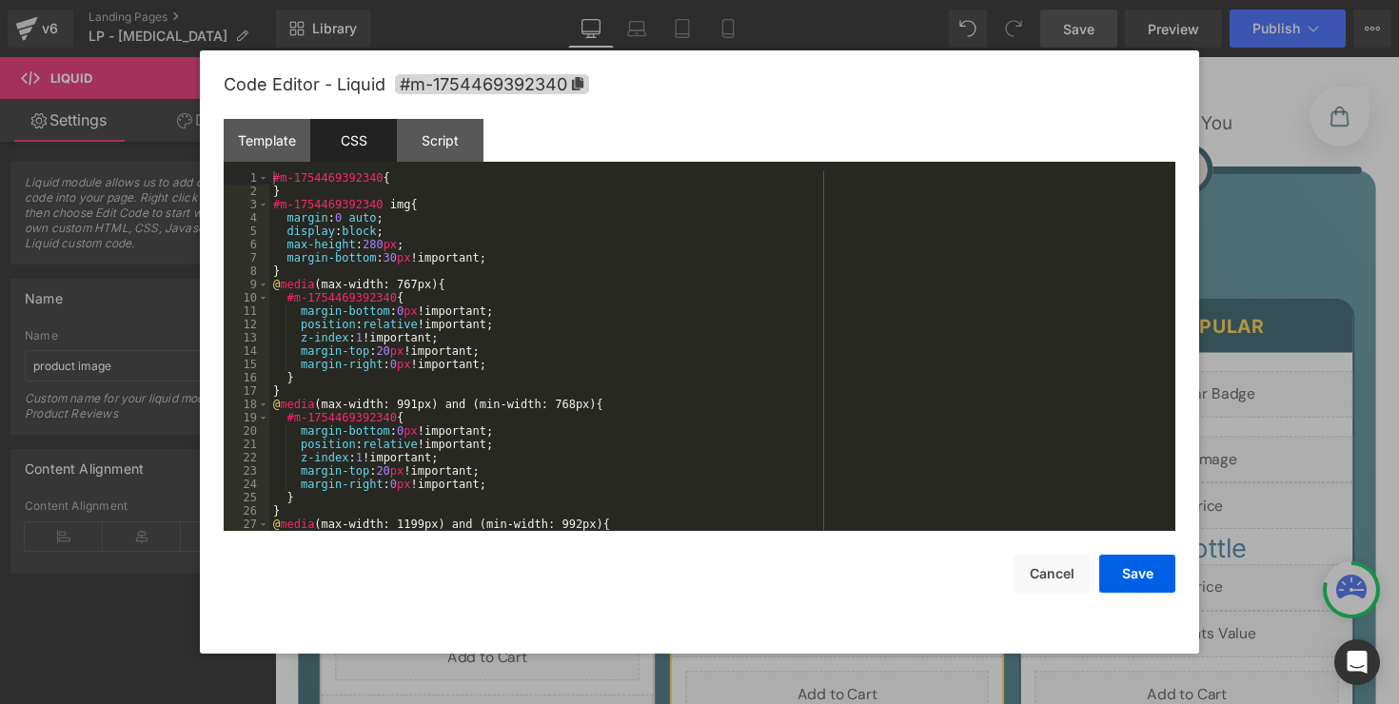
click at [555, 302] on div "#m-1754469392340 { } #m-1754469392340 img { margin : 0 auto ; display : block ;…" at bounding box center [718, 364] width 898 height 386
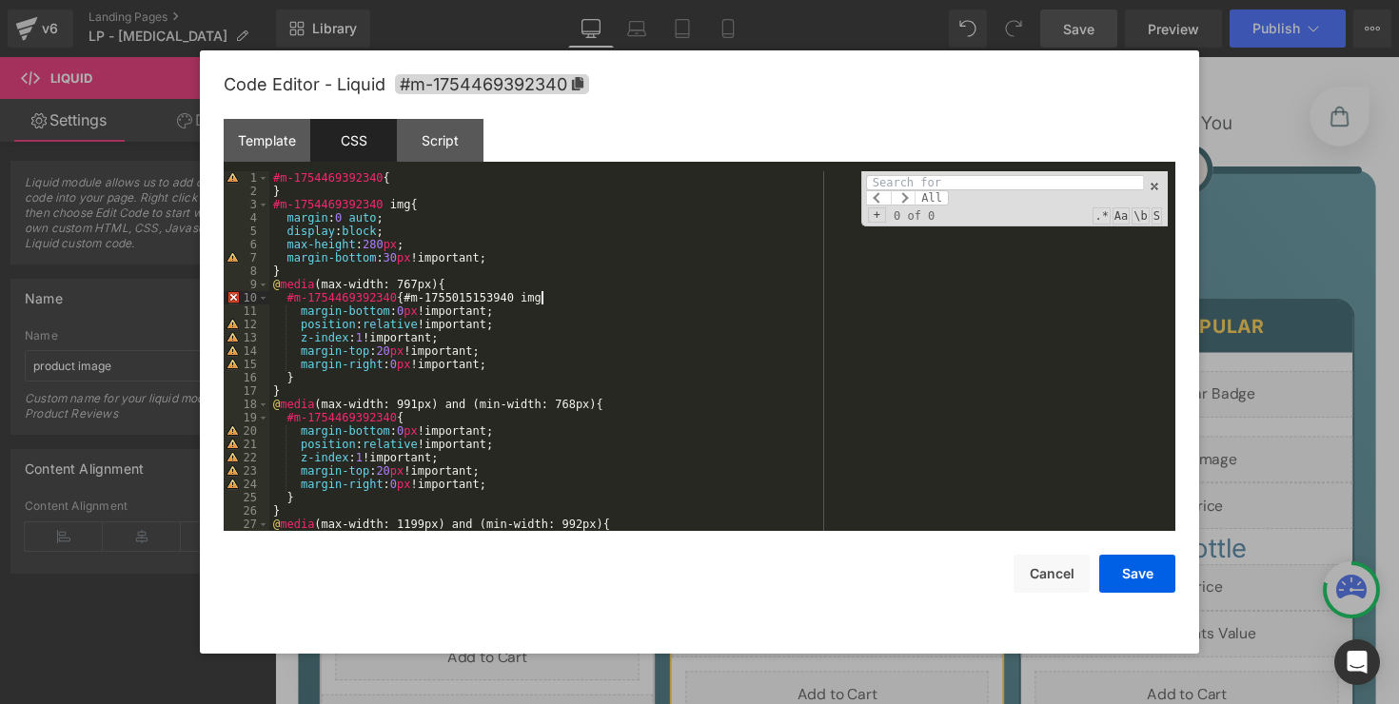
click at [555, 302] on div "#m-1754469392340 { } #m-1754469392340 img { margin : 0 auto ; display : block ;…" at bounding box center [718, 364] width 898 height 386
paste input "#m-1755015153940 img"
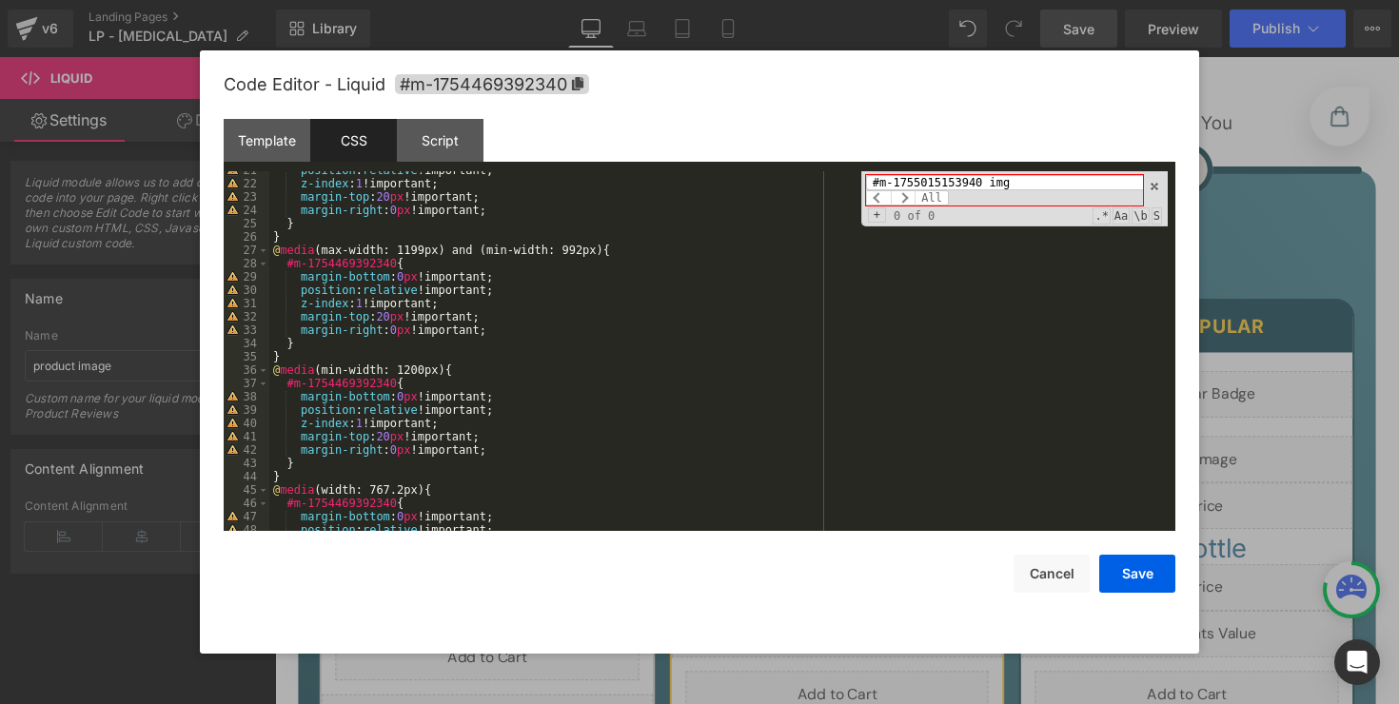
scroll to position [440, 0]
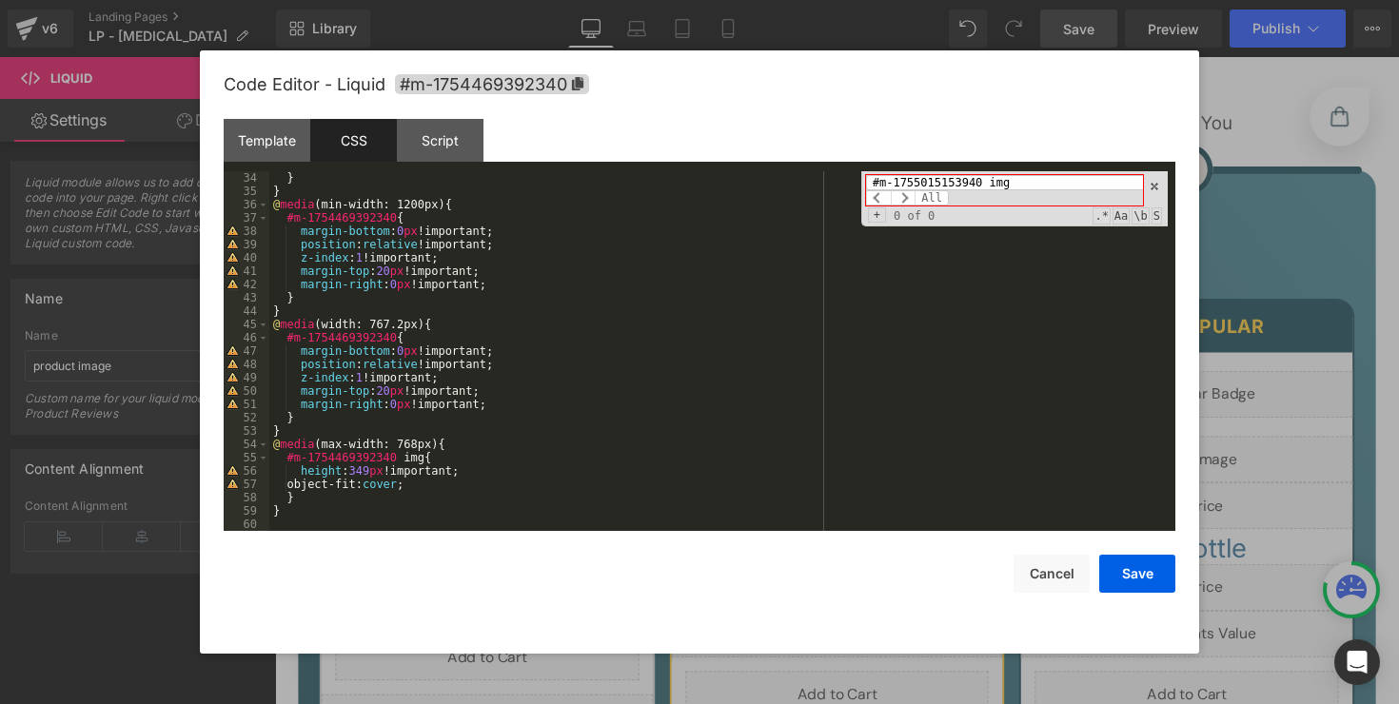
type input "#m-1755015153940 img"
click at [446, 504] on div "} } @ media (min-width: 1200px) { #m-1754469392340 { margin-bottom : 0 px !impo…" at bounding box center [718, 364] width 898 height 386
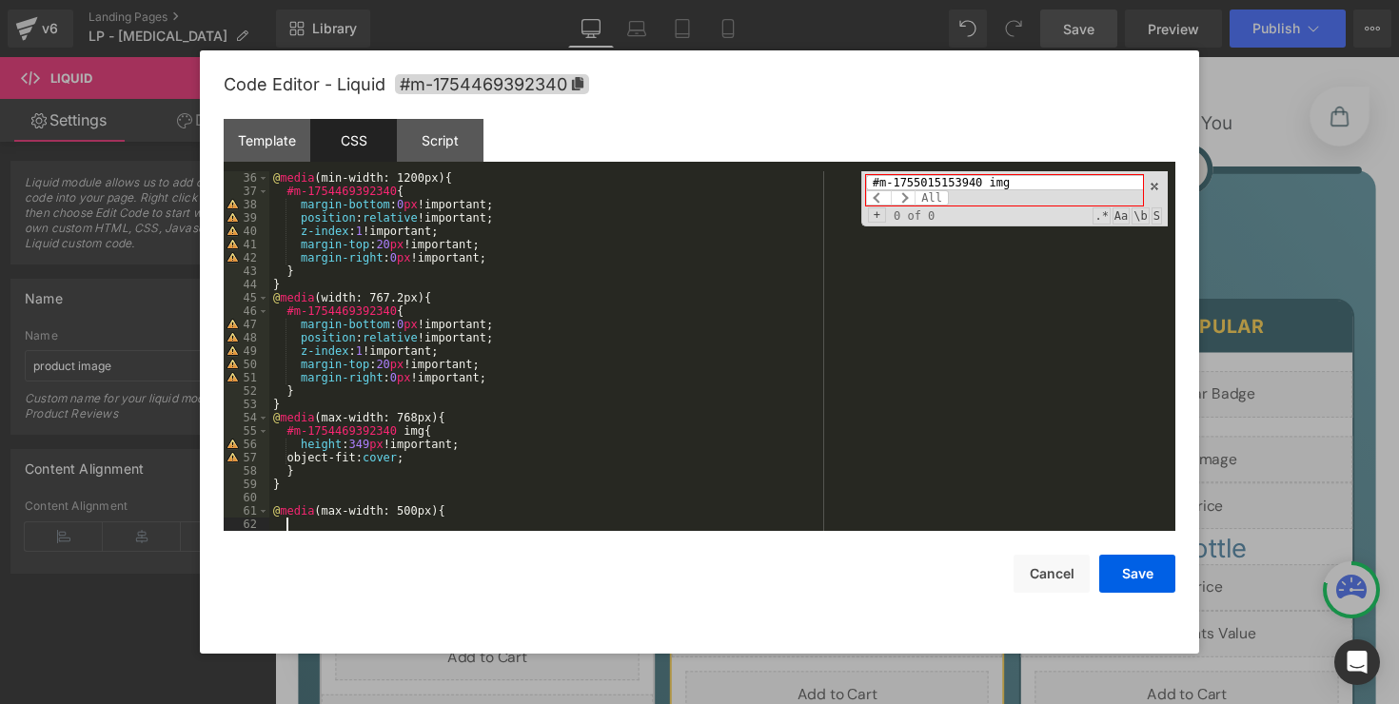
scroll to position [466, 0]
paste textarea
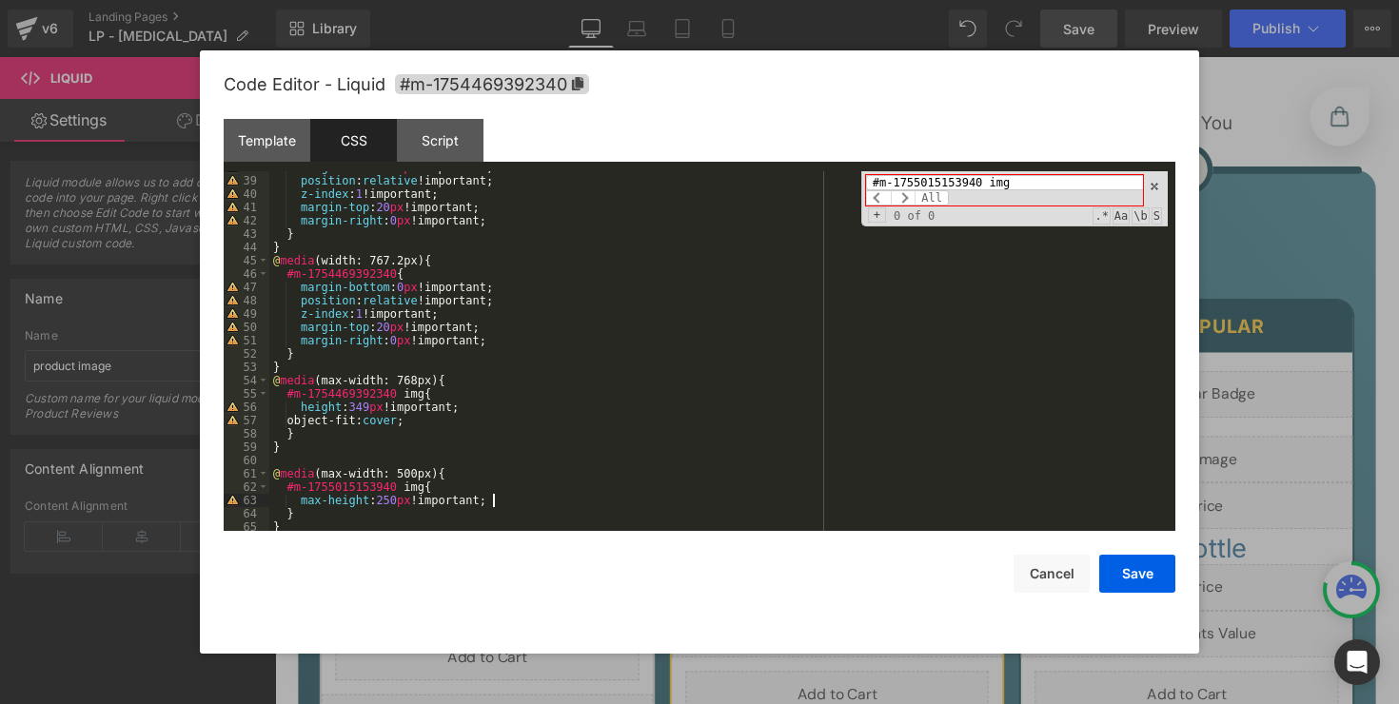
scroll to position [519, 0]
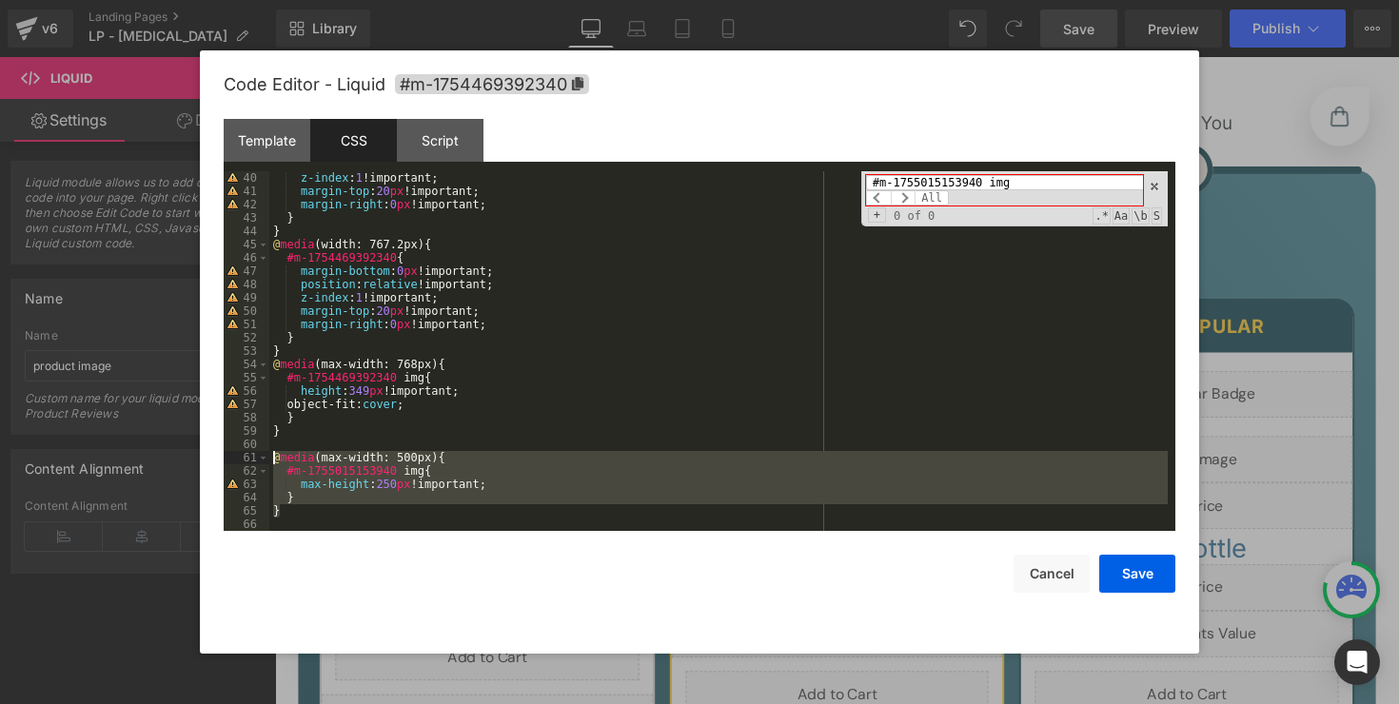
drag, startPoint x: 337, startPoint y: 515, endPoint x: 272, endPoint y: 460, distance: 84.4
click at [272, 460] on div "z-index : 1 !important; margin-top : 20 px !important; margin-right : 0 px !imp…" at bounding box center [718, 364] width 898 height 386
click at [1144, 566] on button "Save" at bounding box center [1137, 574] width 76 height 38
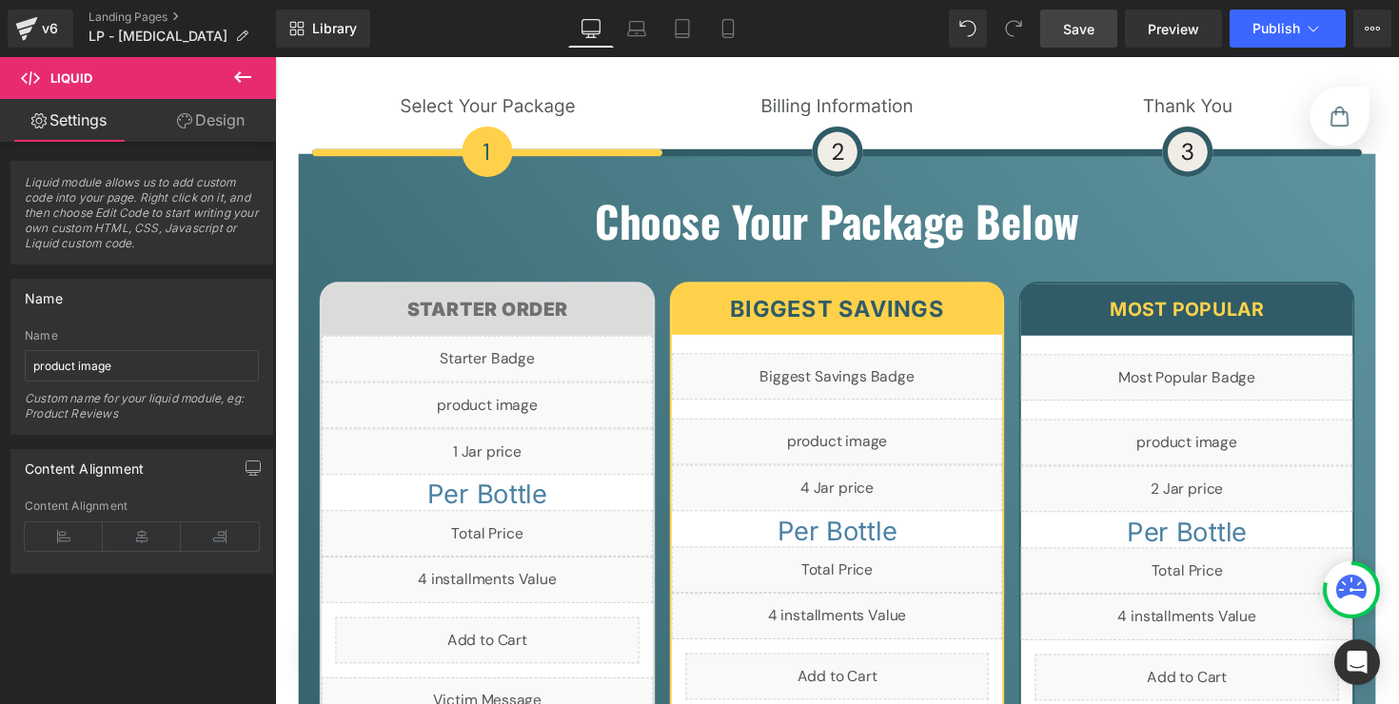
scroll to position [13446, 0]
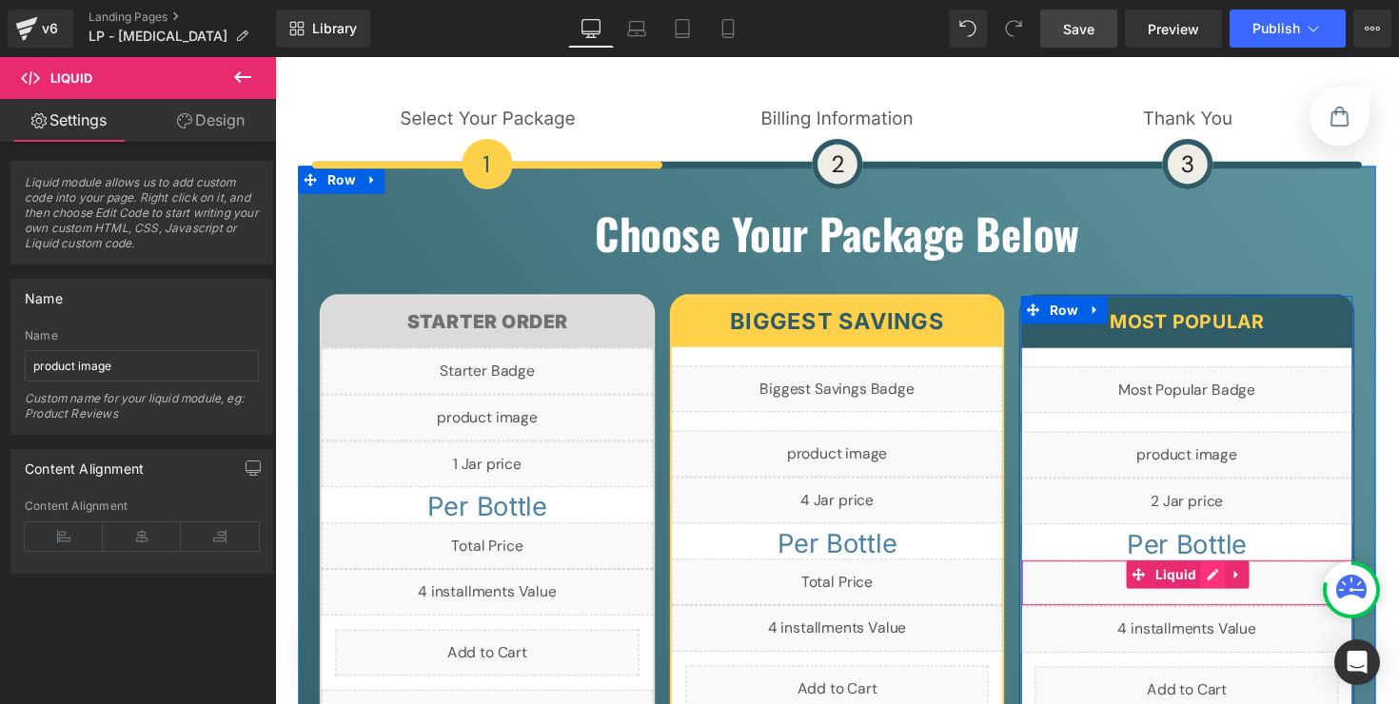
click at [1230, 572] on div "Liquid" at bounding box center [1209, 596] width 340 height 48
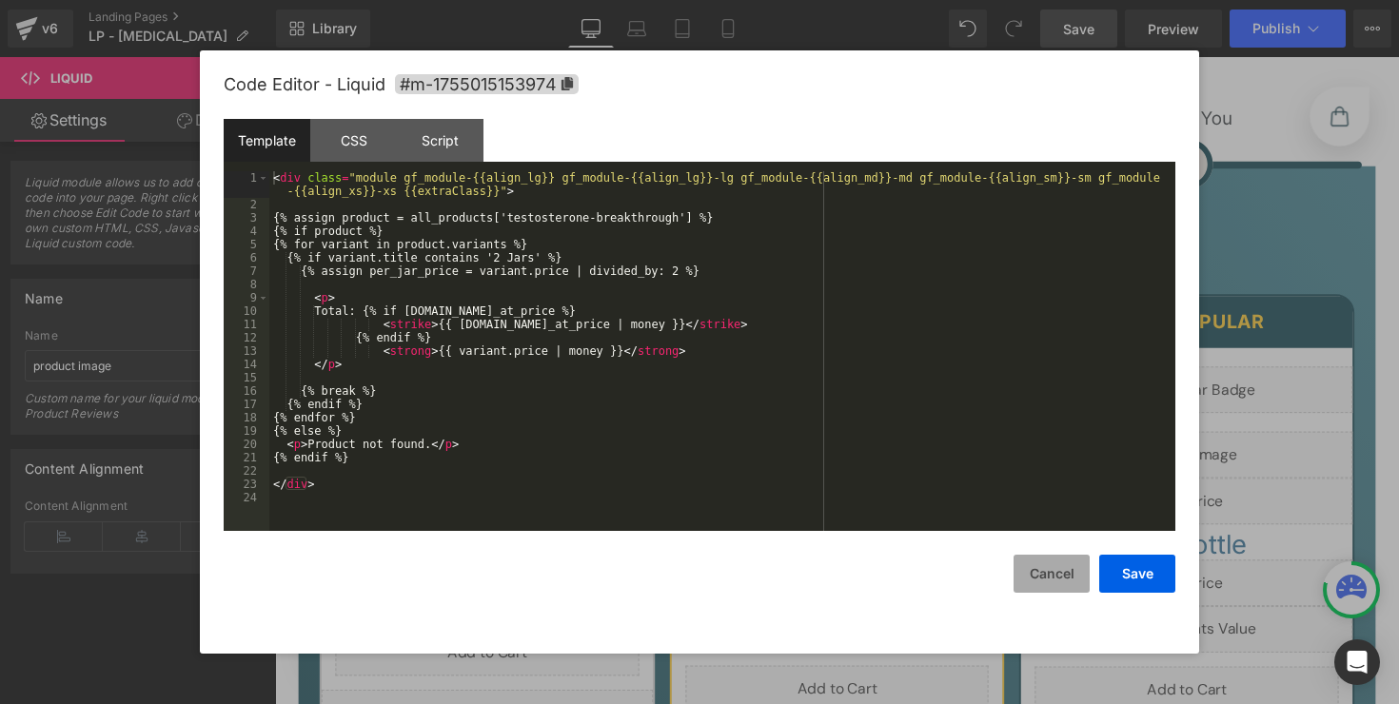
click at [1063, 567] on button "Cancel" at bounding box center [1051, 574] width 76 height 38
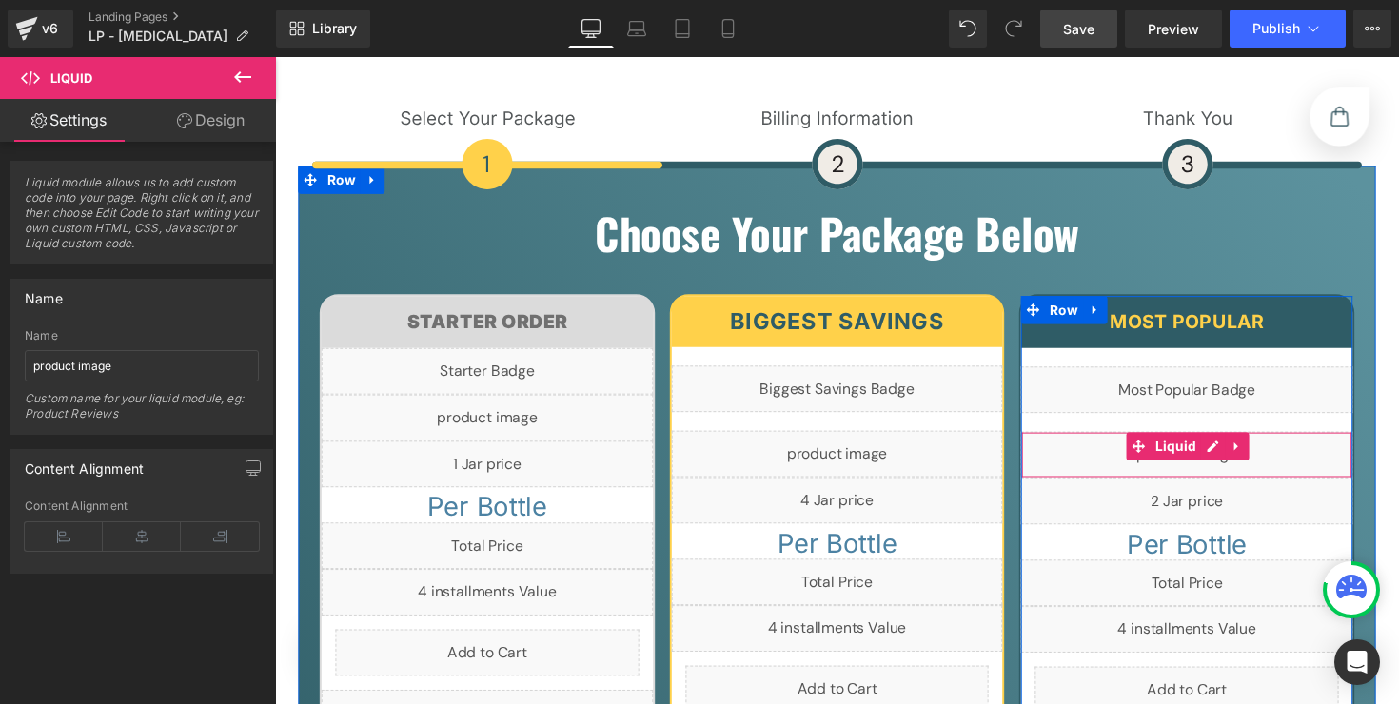
click at [1231, 441] on div "Liquid" at bounding box center [1209, 465] width 340 height 48
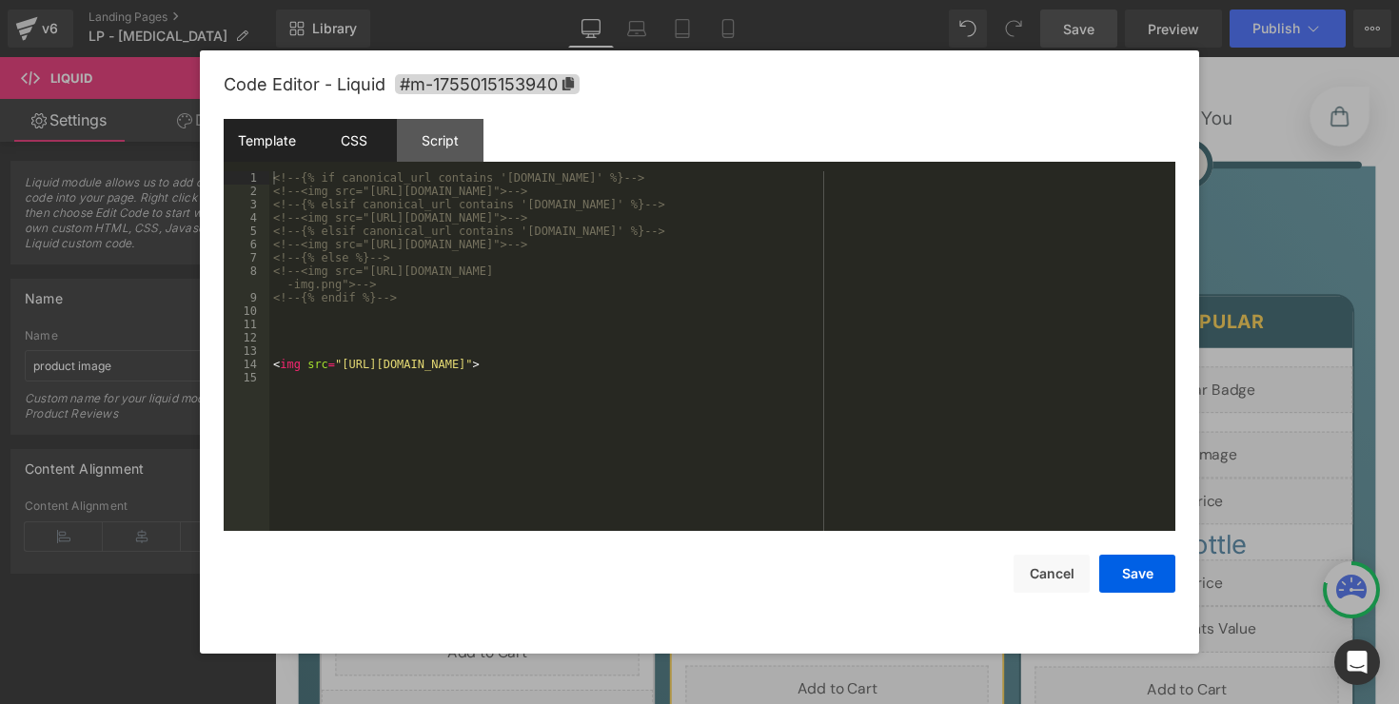
click at [375, 156] on div "CSS" at bounding box center [353, 140] width 87 height 43
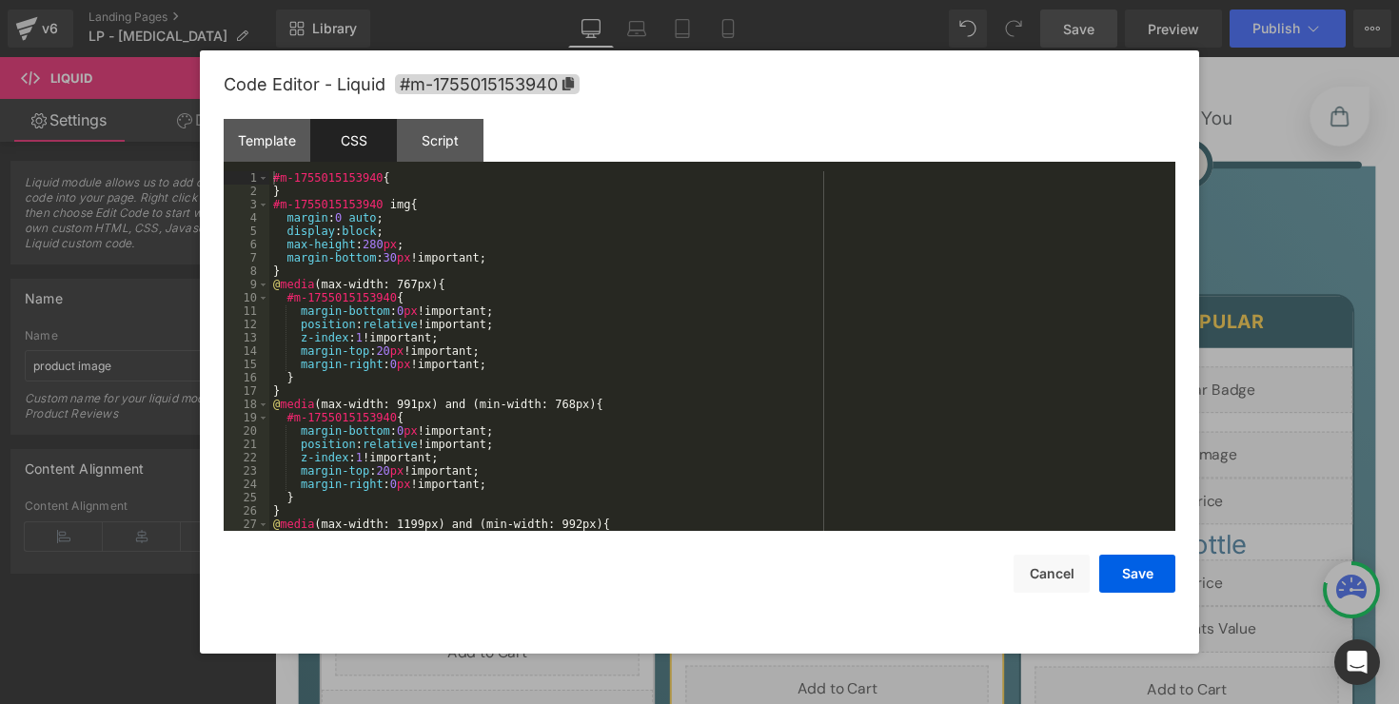
scroll to position [440, 0]
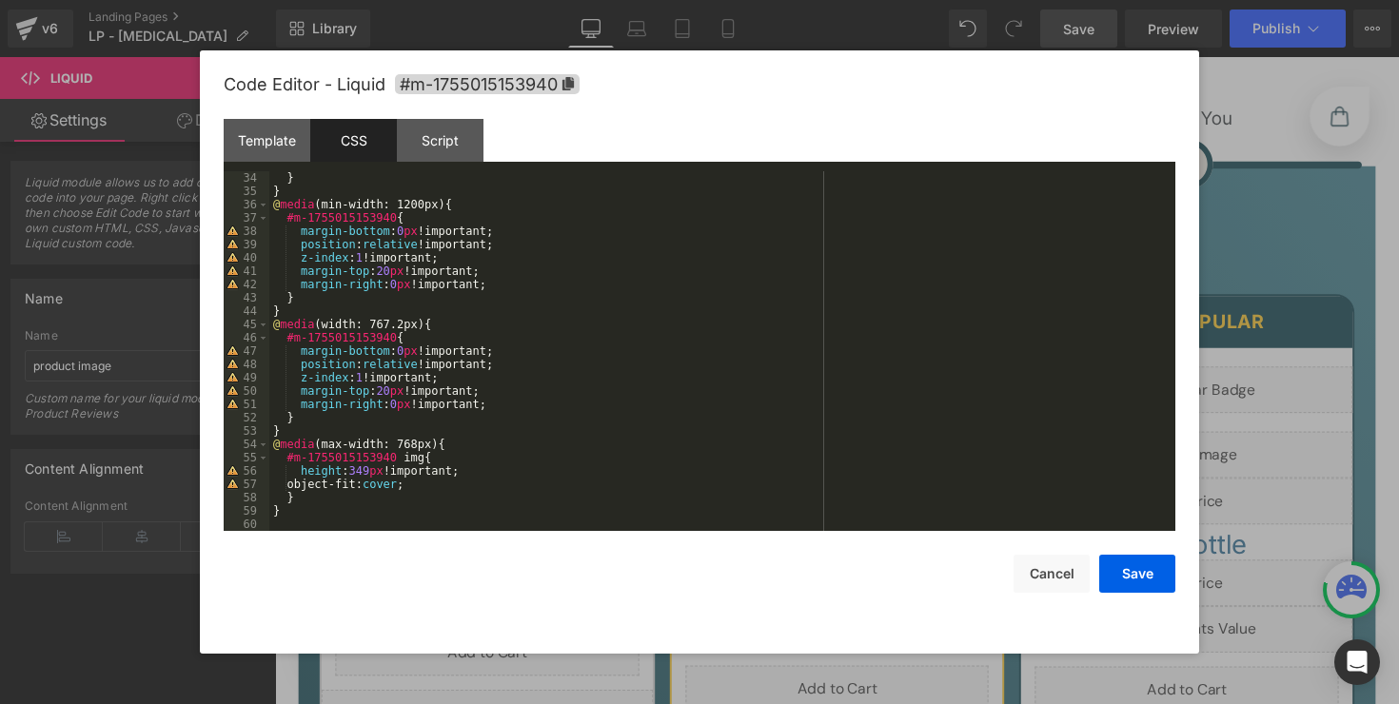
click at [443, 509] on div "} } @ media (min-width: 1200px) { #m-1755015153940 { margin-bottom : 0 px !impo…" at bounding box center [718, 364] width 898 height 386
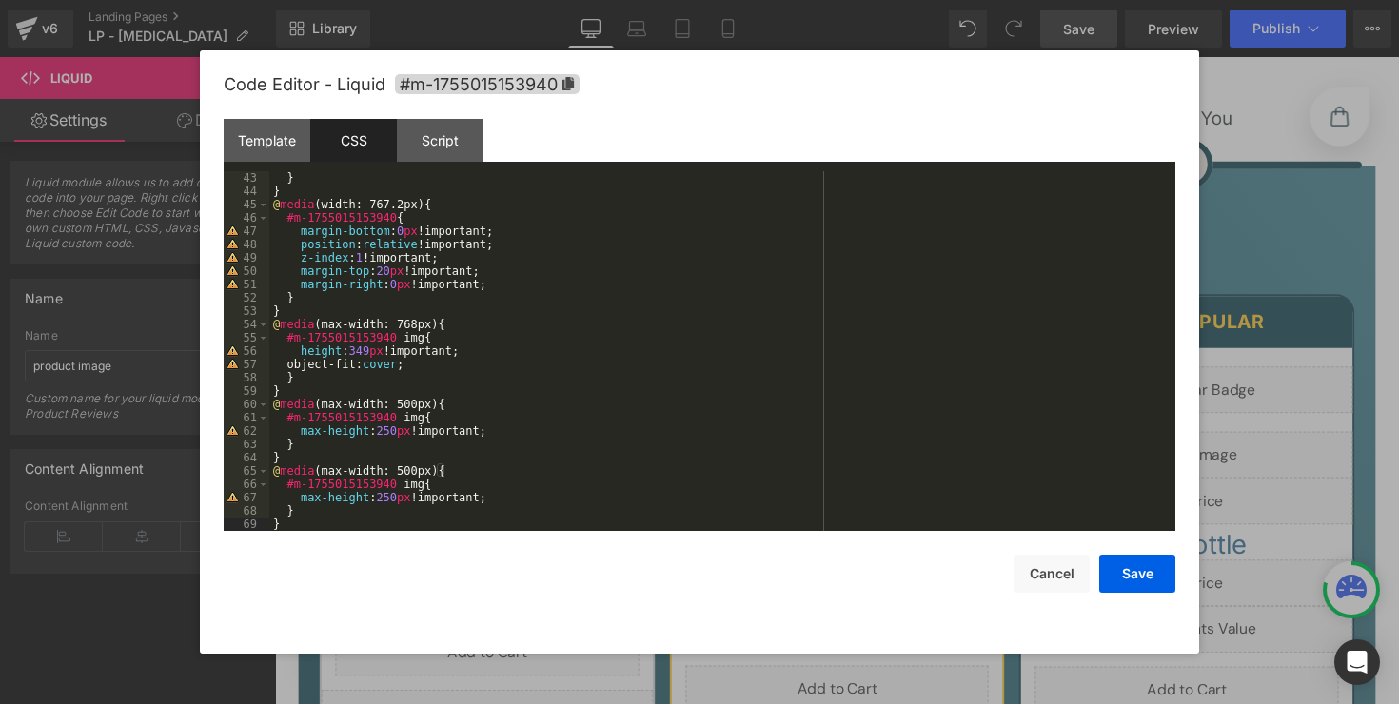
scroll to position [519, 0]
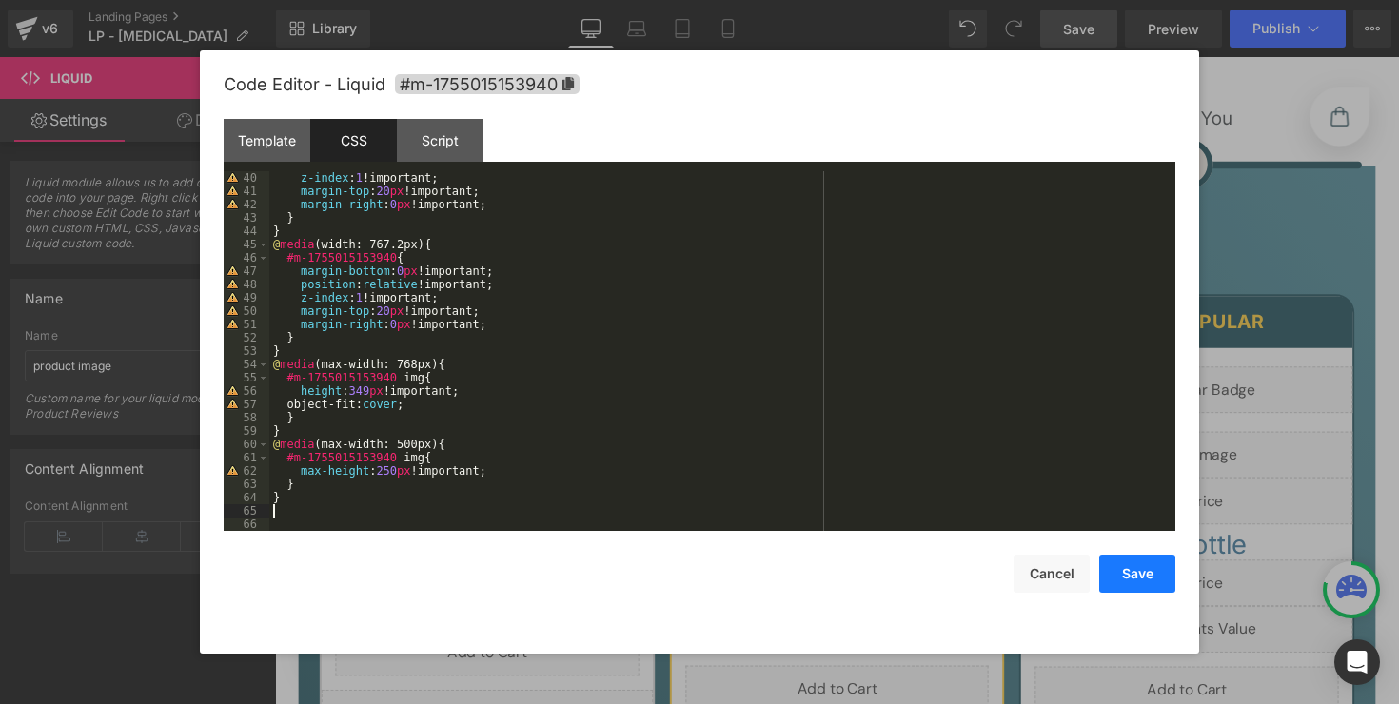
click at [1136, 570] on button "Save" at bounding box center [1137, 574] width 76 height 38
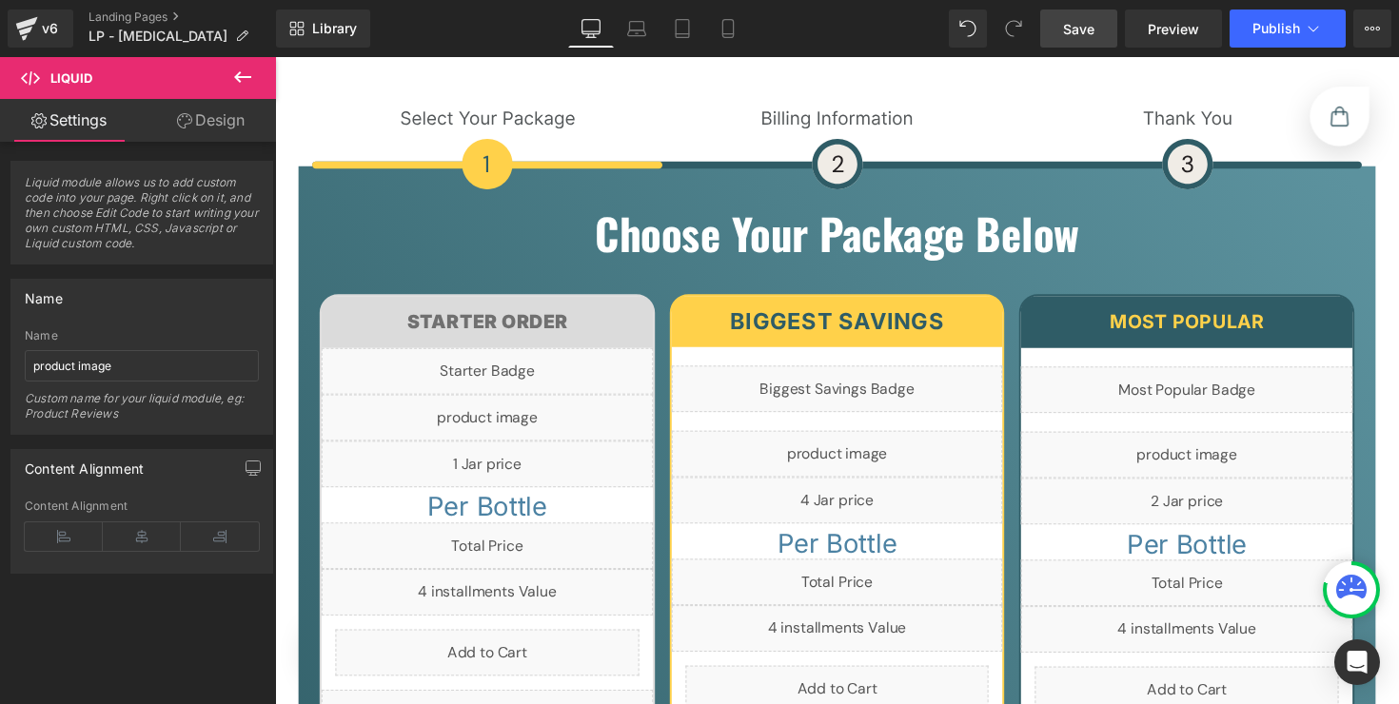
click at [1069, 31] on span "Save" at bounding box center [1078, 29] width 31 height 20
click at [1077, 30] on span "Save" at bounding box center [1078, 29] width 31 height 20
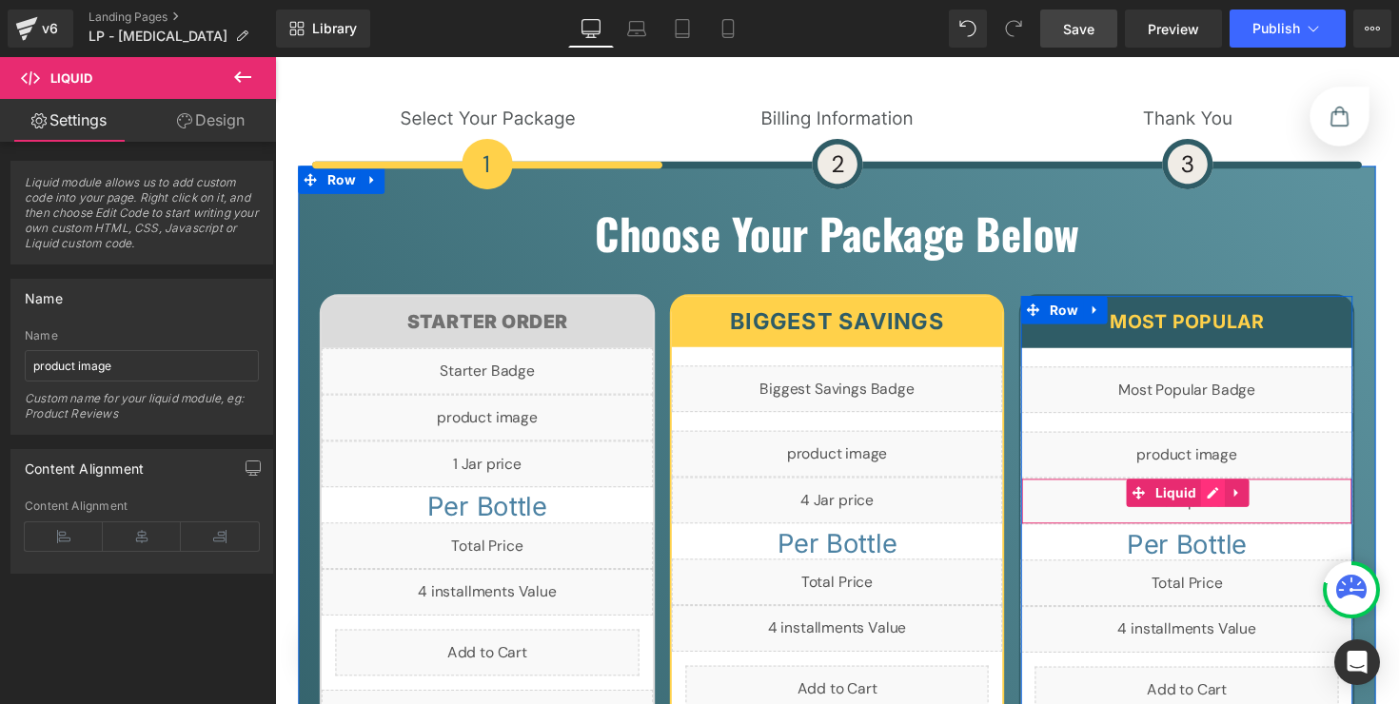
click at [1230, 488] on div "Liquid" at bounding box center [1209, 512] width 340 height 48
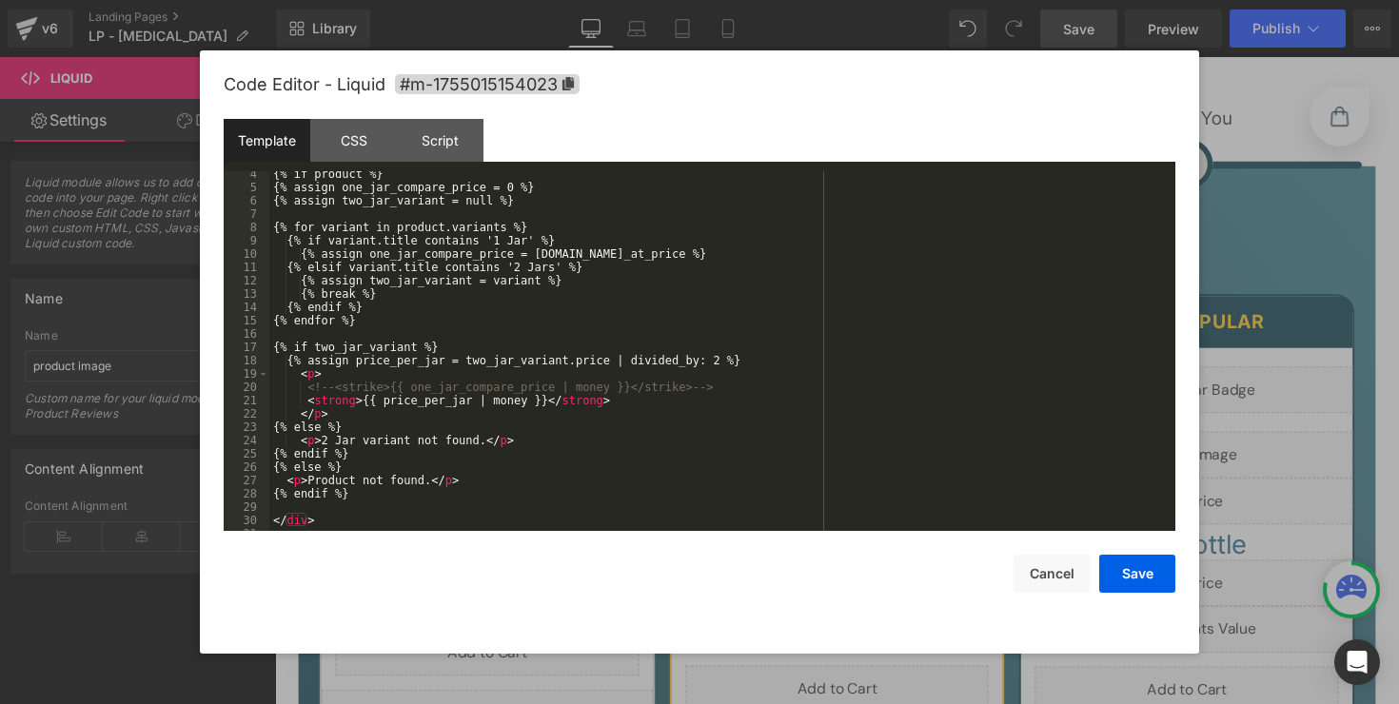
scroll to position [57, 0]
click at [357, 148] on div "CSS" at bounding box center [353, 140] width 87 height 43
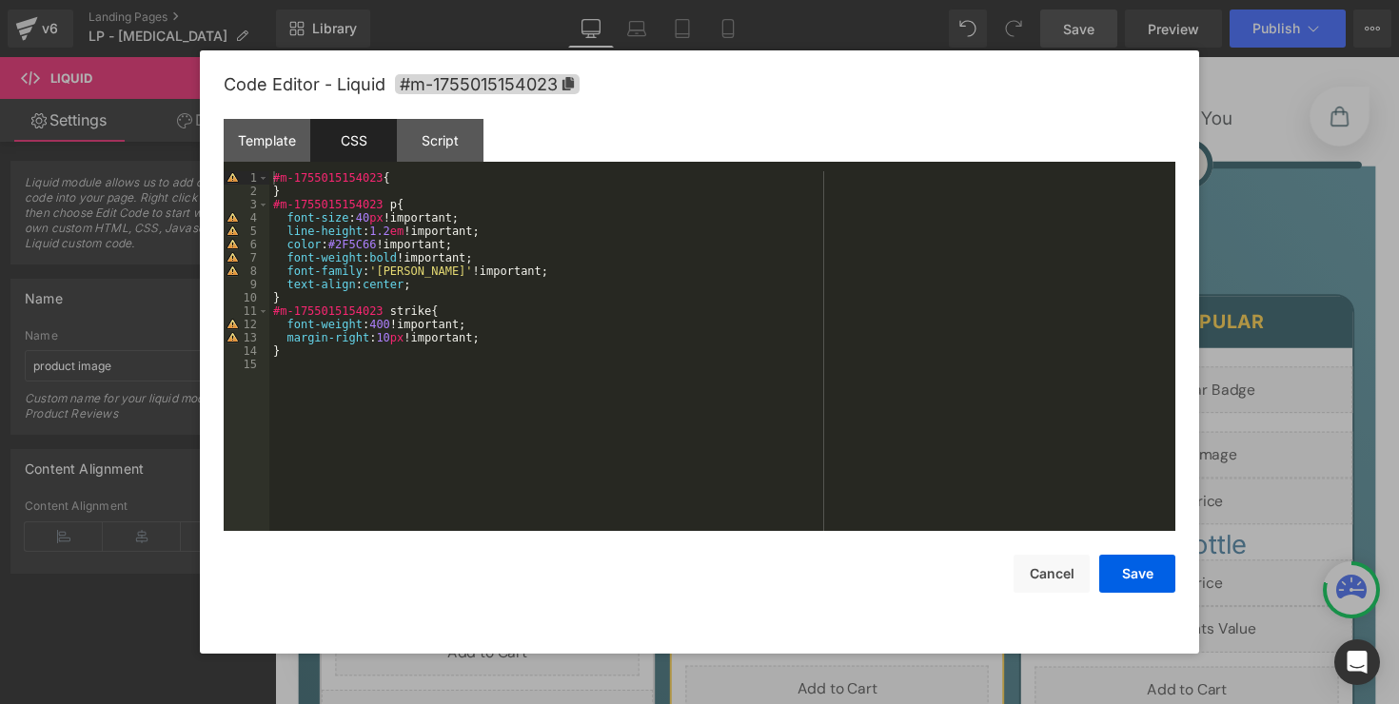
click at [438, 400] on div "#m-1755015154023 { } #m-1755015154023 p { font-size : 40 px !important; line-he…" at bounding box center [722, 364] width 906 height 386
paste textarea
click at [1125, 577] on button "Save" at bounding box center [1137, 574] width 76 height 38
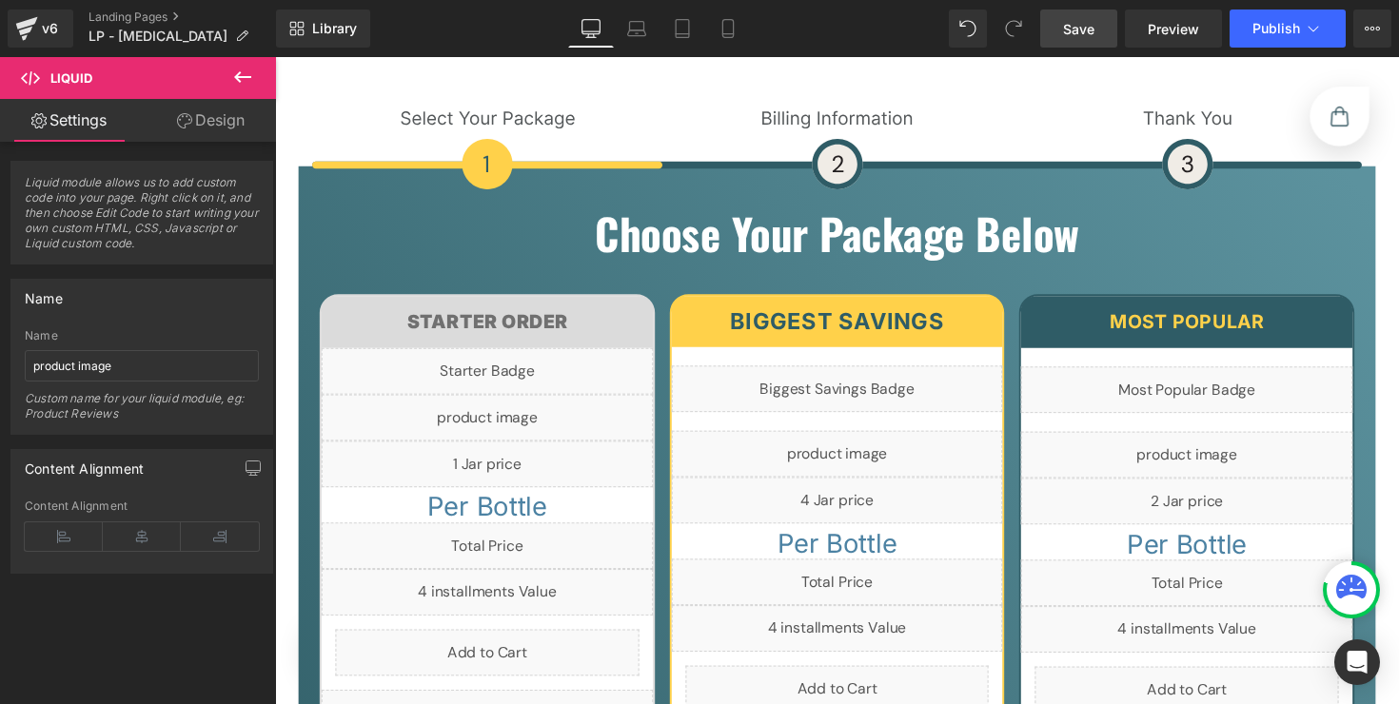
click at [1061, 39] on link "Save" at bounding box center [1078, 29] width 77 height 38
click at [1206, 39] on link "Preview" at bounding box center [1173, 29] width 97 height 38
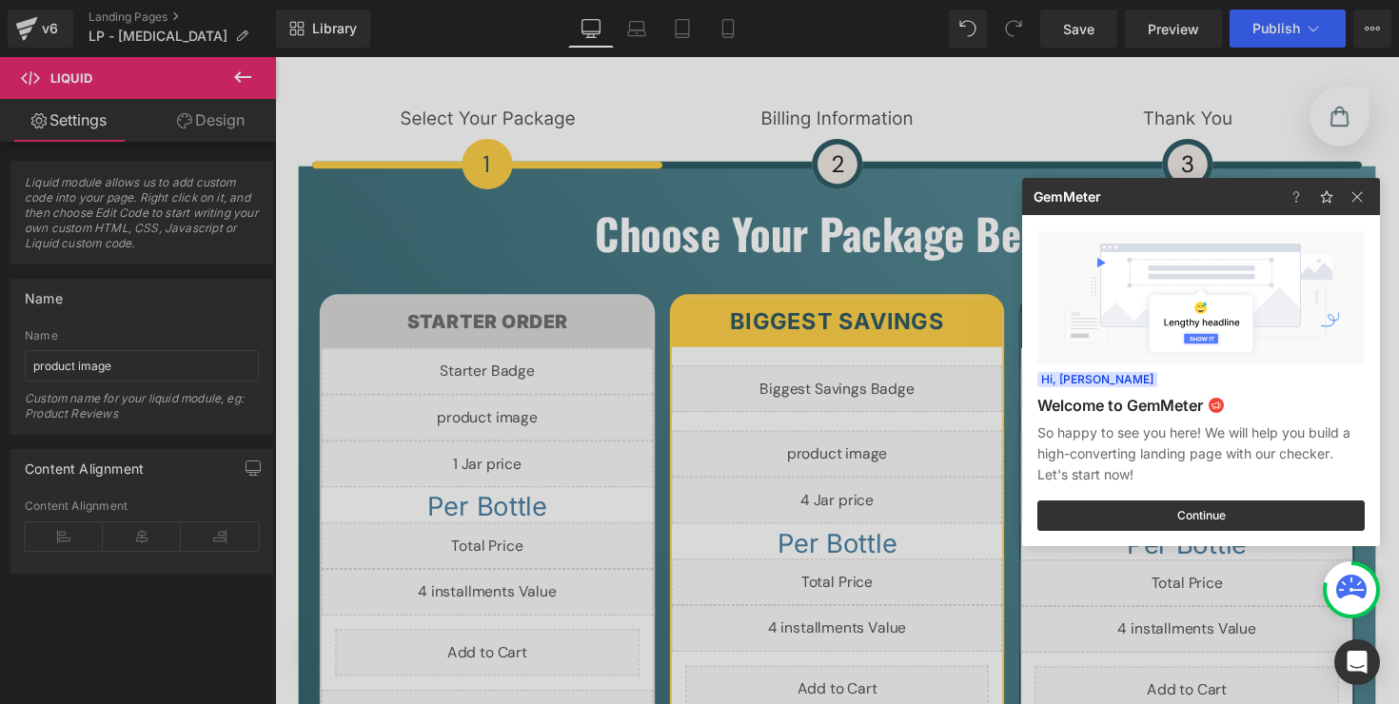
click at [1241, 30] on div at bounding box center [699, 352] width 1399 height 704
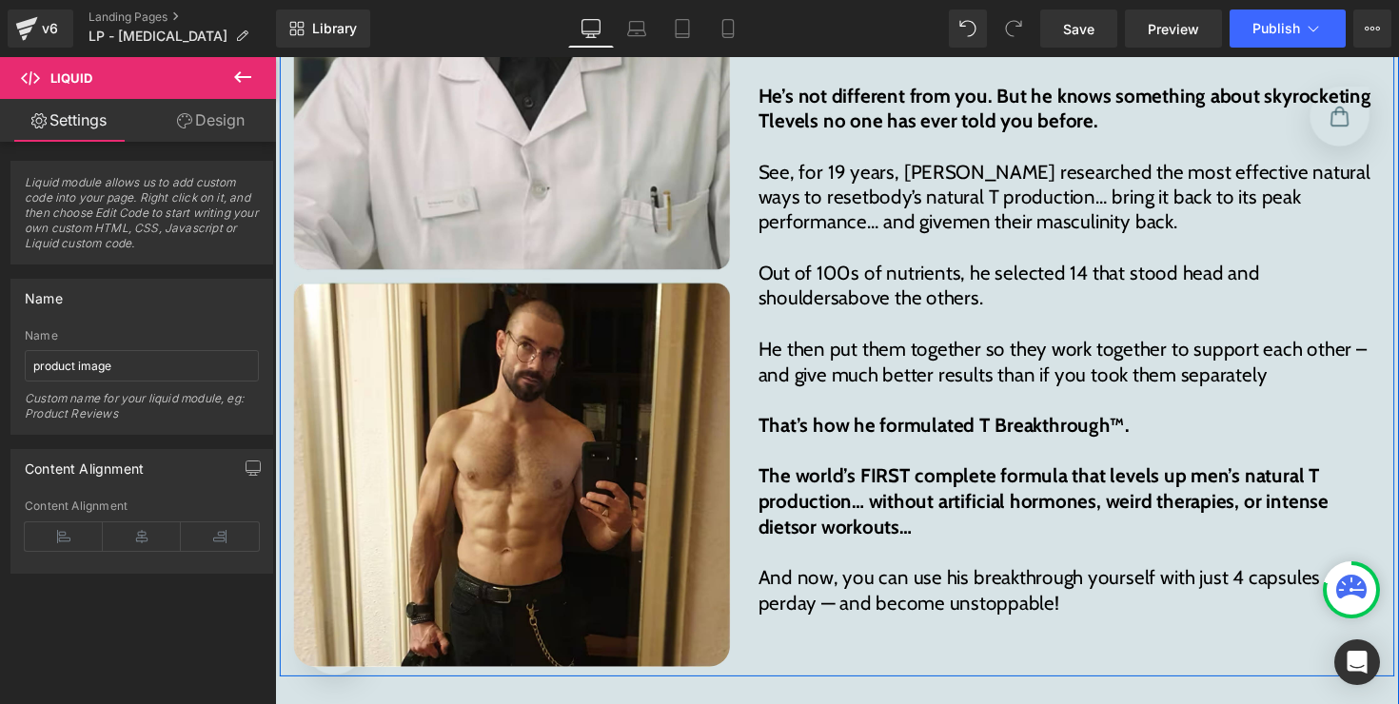
scroll to position [9238, 0]
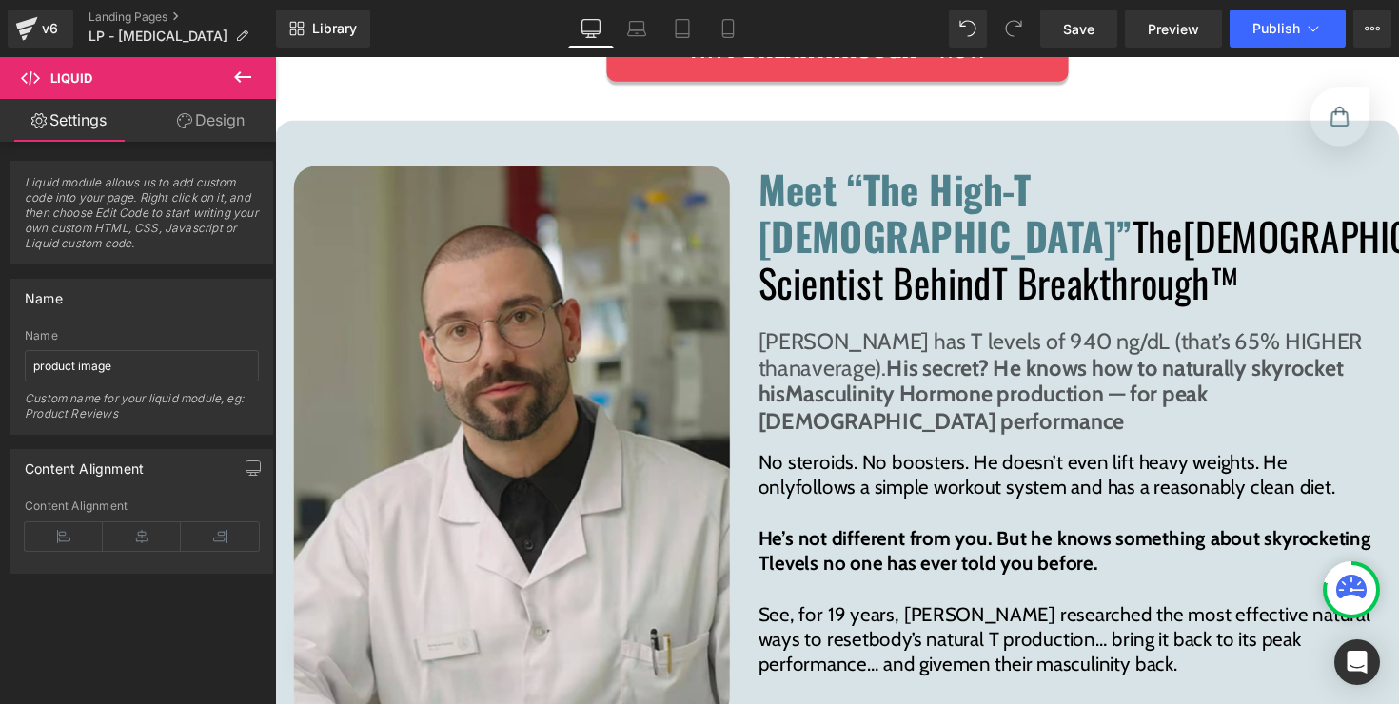
click at [237, 85] on icon at bounding box center [242, 77] width 23 height 23
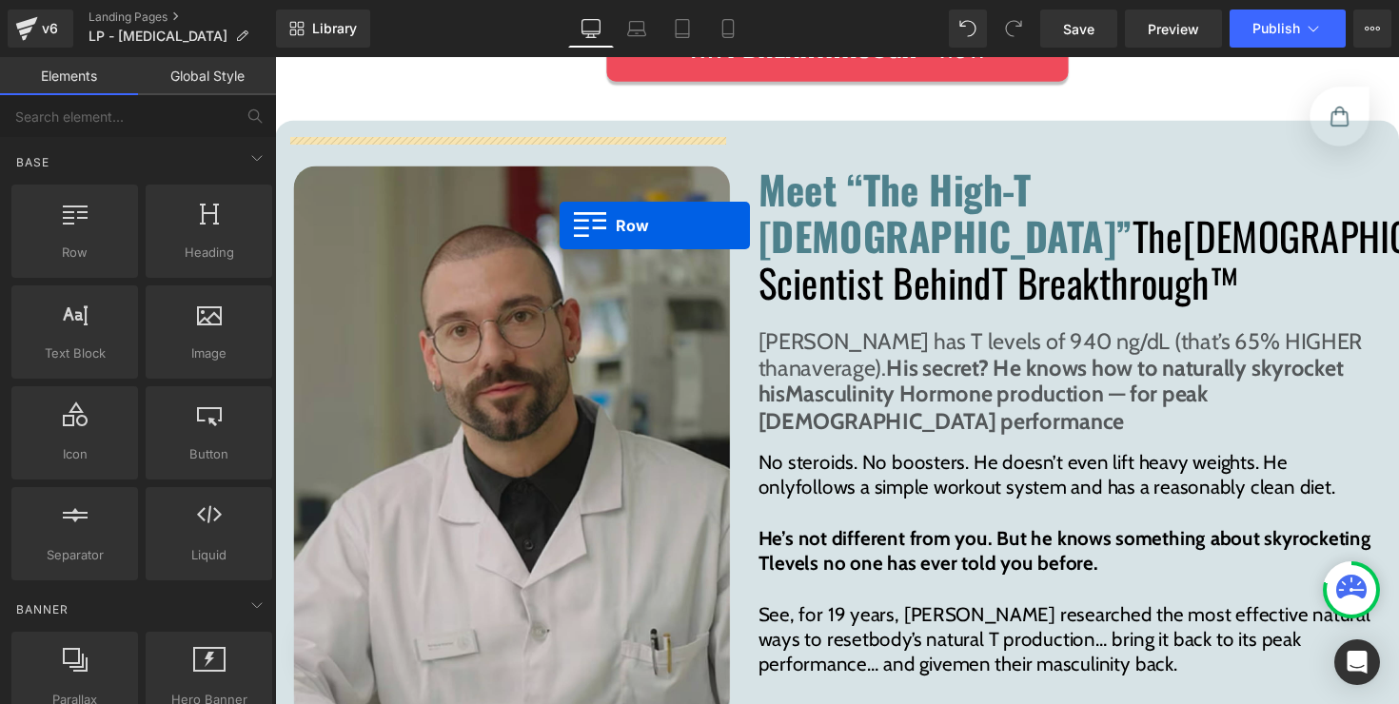
drag, startPoint x: 397, startPoint y: 280, endPoint x: 566, endPoint y: 229, distance: 176.7
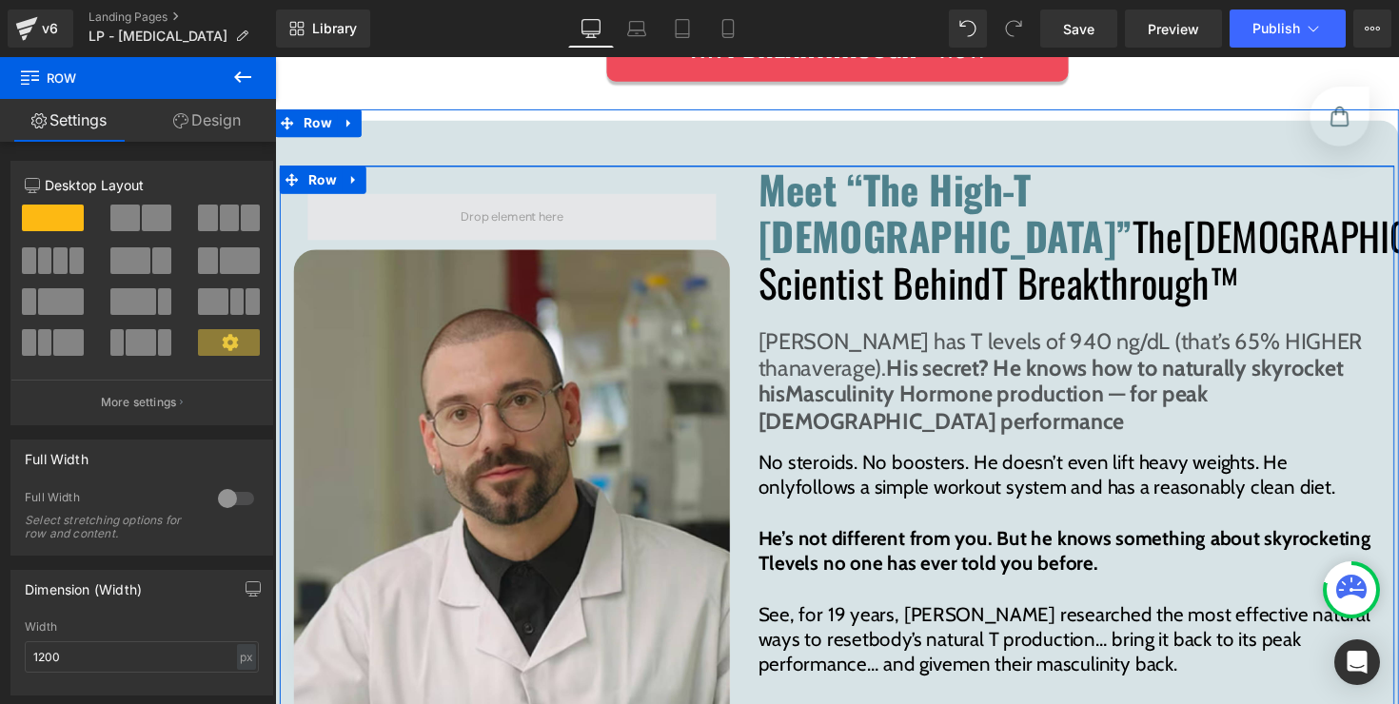
click at [519, 206] on span at bounding box center [518, 220] width 118 height 29
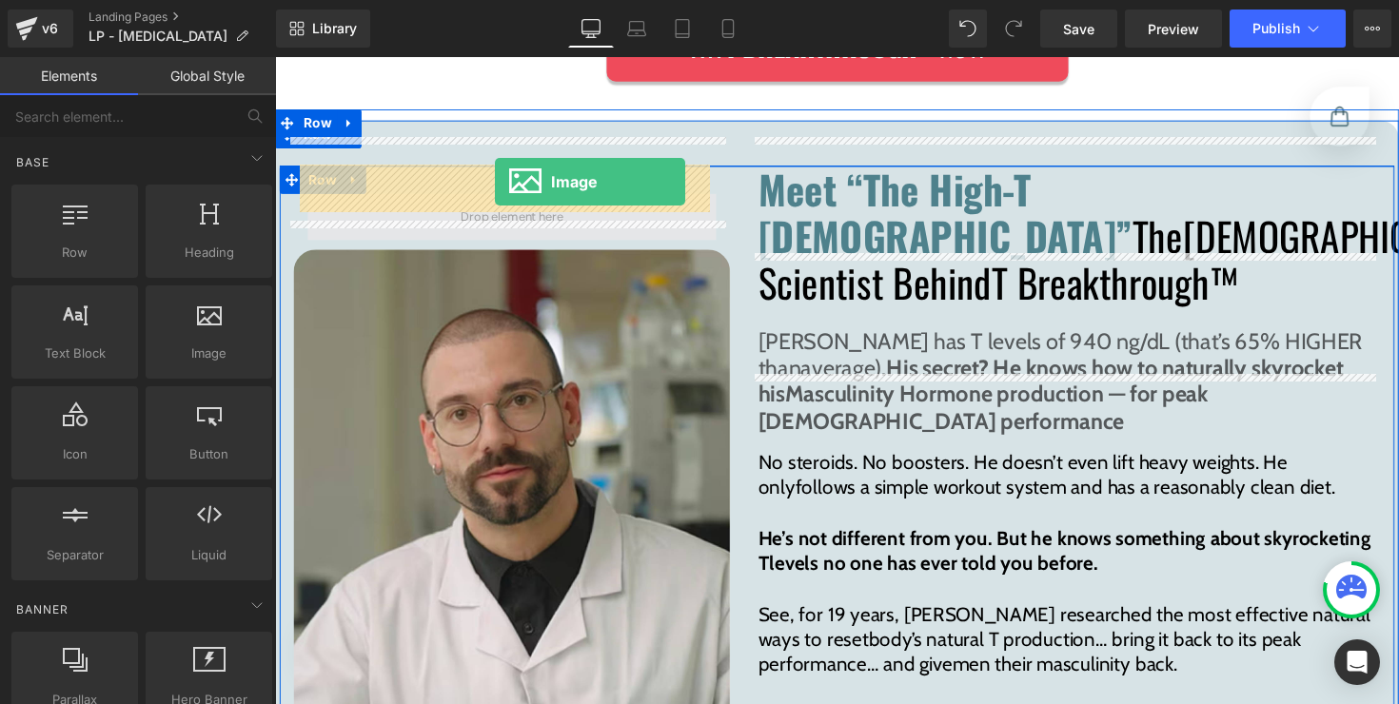
drag, startPoint x: 532, startPoint y: 357, endPoint x: 500, endPoint y: 185, distance: 175.0
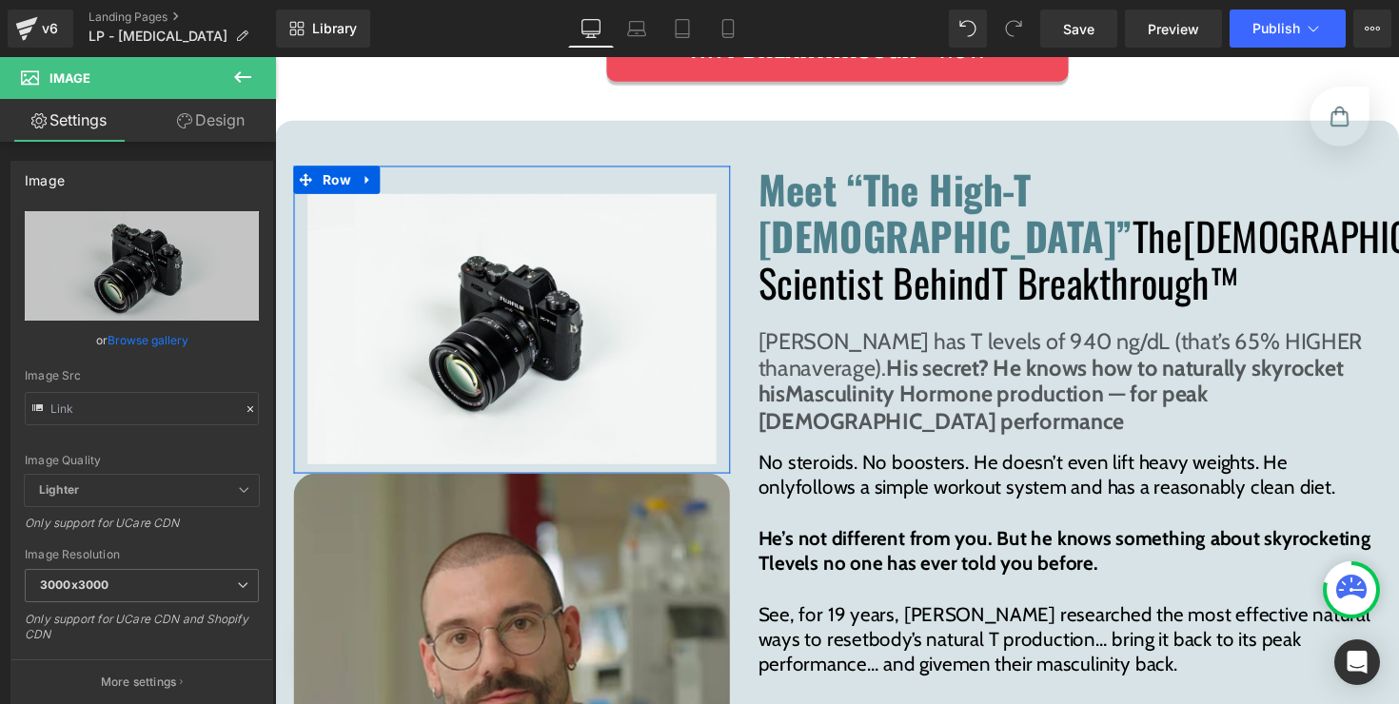
click at [230, 81] on button at bounding box center [242, 78] width 67 height 42
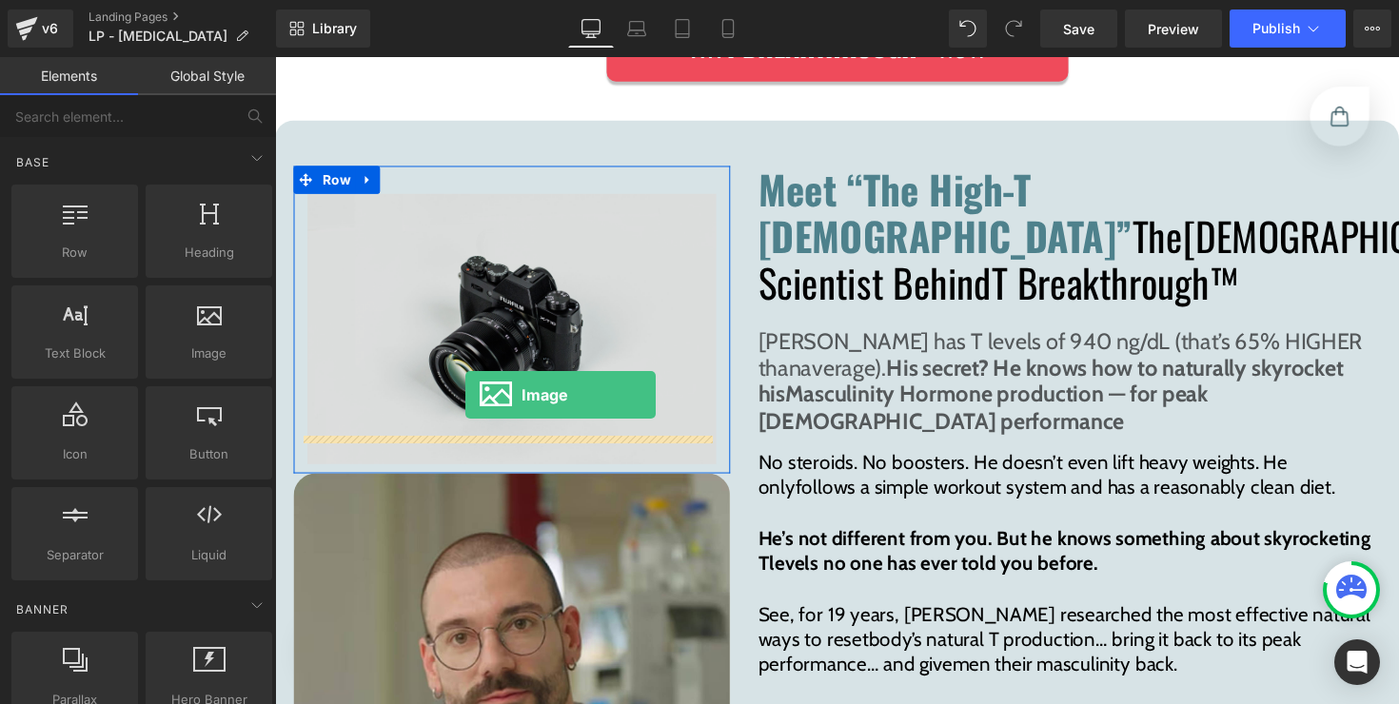
drag, startPoint x: 529, startPoint y: 367, endPoint x: 470, endPoint y: 403, distance: 69.2
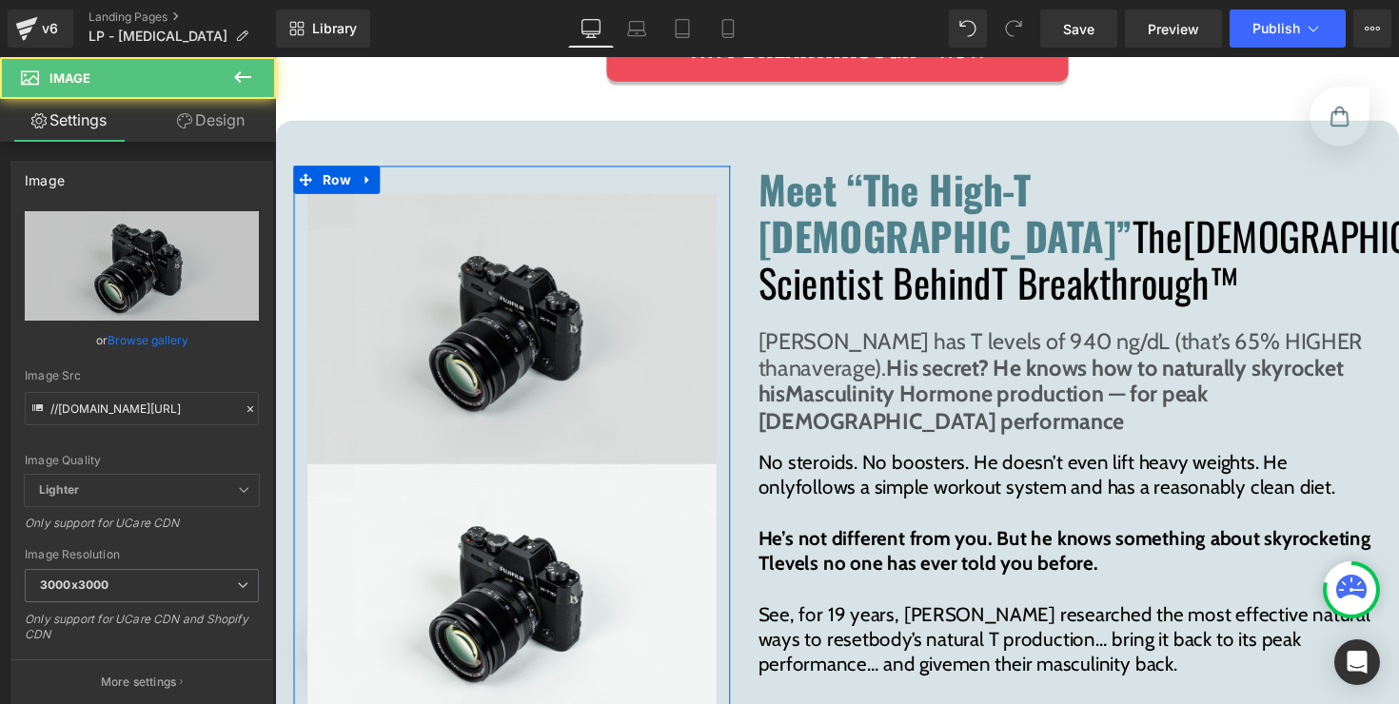
click at [500, 291] on img at bounding box center [517, 336] width 419 height 278
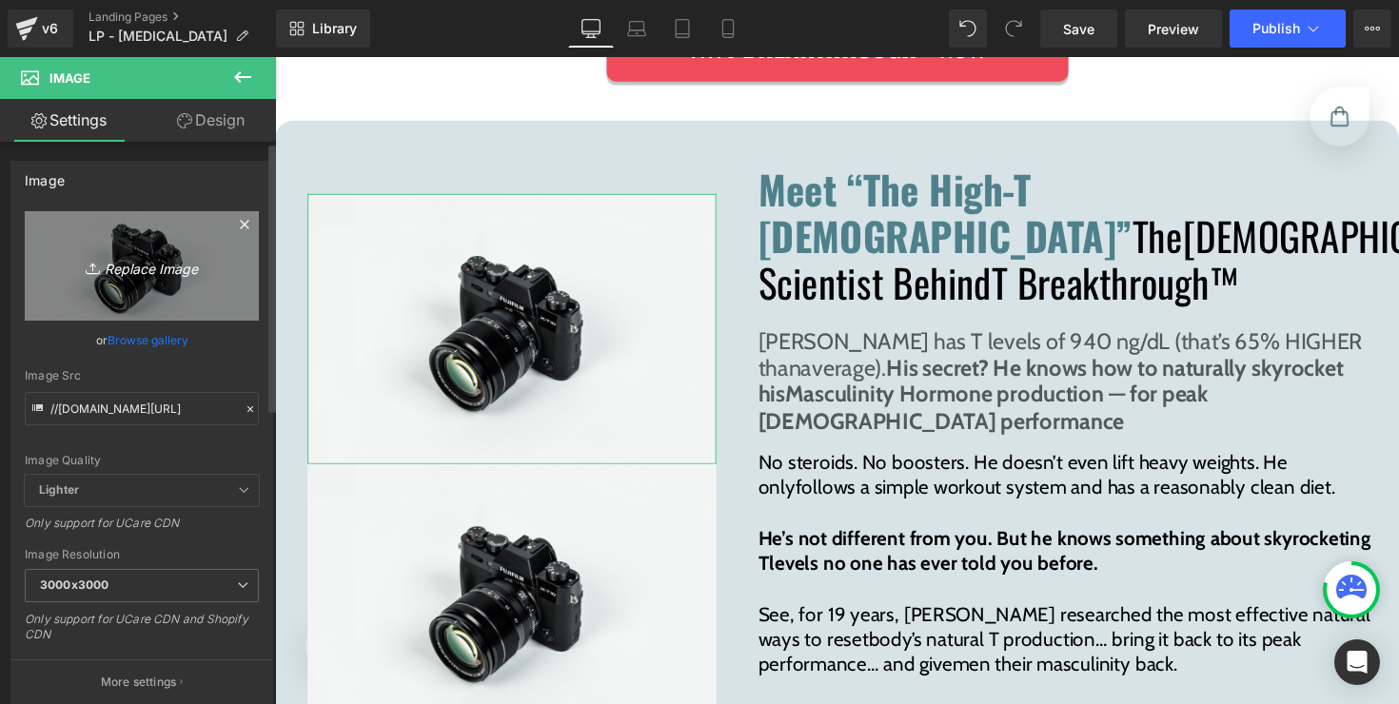
click at [165, 262] on icon "Replace Image" at bounding box center [142, 266] width 152 height 24
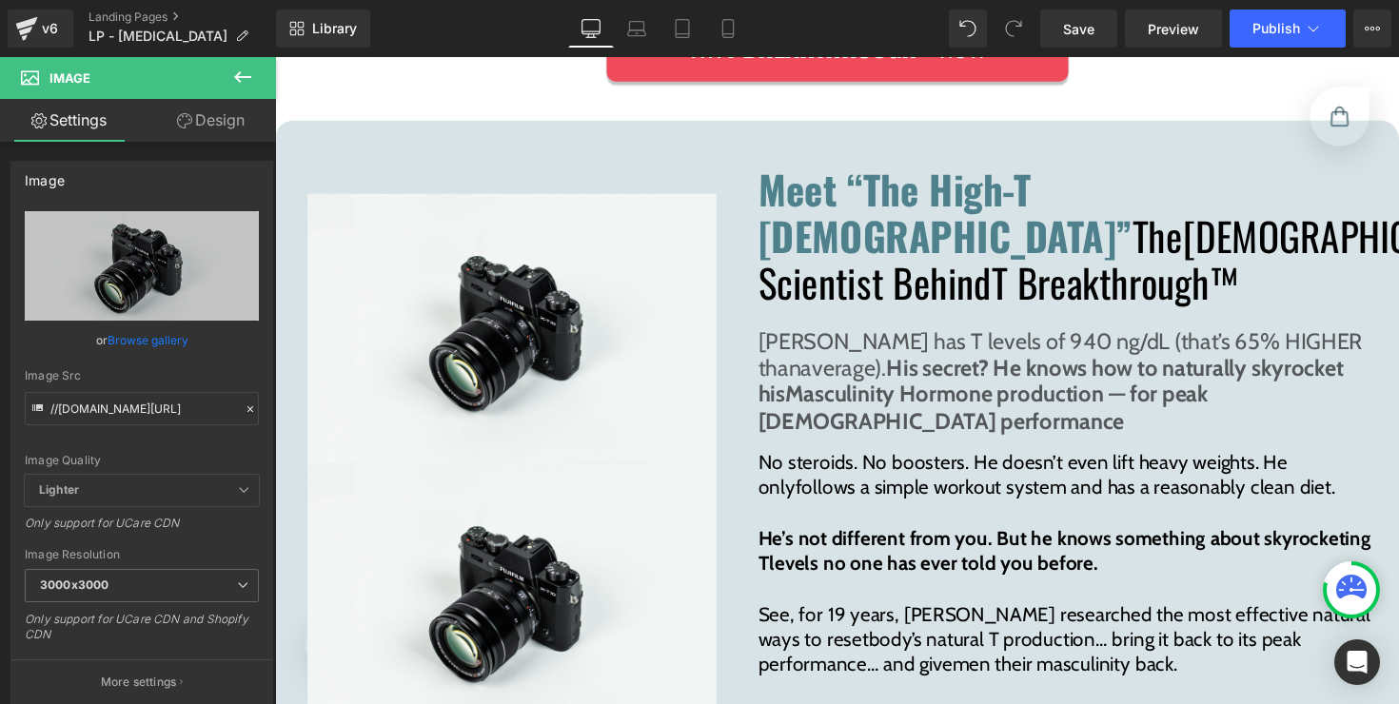
type input "C:\fakepath\[PERSON_NAME].png"
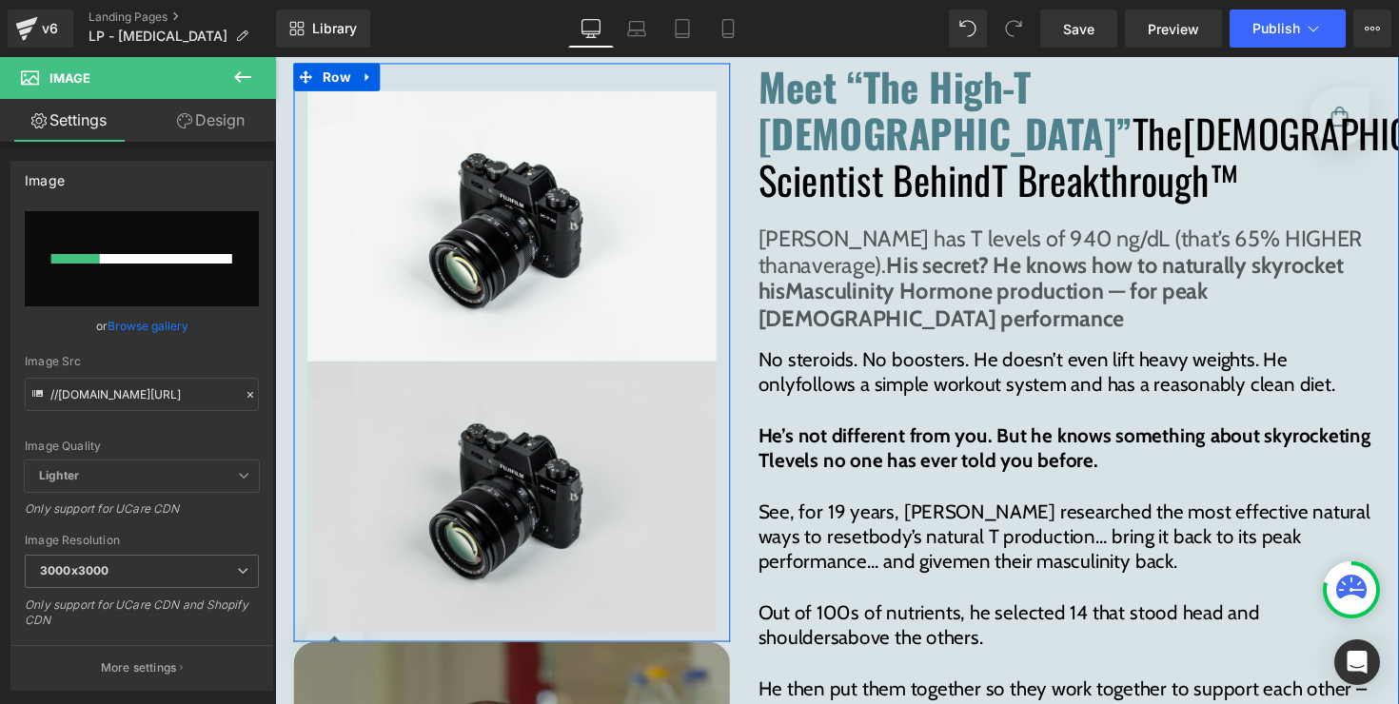
scroll to position [9416, 0]
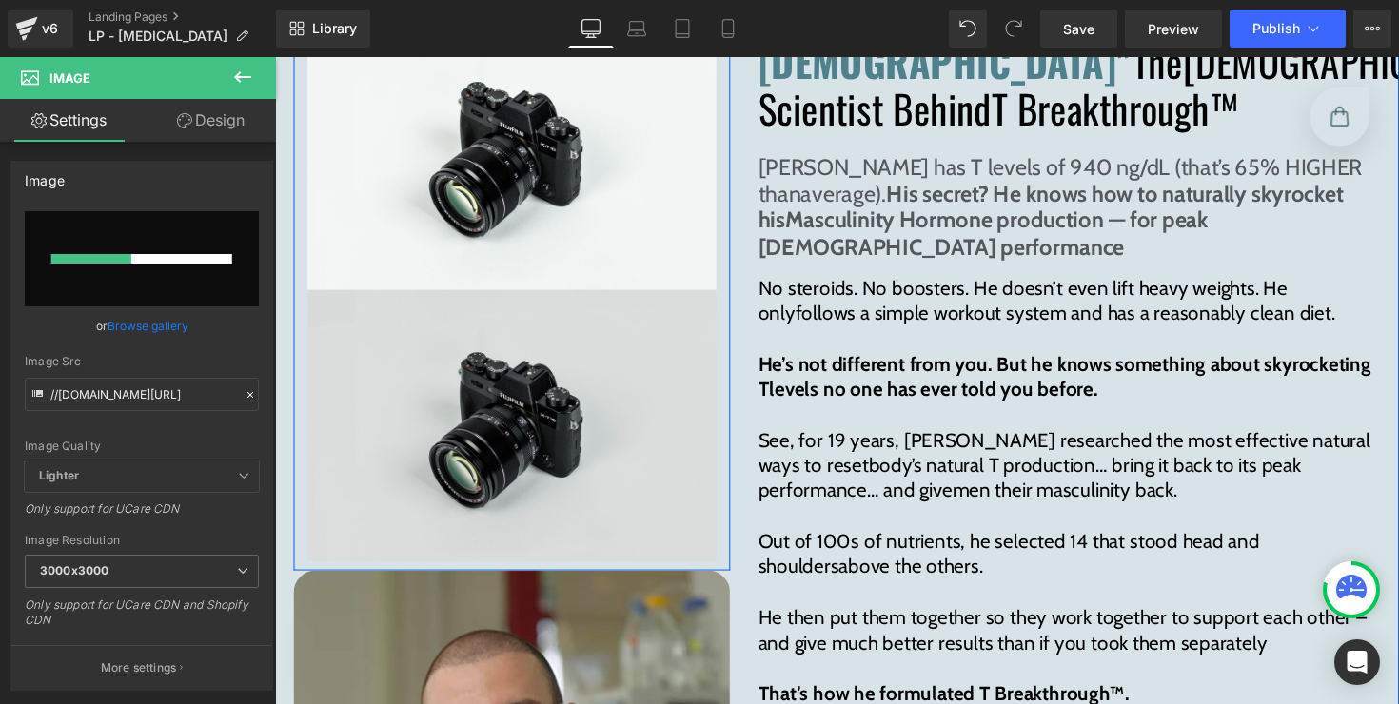
click at [511, 393] on img at bounding box center [517, 435] width 419 height 278
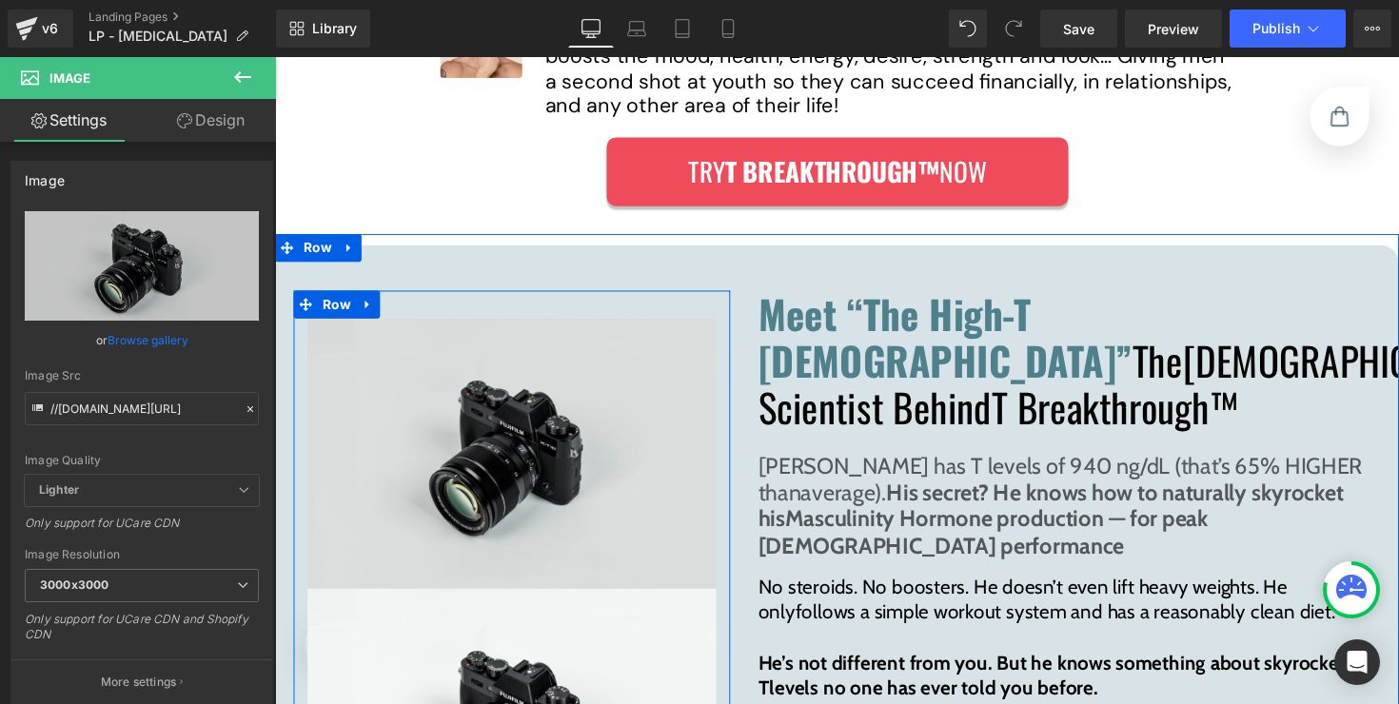
scroll to position [8993, 0]
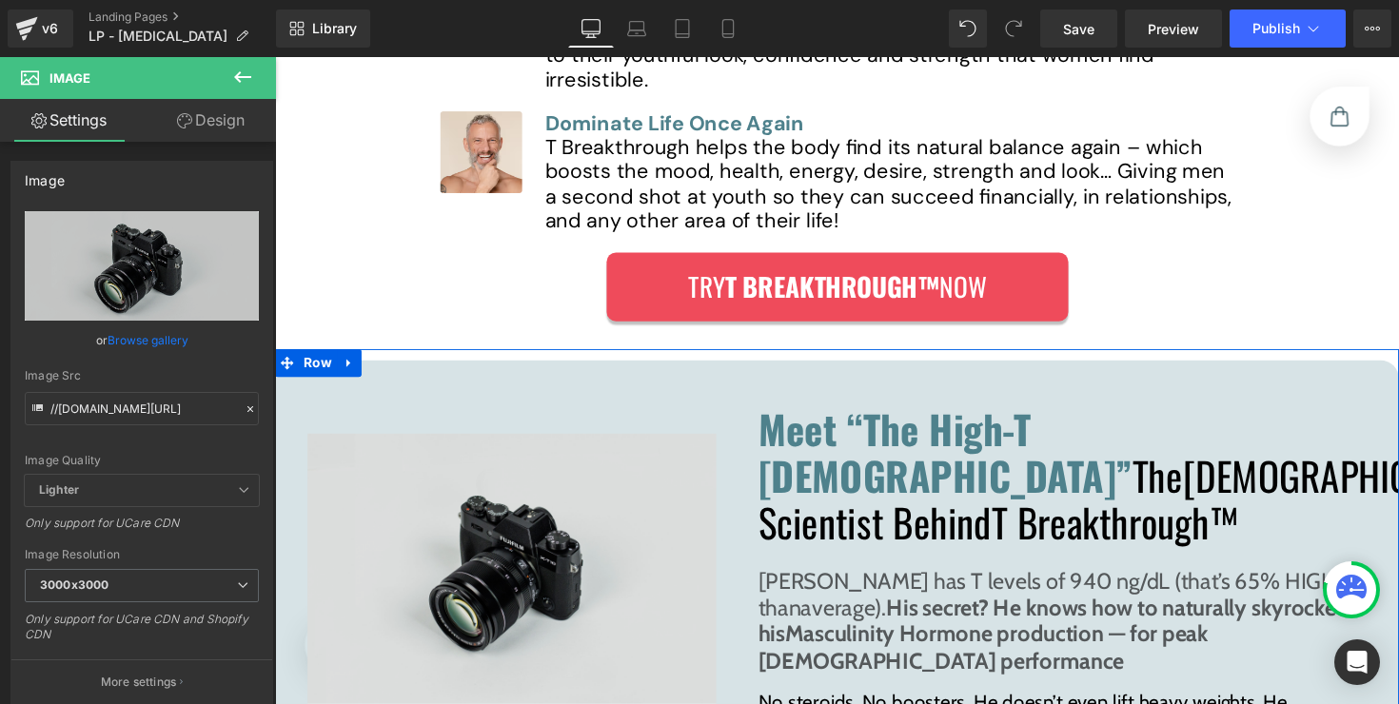
click at [502, 547] on div "Image" at bounding box center [517, 581] width 419 height 278
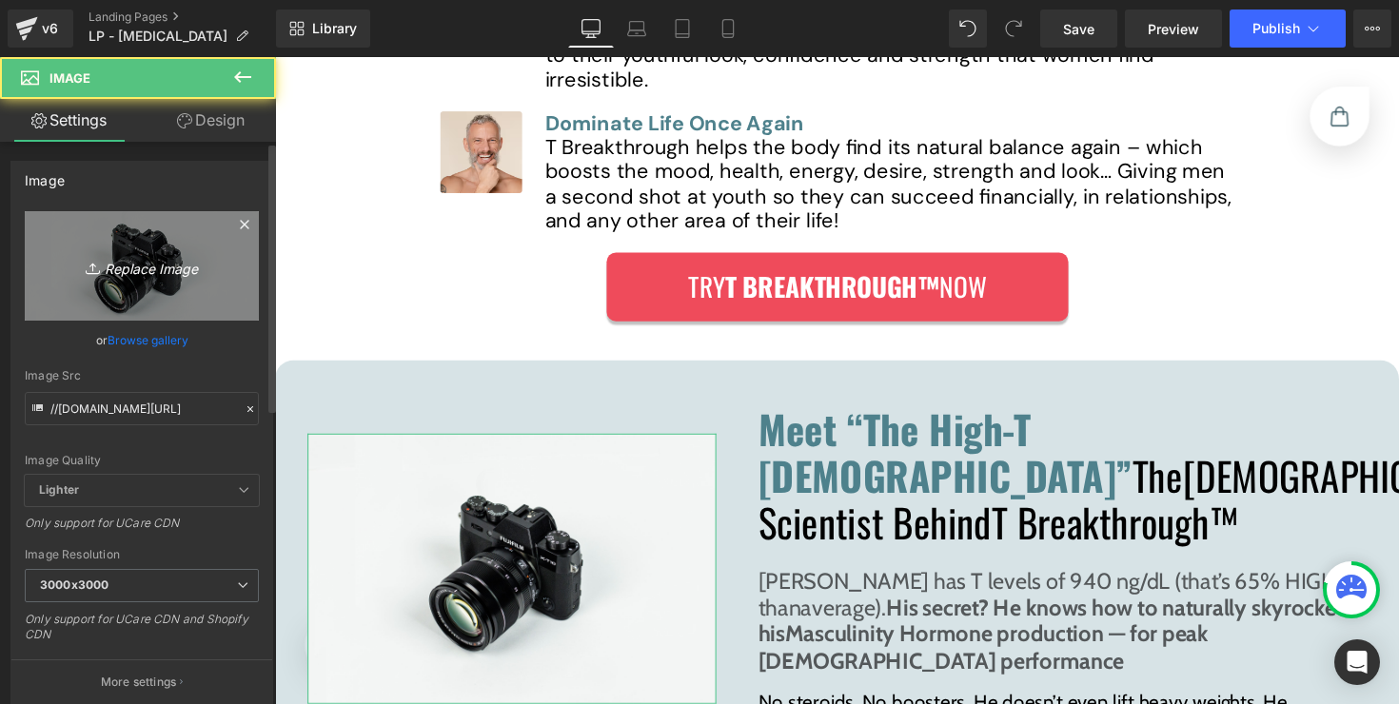
click at [116, 254] on icon "Replace Image" at bounding box center [142, 266] width 152 height 24
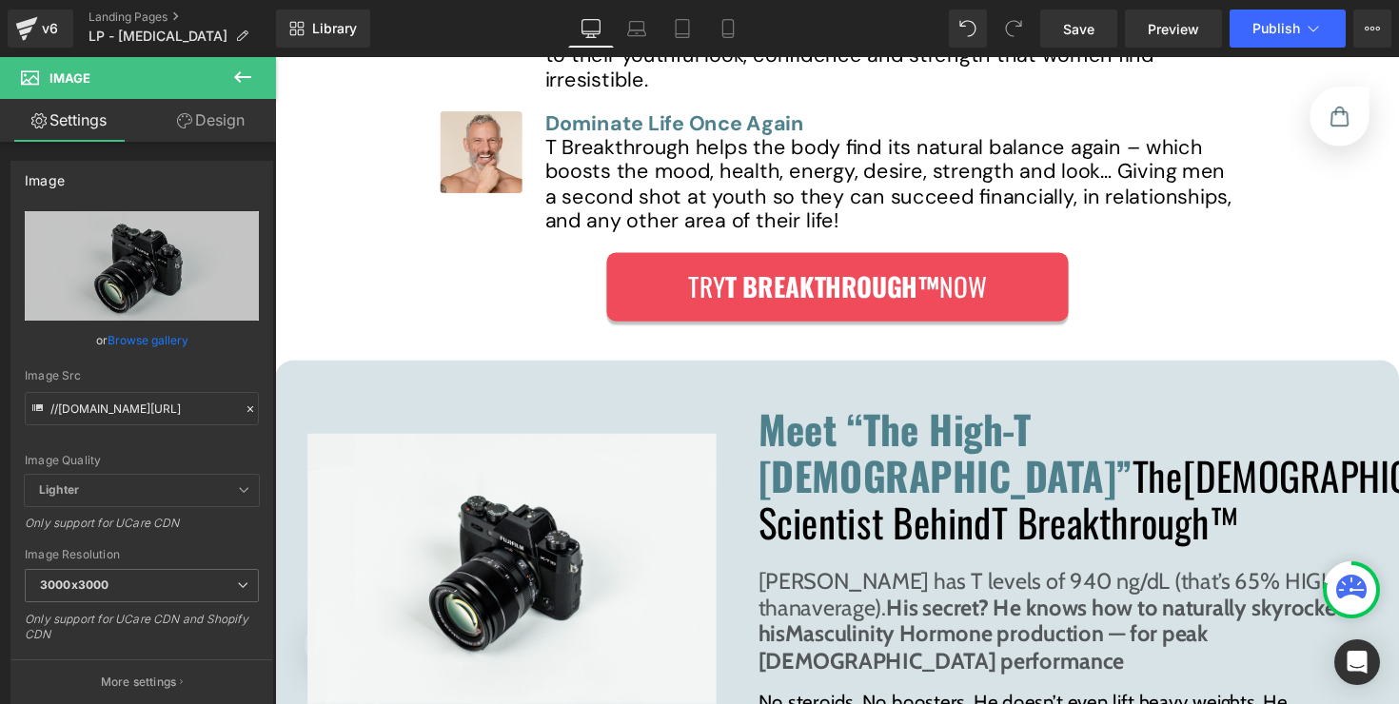
type input "C:\fakepath\[PERSON_NAME].png"
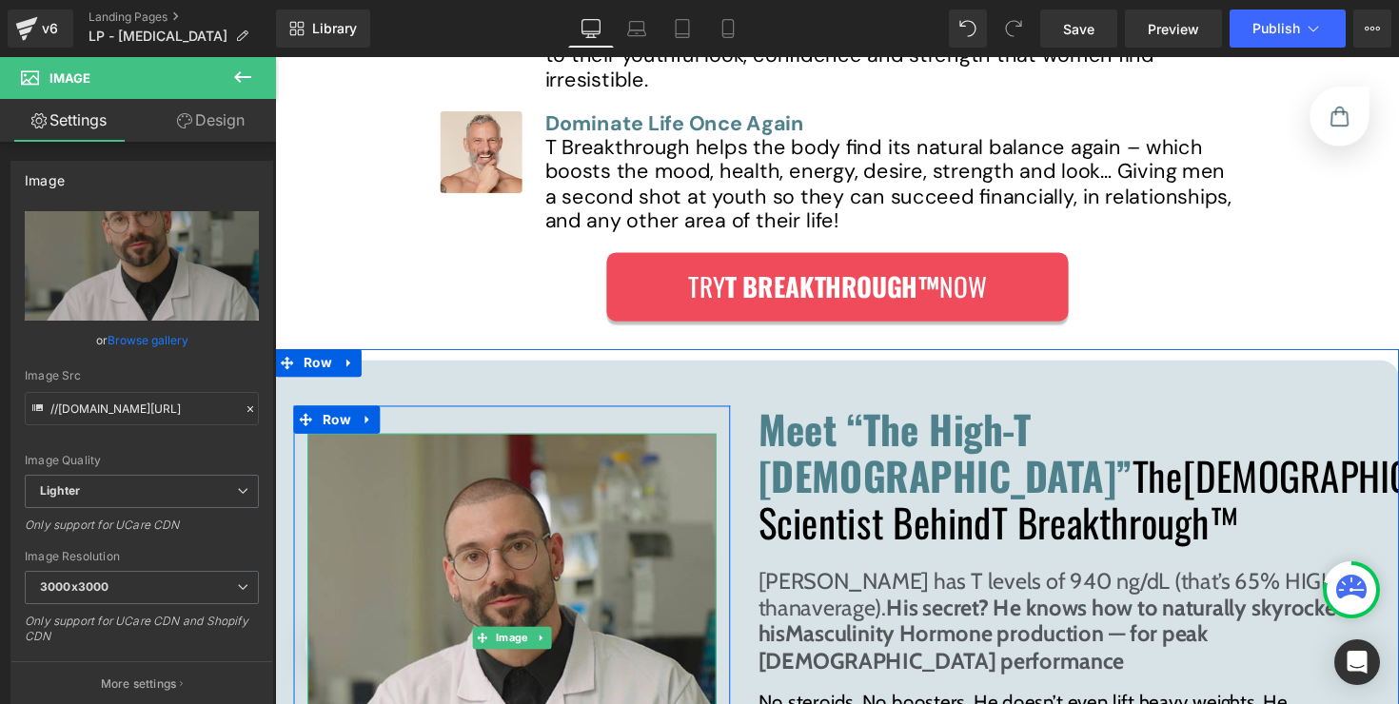
scroll to position [9628, 0]
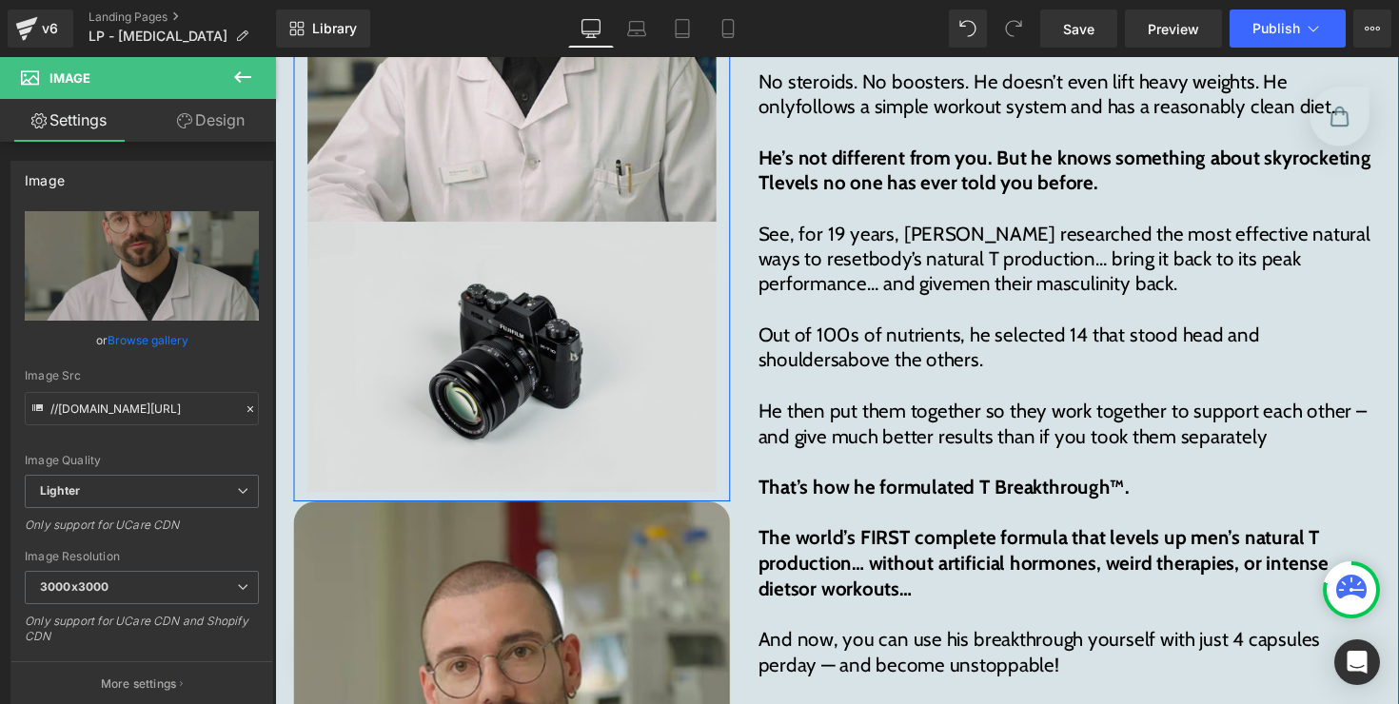
click at [506, 310] on img at bounding box center [517, 364] width 419 height 278
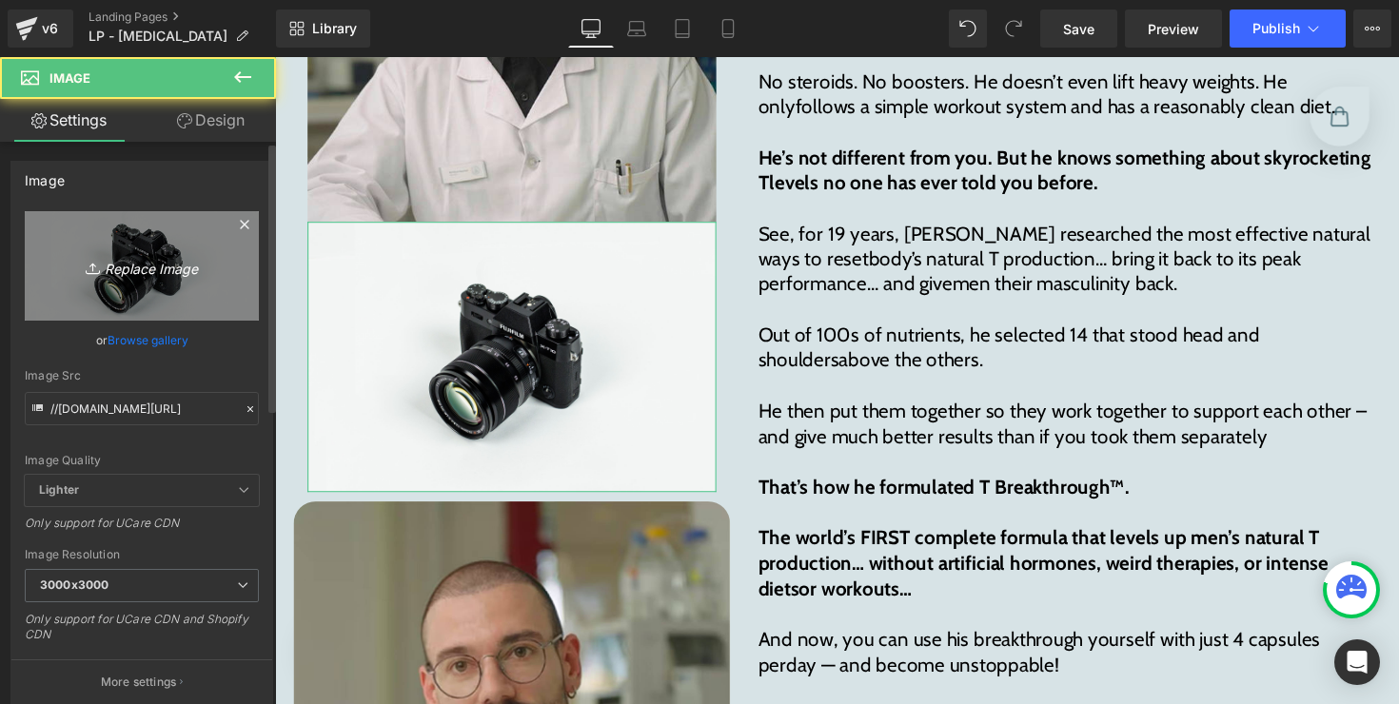
click at [92, 289] on link "Replace Image" at bounding box center [142, 265] width 234 height 109
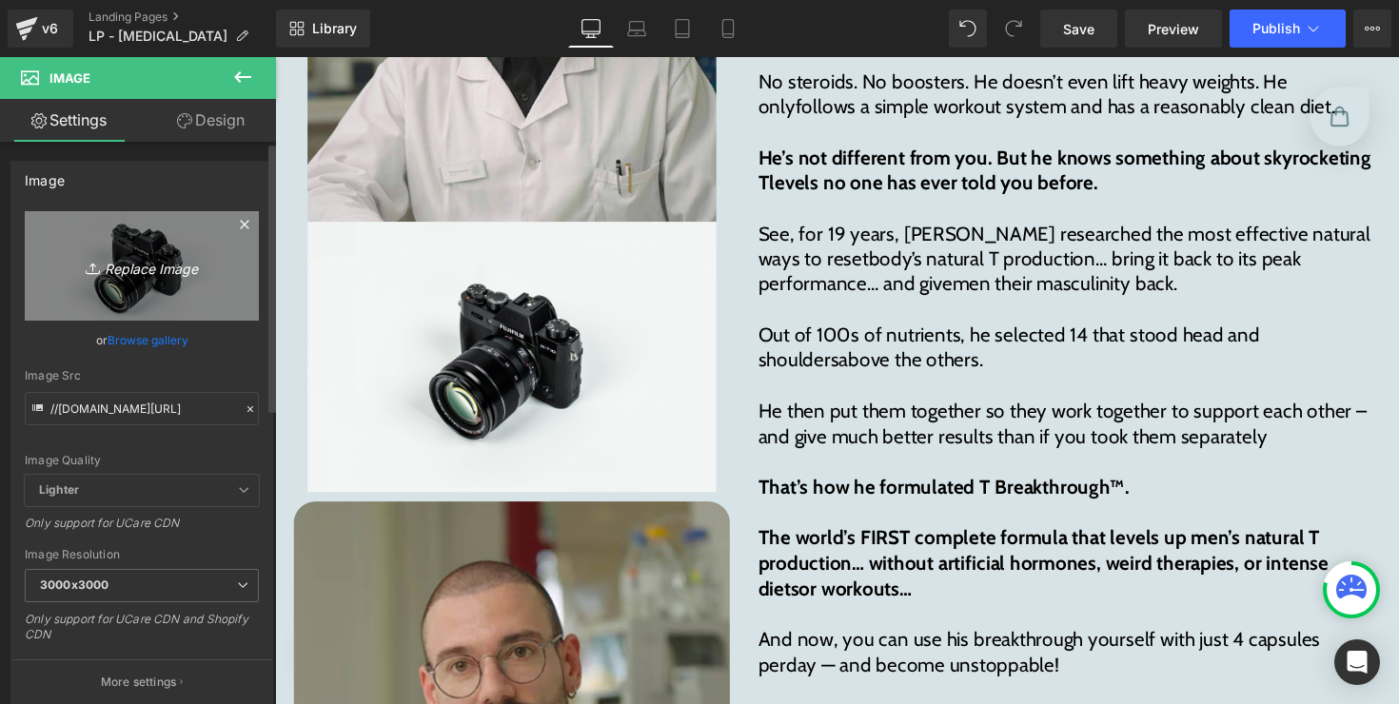
type input "C:\fakepath\140144.JPEG"
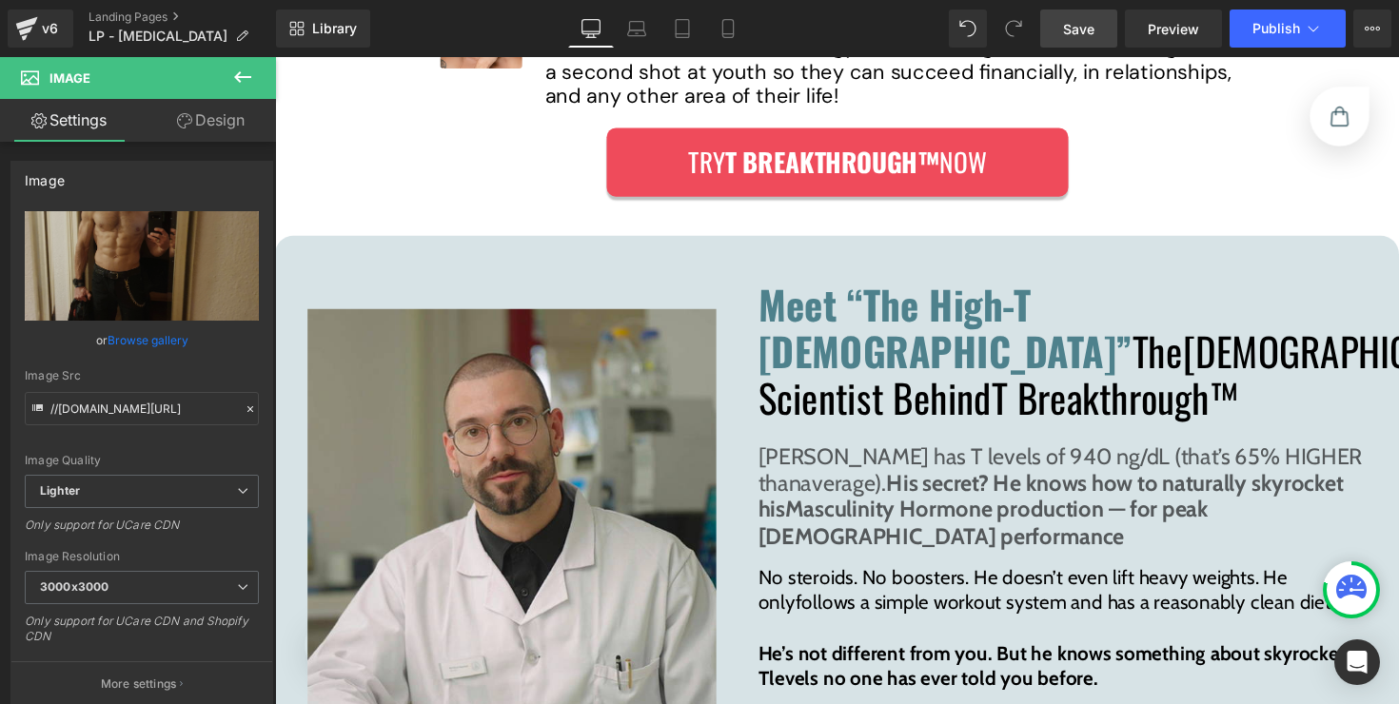
scroll to position [9255, 0]
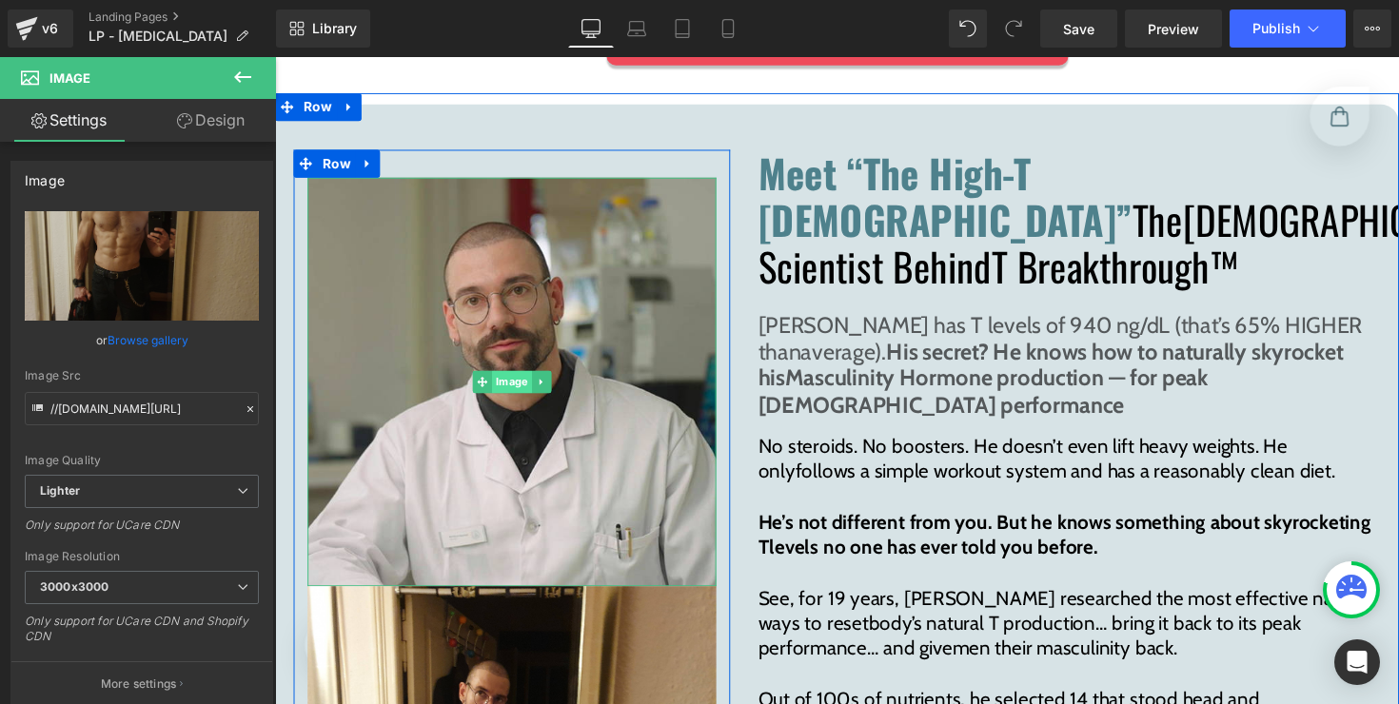
click at [507, 357] on div "Image" at bounding box center [517, 390] width 419 height 419
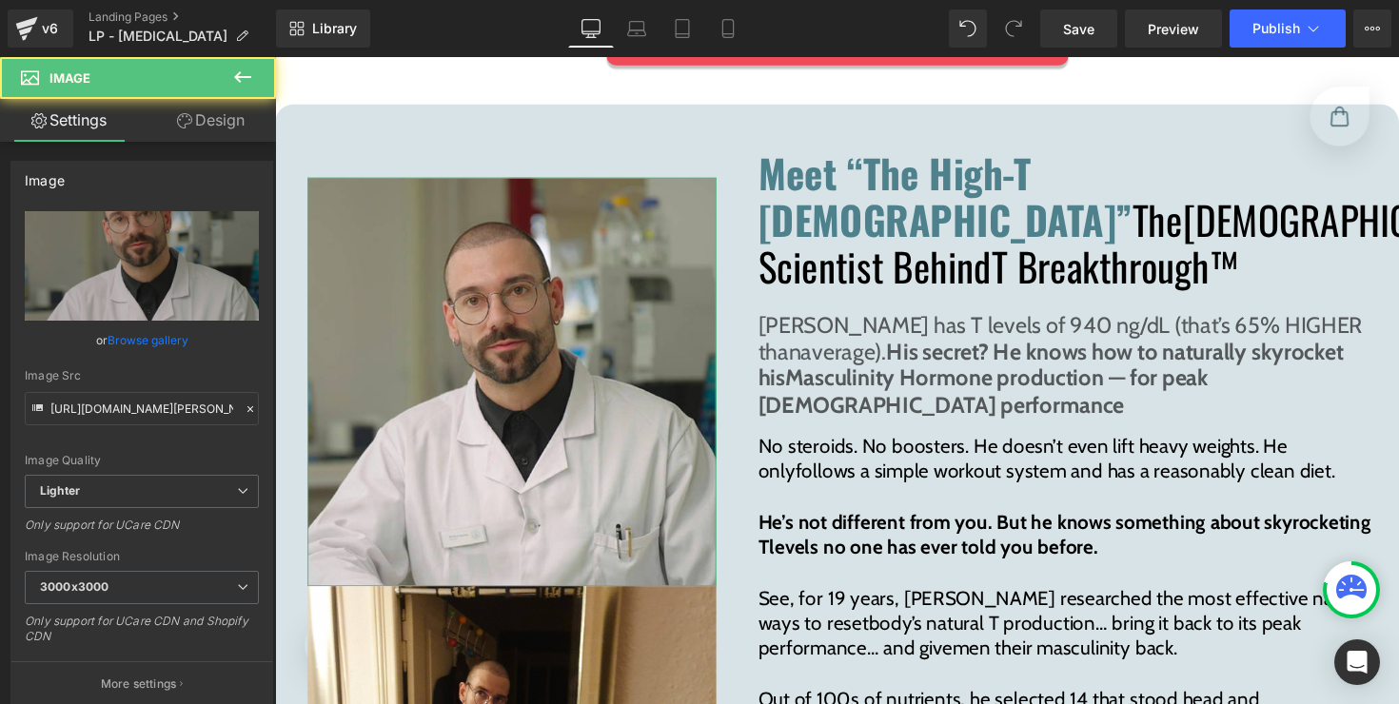
click at [193, 118] on link "Design" at bounding box center [211, 120] width 138 height 43
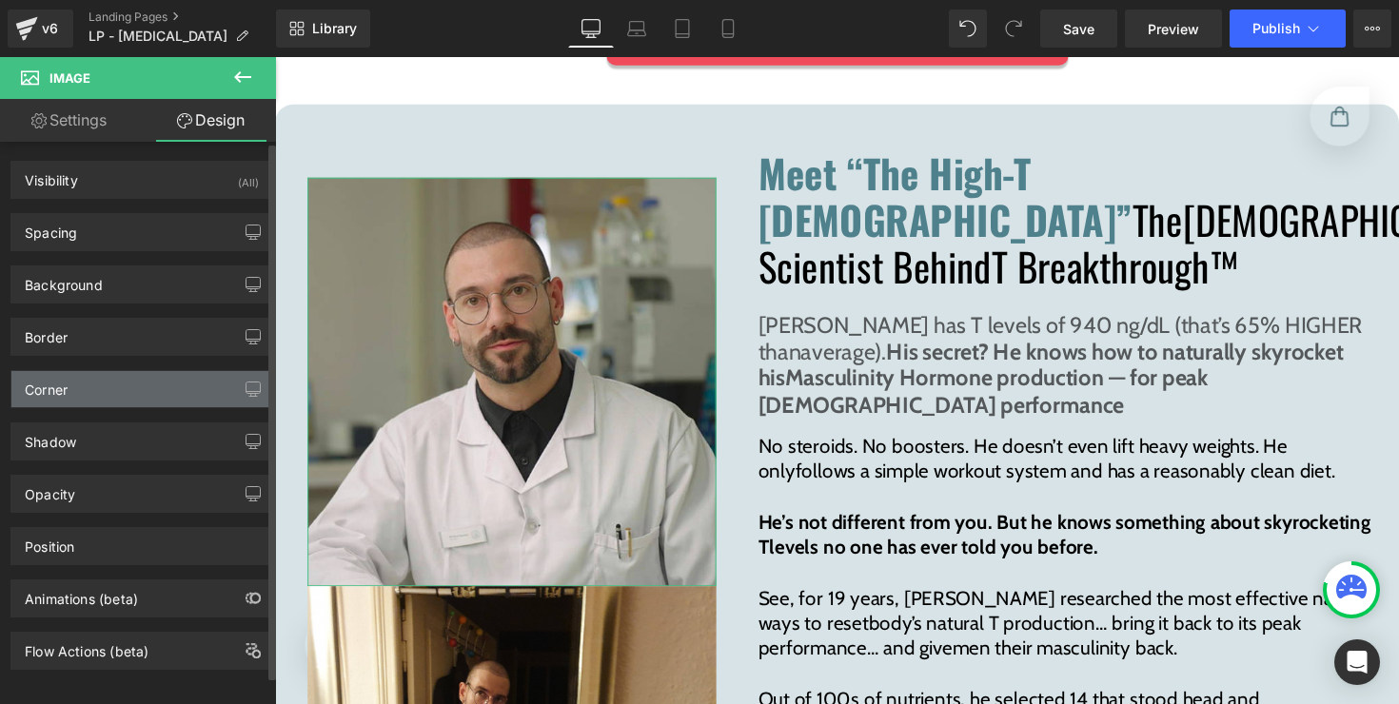
click at [163, 386] on div "Corner" at bounding box center [141, 389] width 261 height 36
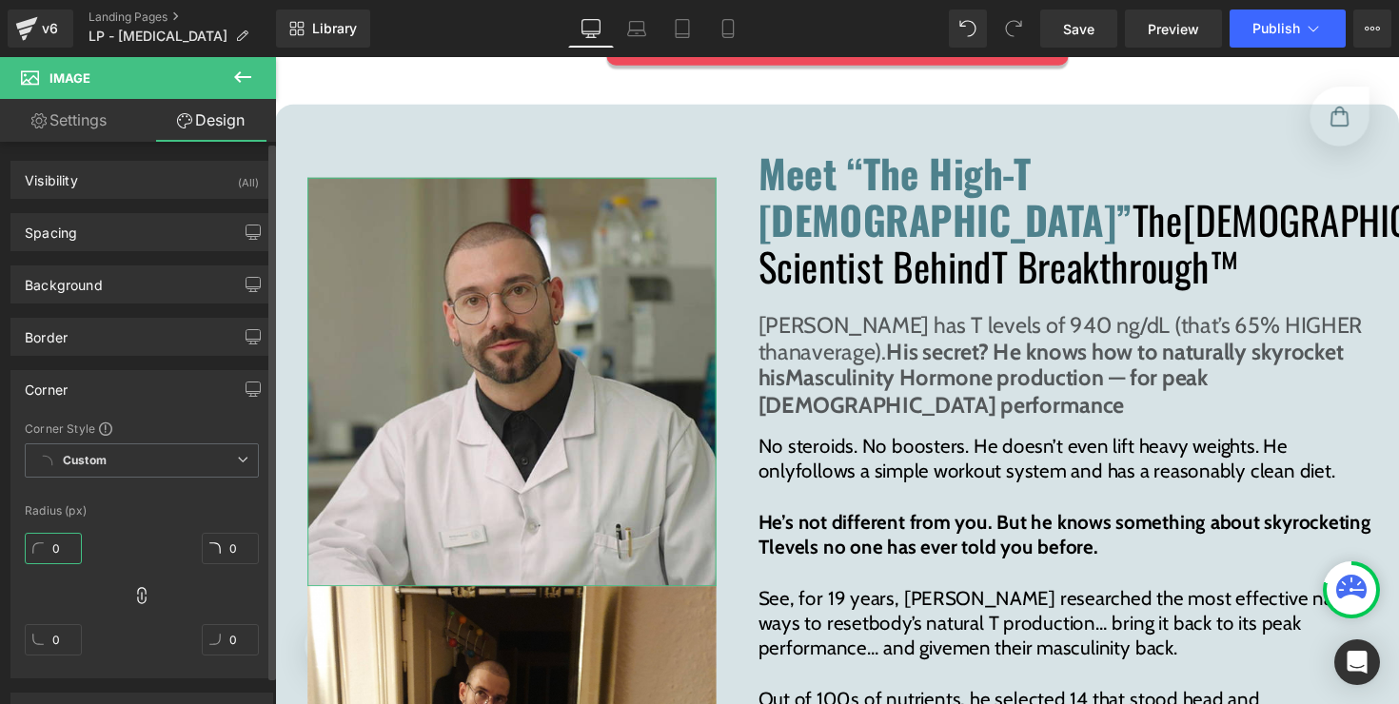
click at [69, 543] on input "0" at bounding box center [53, 548] width 57 height 31
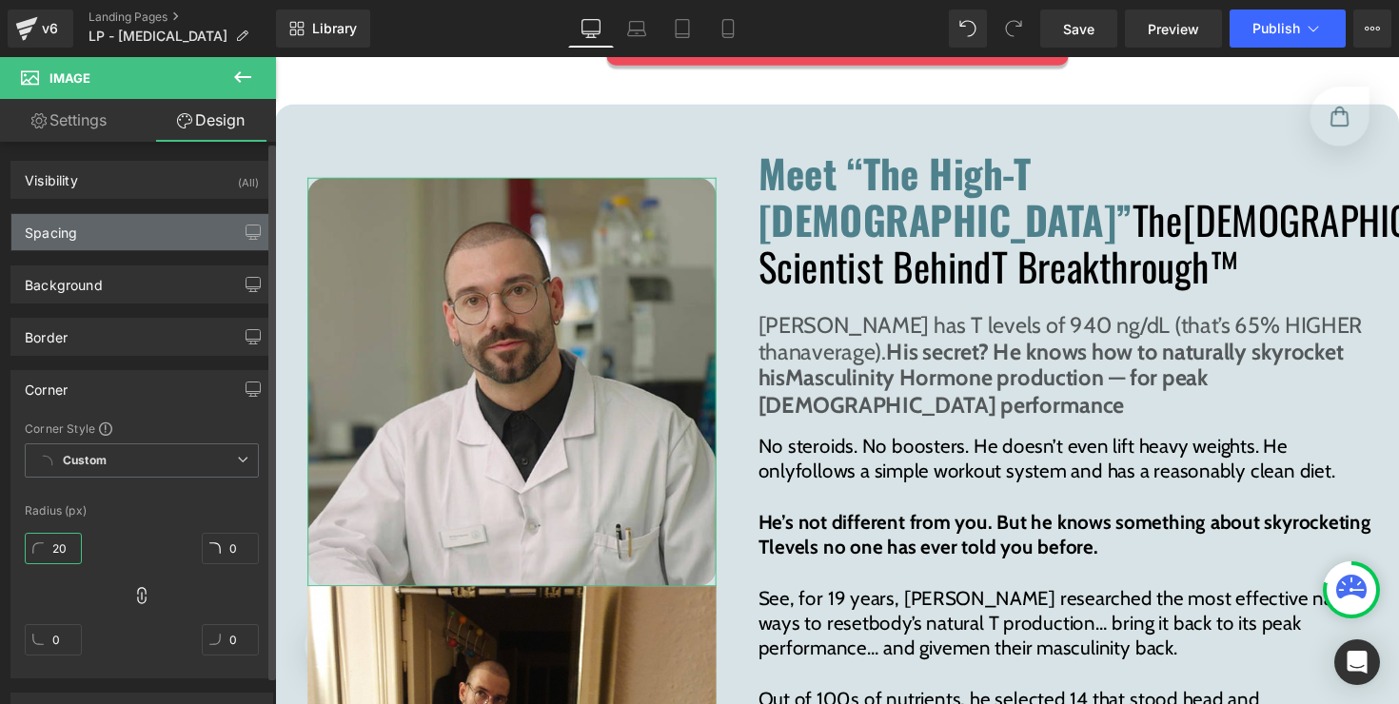
type input "20"
click at [128, 241] on div "Spacing" at bounding box center [141, 232] width 261 height 36
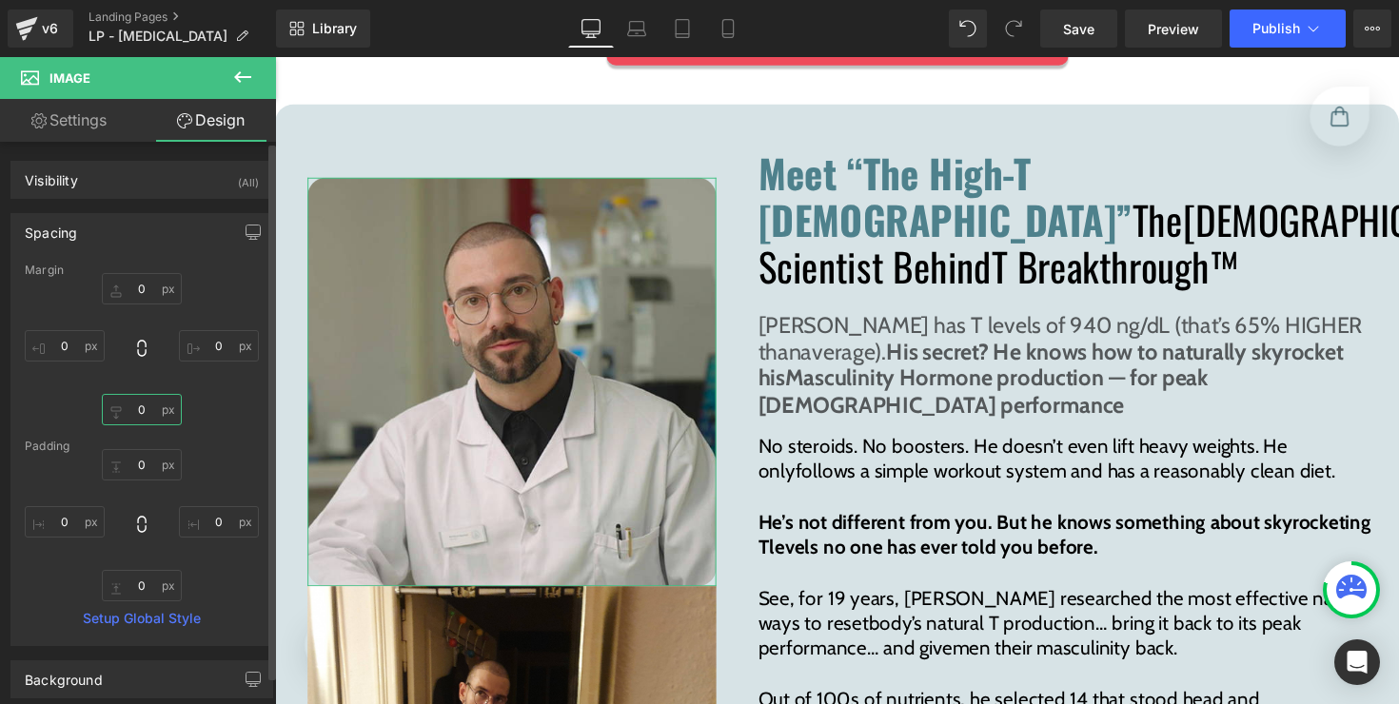
click at [136, 410] on input "0" at bounding box center [142, 409] width 80 height 31
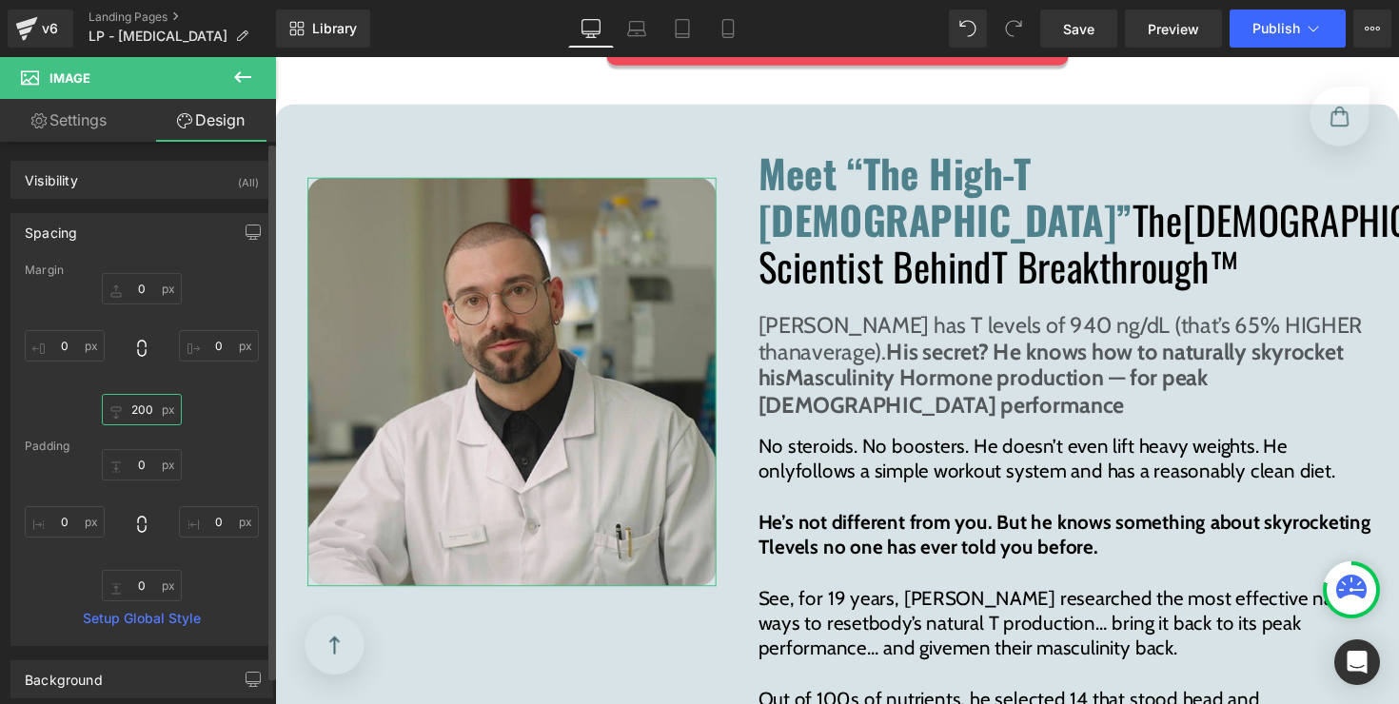
type input "20"
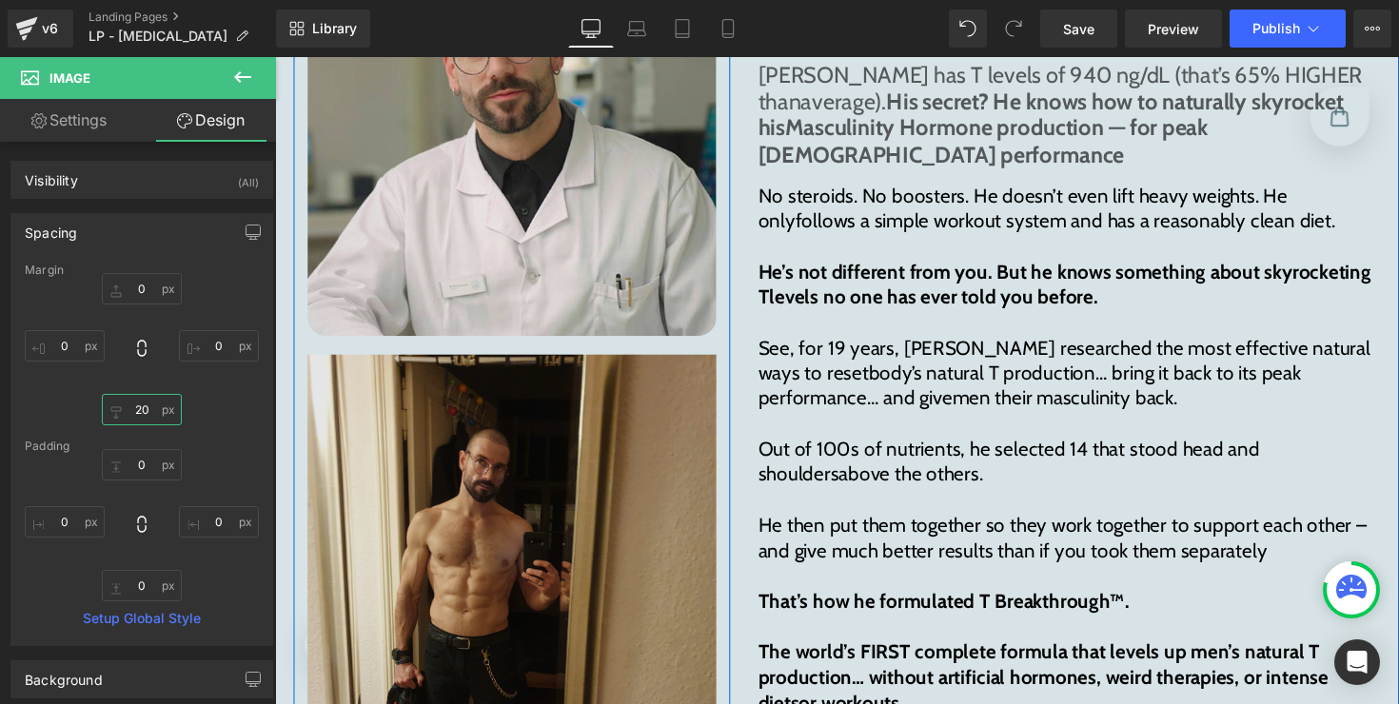
scroll to position [9545, 0]
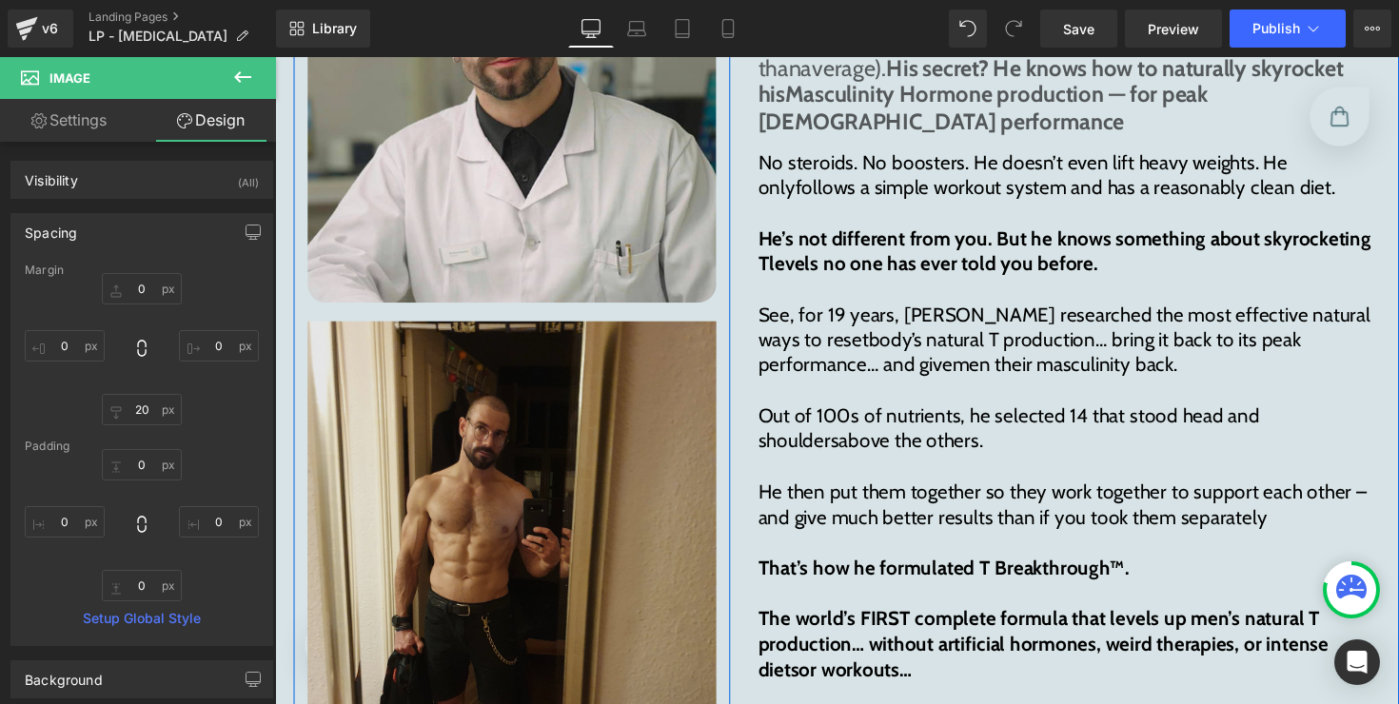
click at [500, 524] on img at bounding box center [517, 607] width 419 height 558
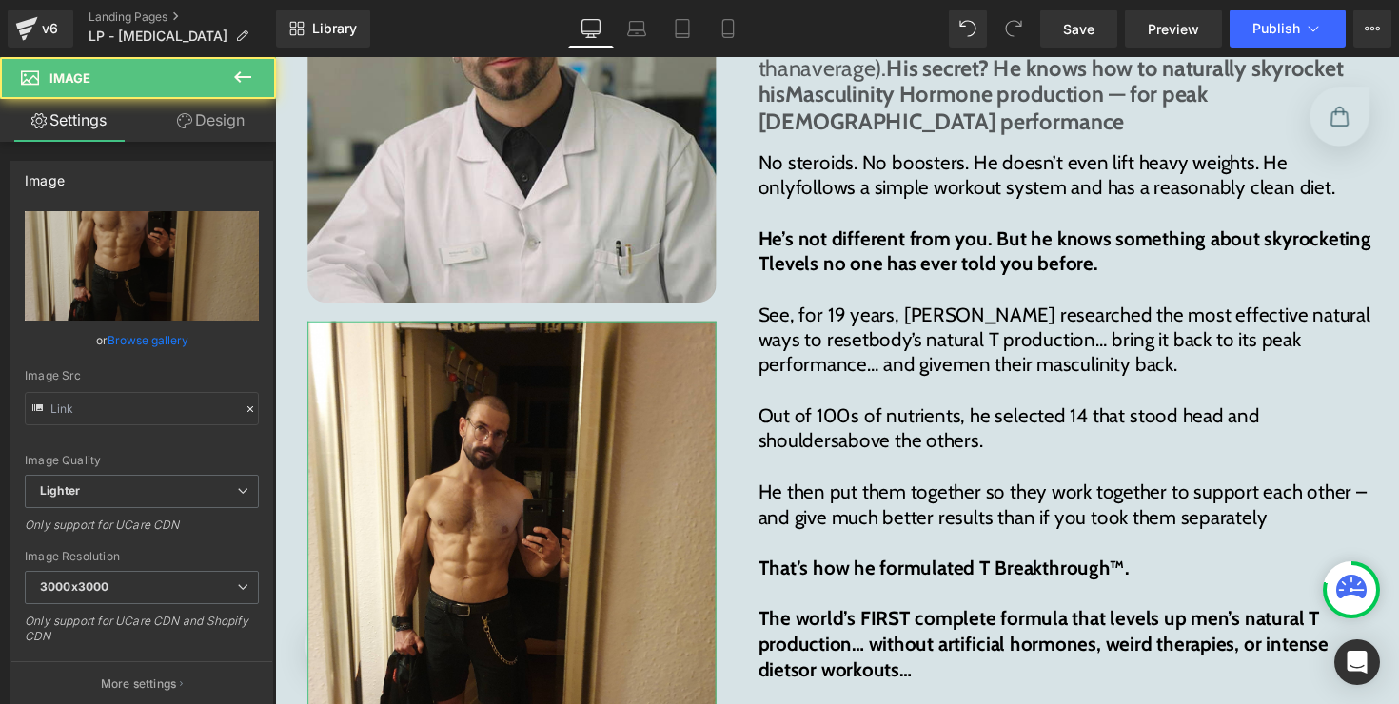
click at [190, 126] on link "Design" at bounding box center [211, 120] width 138 height 43
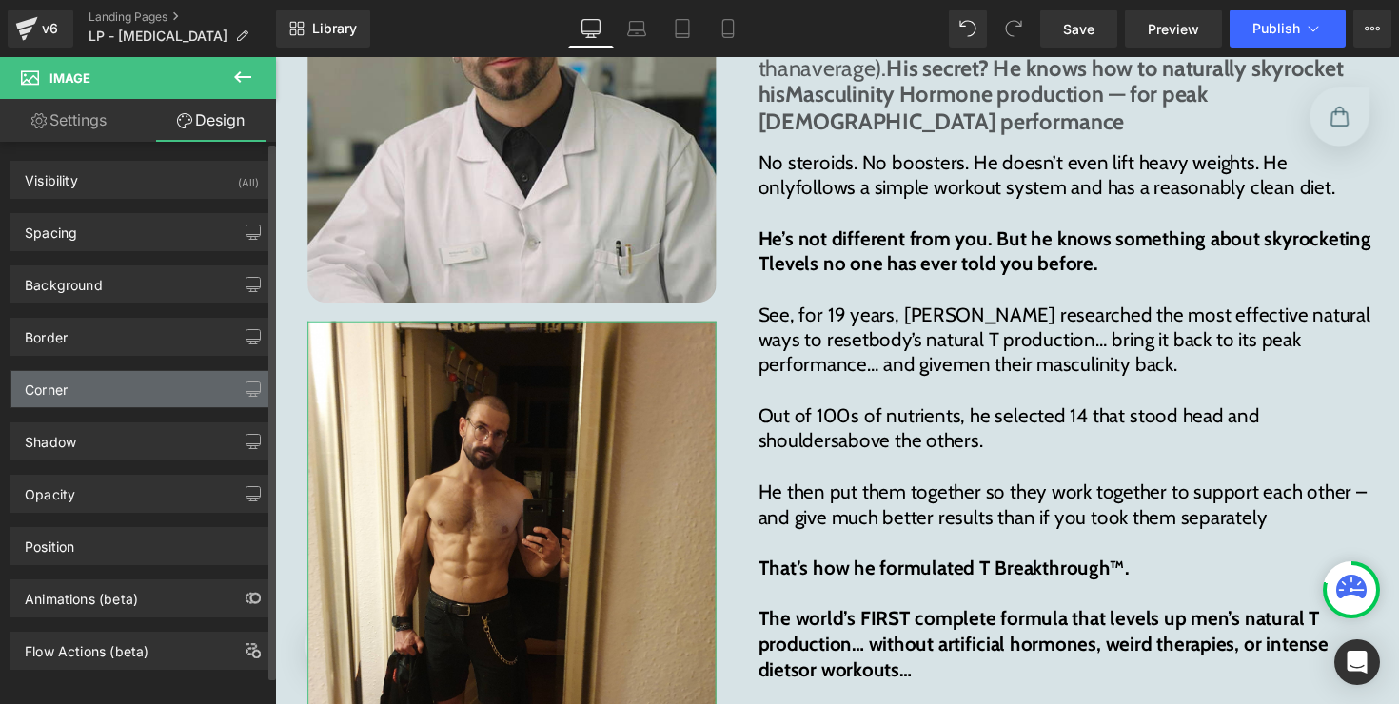
click at [113, 386] on div "Corner" at bounding box center [141, 389] width 261 height 36
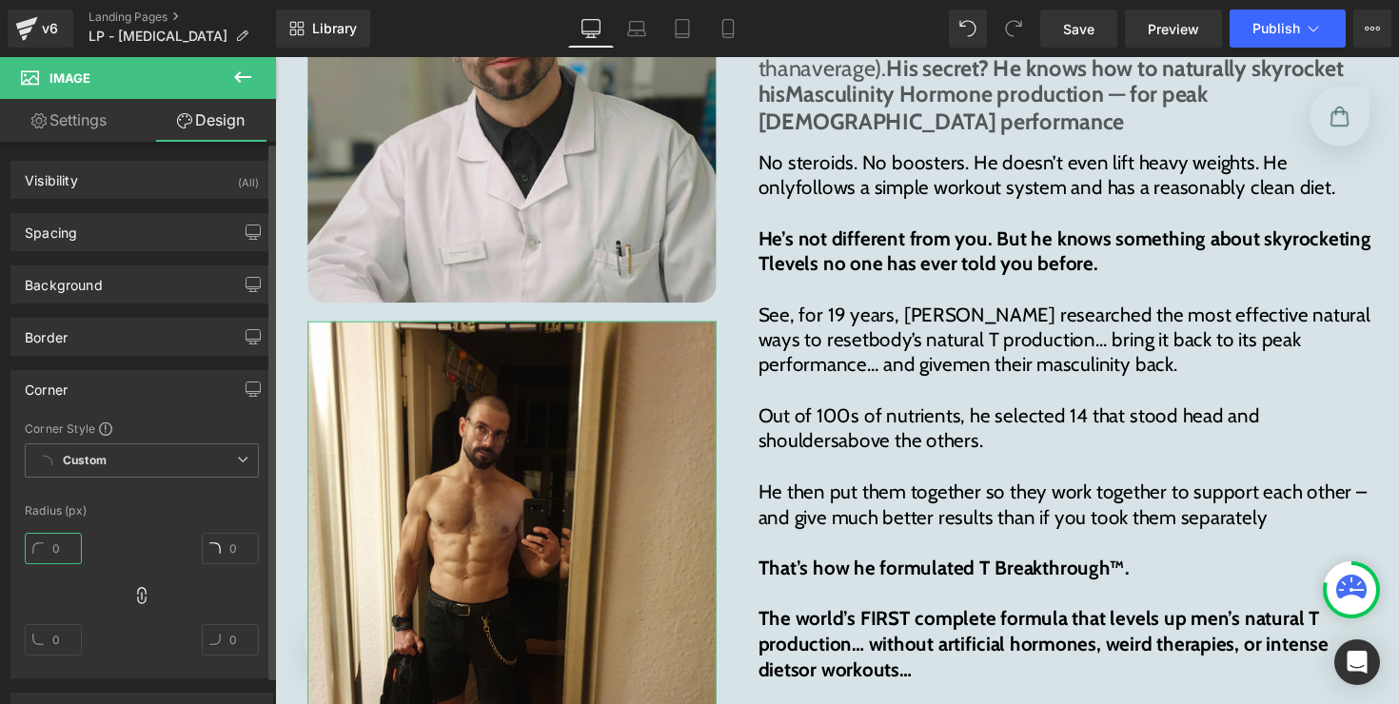
click at [66, 533] on input "text" at bounding box center [53, 548] width 57 height 31
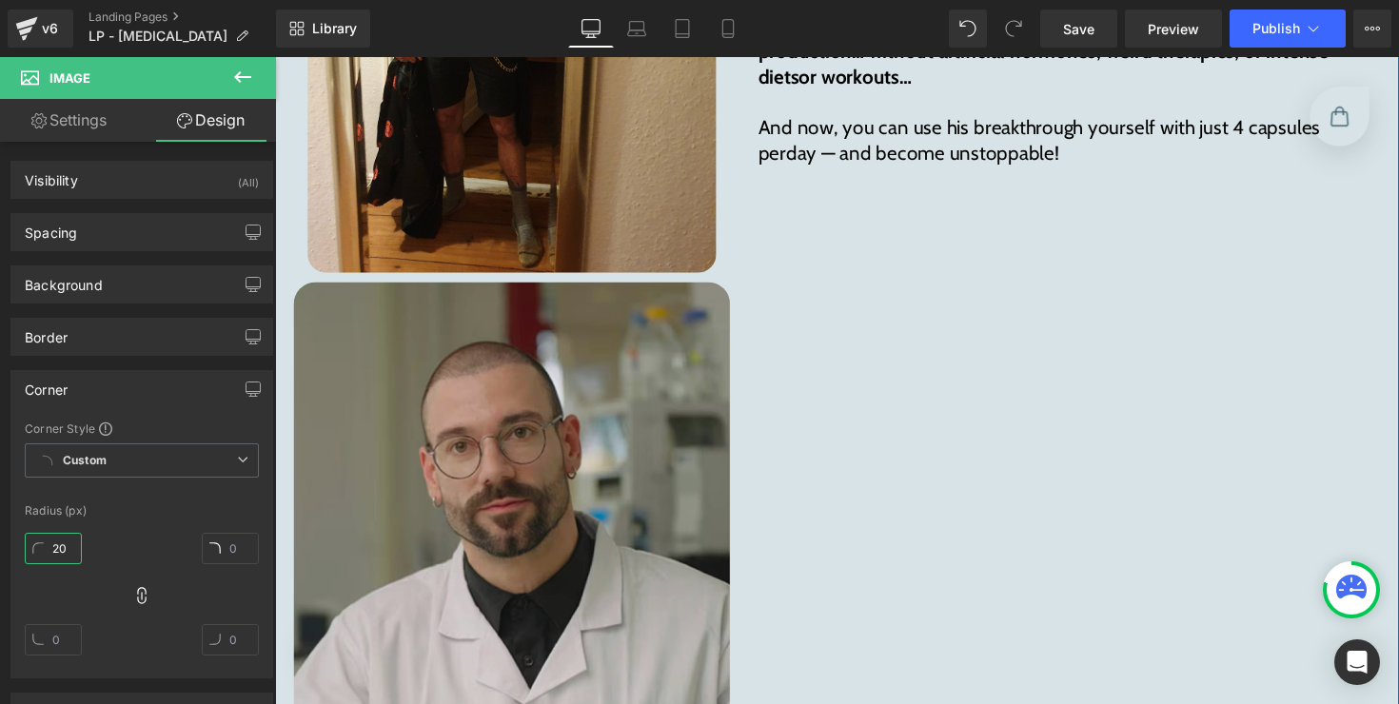
scroll to position [10255, 0]
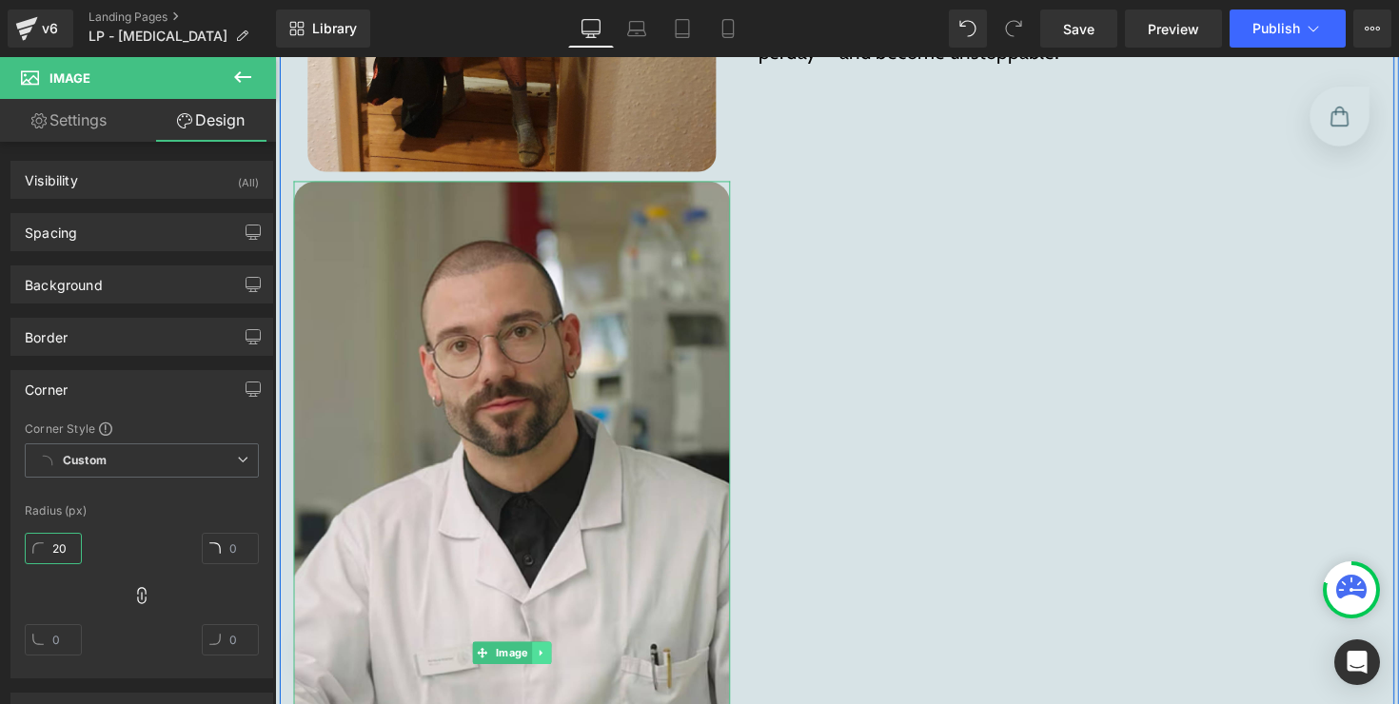
type input "20"
click at [538, 656] on link at bounding box center [548, 667] width 20 height 23
click at [553, 663] on icon at bounding box center [558, 668] width 10 height 10
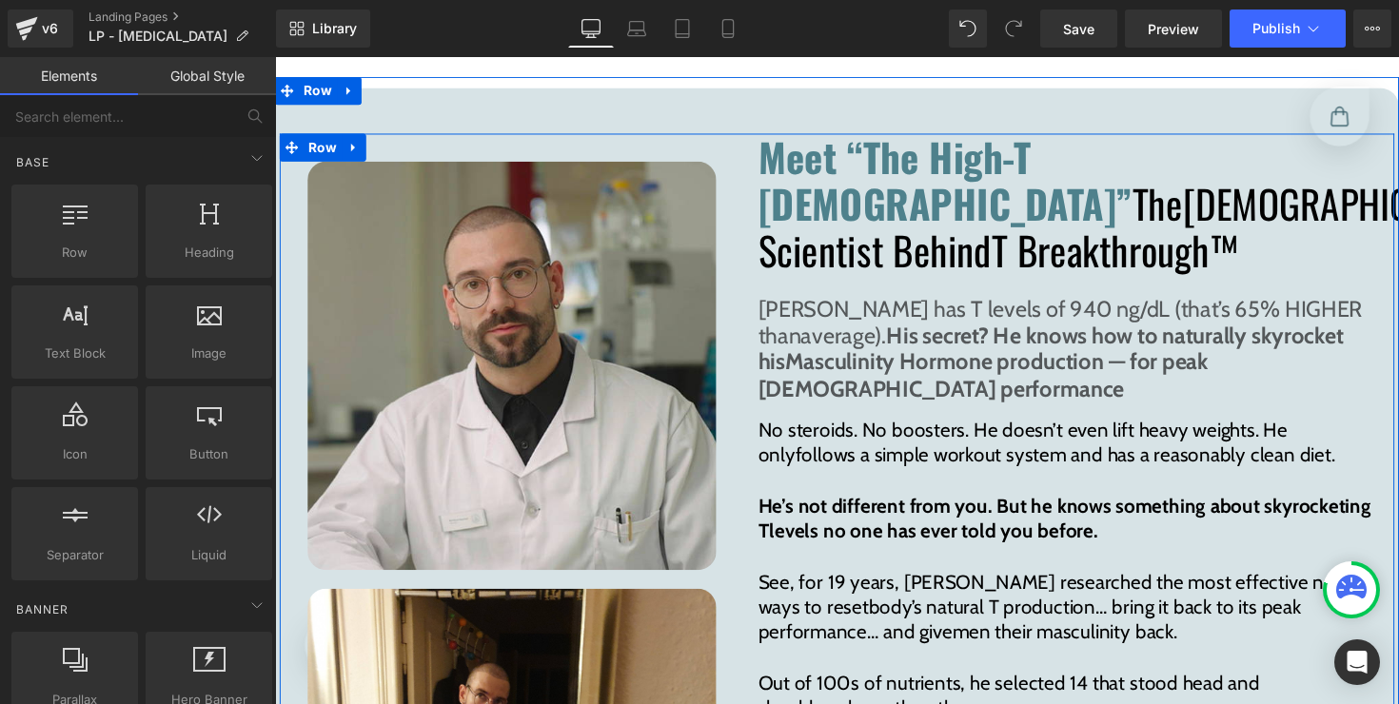
scroll to position [9267, 0]
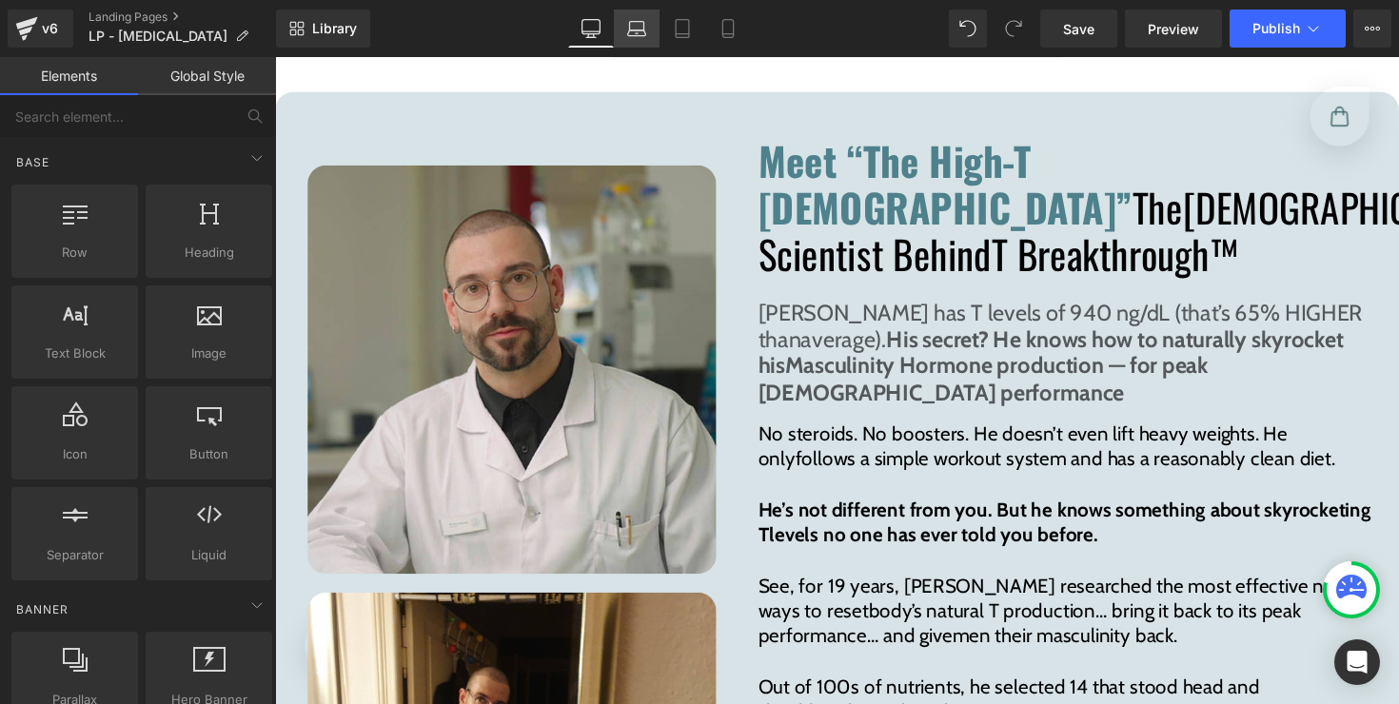
click at [642, 47] on link "Laptop" at bounding box center [637, 29] width 46 height 38
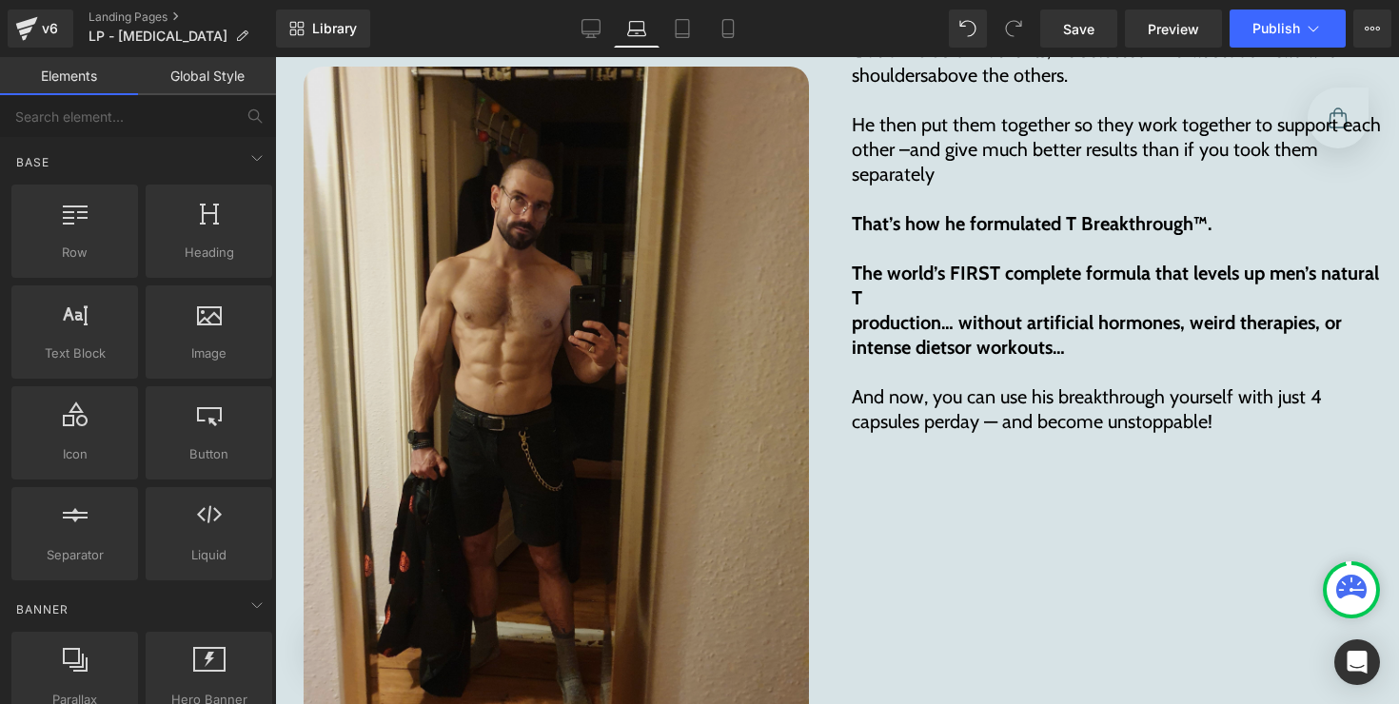
scroll to position [9668, 0]
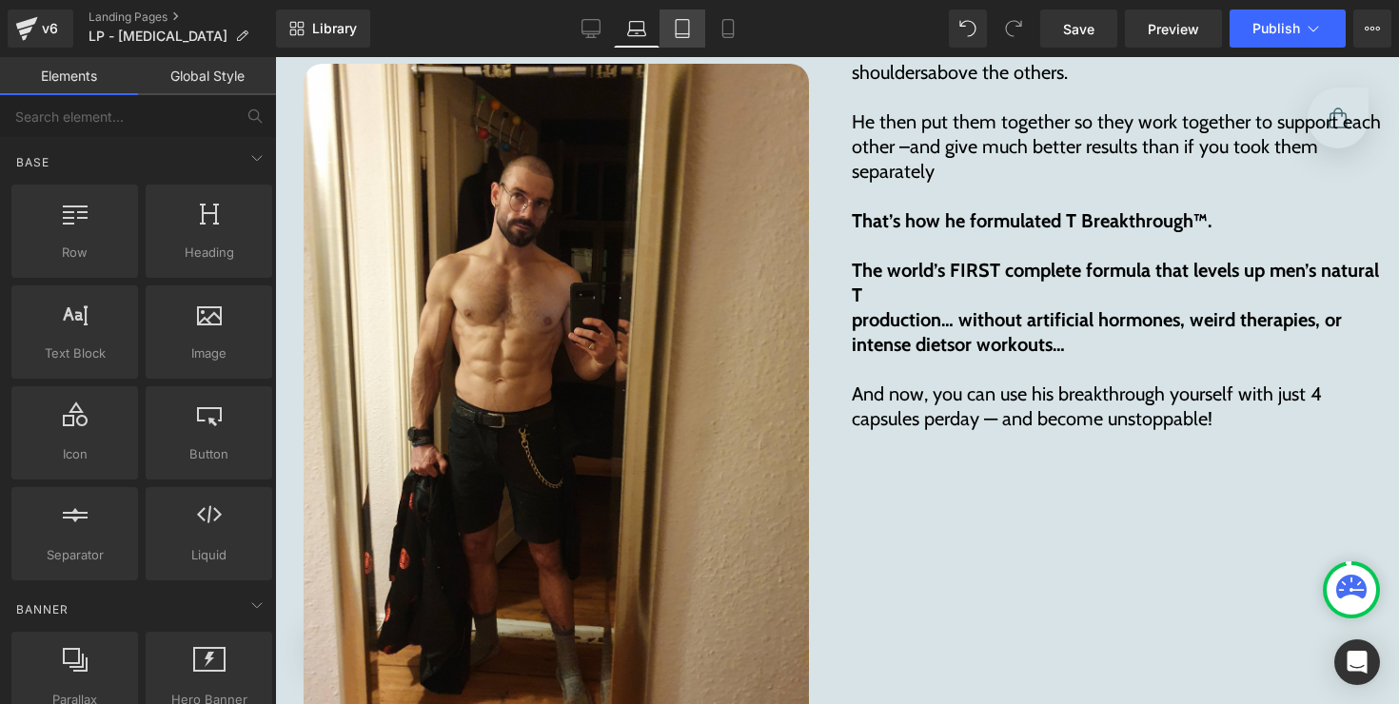
click at [684, 35] on icon at bounding box center [682, 28] width 19 height 19
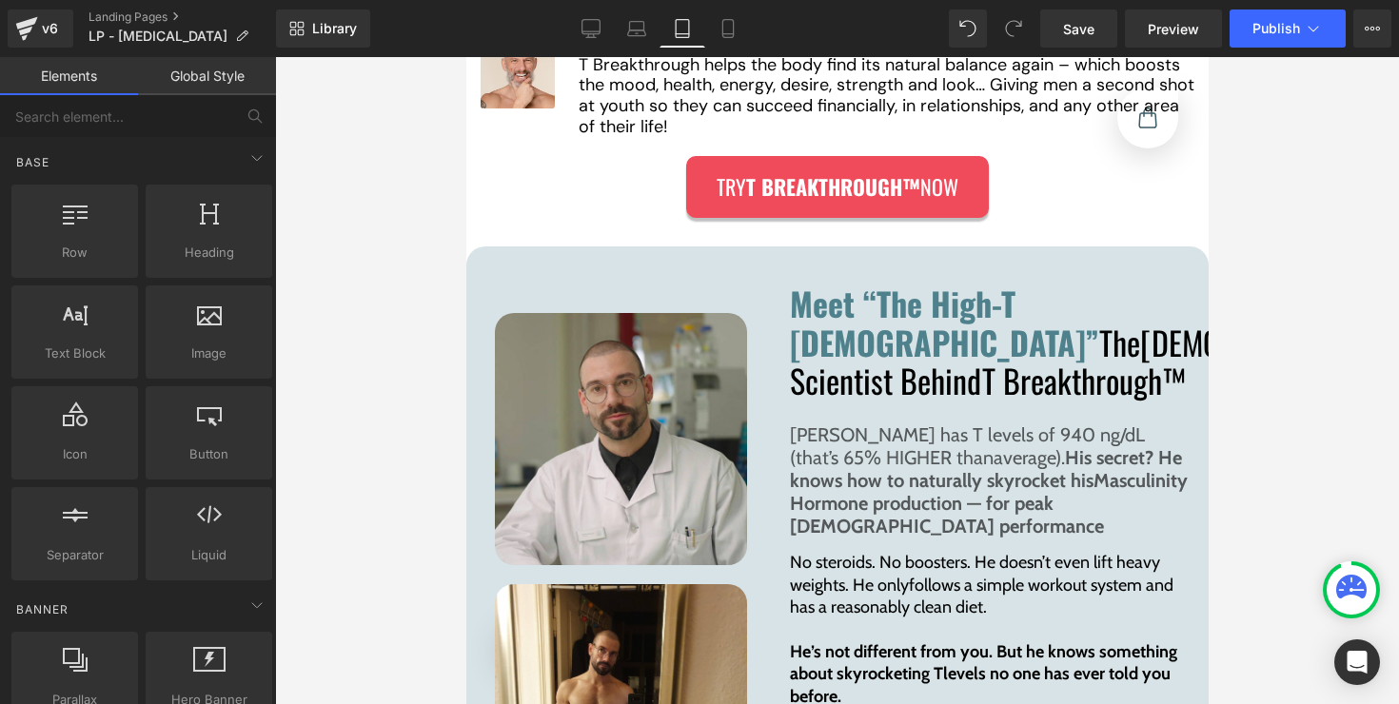
scroll to position [11650, 0]
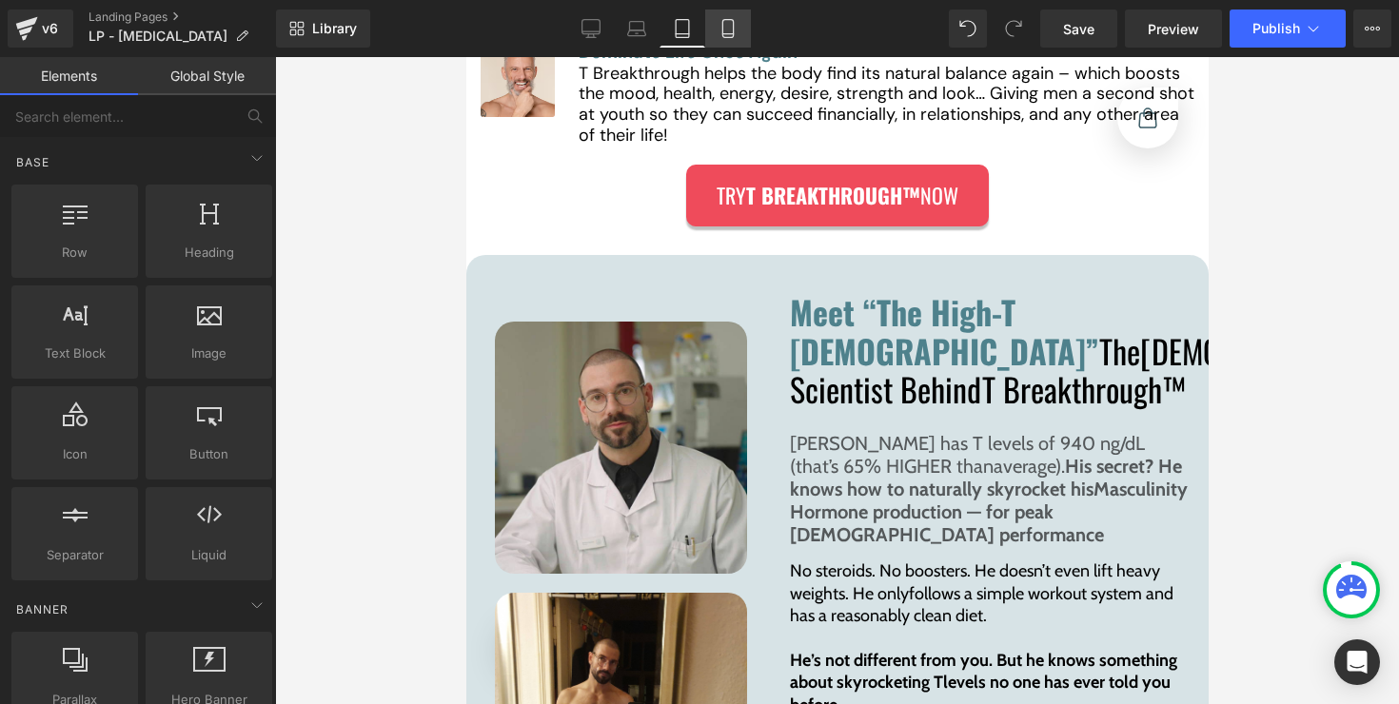
click at [719, 27] on icon at bounding box center [727, 28] width 19 height 19
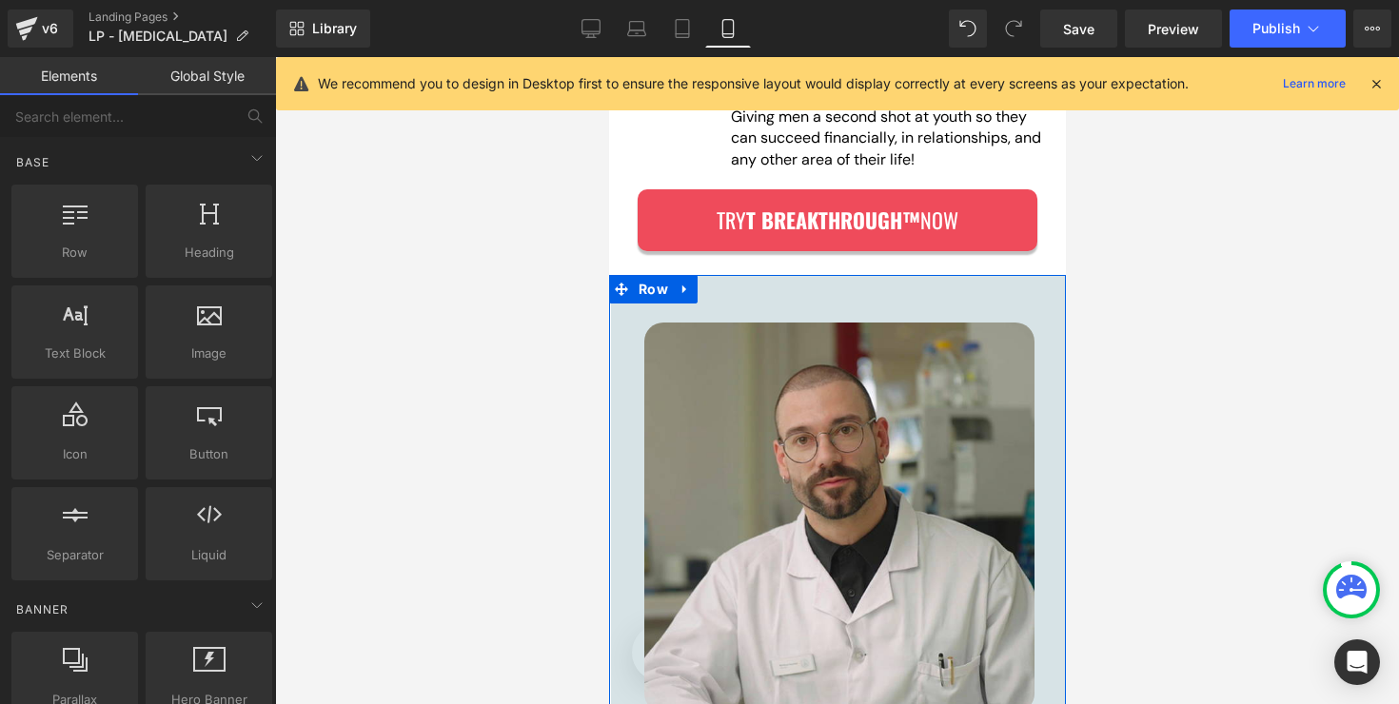
scroll to position [12949, 0]
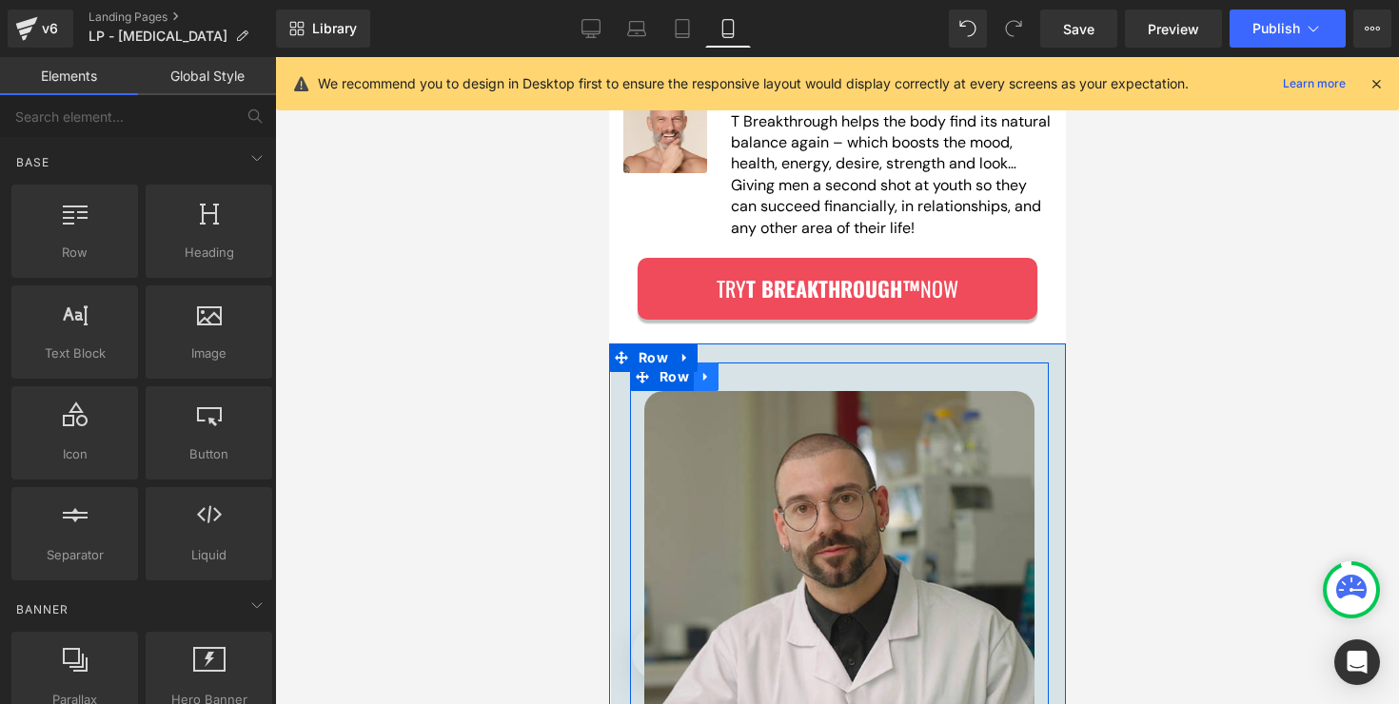
click at [702, 372] on icon at bounding box center [704, 376] width 4 height 9
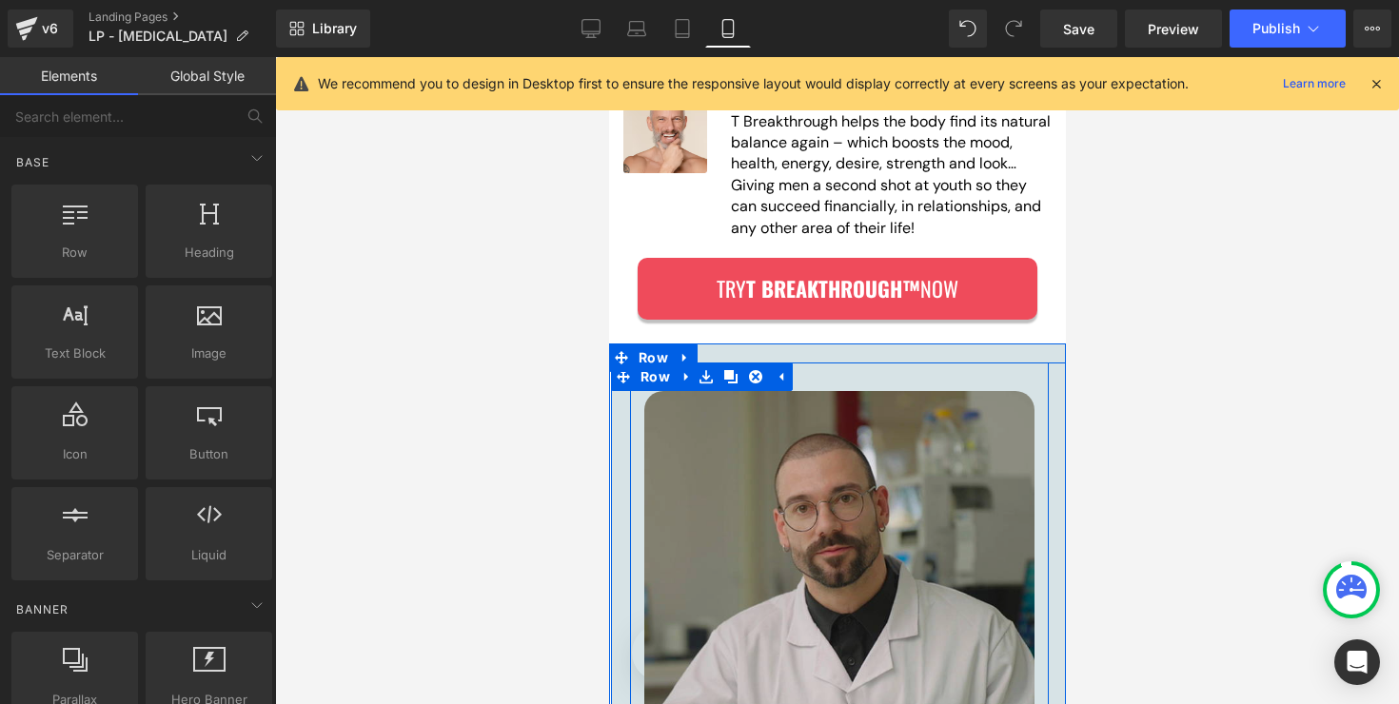
click at [782, 480] on img at bounding box center [838, 586] width 390 height 390
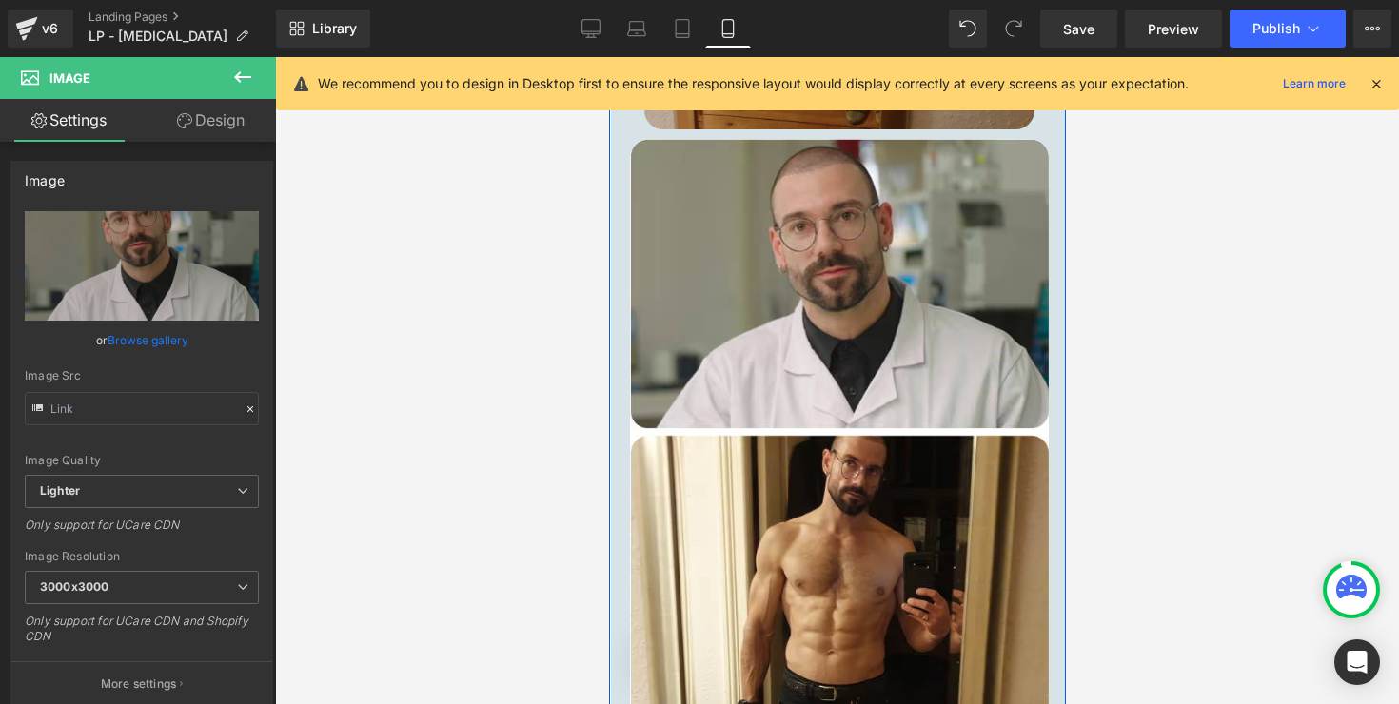
scroll to position [14074, 0]
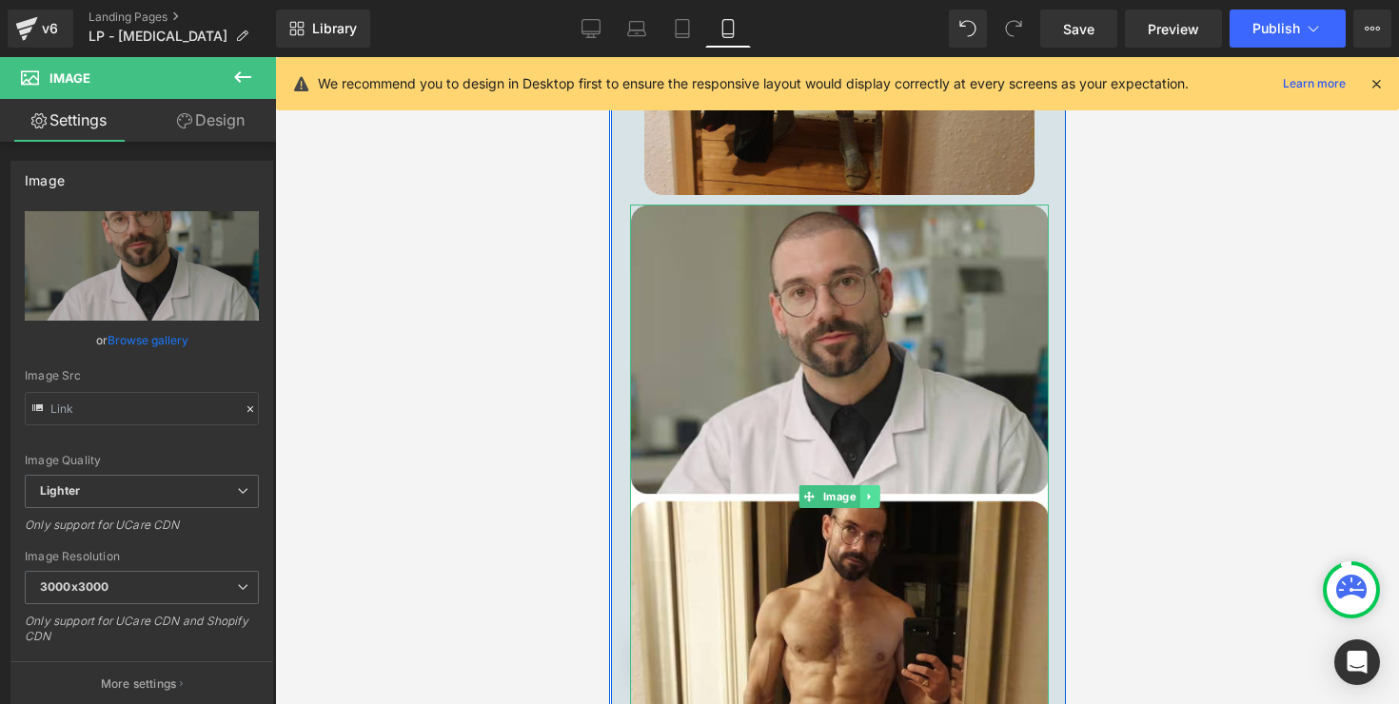
click at [863, 491] on icon at bounding box center [868, 496] width 10 height 11
click at [873, 492] on icon at bounding box center [878, 496] width 10 height 10
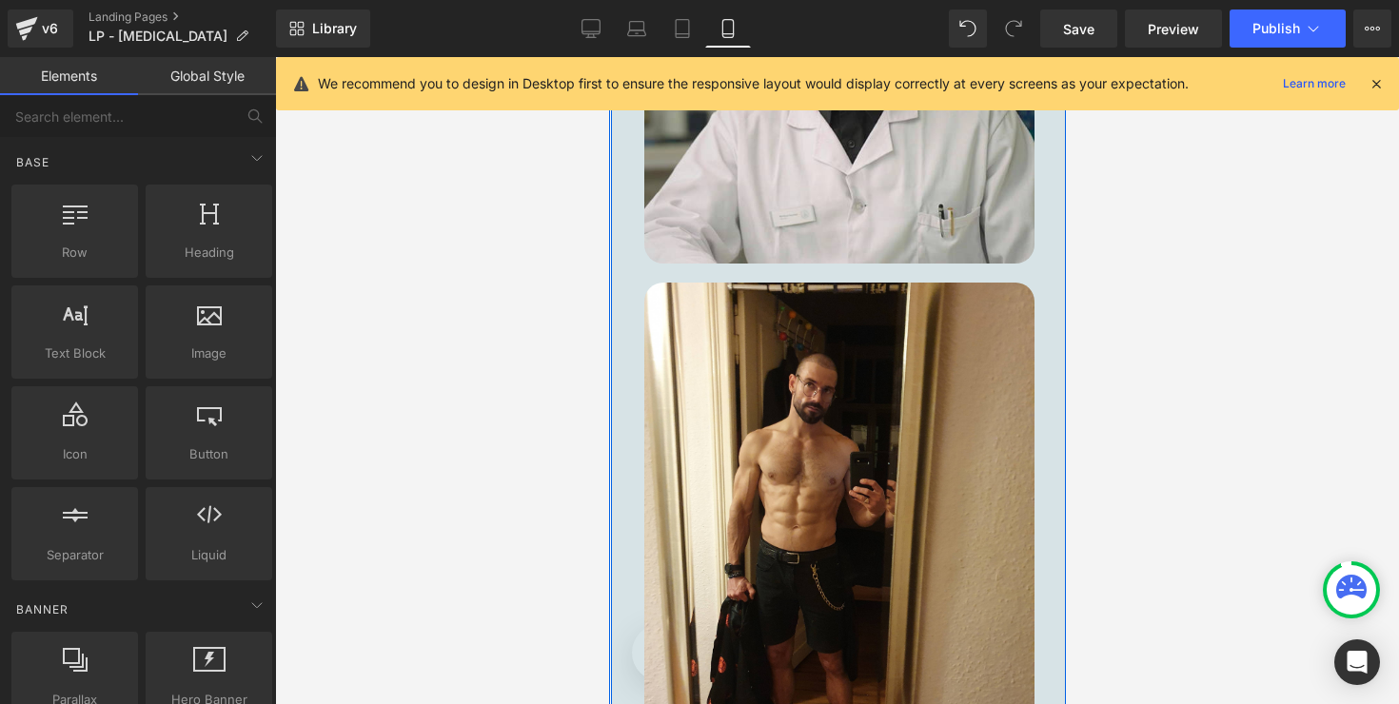
scroll to position [13439, 0]
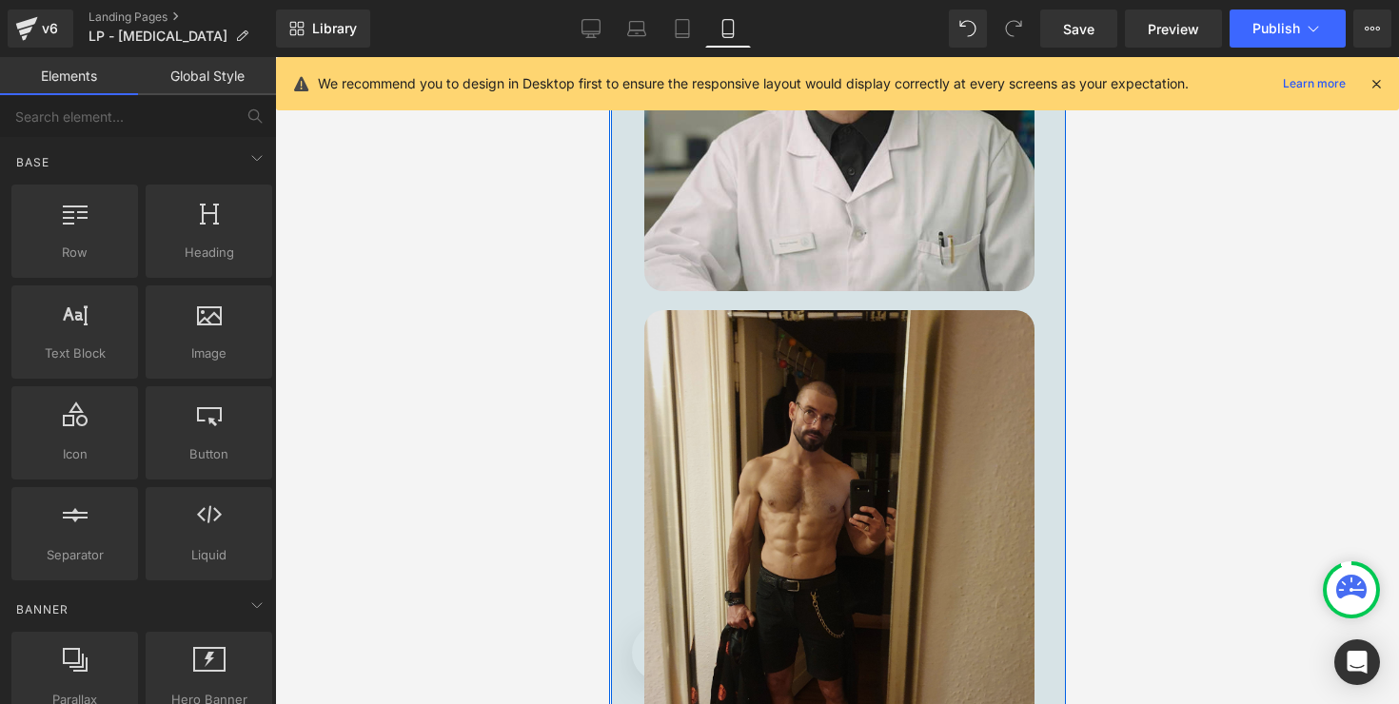
click at [829, 459] on img at bounding box center [838, 570] width 390 height 520
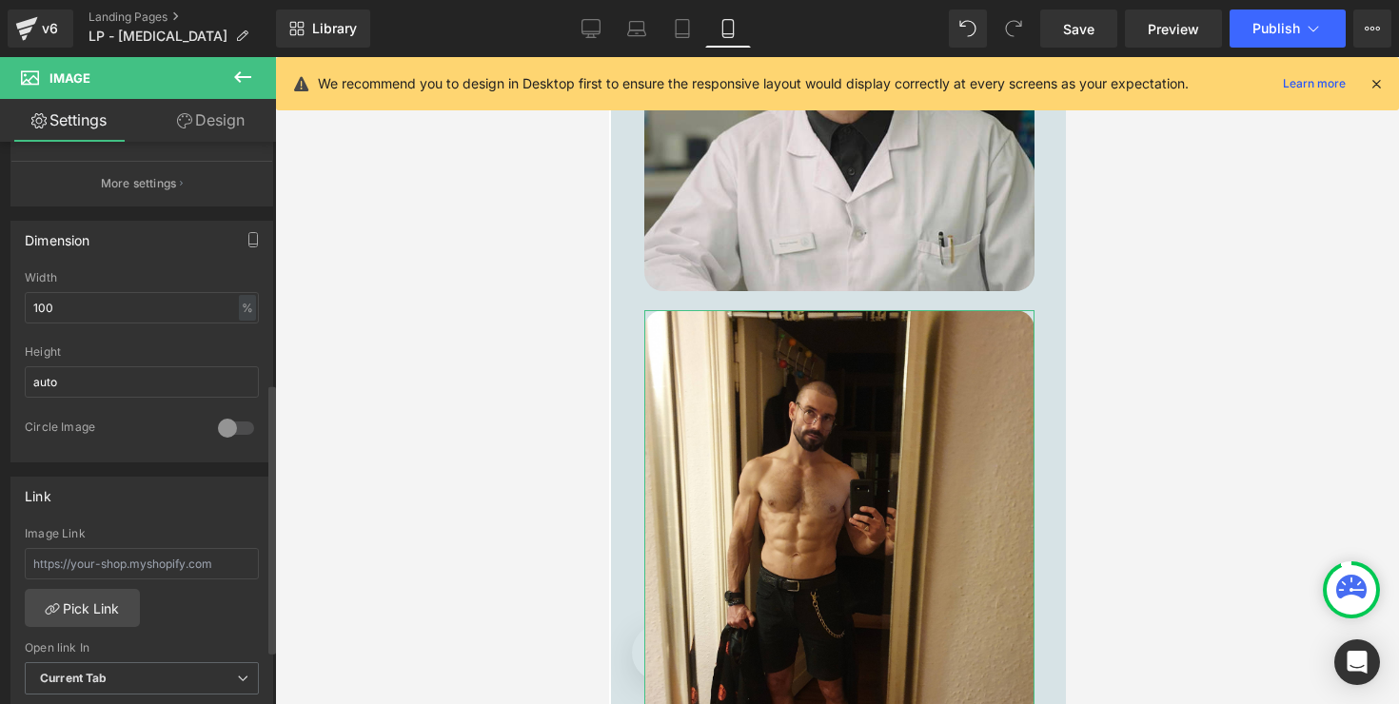
scroll to position [516, 0]
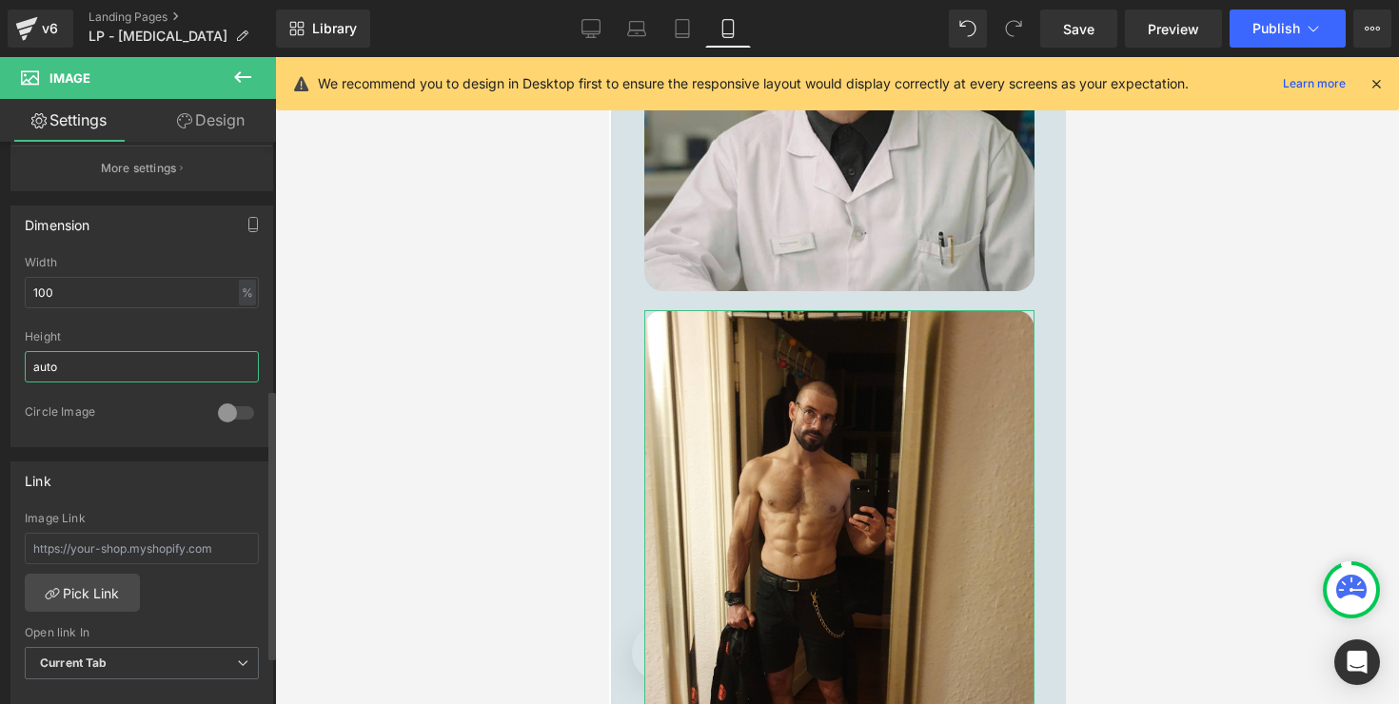
click at [131, 355] on input "auto" at bounding box center [142, 366] width 234 height 31
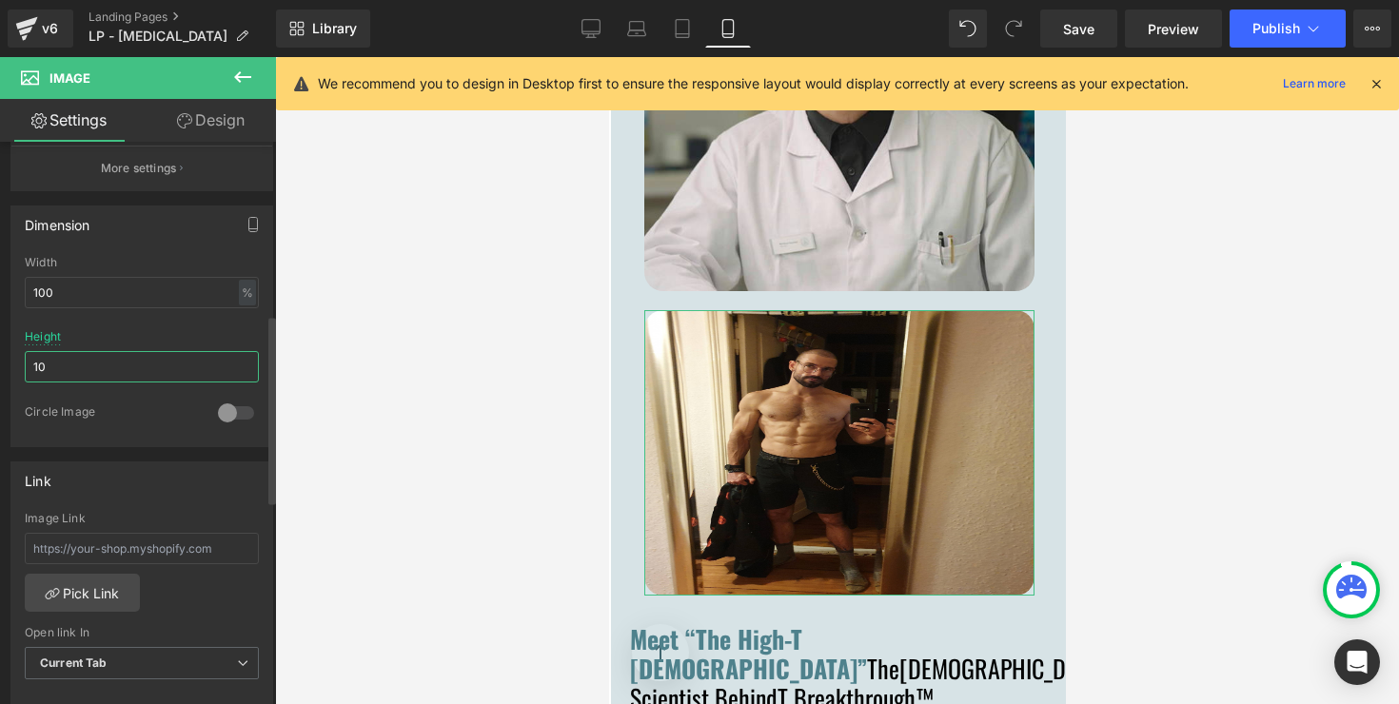
type input "100"
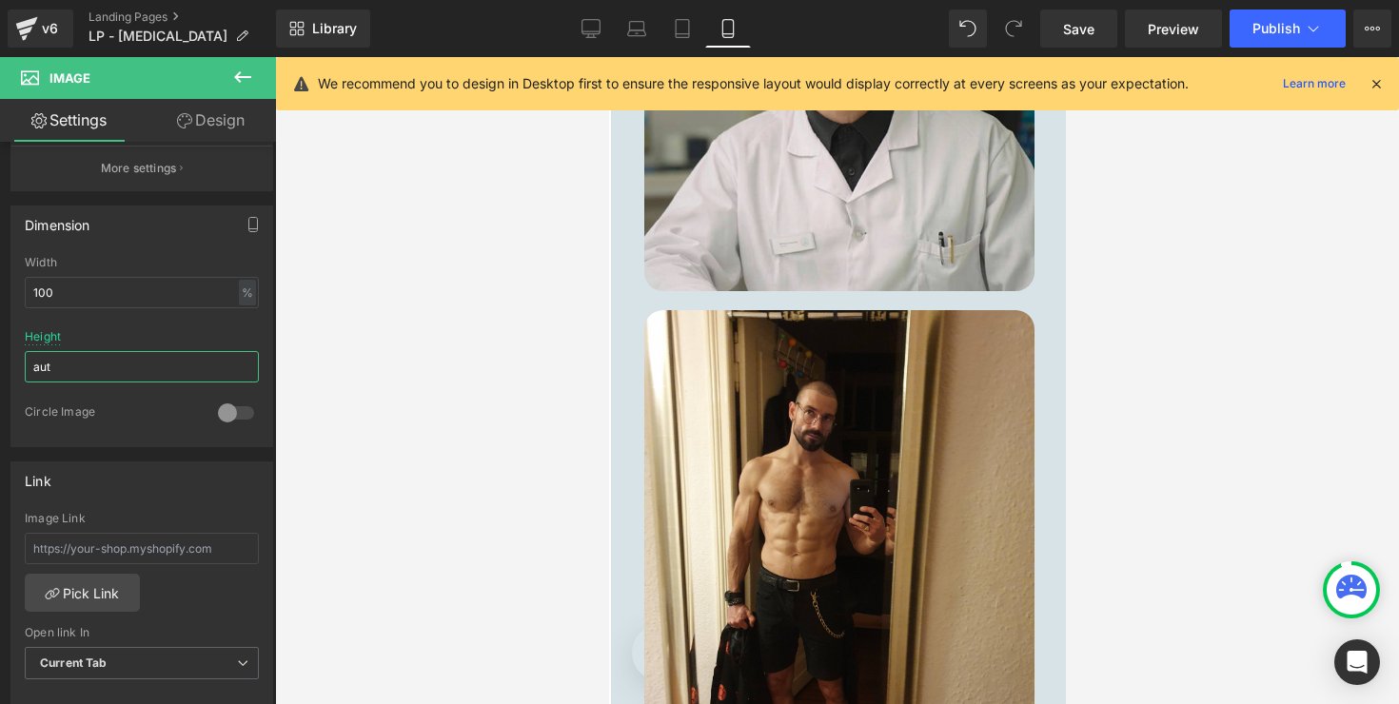
type input "auto"
click at [1096, 18] on link "Save" at bounding box center [1078, 29] width 77 height 38
click at [1185, 29] on span "Preview" at bounding box center [1172, 29] width 51 height 20
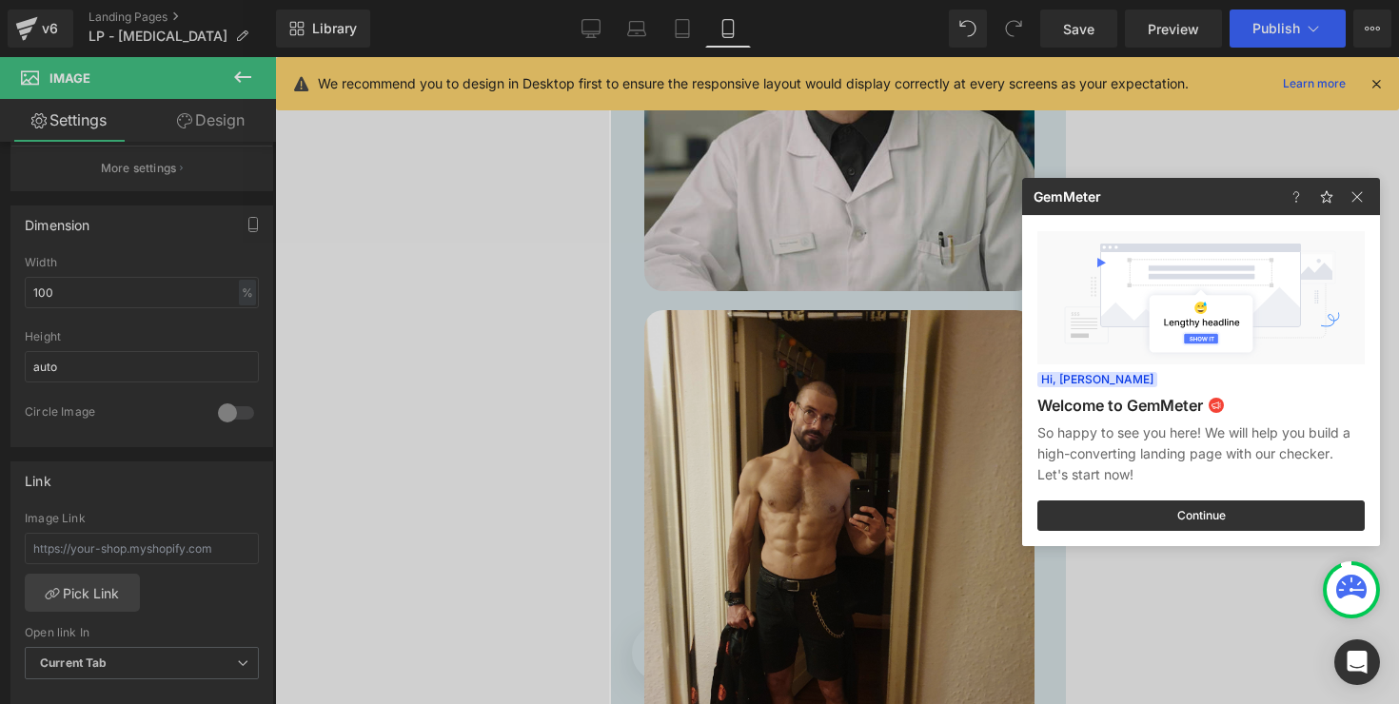
click at [865, 413] on div at bounding box center [699, 352] width 1399 height 704
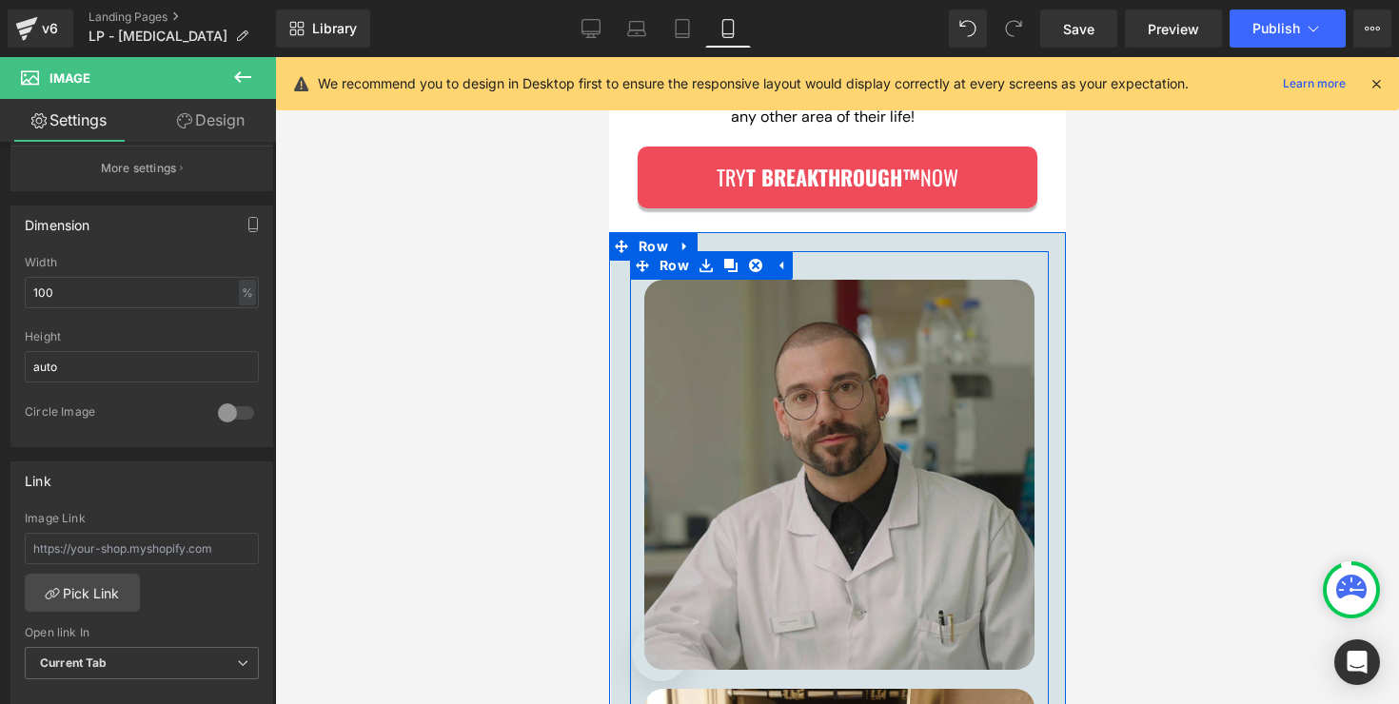
scroll to position [13256, 0]
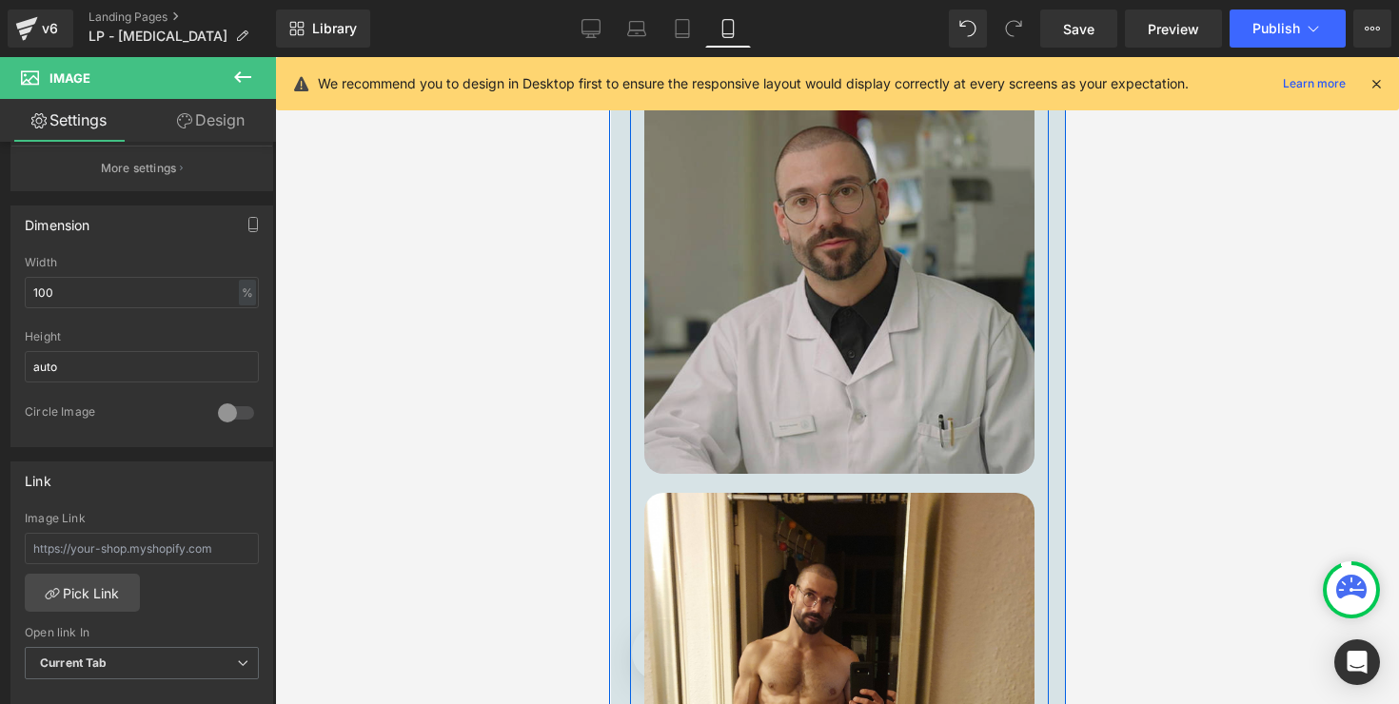
click at [830, 372] on img at bounding box center [838, 279] width 390 height 390
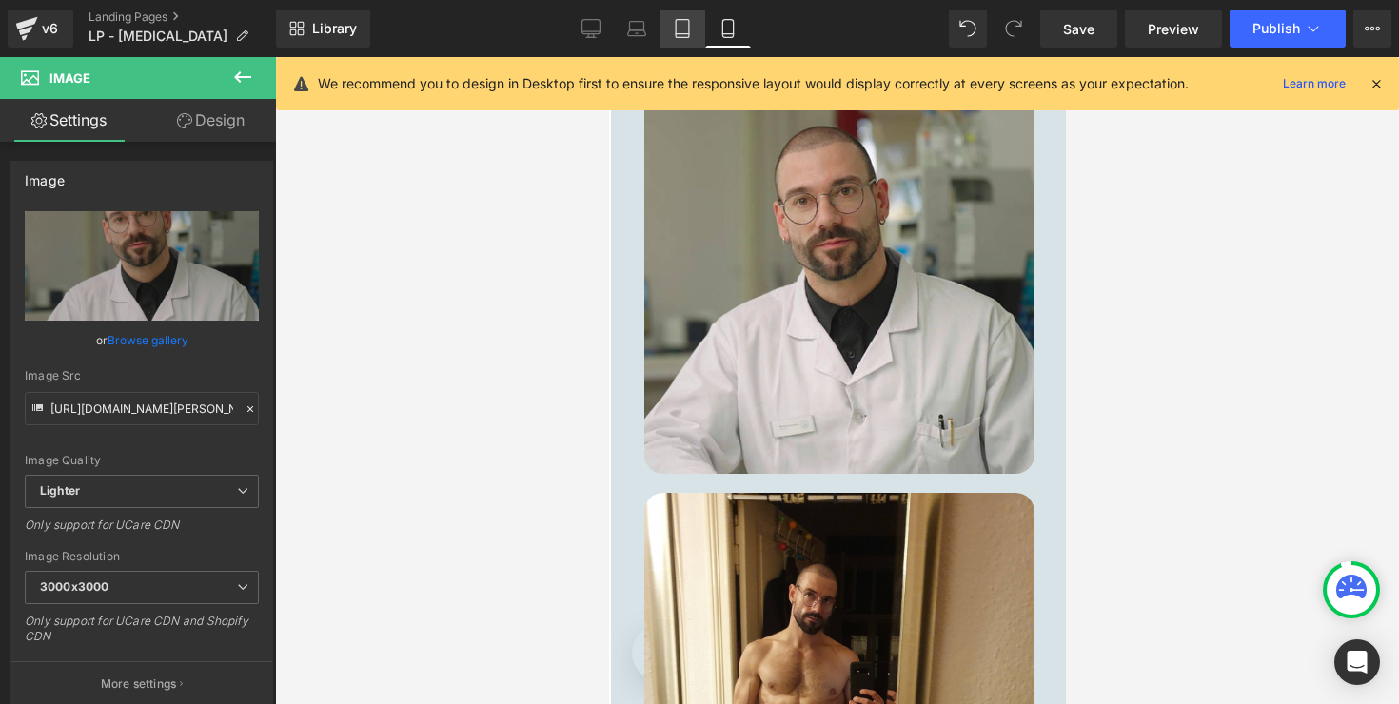
click at [685, 29] on icon at bounding box center [682, 28] width 19 height 19
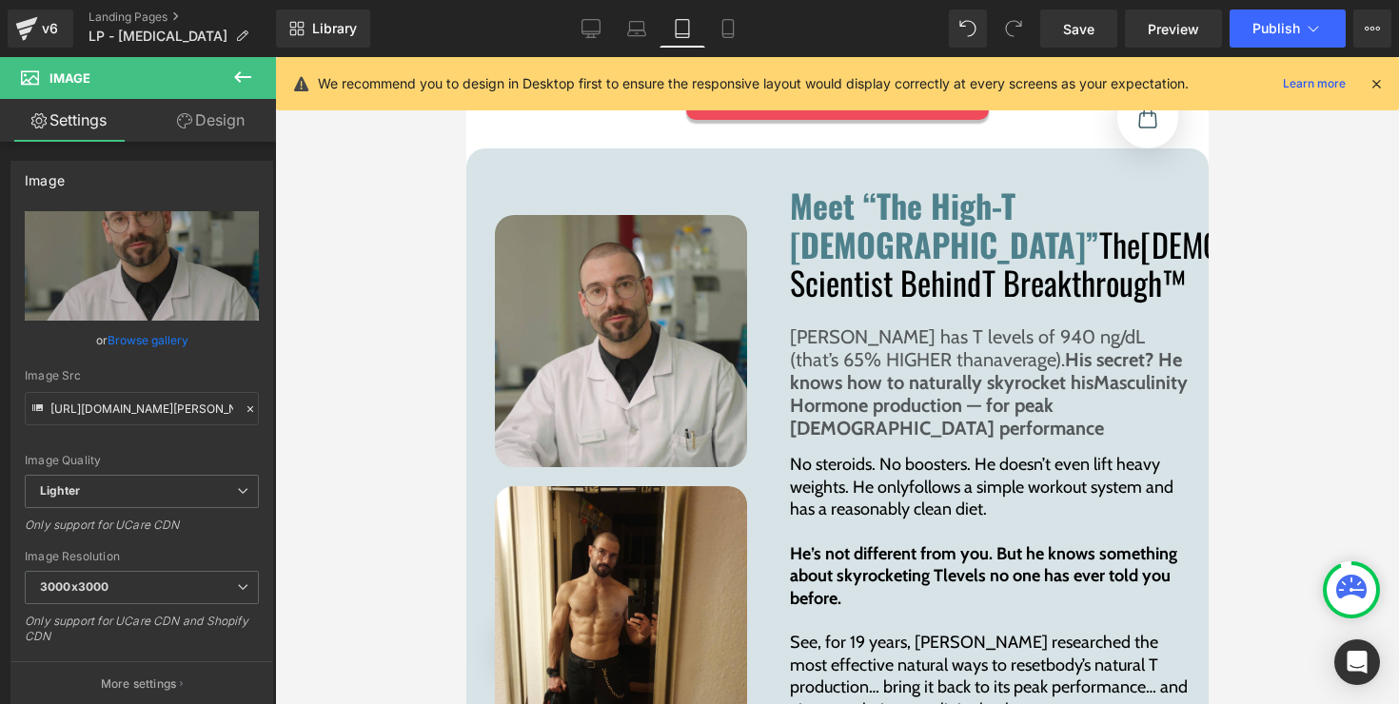
scroll to position [11798, 0]
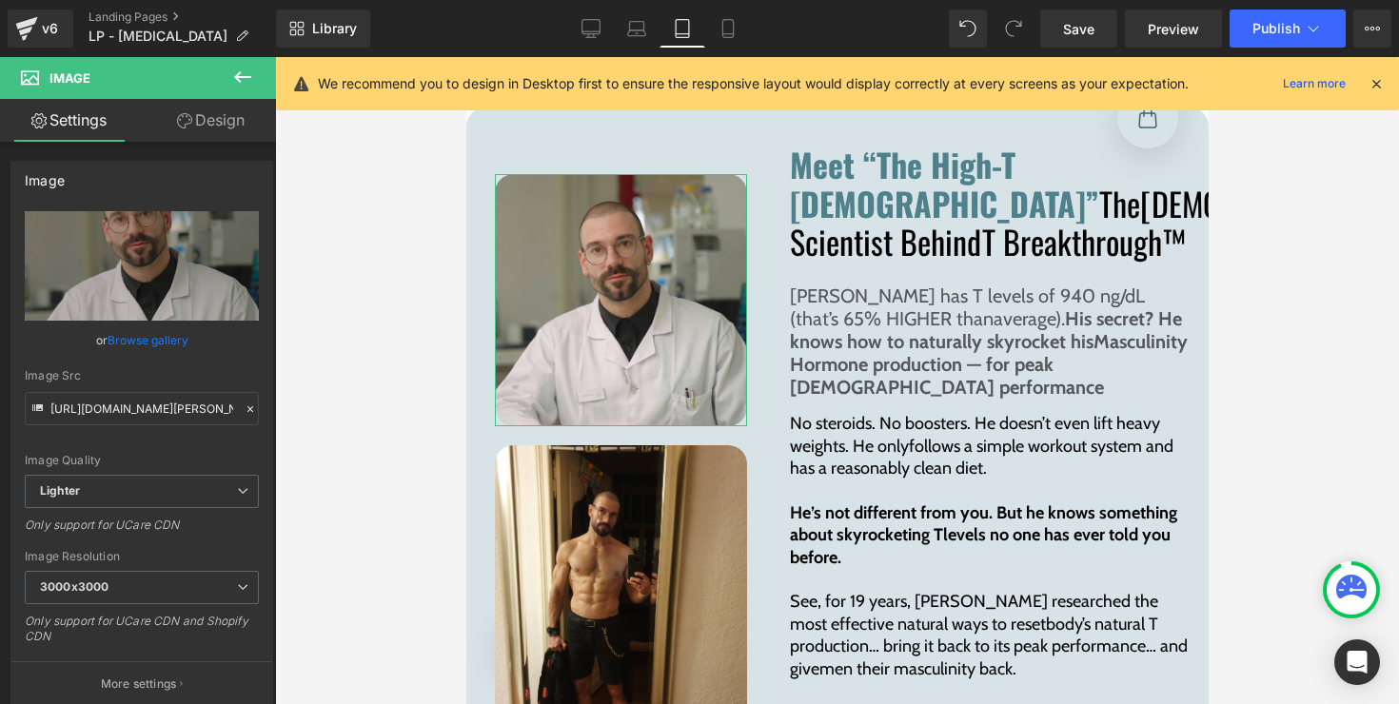
click at [206, 120] on link "Design" at bounding box center [211, 120] width 138 height 43
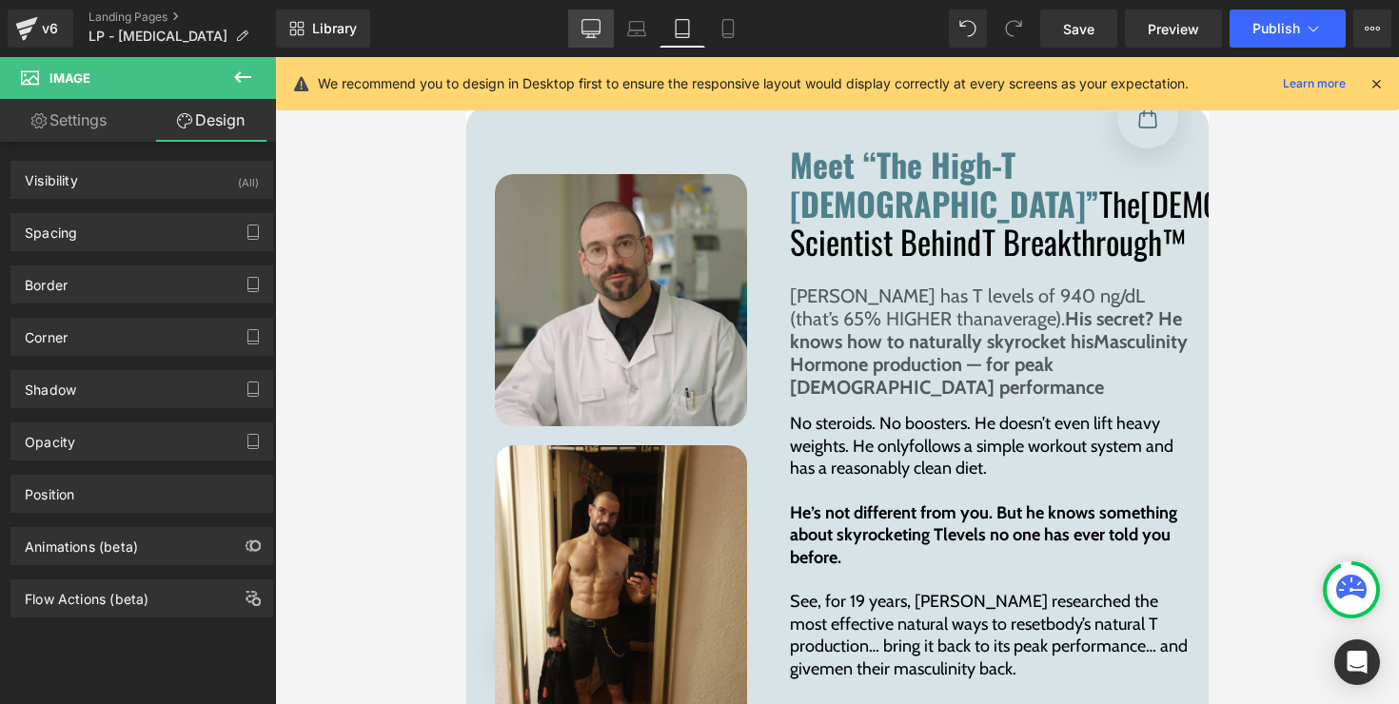
click at [583, 30] on icon at bounding box center [590, 28] width 19 height 19
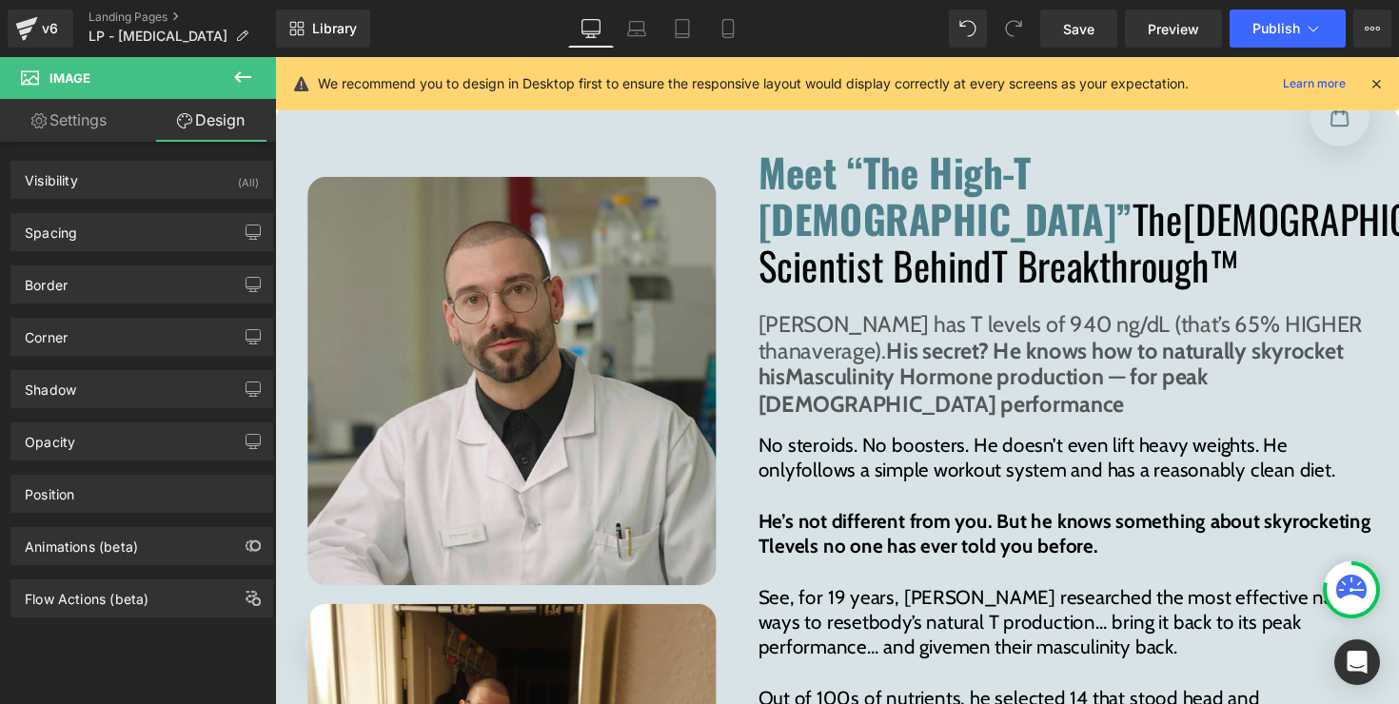
scroll to position [9094, 0]
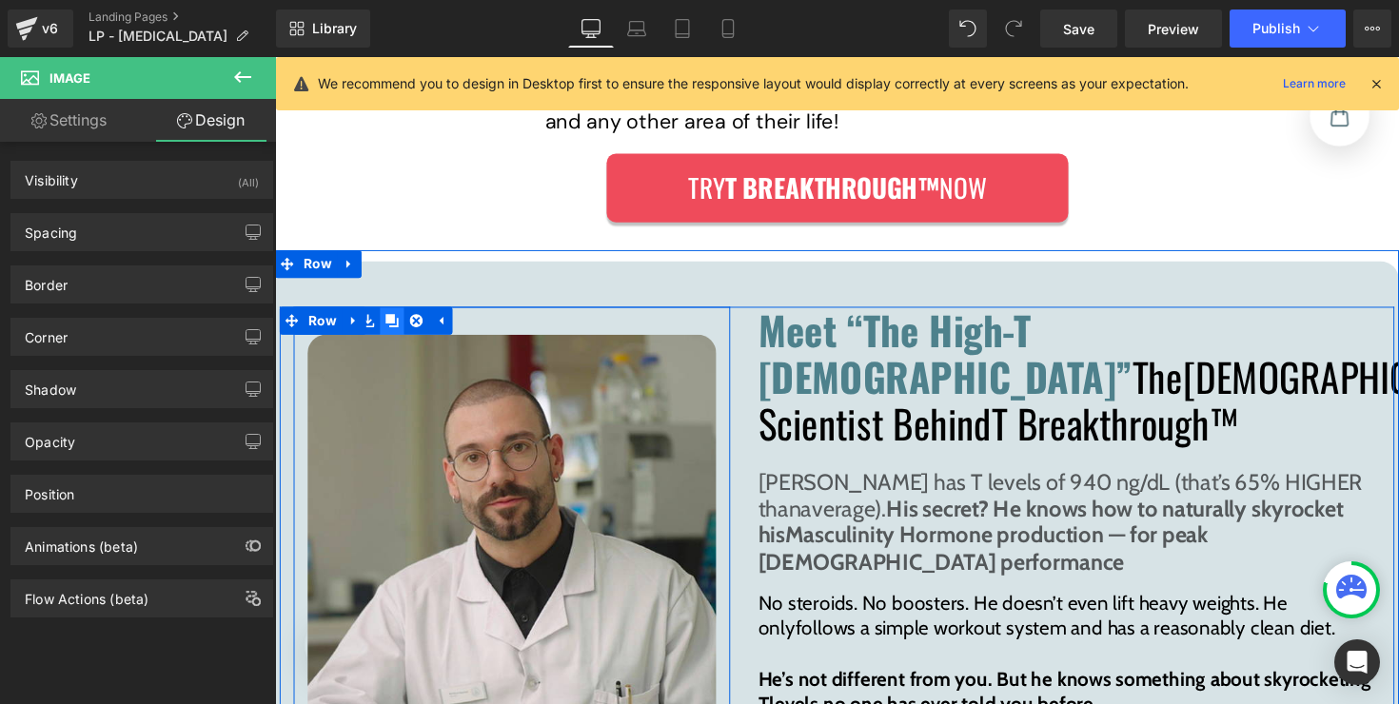
click at [391, 320] on icon at bounding box center [394, 327] width 13 height 14
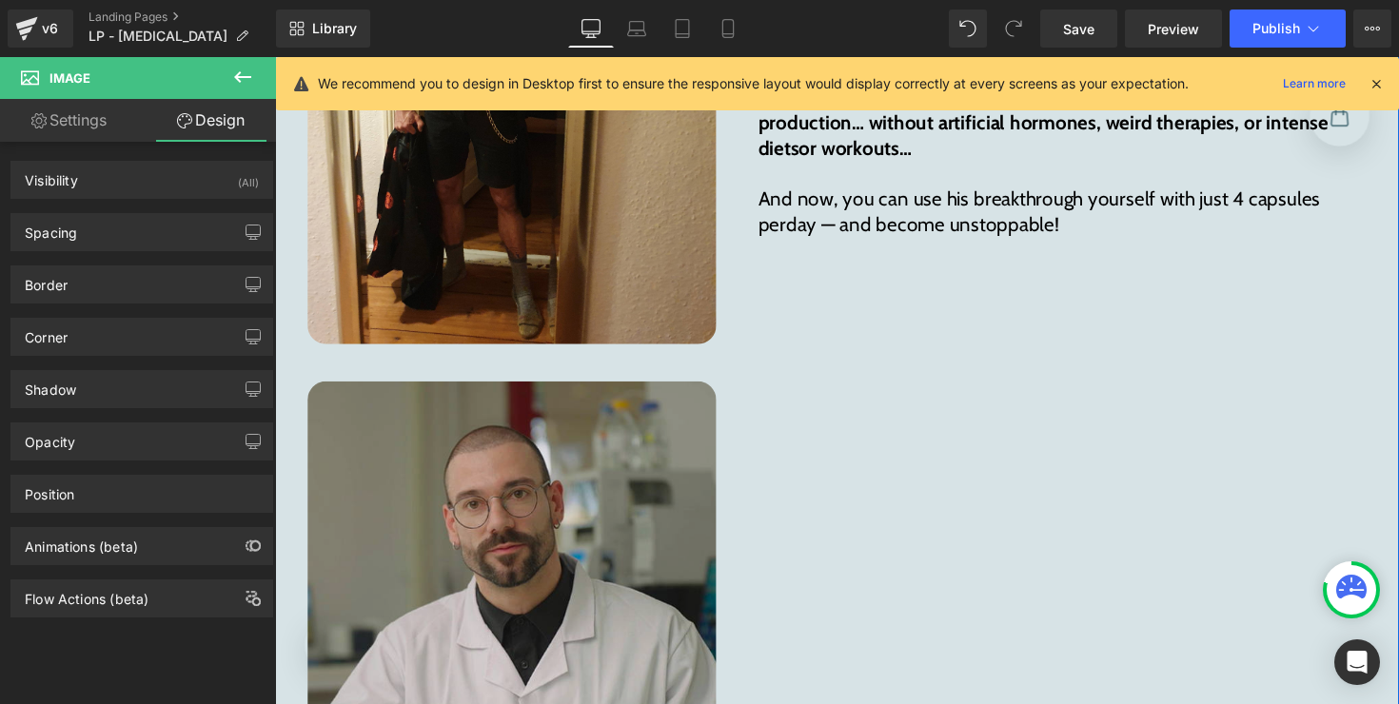
scroll to position [10500, 0]
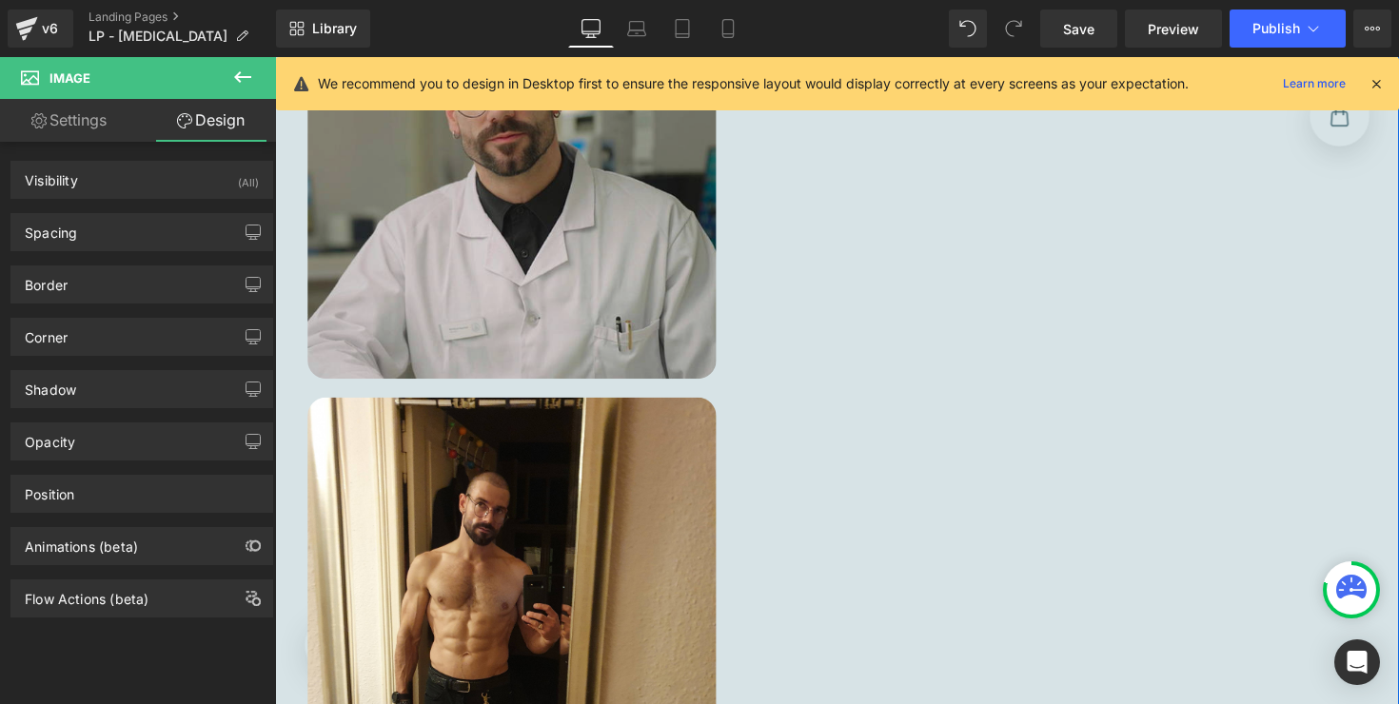
click at [477, 234] on img at bounding box center [517, 178] width 419 height 419
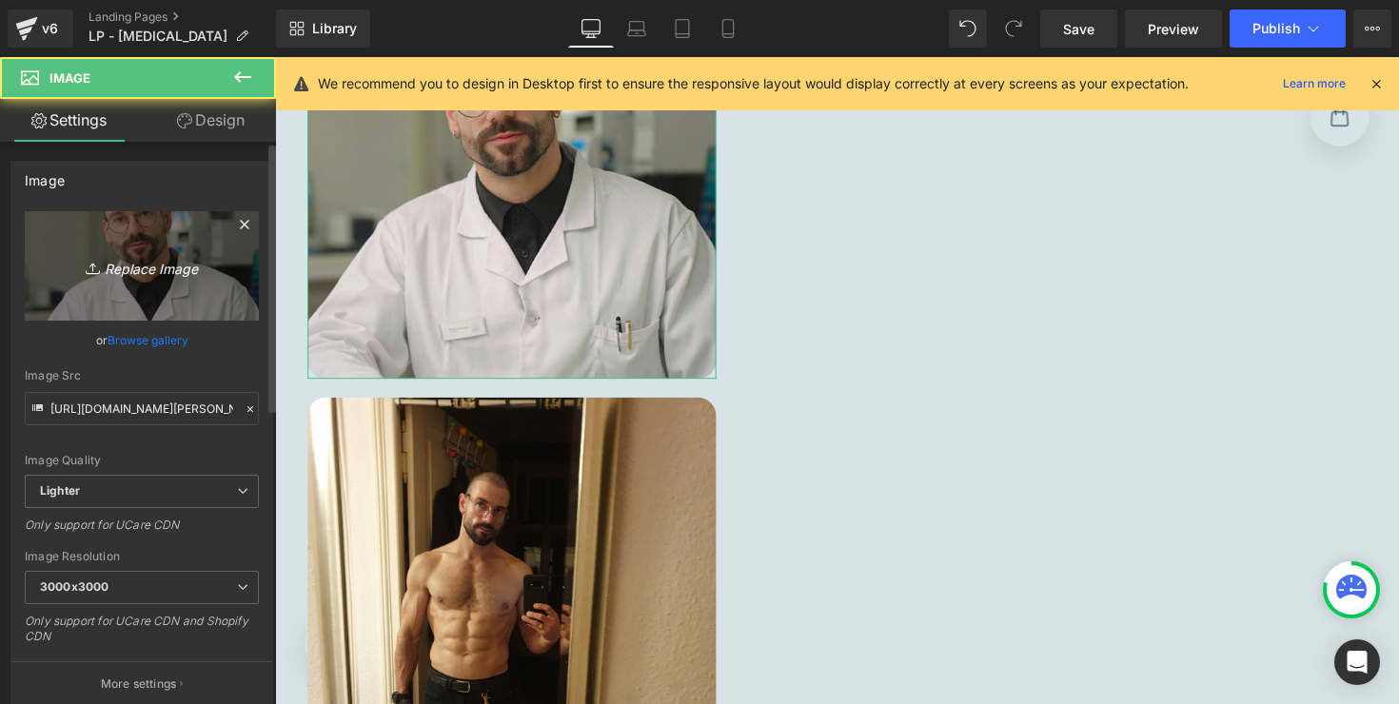
click at [158, 269] on icon "Replace Image" at bounding box center [142, 266] width 152 height 24
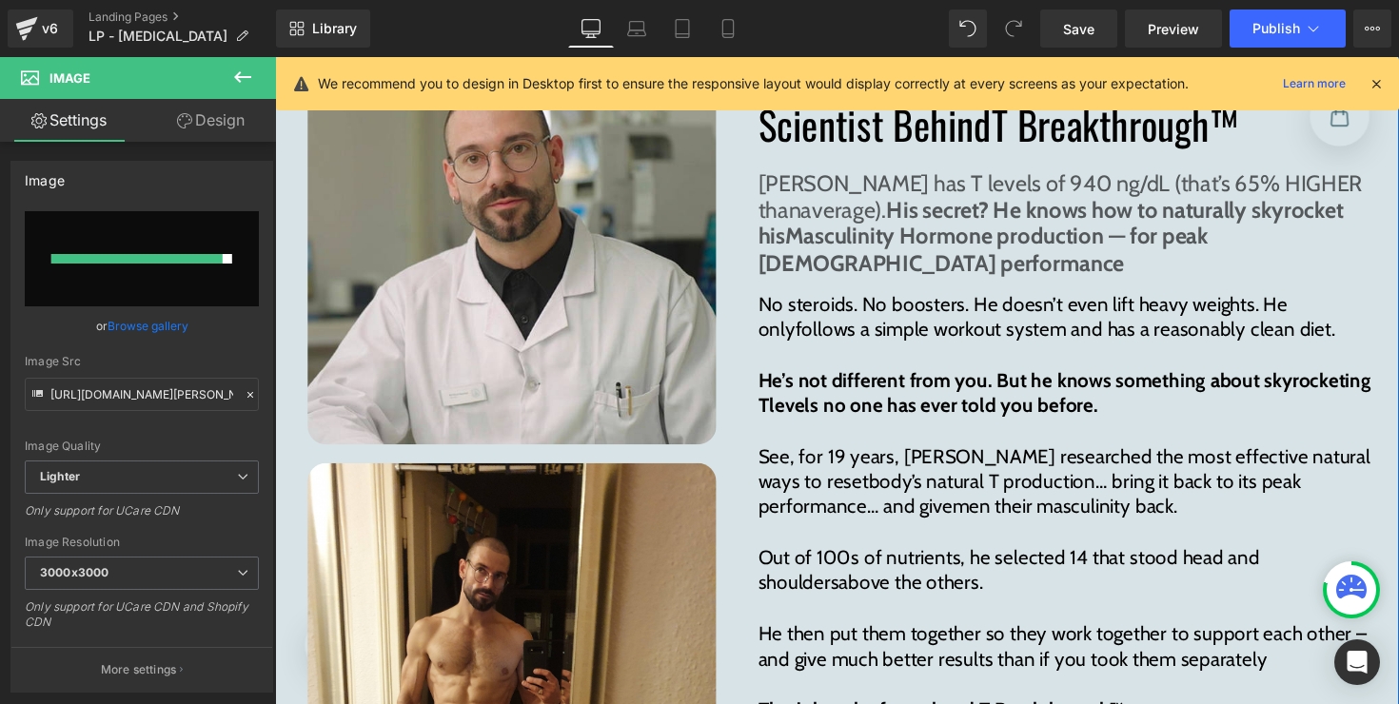
scroll to position [9216, 0]
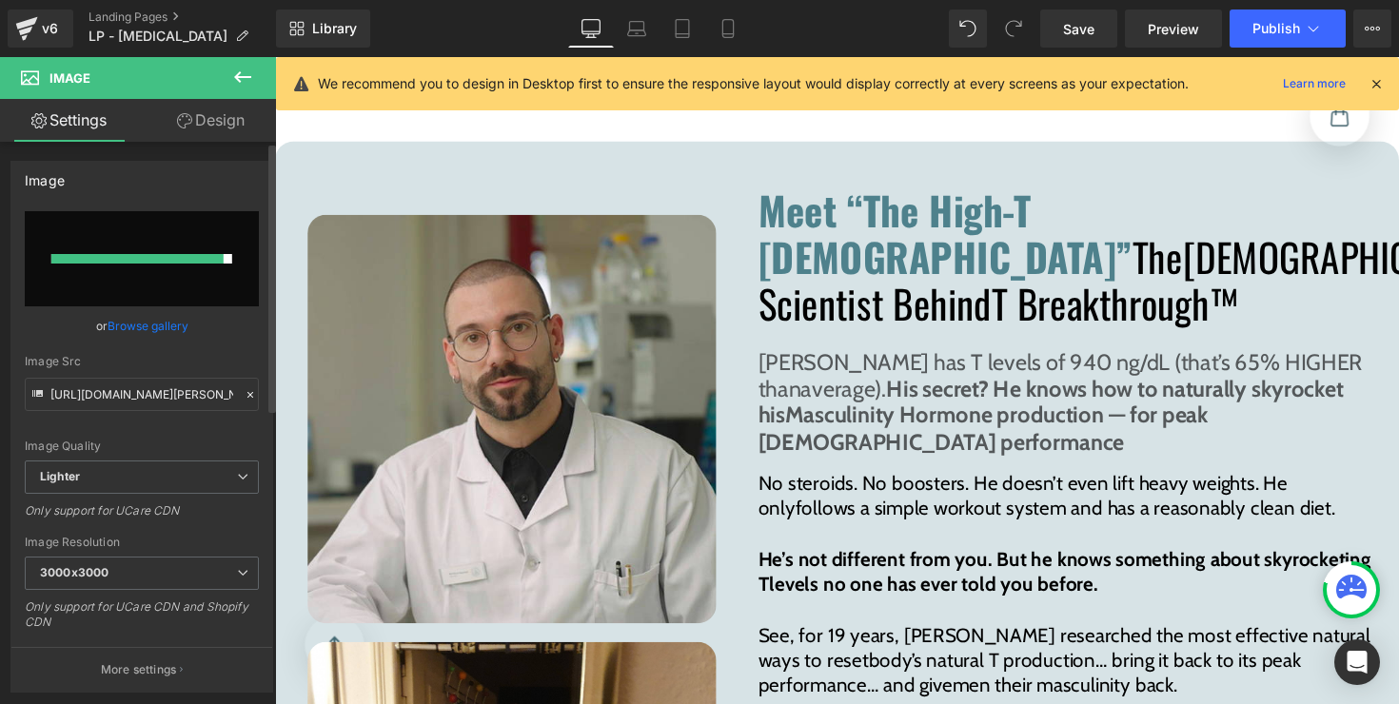
click at [213, 271] on input "file" at bounding box center [142, 258] width 234 height 95
type input "C:\fakepath\[PERSON_NAME]-mobile.png"
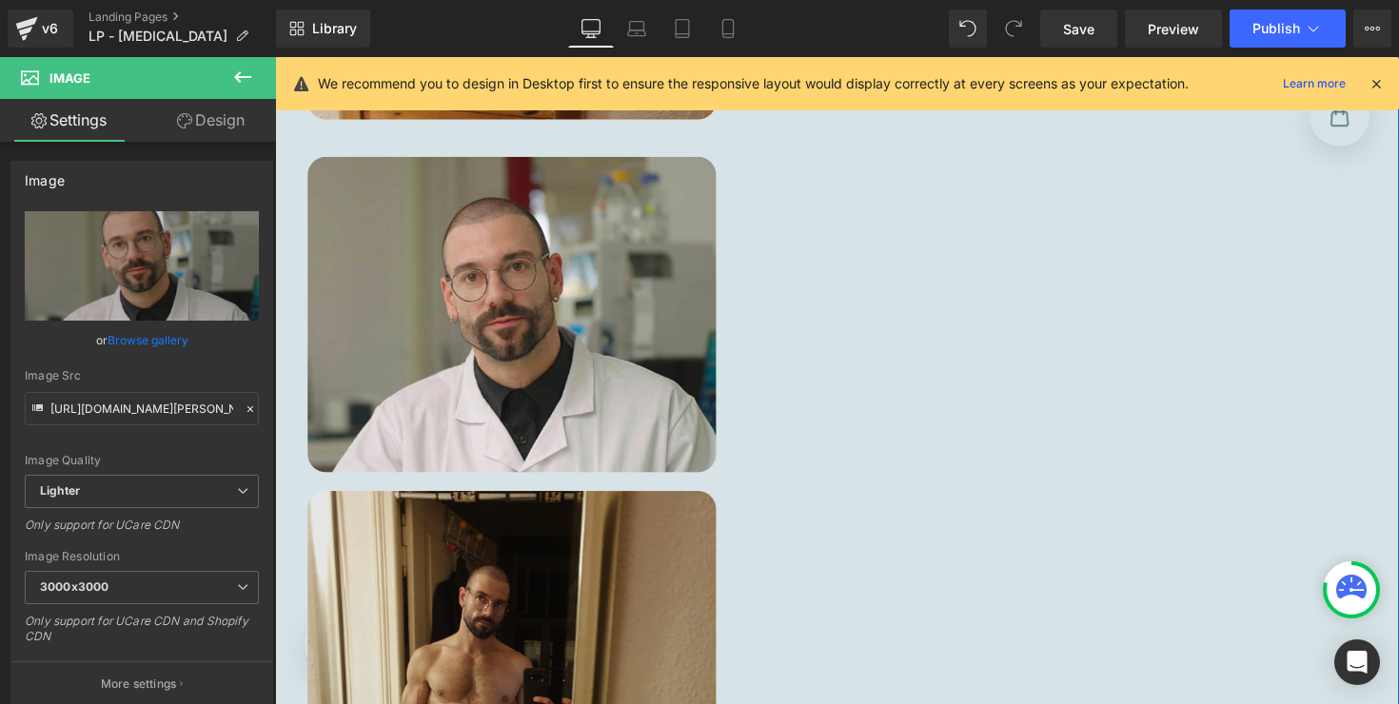
scroll to position [10414, 0]
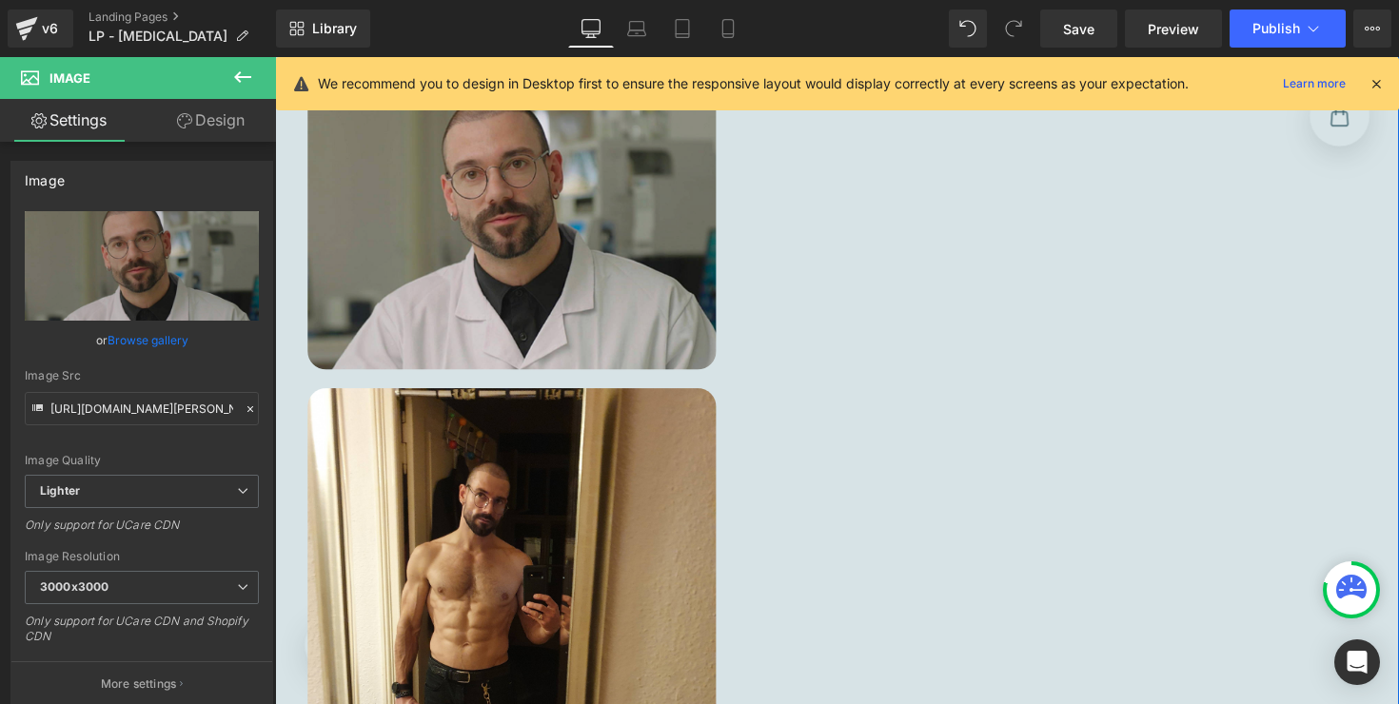
click at [507, 229] on img at bounding box center [517, 215] width 419 height 323
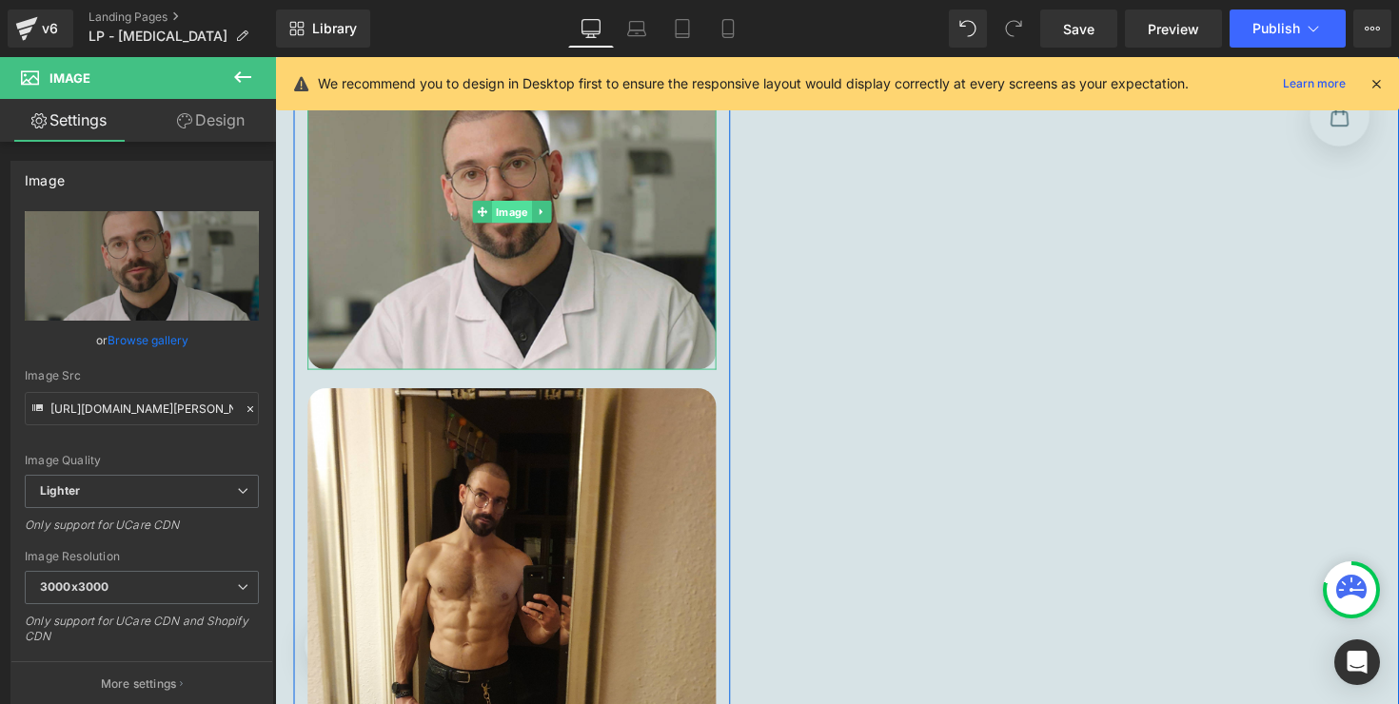
click at [511, 205] on link "Image" at bounding box center [508, 216] width 61 height 23
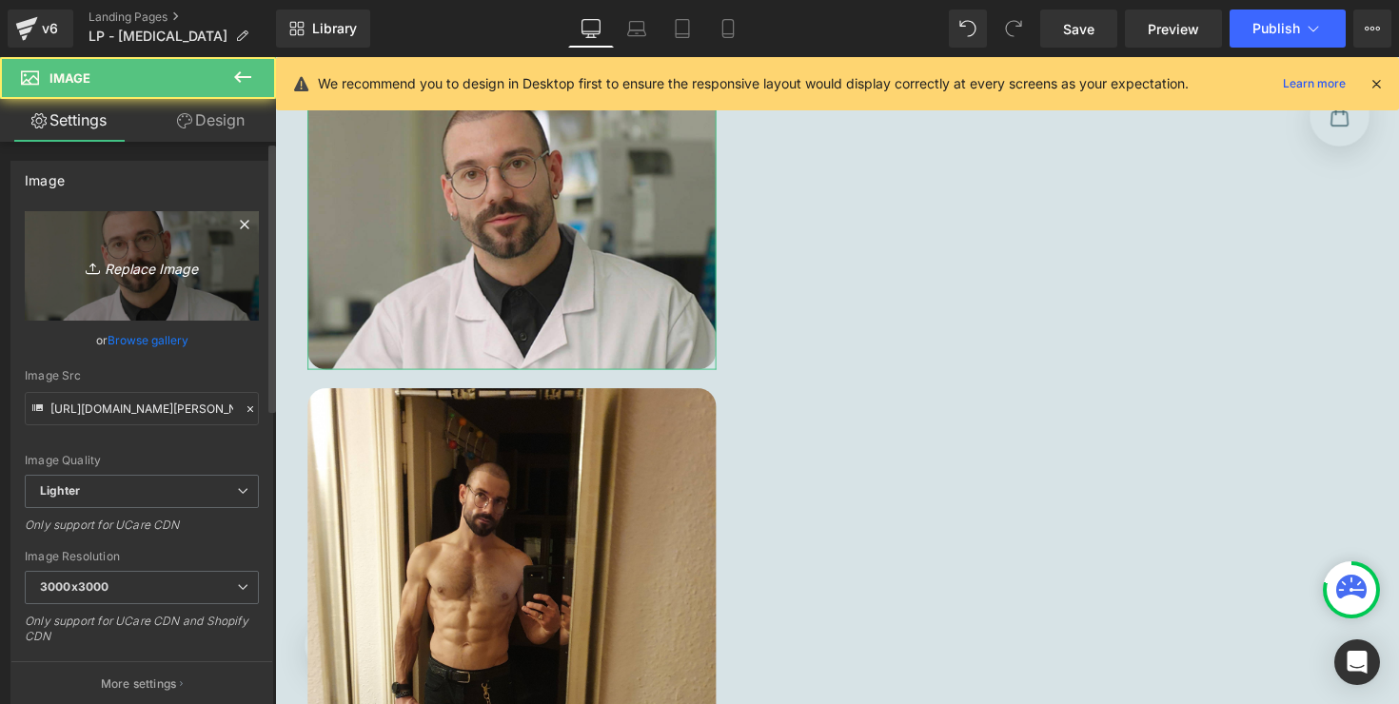
click at [98, 260] on icon at bounding box center [95, 268] width 19 height 19
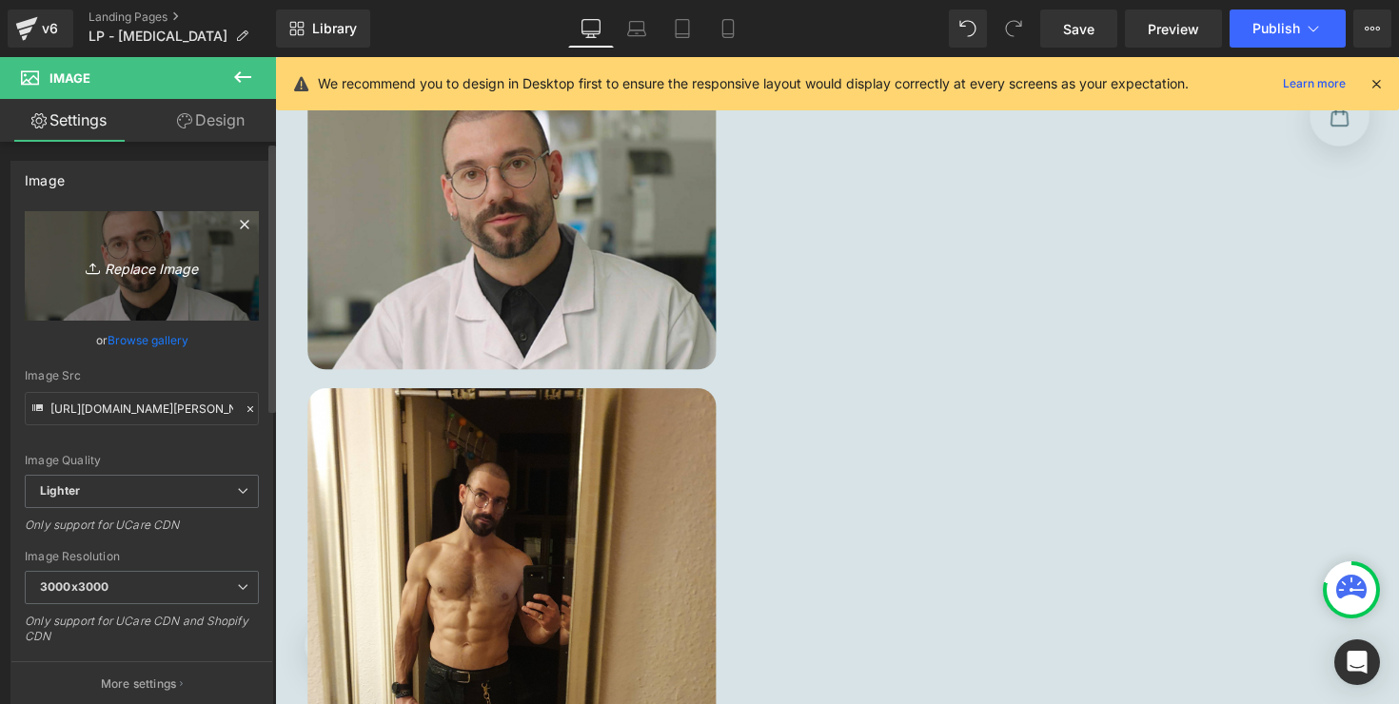
type input "C:\fakepath\[PERSON_NAME]-mobile.png"
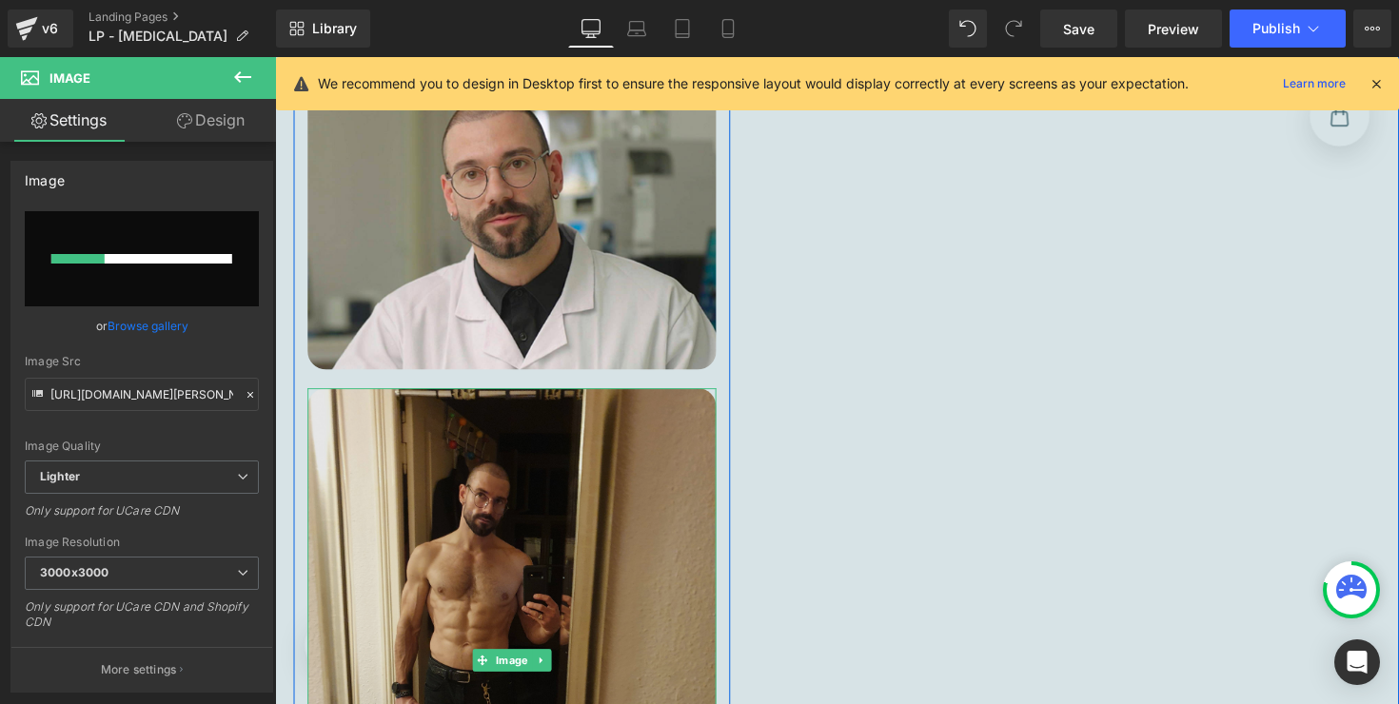
click at [514, 537] on img at bounding box center [517, 676] width 419 height 558
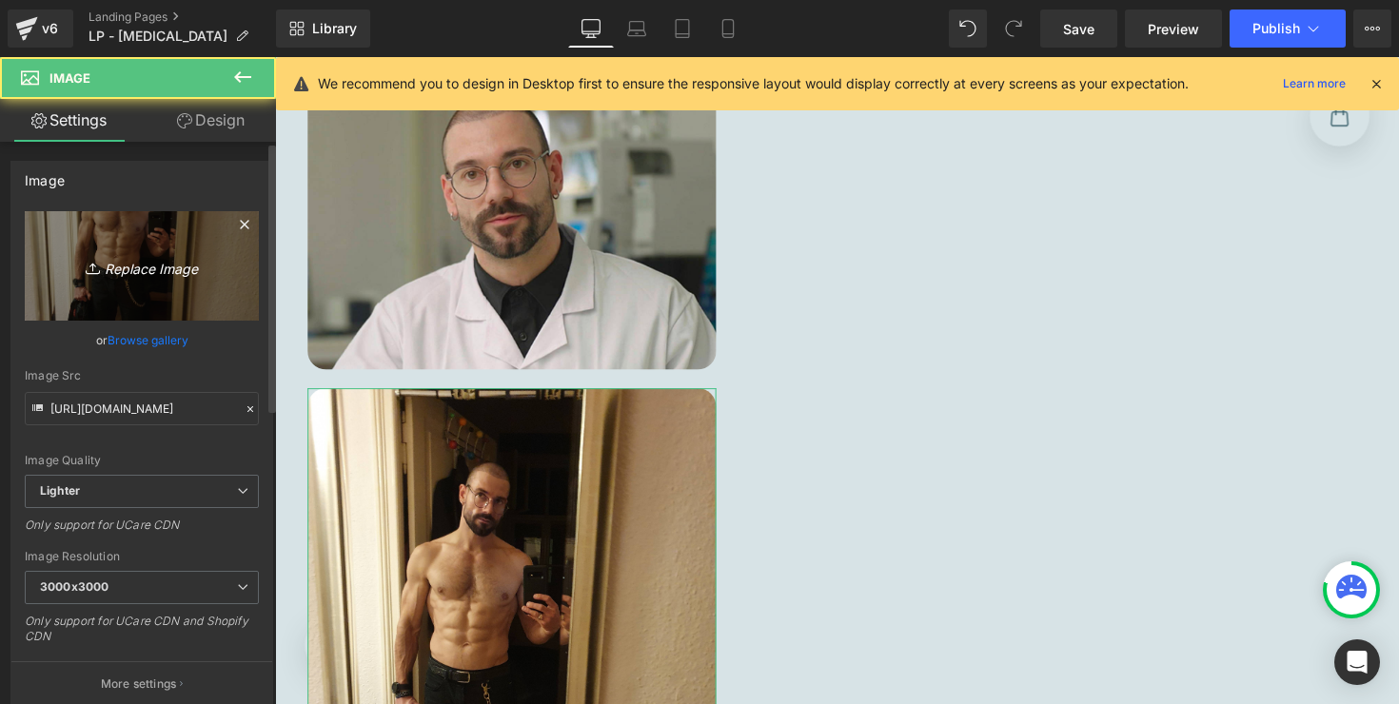
click at [155, 277] on icon "Replace Image" at bounding box center [142, 266] width 152 height 24
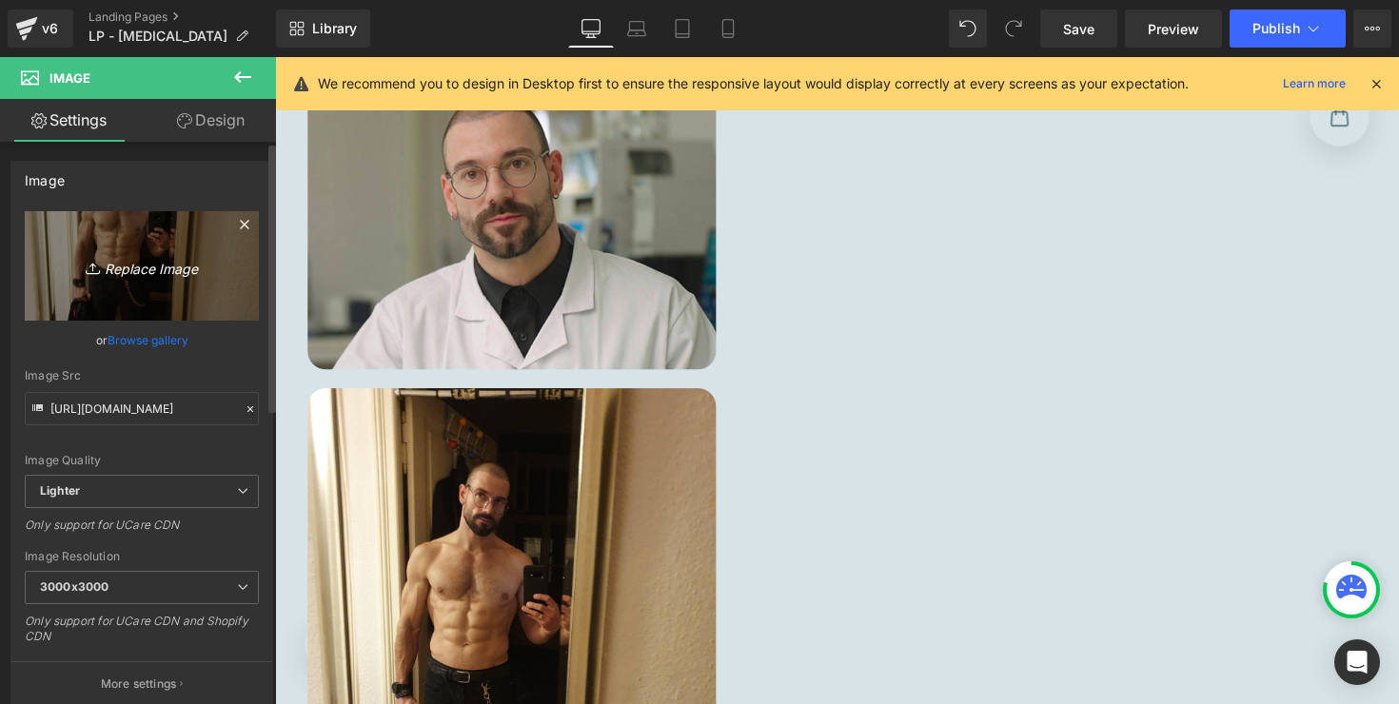
type input "C:\fakepath\[PERSON_NAME]-mobile-2.png"
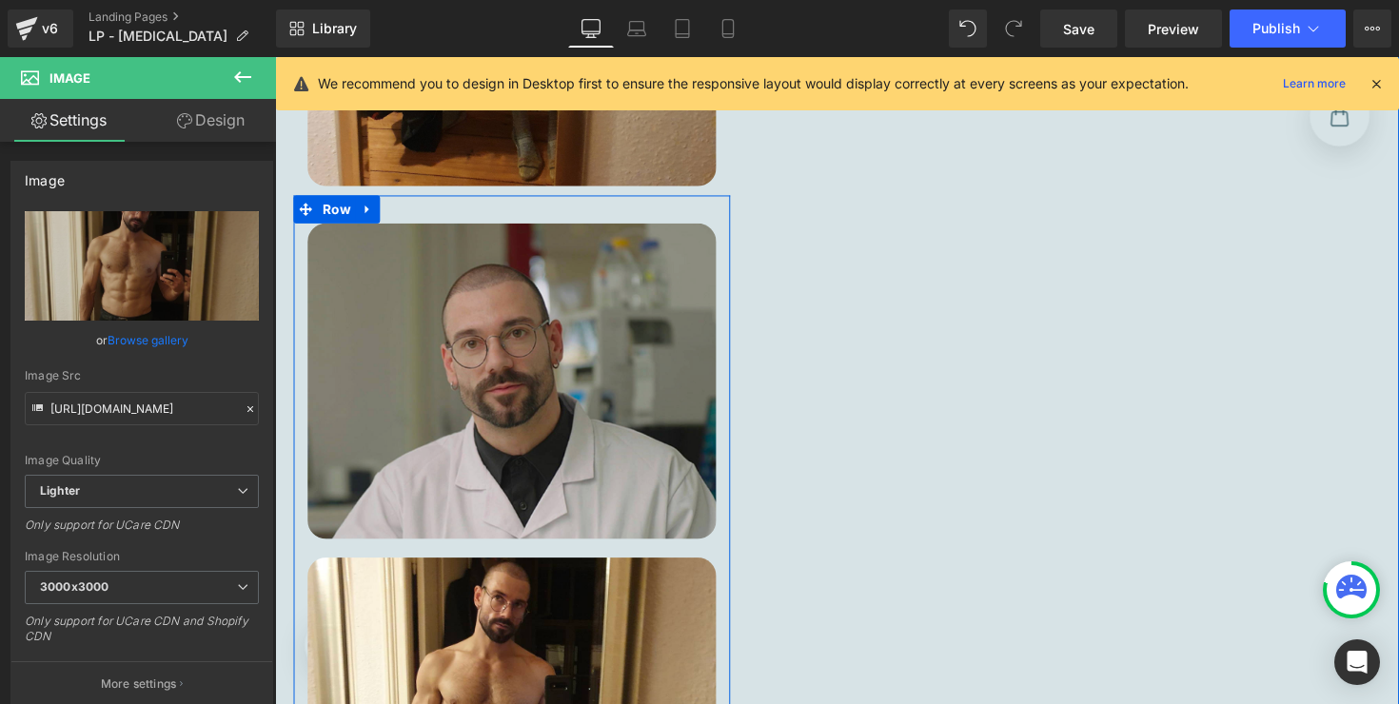
scroll to position [10227, 0]
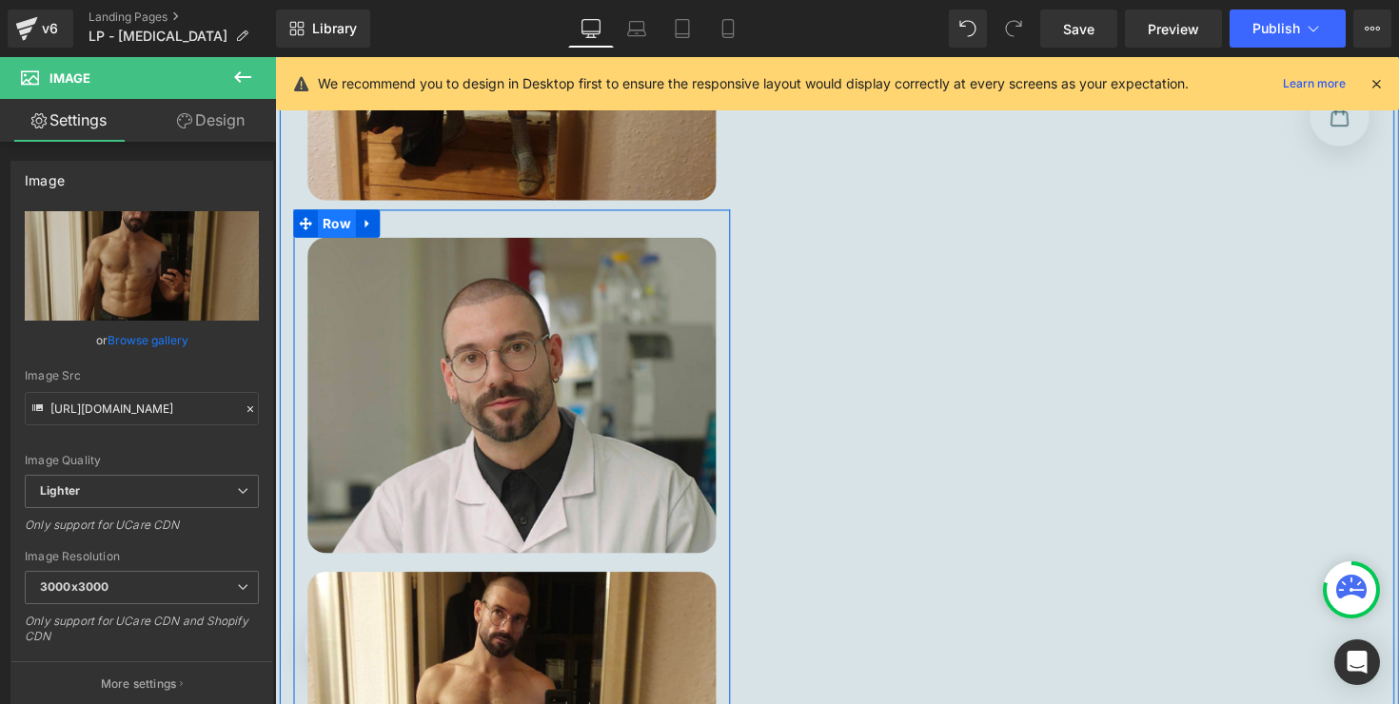
click at [343, 213] on span "Row" at bounding box center [338, 227] width 39 height 29
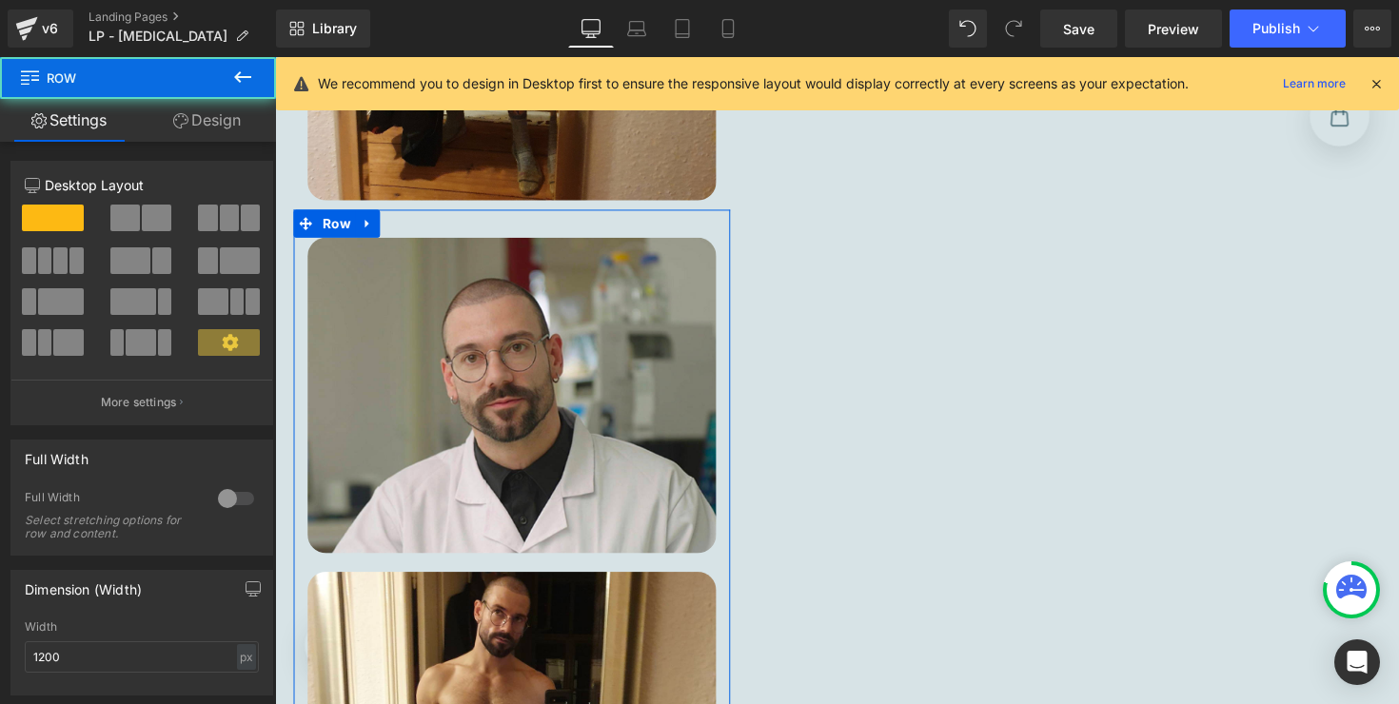
click at [204, 127] on link "Design" at bounding box center [207, 120] width 138 height 43
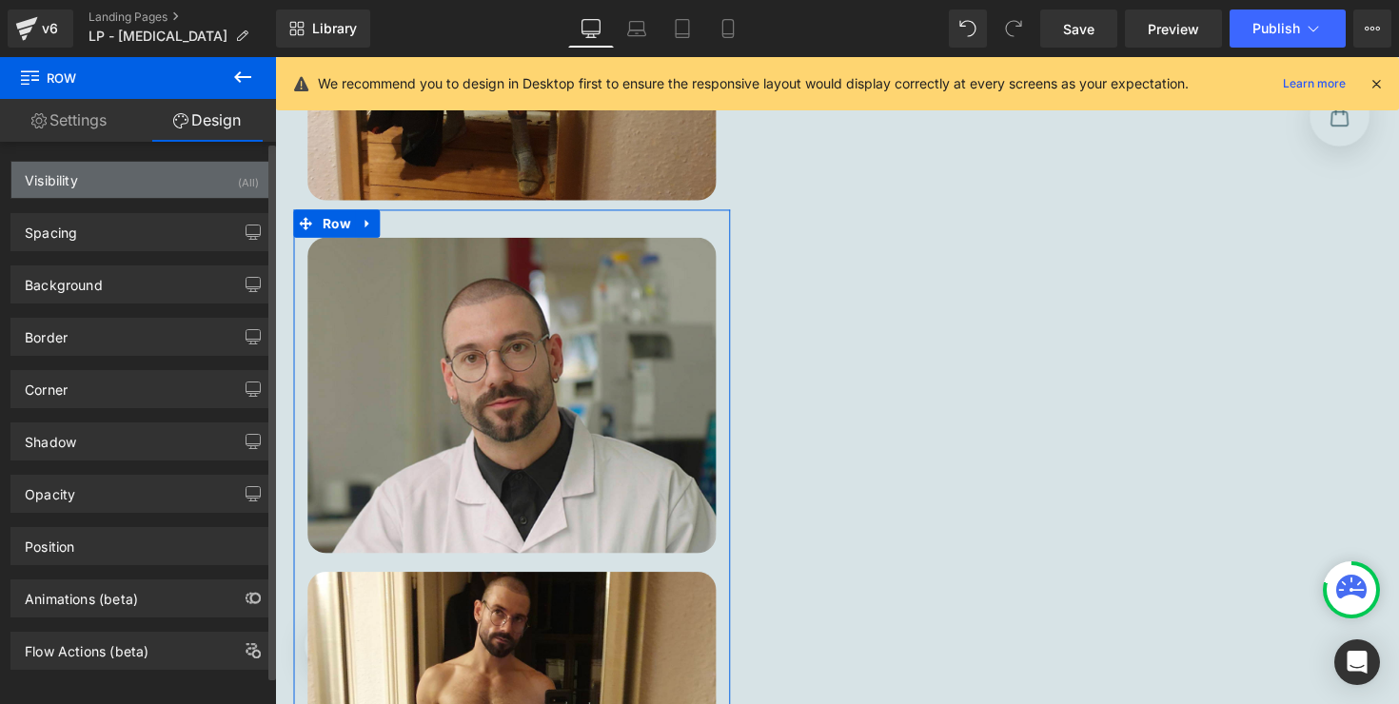
click at [155, 193] on div "Visibility (All)" at bounding box center [141, 180] width 261 height 36
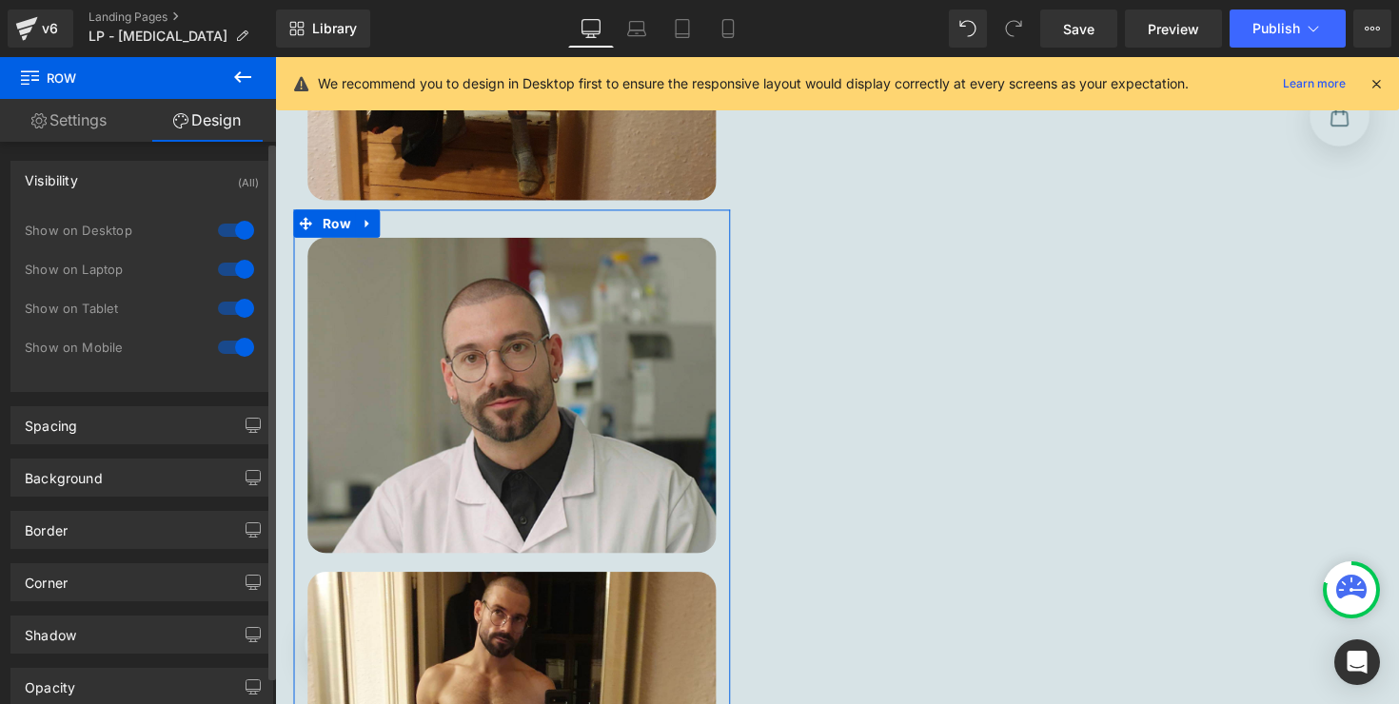
click at [229, 311] on div at bounding box center [236, 308] width 46 height 30
click at [229, 274] on div at bounding box center [236, 269] width 46 height 30
click at [233, 226] on div at bounding box center [236, 230] width 46 height 30
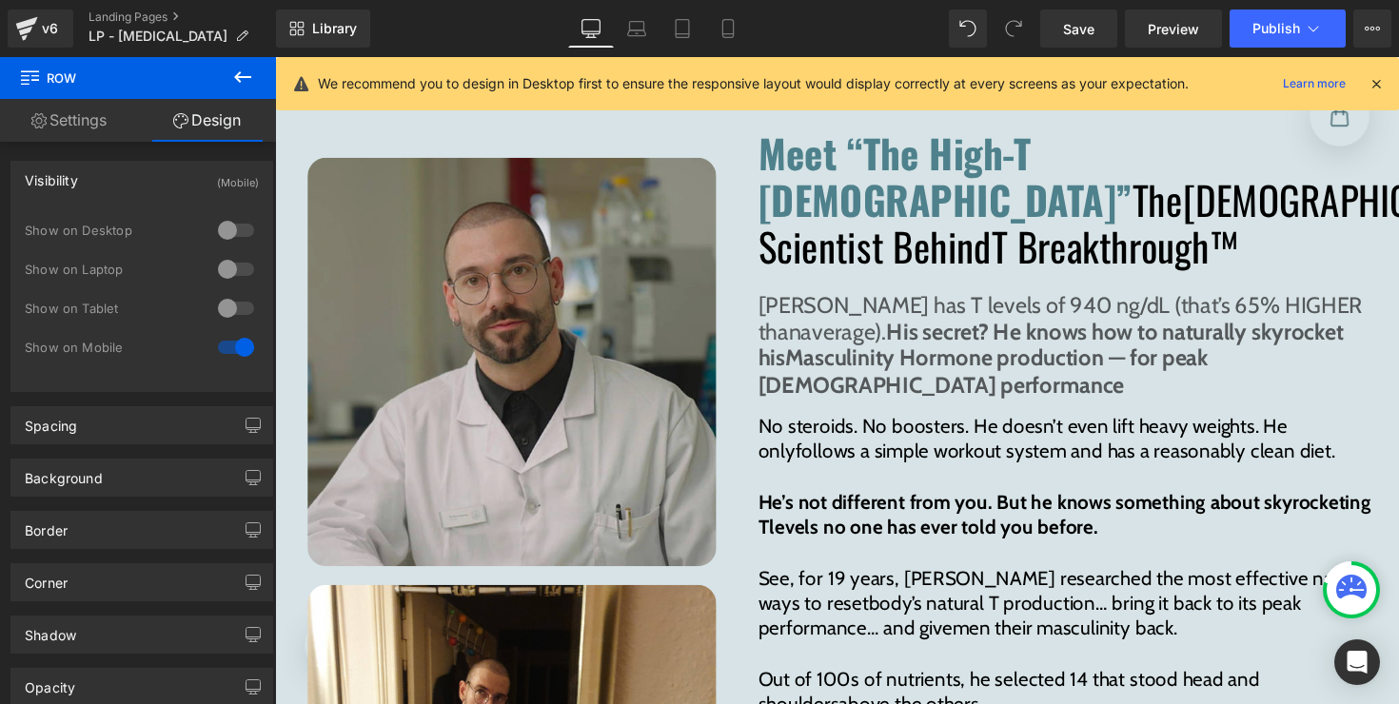
scroll to position [9247, 0]
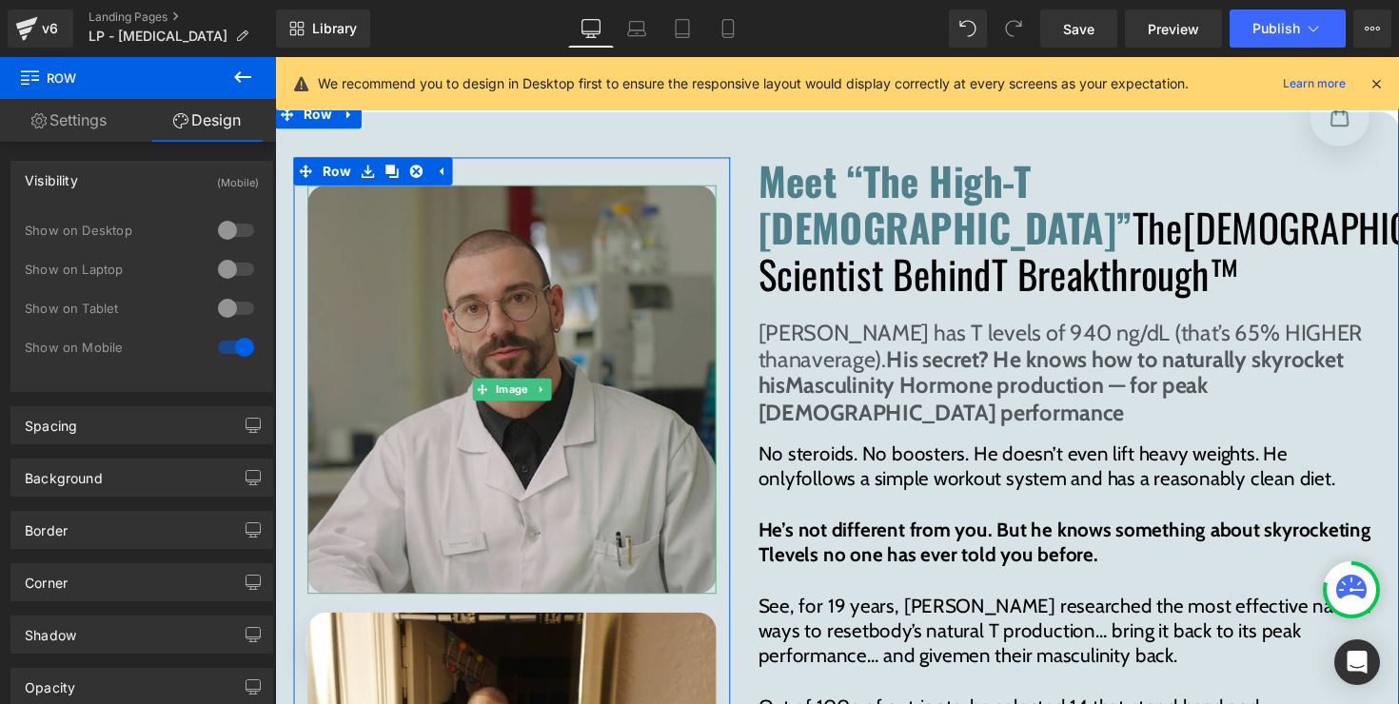
click at [388, 190] on img at bounding box center [517, 397] width 419 height 419
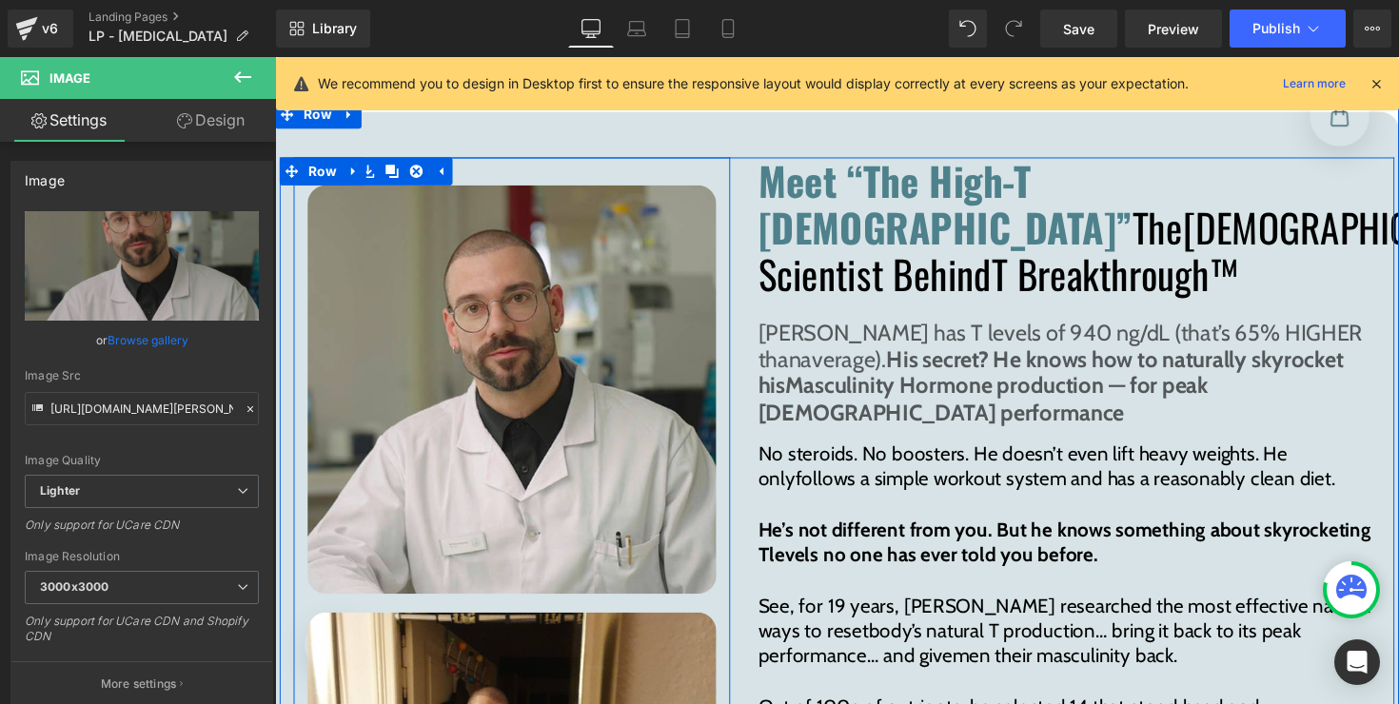
click at [468, 160] on div "Image Image Row" at bounding box center [517, 677] width 447 height 1034
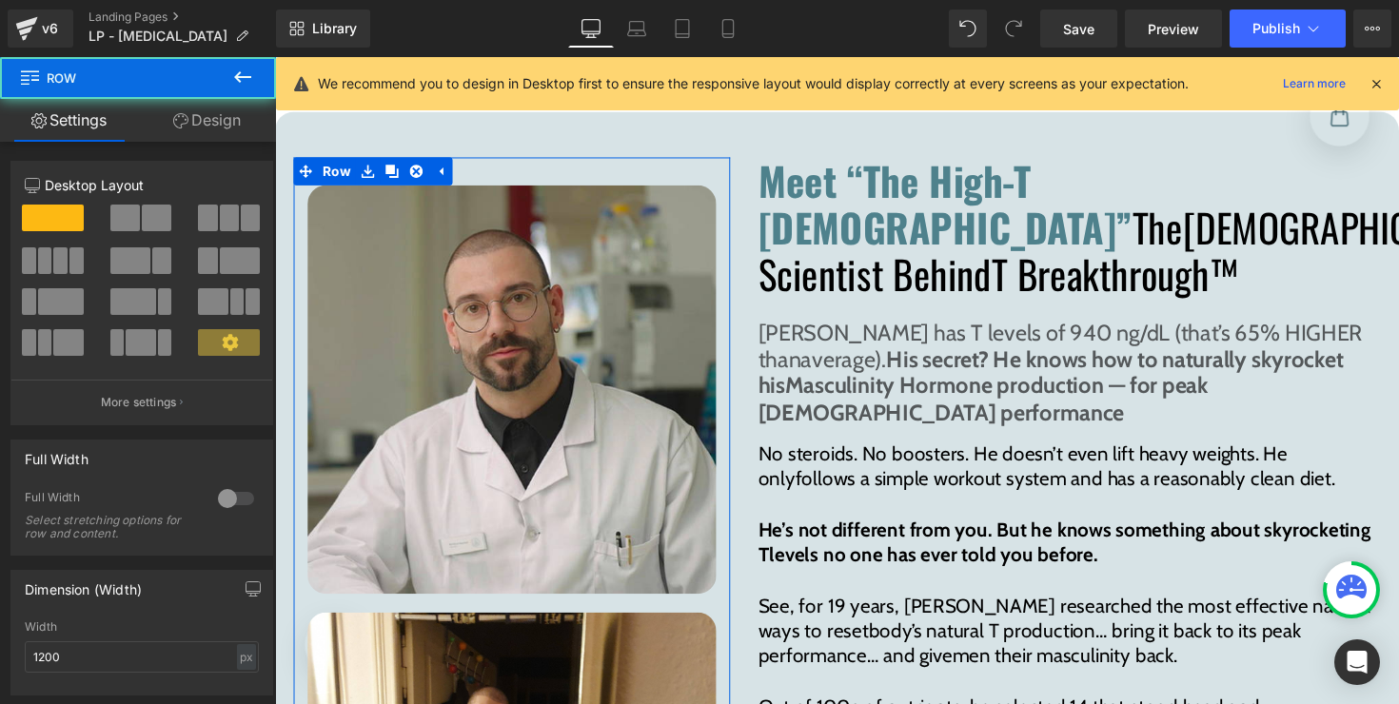
click at [211, 127] on link "Design" at bounding box center [207, 120] width 138 height 43
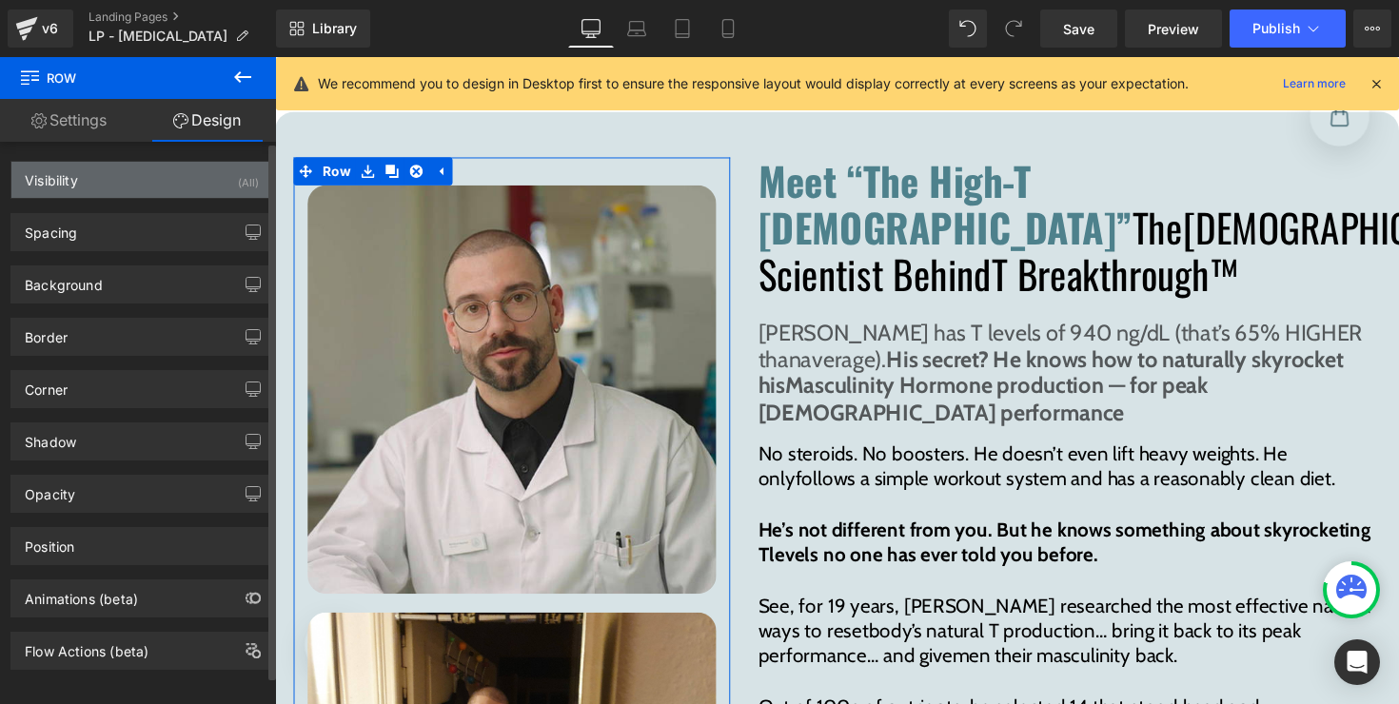
click at [121, 181] on div "Visibility (All)" at bounding box center [141, 180] width 261 height 36
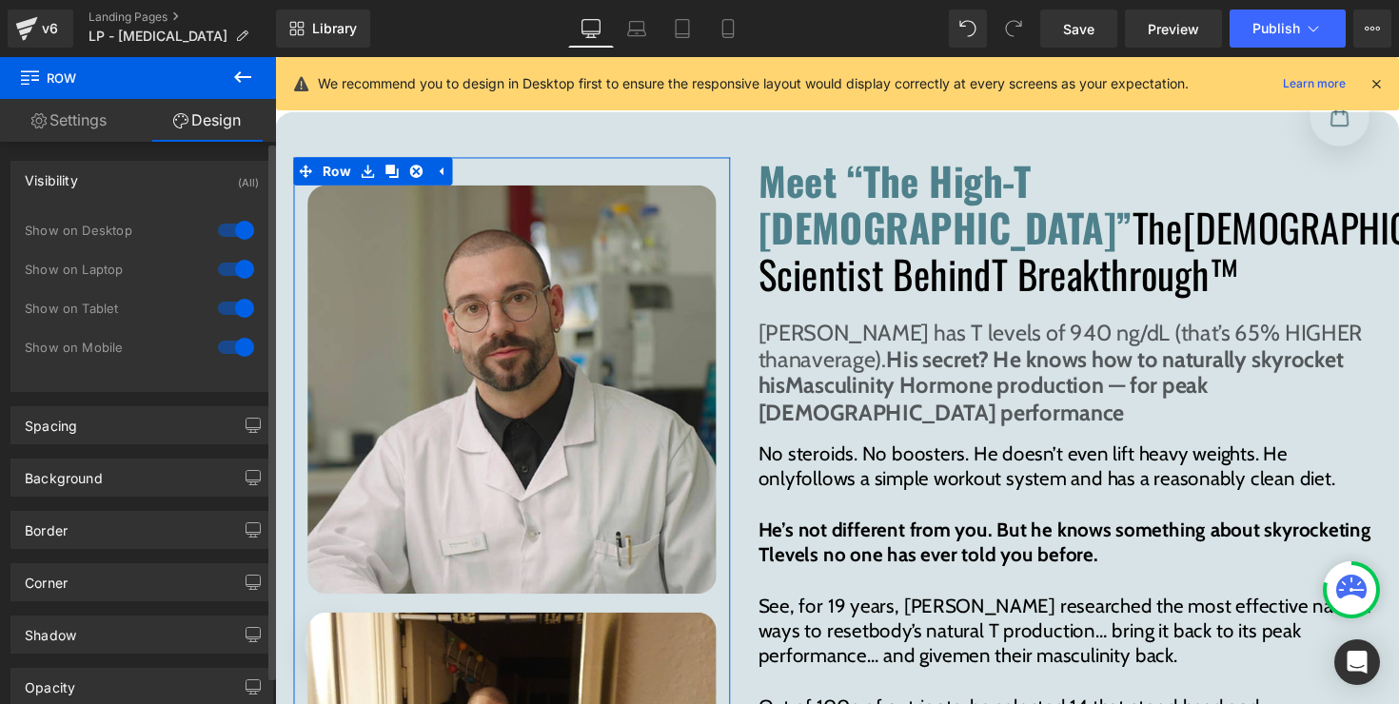
click at [233, 344] on div at bounding box center [236, 347] width 46 height 30
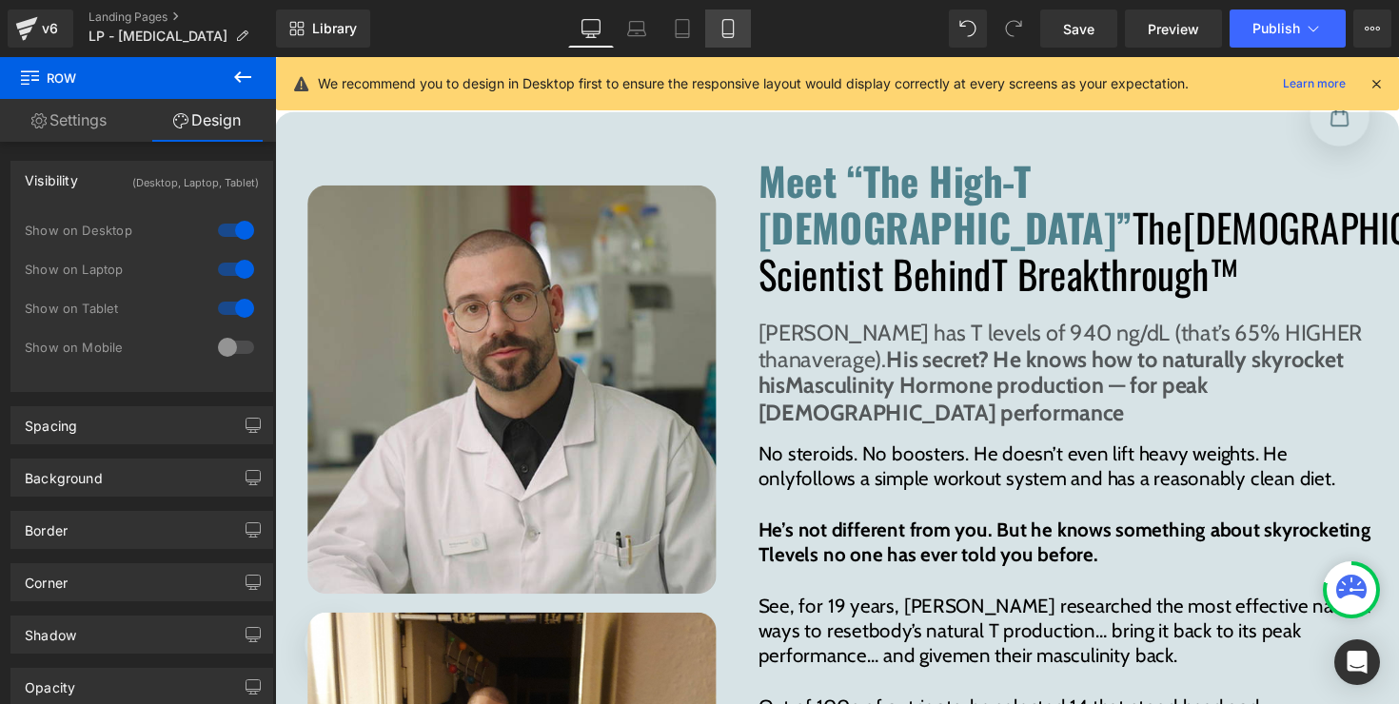
click at [731, 28] on icon at bounding box center [727, 28] width 19 height 19
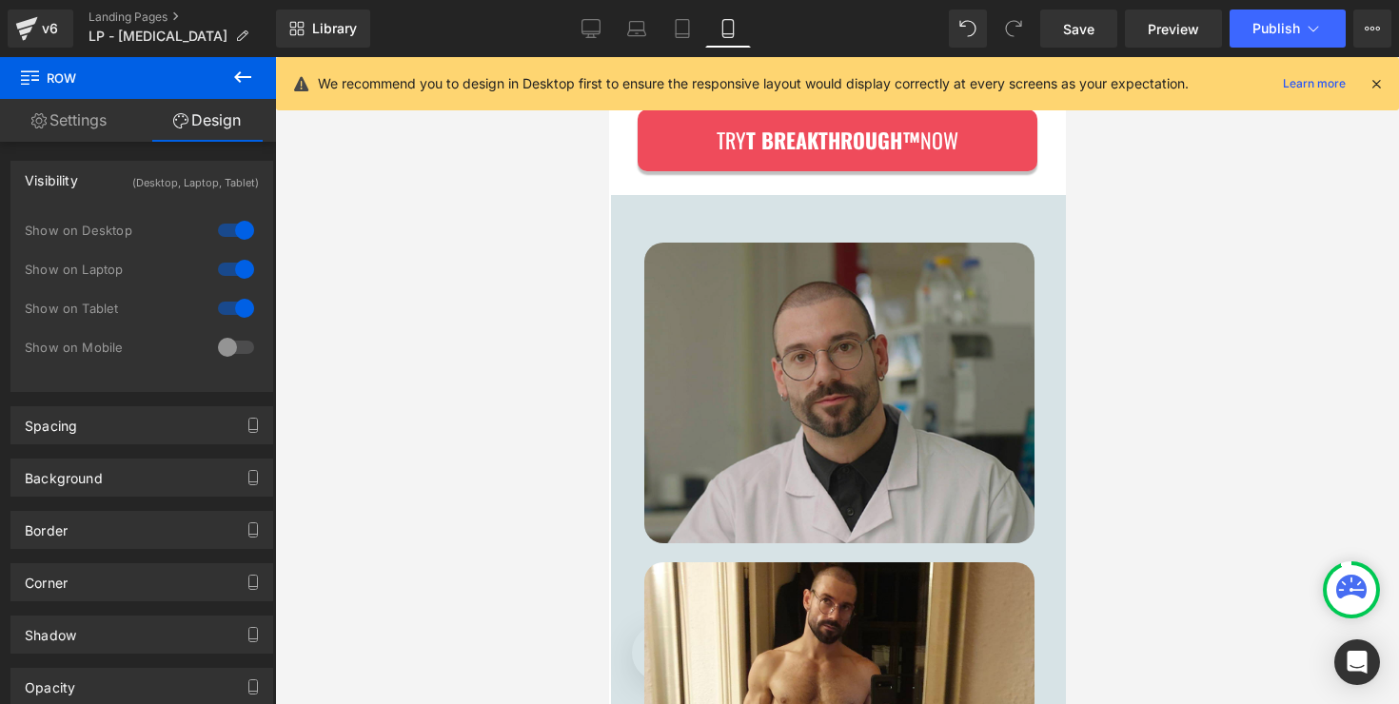
scroll to position [13076, 0]
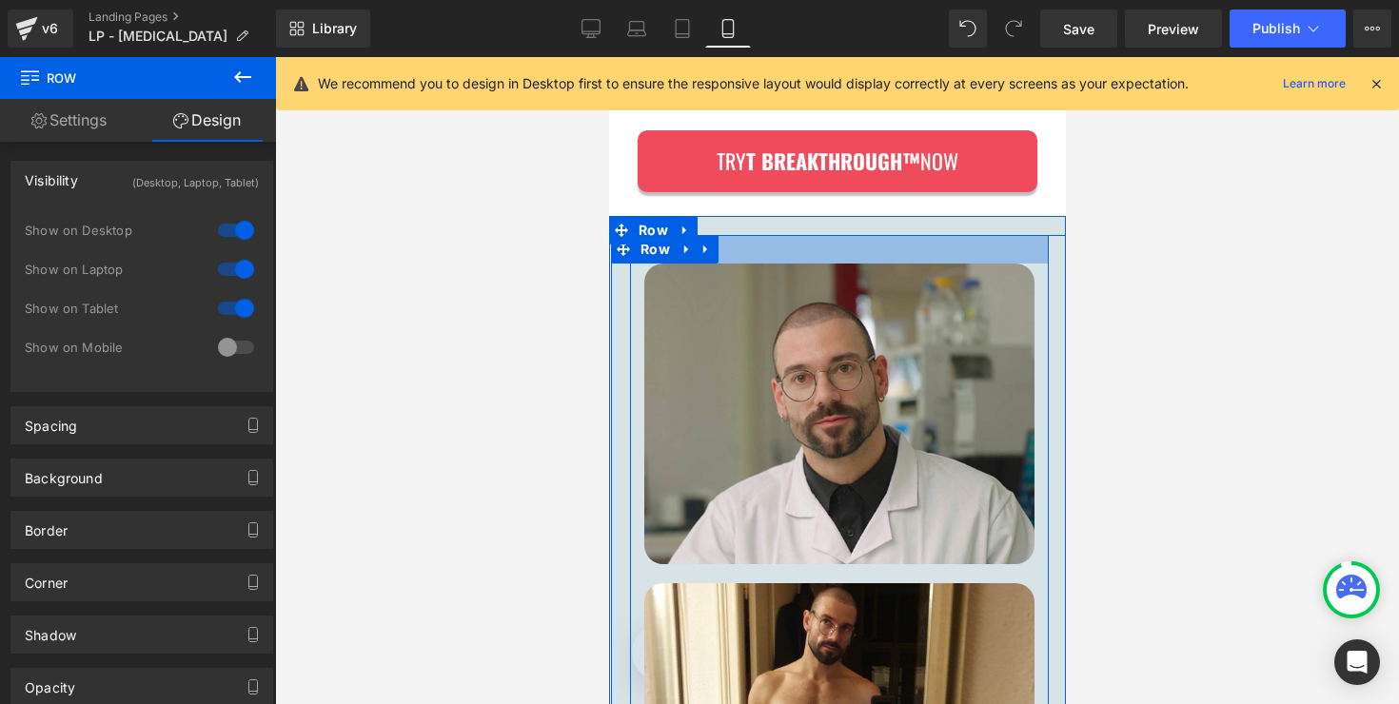
click at [754, 252] on div at bounding box center [838, 249] width 419 height 29
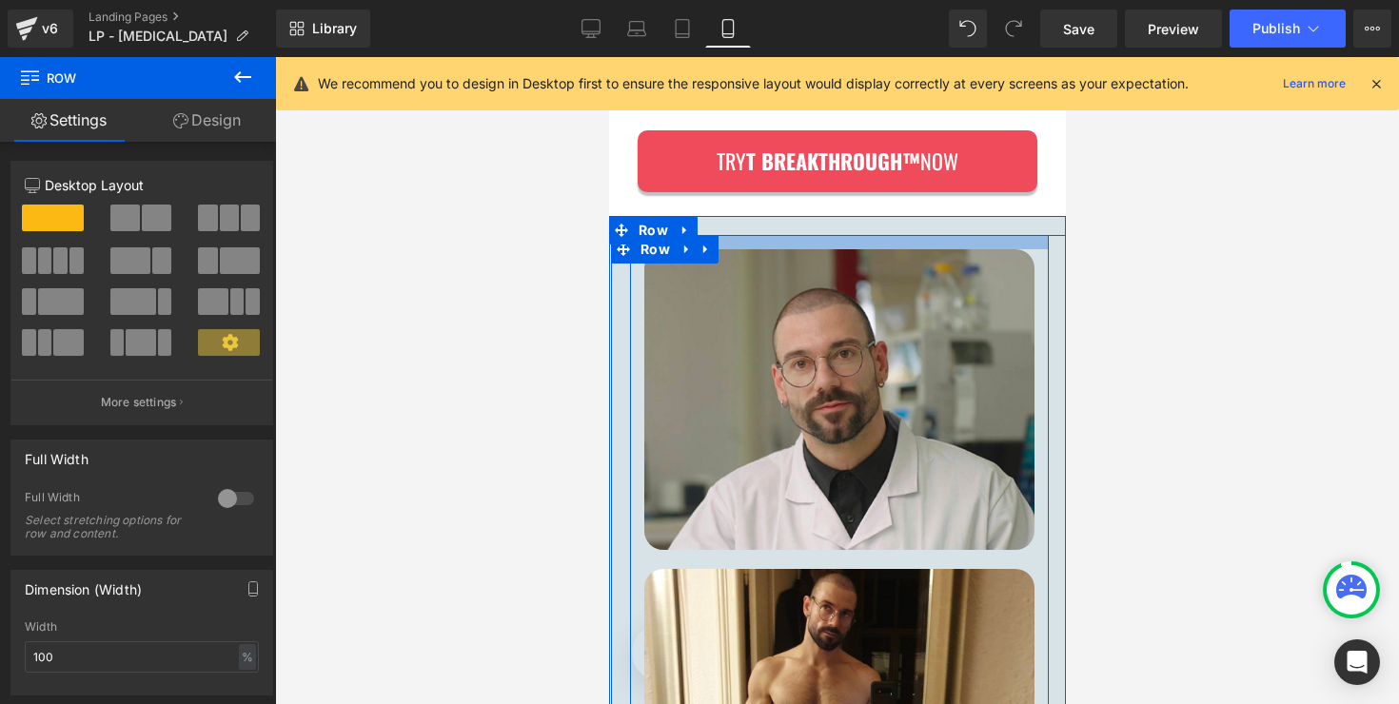
drag, startPoint x: 754, startPoint y: 252, endPoint x: 753, endPoint y: 237, distance: 15.3
click at [753, 237] on div at bounding box center [838, 242] width 419 height 14
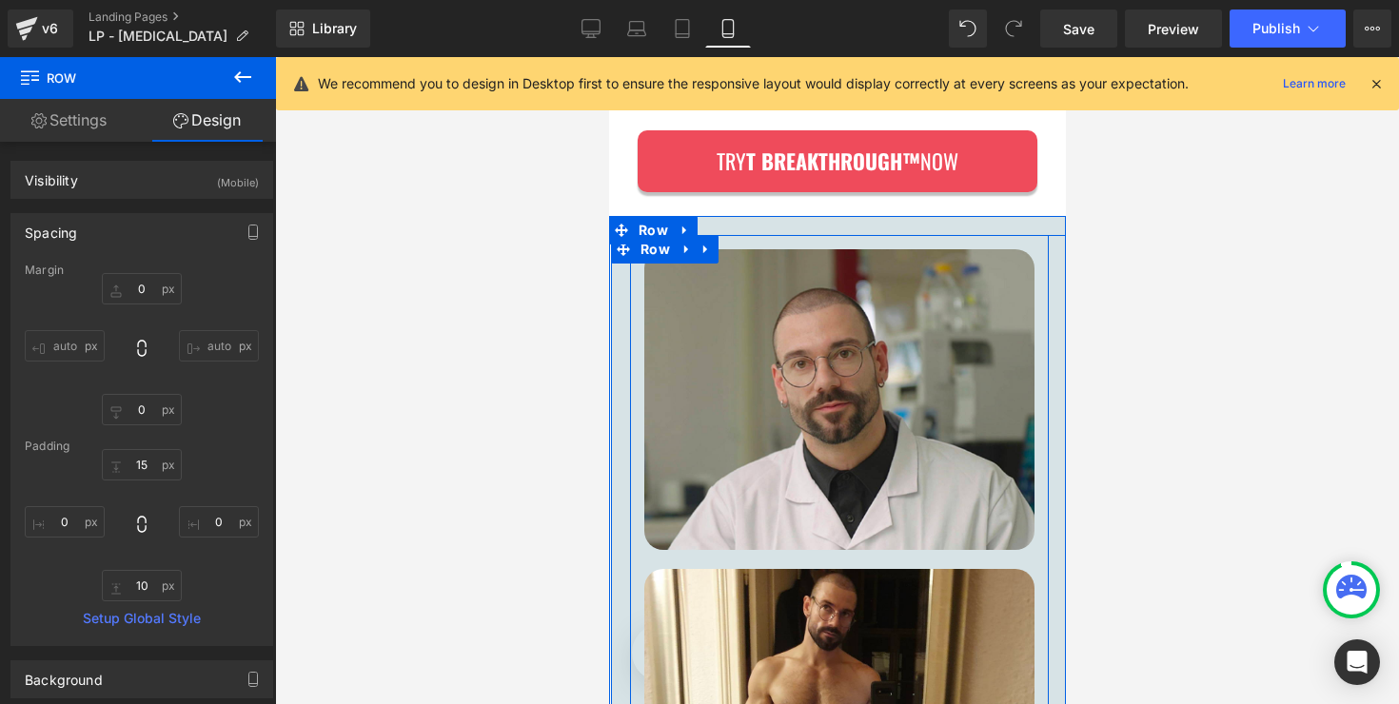
click at [633, 302] on div "Image Image" at bounding box center [838, 547] width 419 height 596
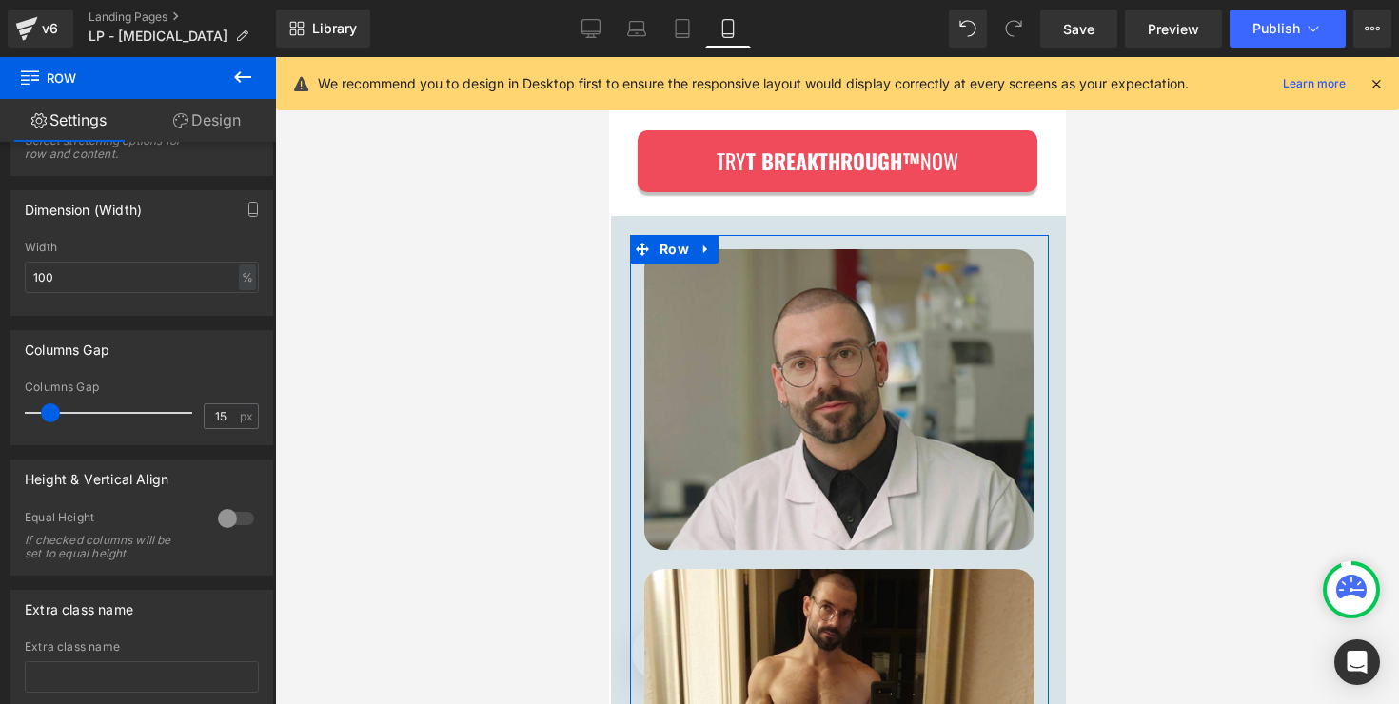
scroll to position [395, 0]
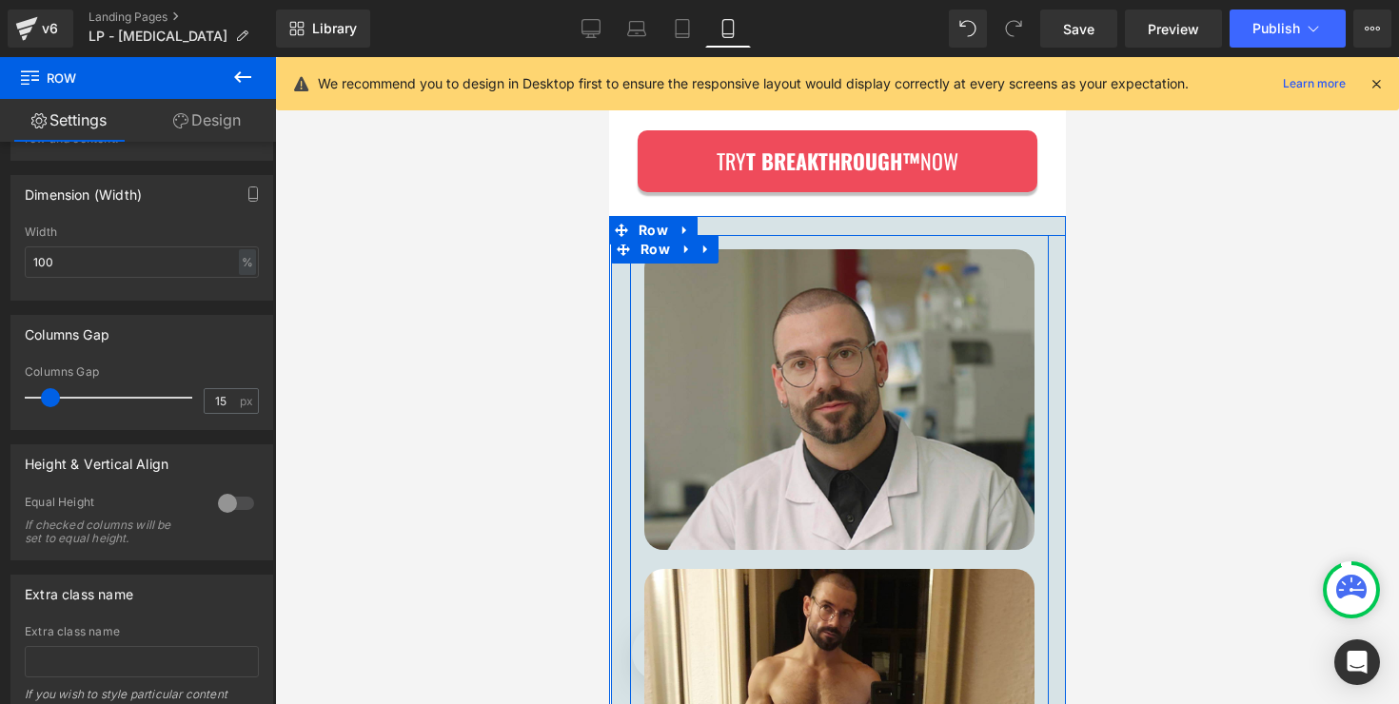
click at [629, 346] on div "Image Image" at bounding box center [838, 547] width 419 height 596
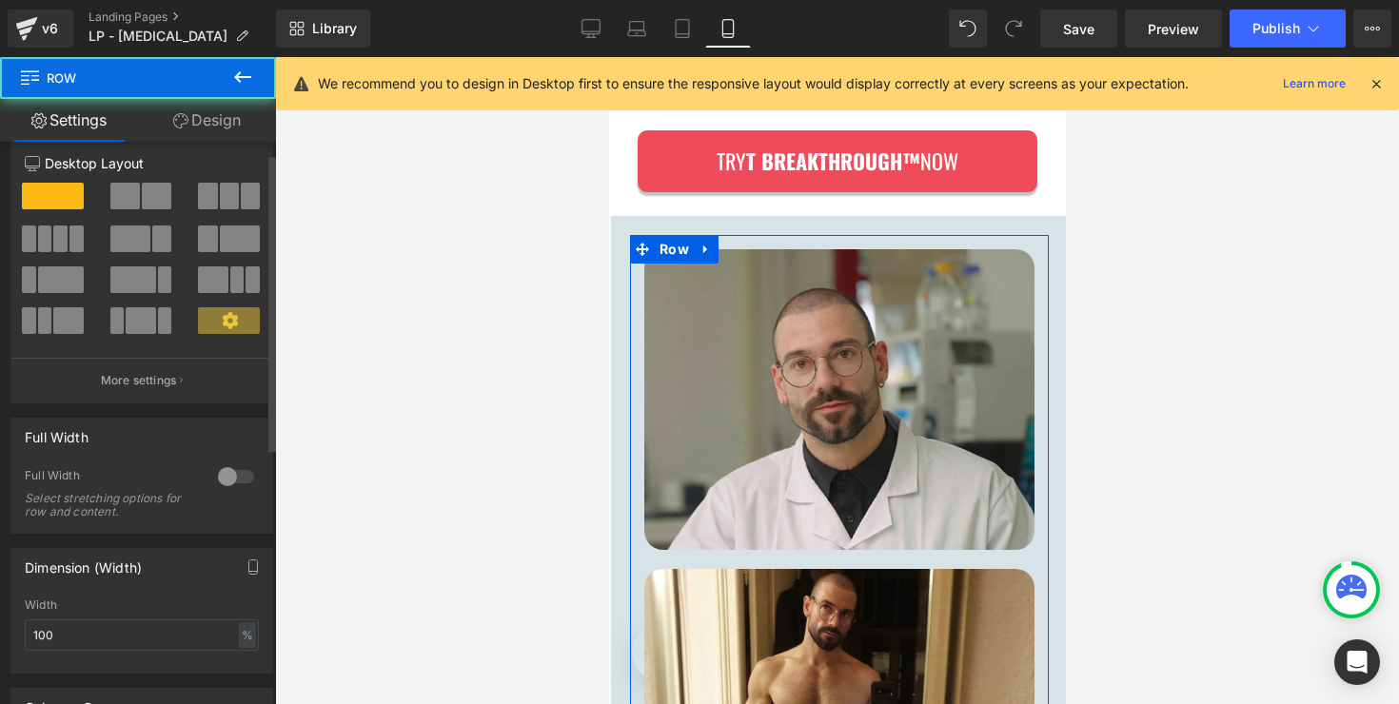
scroll to position [0, 0]
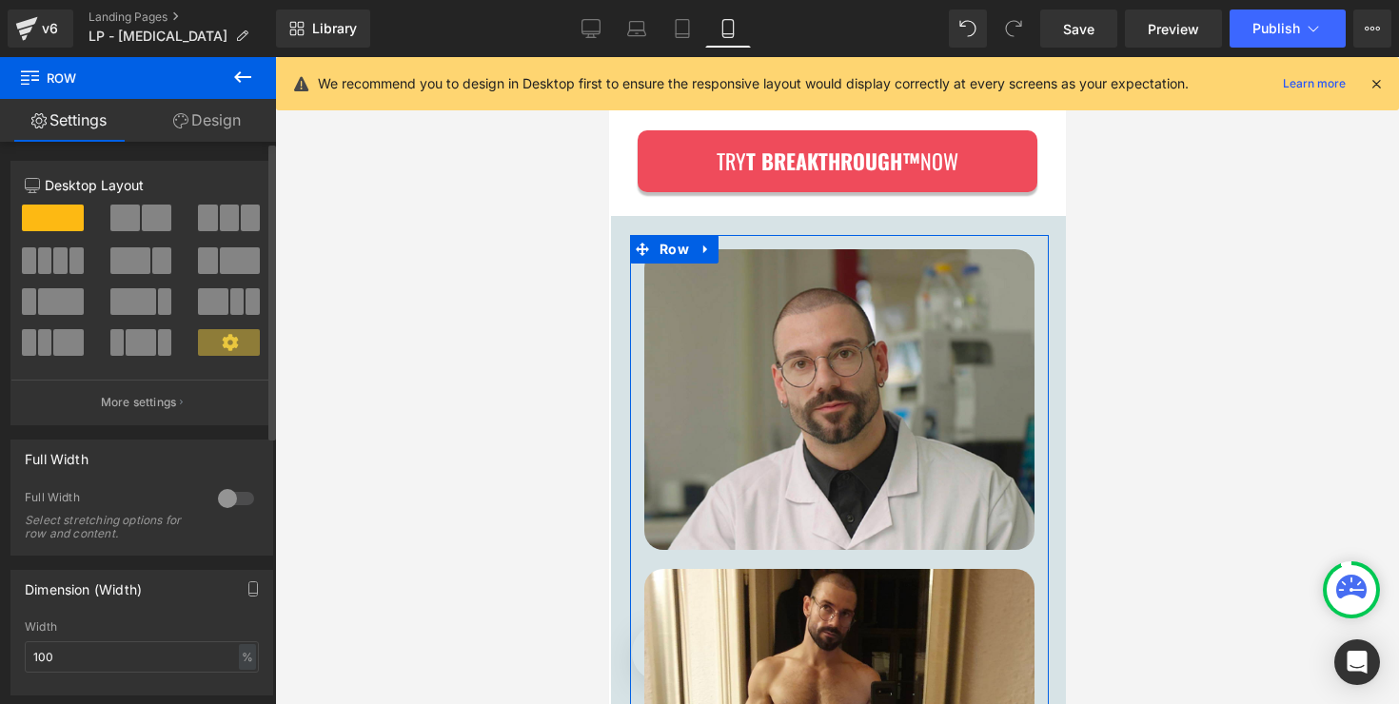
click at [230, 492] on div at bounding box center [236, 498] width 46 height 30
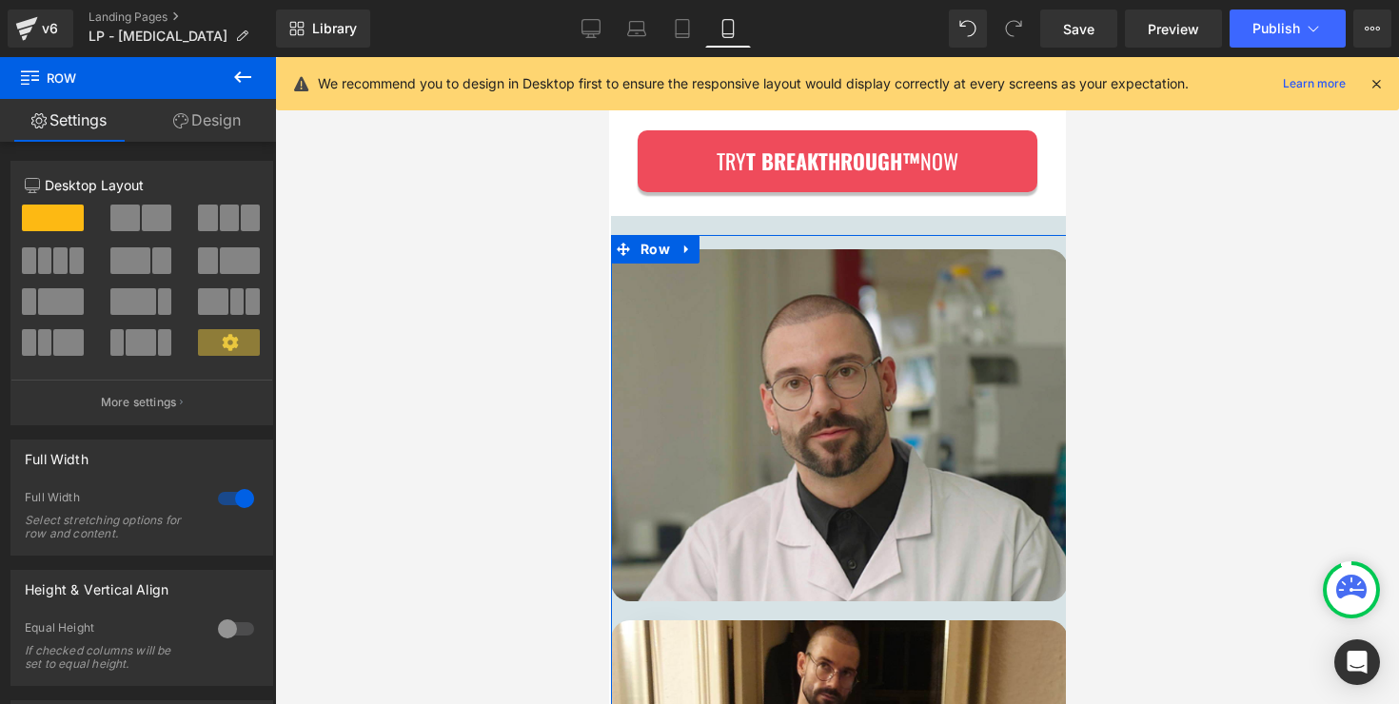
click at [213, 122] on link "Design" at bounding box center [207, 120] width 138 height 43
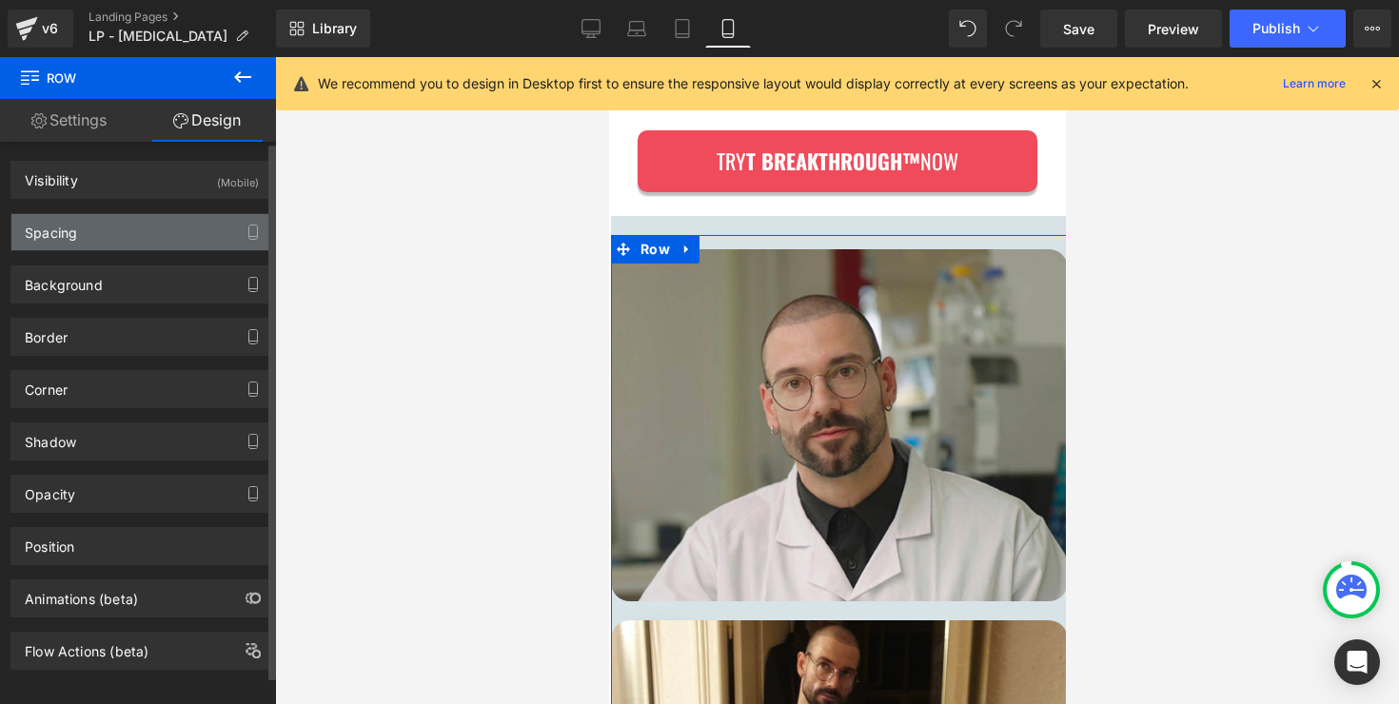
click at [181, 225] on div "Spacing" at bounding box center [141, 232] width 261 height 36
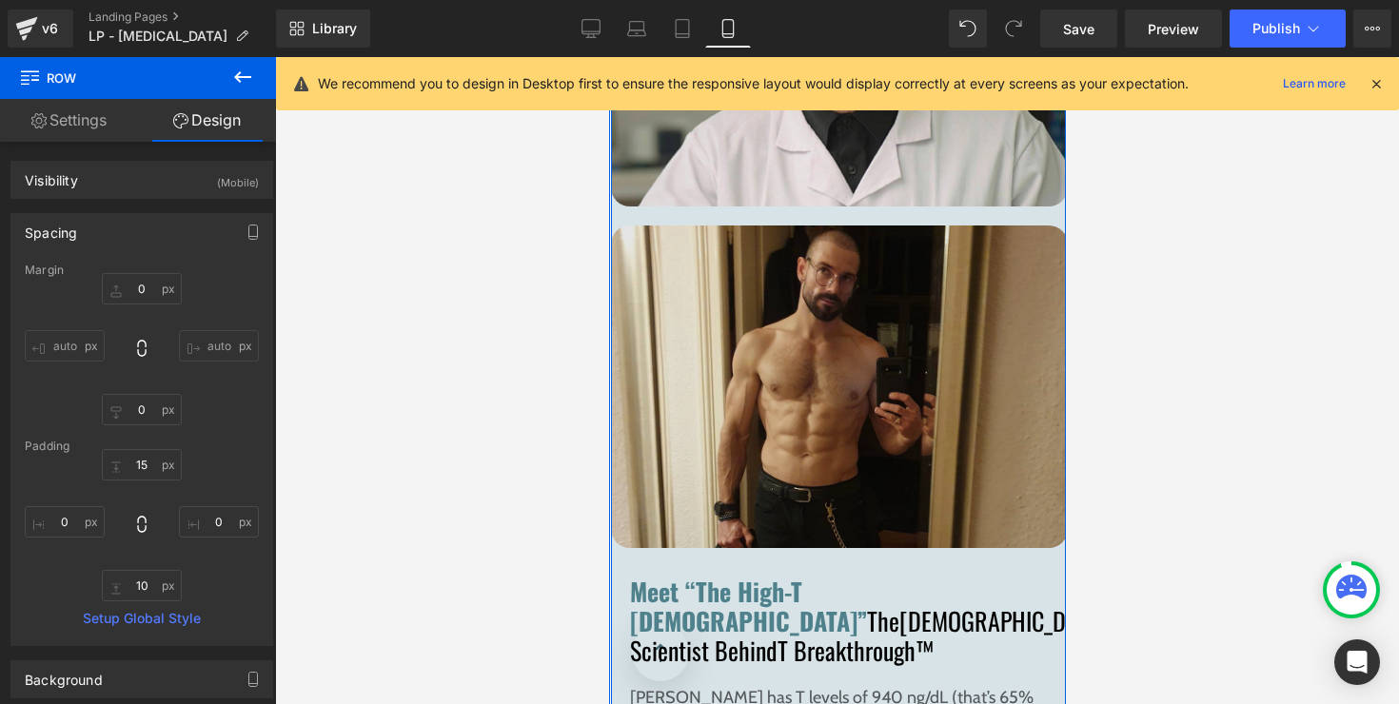
scroll to position [13452, 0]
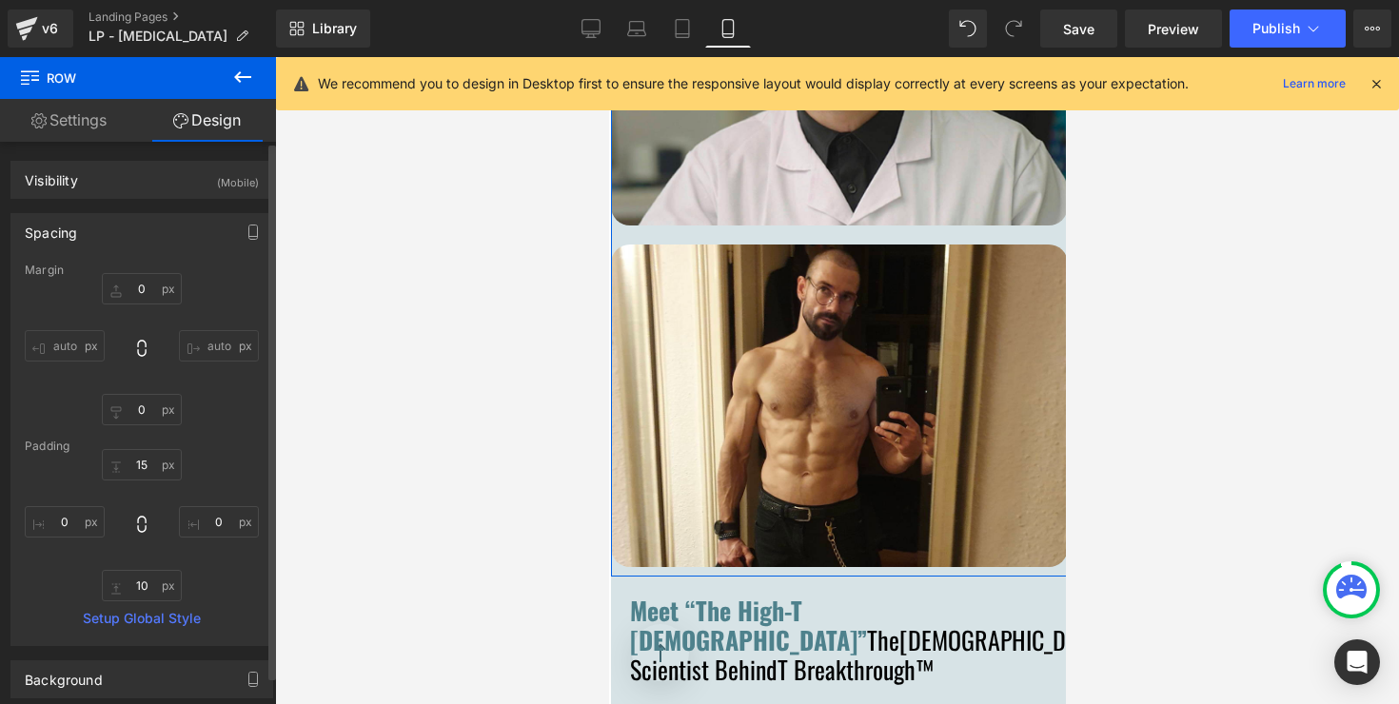
click at [62, 503] on div "15 0 10 0" at bounding box center [142, 525] width 234 height 152
click at [68, 517] on input "0" at bounding box center [65, 521] width 80 height 31
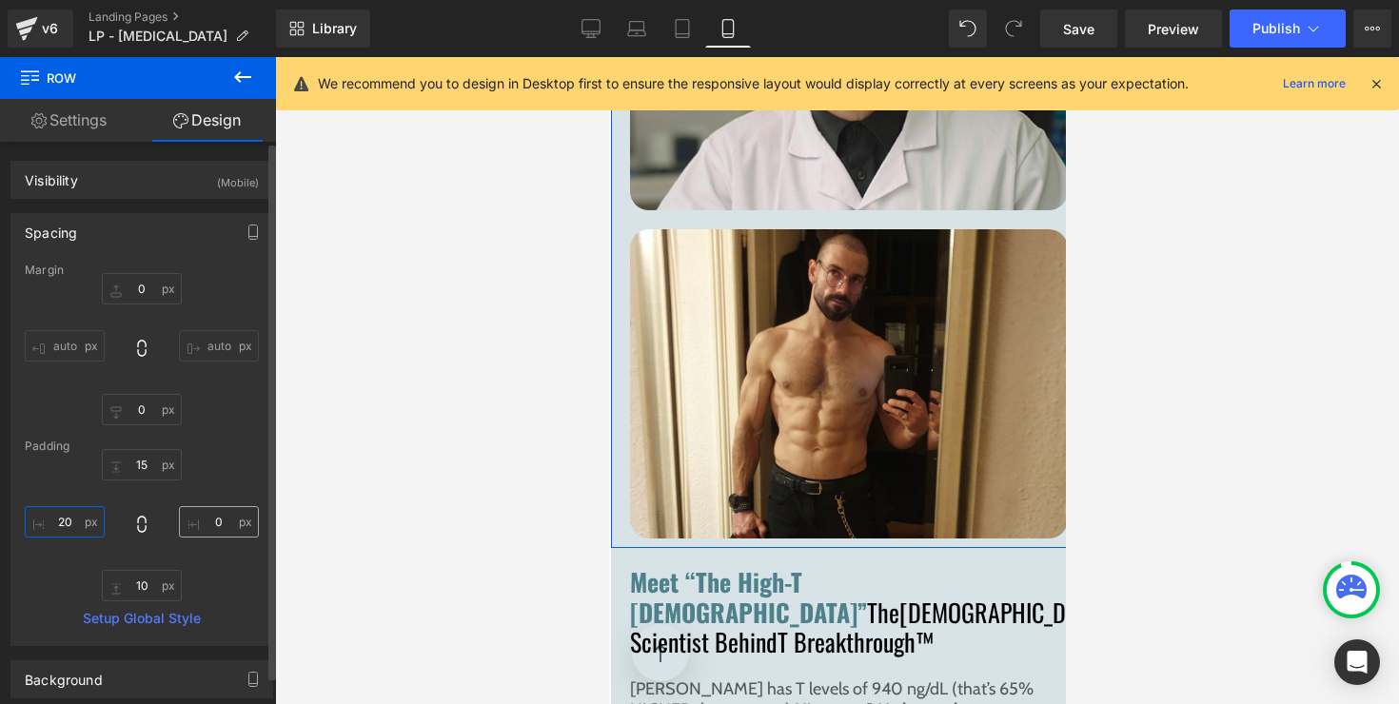
type input "20"
click at [202, 521] on input "0" at bounding box center [219, 521] width 80 height 31
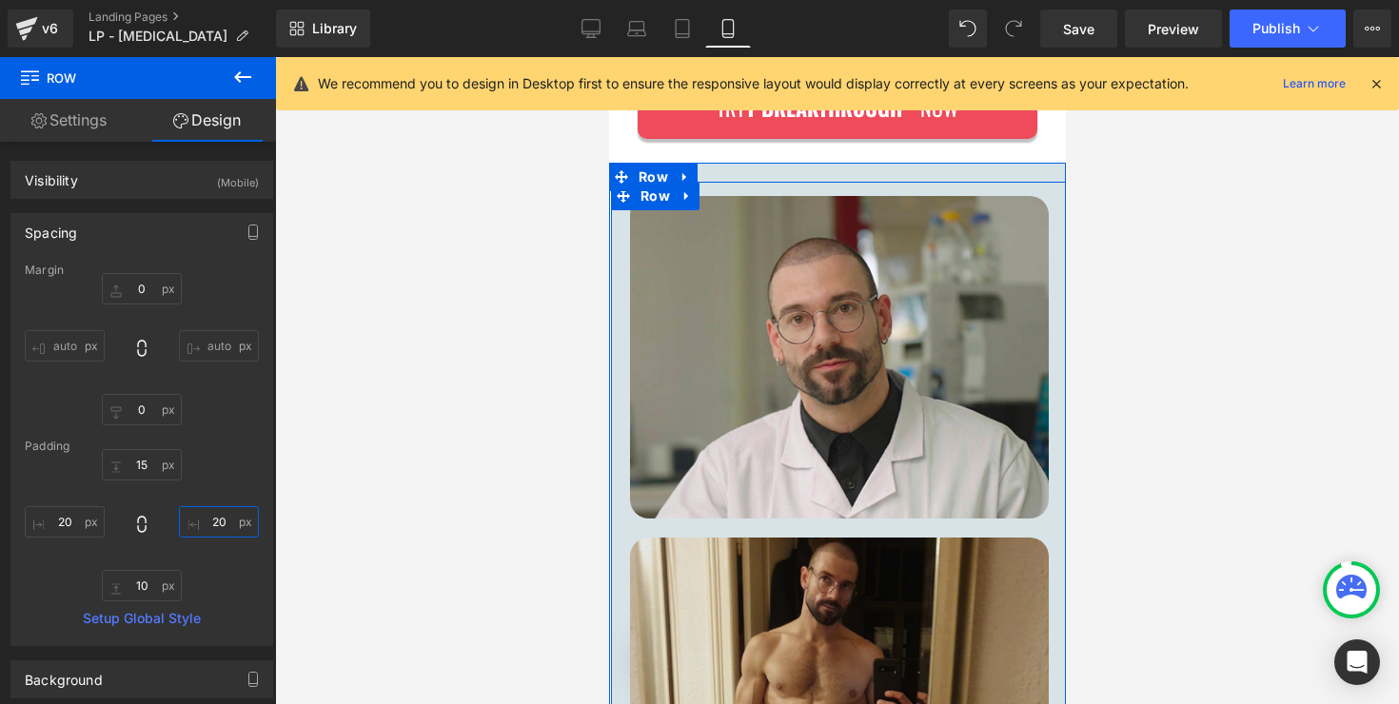
scroll to position [13115, 0]
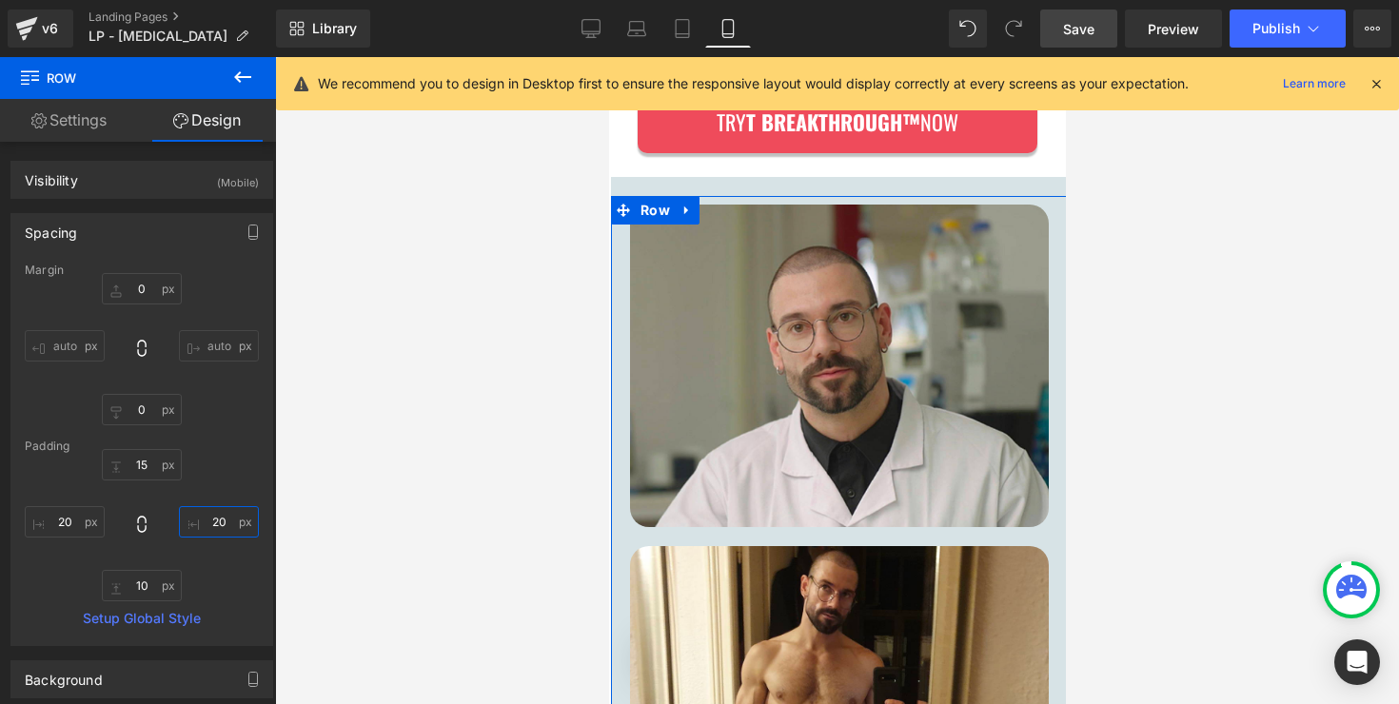
type input "20"
click at [1061, 42] on link "Save" at bounding box center [1078, 29] width 77 height 38
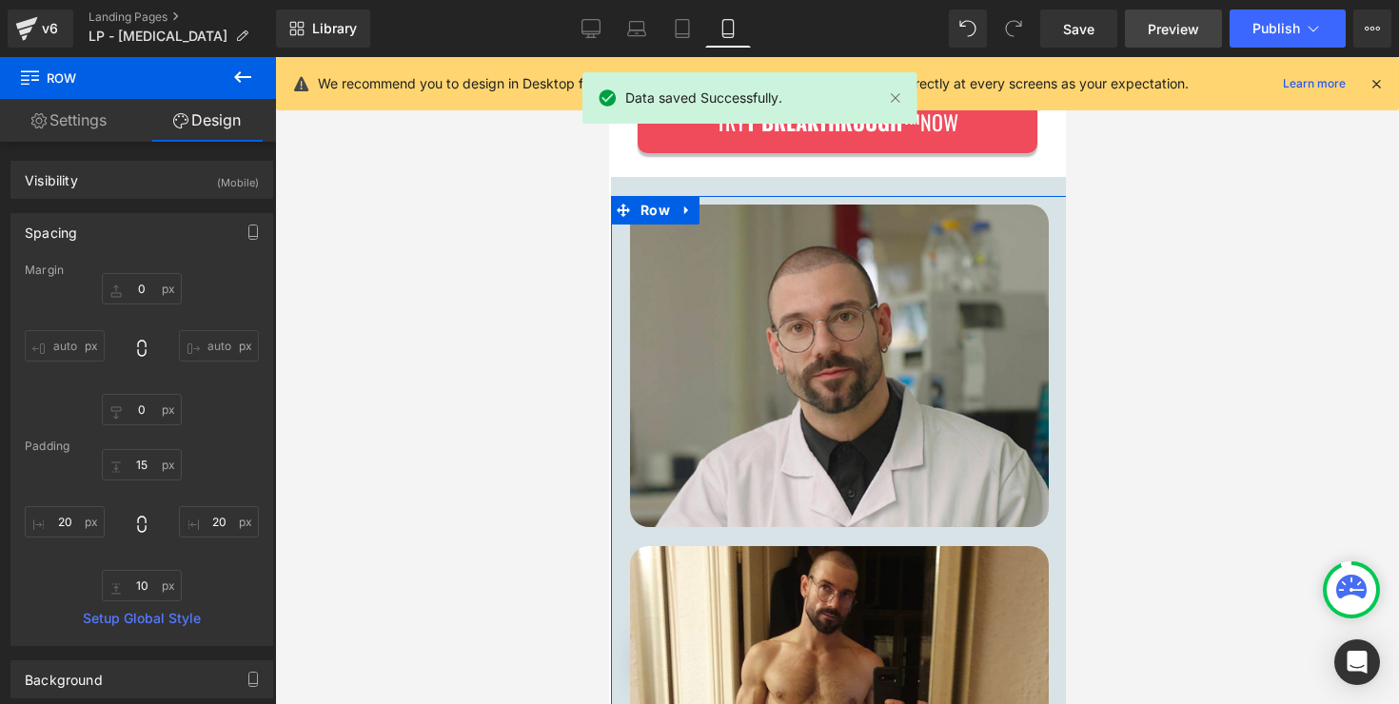
click at [1148, 25] on link "Preview" at bounding box center [1173, 29] width 97 height 38
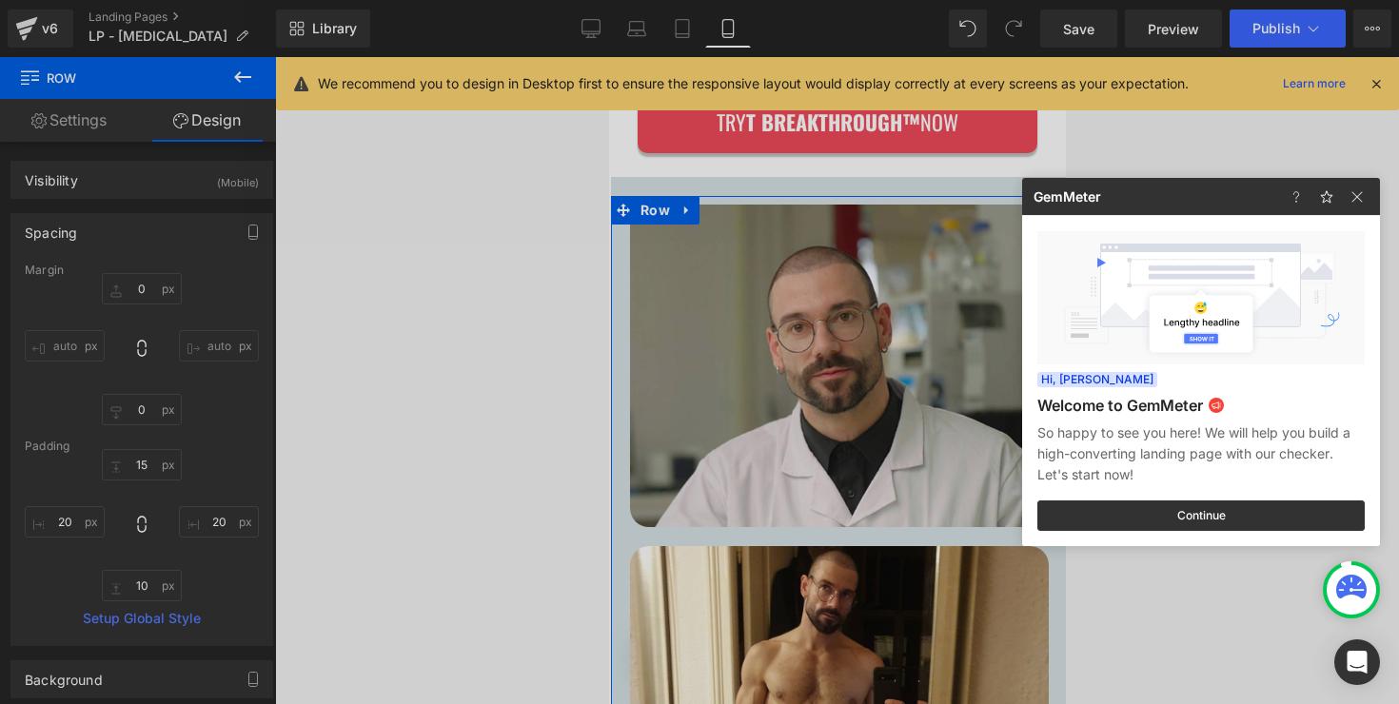
click at [1259, 35] on div at bounding box center [699, 352] width 1399 height 704
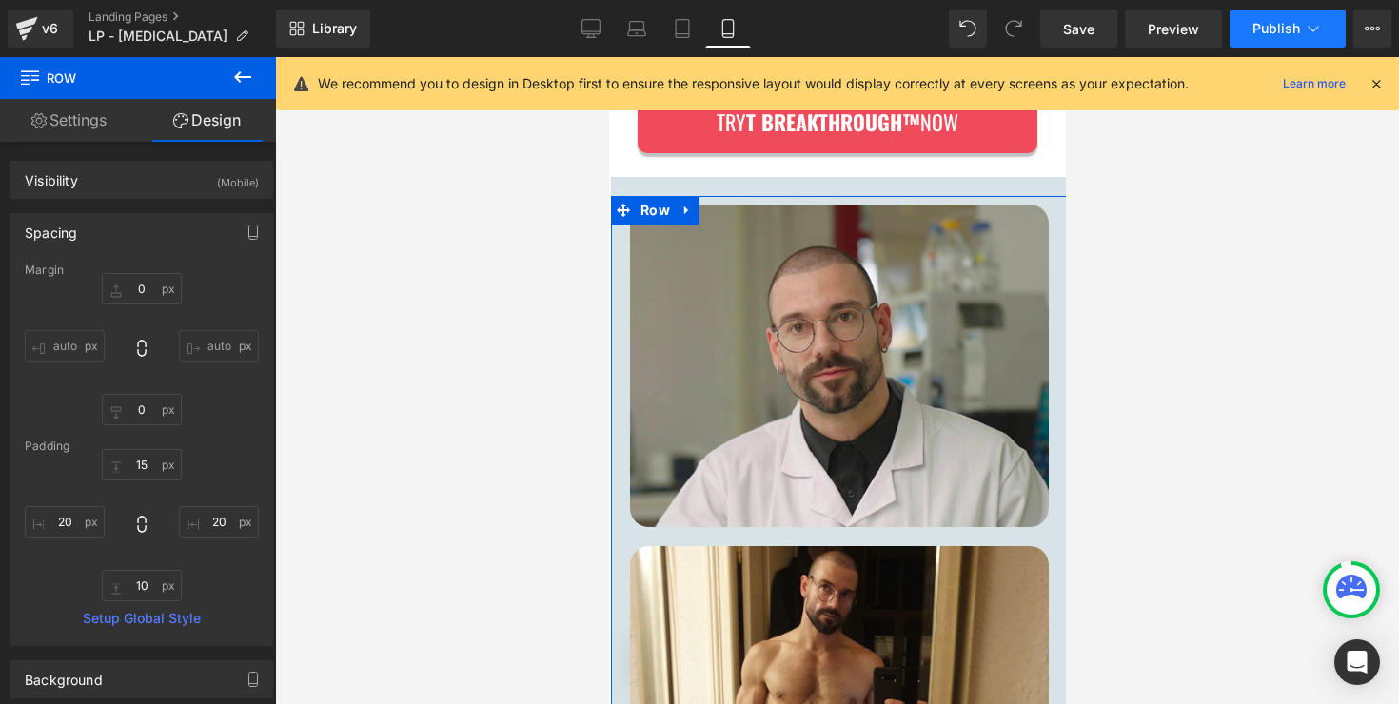
click at [1268, 31] on span "Publish" at bounding box center [1276, 28] width 48 height 15
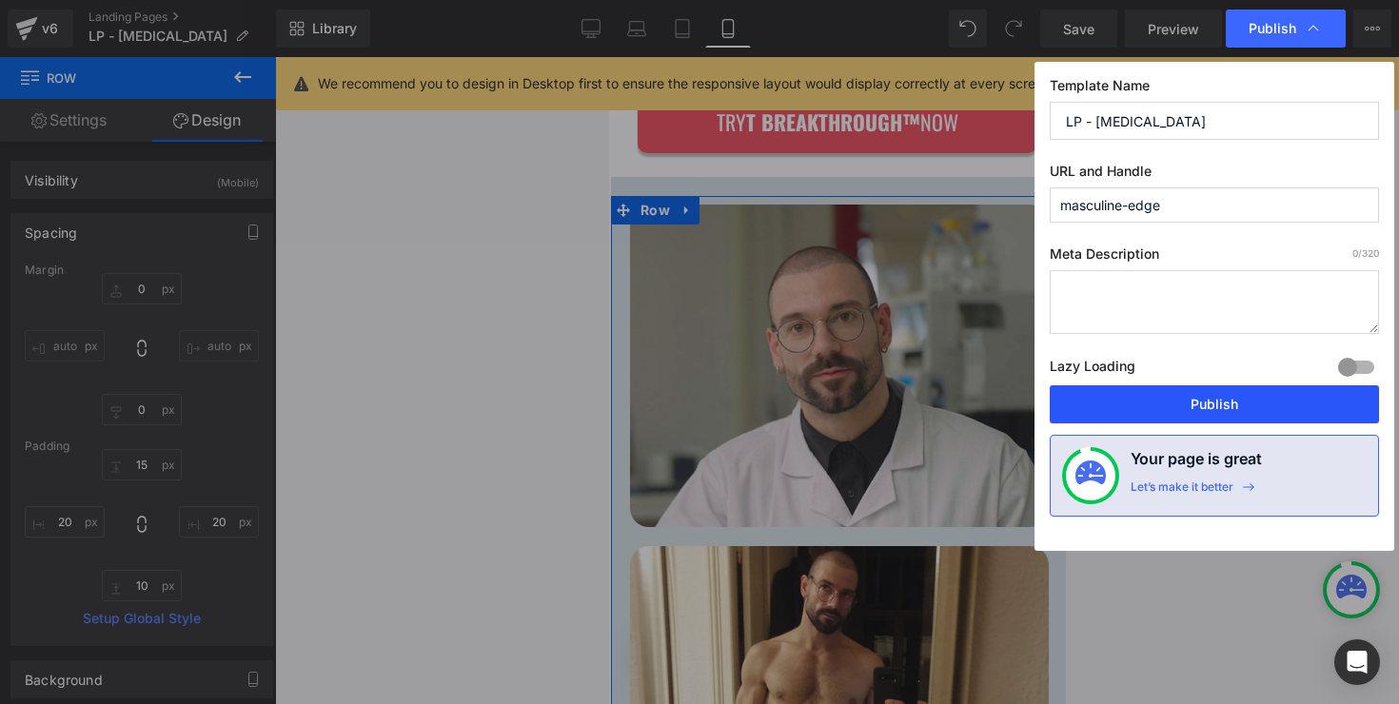
click at [1165, 400] on button "Publish" at bounding box center [1213, 404] width 329 height 38
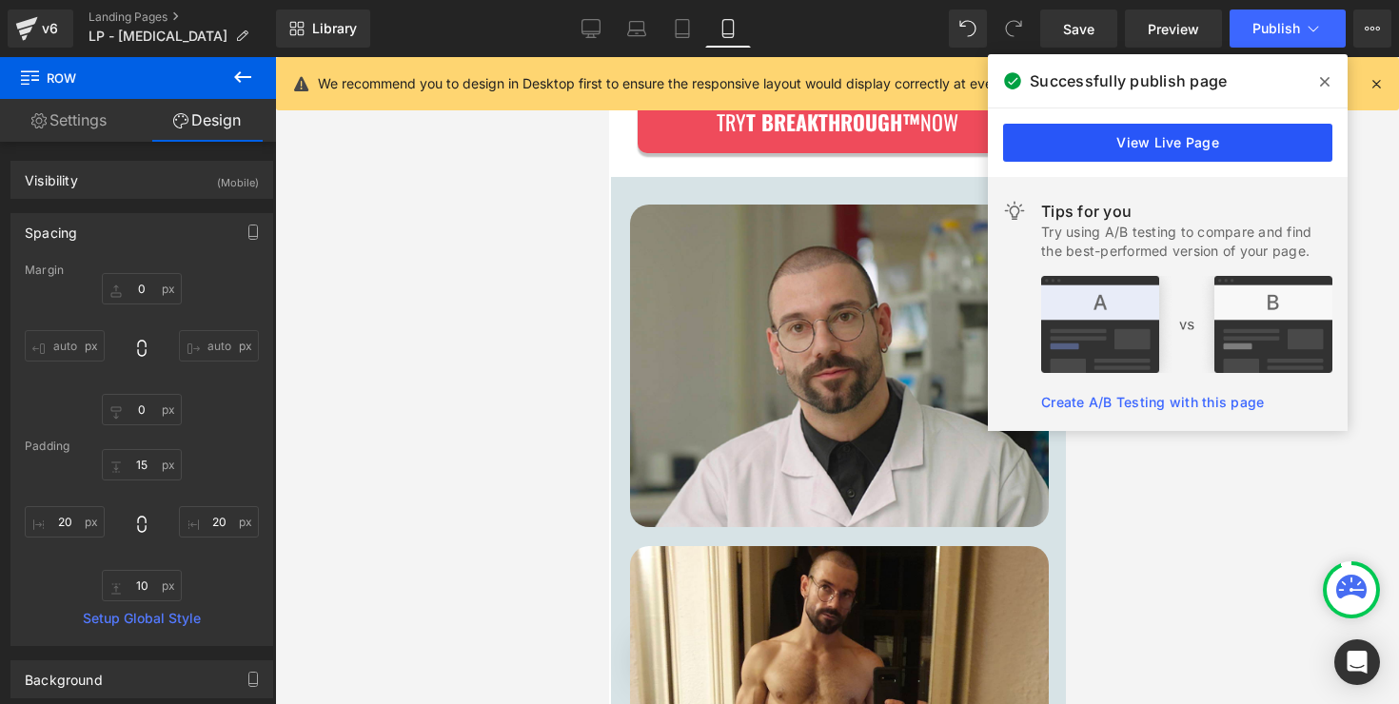
click at [1069, 140] on link "View Live Page" at bounding box center [1167, 143] width 329 height 38
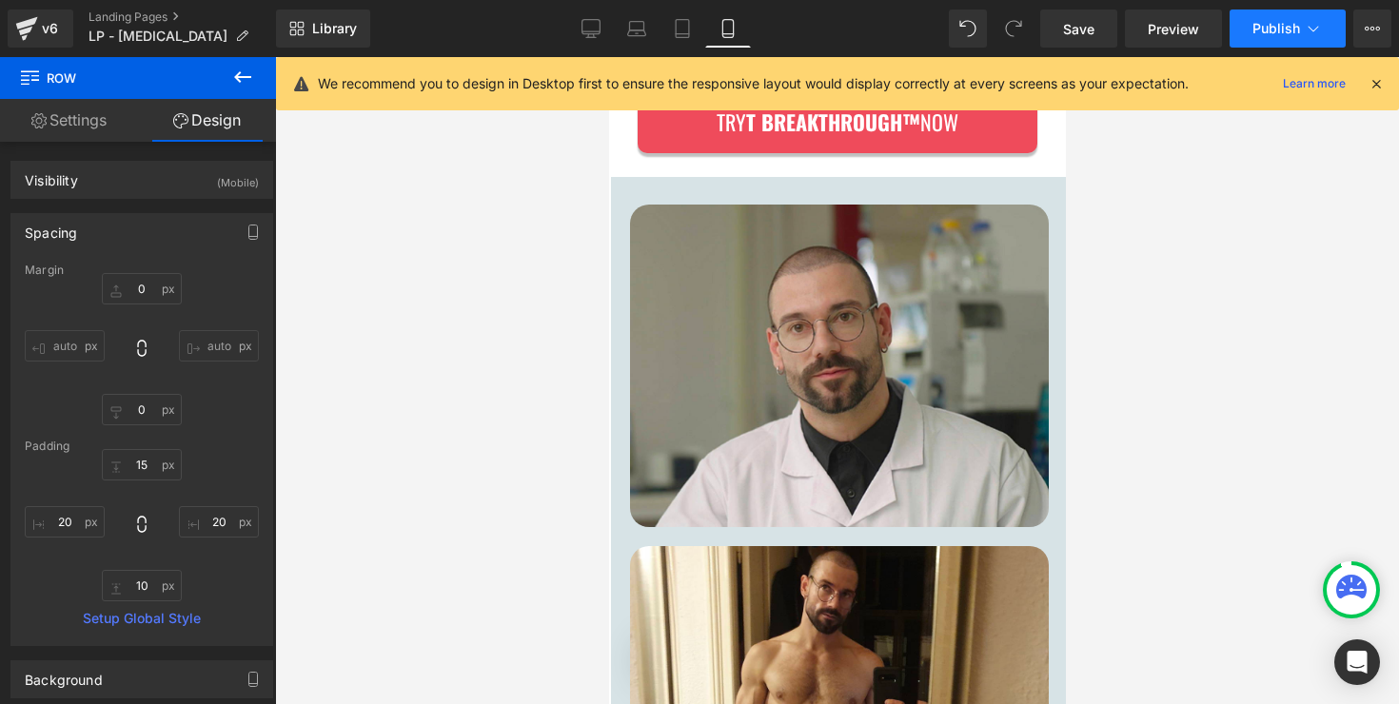
click at [1295, 31] on span "Publish" at bounding box center [1276, 28] width 48 height 15
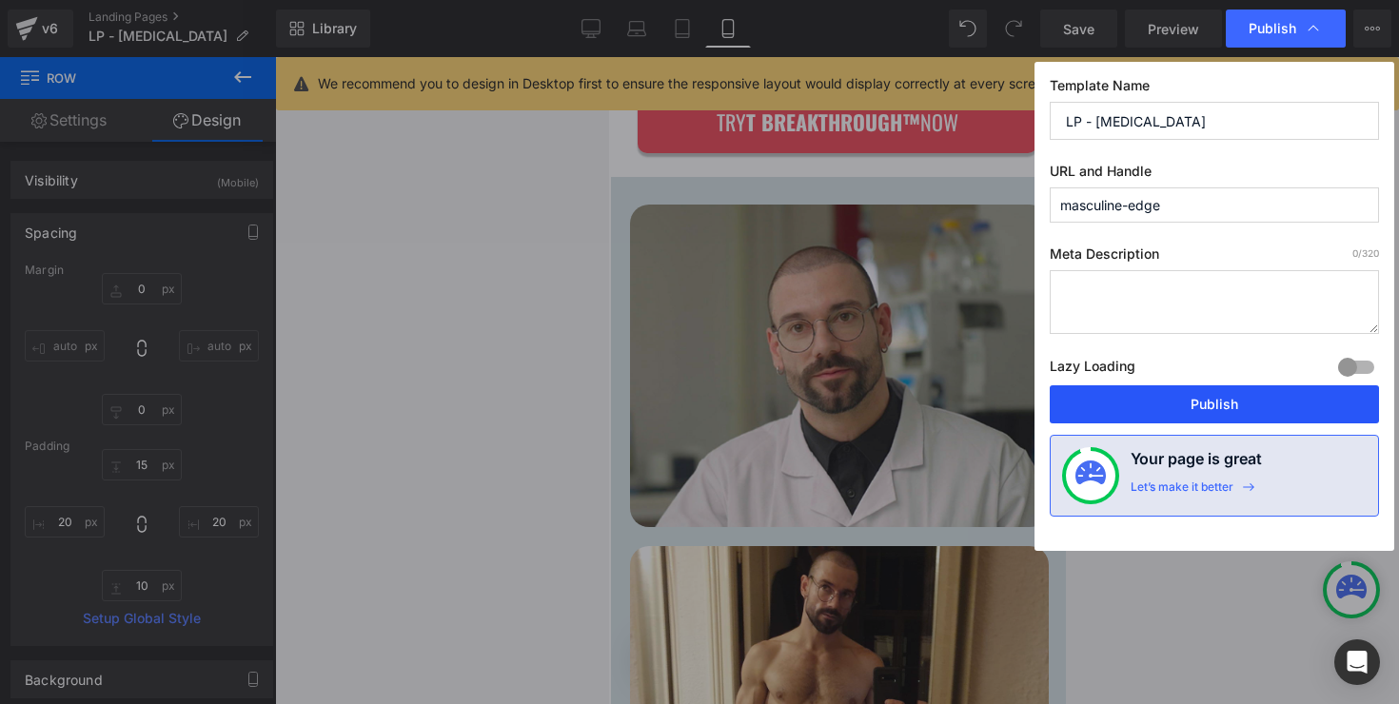
click at [1138, 412] on button "Publish" at bounding box center [1213, 404] width 329 height 38
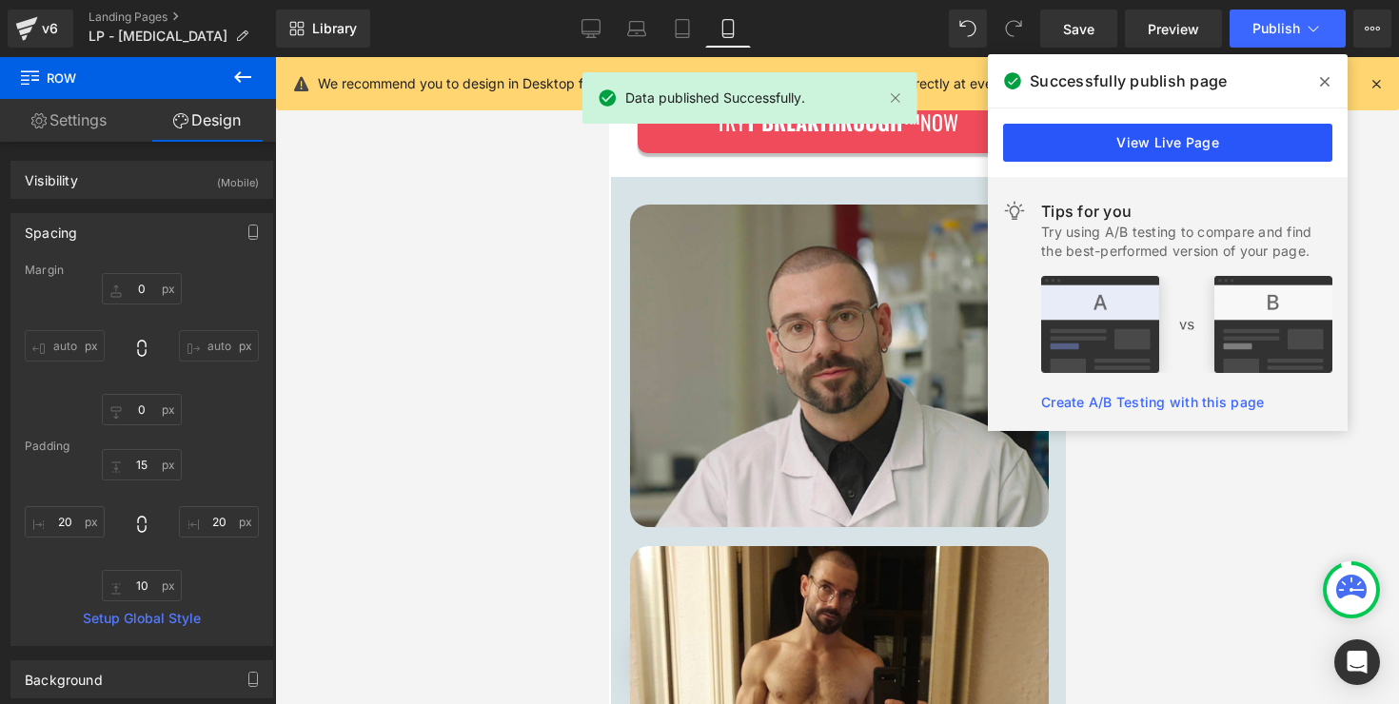
click at [1185, 154] on link "View Live Page" at bounding box center [1167, 143] width 329 height 38
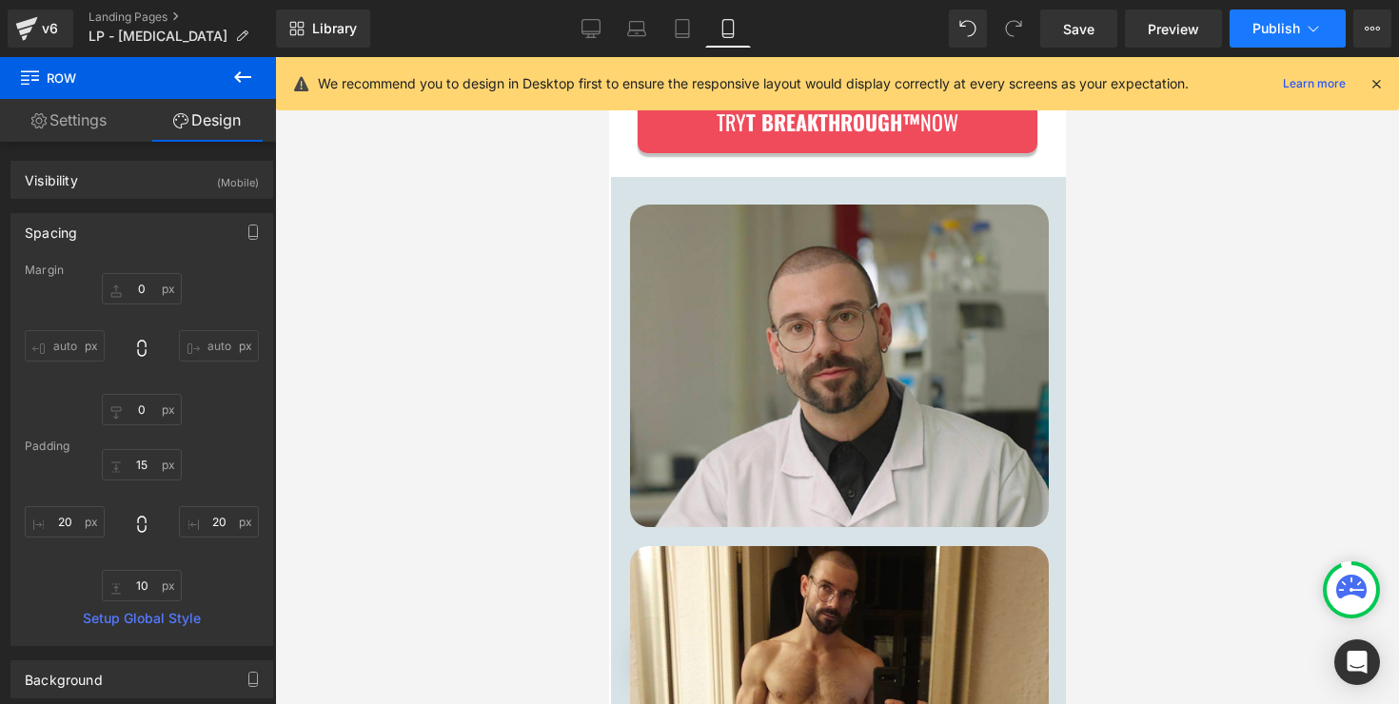
click at [1284, 30] on span "Publish" at bounding box center [1276, 28] width 48 height 15
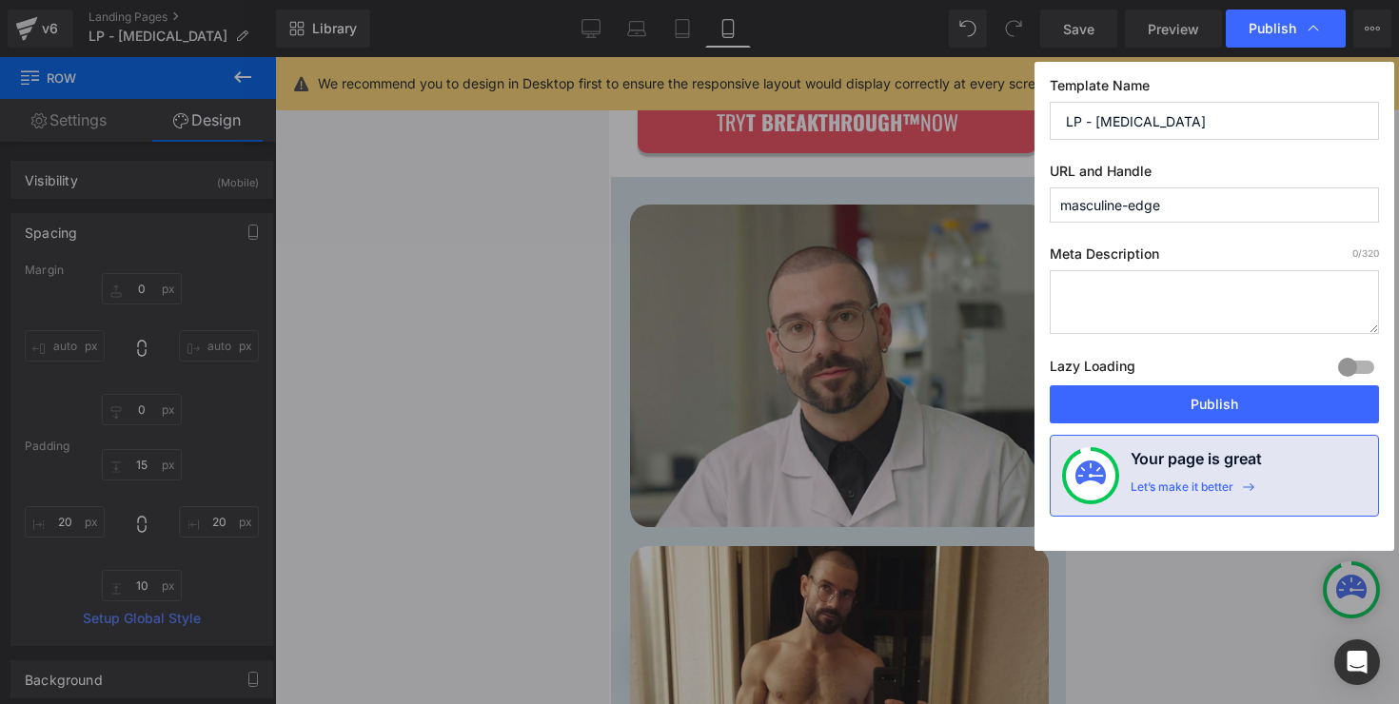
click at [1183, 314] on textarea at bounding box center [1213, 302] width 329 height 64
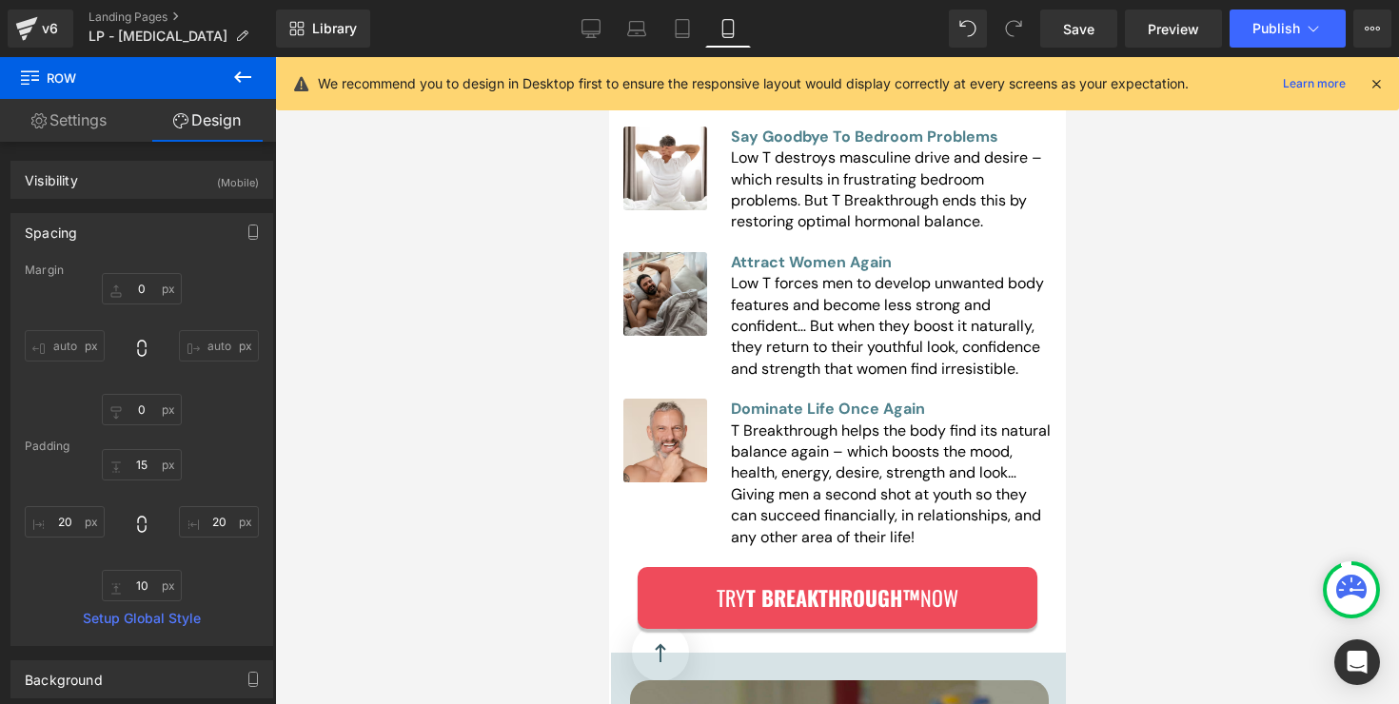
scroll to position [12453, 0]
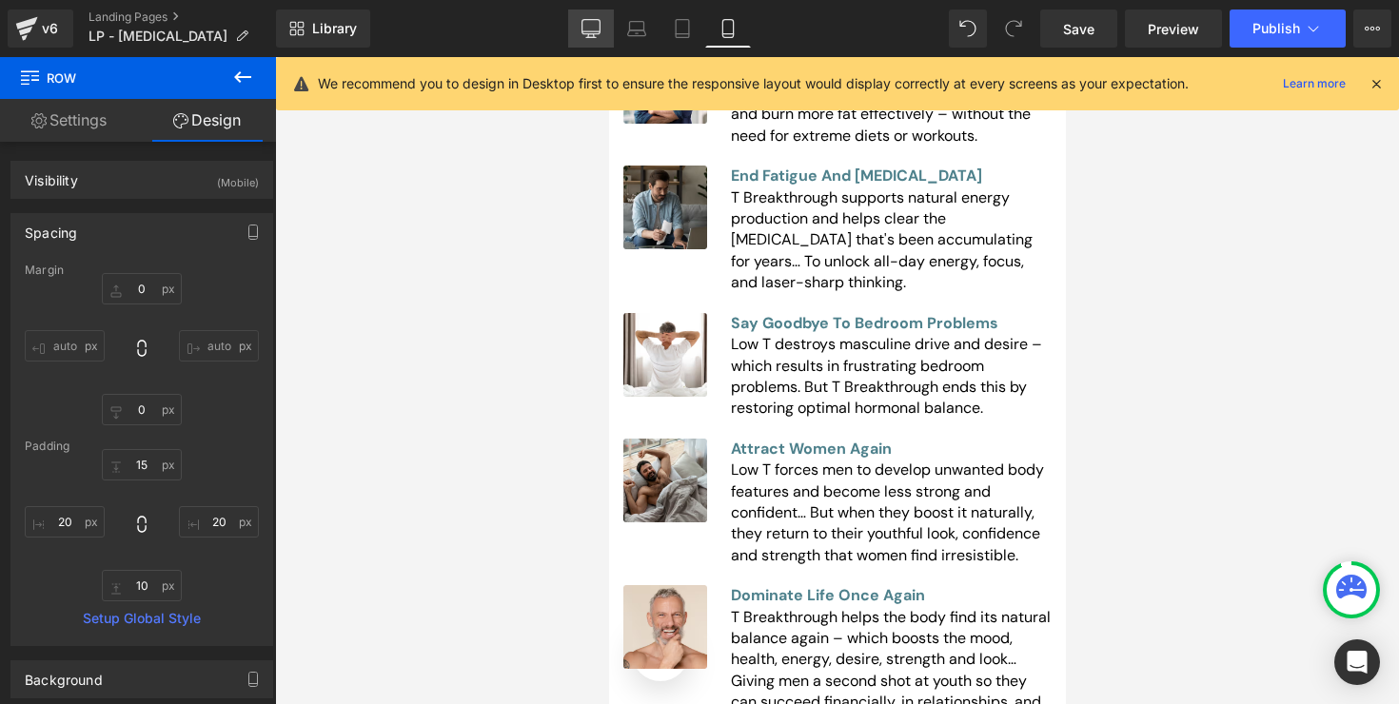
click at [602, 21] on link "Desktop" at bounding box center [591, 29] width 46 height 38
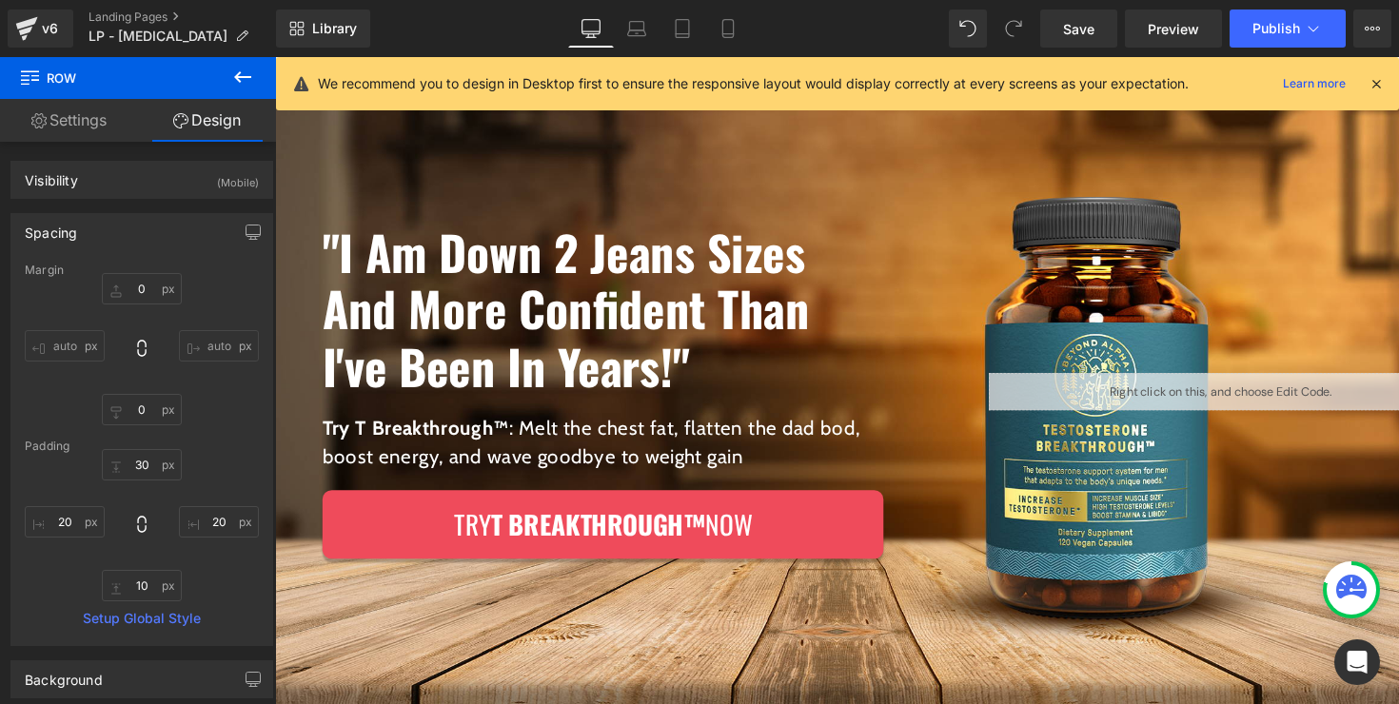
scroll to position [190, 0]
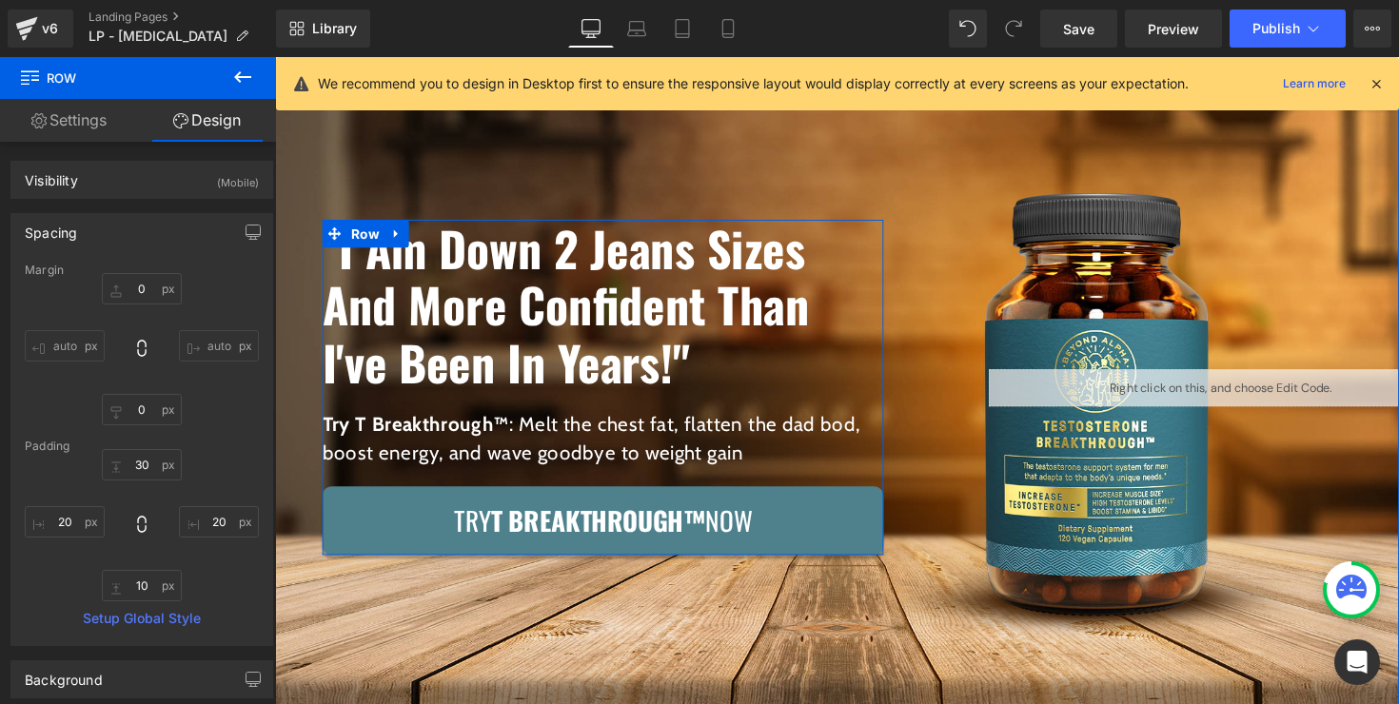
click at [630, 518] on strong "T Breakthrough™" at bounding box center [606, 531] width 220 height 39
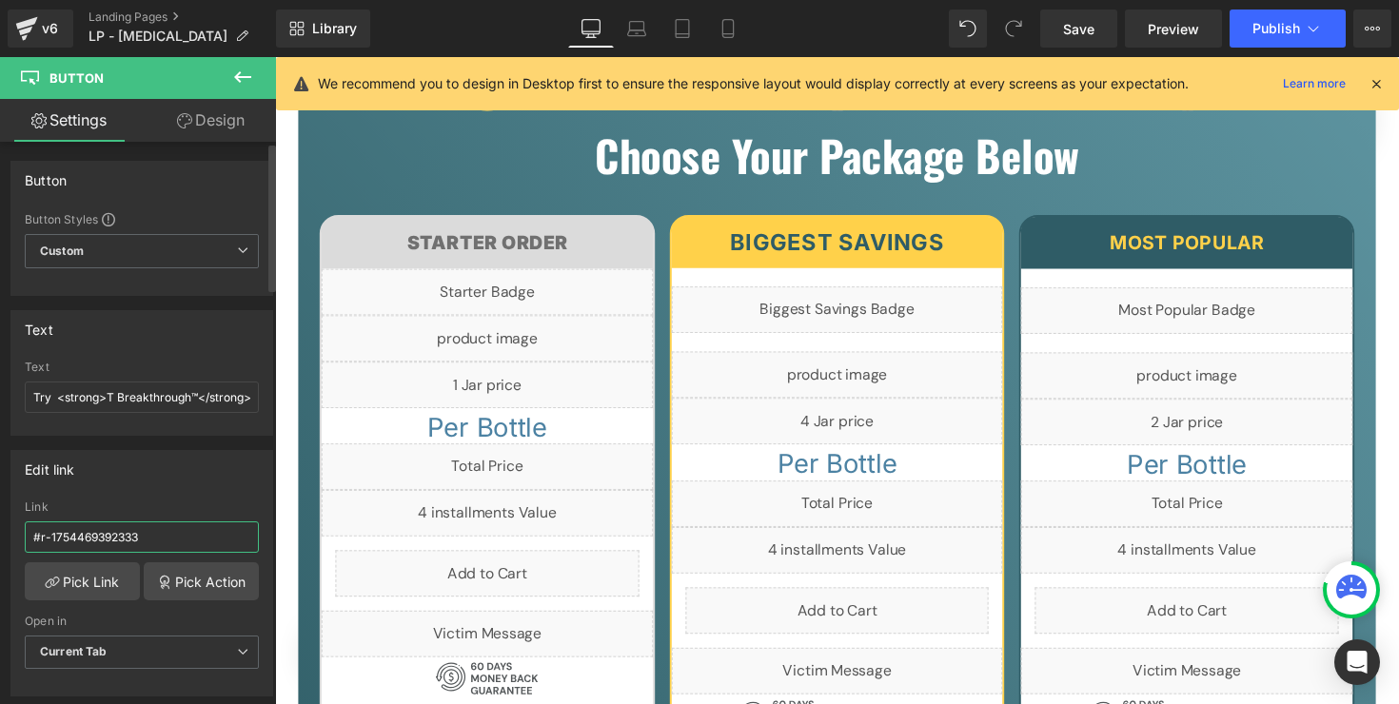
drag, startPoint x: 170, startPoint y: 543, endPoint x: 52, endPoint y: 537, distance: 118.2
click at [52, 537] on input "#r-1754469392333" at bounding box center [142, 536] width 234 height 31
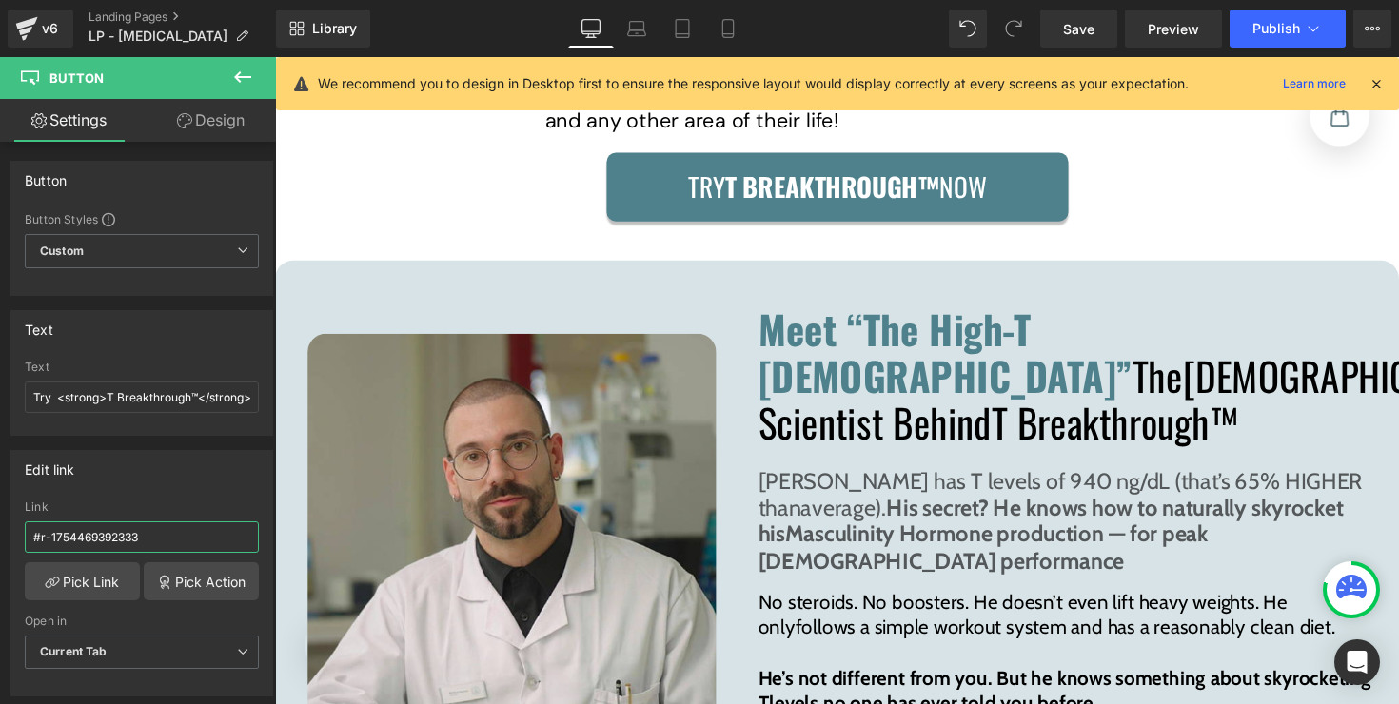
scroll to position [8999, 0]
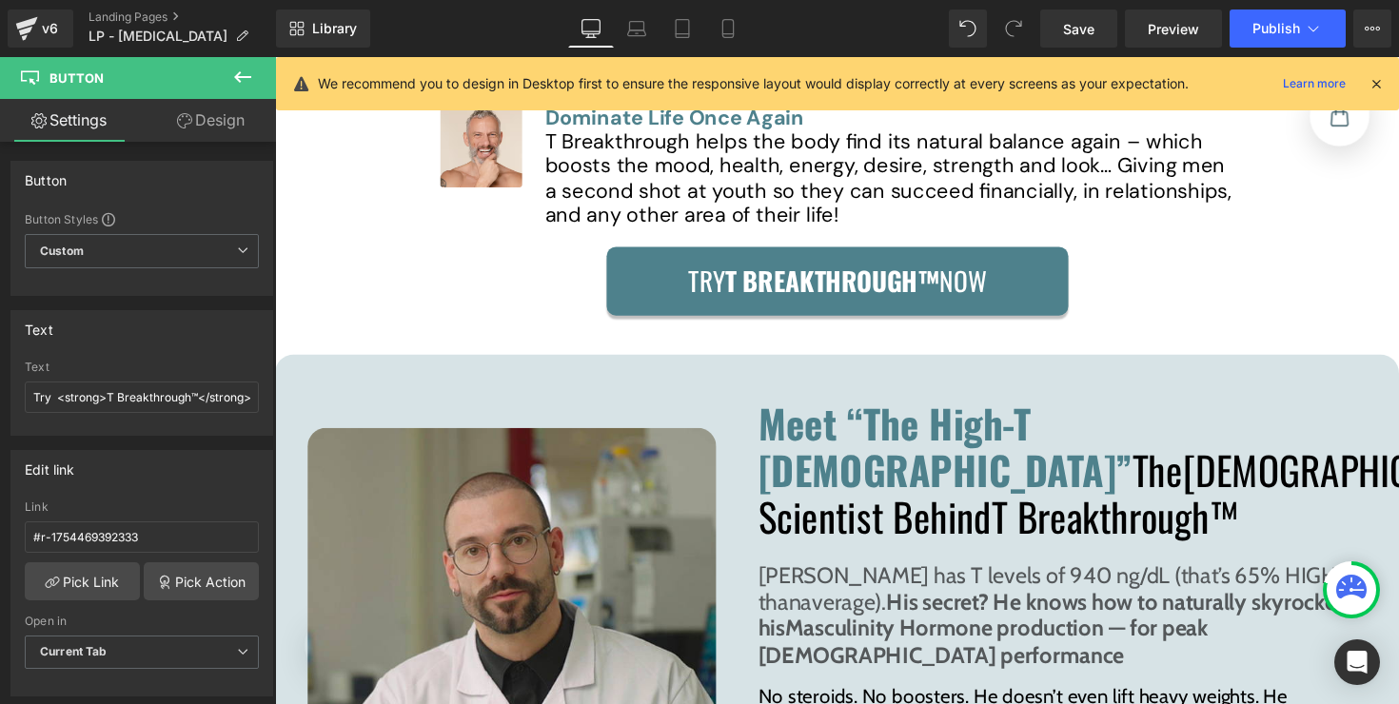
click at [885, 267] on strong "T Breakthrough™" at bounding box center [846, 285] width 220 height 39
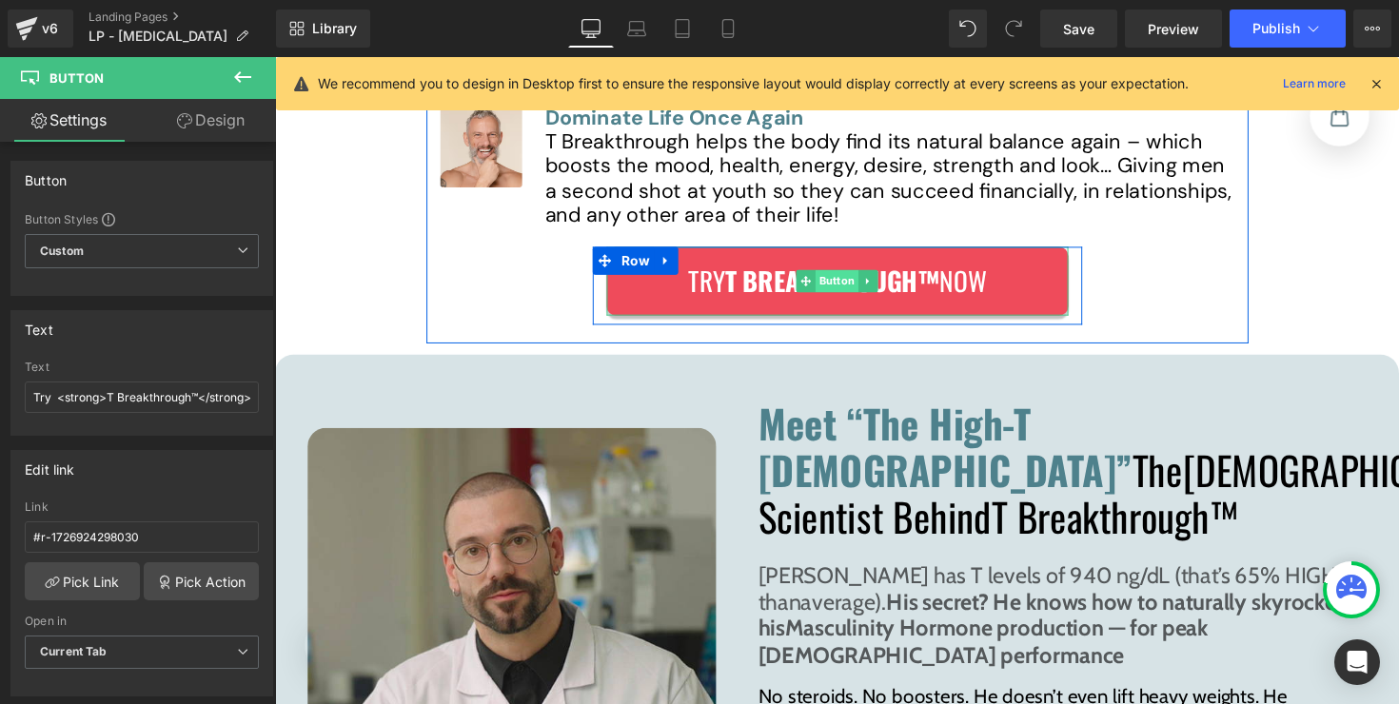
click at [847, 256] on div "Try T Breakthrough™ Now Button" at bounding box center [851, 286] width 473 height 70
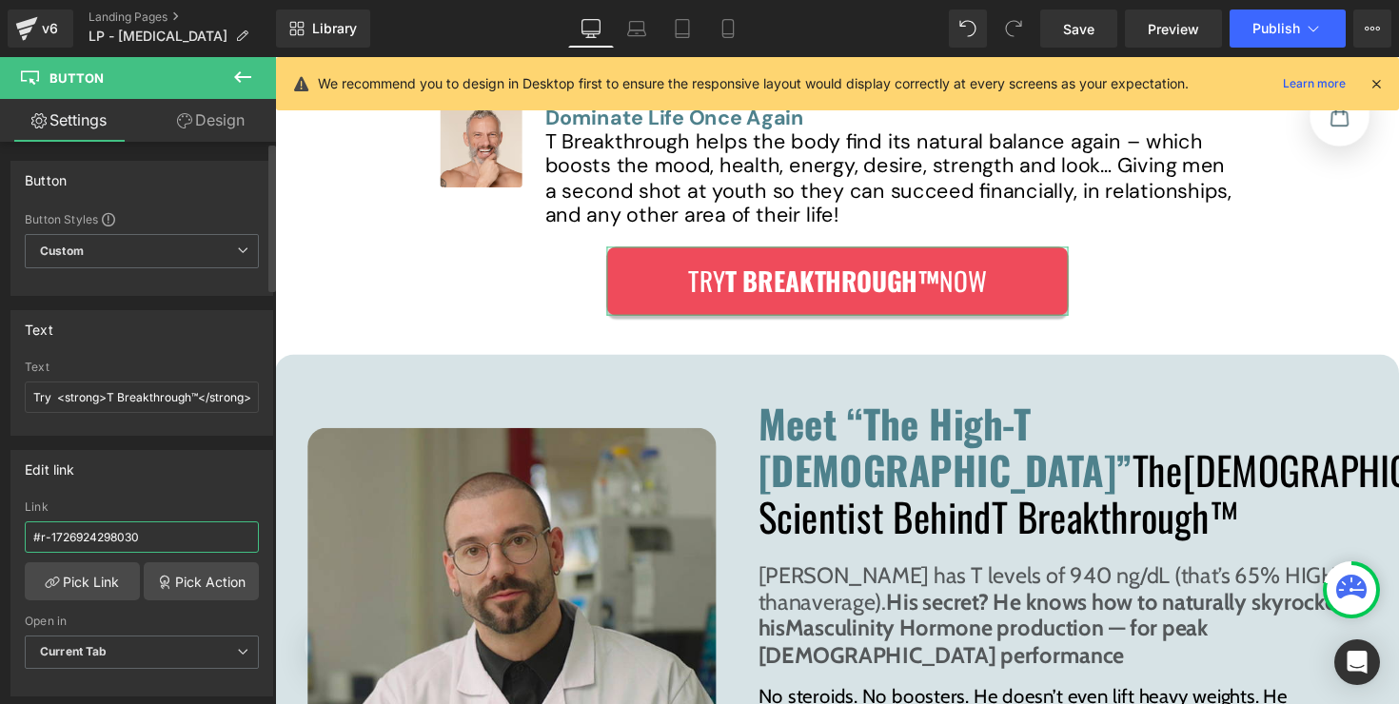
drag, startPoint x: 144, startPoint y: 532, endPoint x: 49, endPoint y: 537, distance: 94.3
click at [49, 537] on input "#r-1726924298030" at bounding box center [142, 536] width 234 height 31
click at [55, 539] on input "#r-r-1755015153984" at bounding box center [142, 536] width 234 height 31
type input "#r-1755015153984"
click at [1087, 26] on span "Save" at bounding box center [1078, 29] width 31 height 20
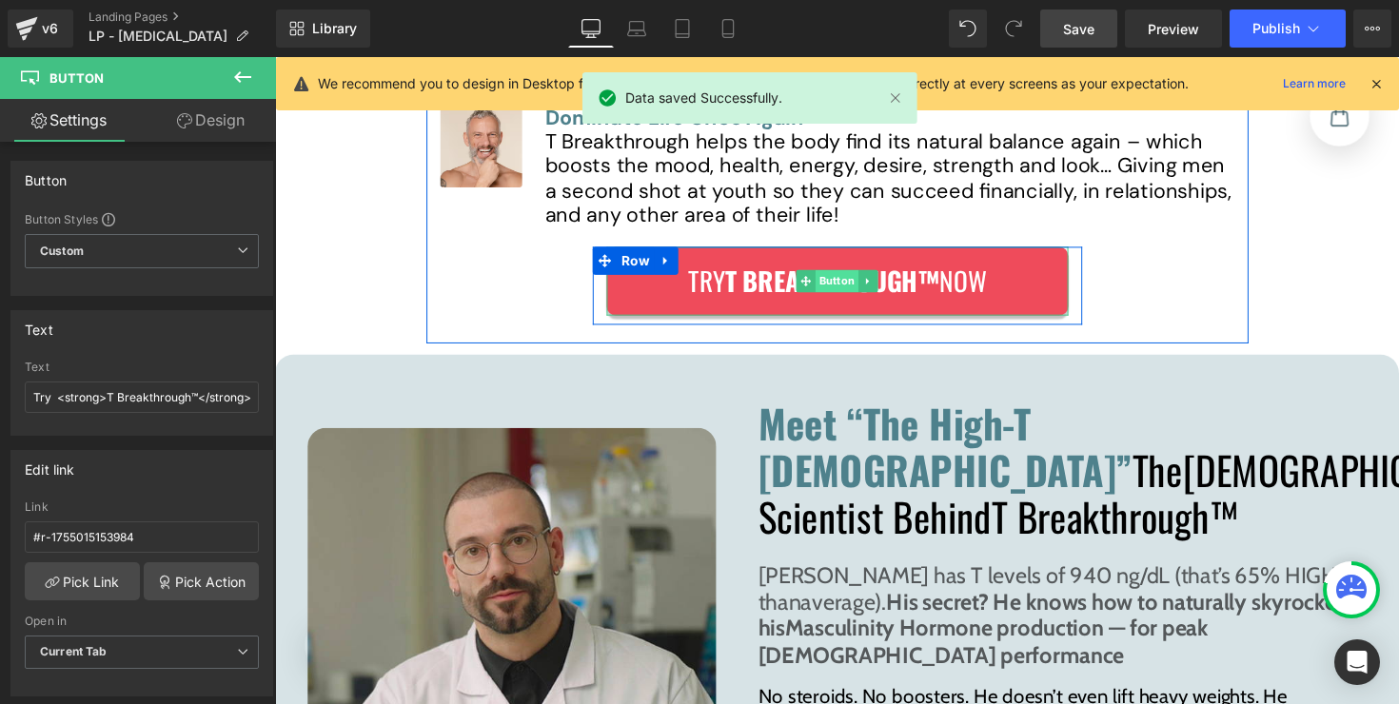
click at [846, 275] on link "Button" at bounding box center [841, 286] width 64 height 23
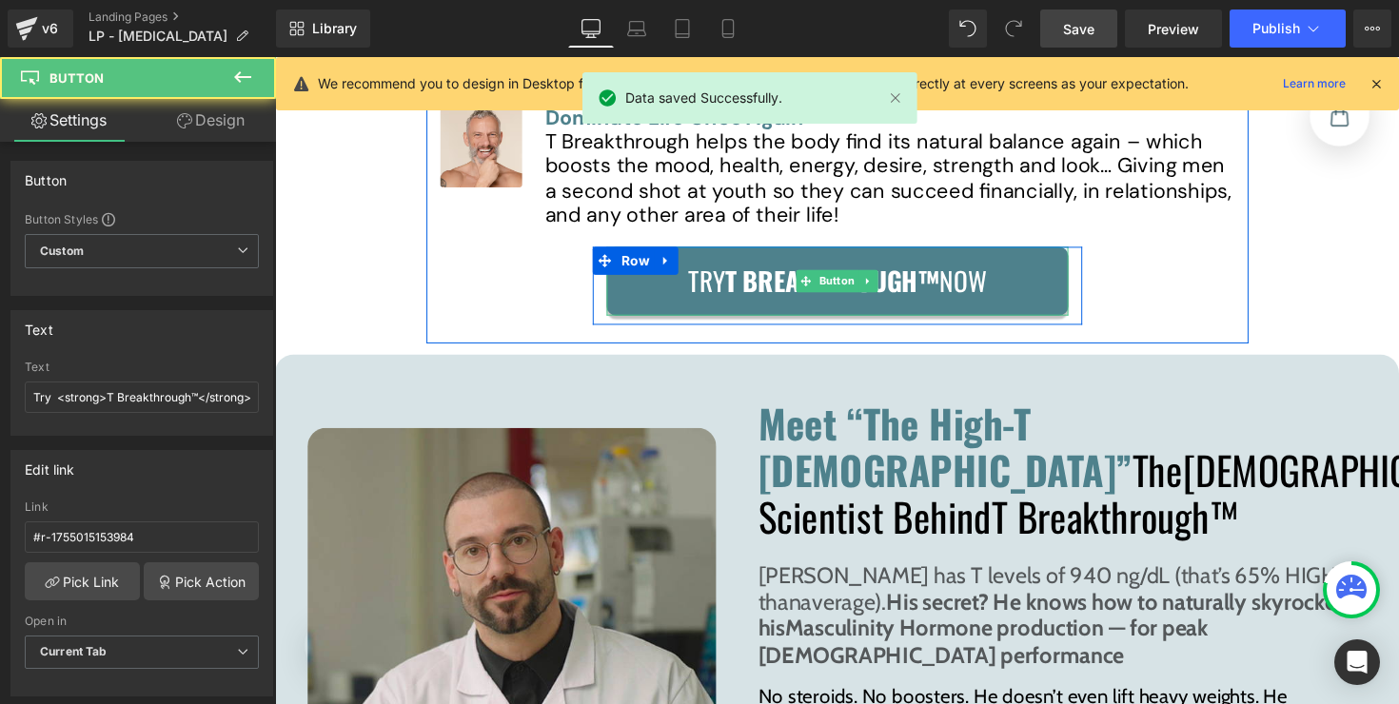
click at [736, 275] on strong "T Breakthrough™" at bounding box center [846, 285] width 220 height 39
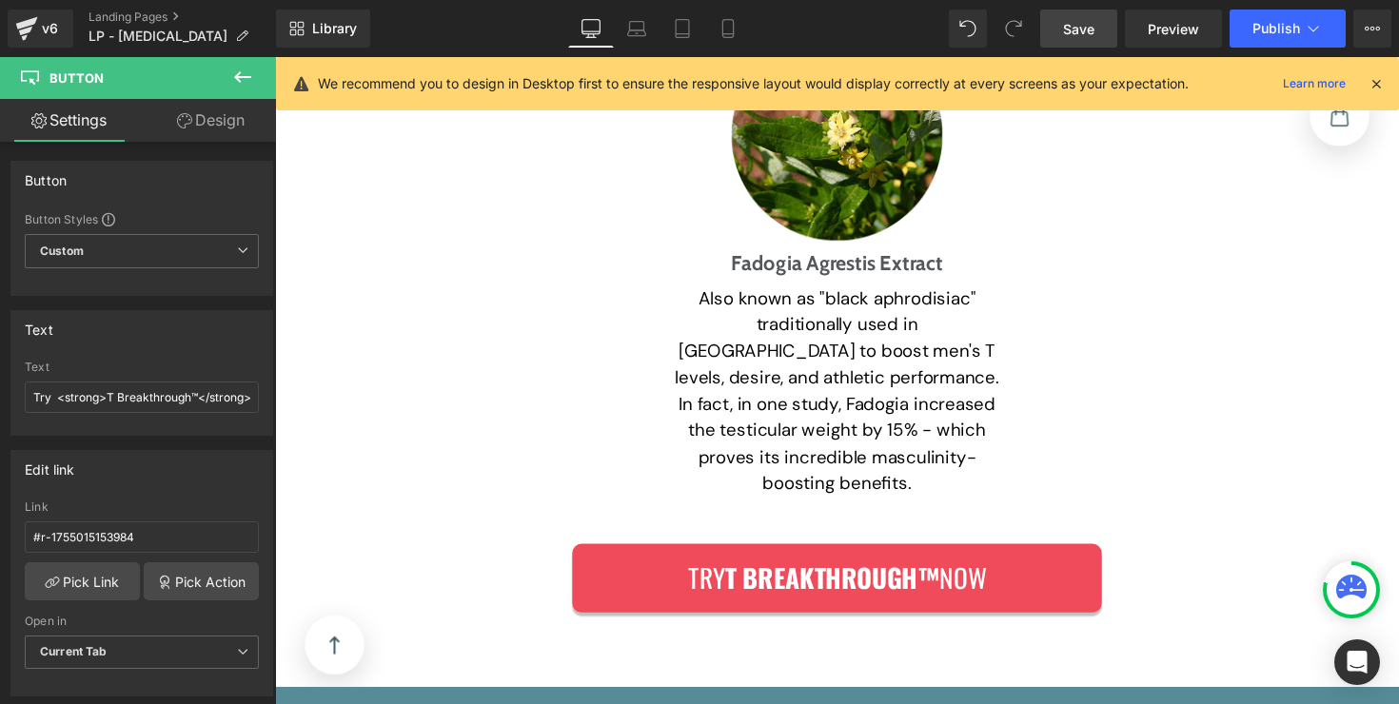
scroll to position [12370, 0]
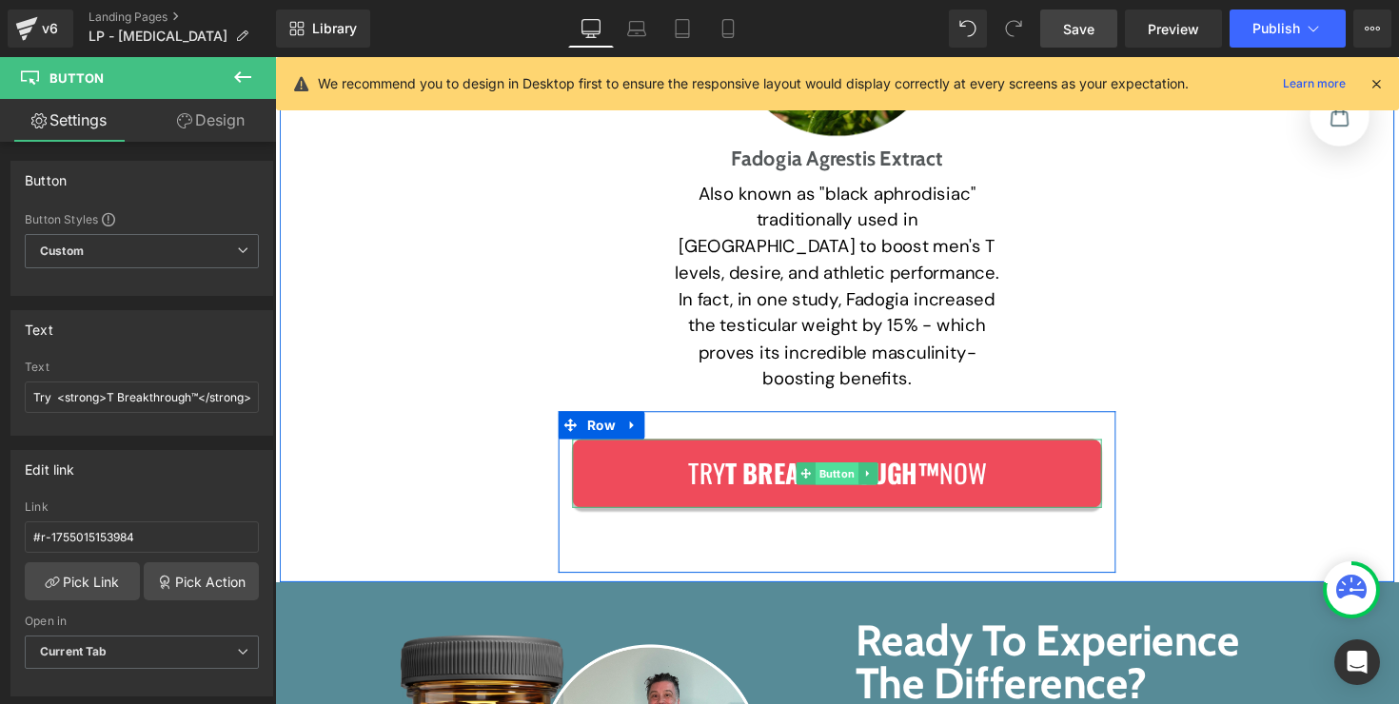
click at [836, 448] on div "Try T Breakthrough™ Now Button" at bounding box center [850, 483] width 542 height 70
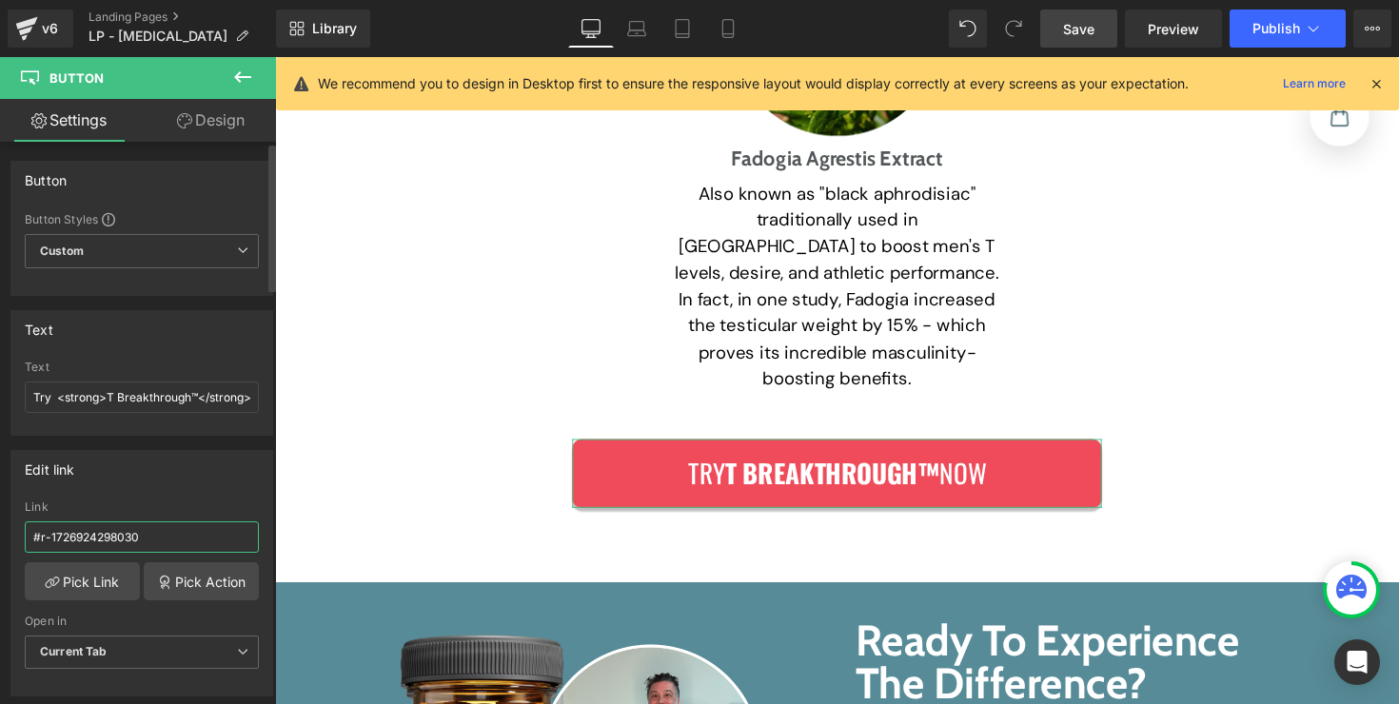
drag, startPoint x: 206, startPoint y: 536, endPoint x: 49, endPoint y: 539, distance: 156.1
click at [49, 539] on input "#r-1726924298030" at bounding box center [142, 536] width 234 height 31
click at [49, 535] on input "#r-r-1755015153984" at bounding box center [142, 536] width 234 height 31
type input "#r-1755015153984"
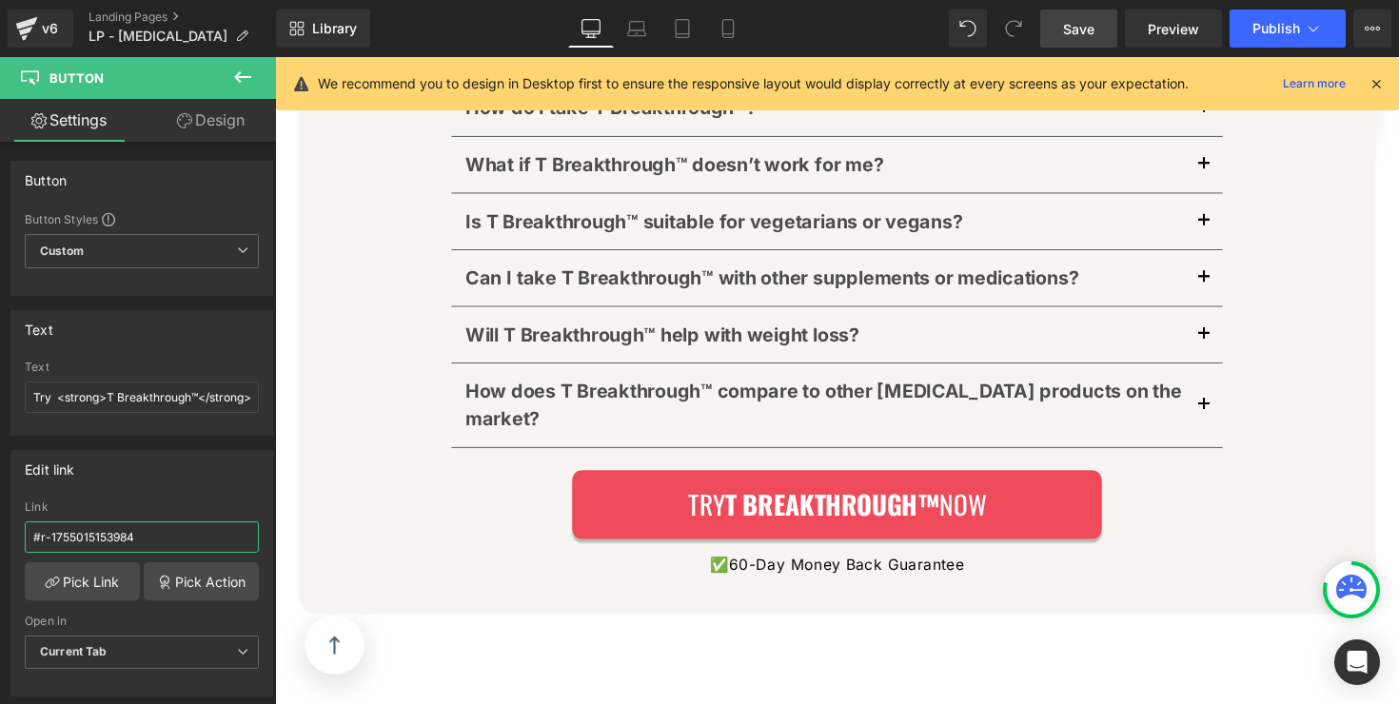
scroll to position [15206, 0]
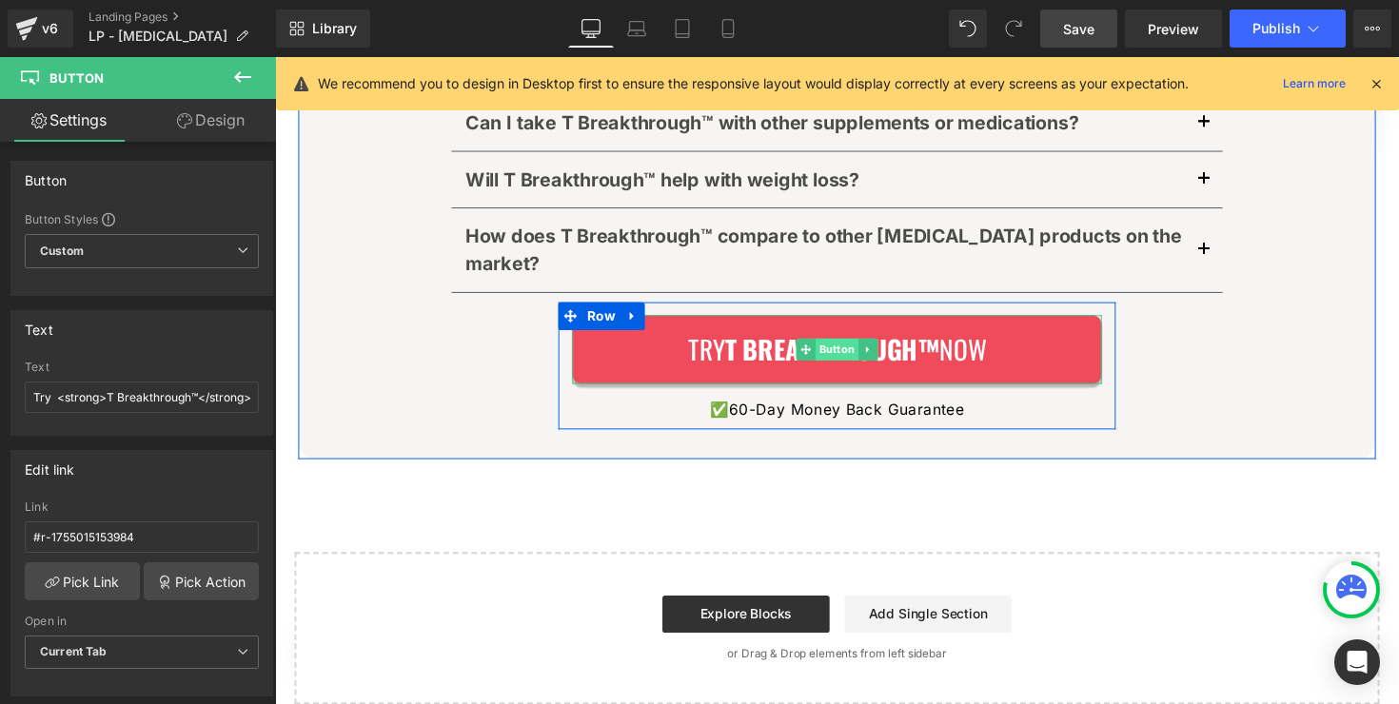
click at [841, 322] on div "Try T Breakthrough™ Now Button" at bounding box center [850, 357] width 542 height 70
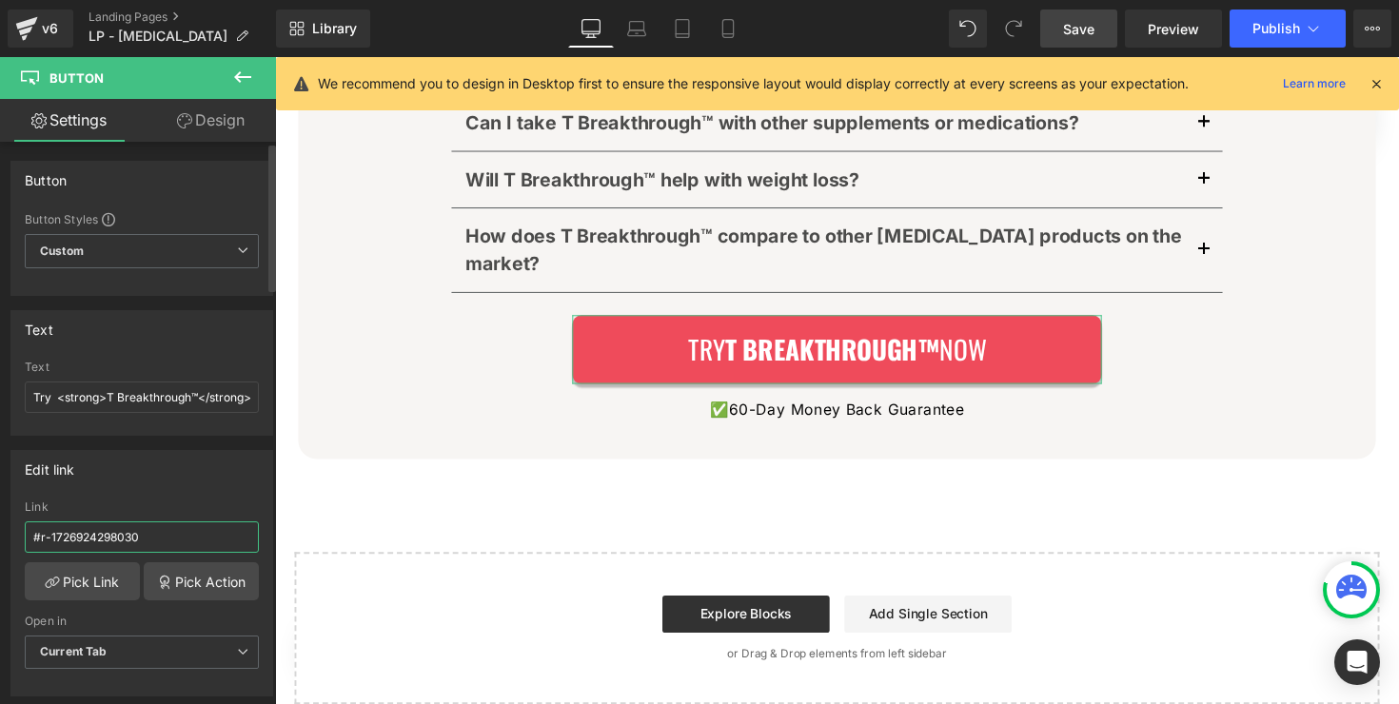
drag, startPoint x: 141, startPoint y: 538, endPoint x: 41, endPoint y: 537, distance: 99.9
click at [41, 537] on input "#r-1726924298030" at bounding box center [142, 536] width 234 height 31
paste input "55015153984"
type input "#r-1755015153984"
click at [1070, 27] on span "Save" at bounding box center [1078, 29] width 31 height 20
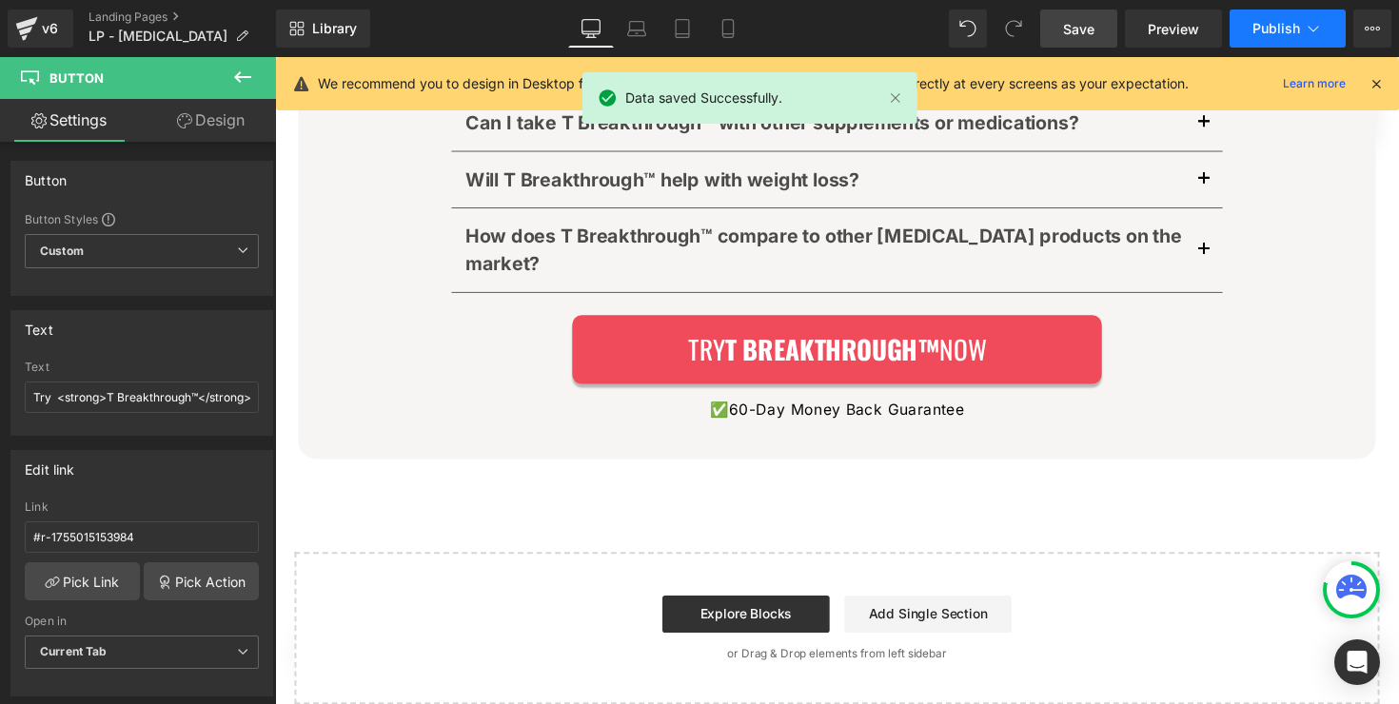
click at [1242, 19] on button "Publish" at bounding box center [1287, 29] width 116 height 38
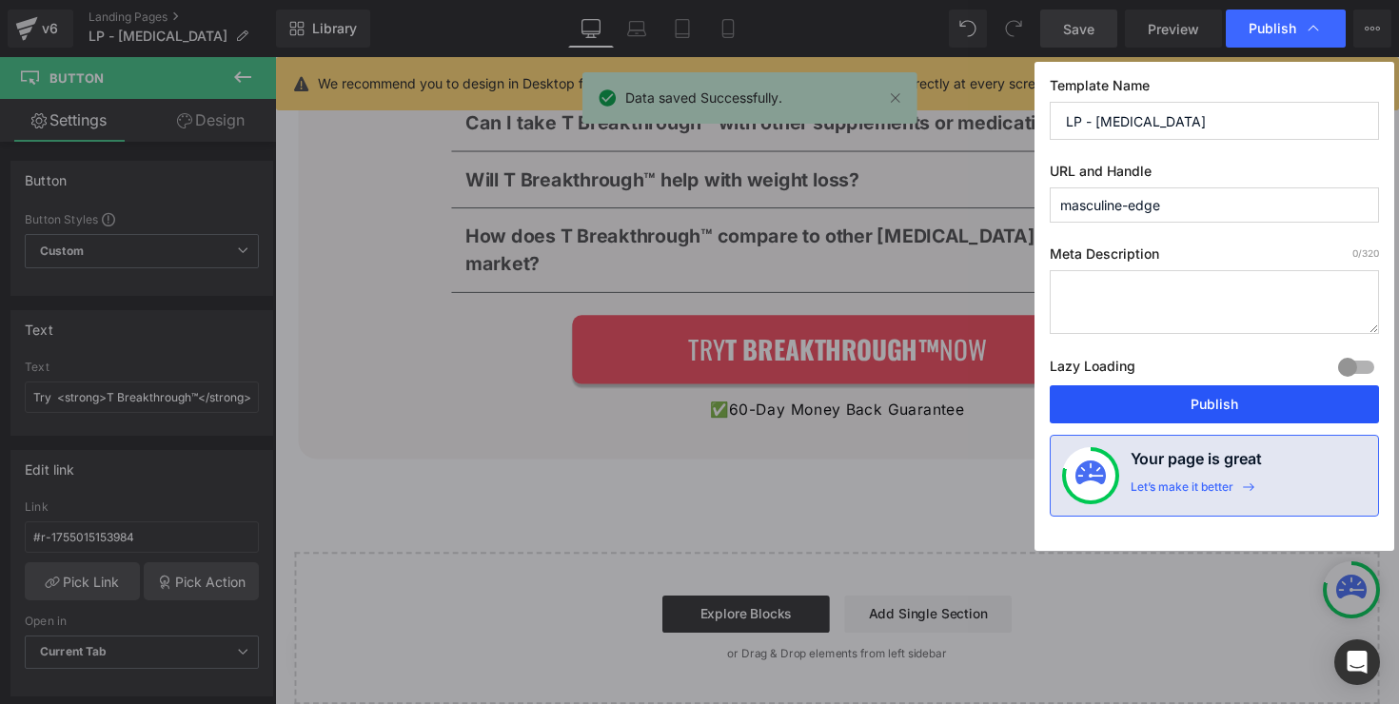
click at [1245, 402] on button "Publish" at bounding box center [1213, 404] width 329 height 38
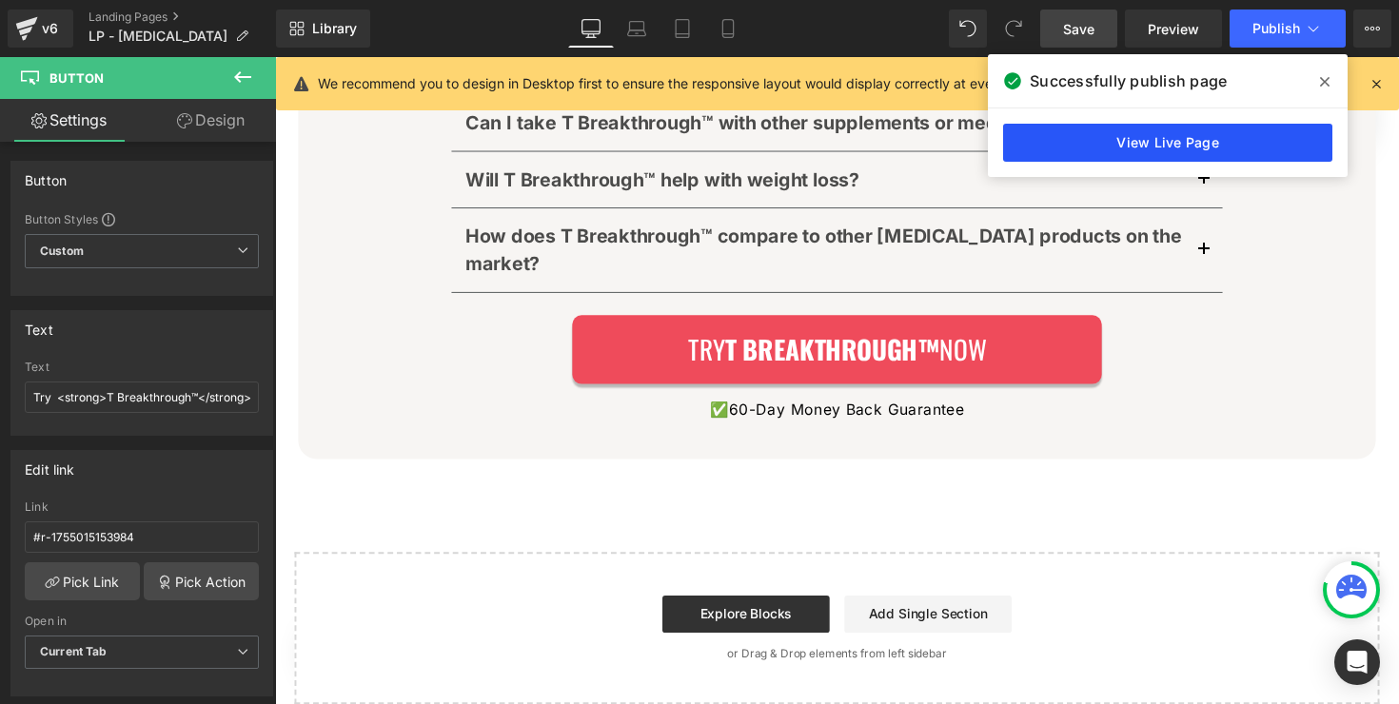
click at [1061, 129] on link "View Live Page" at bounding box center [1167, 143] width 329 height 38
